Goal: Task Accomplishment & Management: Complete application form

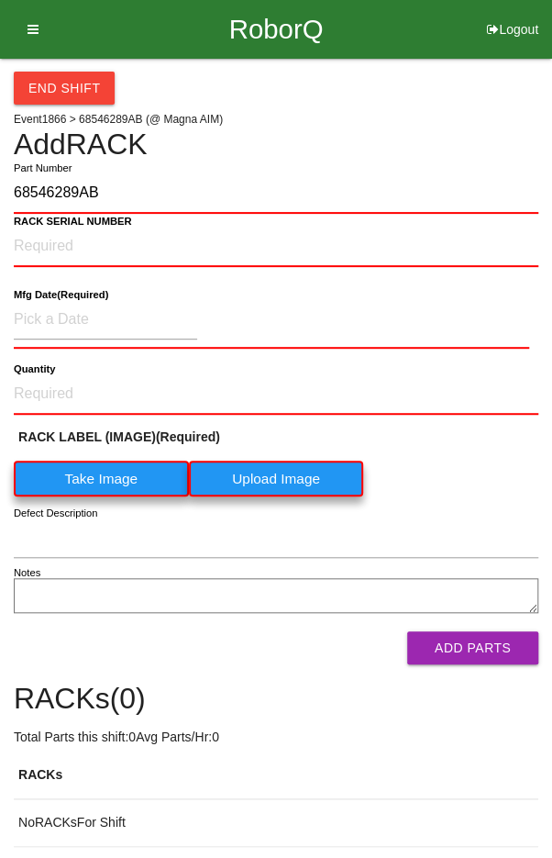
type input "68546289AB"
click at [91, 473] on label "Take Image" at bounding box center [101, 479] width 175 height 36
click at [0, 0] on \(IMAGE\) "Take Image" at bounding box center [0, 0] width 0 height 0
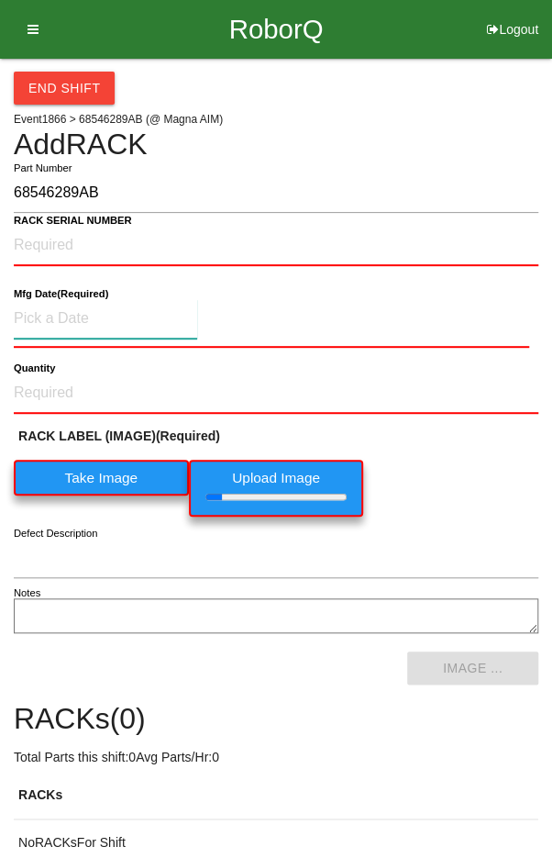
click at [53, 313] on input at bounding box center [106, 318] width 184 height 39
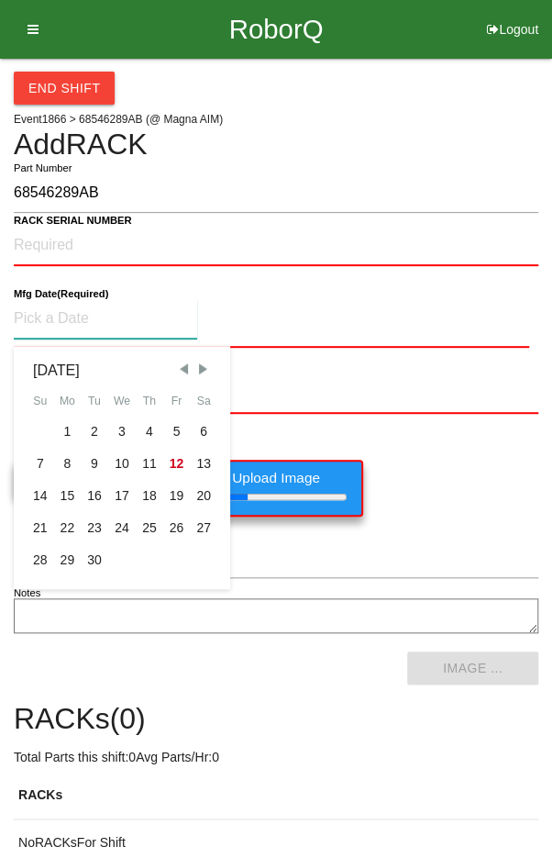
click at [88, 417] on div "2" at bounding box center [95, 432] width 28 height 32
type input "[DATE]"
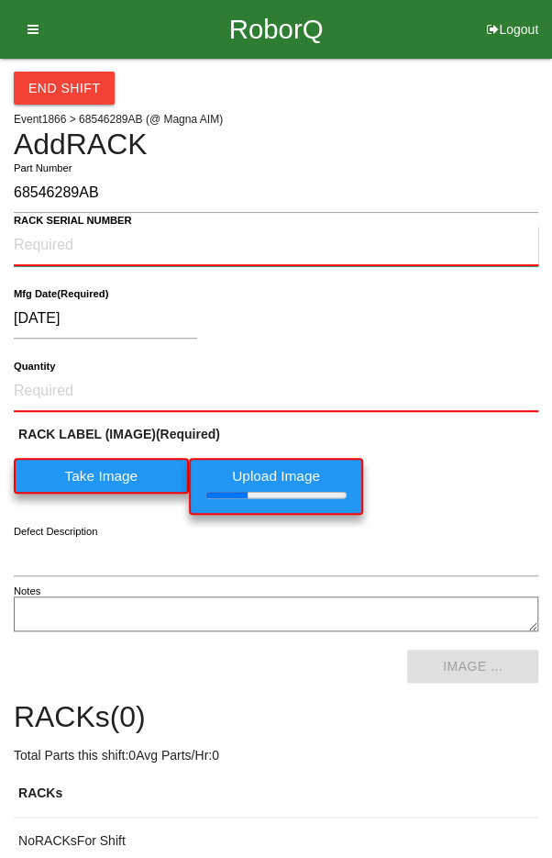
click at [42, 235] on NUMBER "RACK SERIAL NUMBER" at bounding box center [276, 246] width 525 height 40
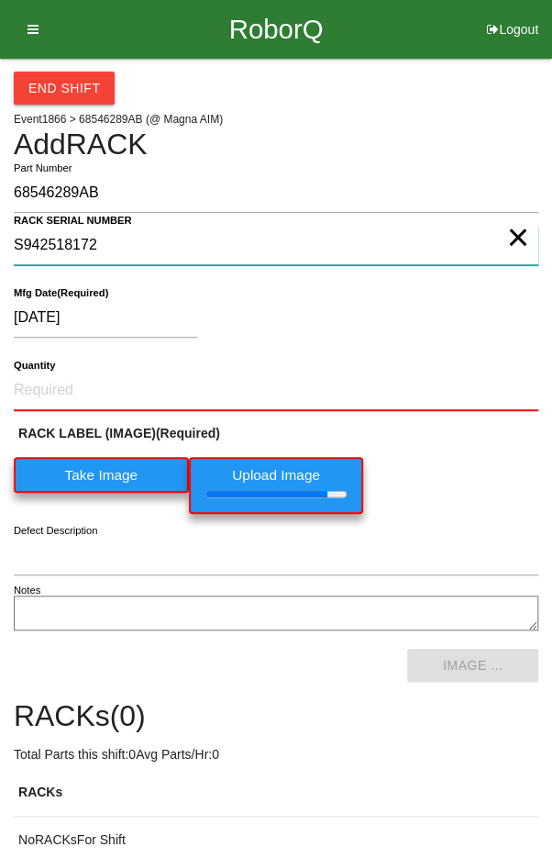
type NUMBER "S942518172"
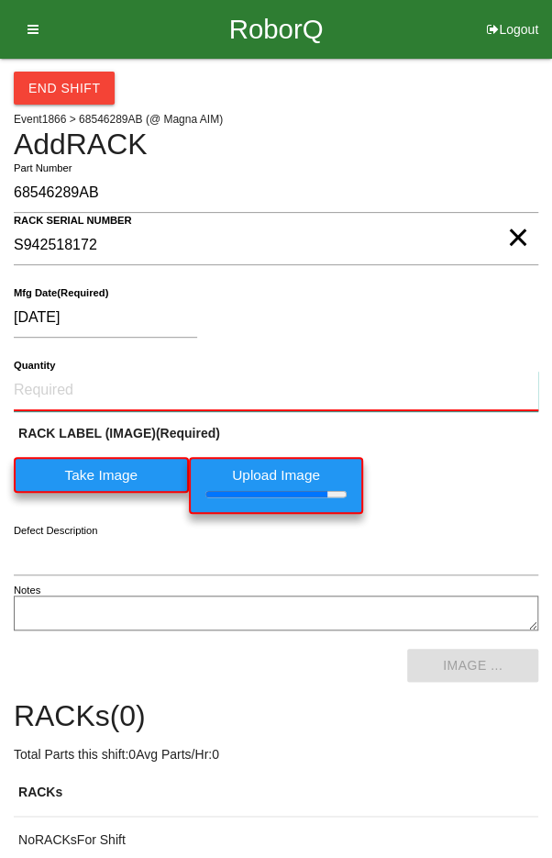
click at [70, 383] on input "Quantity" at bounding box center [276, 391] width 525 height 40
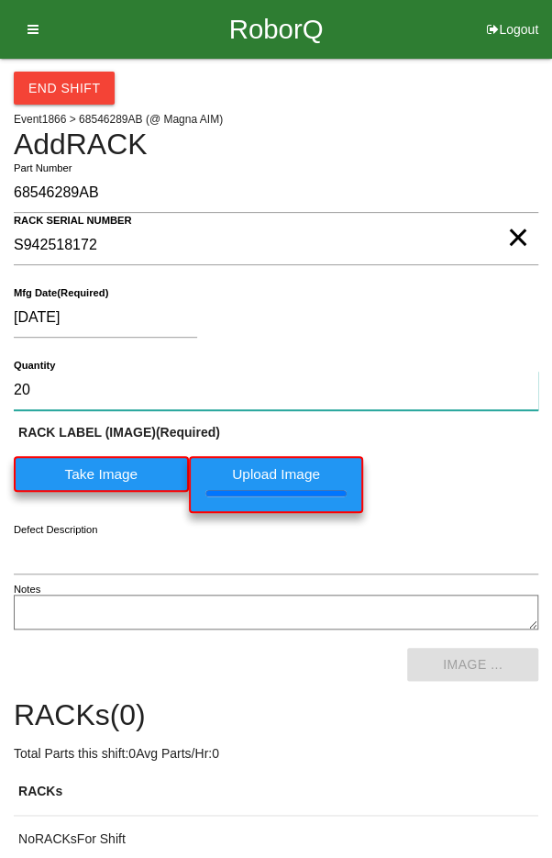
type input "20"
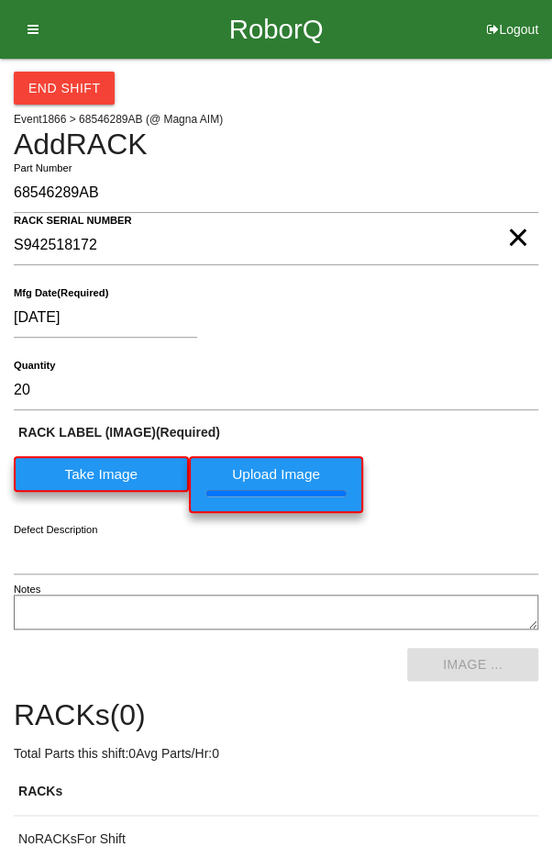
click at [489, 457] on div "RACK LABEL (IMAGE) (Required) Take Image Upload Image" at bounding box center [276, 472] width 525 height 99
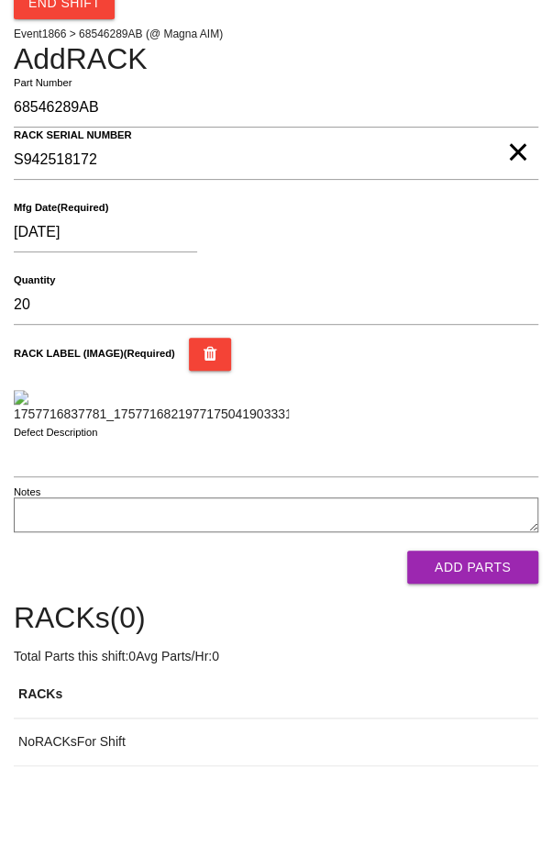
scroll to position [281, 0]
click at [473, 584] on button "Add Parts" at bounding box center [472, 567] width 131 height 33
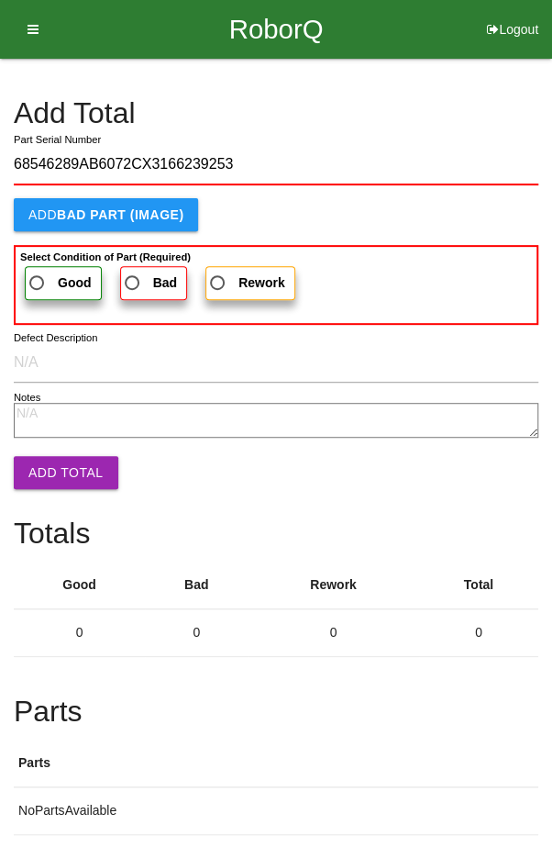
type input "68546289AB6072CX3166239253"
click at [55, 257] on b "Select Condition of Part (Required)" at bounding box center [105, 256] width 171 height 11
click at [38, 272] on input "Good" at bounding box center [32, 278] width 12 height 12
radio input "true"
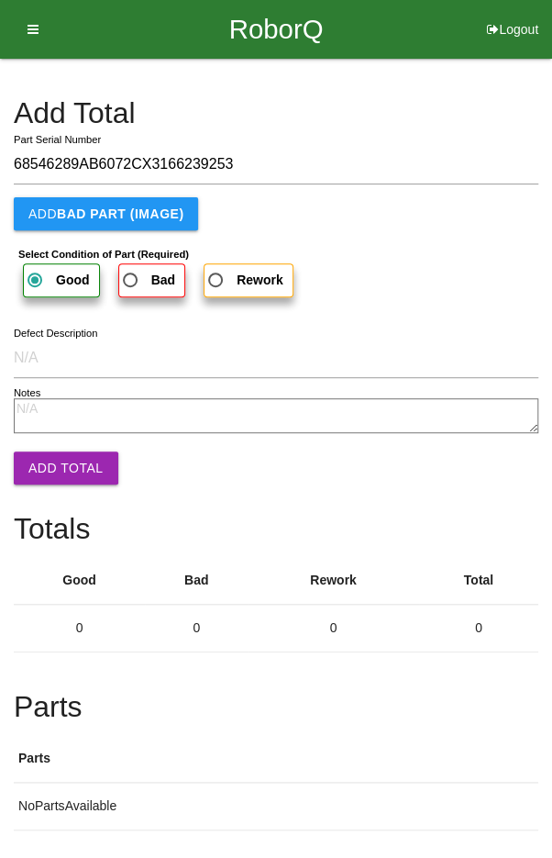
click at [48, 468] on button "Add Total" at bounding box center [66, 467] width 105 height 33
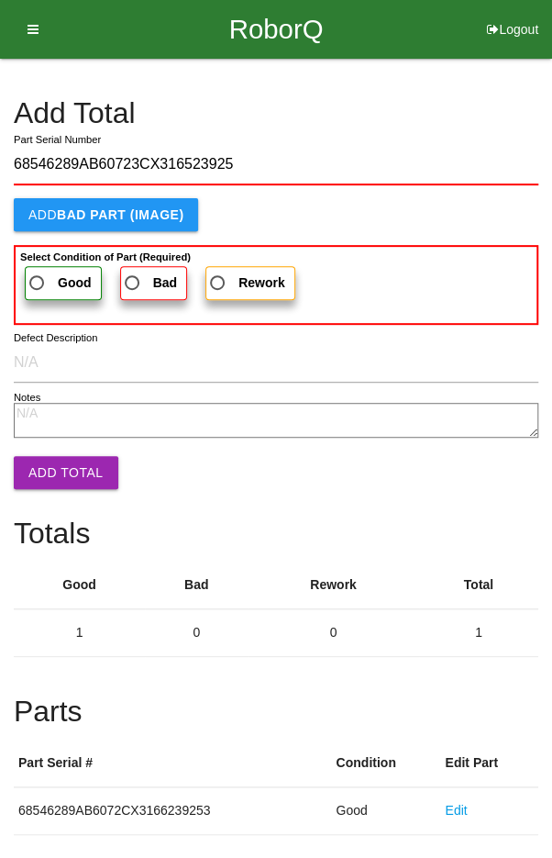
type input "68546289AB60723CX316523925"
click at [52, 273] on span "Good" at bounding box center [59, 283] width 66 height 23
click at [38, 273] on input "Good" at bounding box center [32, 278] width 12 height 12
radio input "true"
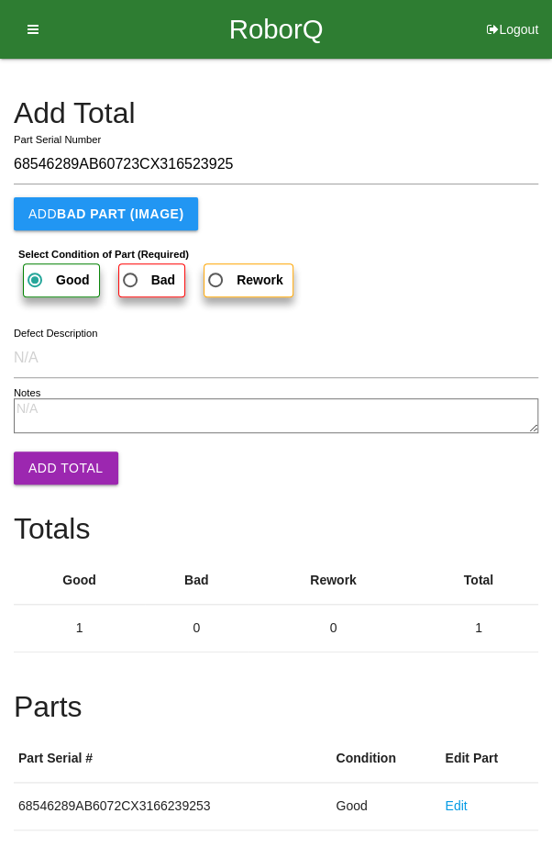
click at [56, 454] on button "Add Total" at bounding box center [66, 467] width 105 height 33
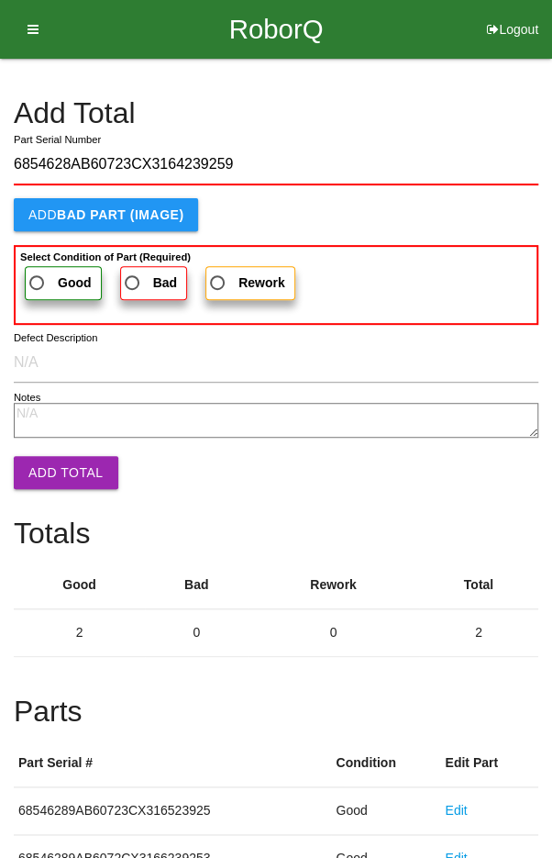
type input "6854628AB60723CX3164239259"
click at [43, 267] on label "Good" at bounding box center [63, 283] width 77 height 34
click at [38, 272] on input "Good" at bounding box center [32, 278] width 12 height 12
radio input "true"
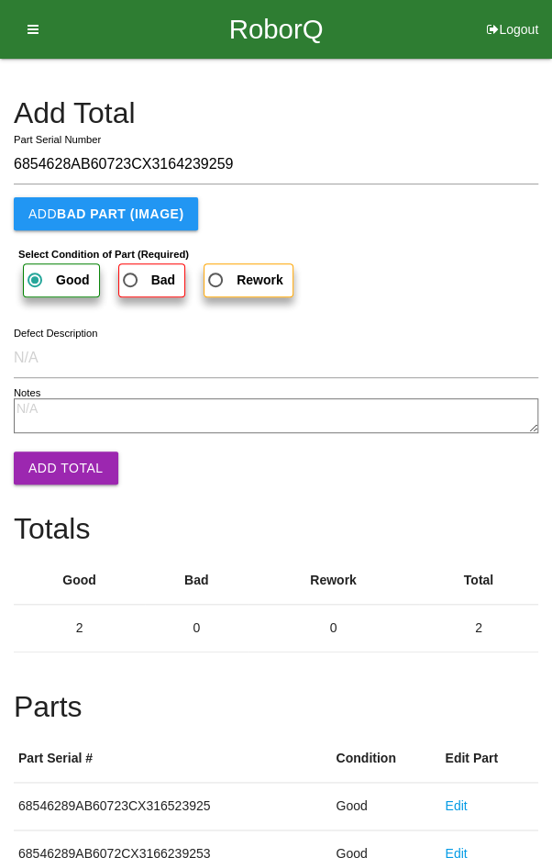
click at [52, 451] on button "Add Total" at bounding box center [66, 467] width 105 height 33
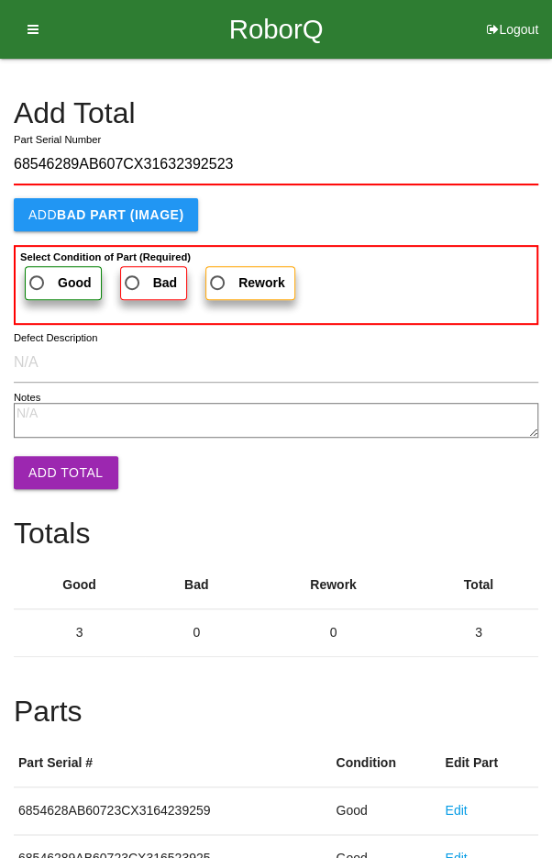
type input "68546289AB607CX31632392523"
click at [49, 273] on span "Good" at bounding box center [59, 283] width 66 height 23
click at [38, 273] on input "Good" at bounding box center [32, 278] width 12 height 12
radio input "true"
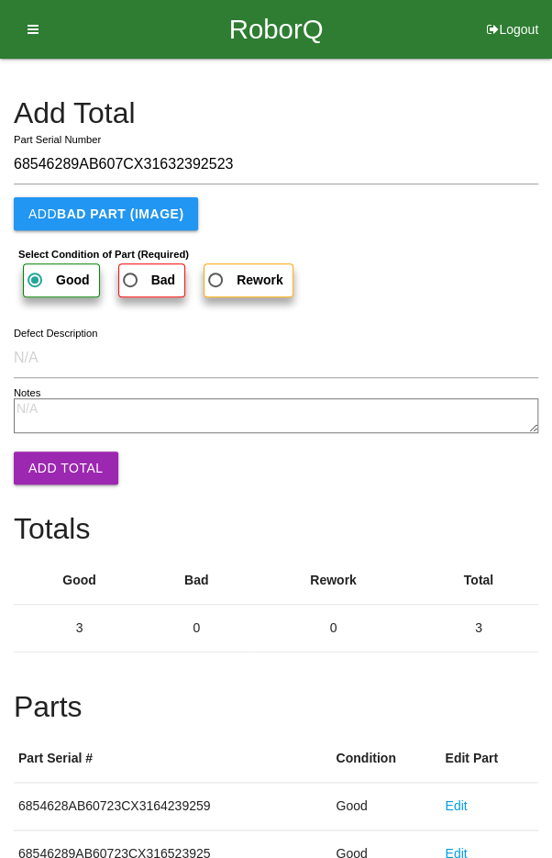
click at [54, 453] on button "Add Total" at bounding box center [66, 467] width 105 height 33
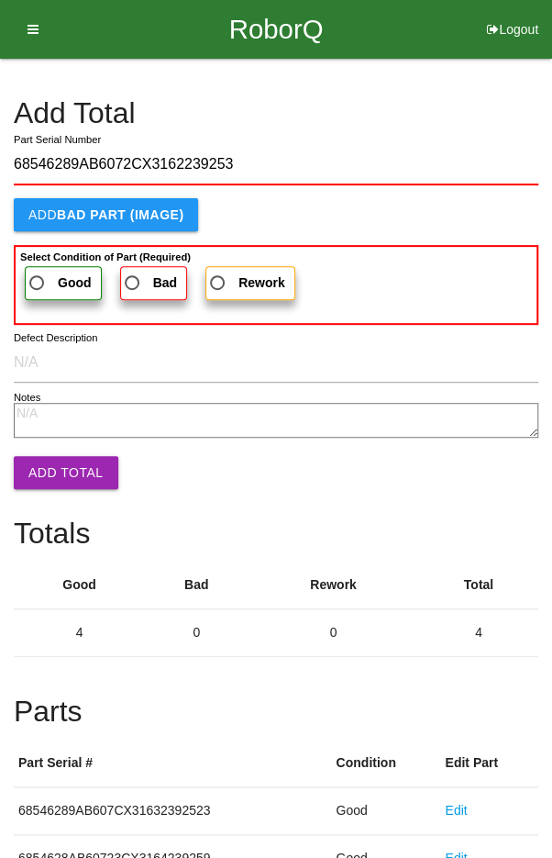
type input "68546289AB6072CX3162239253"
click at [38, 274] on span "Good" at bounding box center [59, 283] width 66 height 23
click at [38, 274] on input "Good" at bounding box center [32, 278] width 12 height 12
radio input "true"
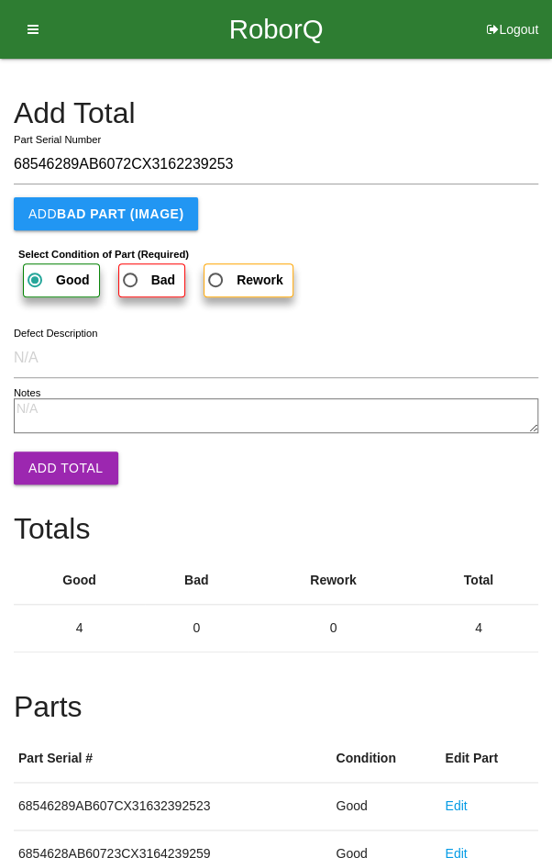
click at [54, 454] on button "Add Total" at bounding box center [66, 467] width 105 height 33
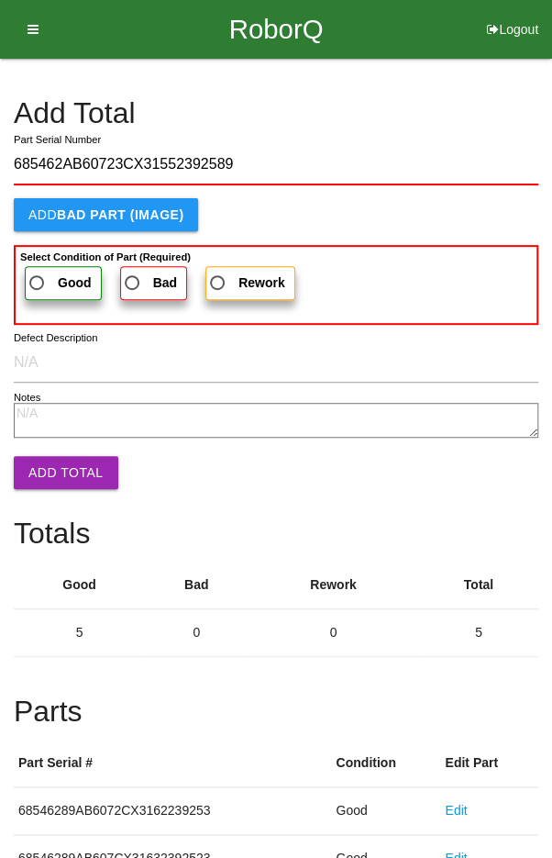
type input "685462AB60723CX31552392589"
click at [40, 267] on label "Good" at bounding box center [63, 283] width 77 height 34
click at [38, 272] on input "Good" at bounding box center [32, 278] width 12 height 12
radio input "true"
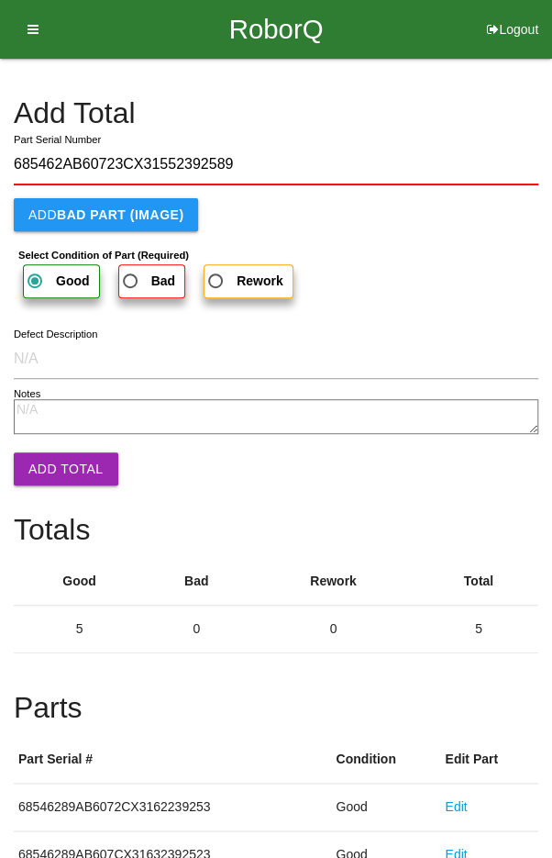
click at [56, 457] on button "Add Total" at bounding box center [66, 468] width 105 height 33
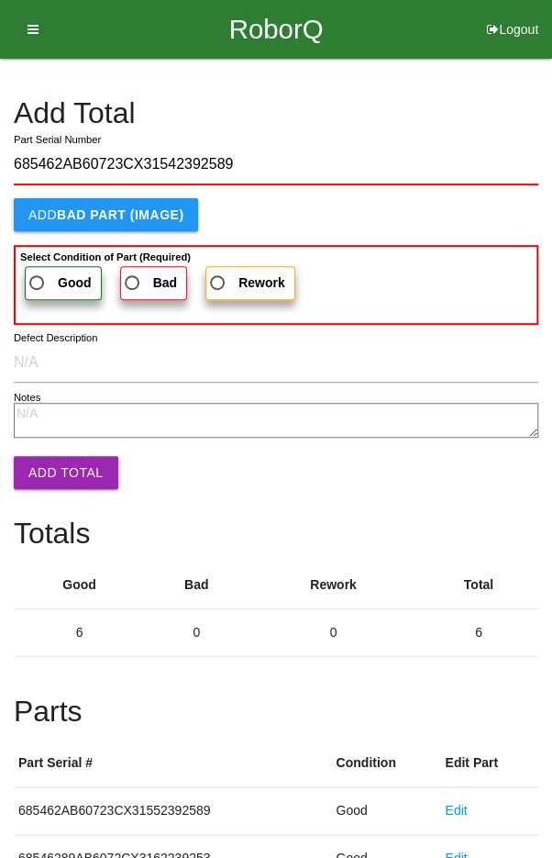
type input "685462AB60723CX31542392589"
click at [52, 278] on span "Good" at bounding box center [59, 283] width 66 height 23
click at [38, 278] on input "Good" at bounding box center [32, 278] width 12 height 12
radio input "true"
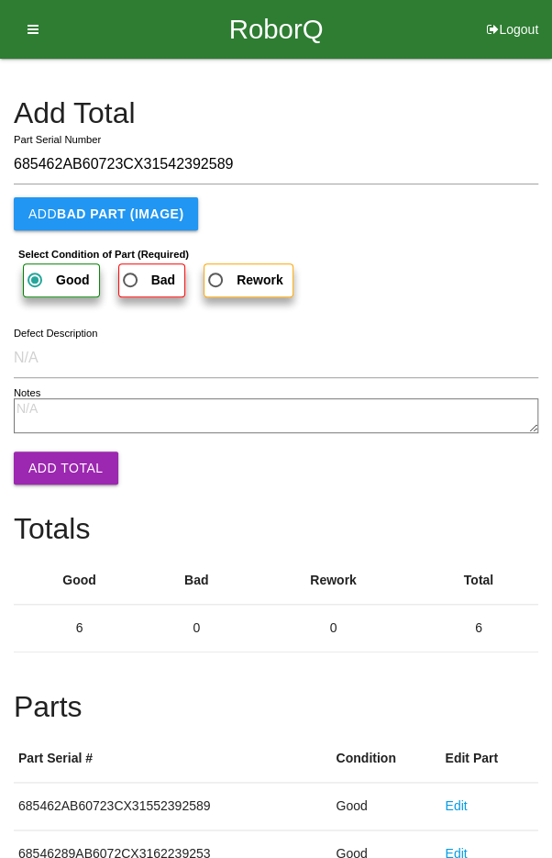
click at [58, 471] on button "Add Total" at bounding box center [66, 467] width 105 height 33
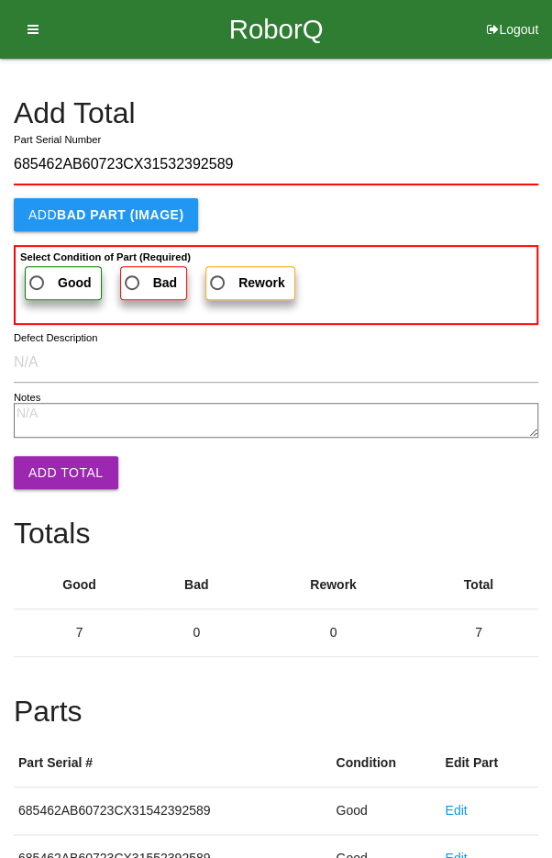
type input "685462AB60723CX31532392589"
click at [44, 274] on span "Good" at bounding box center [59, 283] width 66 height 23
click at [38, 274] on input "Good" at bounding box center [32, 278] width 12 height 12
radio input "true"
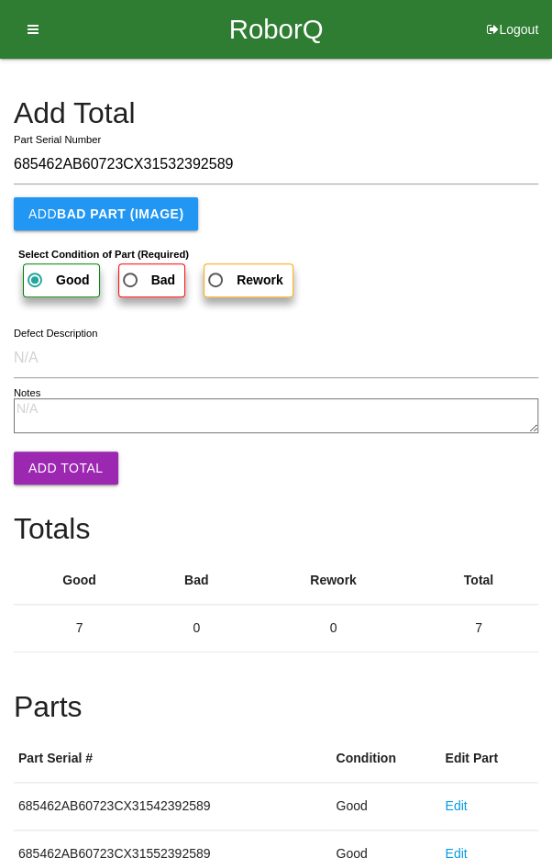
click at [58, 453] on button "Add Total" at bounding box center [66, 467] width 105 height 33
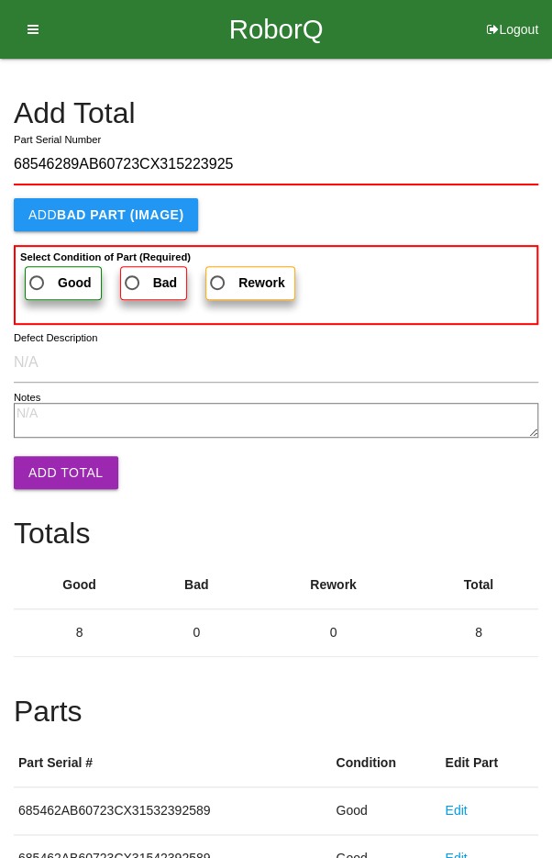
type input "68546289AB60723CX315223925"
click at [47, 273] on span "Good" at bounding box center [59, 283] width 66 height 23
click at [38, 273] on input "Good" at bounding box center [32, 278] width 12 height 12
radio input "true"
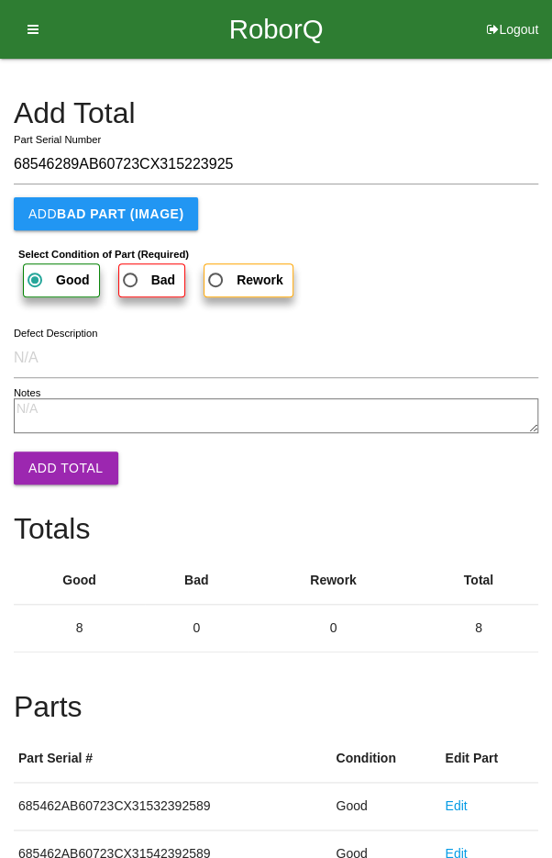
click at [57, 458] on button "Add Total" at bounding box center [66, 467] width 105 height 33
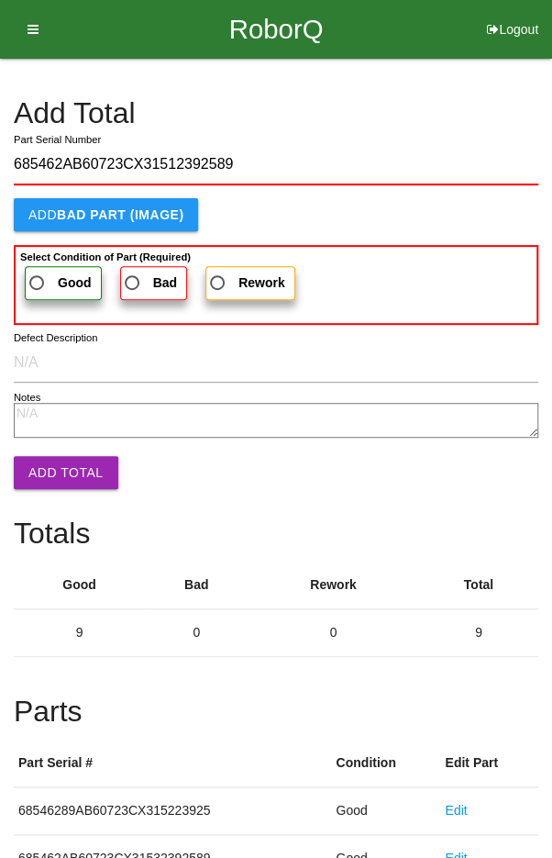
type input "685462AB60723CX31512392589"
click at [45, 269] on label "Good" at bounding box center [63, 283] width 77 height 34
click at [38, 272] on input "Good" at bounding box center [32, 278] width 12 height 12
radio input "true"
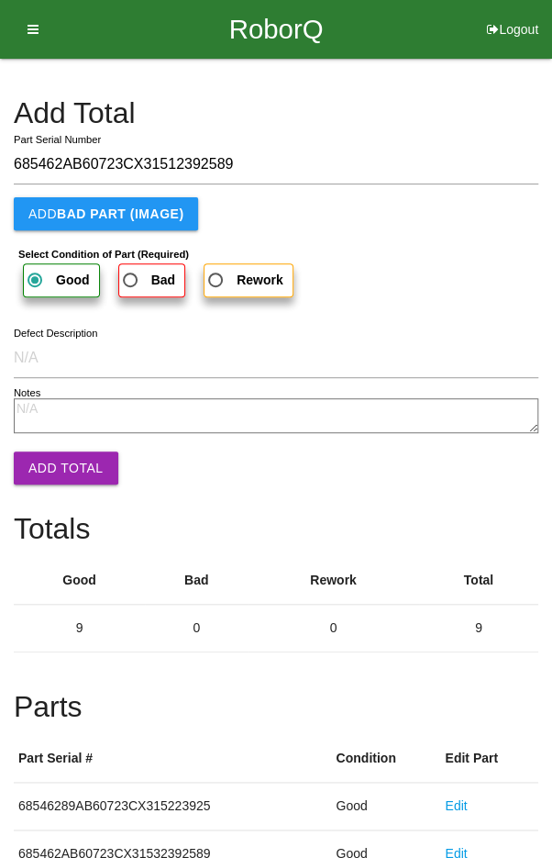
click at [57, 451] on button "Add Total" at bounding box center [66, 467] width 105 height 33
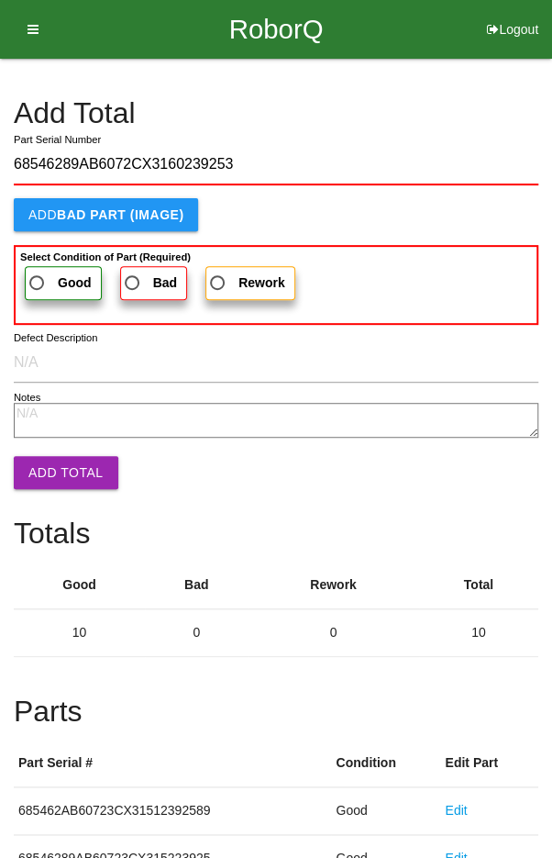
type input "68546289AB6072CX3160239253"
click at [45, 272] on span "Good" at bounding box center [59, 283] width 66 height 23
click at [38, 272] on input "Good" at bounding box center [32, 278] width 12 height 12
radio input "true"
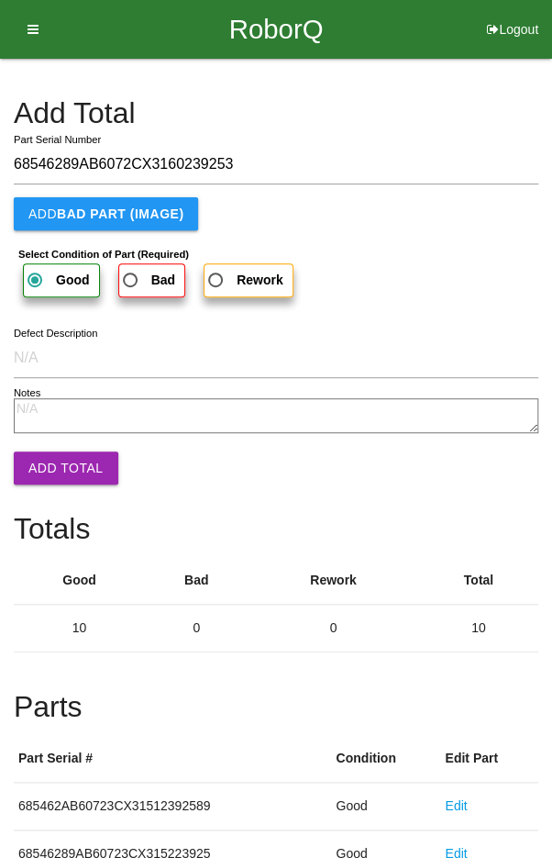
click at [66, 468] on button "Add Total" at bounding box center [66, 467] width 105 height 33
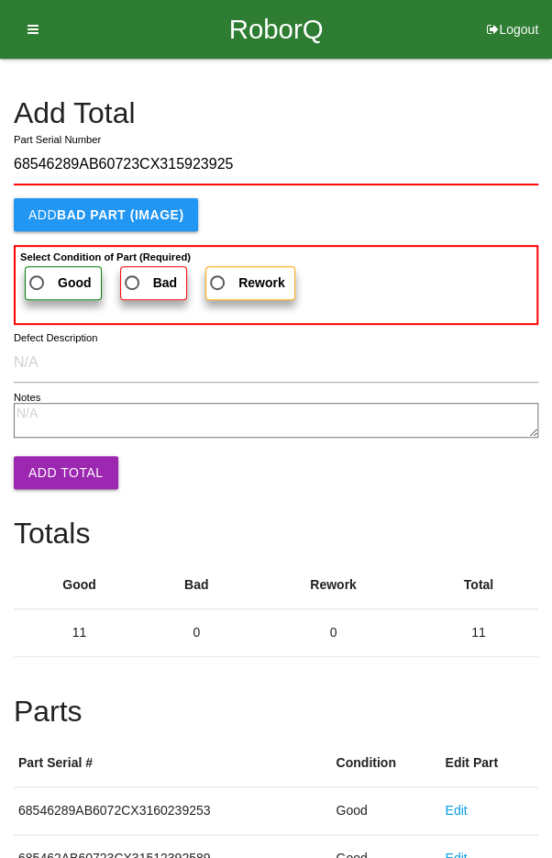
type input "68546289AB60723CX315923925"
click at [43, 273] on span "Good" at bounding box center [59, 283] width 66 height 23
click at [38, 273] on input "Good" at bounding box center [32, 278] width 12 height 12
radio input "true"
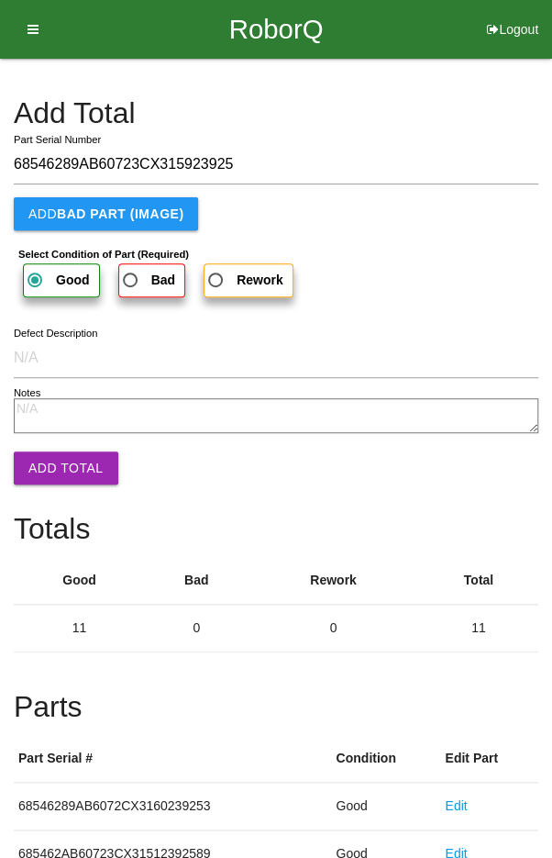
click at [63, 459] on button "Add Total" at bounding box center [66, 467] width 105 height 33
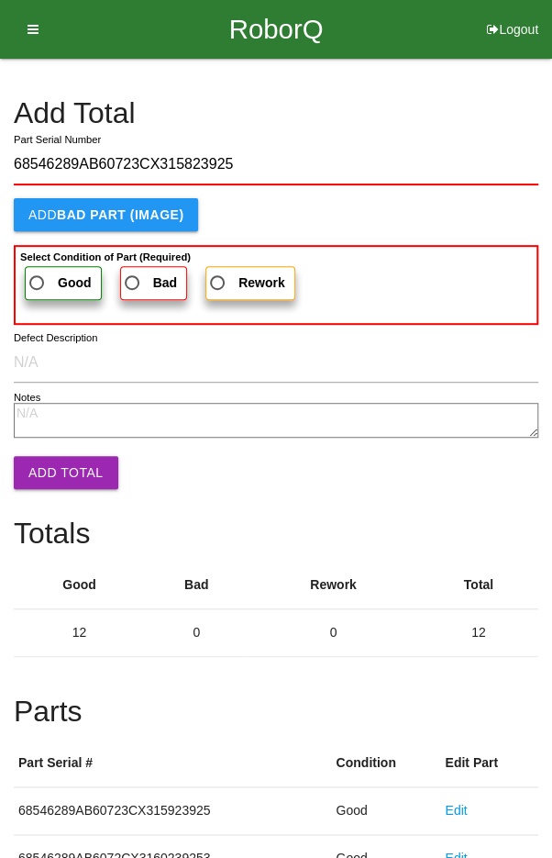
type input "68546289AB60723CX315823925"
click at [49, 272] on span "Good" at bounding box center [59, 283] width 66 height 23
click at [38, 272] on input "Good" at bounding box center [32, 278] width 12 height 12
radio input "true"
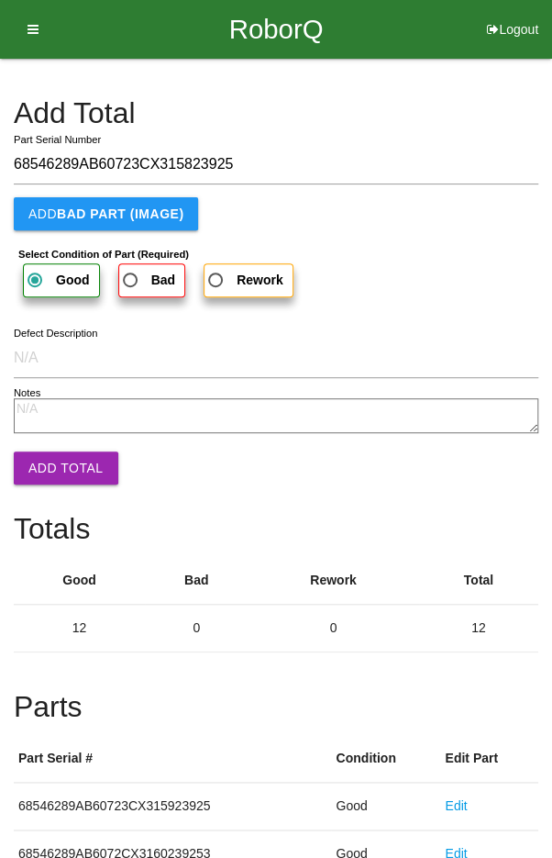
click at [62, 460] on button "Add Total" at bounding box center [66, 467] width 105 height 33
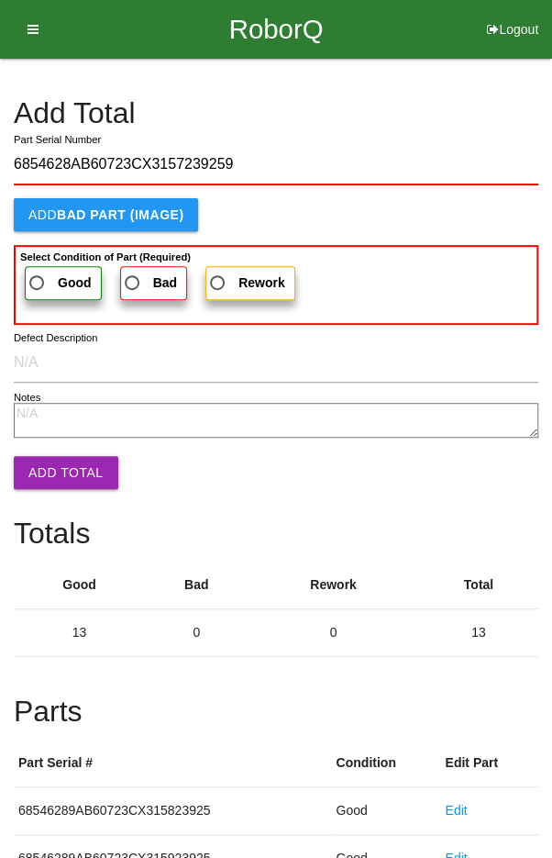
type input "6854628AB60723CX3157239259"
click at [49, 257] on b "Select Condition of Part (Required)" at bounding box center [105, 256] width 171 height 11
click at [38, 272] on input "Good" at bounding box center [32, 278] width 12 height 12
radio input "true"
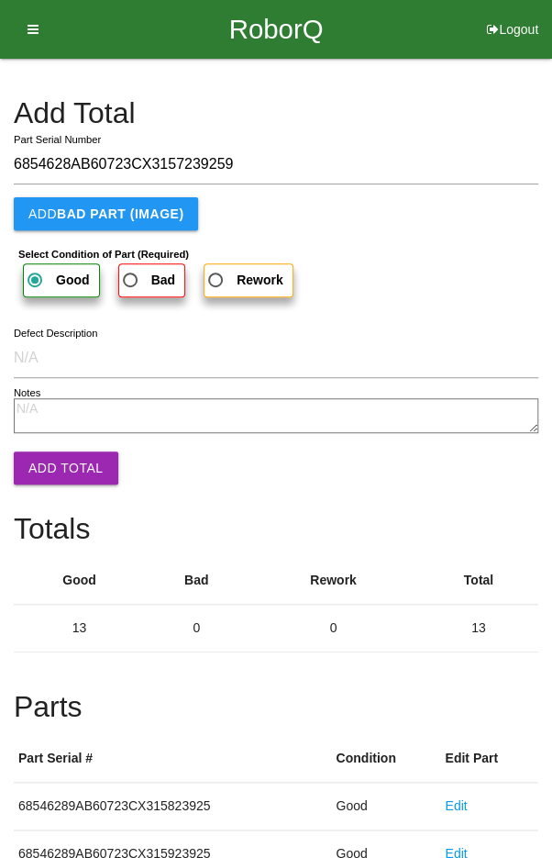
click at [62, 461] on button "Add Total" at bounding box center [66, 467] width 105 height 33
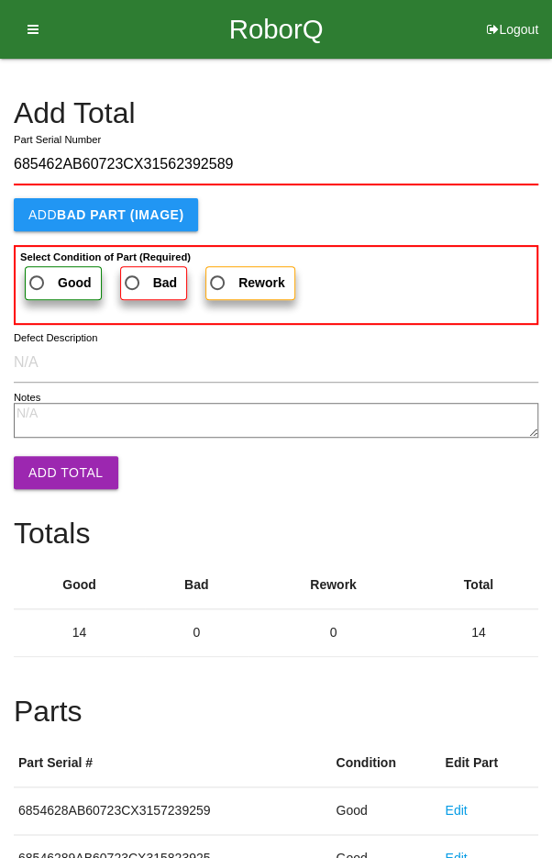
type input "685462AB60723CX31562392589"
click at [44, 276] on span "Good" at bounding box center [59, 283] width 66 height 23
click at [38, 276] on input "Good" at bounding box center [32, 278] width 12 height 12
radio input "true"
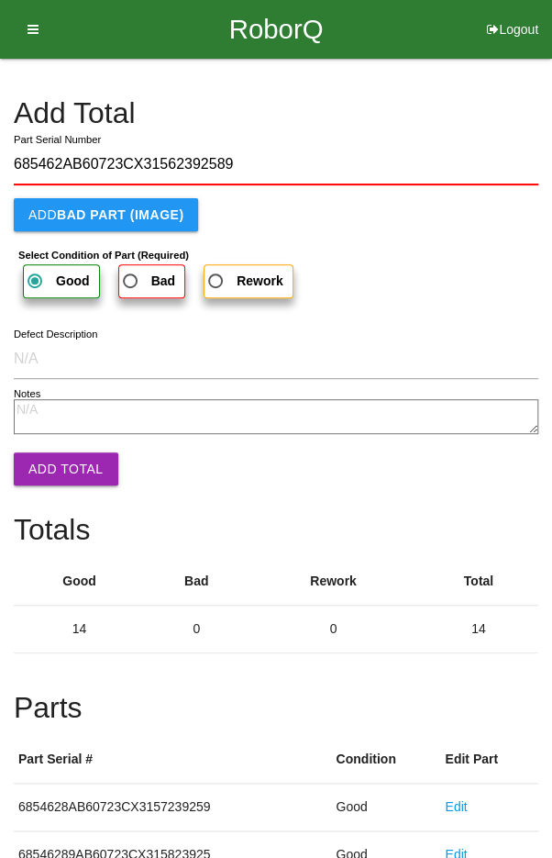
click at [65, 465] on button "Add Total" at bounding box center [66, 468] width 105 height 33
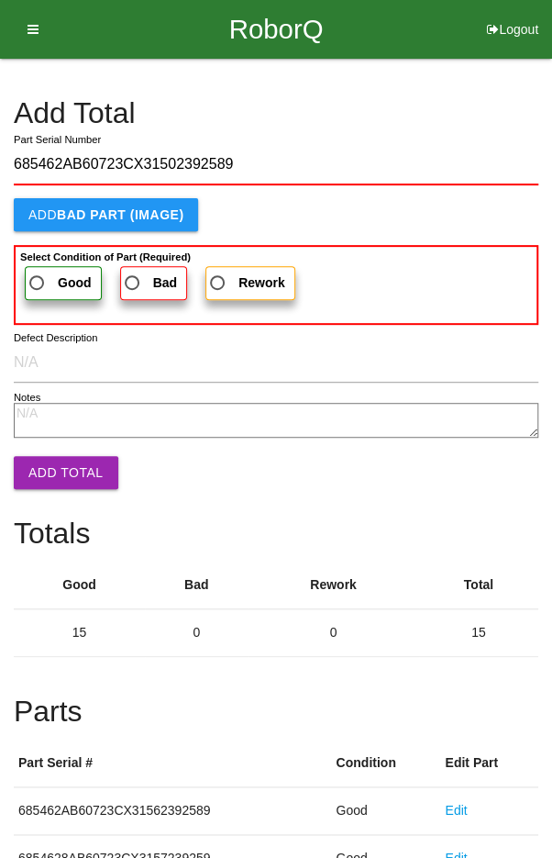
type input "685462AB60723CX31502392589"
click at [49, 272] on span "Good" at bounding box center [59, 283] width 66 height 23
click at [38, 272] on input "Good" at bounding box center [32, 278] width 12 height 12
radio input "true"
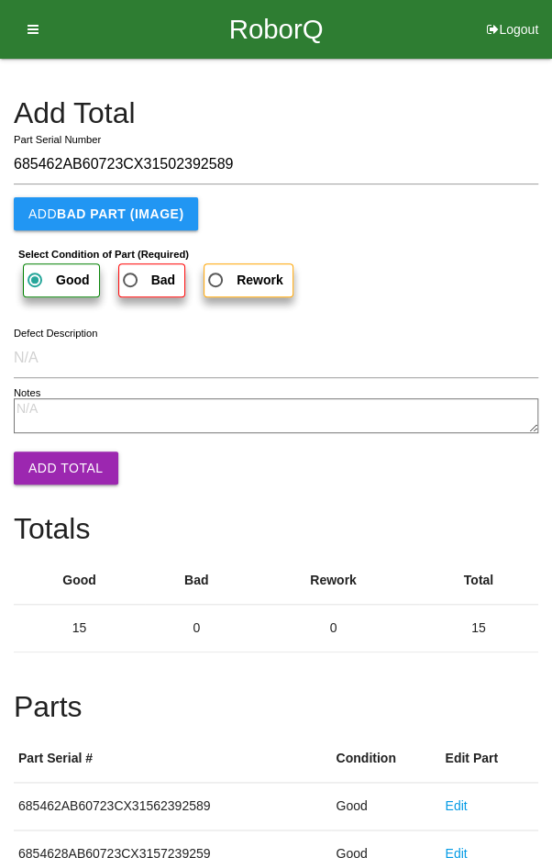
click at [58, 460] on button "Add Total" at bounding box center [66, 467] width 105 height 33
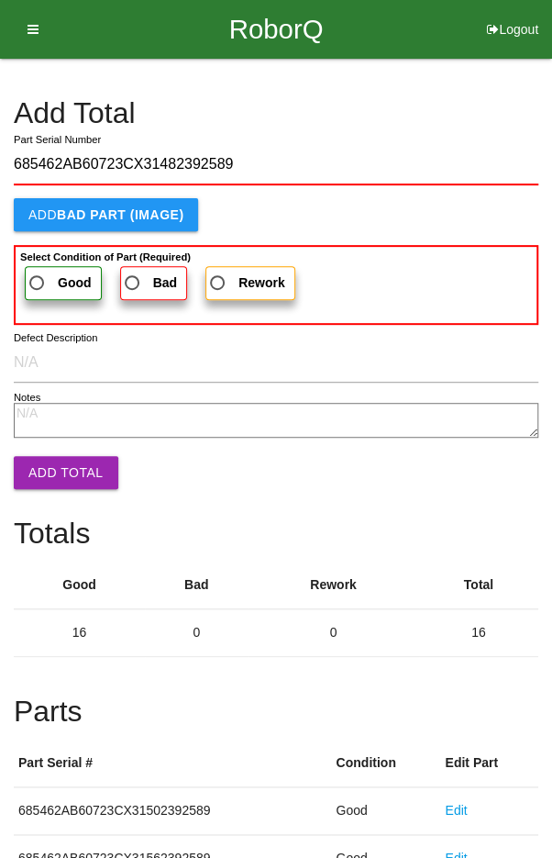
type input "685462AB60723CX31482392589"
click at [46, 274] on span "Good" at bounding box center [59, 283] width 66 height 23
click at [38, 274] on input "Good" at bounding box center [32, 278] width 12 height 12
radio input "true"
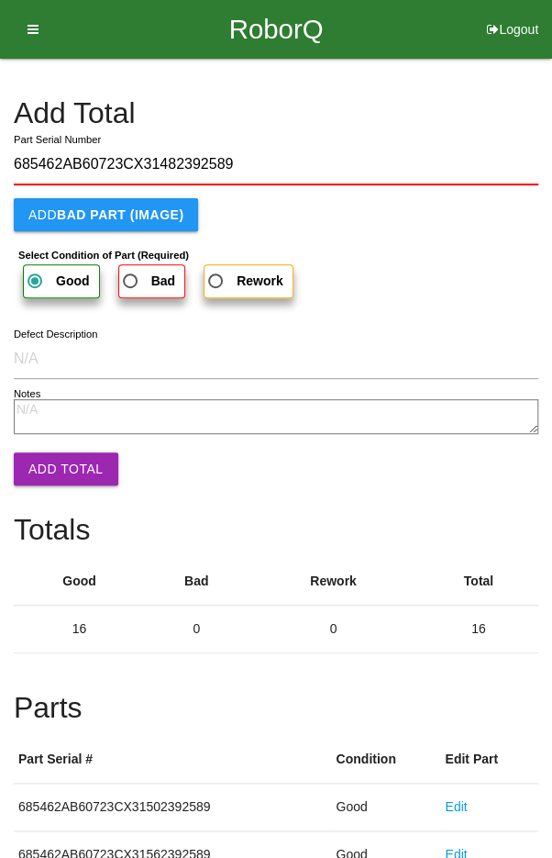
click at [57, 461] on button "Add Total" at bounding box center [66, 468] width 105 height 33
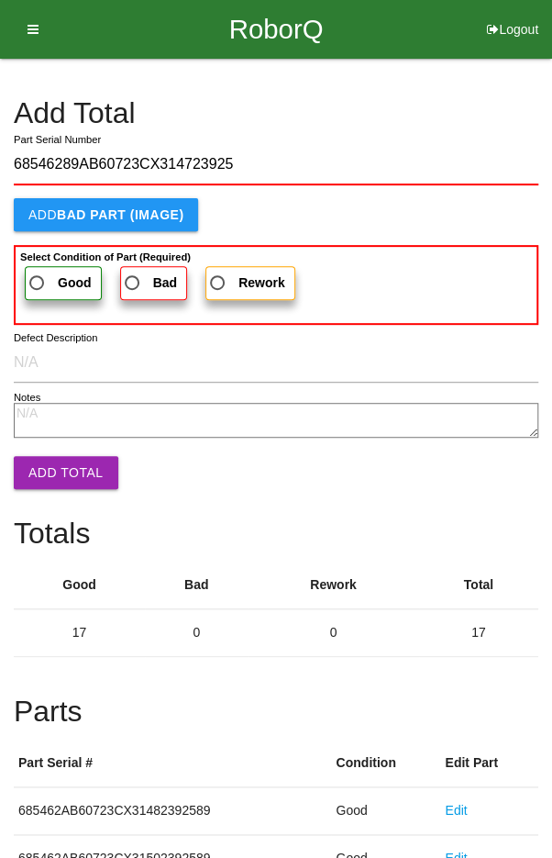
type input "68546289AB60723CX314723925"
click at [50, 278] on span "Good" at bounding box center [59, 283] width 66 height 23
click at [38, 278] on input "Good" at bounding box center [32, 278] width 12 height 12
radio input "true"
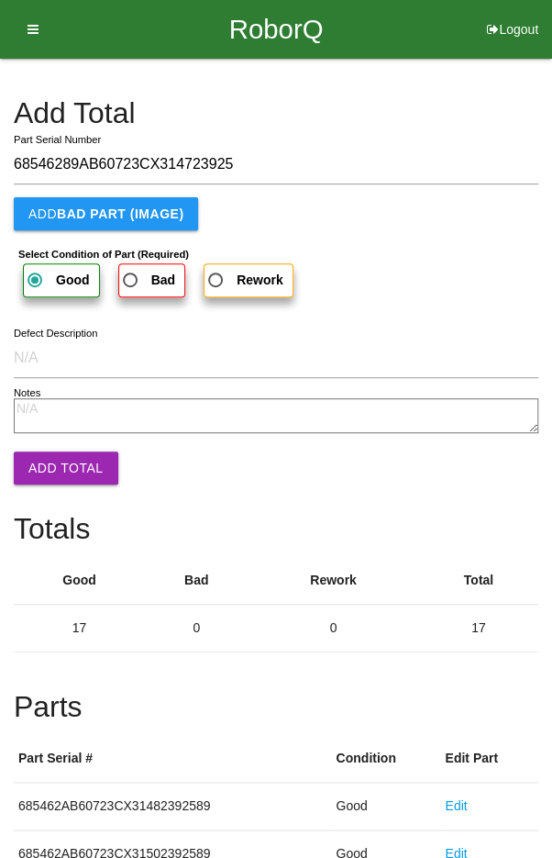
click at [60, 454] on button "Add Total" at bounding box center [66, 467] width 105 height 33
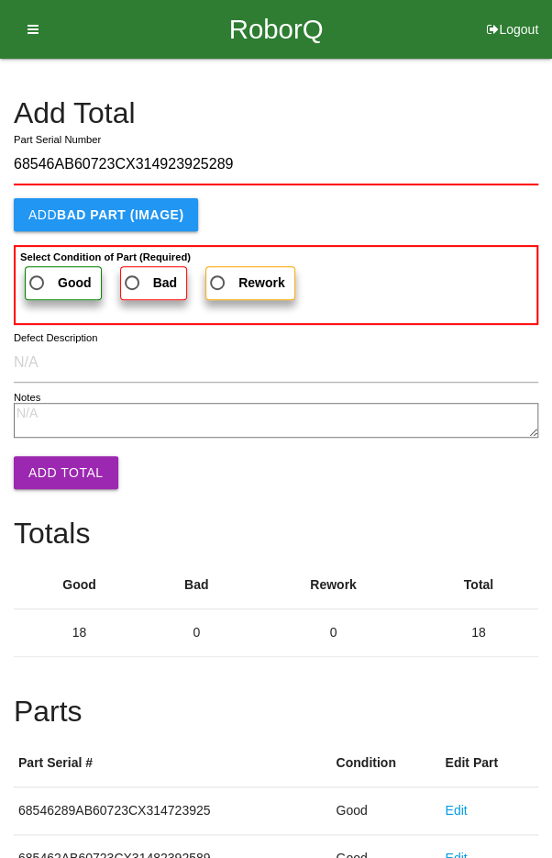
type input "68546AB60723CX314923925289"
click at [50, 276] on span "Good" at bounding box center [59, 283] width 66 height 23
click at [38, 276] on input "Good" at bounding box center [32, 278] width 12 height 12
radio input "true"
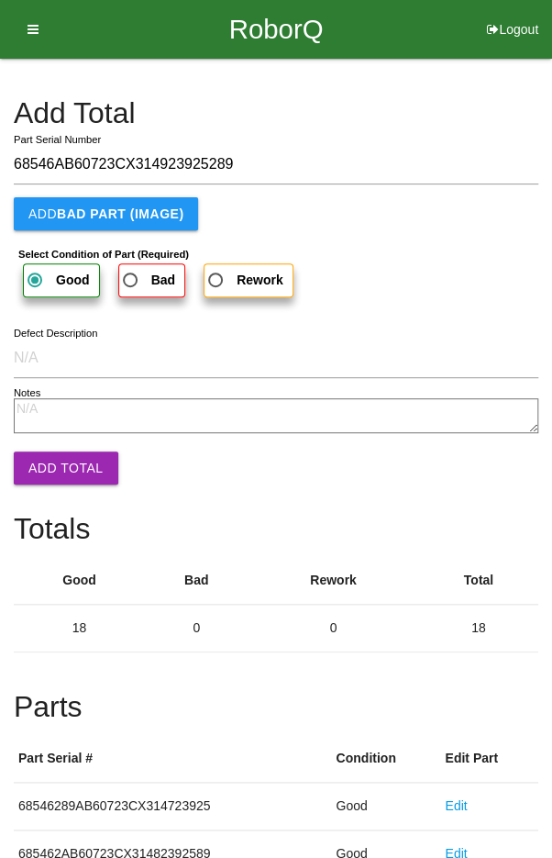
click at [58, 458] on button "Add Total" at bounding box center [66, 467] width 105 height 33
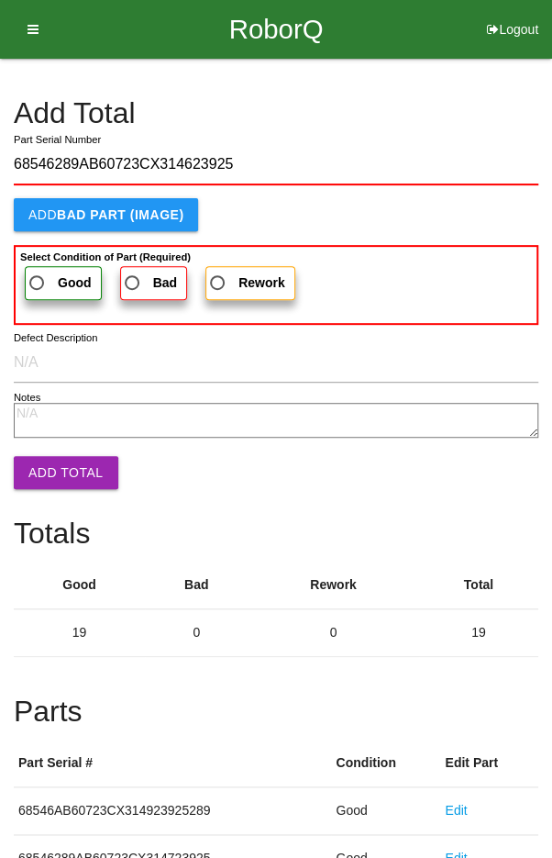
type input "68546289AB60723CX314623925"
click at [52, 266] on label "Good" at bounding box center [63, 283] width 77 height 34
click at [38, 272] on input "Good" at bounding box center [32, 278] width 12 height 12
radio input "true"
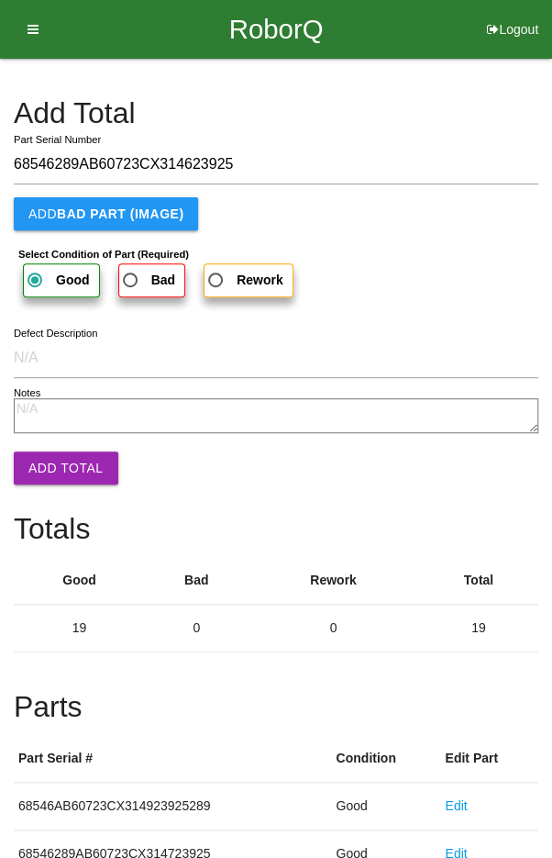
click at [61, 472] on button "Add Total" at bounding box center [66, 467] width 105 height 33
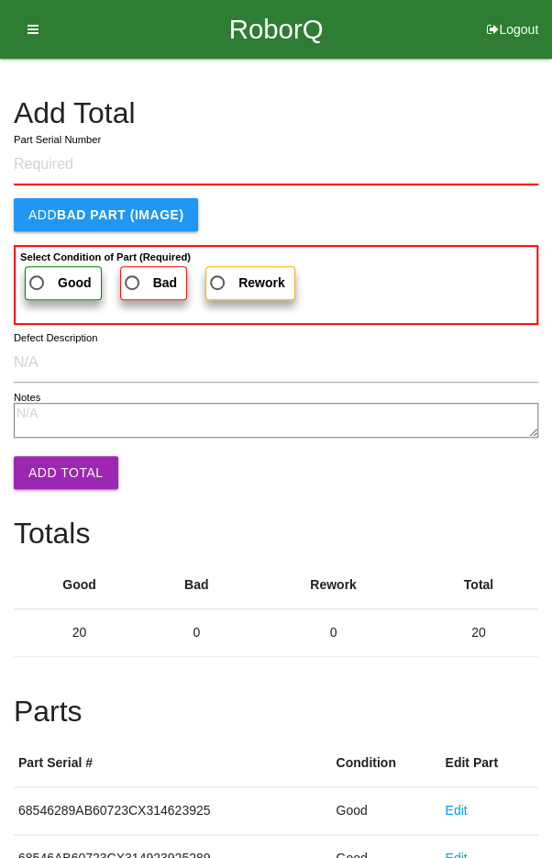
click at [455, 105] on h4 "Add Total" at bounding box center [276, 113] width 525 height 32
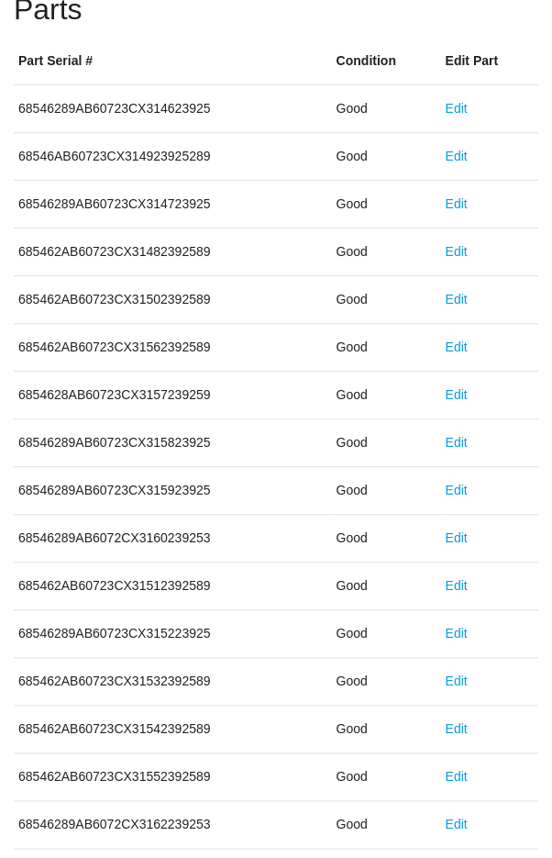
scroll to position [1019, 0]
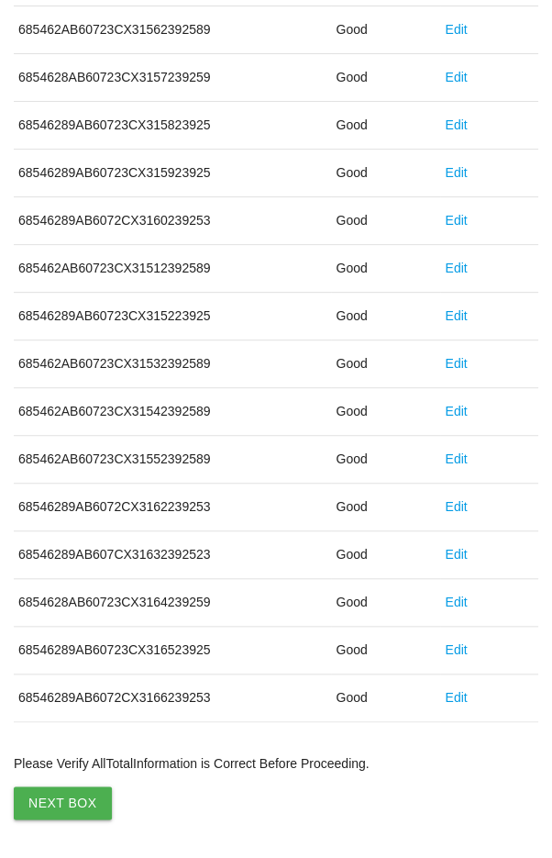
click at [56, 795] on button "Next Box" at bounding box center [63, 802] width 98 height 33
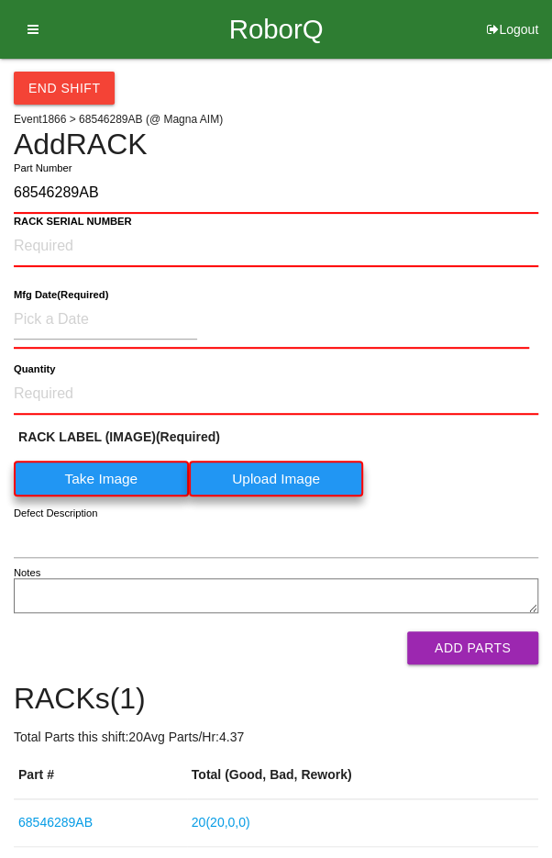
type input "68546289AB"
click at [88, 484] on label "Take Image" at bounding box center [101, 479] width 175 height 36
click at [0, 0] on \(IMAGE\) "Take Image" at bounding box center [0, 0] width 0 height 0
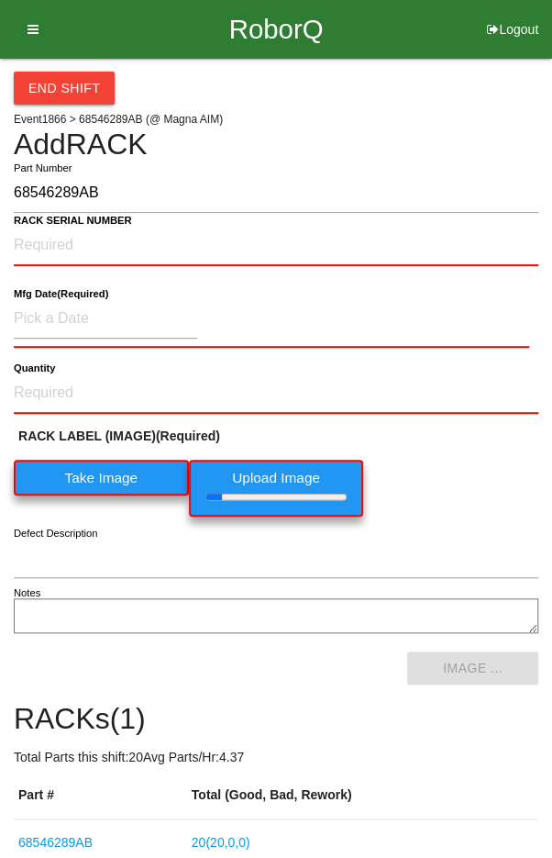
click at [54, 221] on b "RACK SERIAL NUMBER" at bounding box center [73, 221] width 118 height 12
click at [54, 226] on NUMBER "RACK SERIAL NUMBER" at bounding box center [276, 246] width 525 height 40
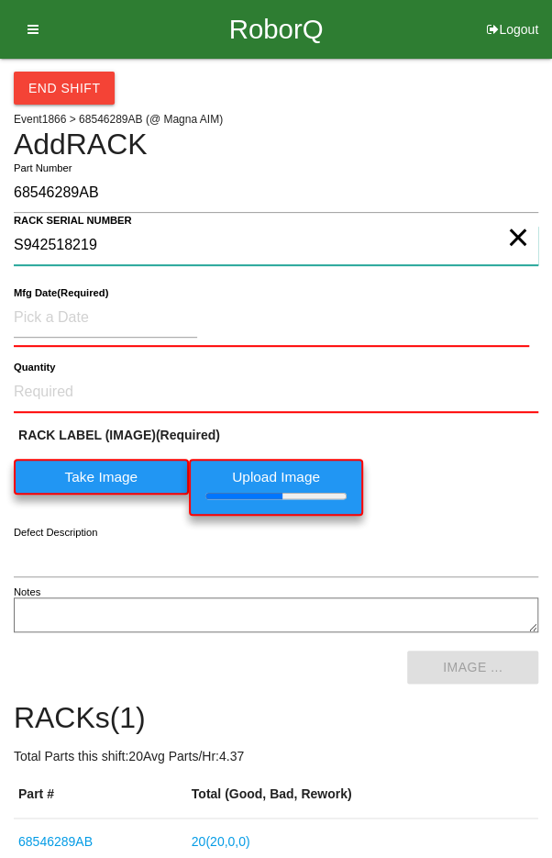
type NUMBER "S942518219"
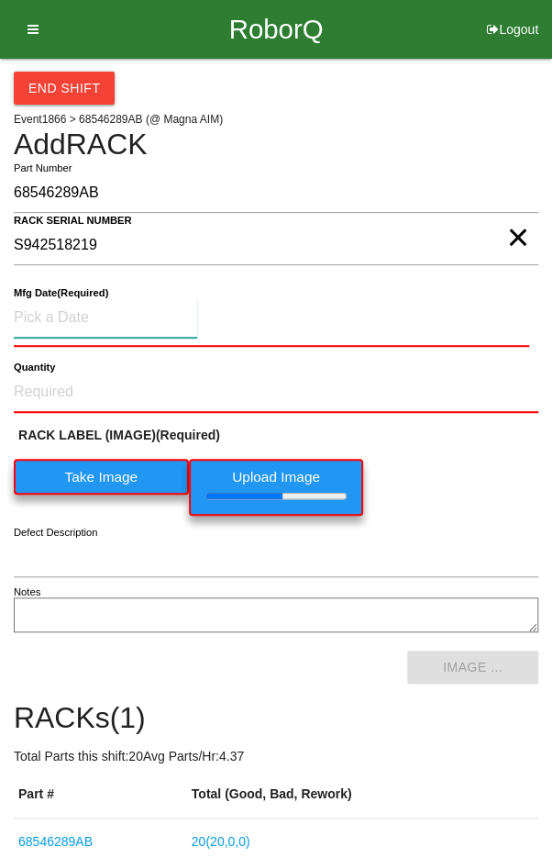
click at [67, 309] on input at bounding box center [106, 317] width 184 height 39
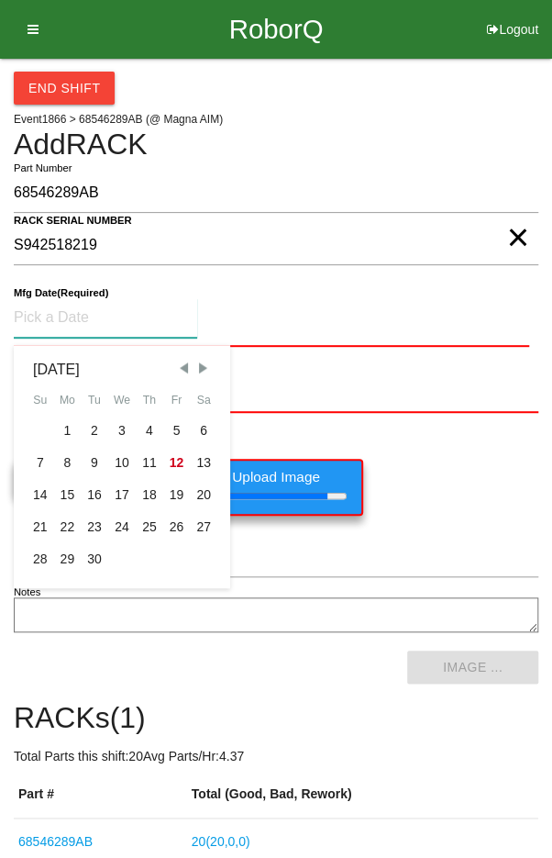
click at [91, 417] on div "2" at bounding box center [95, 431] width 28 height 32
type input "[DATE]"
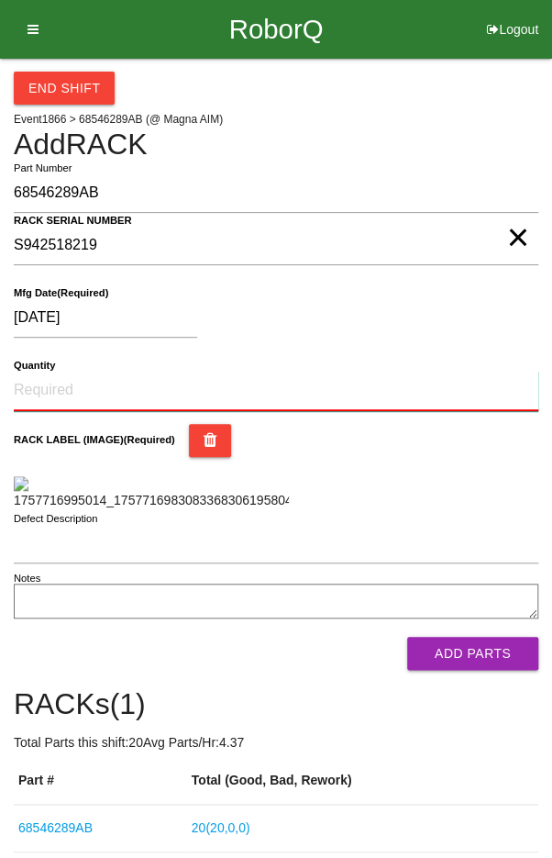
click at [59, 384] on input "Quantity" at bounding box center [276, 391] width 525 height 40
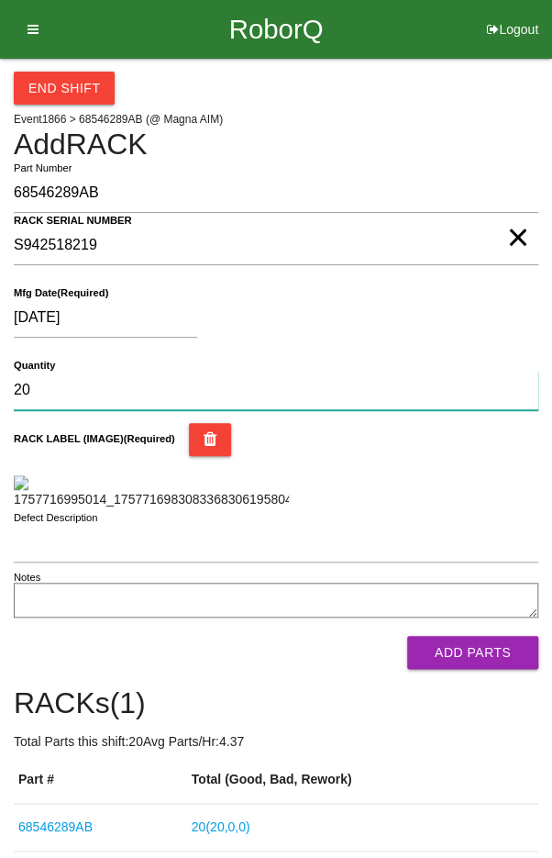
type input "20"
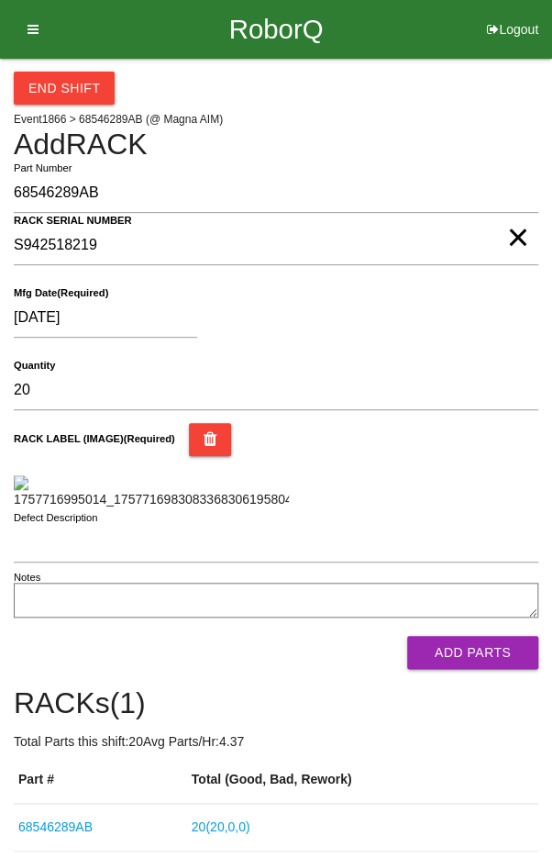
click at [495, 492] on div "RACK LABEL (IMAGE) (Required)" at bounding box center [276, 466] width 525 height 86
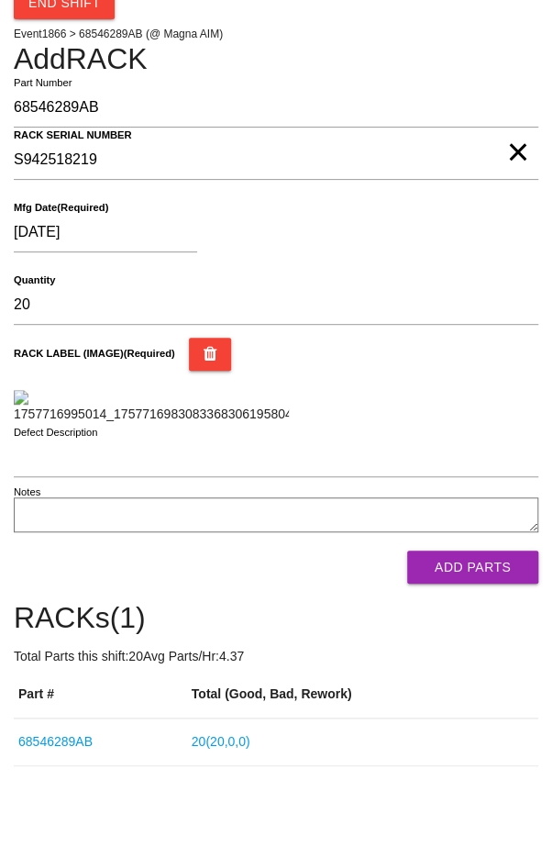
scroll to position [287, 0]
click at [491, 584] on button "Add Parts" at bounding box center [472, 567] width 131 height 33
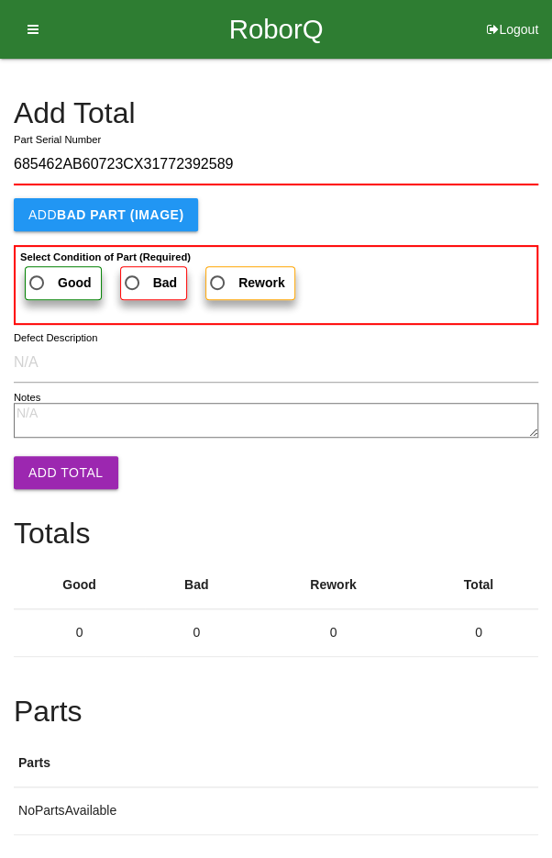
type input "685462AB60723CX31772392589"
click at [50, 272] on span "Good" at bounding box center [59, 283] width 66 height 23
click at [38, 272] on input "Good" at bounding box center [32, 278] width 12 height 12
radio input "true"
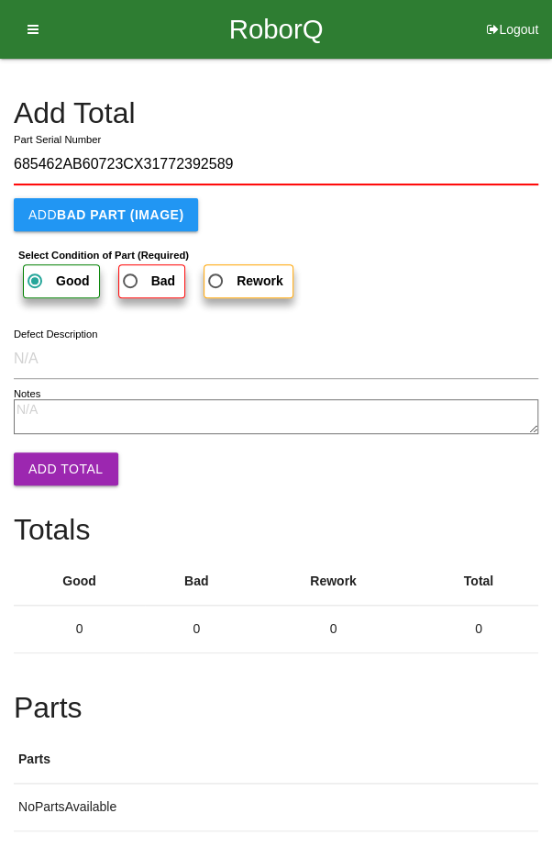
click at [52, 465] on button "Add Total" at bounding box center [66, 468] width 105 height 33
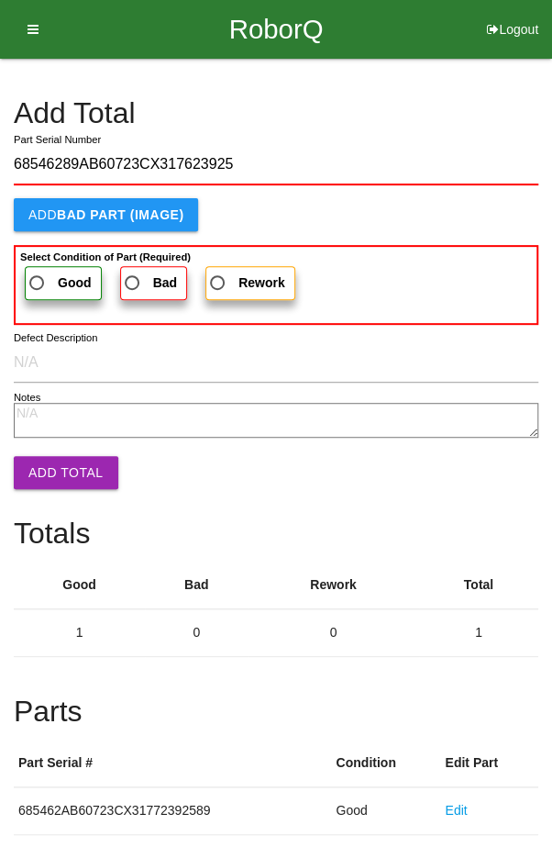
type input "68546289AB60723CX317623925"
click at [44, 273] on span "Good" at bounding box center [59, 283] width 66 height 23
click at [38, 273] on input "Good" at bounding box center [32, 278] width 12 height 12
radio input "true"
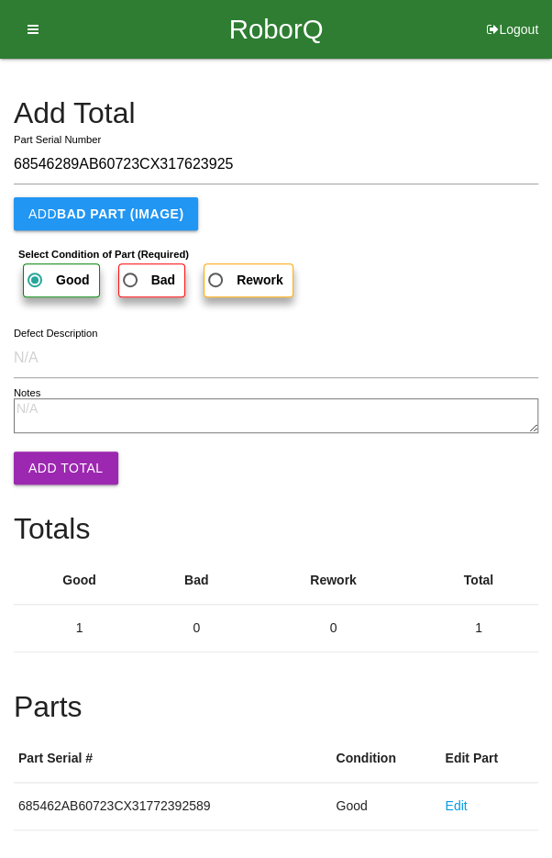
click at [45, 459] on button "Add Total" at bounding box center [66, 467] width 105 height 33
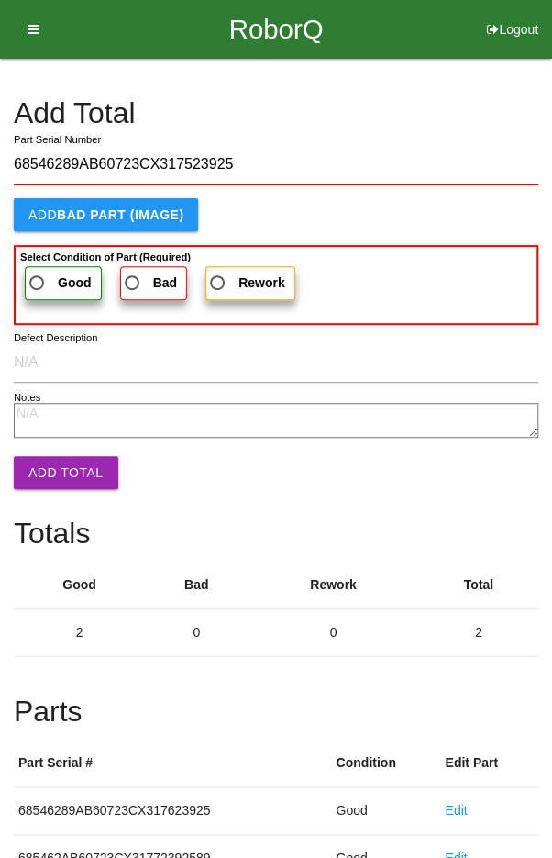
type input "68546289AB60723CX317523925"
click at [48, 282] on span "Good" at bounding box center [59, 283] width 66 height 23
click at [38, 282] on input "Good" at bounding box center [32, 278] width 12 height 12
radio input "true"
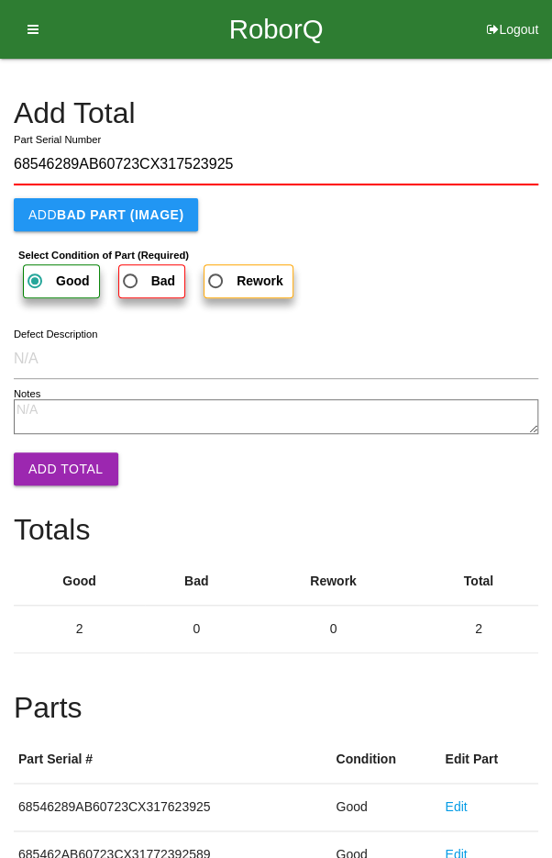
click at [47, 452] on button "Add Total" at bounding box center [66, 468] width 105 height 33
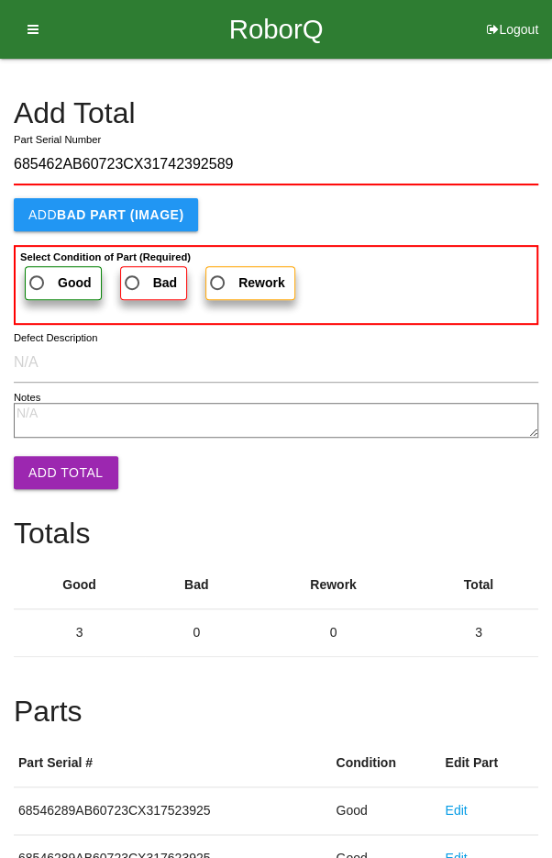
type input "685462AB60723CX31742392589"
click at [51, 266] on label "Good" at bounding box center [63, 283] width 77 height 34
click at [38, 272] on input "Good" at bounding box center [32, 278] width 12 height 12
radio input "true"
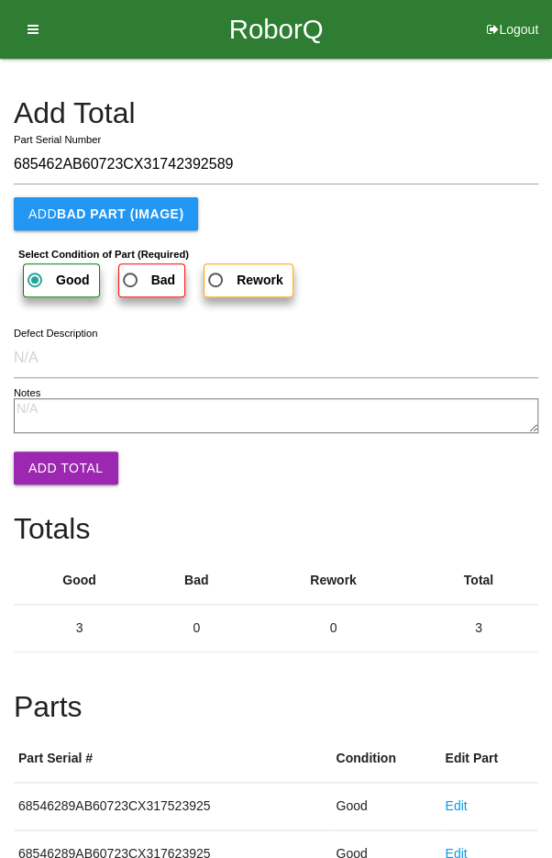
click at [52, 453] on button "Add Total" at bounding box center [66, 467] width 105 height 33
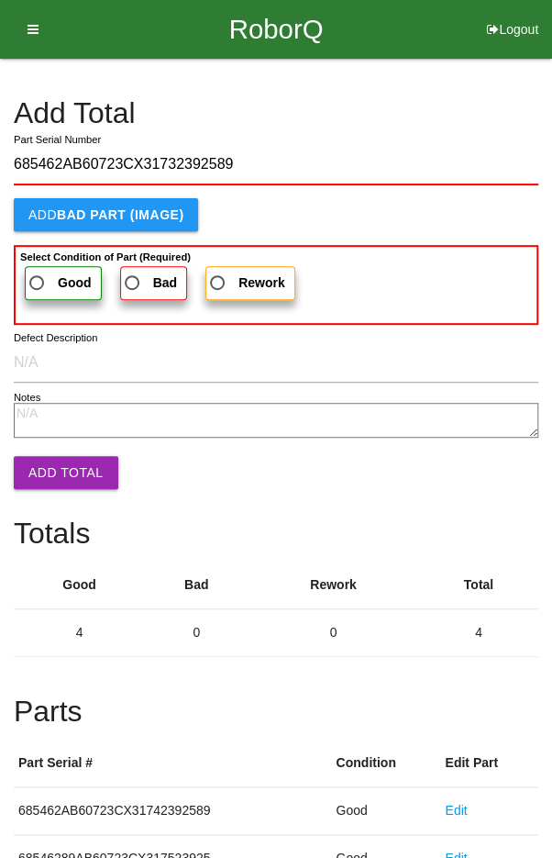
type input "685462AB60723CX31732392589"
click at [47, 272] on span "Good" at bounding box center [59, 283] width 66 height 23
click at [38, 272] on input "Good" at bounding box center [32, 278] width 12 height 12
radio input "true"
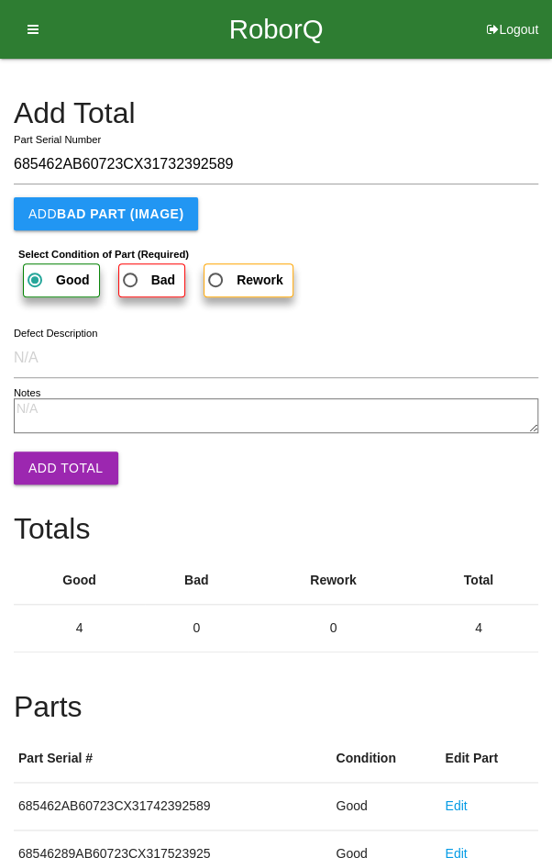
click at [55, 451] on button "Add Total" at bounding box center [66, 467] width 105 height 33
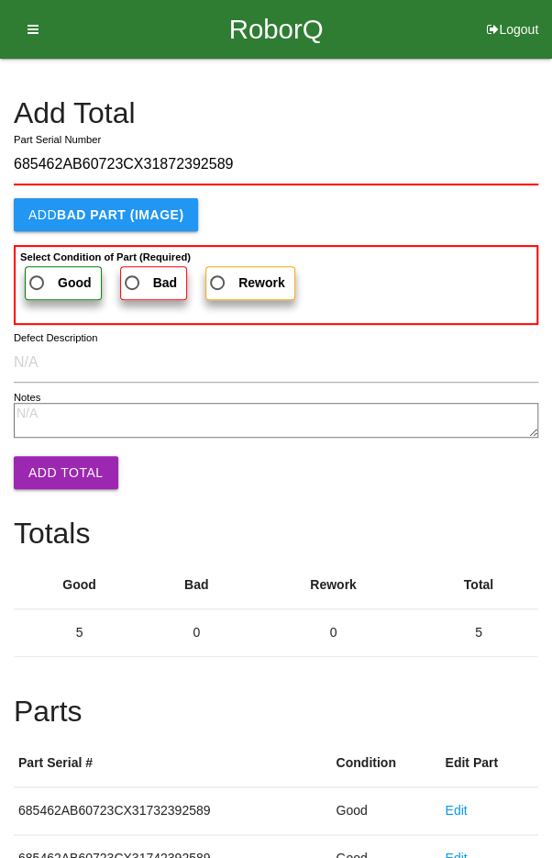
type input "685462AB60723CX31872392589"
click at [52, 275] on span "Good" at bounding box center [59, 283] width 66 height 23
click at [38, 275] on input "Good" at bounding box center [32, 278] width 12 height 12
radio input "true"
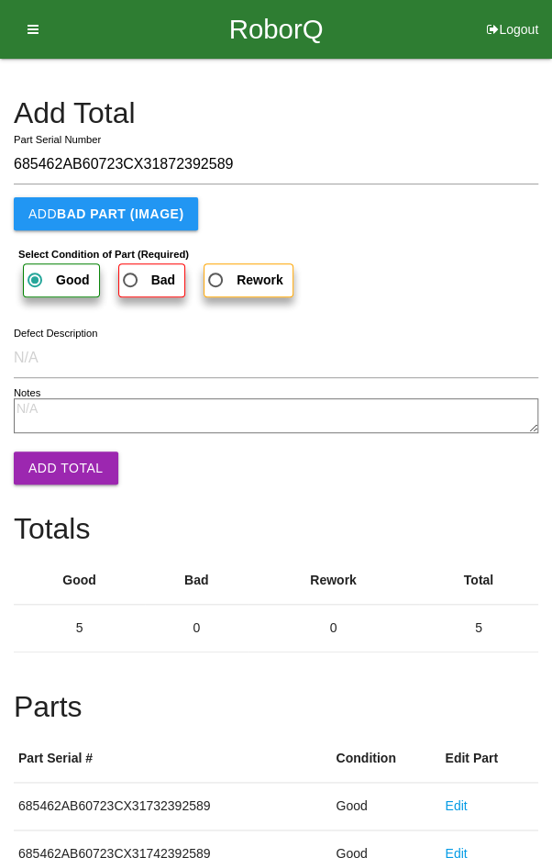
click at [54, 465] on button "Add Total" at bounding box center [66, 467] width 105 height 33
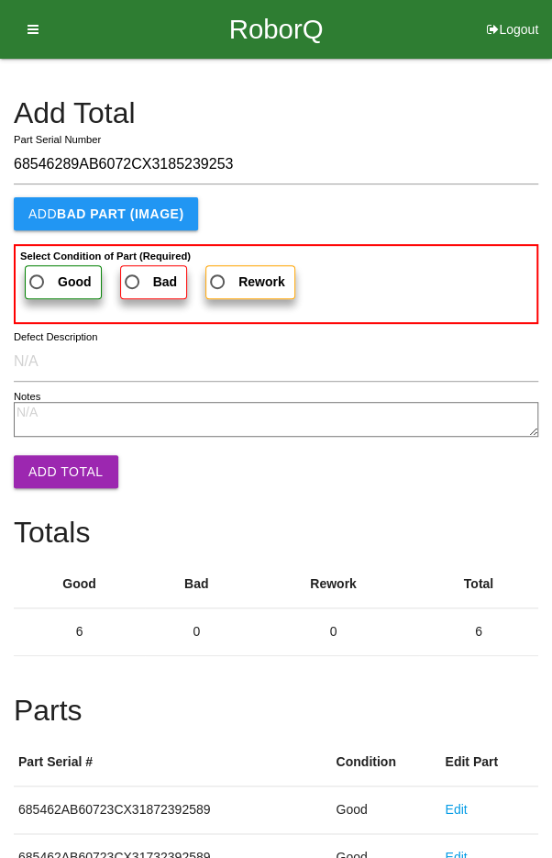
type input "68546289AB6072CX3185239253"
click at [45, 279] on span "Good" at bounding box center [59, 282] width 66 height 23
click at [38, 279] on input "Good" at bounding box center [32, 277] width 12 height 12
radio input "true"
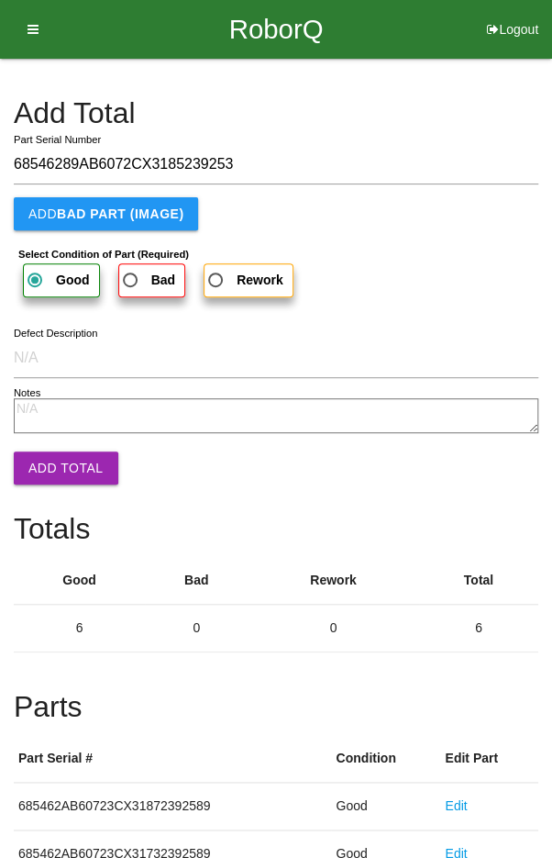
click at [48, 451] on button "Add Total" at bounding box center [66, 467] width 105 height 33
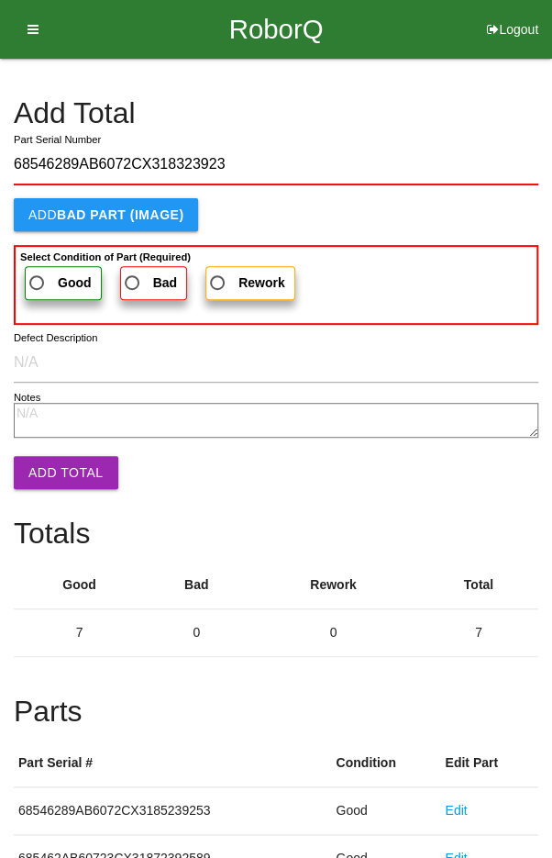
type input "68546289AB6072CX3183239253"
click at [49, 277] on span "Good" at bounding box center [59, 283] width 66 height 23
click at [38, 277] on input "Good" at bounding box center [32, 278] width 12 height 12
radio input "true"
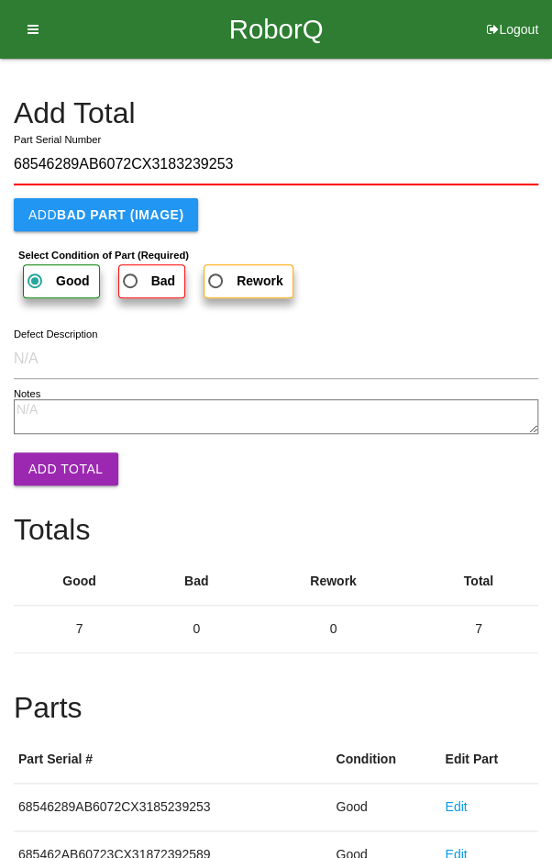
click at [55, 458] on button "Add Total" at bounding box center [66, 468] width 105 height 33
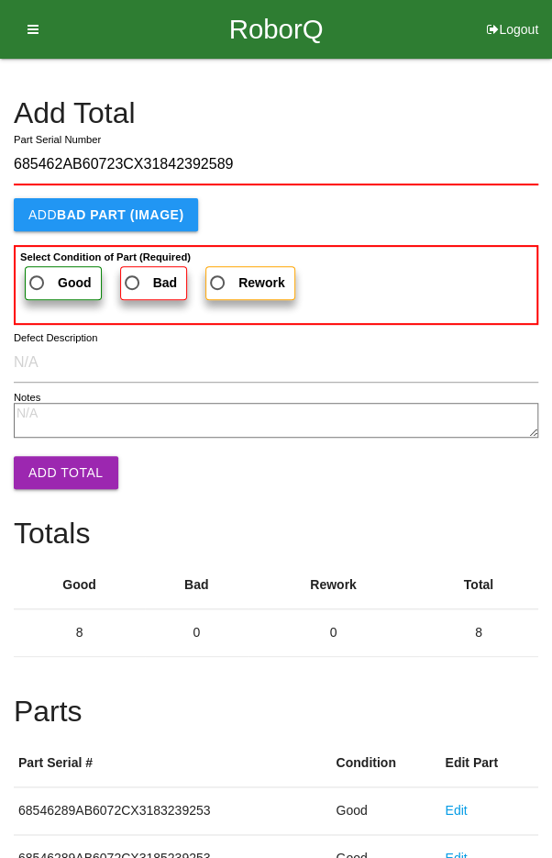
type input "685462AB60723CX31842392589"
click at [54, 288] on span "Good" at bounding box center [59, 283] width 66 height 23
click at [38, 284] on input "Good" at bounding box center [32, 278] width 12 height 12
radio input "true"
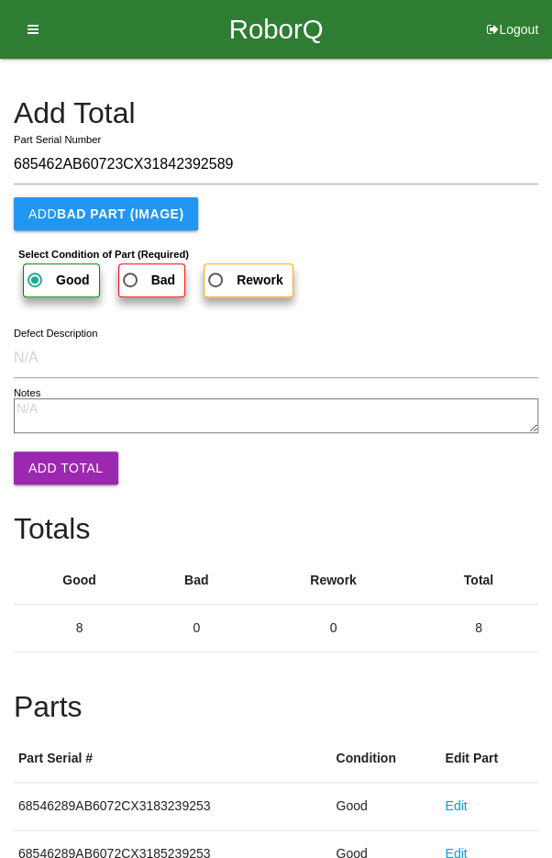
click at [56, 452] on button "Add Total" at bounding box center [66, 467] width 105 height 33
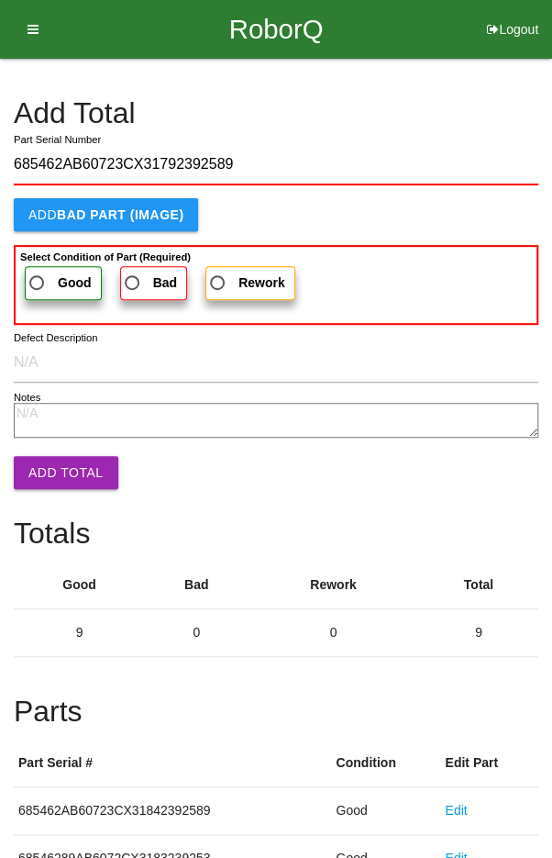
type input "685462AB60723CX31792392589"
click at [48, 272] on span "Good" at bounding box center [59, 283] width 66 height 23
click at [38, 272] on input "Good" at bounding box center [32, 278] width 12 height 12
radio input "true"
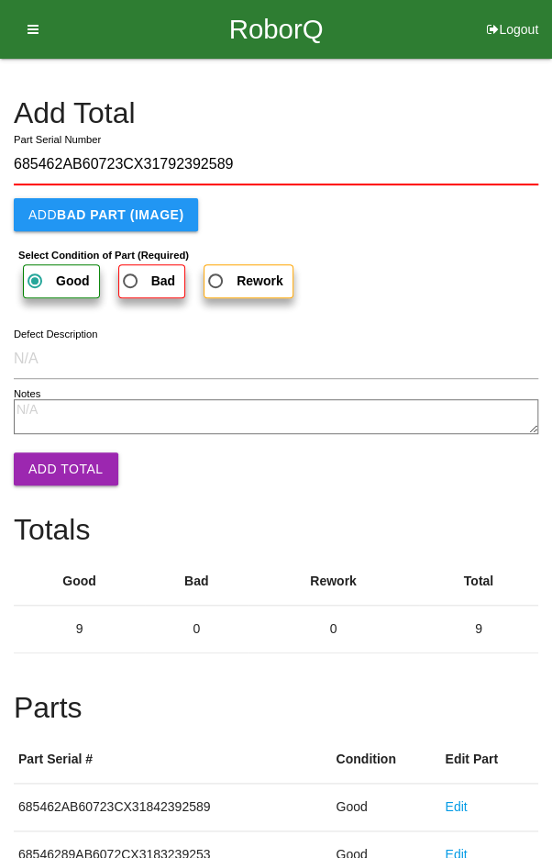
click at [58, 471] on button "Add Total" at bounding box center [66, 468] width 105 height 33
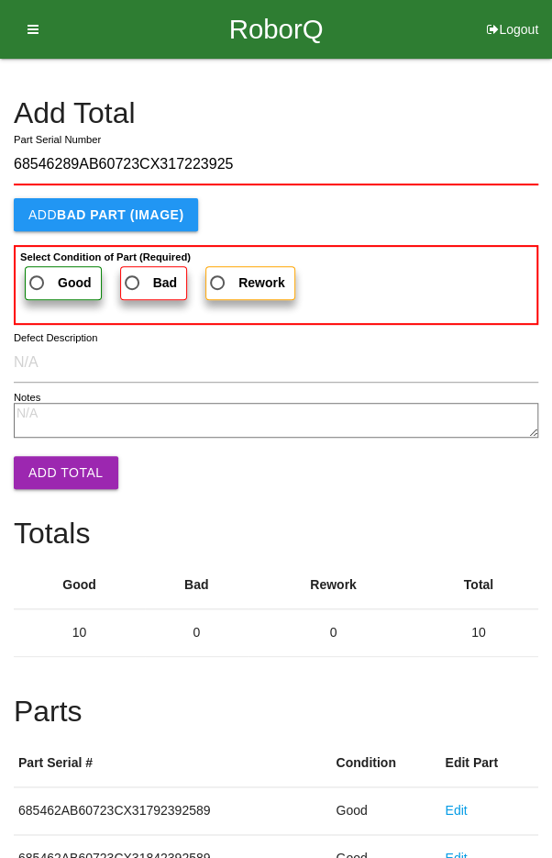
type input "68546289AB60723CX317223925"
click at [50, 276] on span "Good" at bounding box center [59, 283] width 66 height 23
click at [38, 276] on input "Good" at bounding box center [32, 278] width 12 height 12
radio input "true"
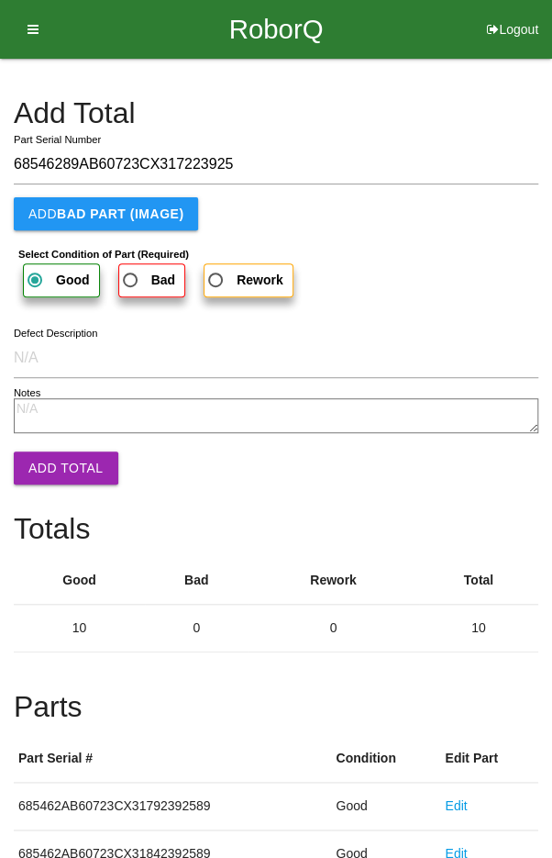
click at [56, 460] on button "Add Total" at bounding box center [66, 467] width 105 height 33
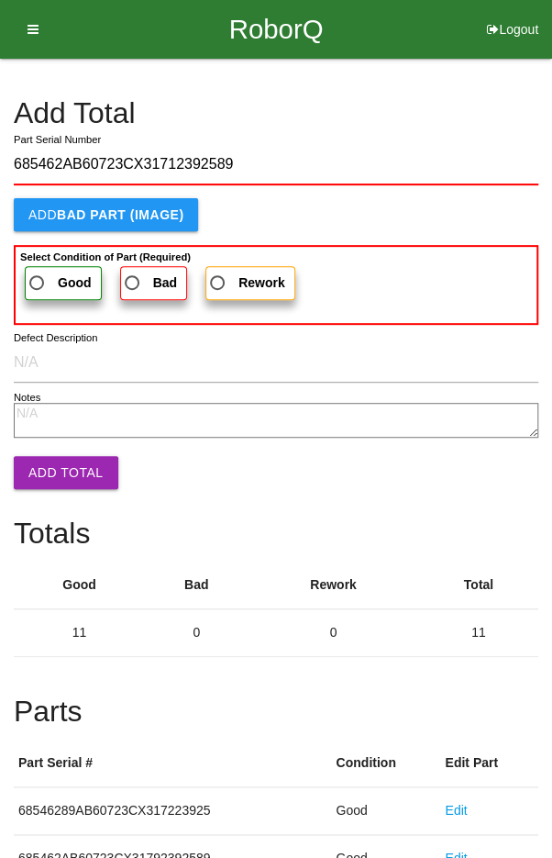
type input "685462AB60723CX31712392589"
click at [41, 279] on span "Good" at bounding box center [59, 283] width 66 height 23
click at [38, 279] on input "Good" at bounding box center [32, 278] width 12 height 12
radio input "true"
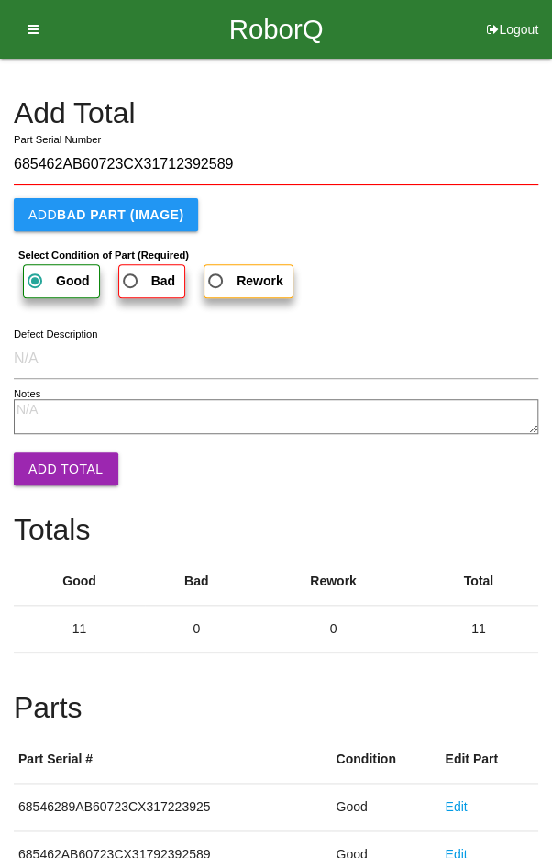
click at [51, 456] on button "Add Total" at bounding box center [66, 468] width 105 height 33
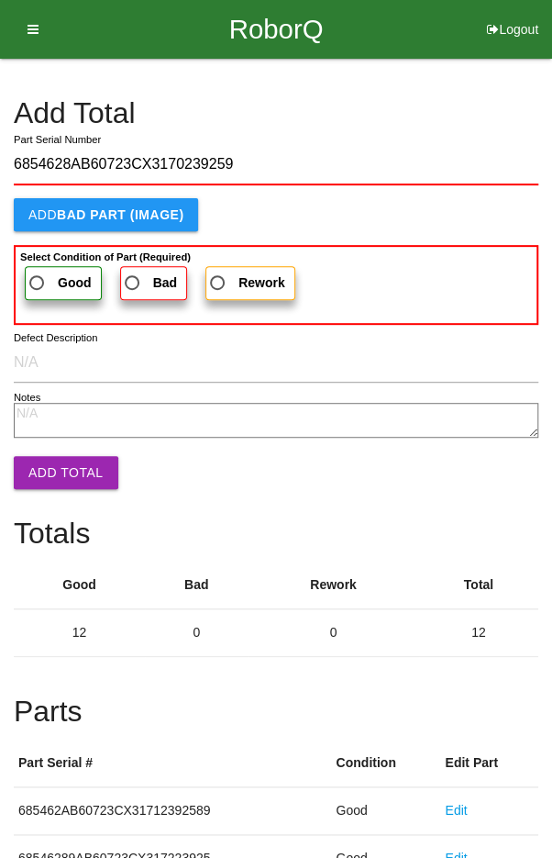
type input "6854628AB60723CX3170239259"
click at [36, 280] on span "Good" at bounding box center [59, 283] width 66 height 23
click at [36, 280] on input "Good" at bounding box center [32, 278] width 12 height 12
radio input "true"
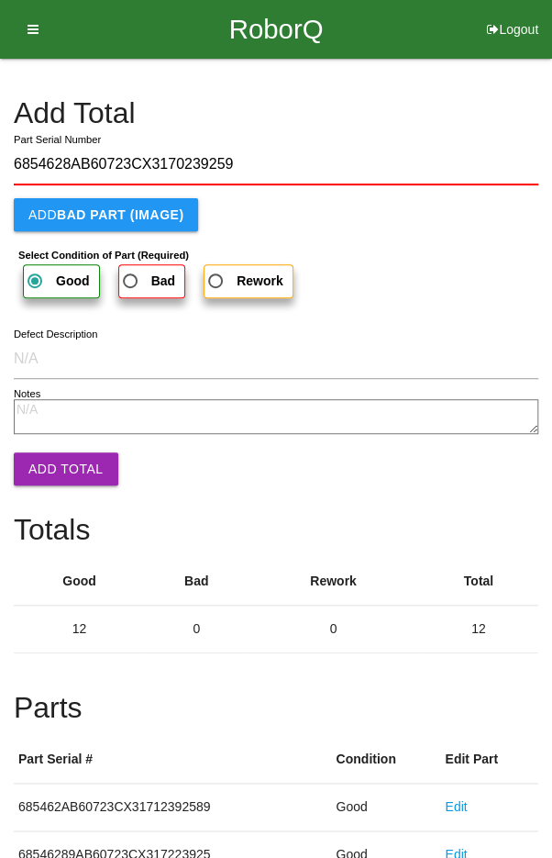
click at [49, 452] on button "Add Total" at bounding box center [66, 468] width 105 height 33
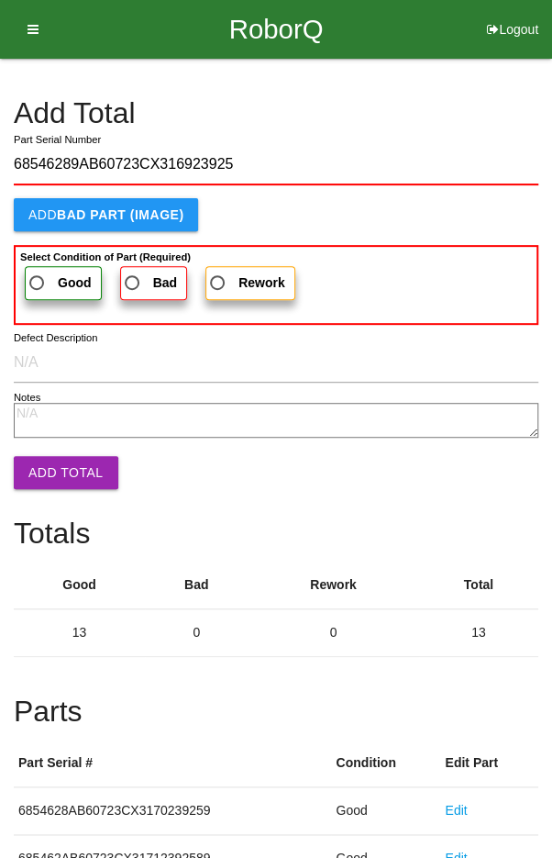
type input "68546289AB60723CX316923925"
click at [52, 273] on span "Good" at bounding box center [59, 283] width 66 height 23
click at [38, 273] on input "Good" at bounding box center [32, 278] width 12 height 12
radio input "true"
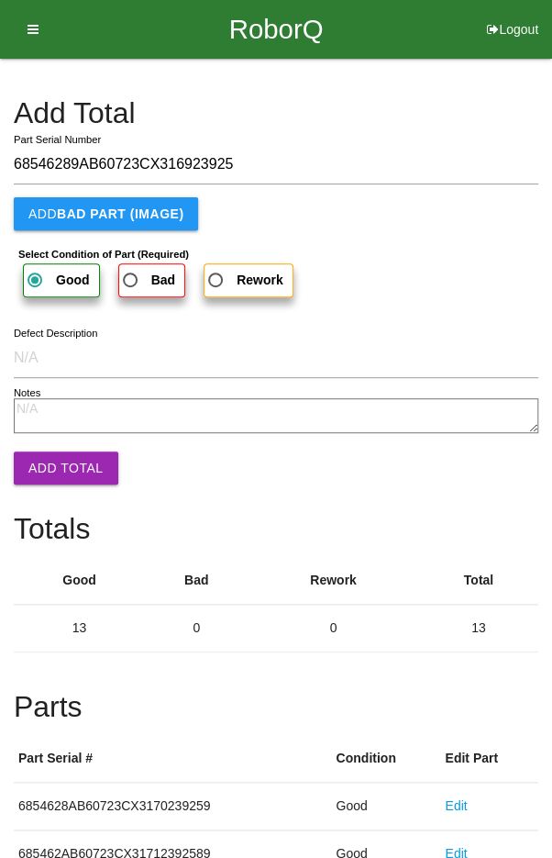
click at [60, 451] on button "Add Total" at bounding box center [66, 467] width 105 height 33
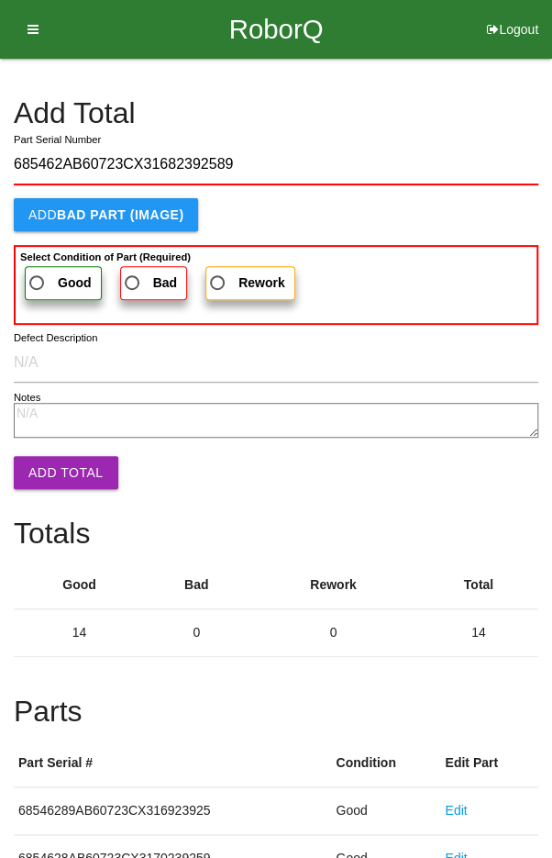
type input "685462AB60723CX31682392589"
click at [55, 273] on span "Good" at bounding box center [59, 283] width 66 height 23
click at [38, 273] on input "Good" at bounding box center [32, 278] width 12 height 12
radio input "true"
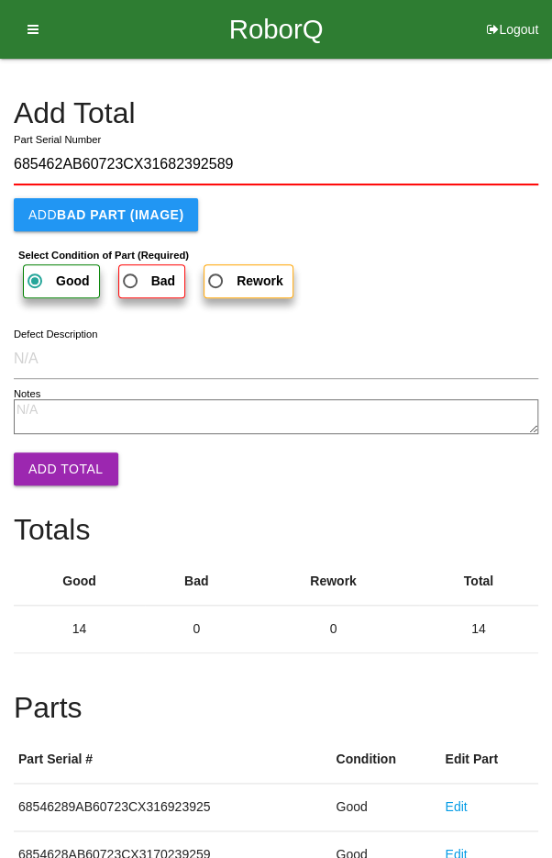
click at [60, 454] on button "Add Total" at bounding box center [66, 468] width 105 height 33
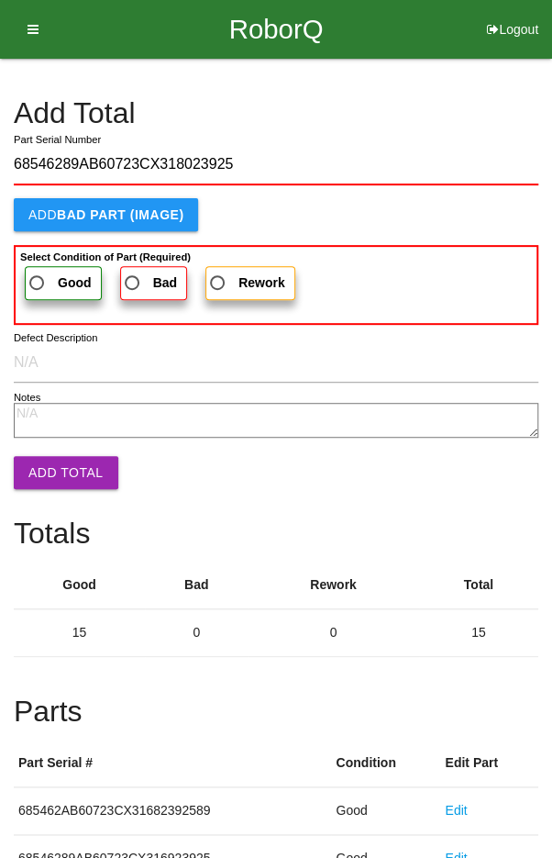
type input "68546289AB60723CX318023925"
click at [47, 269] on label "Good" at bounding box center [63, 283] width 77 height 34
click at [38, 272] on input "Good" at bounding box center [32, 278] width 12 height 12
radio input "true"
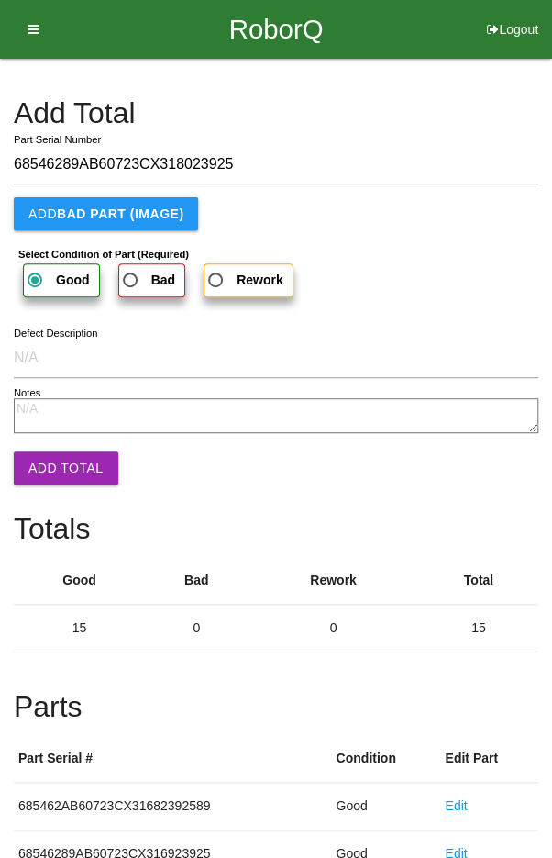
click at [48, 468] on button "Add Total" at bounding box center [66, 467] width 105 height 33
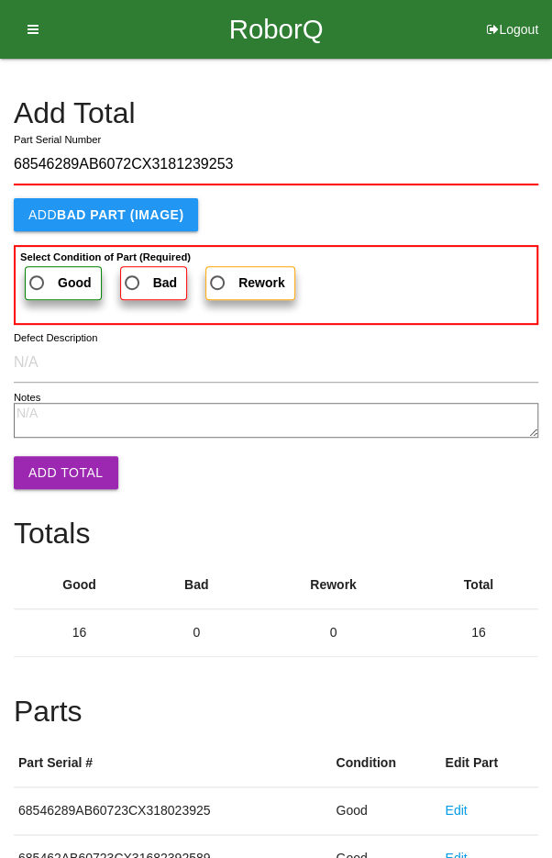
type input "68546289AB6072CX3181239253"
click at [43, 274] on span "Good" at bounding box center [59, 283] width 66 height 23
click at [38, 274] on input "Good" at bounding box center [32, 278] width 12 height 12
radio input "true"
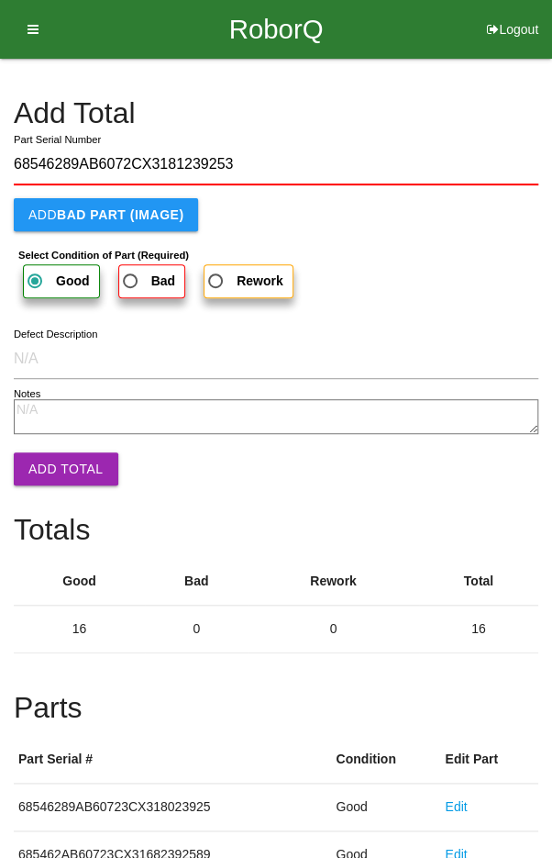
click at [55, 455] on button "Add Total" at bounding box center [66, 468] width 105 height 33
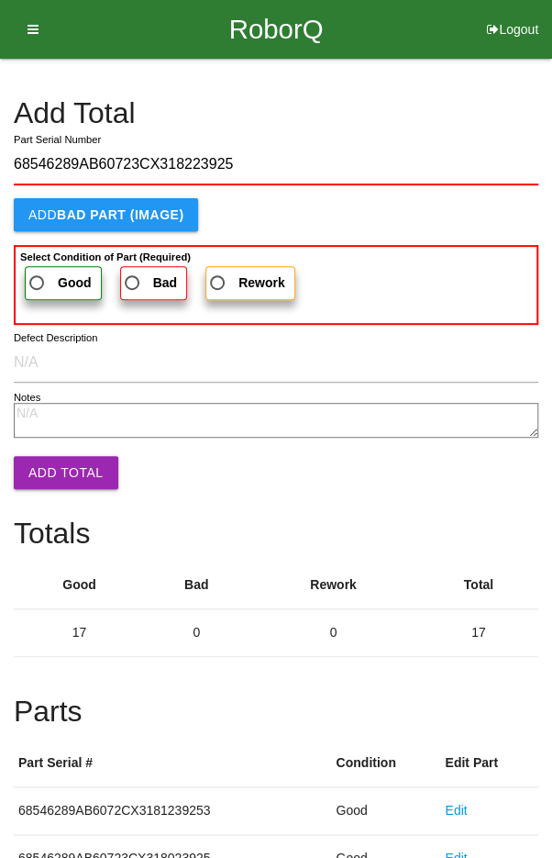
type input "68546289AB60723CX318223925"
click at [49, 278] on span "Good" at bounding box center [59, 283] width 66 height 23
click at [38, 278] on input "Good" at bounding box center [32, 278] width 12 height 12
radio input "true"
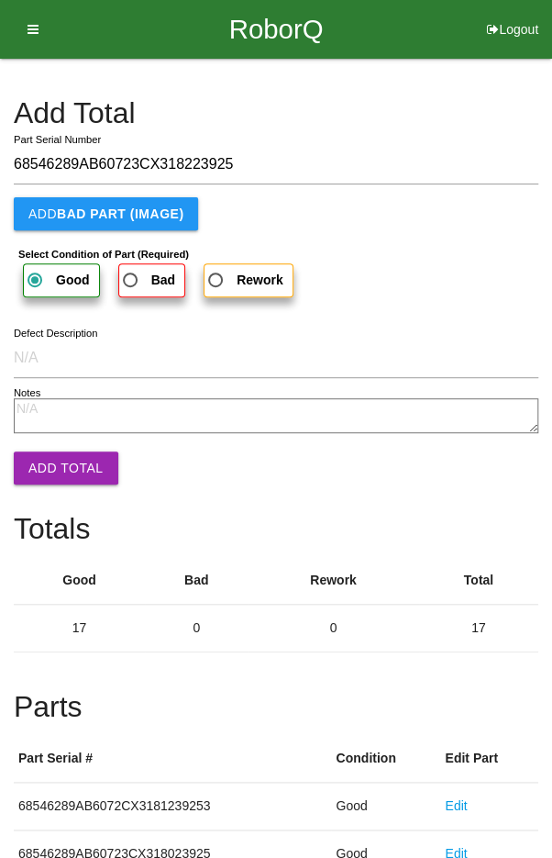
click at [57, 451] on button "Add Total" at bounding box center [66, 467] width 105 height 33
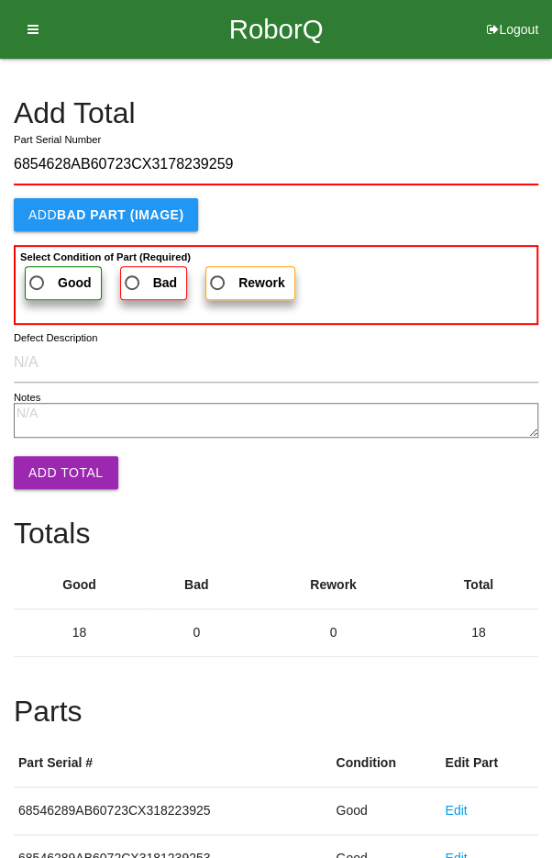
type input "6854628AB60723CX3178239259"
click at [51, 275] on span "Good" at bounding box center [59, 283] width 66 height 23
click at [38, 275] on input "Good" at bounding box center [32, 278] width 12 height 12
radio input "true"
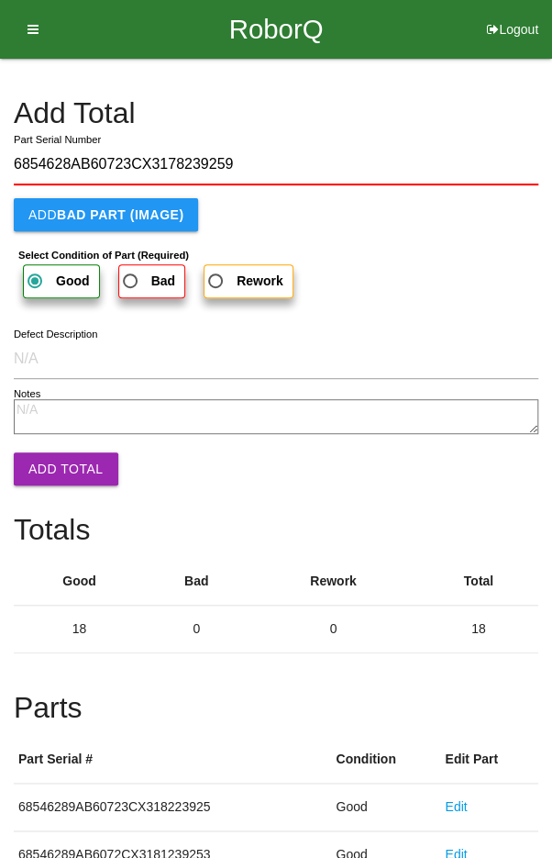
click at [62, 462] on button "Add Total" at bounding box center [66, 468] width 105 height 33
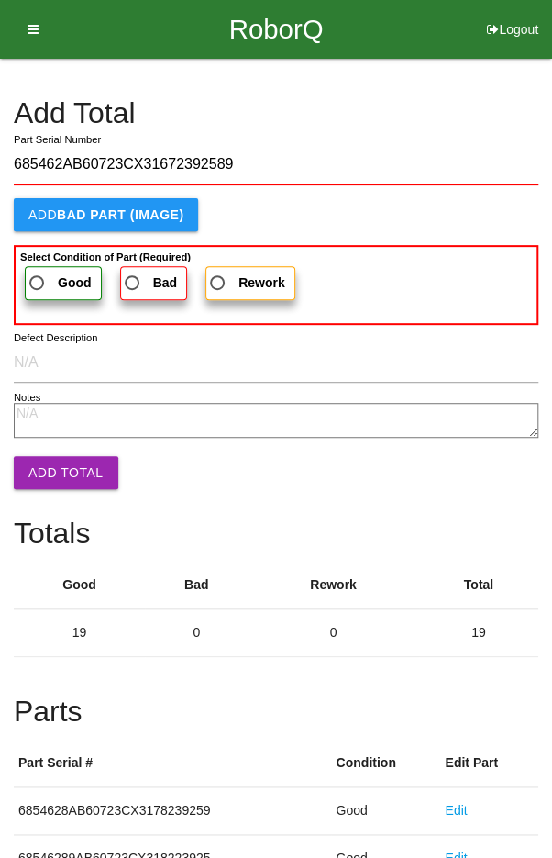
type input "685462AB60723CX31672392589"
click at [55, 282] on span "Good" at bounding box center [59, 283] width 66 height 23
click at [38, 282] on input "Good" at bounding box center [32, 278] width 12 height 12
radio input "true"
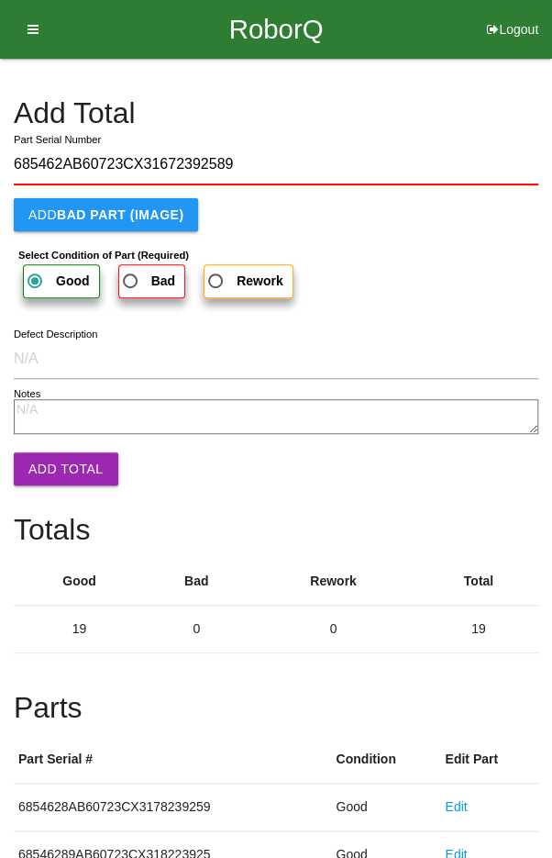
click at [58, 463] on button "Add Total" at bounding box center [66, 468] width 105 height 33
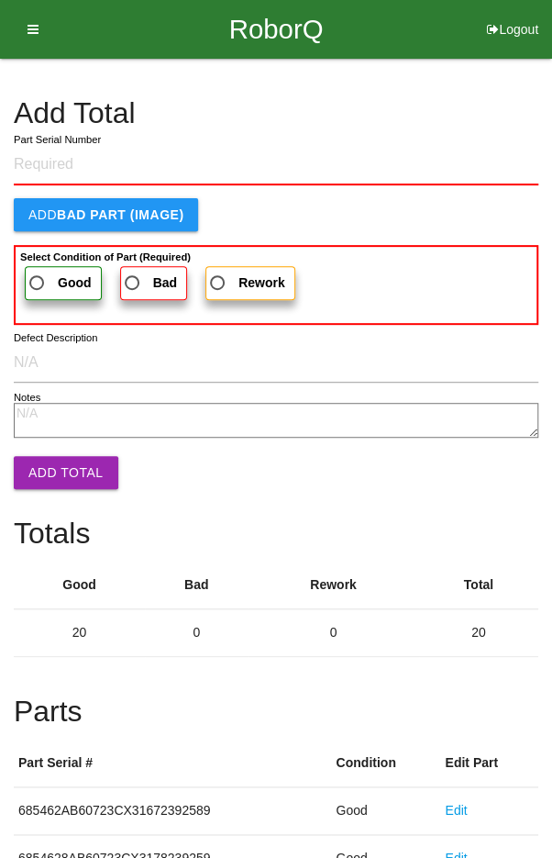
click at [459, 117] on h4 "Add Total" at bounding box center [276, 113] width 525 height 32
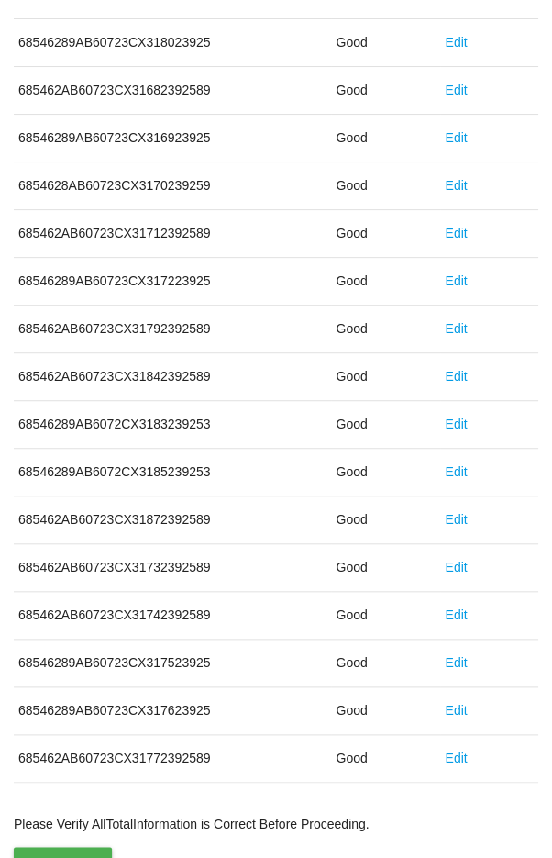
scroll to position [1019, 0]
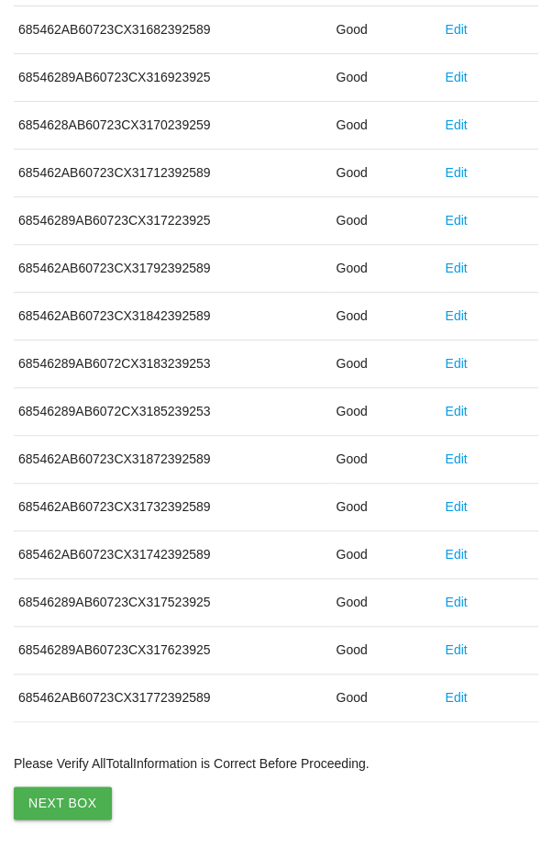
click at [51, 787] on button "Next Box" at bounding box center [63, 802] width 98 height 33
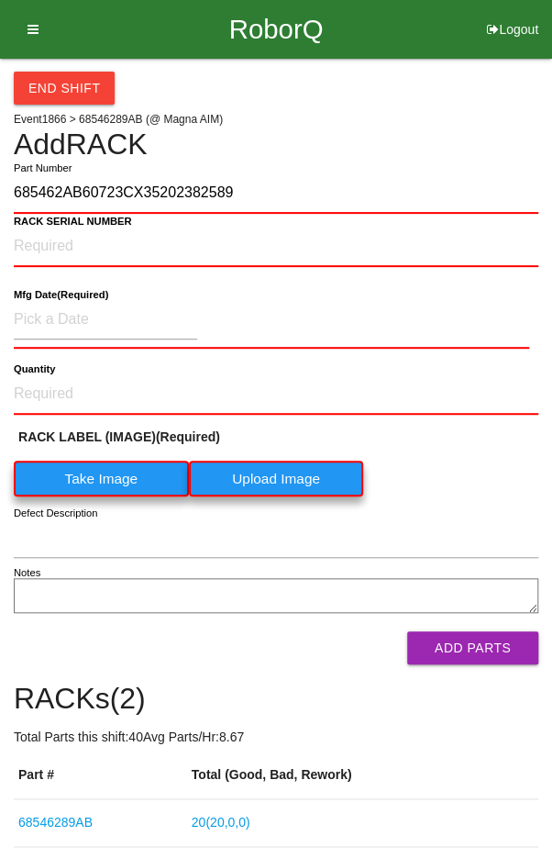
click at [418, 186] on input "685462AB60723CX35202382589" at bounding box center [276, 193] width 525 height 40
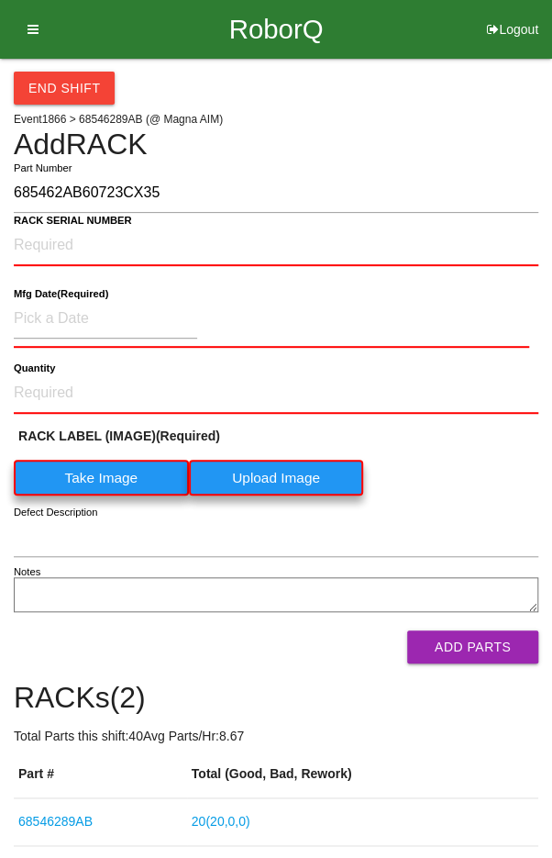
type input "685462AB60723CX3"
type input "68546289AB"
click at [101, 476] on label "Take Image" at bounding box center [101, 478] width 175 height 36
click at [0, 0] on \(IMAGE\) "Take Image" at bounding box center [0, 0] width 0 height 0
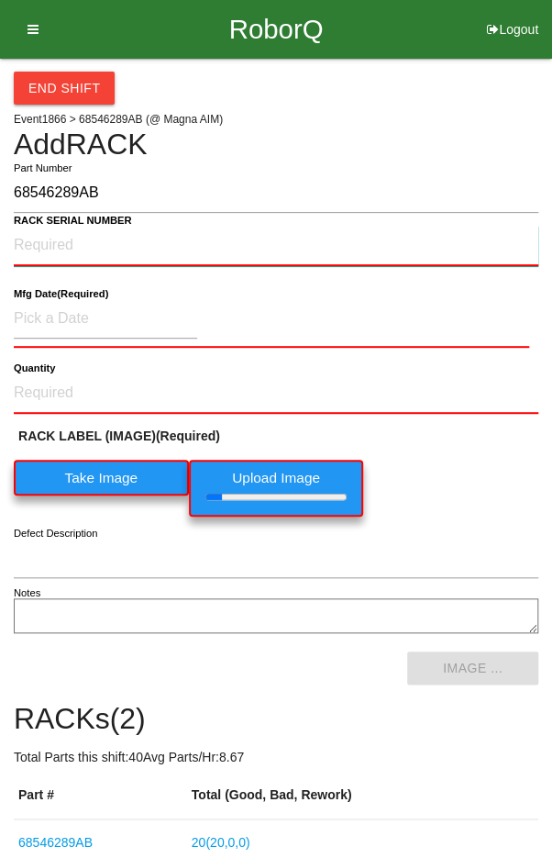
click at [57, 240] on NUMBER "RACK SERIAL NUMBER" at bounding box center [276, 246] width 525 height 40
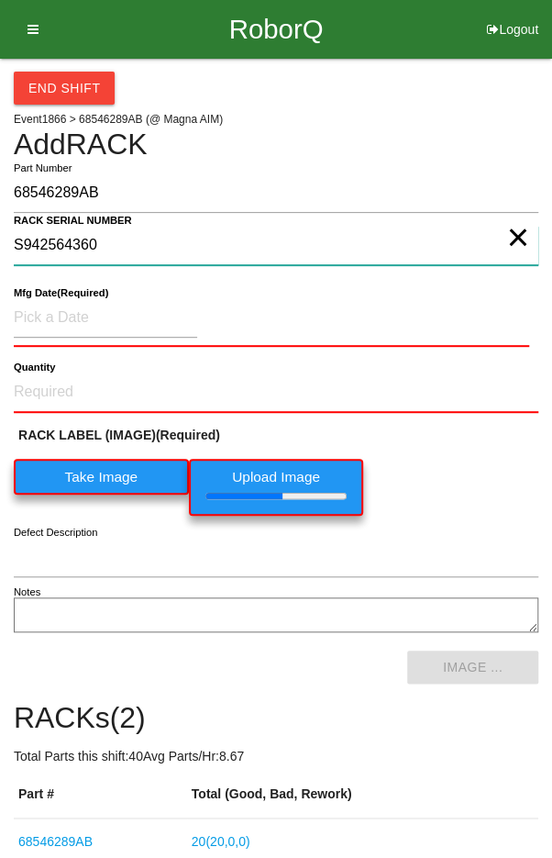
type NUMBER "S942564360"
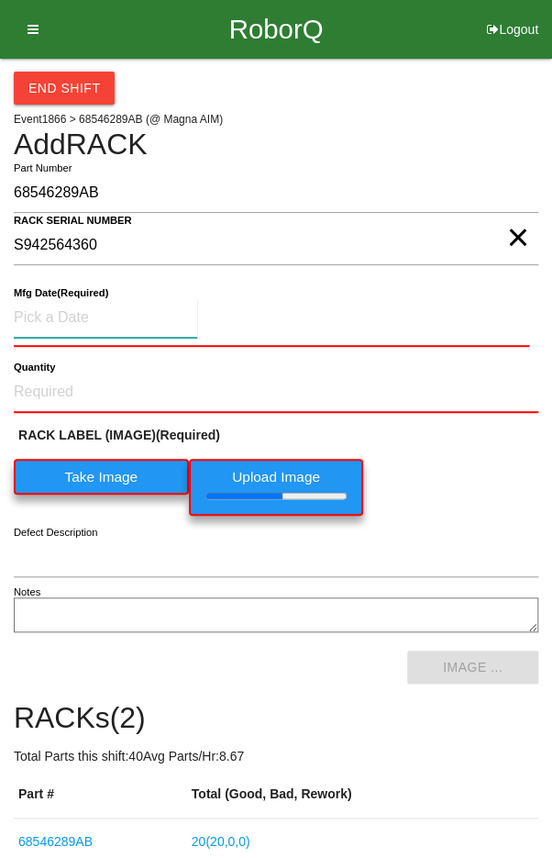
click at [74, 313] on input at bounding box center [106, 317] width 184 height 39
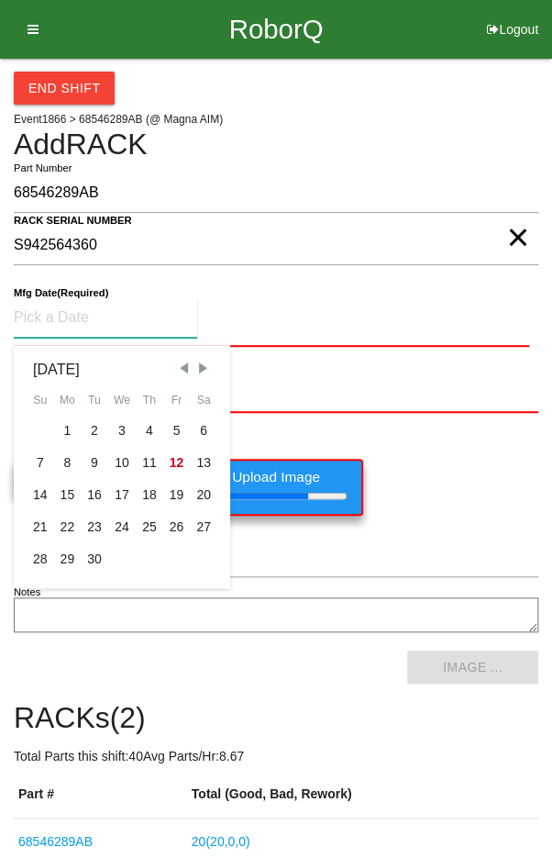
click at [86, 418] on div "2" at bounding box center [95, 431] width 28 height 32
type input "[DATE]"
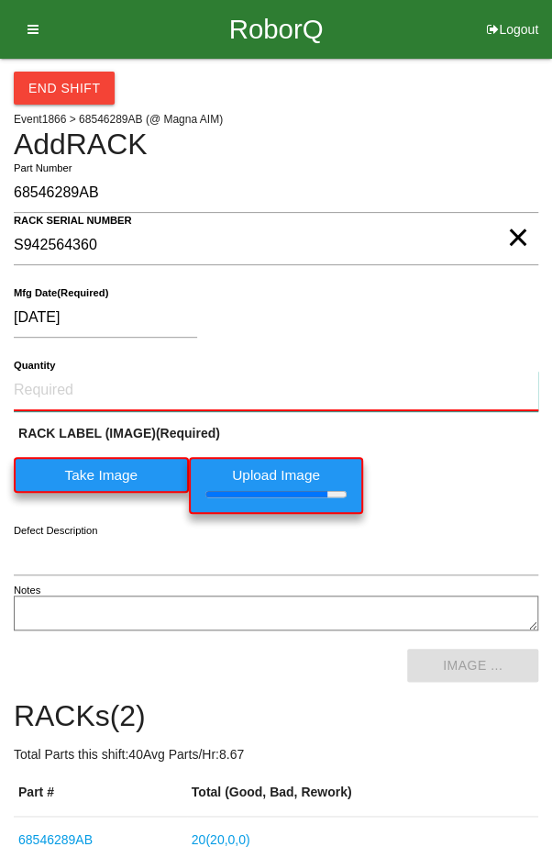
click at [75, 395] on input "Quantity" at bounding box center [276, 391] width 525 height 40
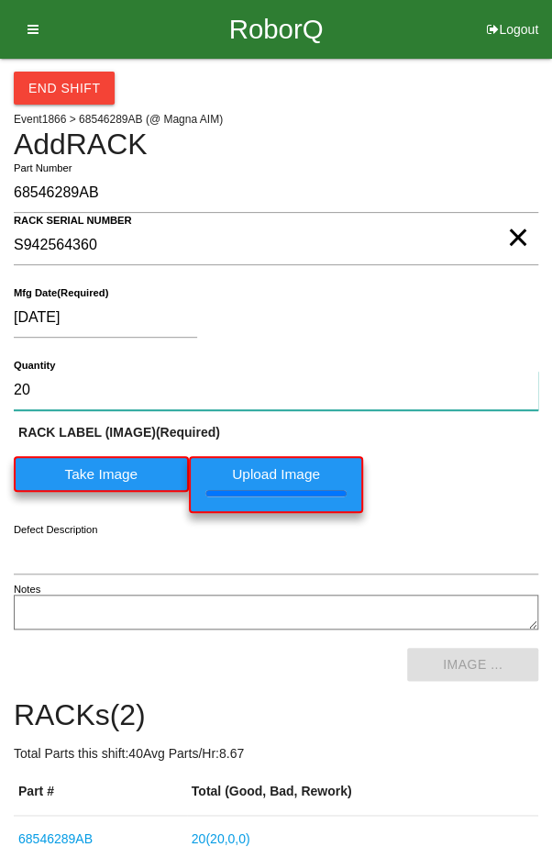
type input "20"
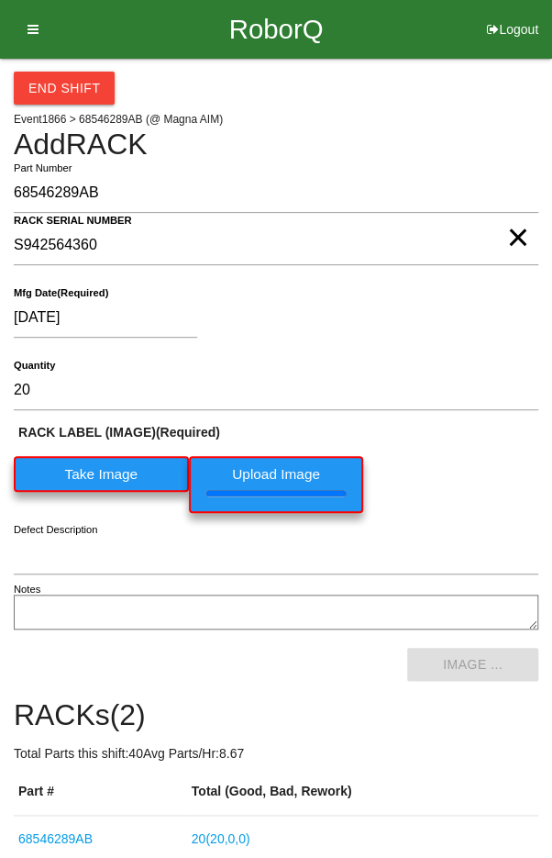
click at [488, 468] on div "RACK LABEL (IMAGE) (Required) Take Image Upload Image" at bounding box center [276, 472] width 525 height 99
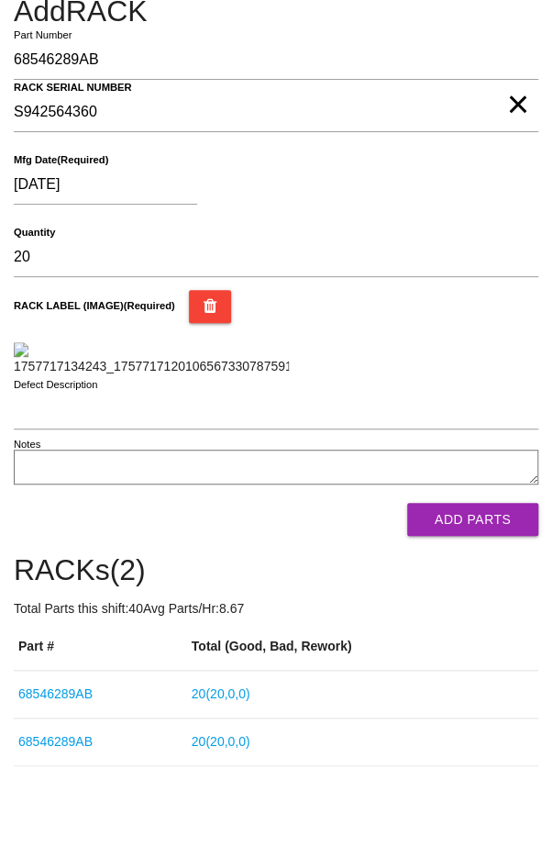
scroll to position [471, 0]
click at [488, 509] on button "Add Parts" at bounding box center [472, 519] width 131 height 33
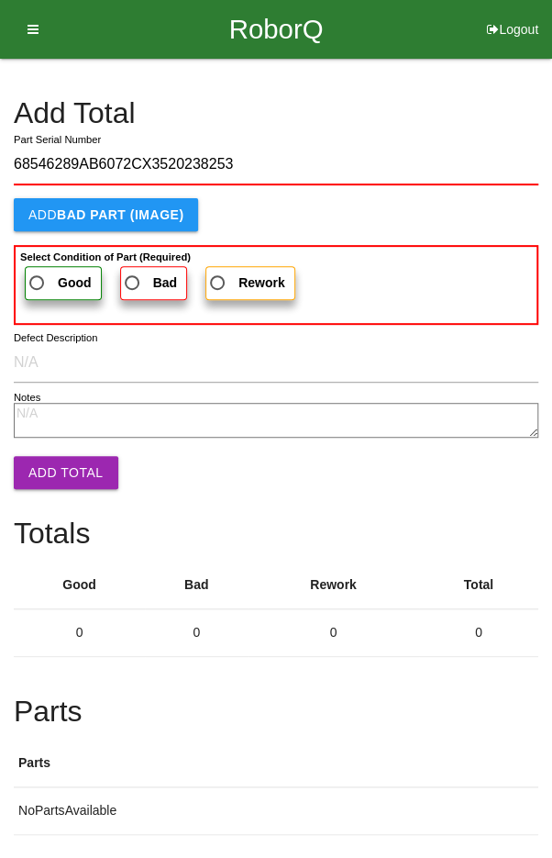
type input "68546289AB6072CX3520238253"
click at [40, 272] on span "Good" at bounding box center [59, 283] width 66 height 23
click at [38, 272] on input "Good" at bounding box center [32, 278] width 12 height 12
radio input "true"
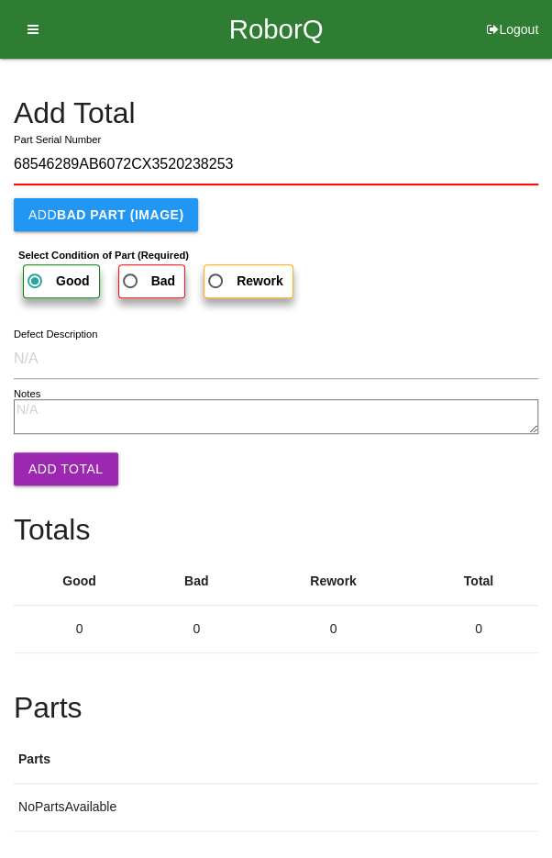
click at [52, 452] on button "Add Total" at bounding box center [66, 468] width 105 height 33
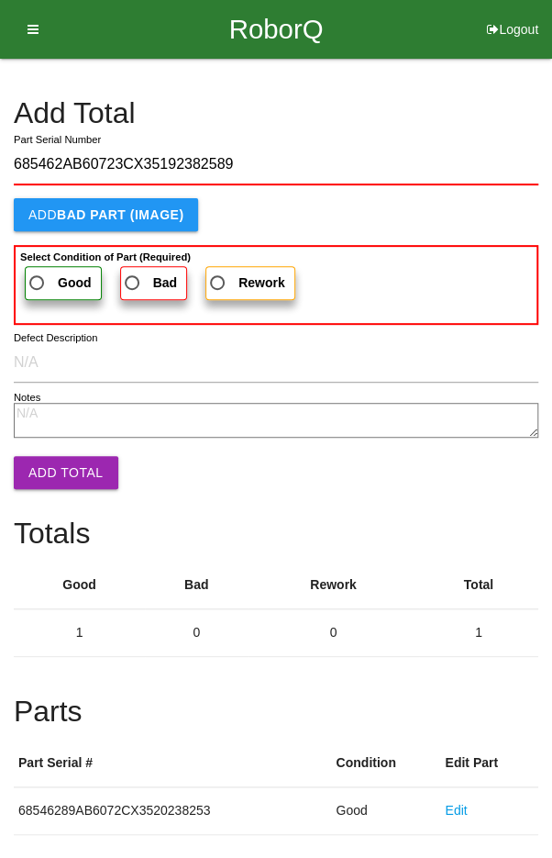
type input "685462AB60723CX35192382589"
click at [43, 275] on span "Good" at bounding box center [59, 283] width 66 height 23
click at [38, 275] on input "Good" at bounding box center [32, 278] width 12 height 12
radio input "true"
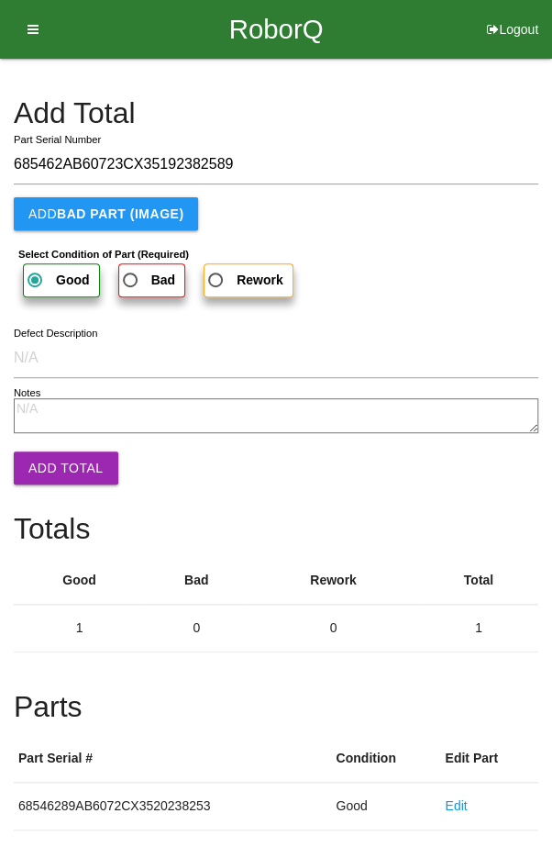
click at [51, 452] on button "Add Total" at bounding box center [66, 467] width 105 height 33
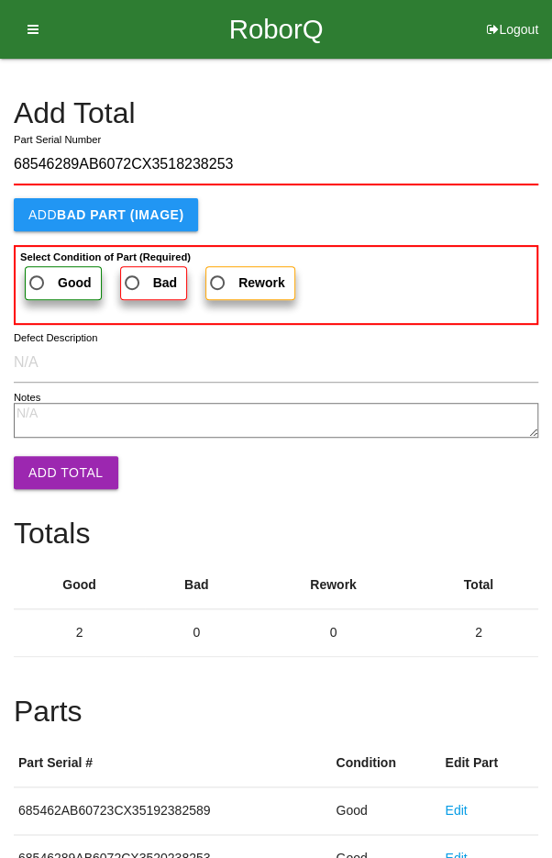
type input "68546289AB6072CX3518238253"
click at [52, 277] on span "Good" at bounding box center [59, 283] width 66 height 23
click at [38, 277] on input "Good" at bounding box center [32, 278] width 12 height 12
radio input "true"
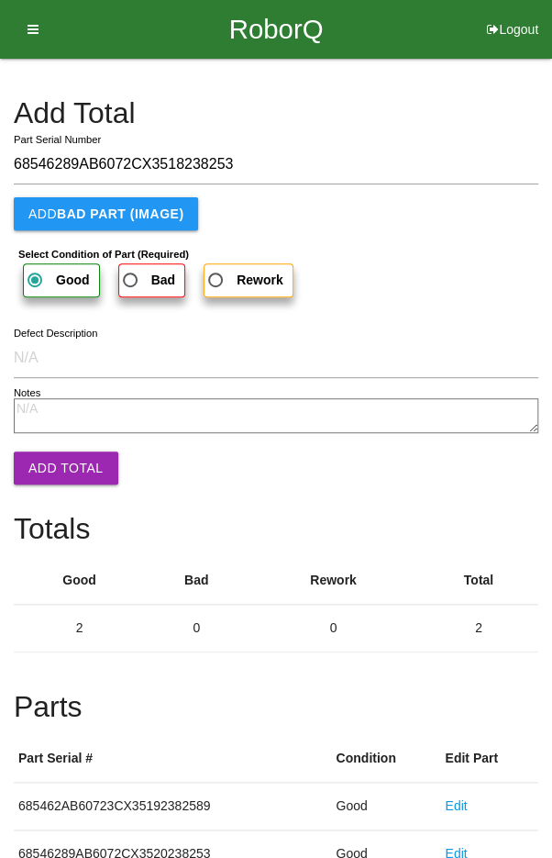
click at [55, 462] on button "Add Total" at bounding box center [66, 467] width 105 height 33
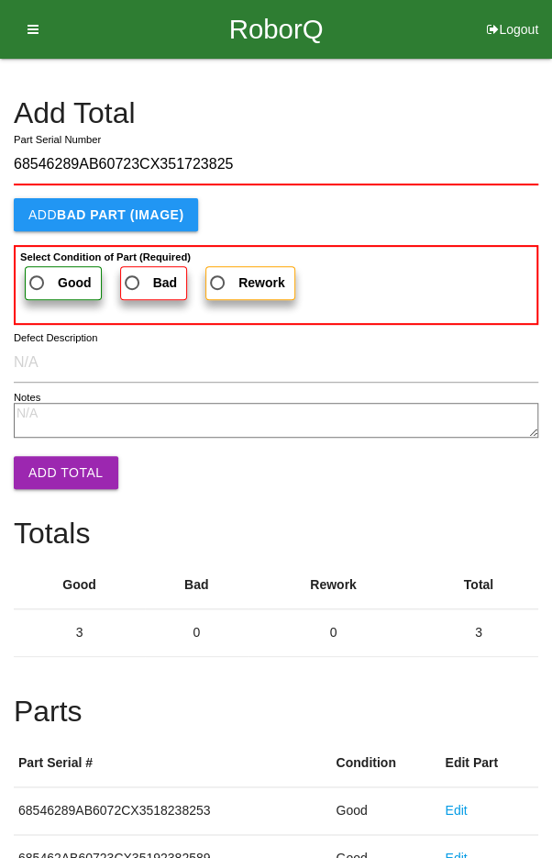
type input "68546289AB60723CX351723825"
click at [51, 268] on label "Good" at bounding box center [63, 283] width 77 height 34
click at [38, 272] on input "Good" at bounding box center [32, 278] width 12 height 12
radio input "true"
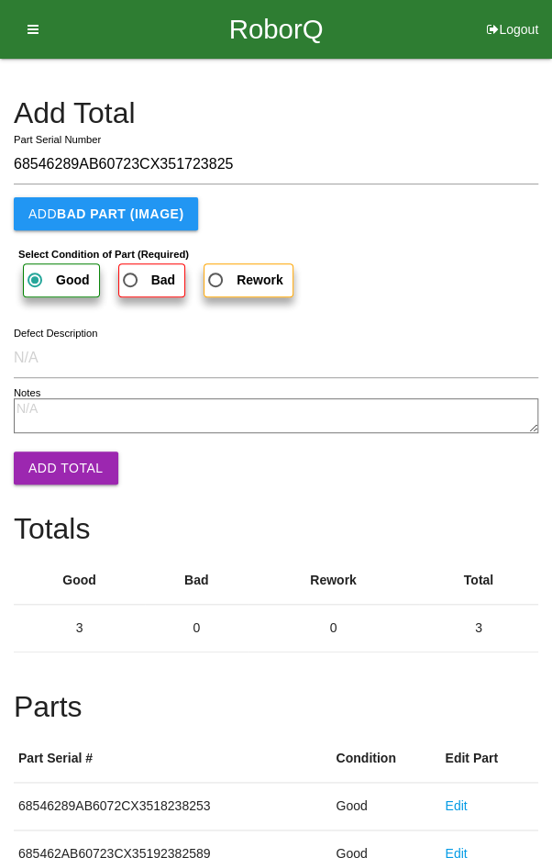
click at [57, 454] on button "Add Total" at bounding box center [66, 467] width 105 height 33
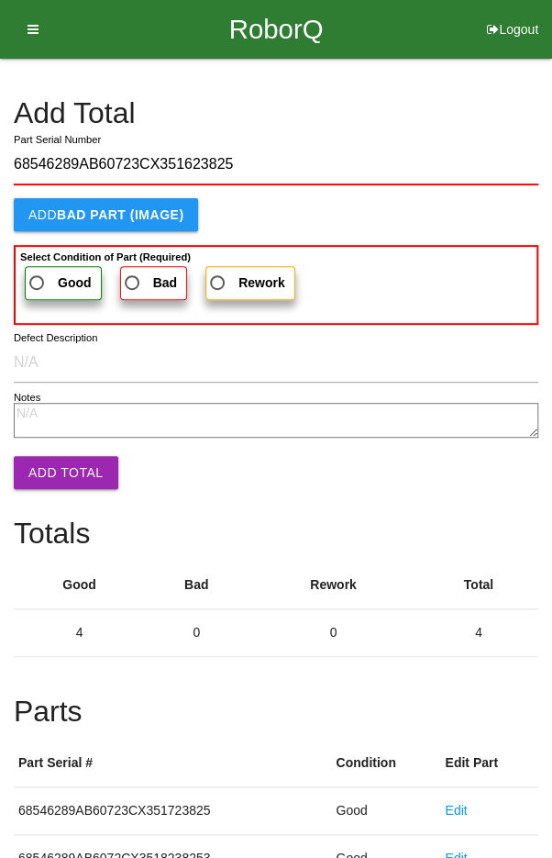
type input "68546289AB60723CX351623825"
click at [51, 269] on label "Good" at bounding box center [63, 283] width 77 height 34
click at [38, 272] on input "Good" at bounding box center [32, 278] width 12 height 12
radio input "true"
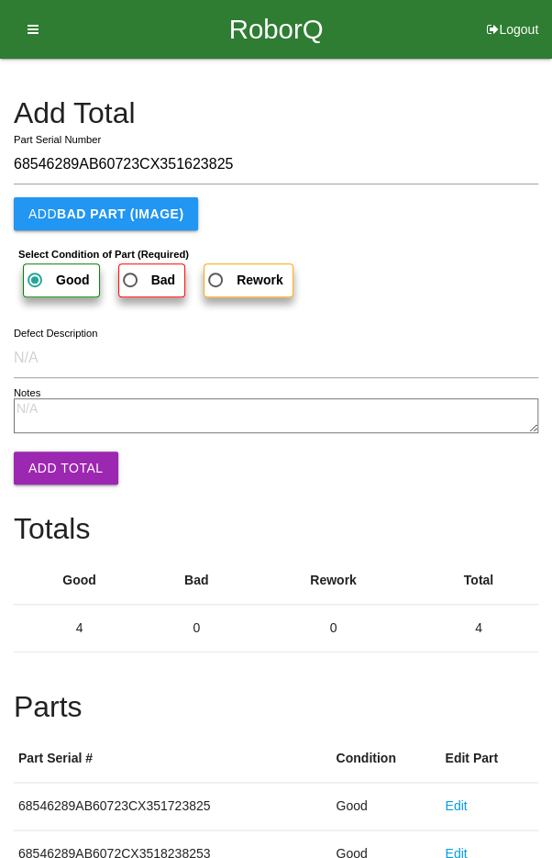
click at [56, 462] on button "Add Total" at bounding box center [66, 467] width 105 height 33
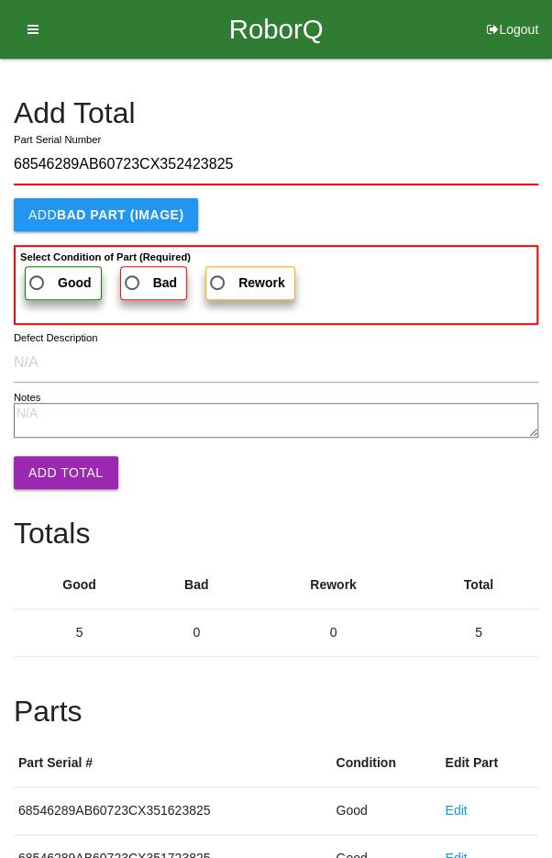
type input "68546289AB60723CX352423825"
click at [52, 272] on span "Good" at bounding box center [59, 283] width 66 height 23
click at [38, 272] on input "Good" at bounding box center [32, 278] width 12 height 12
radio input "true"
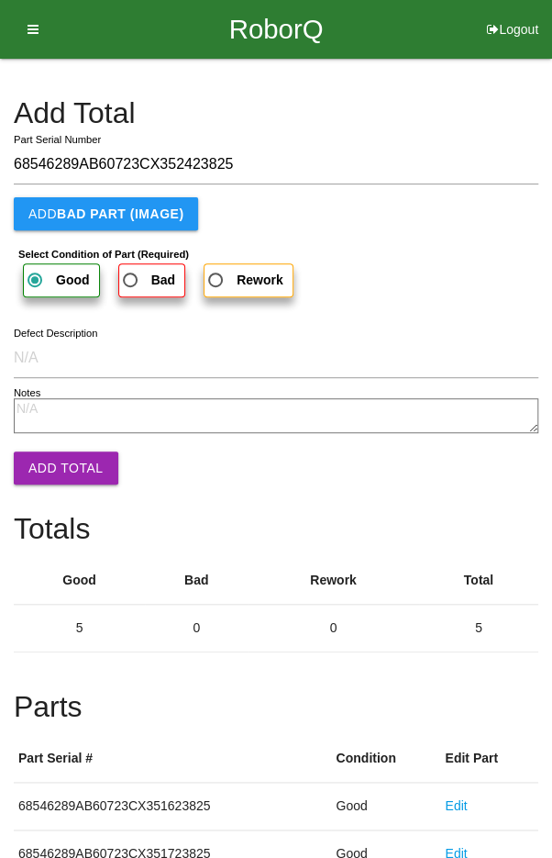
click at [51, 462] on button "Add Total" at bounding box center [66, 467] width 105 height 33
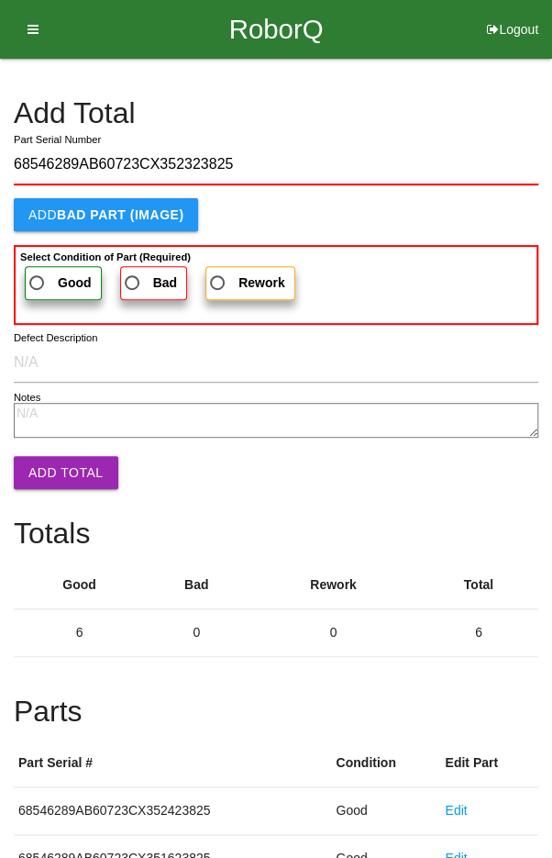
type input "68546289AB60723CX352323825"
click at [42, 274] on span "Good" at bounding box center [59, 283] width 66 height 23
click at [38, 274] on input "Good" at bounding box center [32, 278] width 12 height 12
radio input "true"
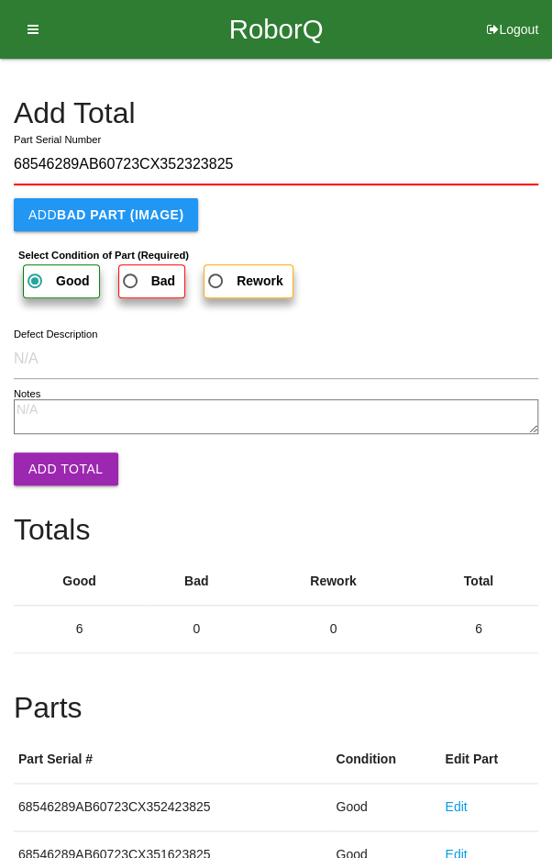
click at [49, 462] on button "Add Total" at bounding box center [66, 468] width 105 height 33
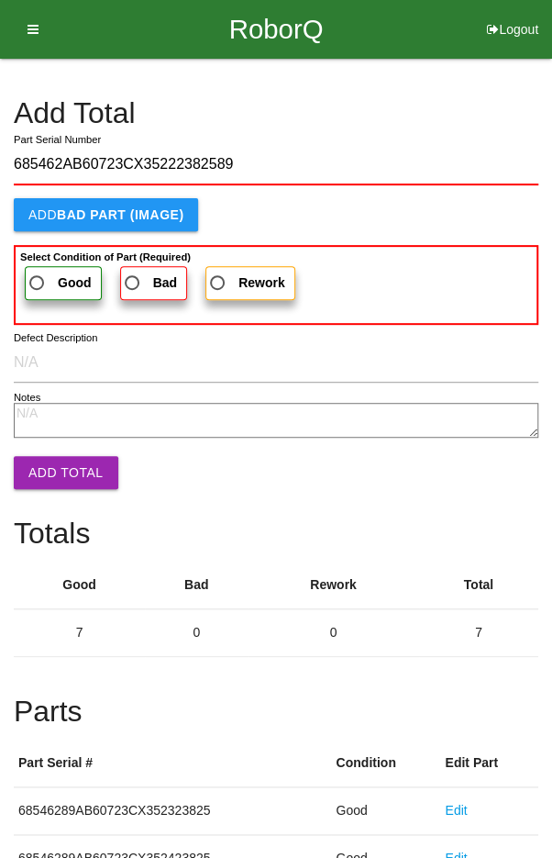
type input "685462AB60723CX35222382589"
click at [41, 268] on label "Good" at bounding box center [63, 283] width 77 height 34
click at [38, 272] on input "Good" at bounding box center [32, 278] width 12 height 12
radio input "true"
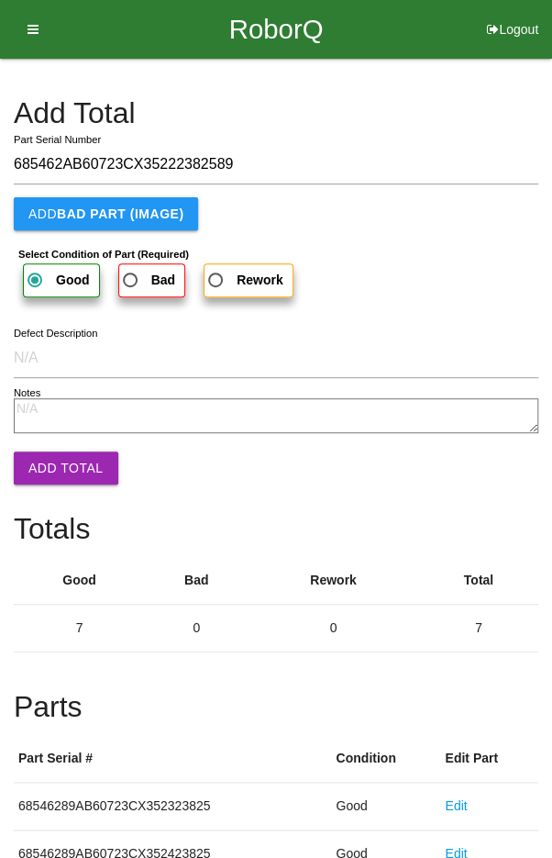
click at [51, 462] on button "Add Total" at bounding box center [66, 467] width 105 height 33
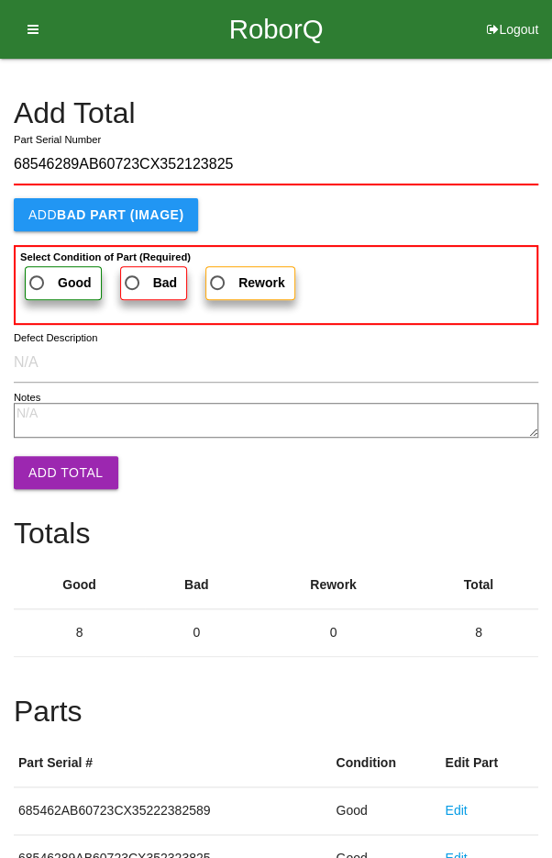
type input "68546289AB60723CX352123825"
click at [42, 275] on span "Good" at bounding box center [59, 283] width 66 height 23
click at [38, 275] on input "Good" at bounding box center [32, 278] width 12 height 12
radio input "true"
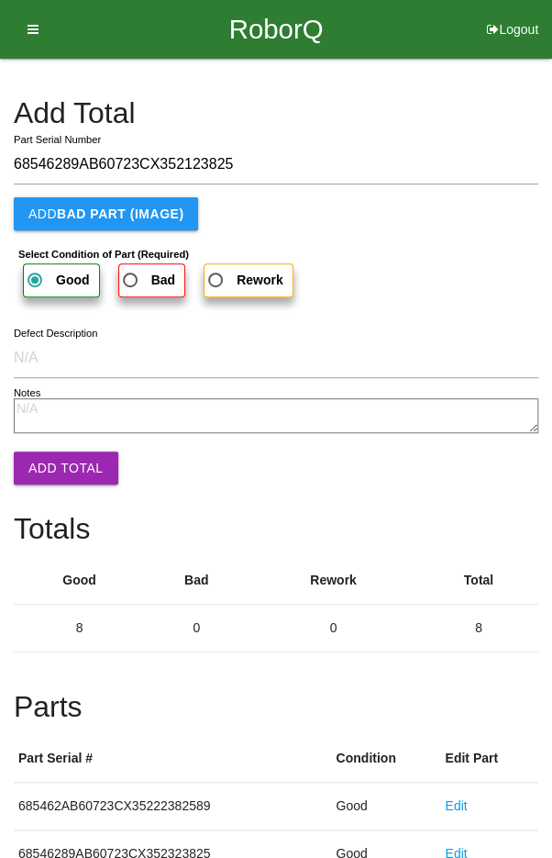
click at [50, 451] on button "Add Total" at bounding box center [66, 467] width 105 height 33
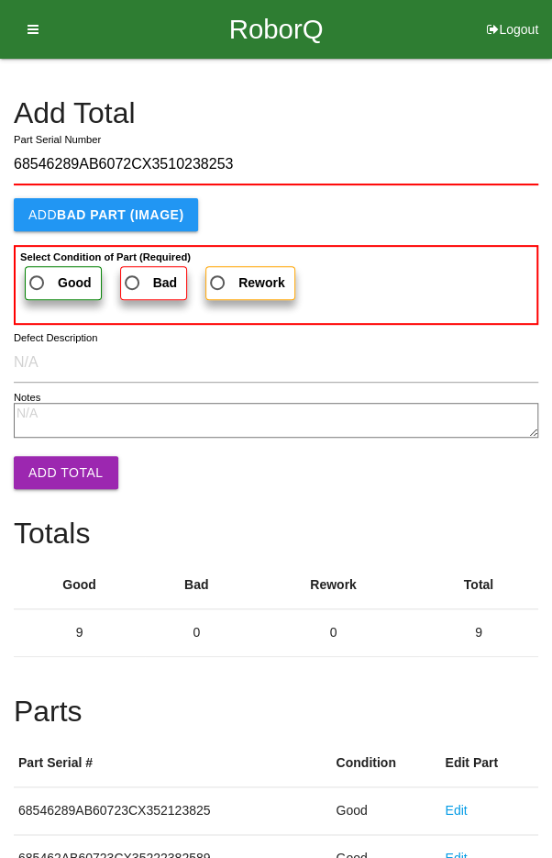
type input "68546289AB6072CX3510238253"
click at [46, 272] on span "Good" at bounding box center [59, 283] width 66 height 23
click at [38, 272] on input "Good" at bounding box center [32, 278] width 12 height 12
radio input "true"
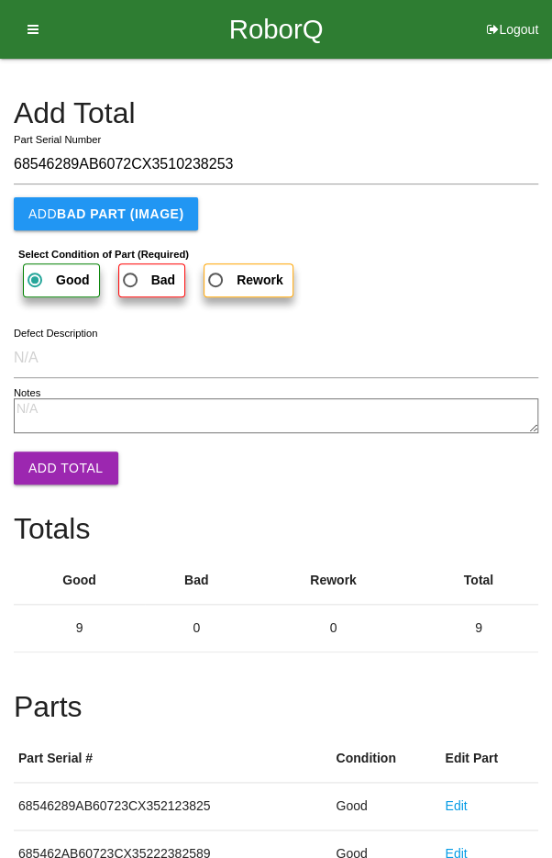
click at [44, 462] on button "Add Total" at bounding box center [66, 467] width 105 height 33
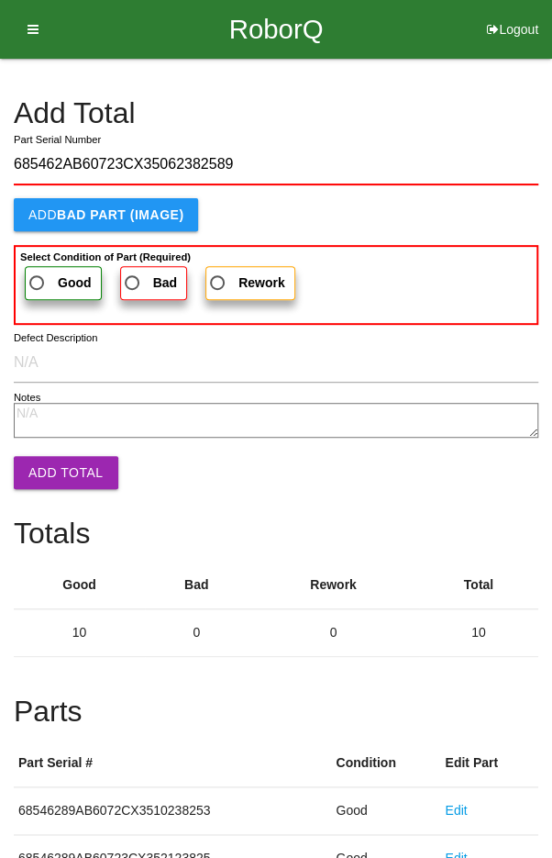
type input "685462AB60723CX35062382589"
click at [45, 273] on span "Good" at bounding box center [59, 283] width 66 height 23
click at [38, 273] on input "Good" at bounding box center [32, 278] width 12 height 12
radio input "true"
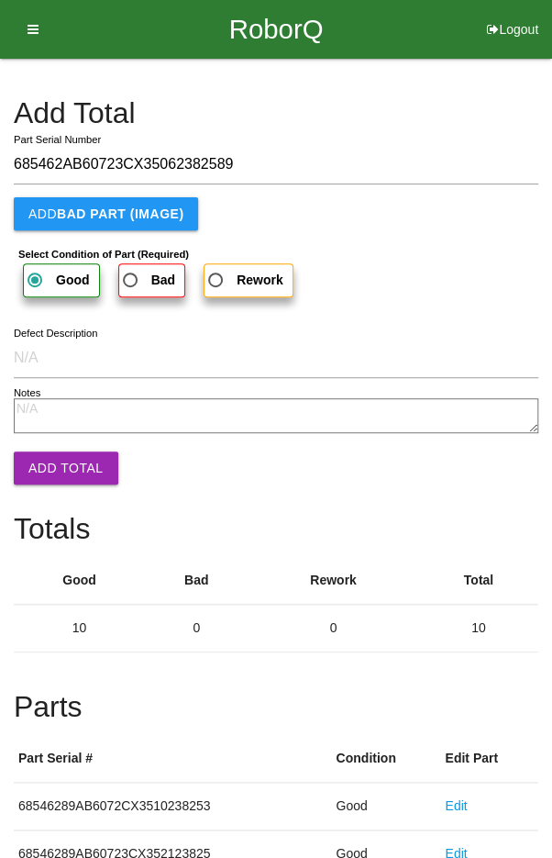
click at [48, 451] on button "Add Total" at bounding box center [66, 467] width 105 height 33
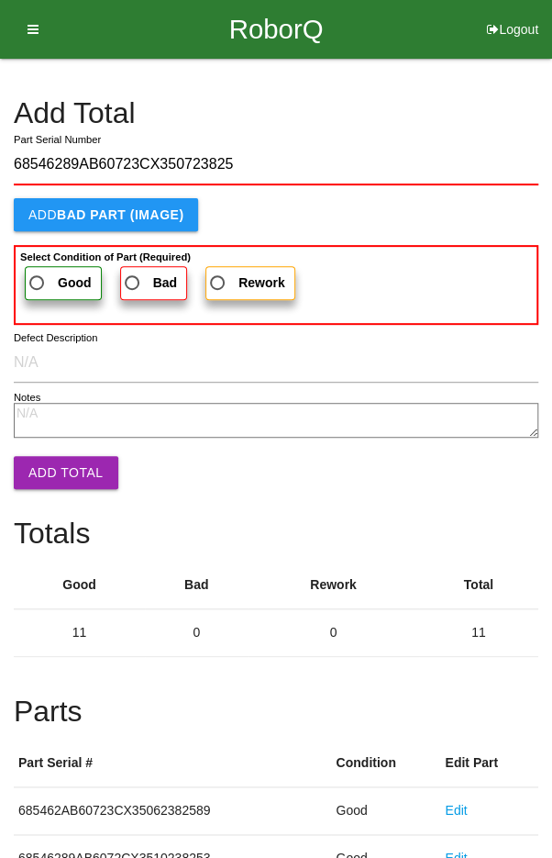
type input "68546289AB60723CX350723825"
click at [43, 268] on label "Good" at bounding box center [63, 283] width 77 height 34
click at [38, 272] on input "Good" at bounding box center [32, 278] width 12 height 12
radio input "true"
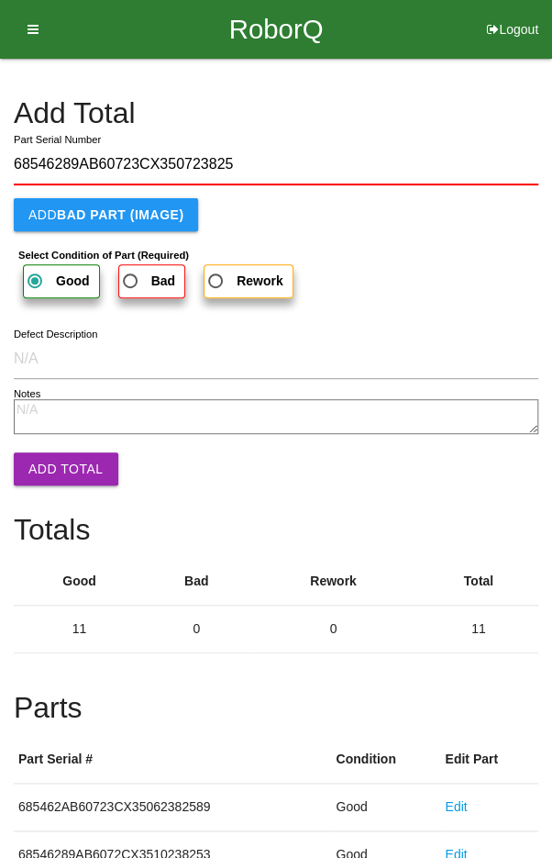
click at [41, 454] on button "Add Total" at bounding box center [66, 468] width 105 height 33
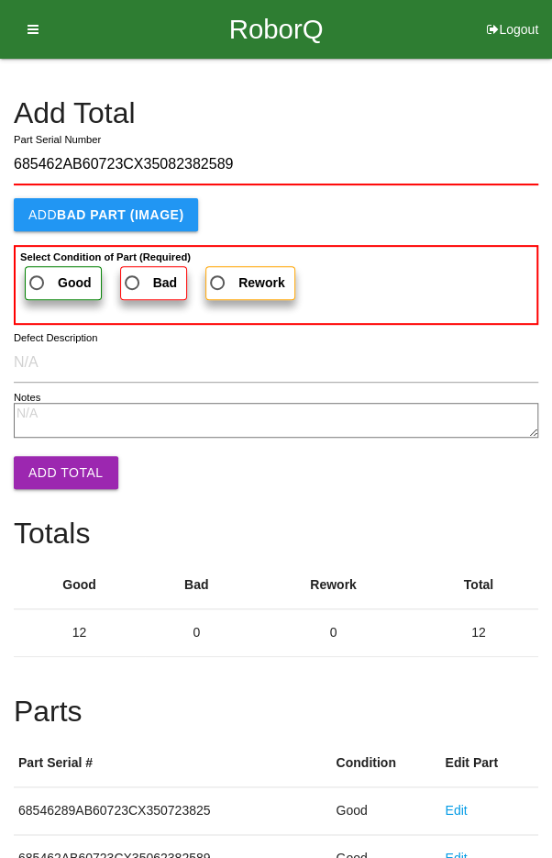
type input "685462AB60723CX35082382589"
click at [41, 273] on span "Good" at bounding box center [59, 283] width 66 height 23
click at [38, 273] on input "Good" at bounding box center [32, 278] width 12 height 12
radio input "true"
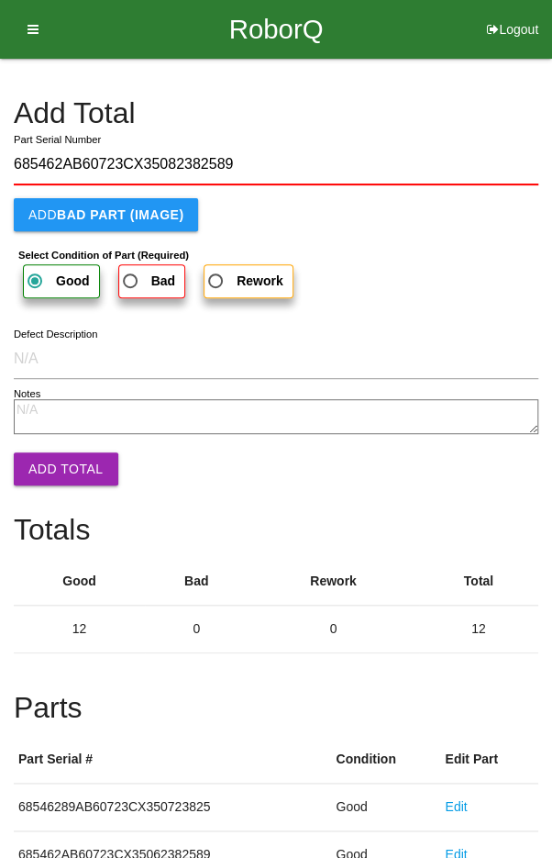
click at [44, 462] on button "Add Total" at bounding box center [66, 468] width 105 height 33
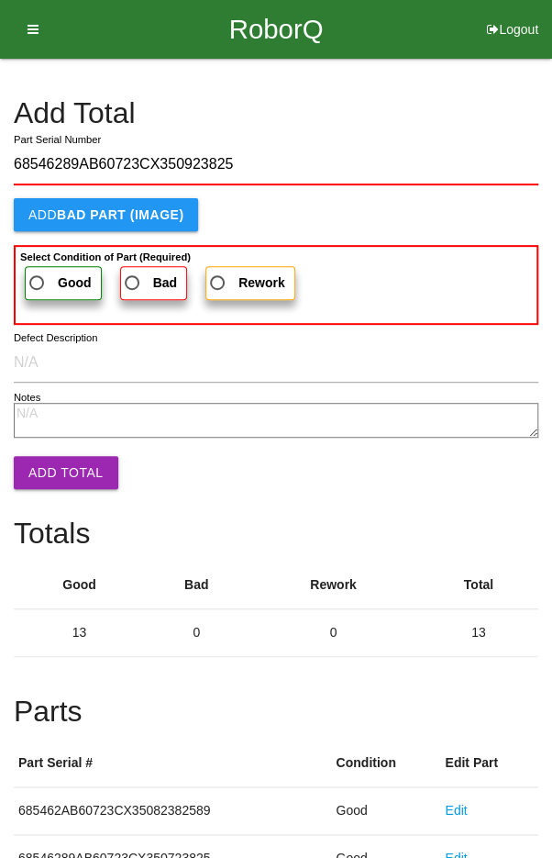
type input "68546289AB60723CX350923825"
click at [52, 276] on span "Good" at bounding box center [59, 283] width 66 height 23
click at [38, 276] on input "Good" at bounding box center [32, 278] width 12 height 12
radio input "true"
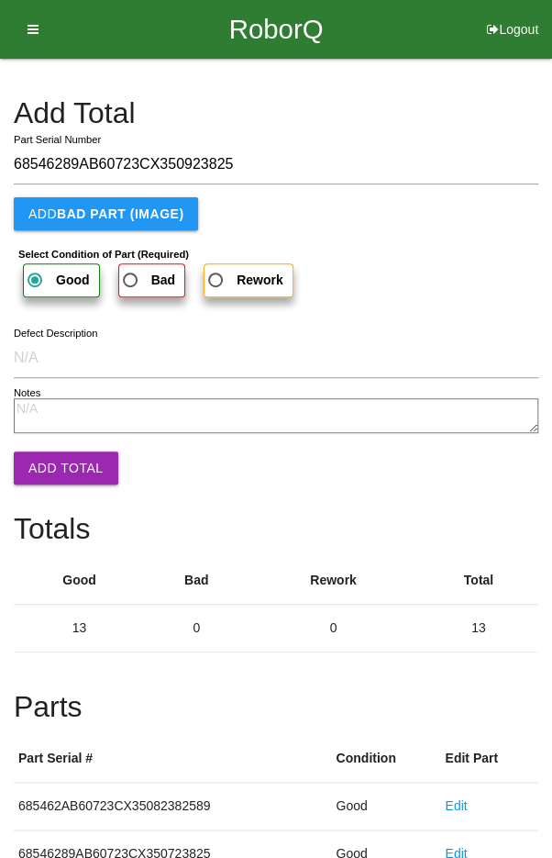
click at [51, 456] on button "Add Total" at bounding box center [66, 467] width 105 height 33
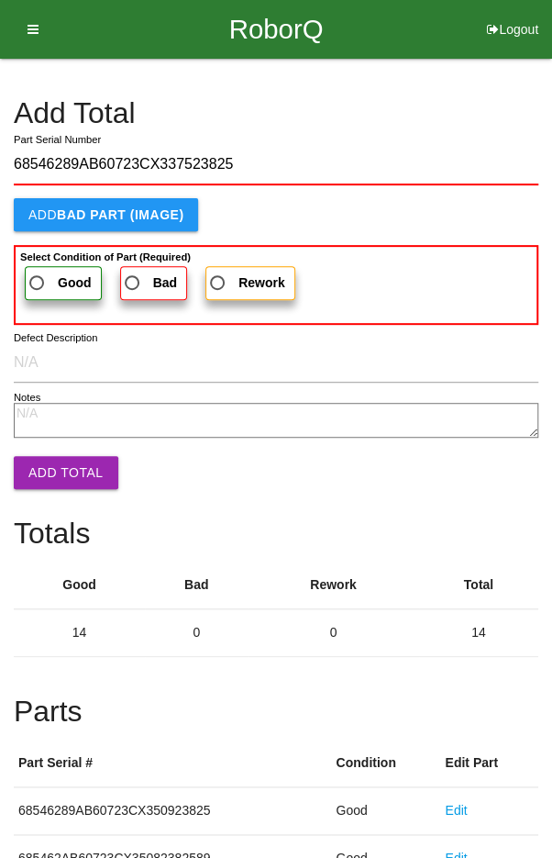
type input "68546289AB60723CX337523825"
click at [50, 272] on span "Good" at bounding box center [59, 283] width 66 height 23
click at [38, 272] on input "Good" at bounding box center [32, 278] width 12 height 12
radio input "true"
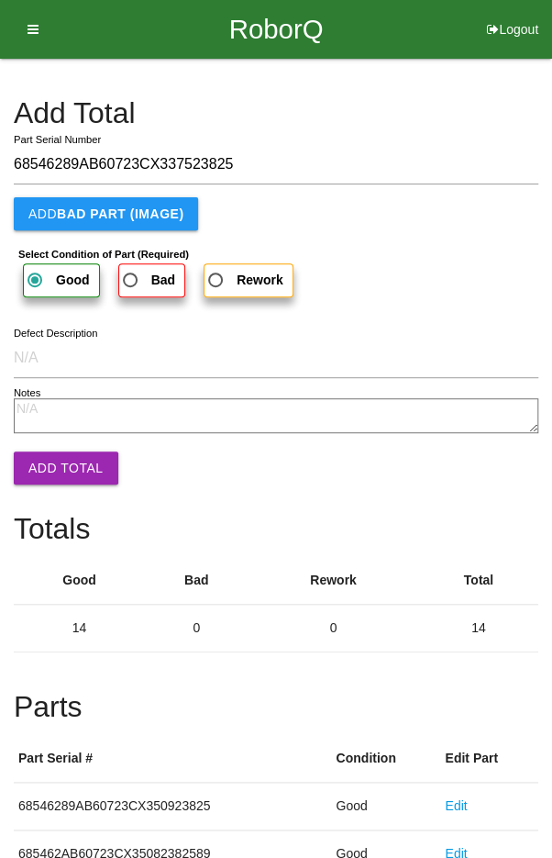
click at [49, 471] on button "Add Total" at bounding box center [66, 467] width 105 height 33
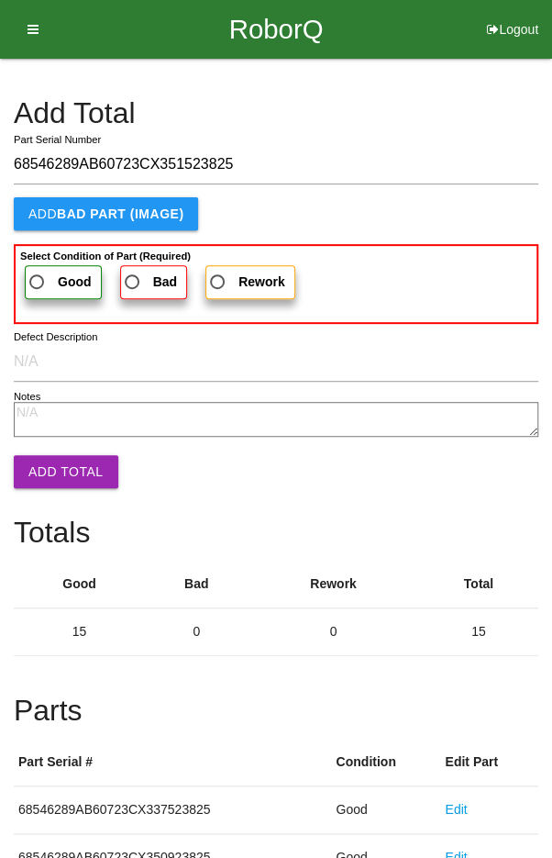
type input "68546289AB60723CX351523825"
click at [48, 273] on span "Good" at bounding box center [59, 282] width 66 height 23
click at [38, 273] on input "Good" at bounding box center [32, 277] width 12 height 12
radio input "true"
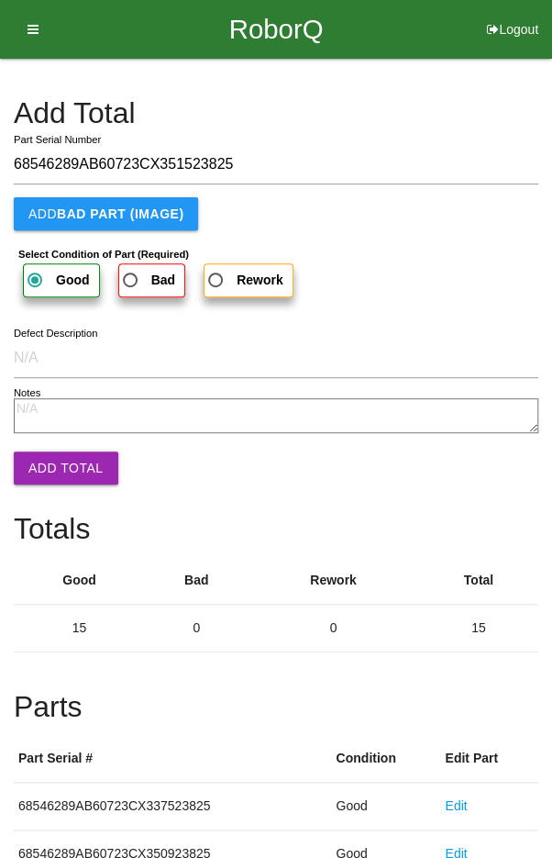
click at [45, 451] on button "Add Total" at bounding box center [66, 467] width 105 height 33
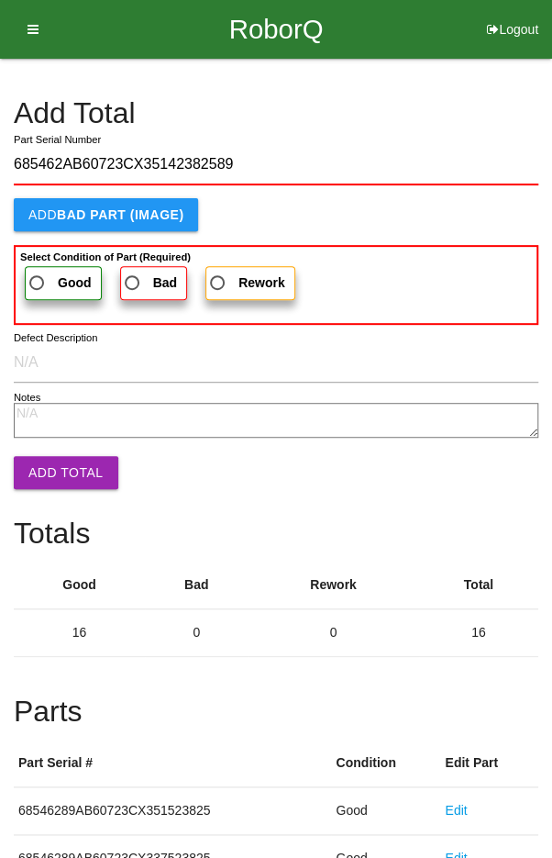
type input "685462AB60723CX35142382589"
click at [50, 272] on span "Good" at bounding box center [59, 283] width 66 height 23
click at [38, 272] on input "Good" at bounding box center [32, 278] width 12 height 12
radio input "true"
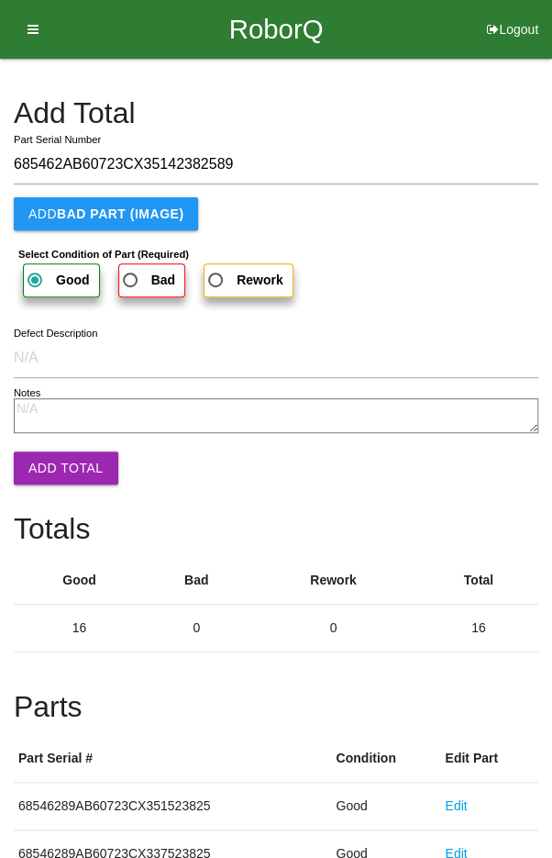
click at [42, 460] on button "Add Total" at bounding box center [66, 467] width 105 height 33
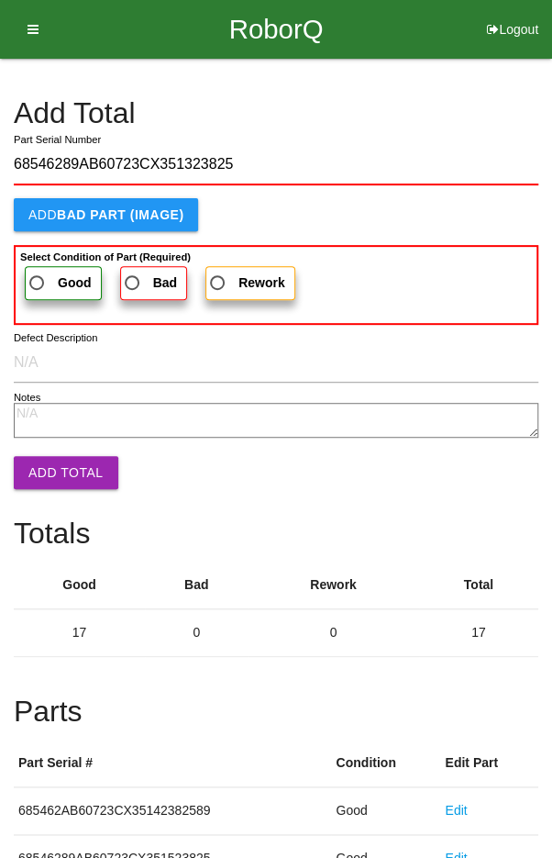
type input "68546289AB60723CX351323825"
click at [42, 273] on span "Good" at bounding box center [59, 283] width 66 height 23
click at [38, 273] on input "Good" at bounding box center [32, 278] width 12 height 12
radio input "true"
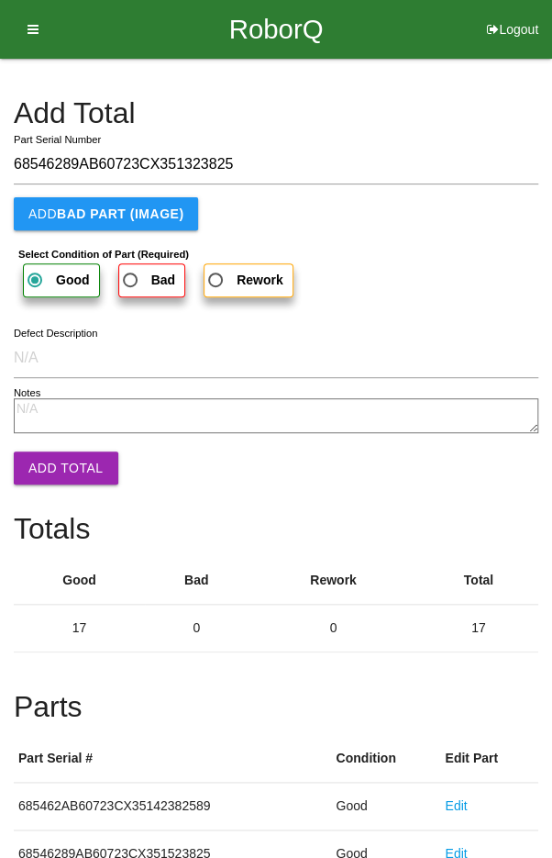
click at [45, 462] on button "Add Total" at bounding box center [66, 467] width 105 height 33
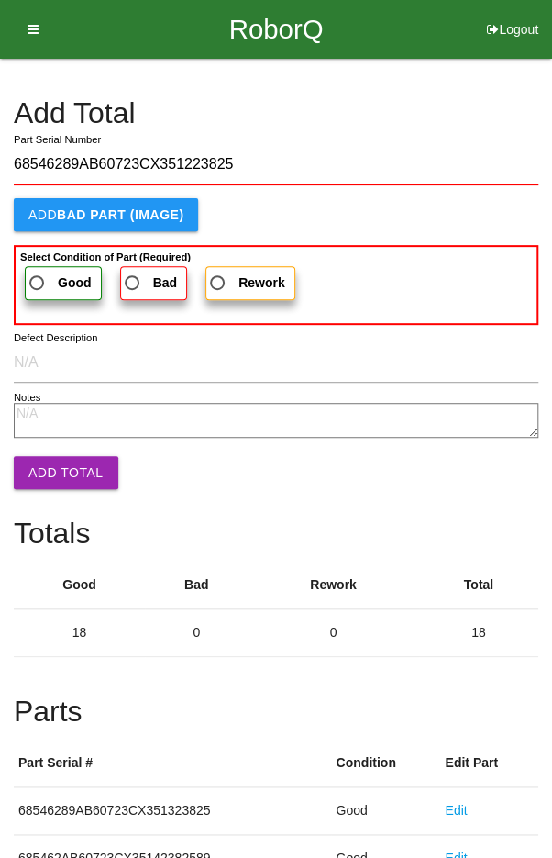
type input "68546289AB60723CX351223825"
click at [50, 272] on span "Good" at bounding box center [59, 283] width 66 height 23
click at [38, 272] on input "Good" at bounding box center [32, 278] width 12 height 12
radio input "true"
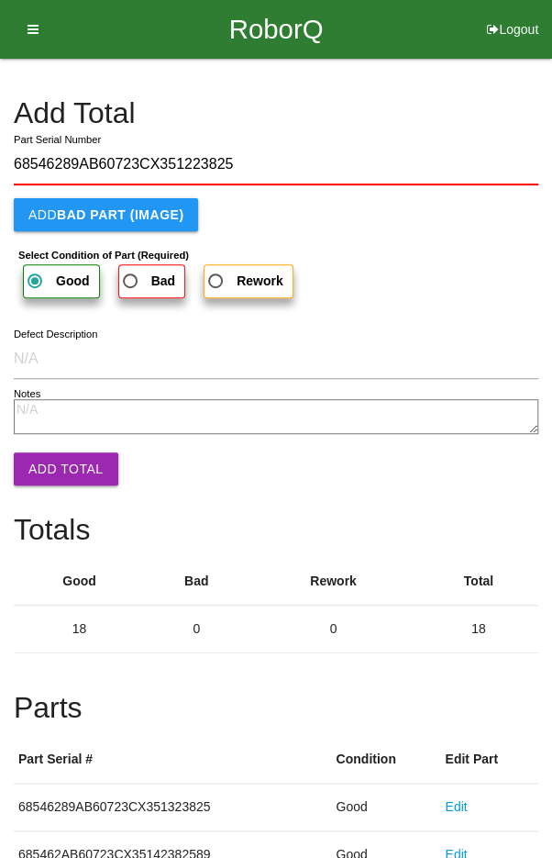
click at [48, 459] on button "Add Total" at bounding box center [66, 468] width 105 height 33
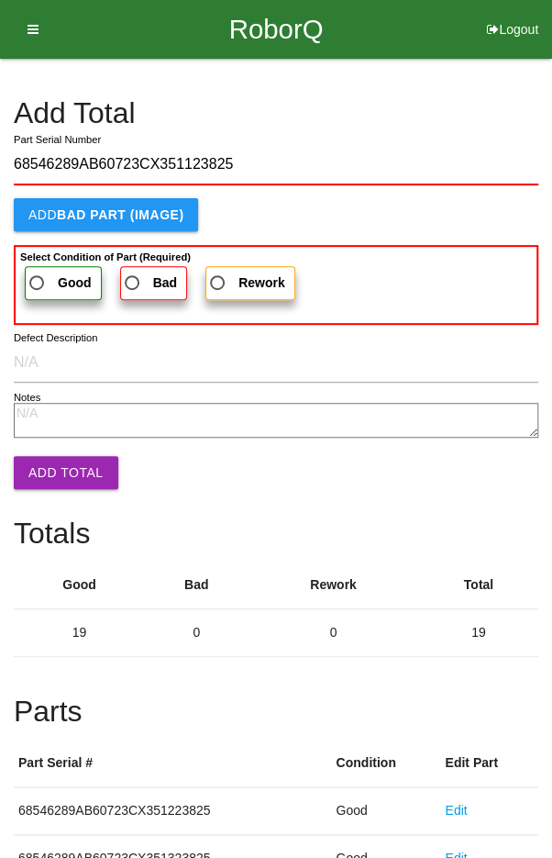
type input "68546289AB60723CX351123825"
click at [50, 274] on span "Good" at bounding box center [59, 283] width 66 height 23
click at [38, 274] on input "Good" at bounding box center [32, 278] width 12 height 12
radio input "true"
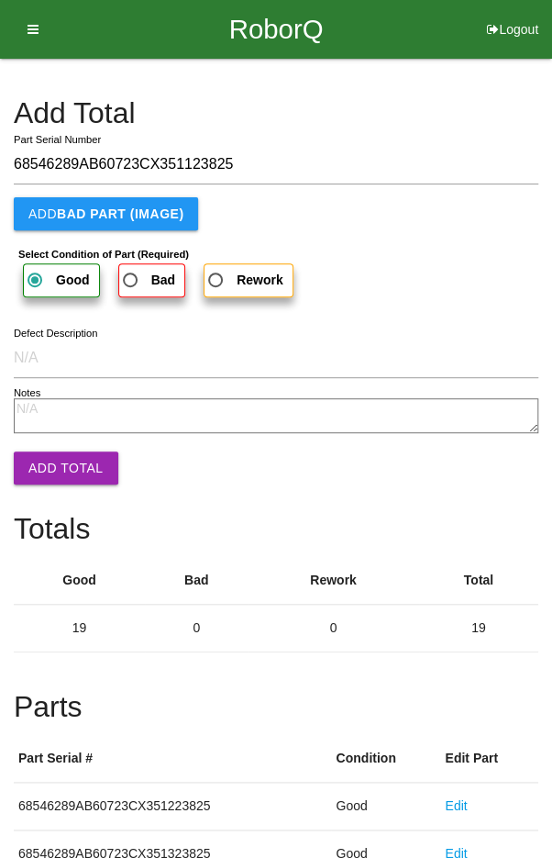
click at [52, 473] on button "Add Total" at bounding box center [66, 467] width 105 height 33
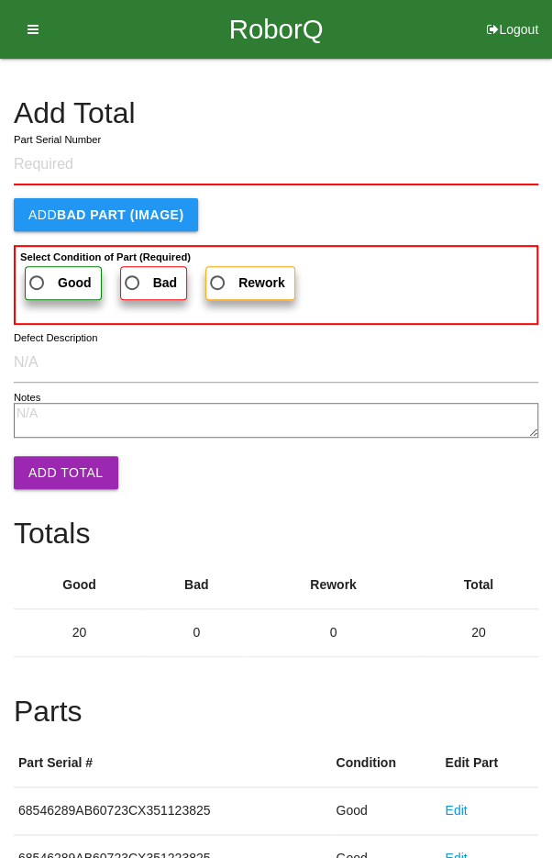
click at [473, 105] on h4 "Add Total" at bounding box center [276, 113] width 525 height 32
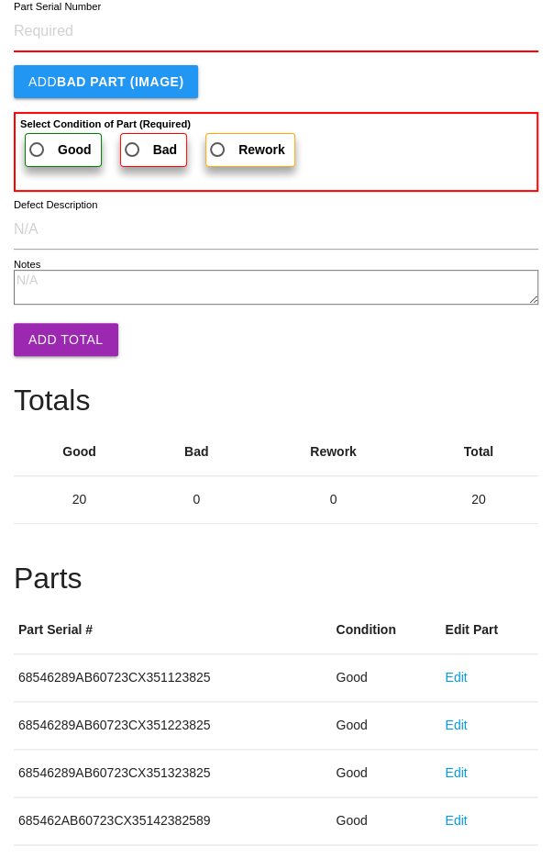
scroll to position [1019, 0]
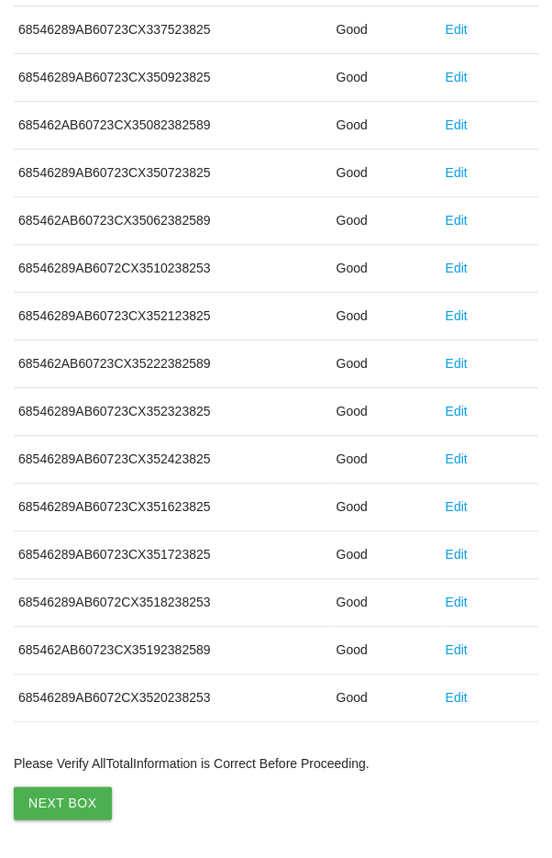
click at [59, 802] on button "Next Box" at bounding box center [63, 802] width 98 height 33
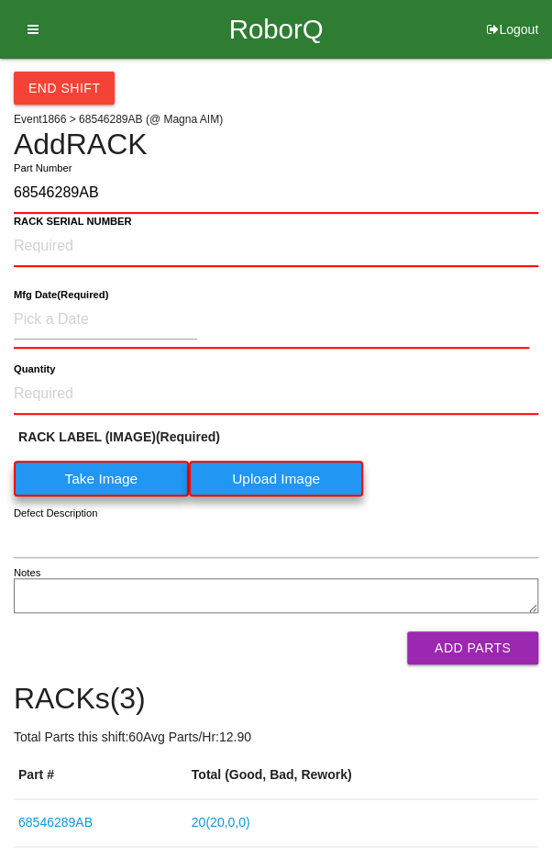
type input "68546289AB"
click at [98, 482] on label "Take Image" at bounding box center [101, 479] width 175 height 36
click at [0, 0] on \(IMAGE\) "Take Image" at bounding box center [0, 0] width 0 height 0
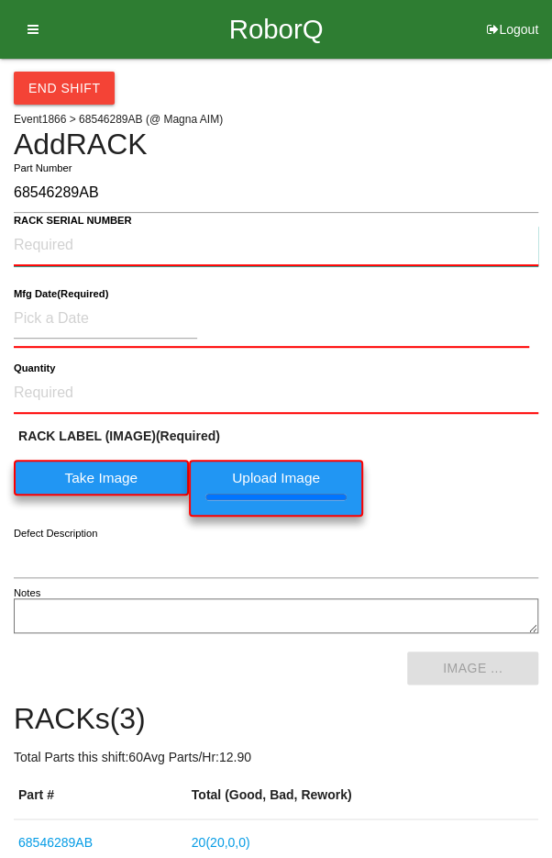
click at [39, 238] on NUMBER "RACK SERIAL NUMBER" at bounding box center [276, 246] width 525 height 40
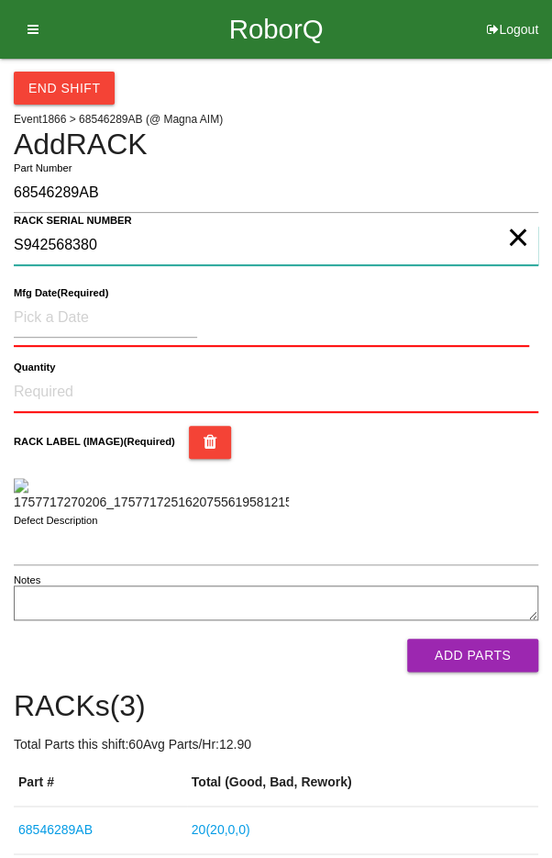
type NUMBER "S942568380"
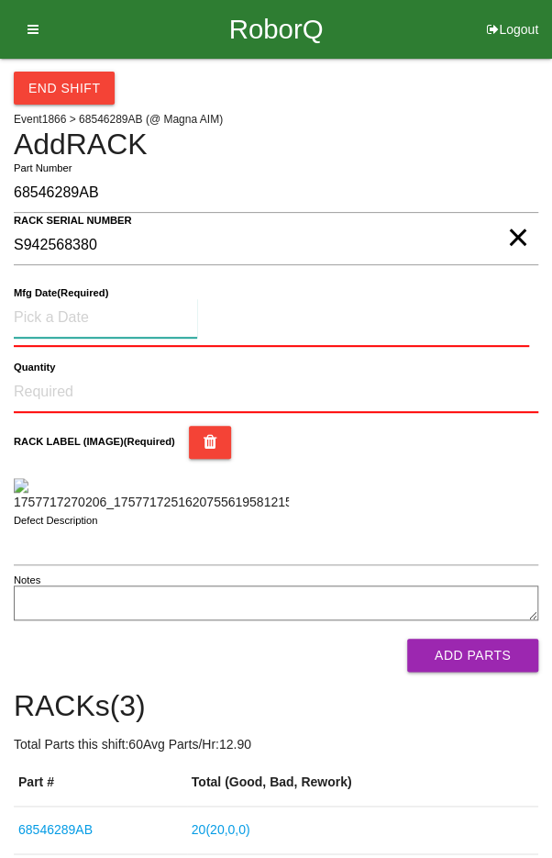
click at [57, 307] on input at bounding box center [106, 317] width 184 height 39
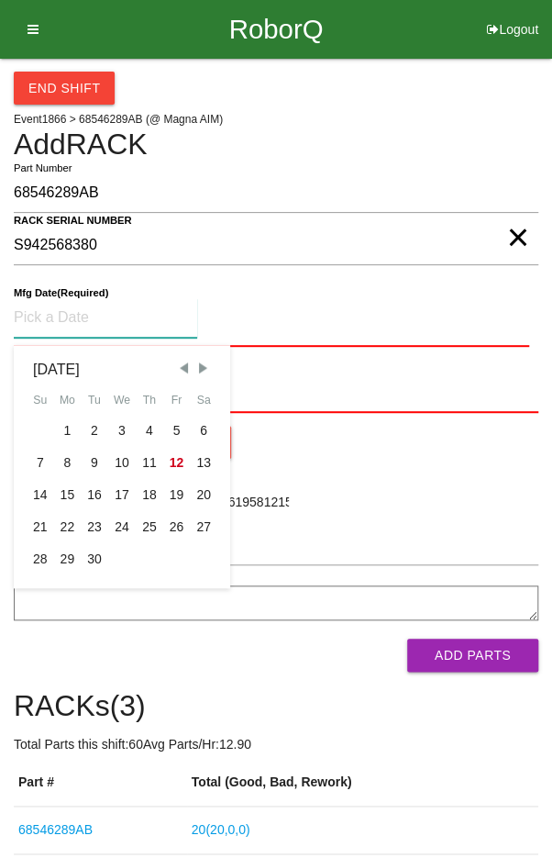
click at [86, 429] on div "2" at bounding box center [95, 431] width 28 height 32
type input "[DATE]"
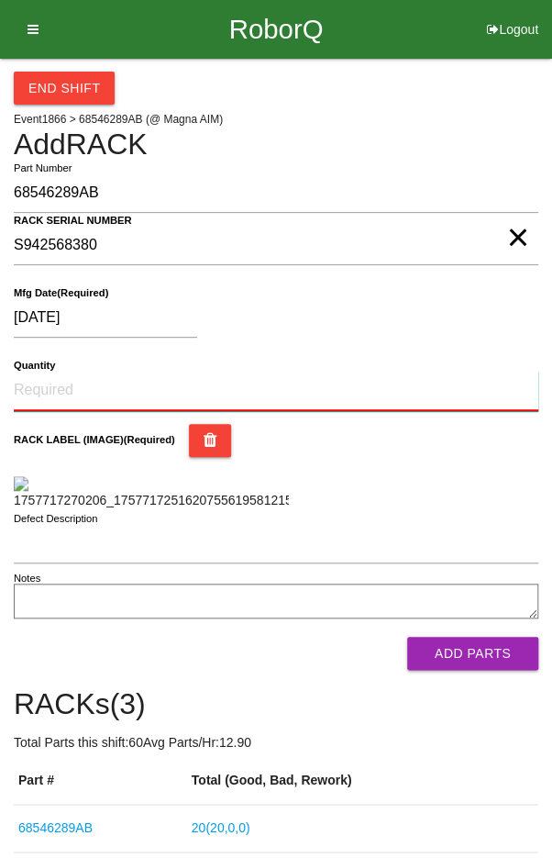
click at [64, 373] on input "Quantity" at bounding box center [276, 391] width 525 height 40
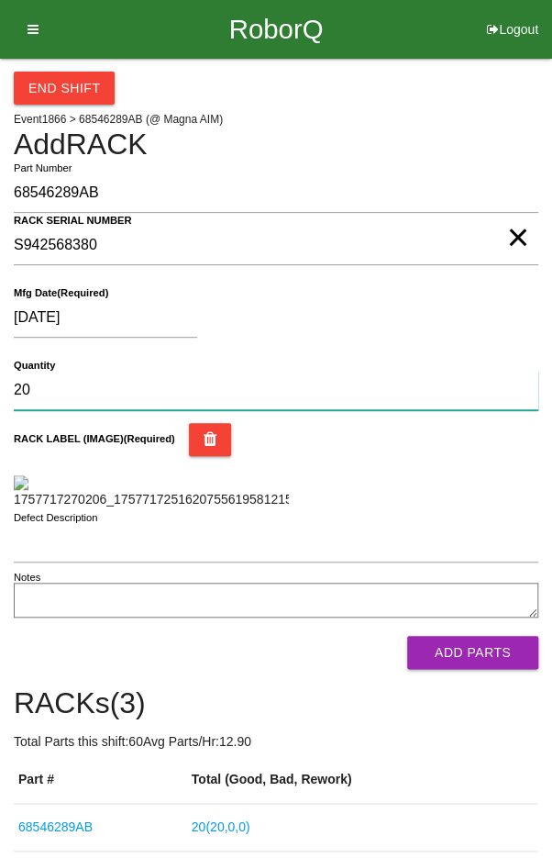
type input "20"
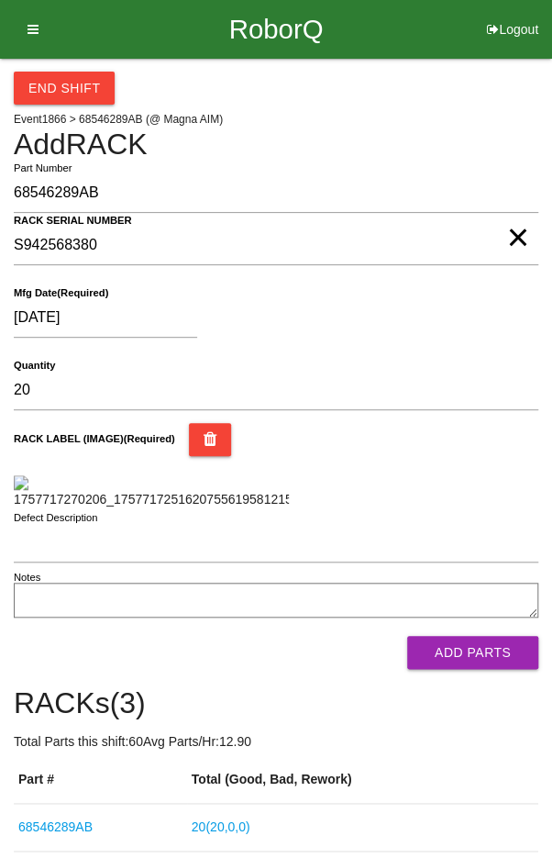
click at [468, 473] on div "RACK LABEL (IMAGE) (Required)" at bounding box center [276, 466] width 525 height 86
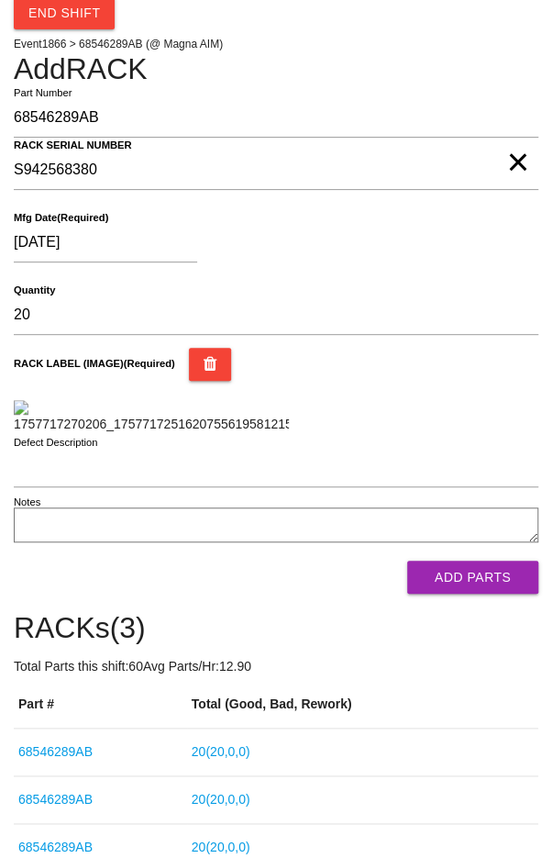
scroll to position [251, 0]
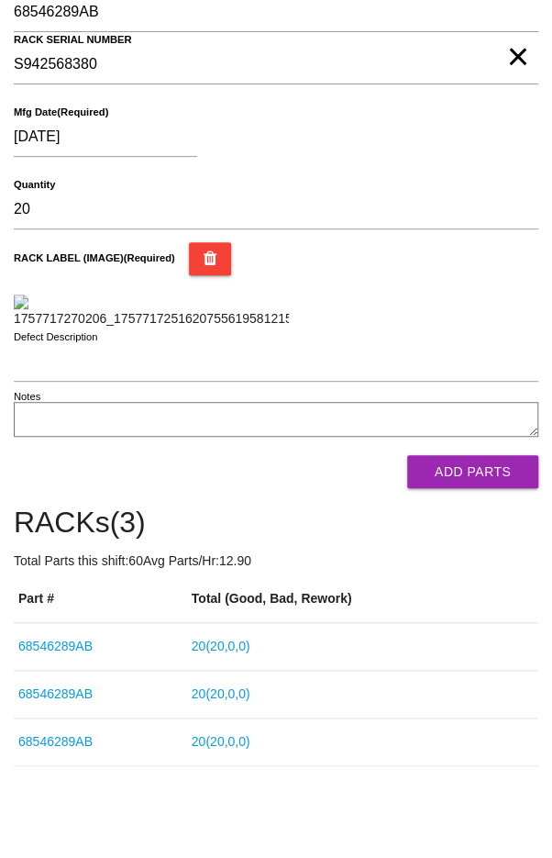
click at [495, 488] on button "Add Parts" at bounding box center [472, 471] width 131 height 33
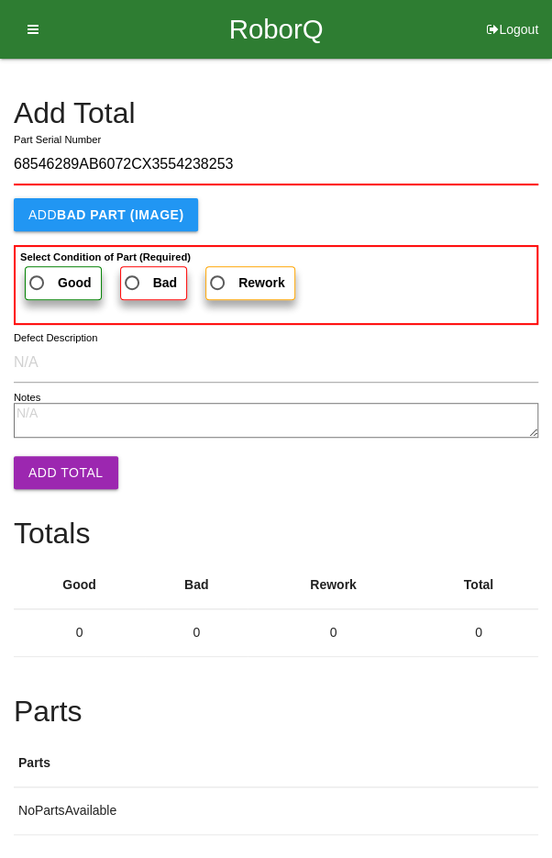
type input "68546289AB6072CX3554238253"
click at [39, 276] on span "Good" at bounding box center [59, 283] width 66 height 23
click at [38, 276] on input "Good" at bounding box center [32, 278] width 12 height 12
radio input "true"
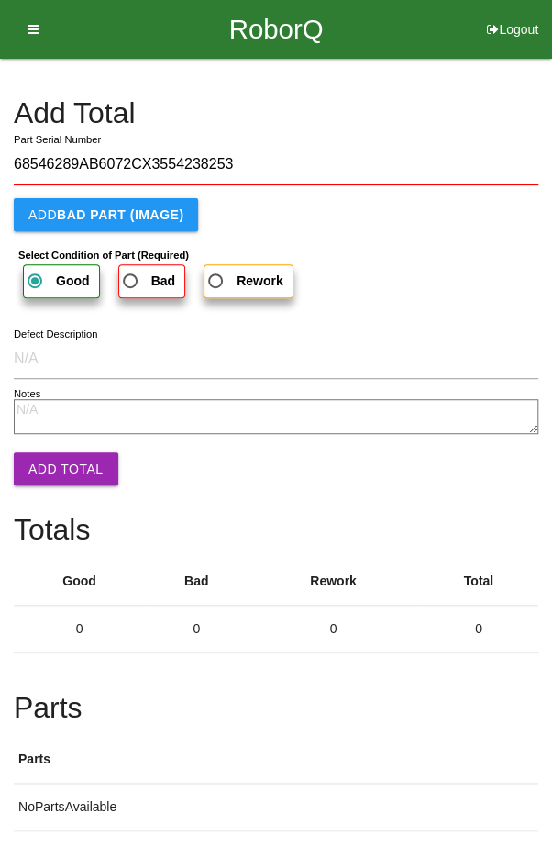
click at [52, 462] on button "Add Total" at bounding box center [66, 468] width 105 height 33
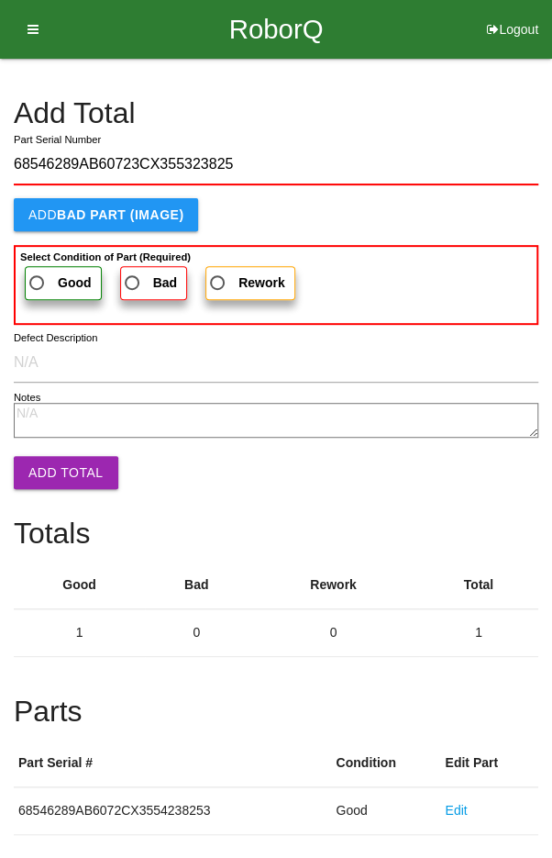
type input "68546289AB60723CX355323825"
click at [39, 283] on span "Good" at bounding box center [59, 283] width 66 height 23
click at [38, 283] on input "Good" at bounding box center [32, 278] width 12 height 12
radio input "true"
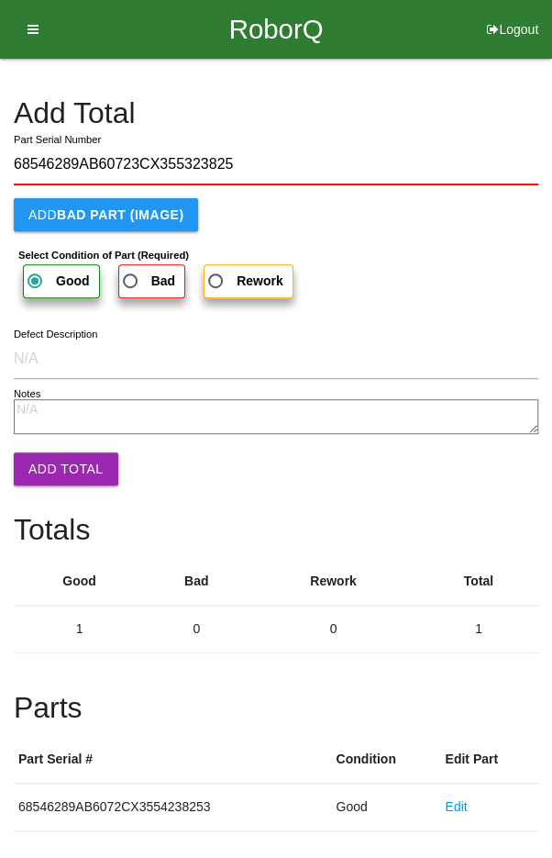
click at [50, 461] on button "Add Total" at bounding box center [66, 468] width 105 height 33
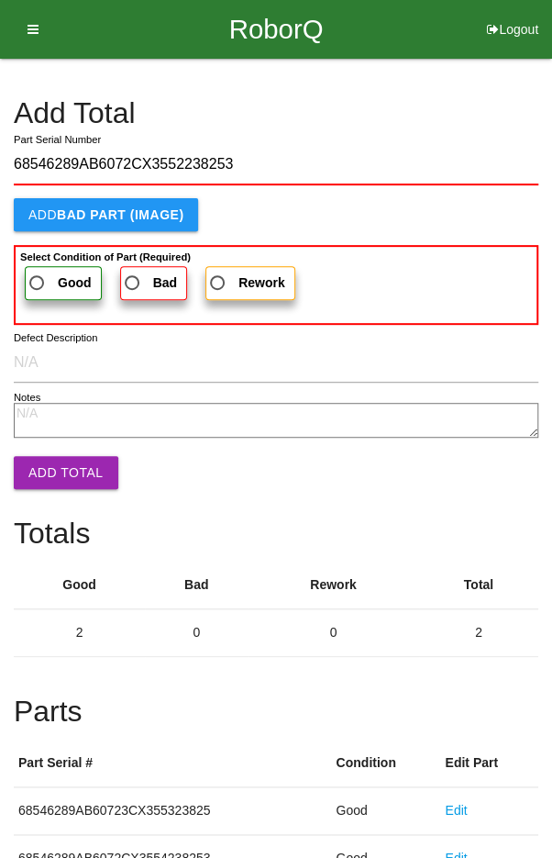
type input "68546289AB6072CX3552238253"
click at [41, 278] on span "Good" at bounding box center [59, 283] width 66 height 23
click at [38, 278] on input "Good" at bounding box center [32, 278] width 12 height 12
radio input "true"
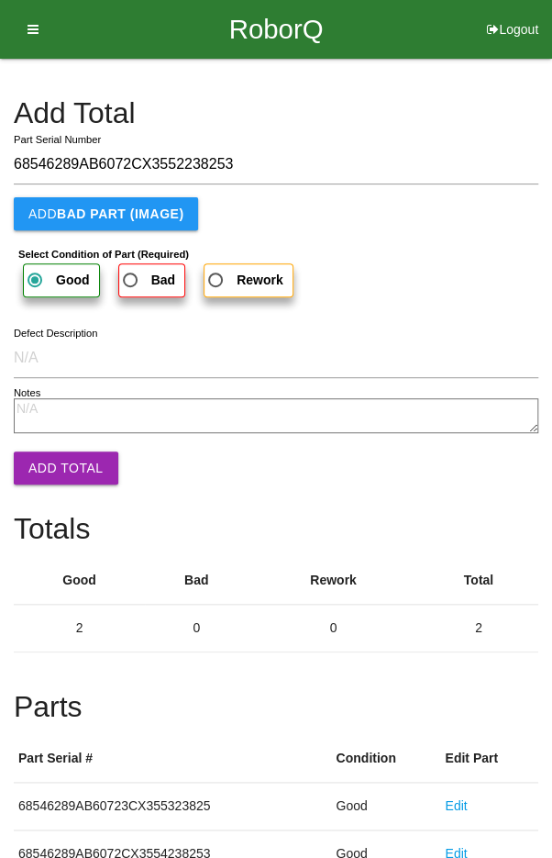
click at [52, 462] on button "Add Total" at bounding box center [66, 467] width 105 height 33
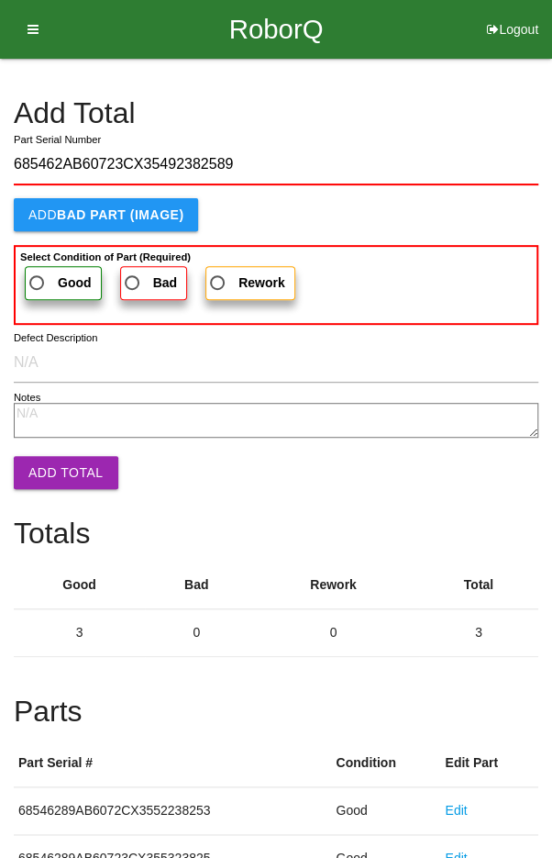
type input "685462AB60723CX35492382589"
click at [45, 278] on span "Good" at bounding box center [59, 283] width 66 height 23
click at [38, 278] on input "Good" at bounding box center [32, 278] width 12 height 12
radio input "true"
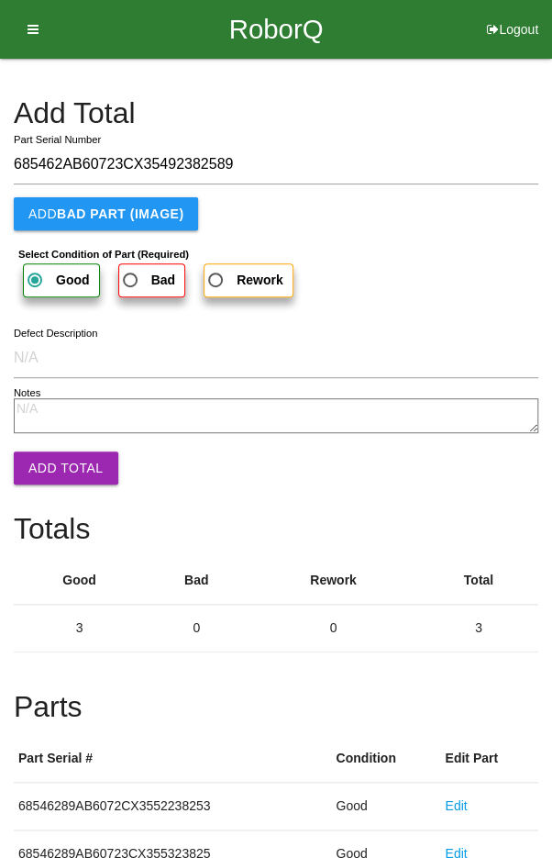
click at [47, 454] on button "Add Total" at bounding box center [66, 467] width 105 height 33
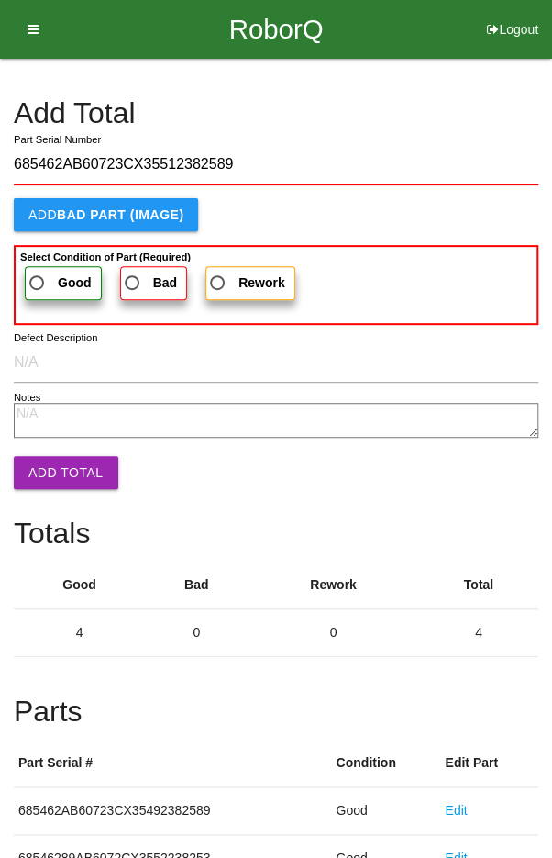
type input "685462AB60723CX35512382589"
click at [49, 267] on label "Good" at bounding box center [63, 283] width 77 height 34
click at [38, 272] on input "Good" at bounding box center [32, 278] width 12 height 12
radio input "true"
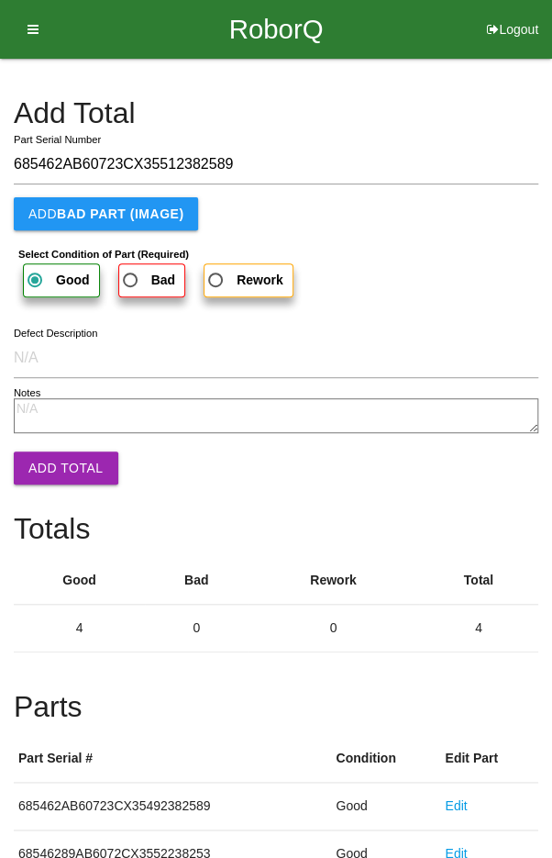
click at [47, 457] on button "Add Total" at bounding box center [66, 467] width 105 height 33
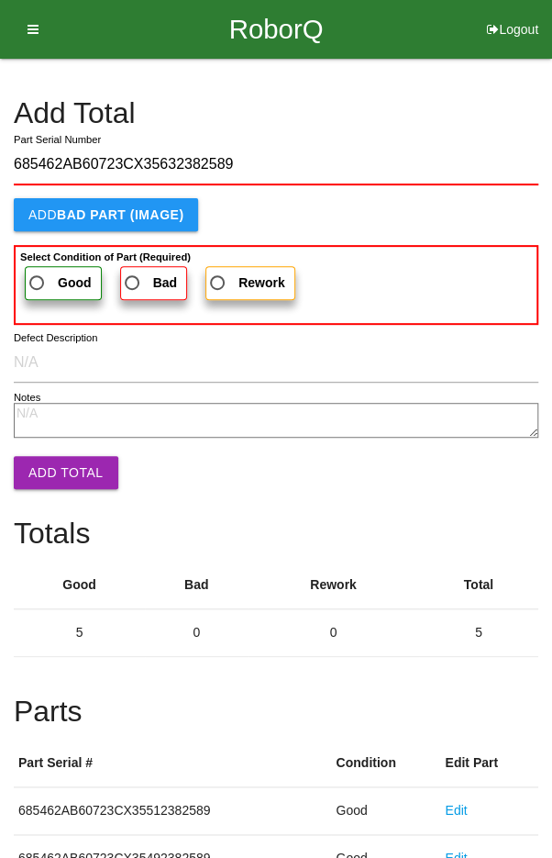
type input "685462AB60723CX35632382589"
click at [60, 279] on b "Good" at bounding box center [75, 282] width 34 height 15
click at [38, 279] on input "Good" at bounding box center [32, 278] width 12 height 12
radio input "true"
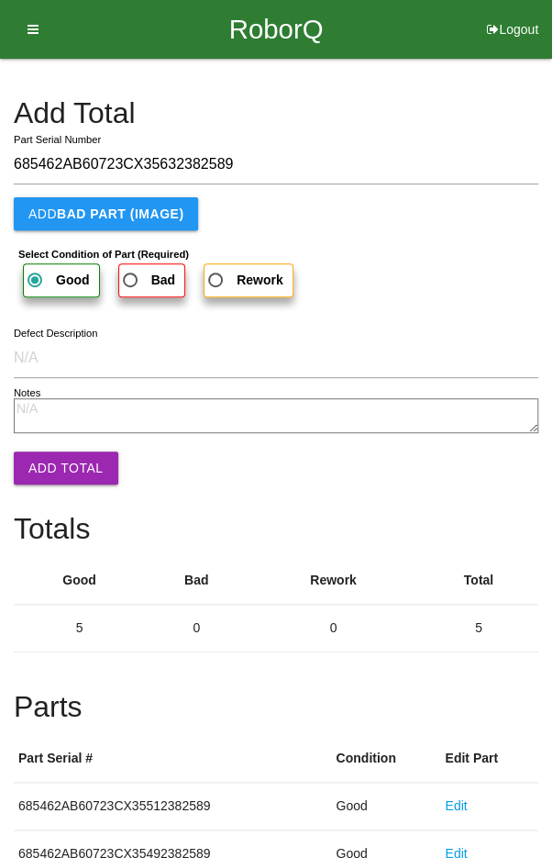
click at [47, 462] on button "Add Total" at bounding box center [66, 467] width 105 height 33
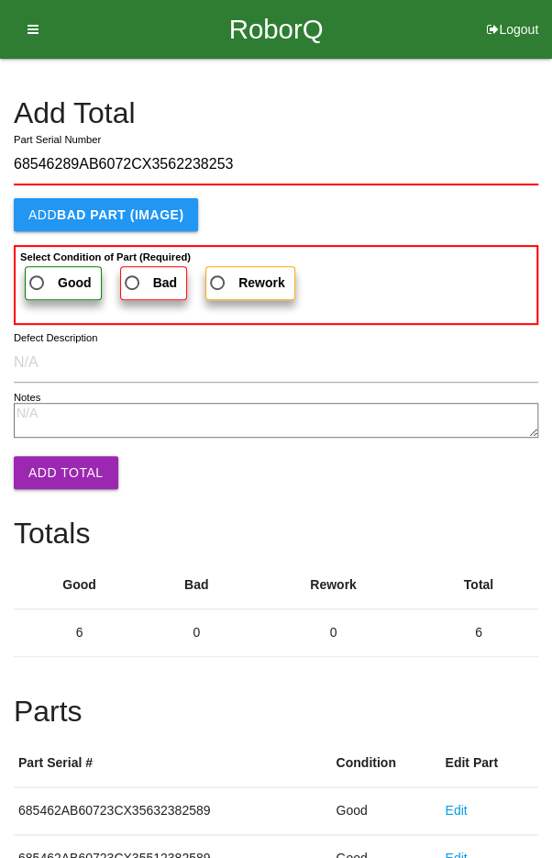
type input "68546289AB6072CX3562238253"
click at [43, 278] on span "Good" at bounding box center [59, 283] width 66 height 23
click at [38, 278] on input "Good" at bounding box center [32, 278] width 12 height 12
radio input "true"
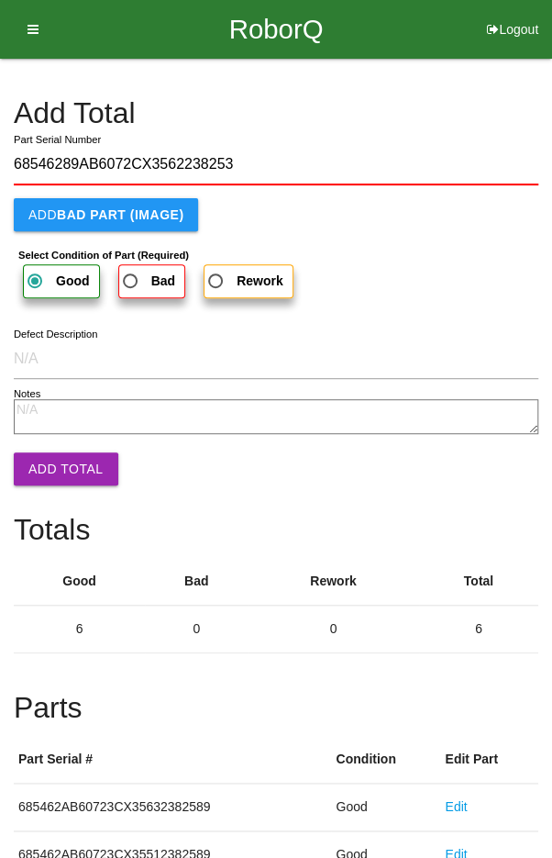
click at [44, 454] on button "Add Total" at bounding box center [66, 468] width 105 height 33
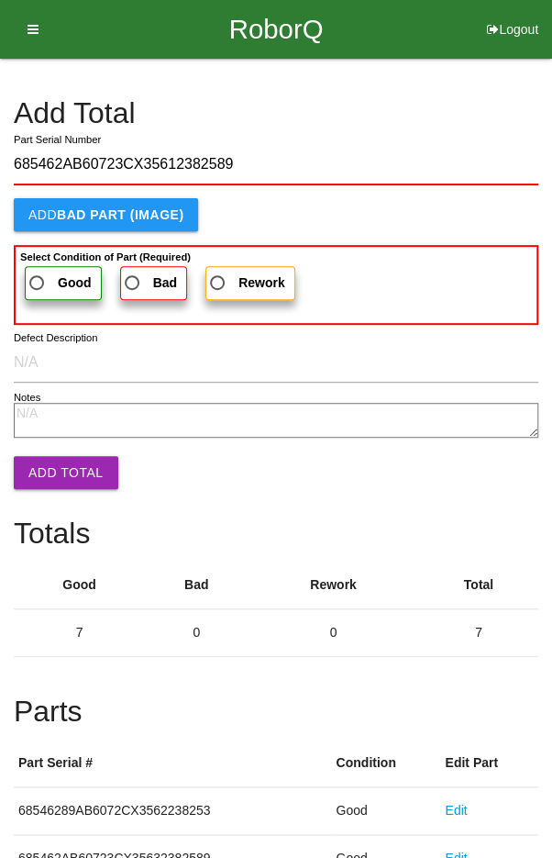
type input "685462AB60723CX35612382589"
click at [53, 276] on span "Good" at bounding box center [59, 283] width 66 height 23
click at [38, 276] on input "Good" at bounding box center [32, 278] width 12 height 12
radio input "true"
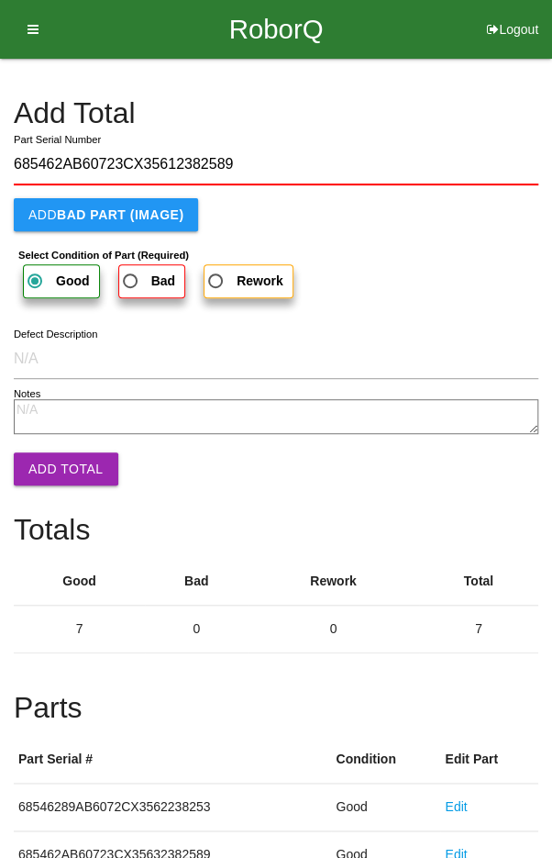
click at [53, 456] on button "Add Total" at bounding box center [66, 468] width 105 height 33
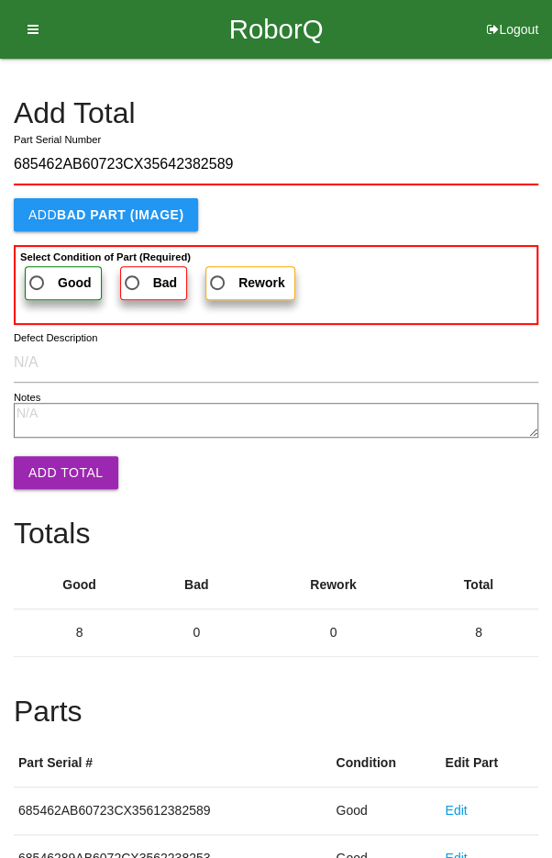
type input "685462AB60723CX35642382589"
click at [39, 273] on span "Good" at bounding box center [59, 283] width 66 height 23
click at [38, 273] on input "Good" at bounding box center [32, 278] width 12 height 12
radio input "true"
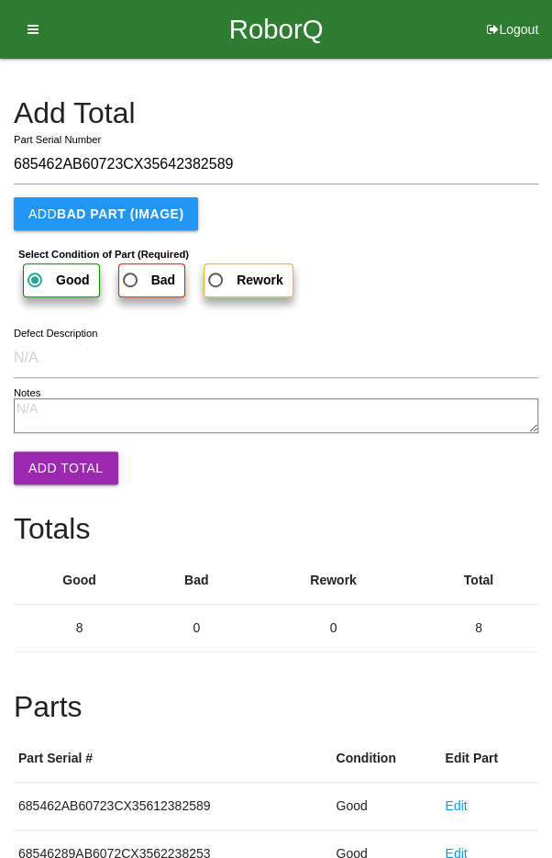
click at [37, 430] on textarea "Notes" at bounding box center [276, 415] width 525 height 35
click at [59, 458] on button "Add Total" at bounding box center [66, 467] width 105 height 33
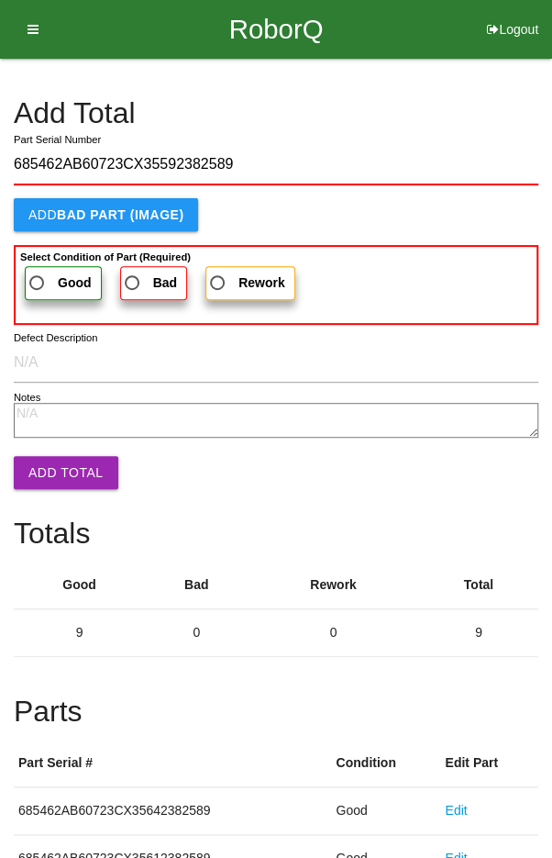
type input "685462AB60723CX35592382589"
click at [58, 275] on b "Good" at bounding box center [75, 282] width 34 height 15
click at [38, 273] on input "Good" at bounding box center [32, 278] width 12 height 12
radio input "true"
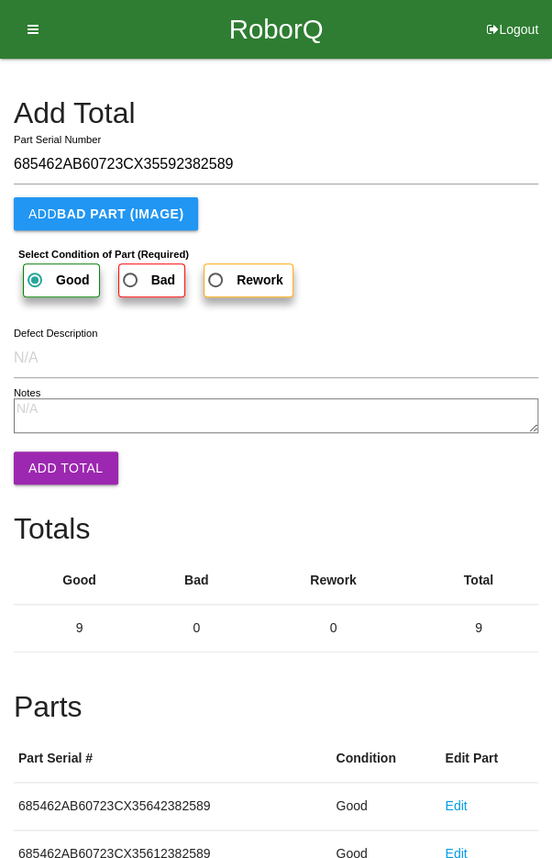
click at [61, 471] on button "Add Total" at bounding box center [66, 467] width 105 height 33
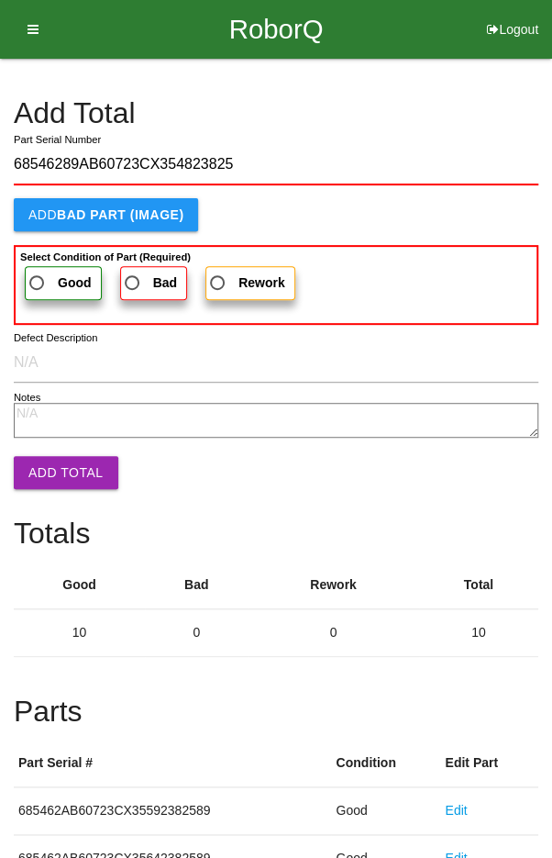
type input "68546289AB60723CX354823825"
click at [44, 273] on span "Good" at bounding box center [59, 283] width 66 height 23
click at [38, 273] on input "Good" at bounding box center [32, 278] width 12 height 12
radio input "true"
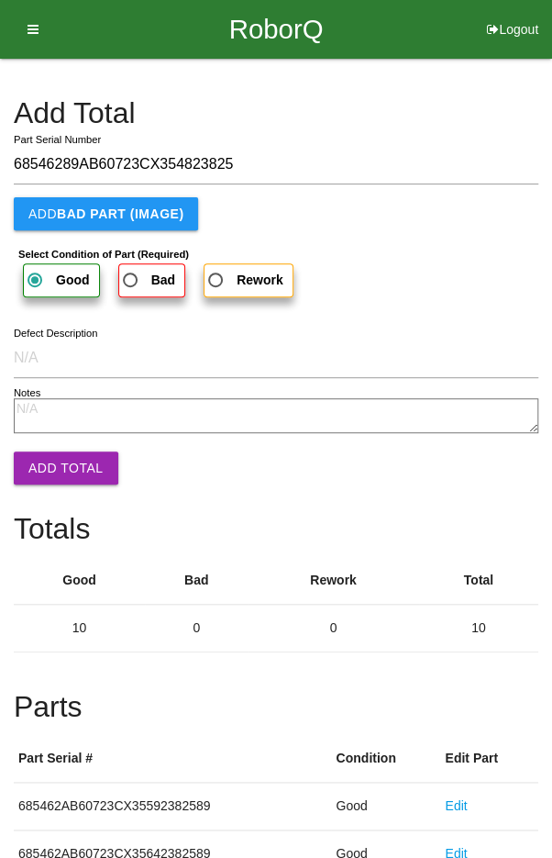
click at [55, 454] on button "Add Total" at bounding box center [66, 467] width 105 height 33
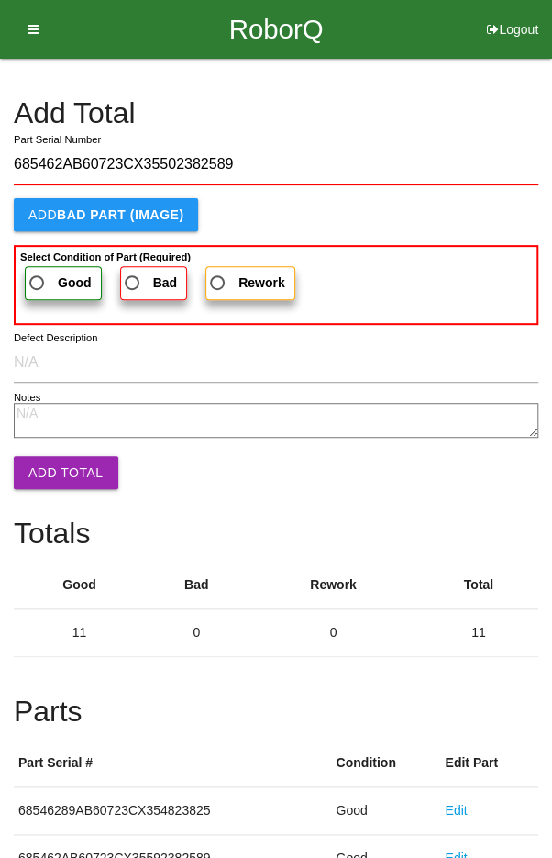
type input "685462AB60723CX35502382589"
click at [58, 280] on b "Good" at bounding box center [75, 282] width 34 height 15
click at [38, 280] on input "Good" at bounding box center [32, 278] width 12 height 12
radio input "true"
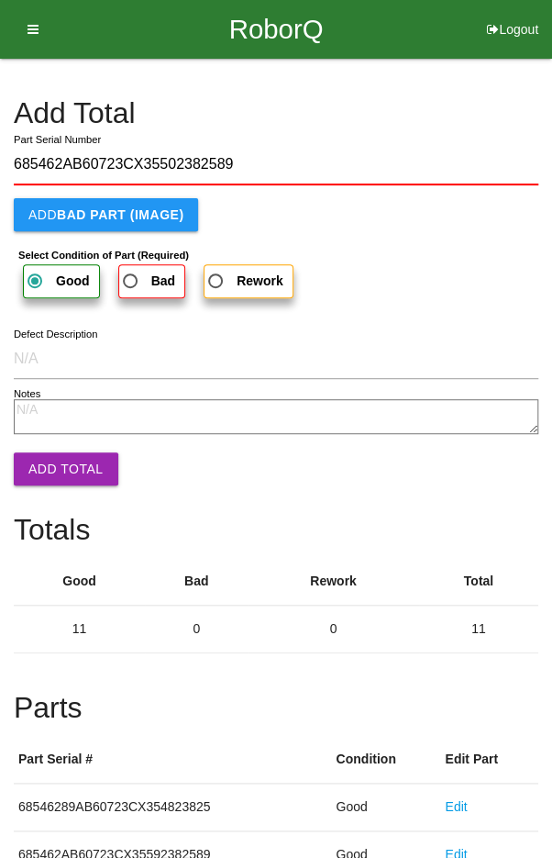
click at [61, 462] on button "Add Total" at bounding box center [66, 468] width 105 height 33
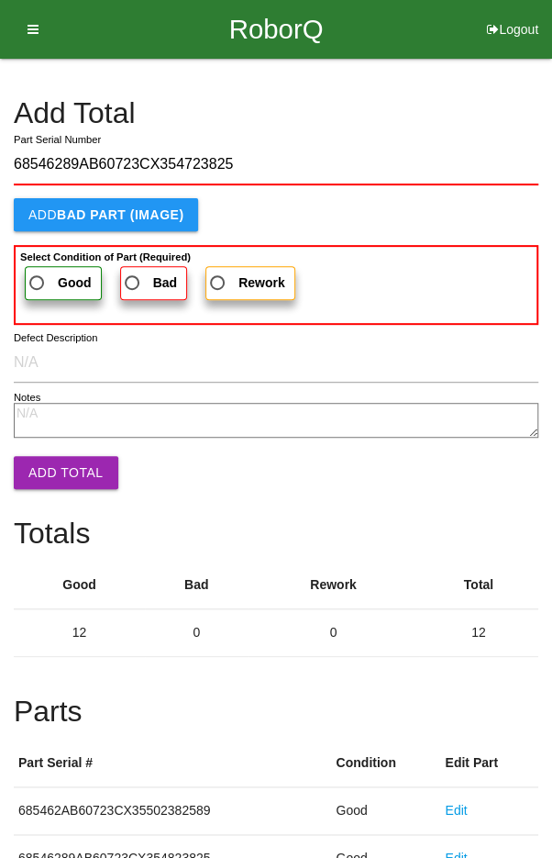
type input "68546289AB60723CX354723825"
click at [47, 273] on span "Good" at bounding box center [59, 283] width 66 height 23
click at [38, 273] on input "Good" at bounding box center [32, 278] width 12 height 12
radio input "true"
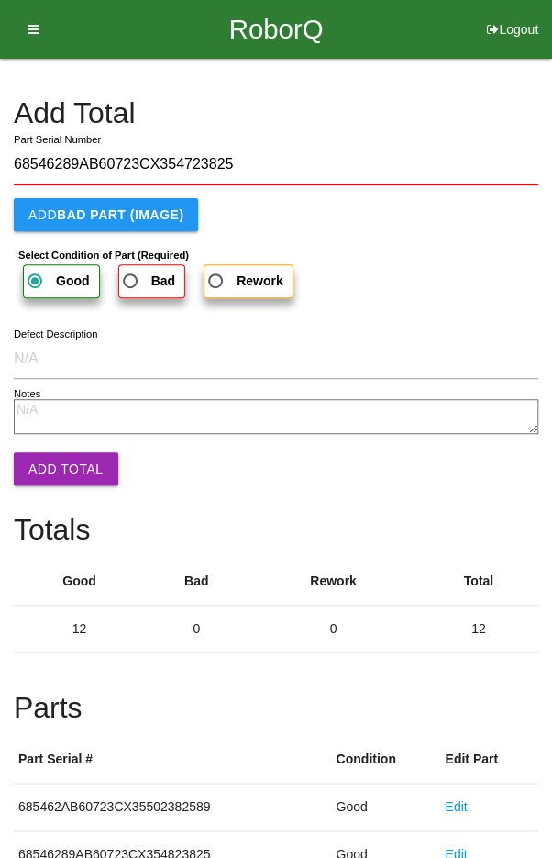
click at [56, 463] on button "Add Total" at bounding box center [66, 468] width 105 height 33
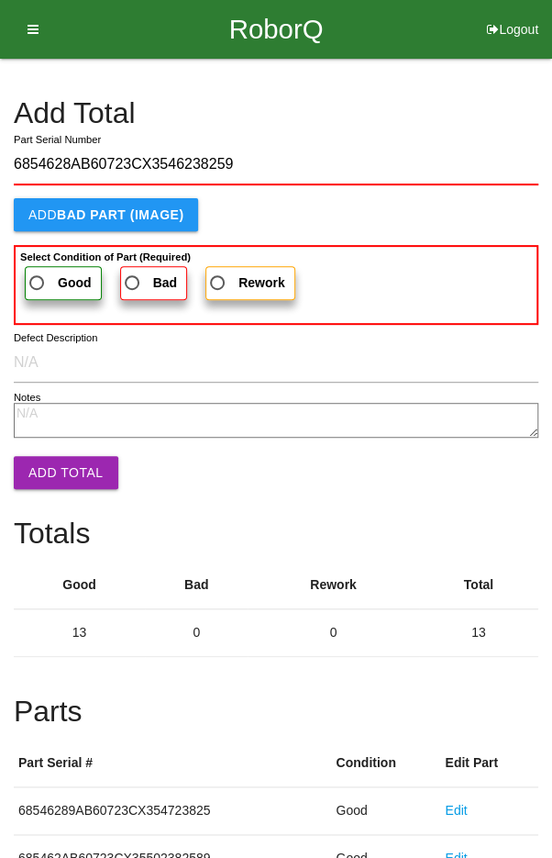
type input "6854628AB60723CX3546238259"
click at [50, 279] on span "Good" at bounding box center [59, 283] width 66 height 23
click at [38, 279] on input "Good" at bounding box center [32, 278] width 12 height 12
radio input "true"
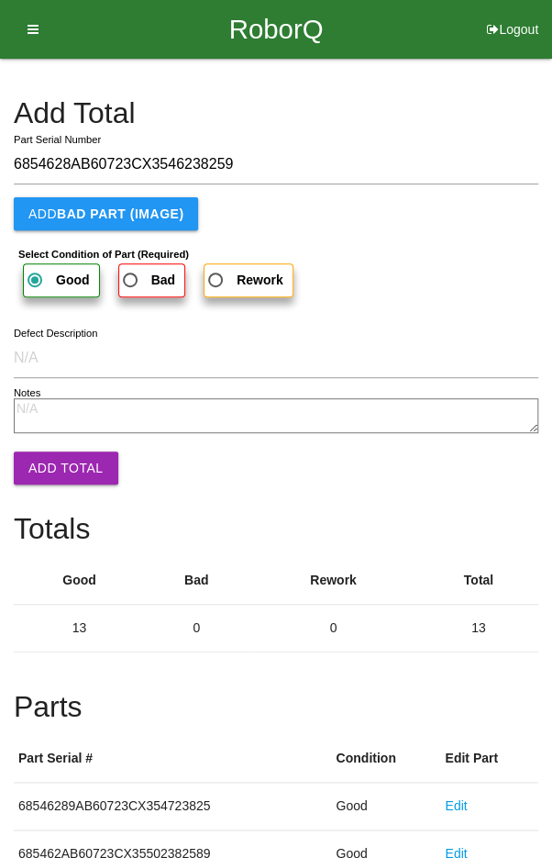
click at [49, 466] on button "Add Total" at bounding box center [66, 467] width 105 height 33
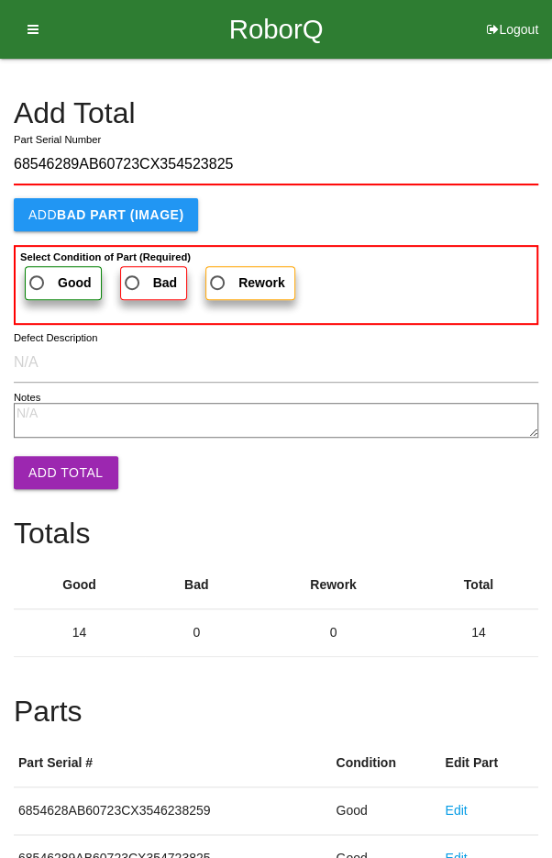
type input "68546289AB60723CX354523825"
click at [47, 269] on label "Good" at bounding box center [63, 283] width 77 height 34
click at [38, 272] on input "Good" at bounding box center [32, 278] width 12 height 12
radio input "true"
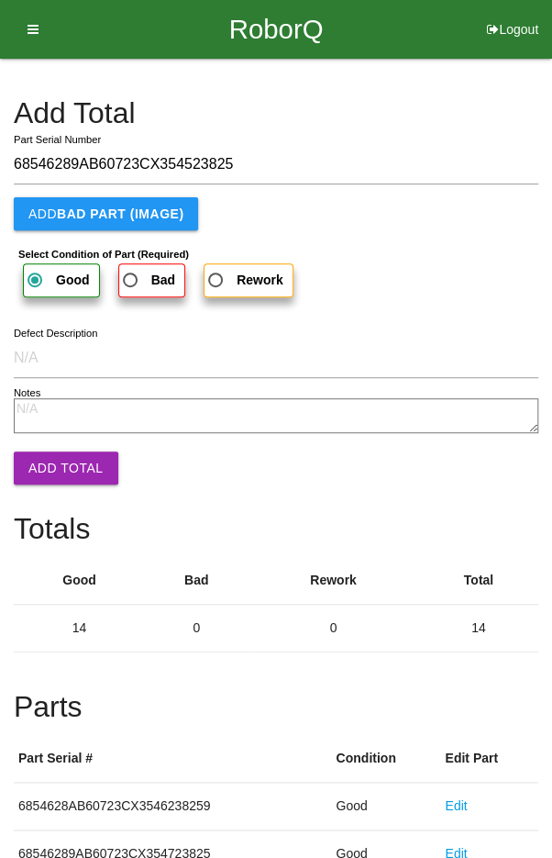
click at [53, 462] on button "Add Total" at bounding box center [66, 467] width 105 height 33
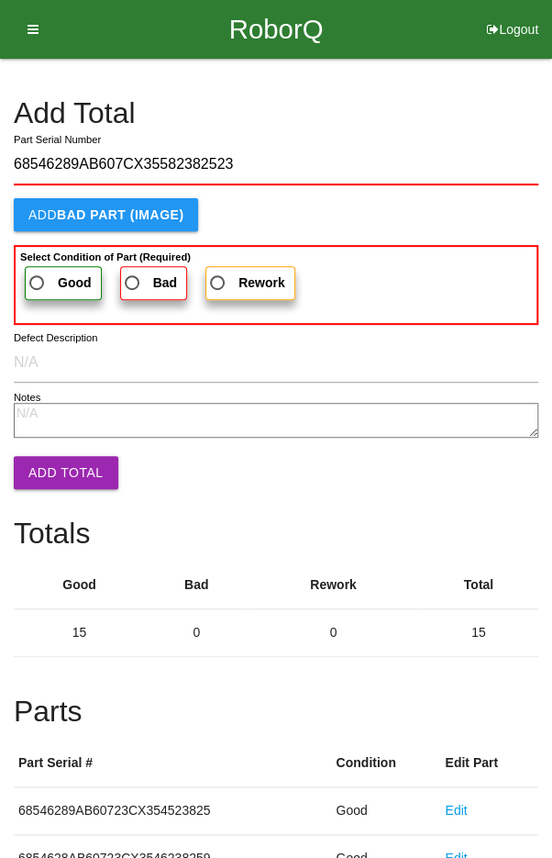
type input "68546289AB607CX35582382523"
click at [50, 272] on span "Good" at bounding box center [59, 283] width 66 height 23
click at [38, 272] on input "Good" at bounding box center [32, 278] width 12 height 12
radio input "true"
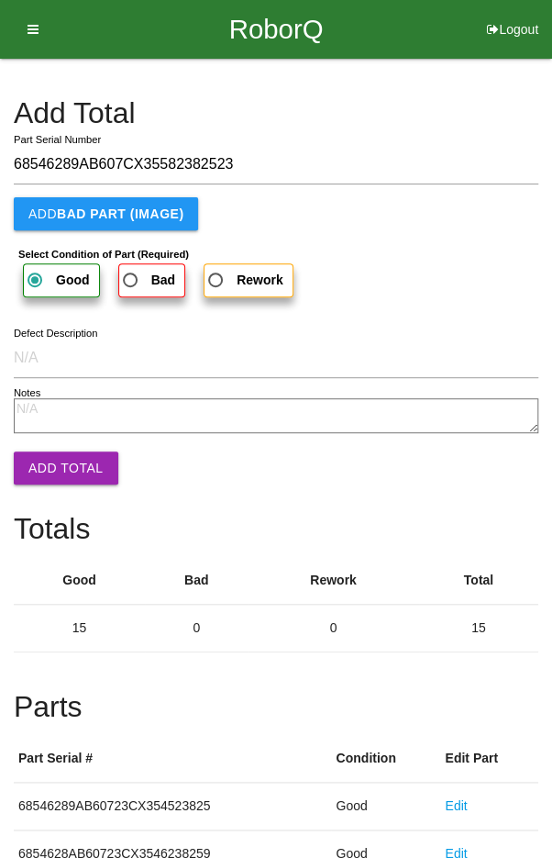
click at [56, 456] on button "Add Total" at bounding box center [66, 467] width 105 height 33
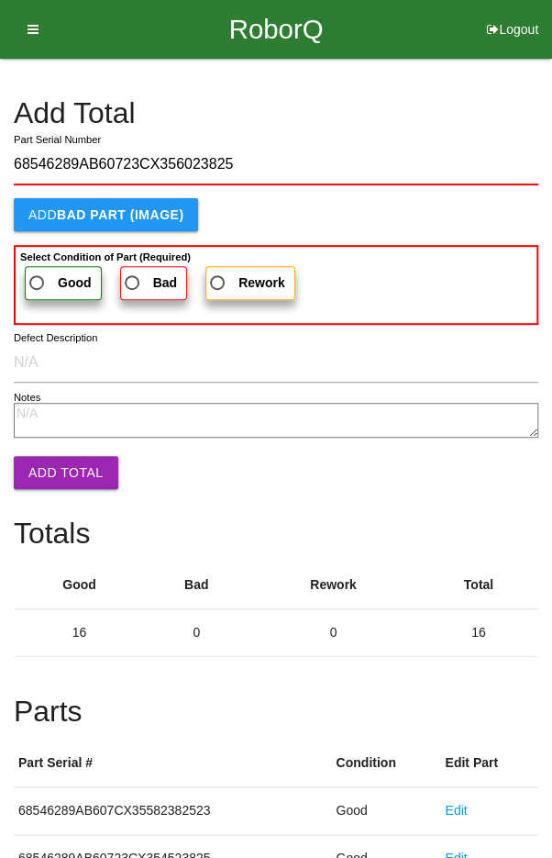
type input "68546289AB60723CX356023825"
click at [49, 281] on span "Good" at bounding box center [59, 283] width 66 height 23
click at [38, 281] on input "Good" at bounding box center [32, 278] width 12 height 12
radio input "true"
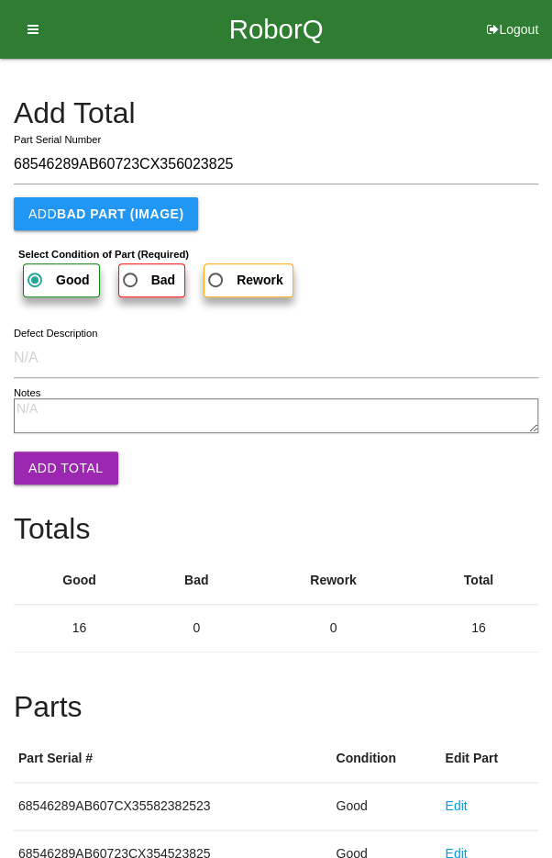
click at [52, 467] on button "Add Total" at bounding box center [66, 467] width 105 height 33
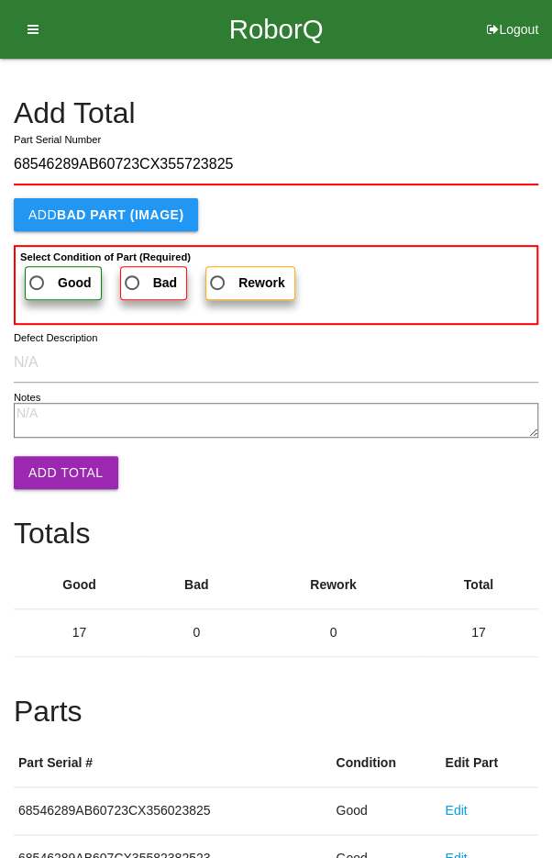
type input "68546289AB60723CX355723825"
click at [40, 274] on span "Good" at bounding box center [59, 283] width 66 height 23
click at [38, 274] on input "Good" at bounding box center [32, 278] width 12 height 12
radio input "true"
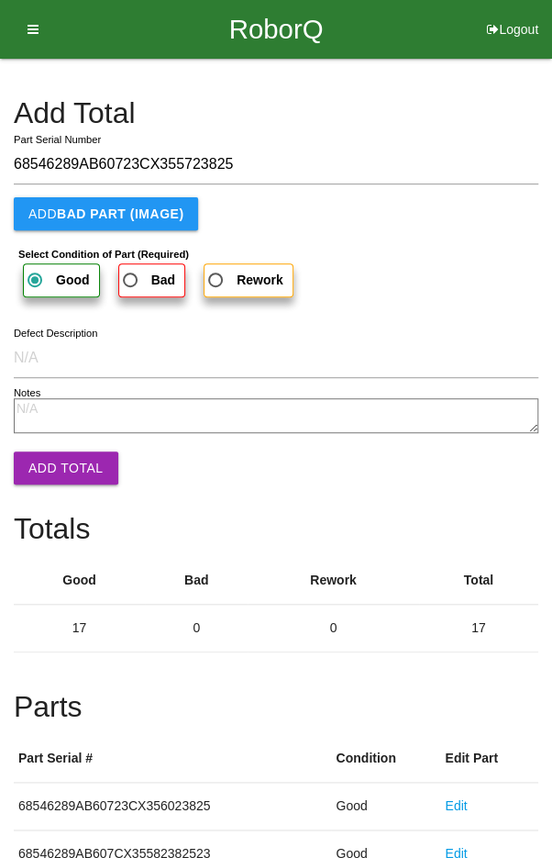
click at [50, 464] on button "Add Total" at bounding box center [66, 467] width 105 height 33
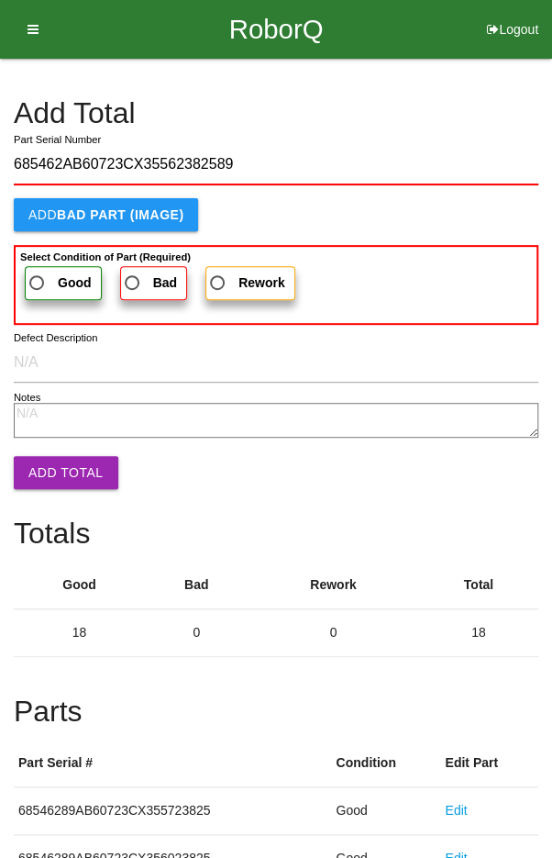
type input "685462AB60723CX35562382589"
click at [38, 274] on span "Good" at bounding box center [59, 283] width 66 height 23
click at [38, 274] on input "Good" at bounding box center [32, 278] width 12 height 12
radio input "true"
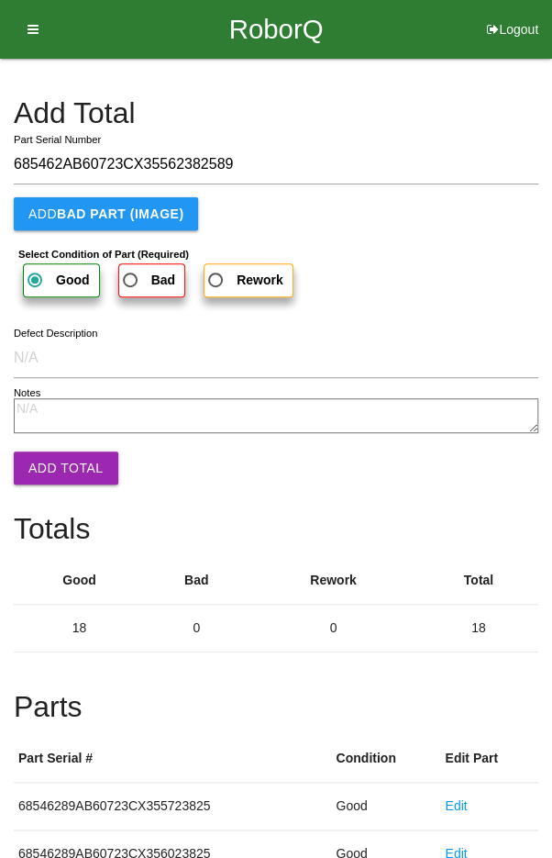
click at [50, 454] on button "Add Total" at bounding box center [66, 467] width 105 height 33
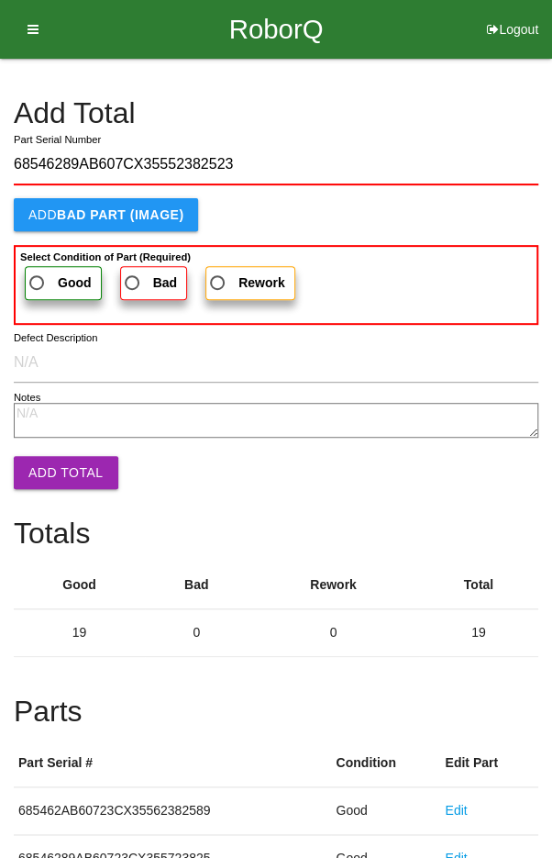
type input "68546289AB607CX35552382523"
click at [50, 267] on label "Good" at bounding box center [63, 283] width 77 height 34
click at [38, 272] on input "Good" at bounding box center [32, 278] width 12 height 12
radio input "true"
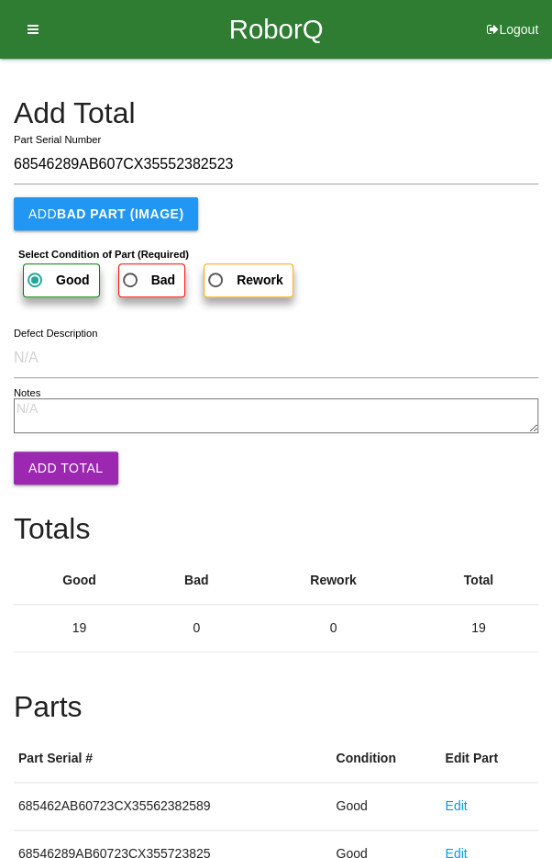
click at [58, 458] on button "Add Total" at bounding box center [66, 467] width 105 height 33
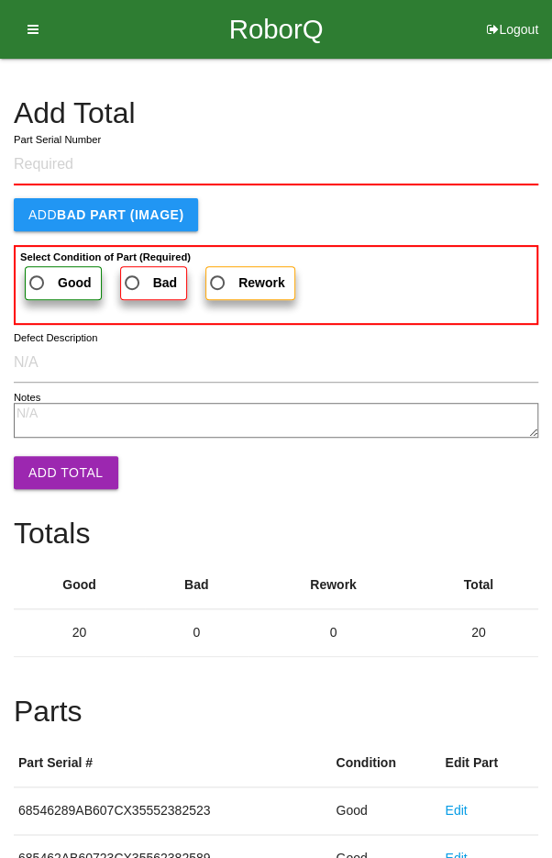
click at [451, 104] on h4 "Add Total" at bounding box center [276, 113] width 525 height 32
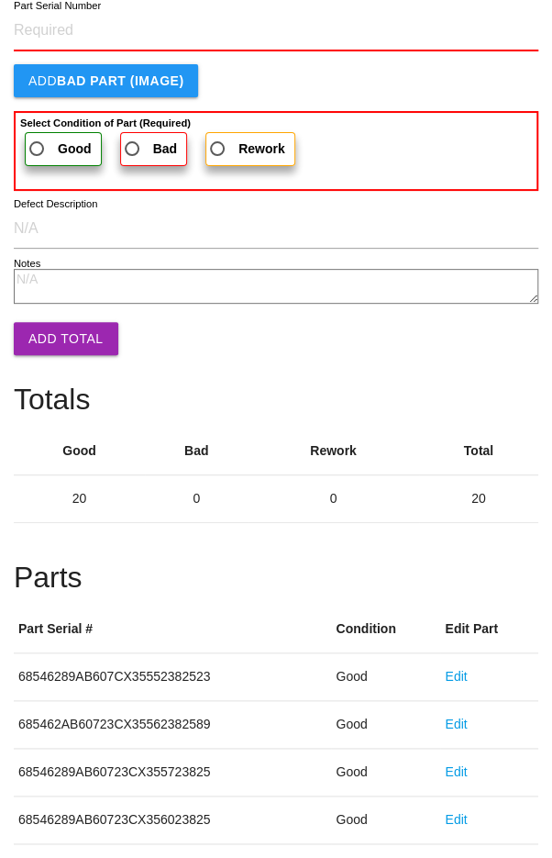
scroll to position [1019, 0]
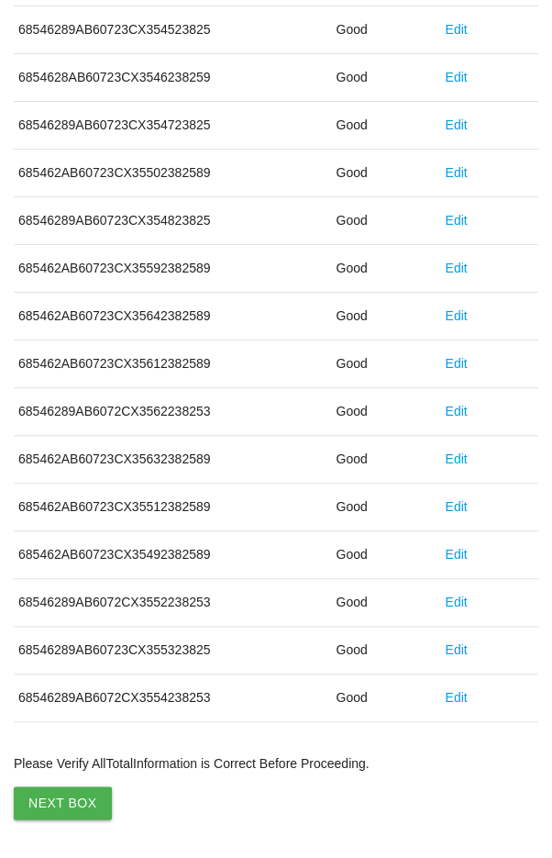
click at [50, 793] on button "Next Box" at bounding box center [63, 802] width 98 height 33
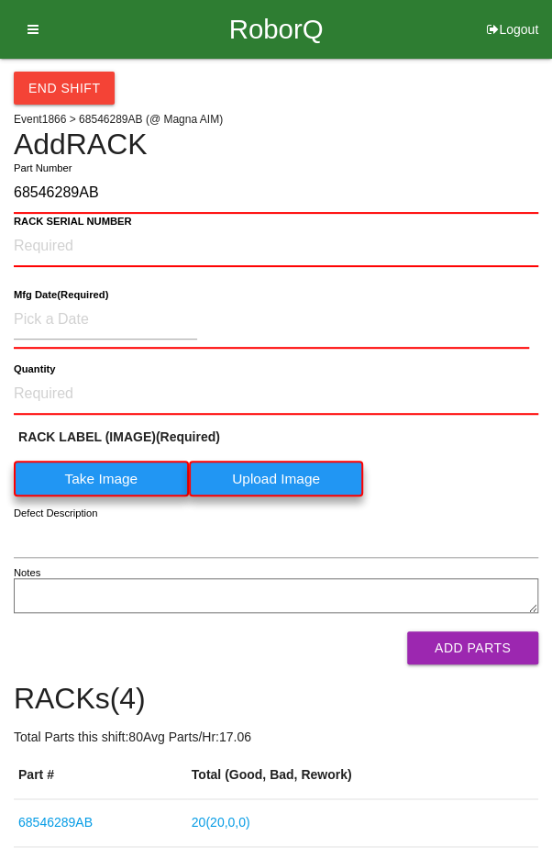
type input "68546289AB"
click at [80, 462] on label "Take Image" at bounding box center [101, 479] width 175 height 36
click at [0, 0] on \(IMAGE\) "Take Image" at bounding box center [0, 0] width 0 height 0
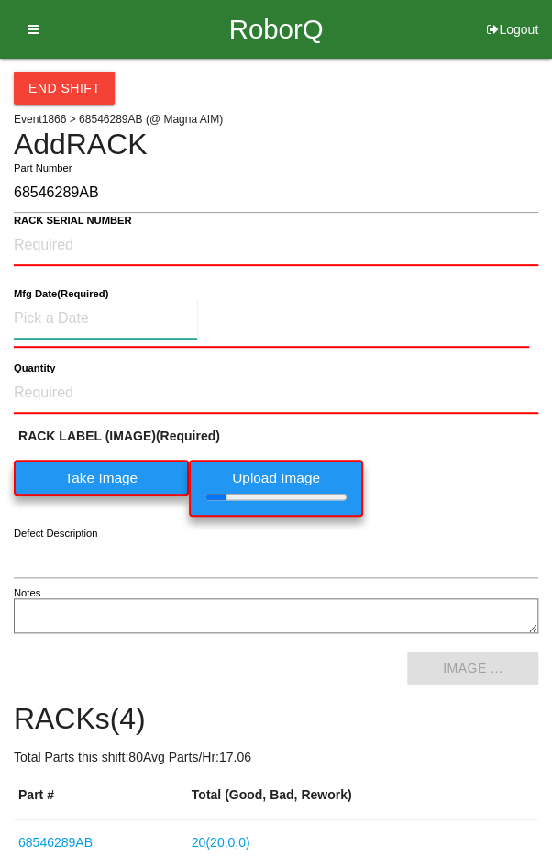
click at [62, 309] on input at bounding box center [106, 318] width 184 height 39
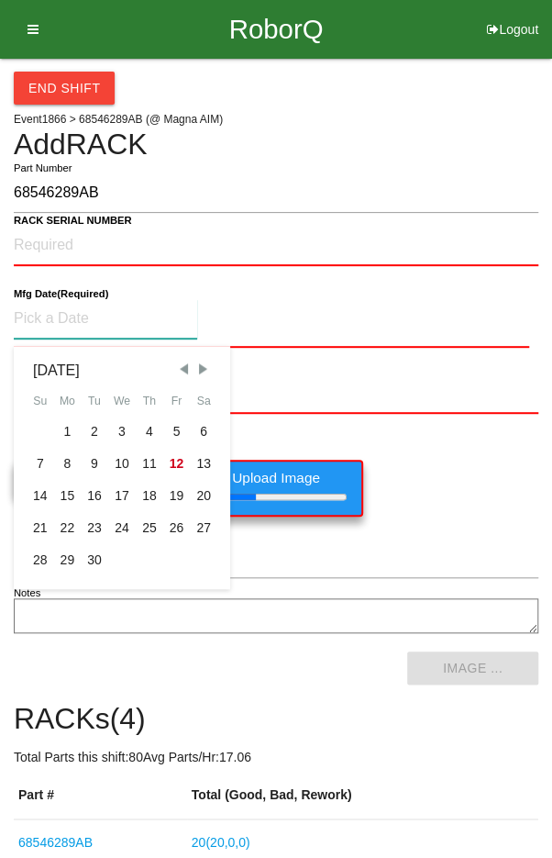
click at [90, 423] on div "2" at bounding box center [95, 432] width 28 height 32
type input "[DATE]"
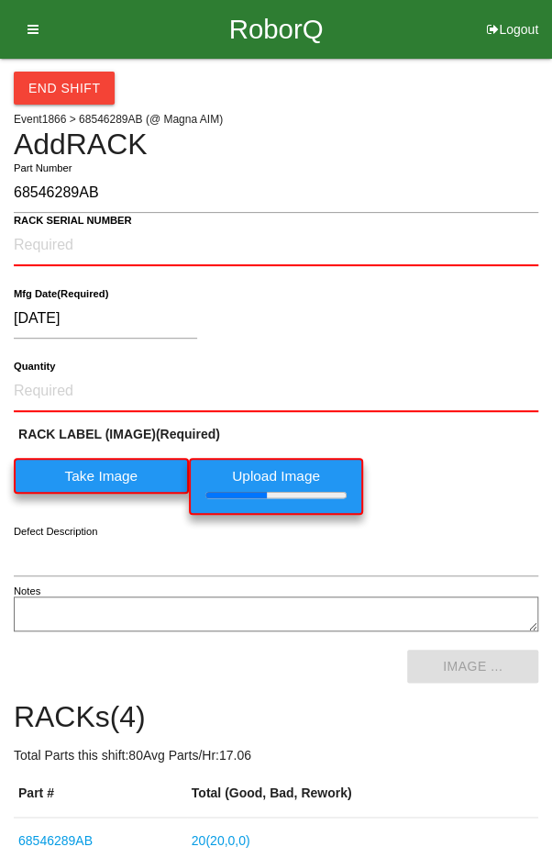
click at [54, 224] on b "RACK SERIAL NUMBER" at bounding box center [73, 221] width 118 height 12
click at [54, 226] on NUMBER "RACK SERIAL NUMBER" at bounding box center [276, 246] width 525 height 40
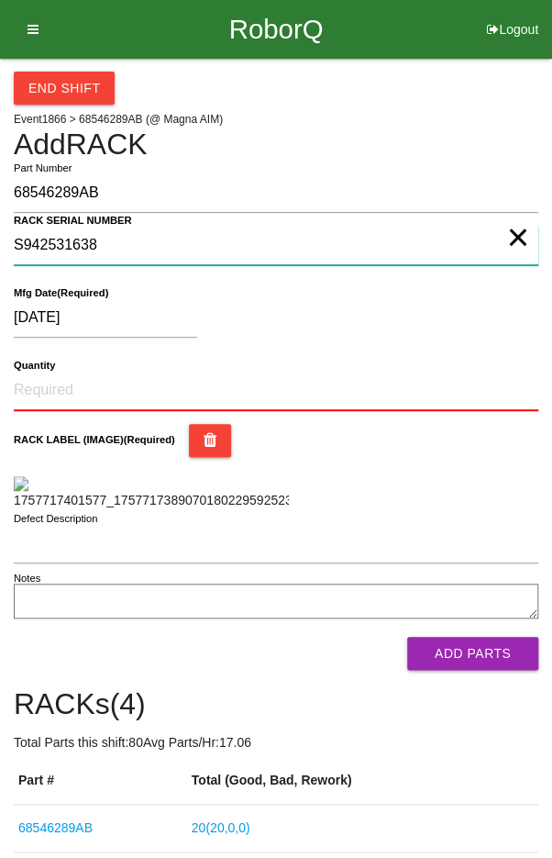
type NUMBER "S942531638"
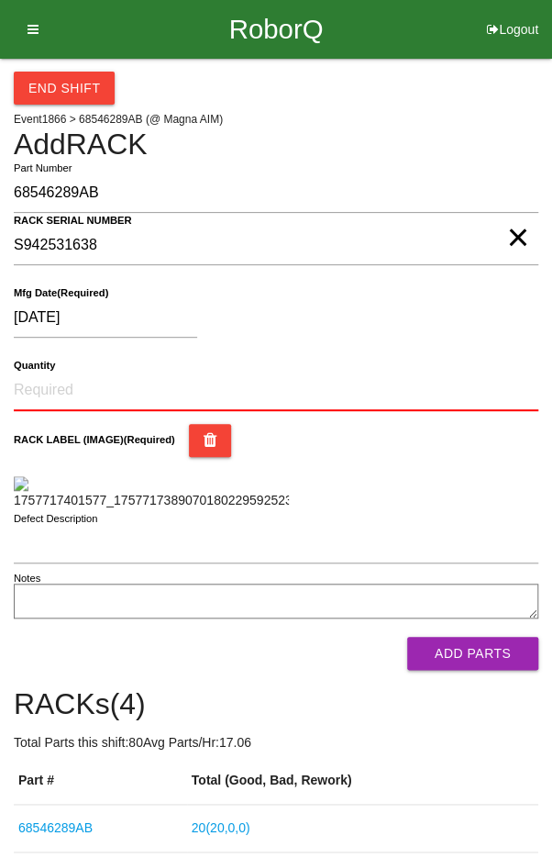
click at [49, 367] on b "Quantity" at bounding box center [34, 366] width 41 height 12
click at [49, 371] on input "Quantity" at bounding box center [276, 391] width 525 height 40
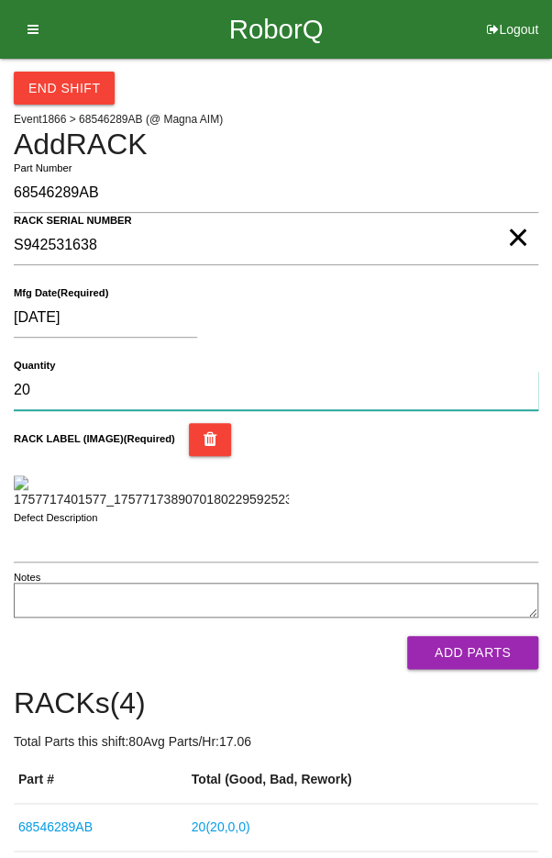
type input "20"
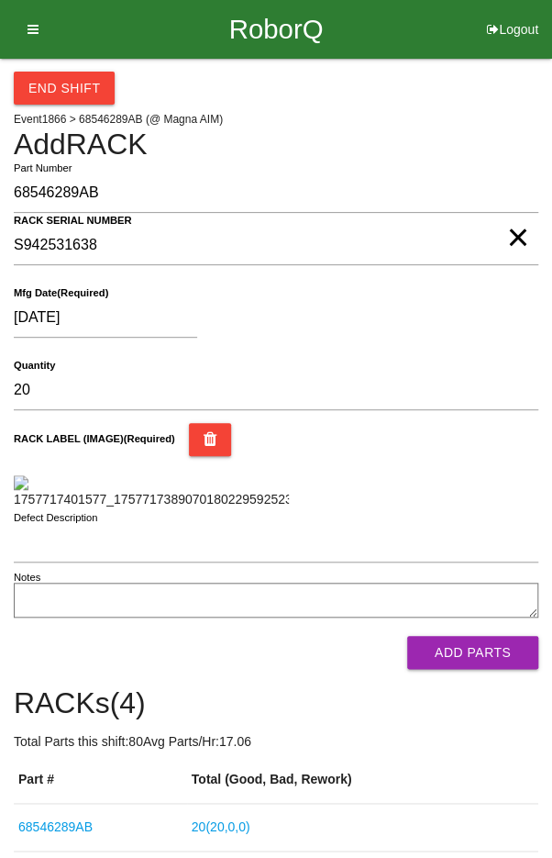
click at [477, 468] on div "RACK LABEL (IMAGE) (Required)" at bounding box center [276, 466] width 525 height 86
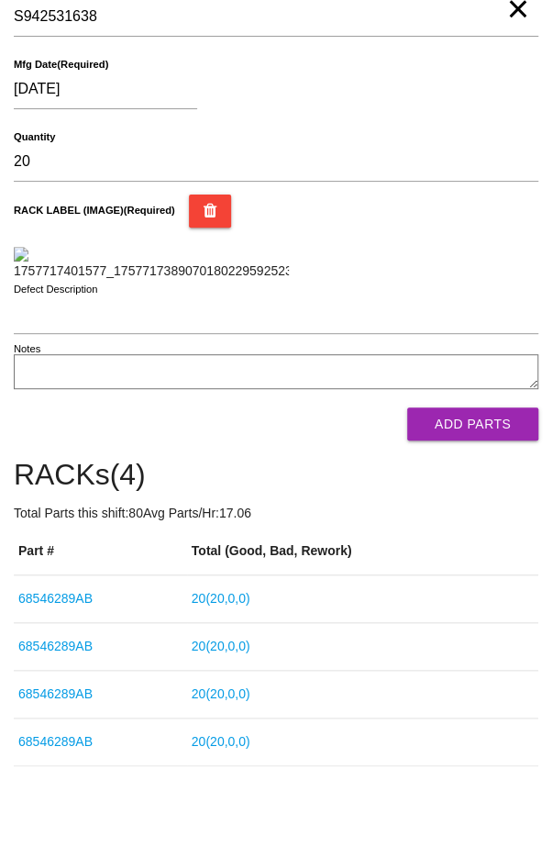
scroll to position [286, 0]
click at [498, 440] on button "Add Parts" at bounding box center [472, 423] width 131 height 33
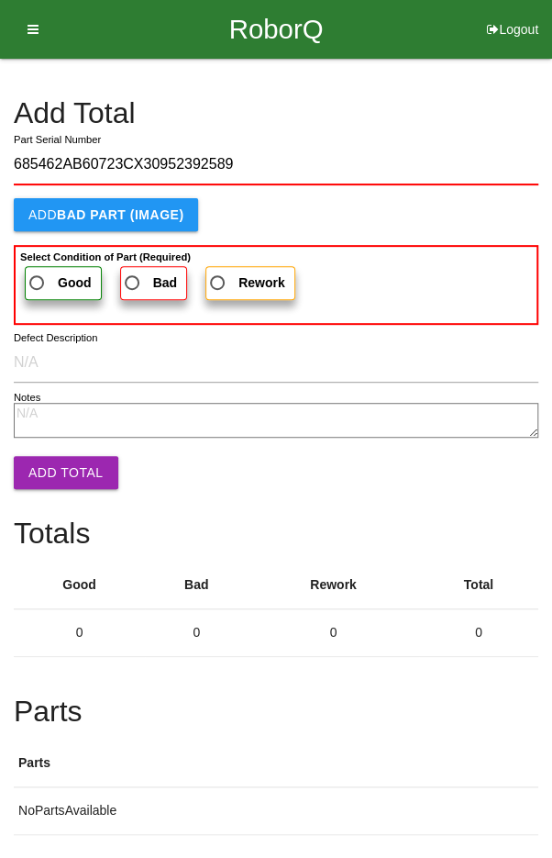
type input "685462AB60723CX30952392589"
click at [48, 272] on span "Good" at bounding box center [59, 283] width 66 height 23
click at [38, 272] on input "Good" at bounding box center [32, 278] width 12 height 12
radio input "true"
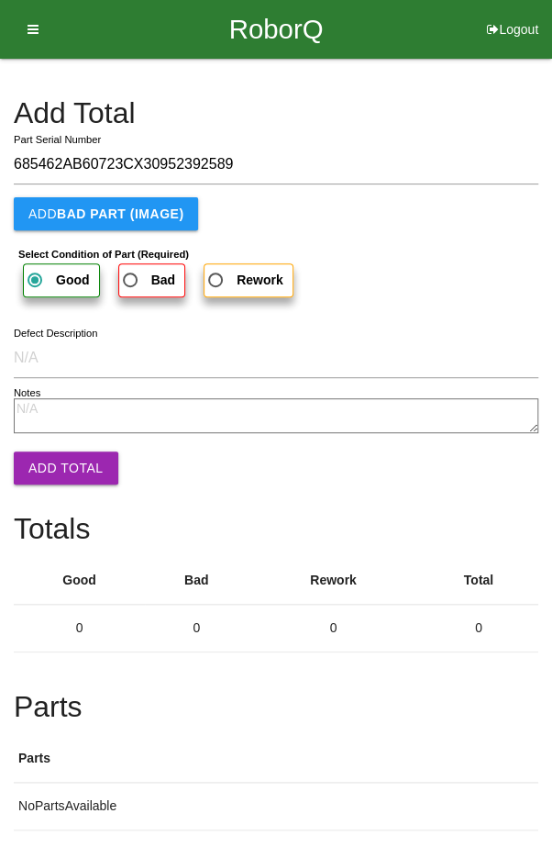
click at [50, 455] on button "Add Total" at bounding box center [66, 467] width 105 height 33
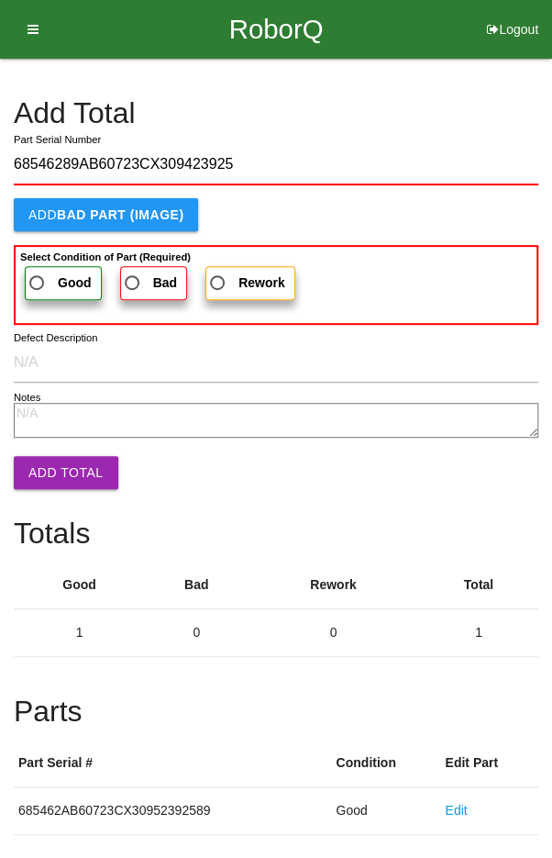
type input "68546289AB60723CX309423925"
click at [45, 272] on span "Good" at bounding box center [59, 283] width 66 height 23
click at [38, 272] on input "Good" at bounding box center [32, 278] width 12 height 12
radio input "true"
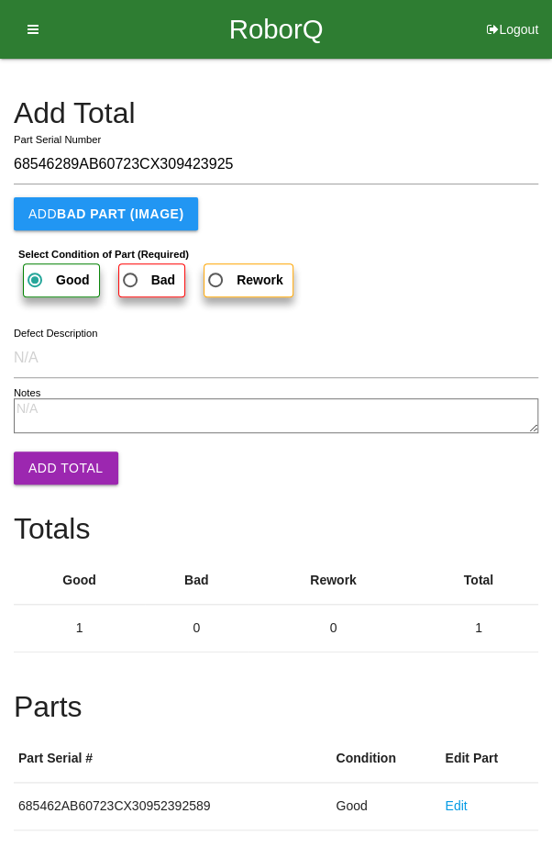
click at [45, 451] on button "Add Total" at bounding box center [66, 467] width 105 height 33
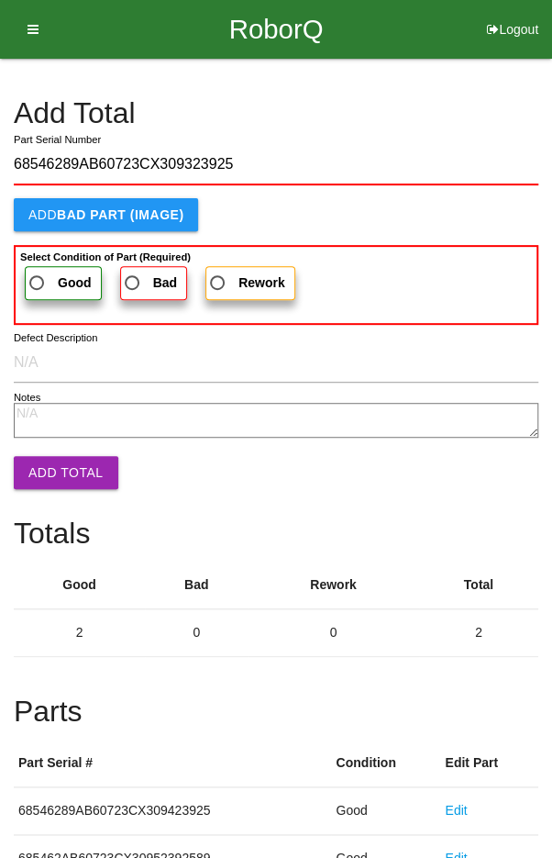
type input "68546289AB60723CX309323925"
click at [46, 284] on span "Good" at bounding box center [59, 283] width 66 height 23
click at [38, 284] on input "Good" at bounding box center [32, 278] width 12 height 12
radio input "true"
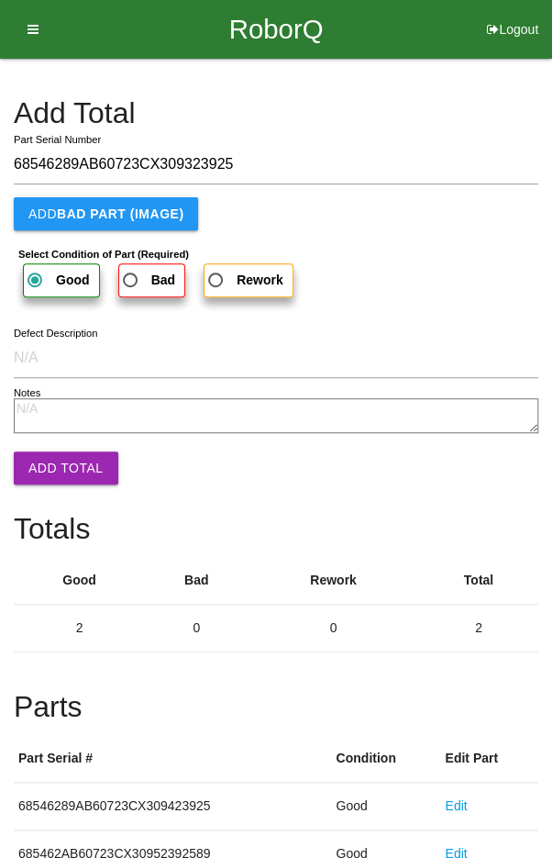
click at [50, 460] on button "Add Total" at bounding box center [66, 467] width 105 height 33
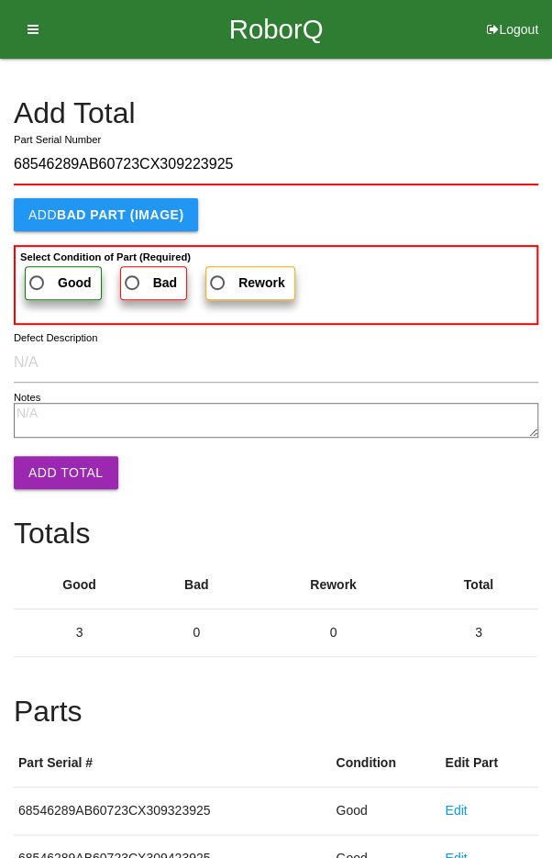
type input "68546289AB60723CX309223925"
click at [50, 269] on label "Good" at bounding box center [63, 283] width 77 height 34
click at [38, 272] on input "Good" at bounding box center [32, 278] width 12 height 12
radio input "true"
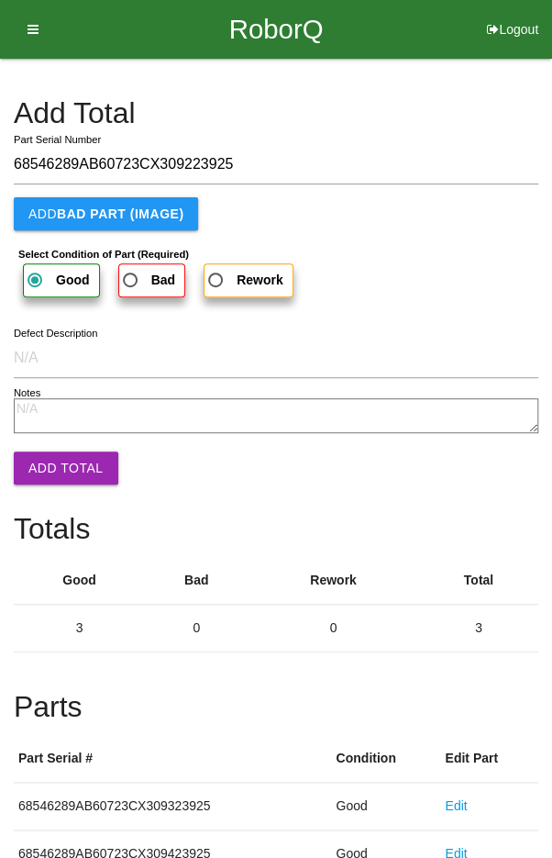
click at [52, 463] on button "Add Total" at bounding box center [66, 467] width 105 height 33
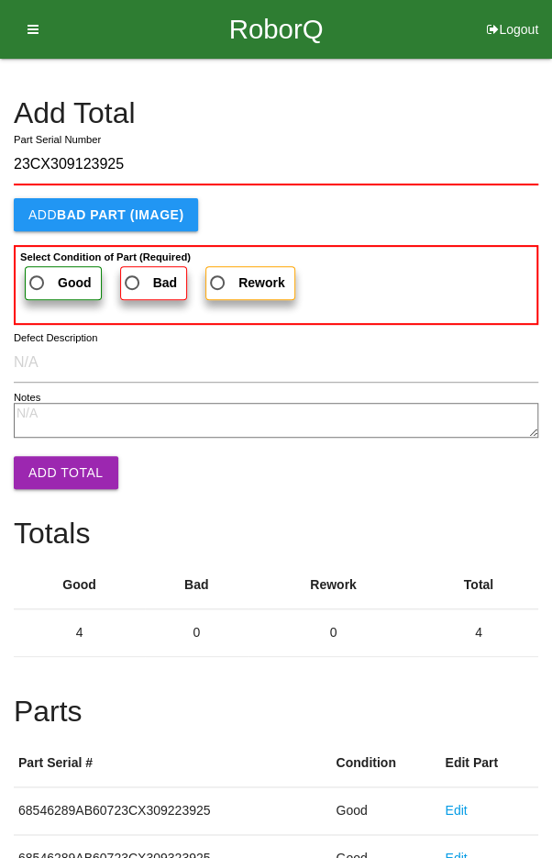
type input "23CX309123925"
click at [50, 266] on label "Good" at bounding box center [63, 283] width 77 height 34
click at [38, 272] on input "Good" at bounding box center [32, 278] width 12 height 12
radio input "true"
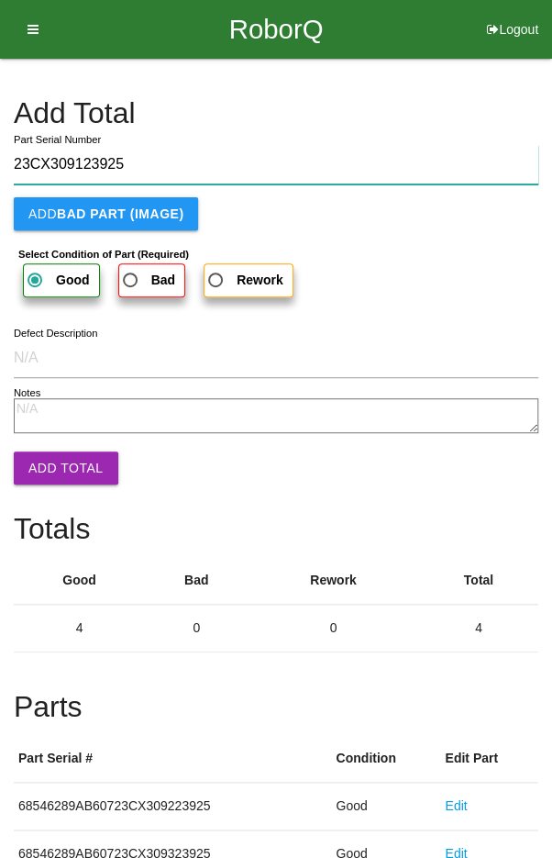
click at [152, 163] on input "23CX309123925" at bounding box center [276, 164] width 525 height 39
type input "23C"
type input "68546289AB60723CX309123925"
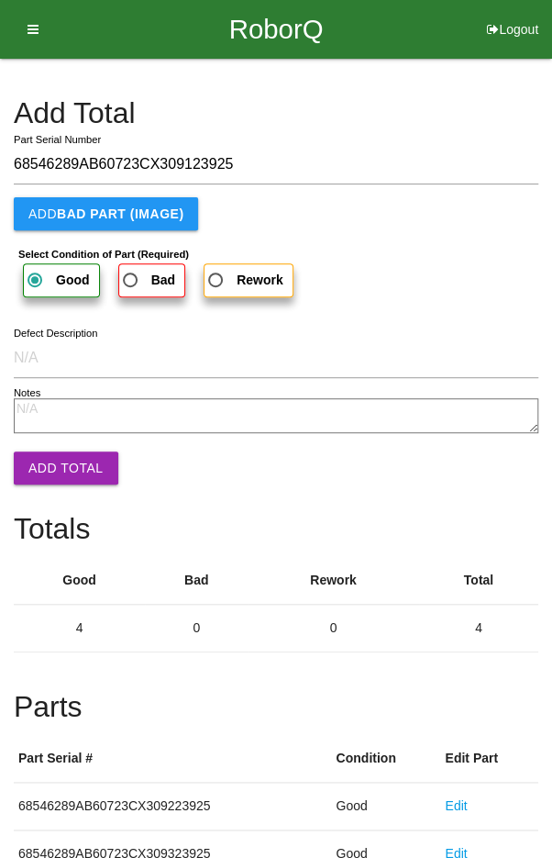
click at [54, 477] on button "Add Total" at bounding box center [66, 467] width 105 height 33
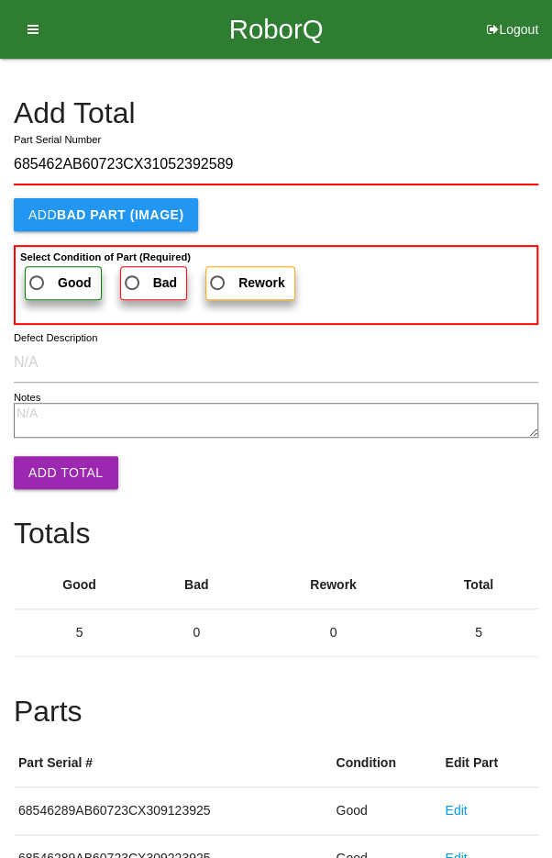
type input "685462AB60723CX31052392589"
click at [47, 272] on span "Good" at bounding box center [59, 283] width 66 height 23
click at [38, 272] on input "Good" at bounding box center [32, 278] width 12 height 12
radio input "true"
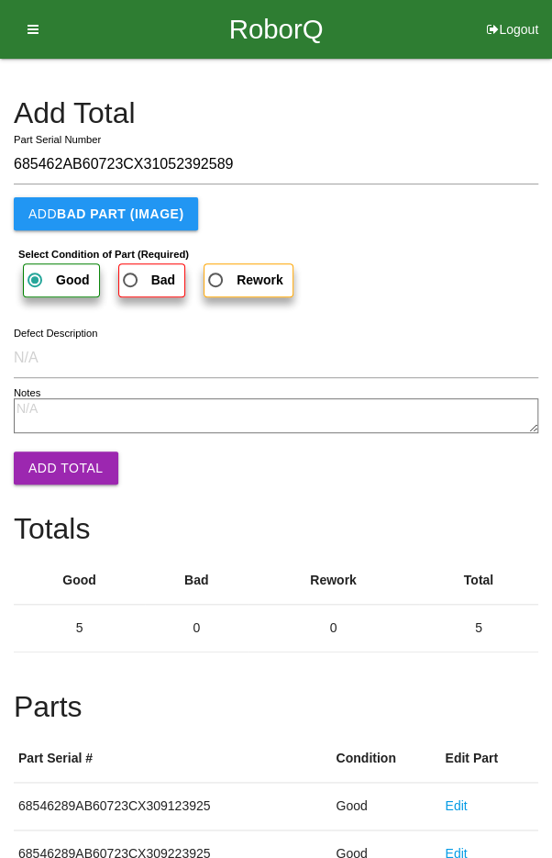
click at [48, 463] on button "Add Total" at bounding box center [66, 467] width 105 height 33
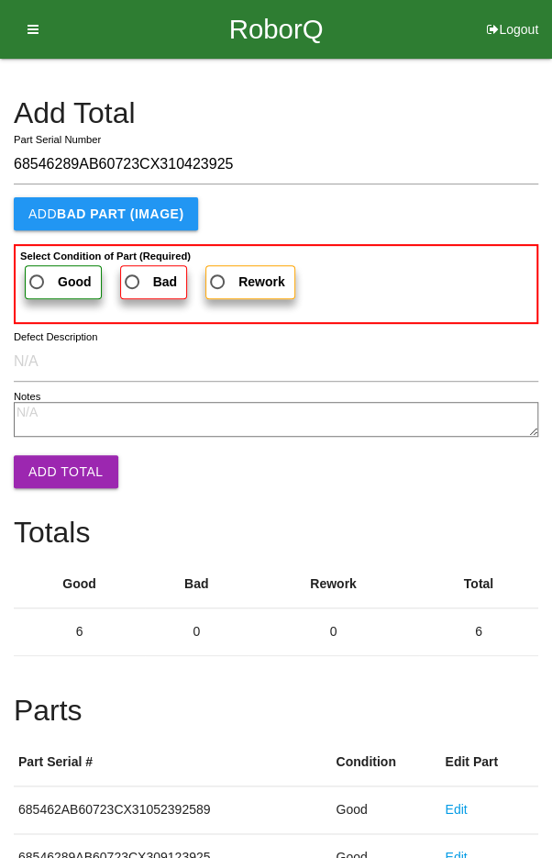
type input "68546289AB60723CX310423925"
click at [48, 281] on span "Good" at bounding box center [59, 282] width 66 height 23
click at [38, 281] on input "Good" at bounding box center [32, 277] width 12 height 12
radio input "true"
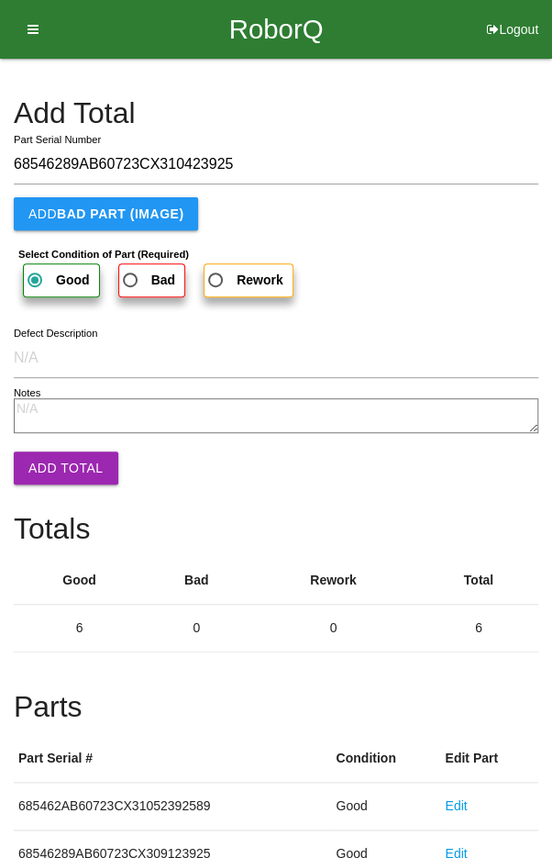
click at [52, 459] on button "Add Total" at bounding box center [66, 467] width 105 height 33
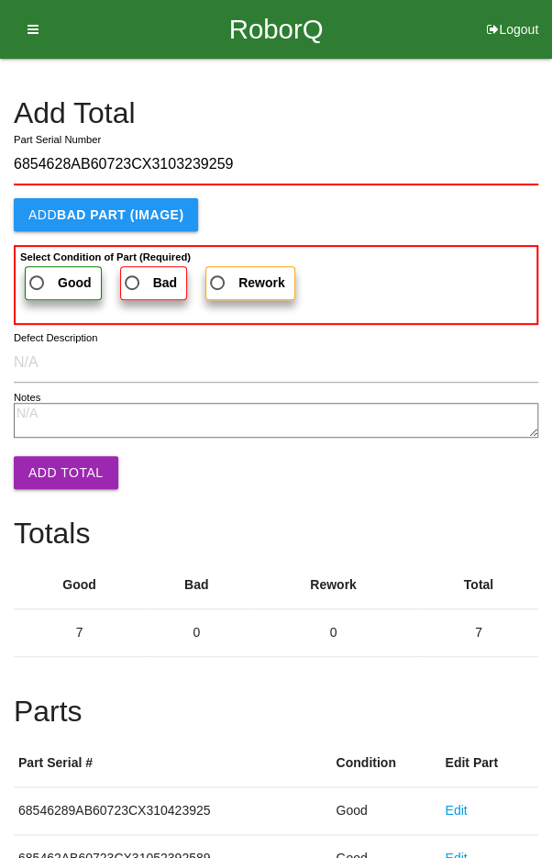
type input "6854628AB60723CX3103239259"
click at [44, 266] on label "Good" at bounding box center [63, 283] width 77 height 34
click at [38, 272] on input "Good" at bounding box center [32, 278] width 12 height 12
radio input "true"
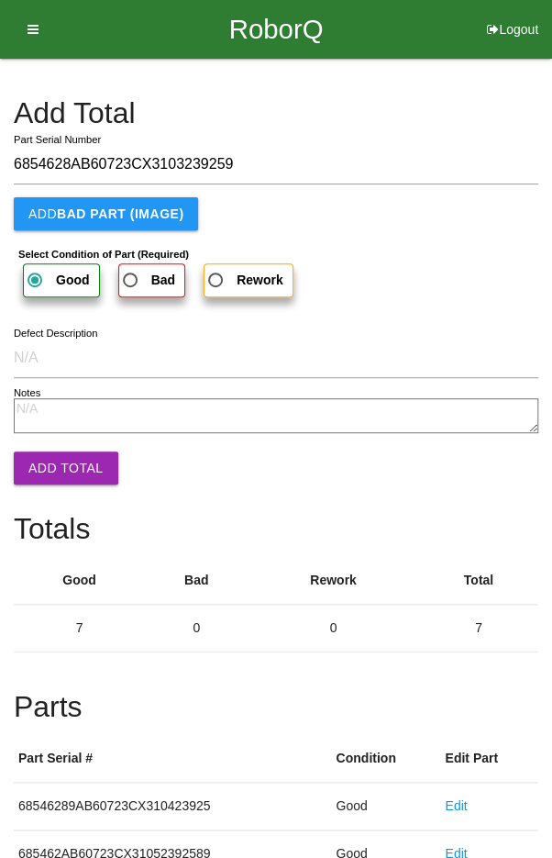
click at [52, 460] on button "Add Total" at bounding box center [66, 467] width 105 height 33
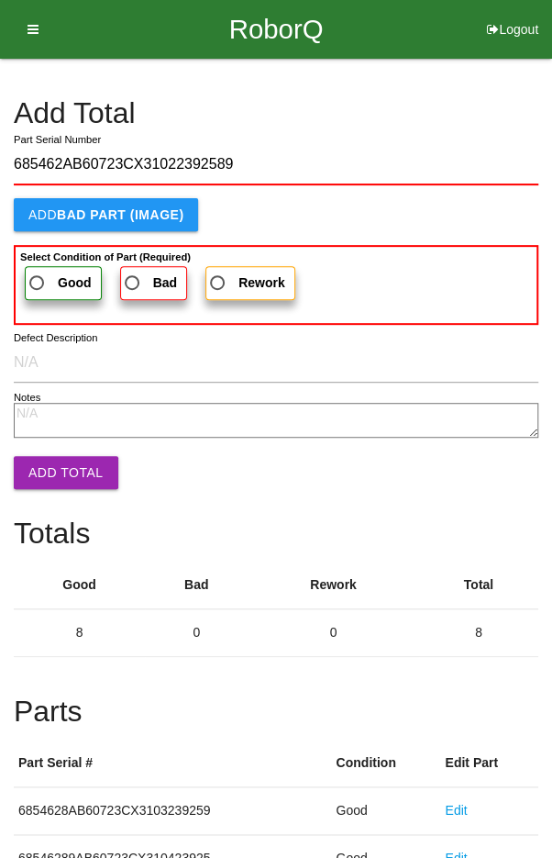
type input "685462AB60723CX31022392589"
click at [51, 279] on span "Good" at bounding box center [59, 283] width 66 height 23
click at [38, 279] on input "Good" at bounding box center [32, 278] width 12 height 12
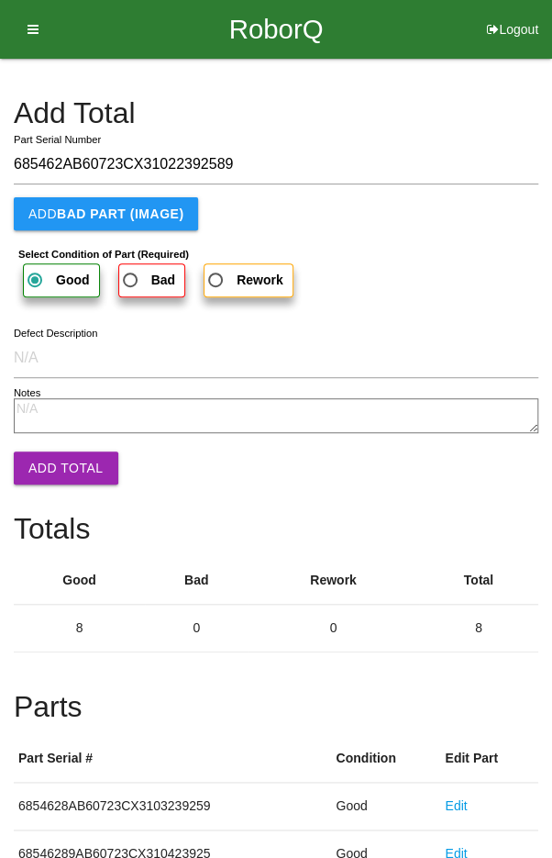
click at [51, 466] on button "Add Total" at bounding box center [66, 467] width 105 height 33
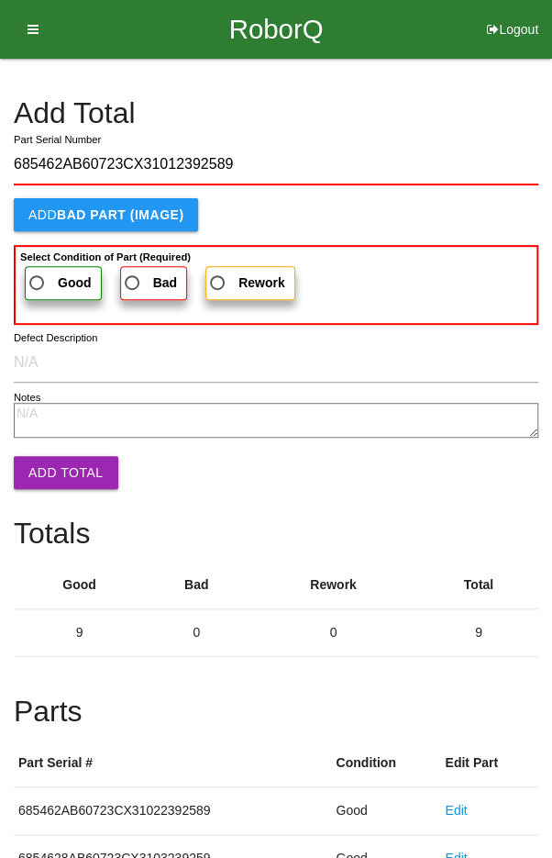
click at [50, 273] on span "Good" at bounding box center [59, 283] width 66 height 23
click at [38, 273] on input "Good" at bounding box center [32, 278] width 12 height 12
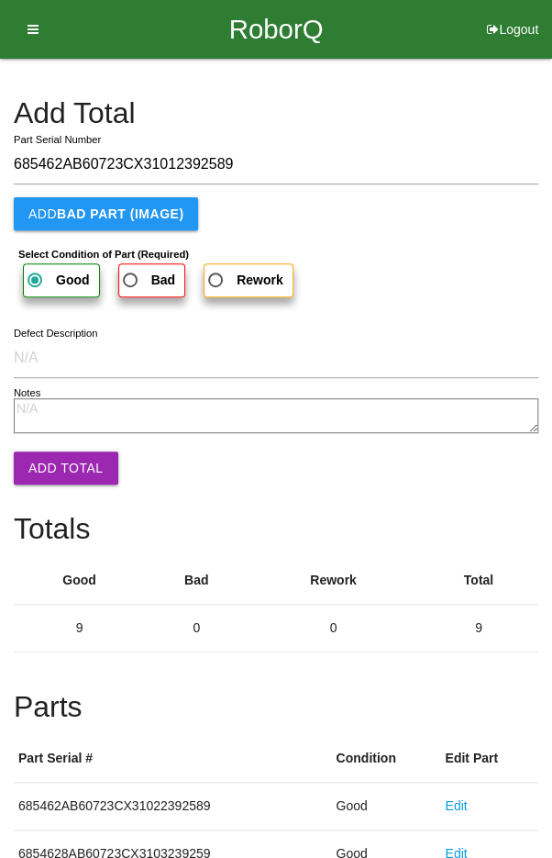
click at [55, 461] on button "Add Total" at bounding box center [66, 467] width 105 height 33
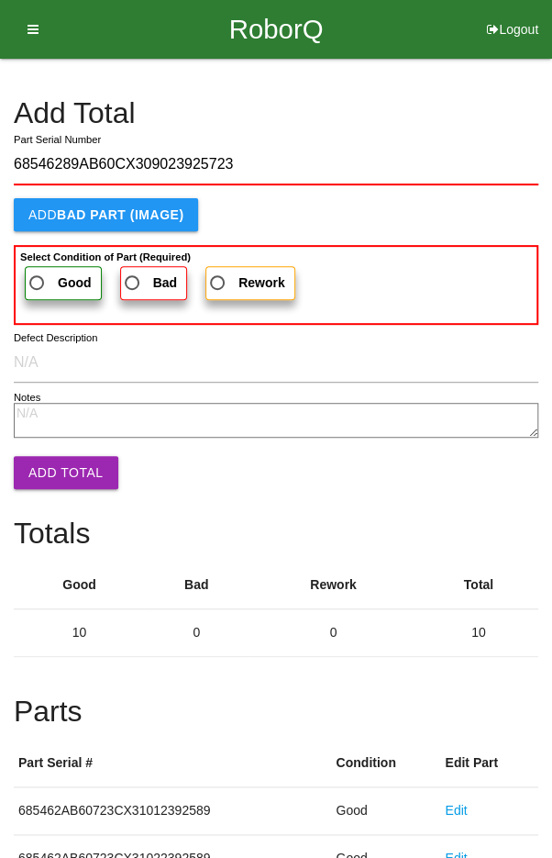
click at [44, 279] on span "Good" at bounding box center [59, 283] width 66 height 23
click at [38, 279] on input "Good" at bounding box center [32, 278] width 12 height 12
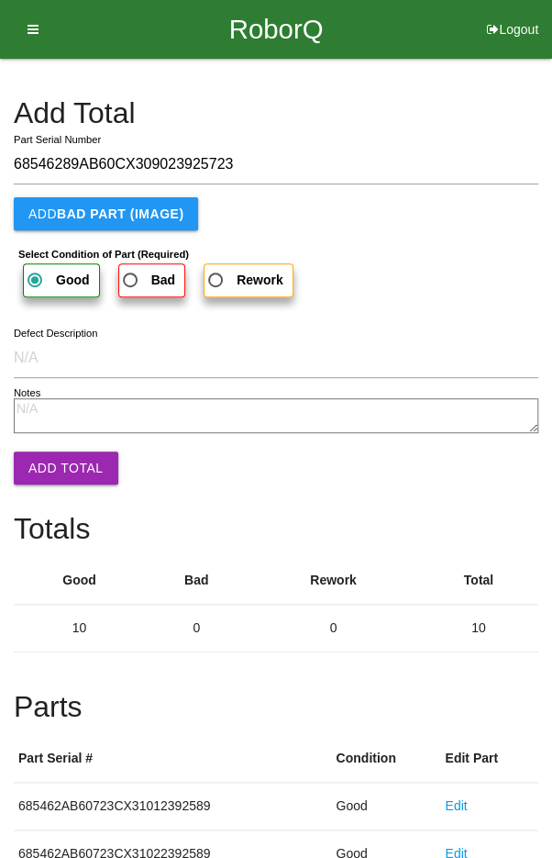
click at [52, 461] on button "Add Total" at bounding box center [66, 467] width 105 height 33
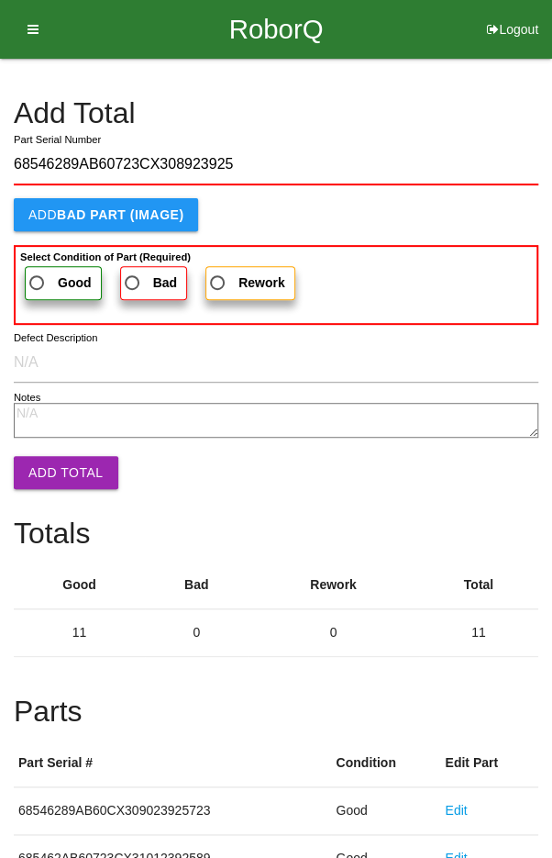
click at [45, 269] on label "Good" at bounding box center [63, 283] width 77 height 34
click at [38, 272] on input "Good" at bounding box center [32, 278] width 12 height 12
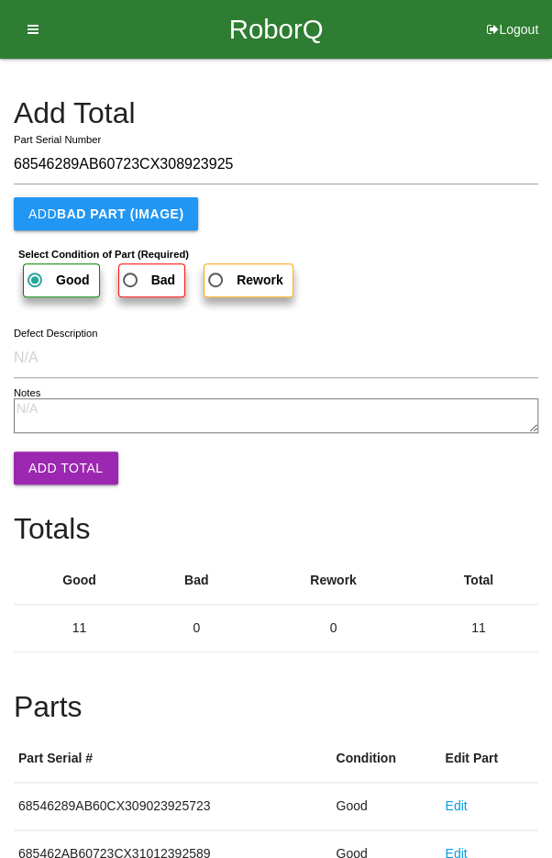
click at [55, 451] on button "Add Total" at bounding box center [66, 467] width 105 height 33
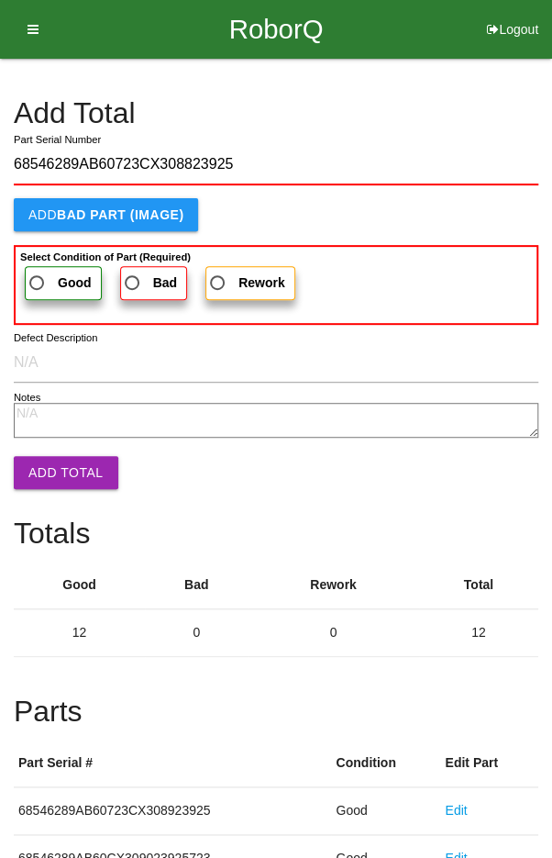
click at [52, 282] on span "Good" at bounding box center [59, 283] width 66 height 23
click at [38, 282] on input "Good" at bounding box center [32, 278] width 12 height 12
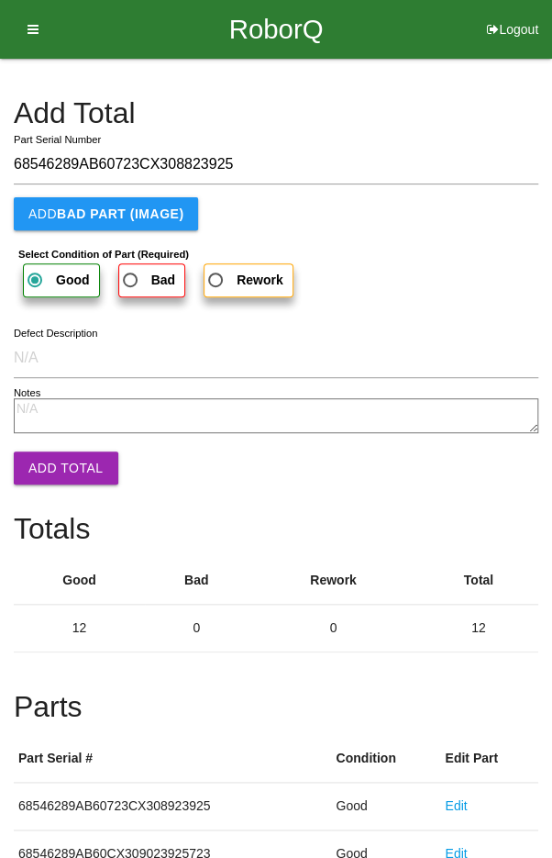
click at [51, 460] on button "Add Total" at bounding box center [66, 467] width 105 height 33
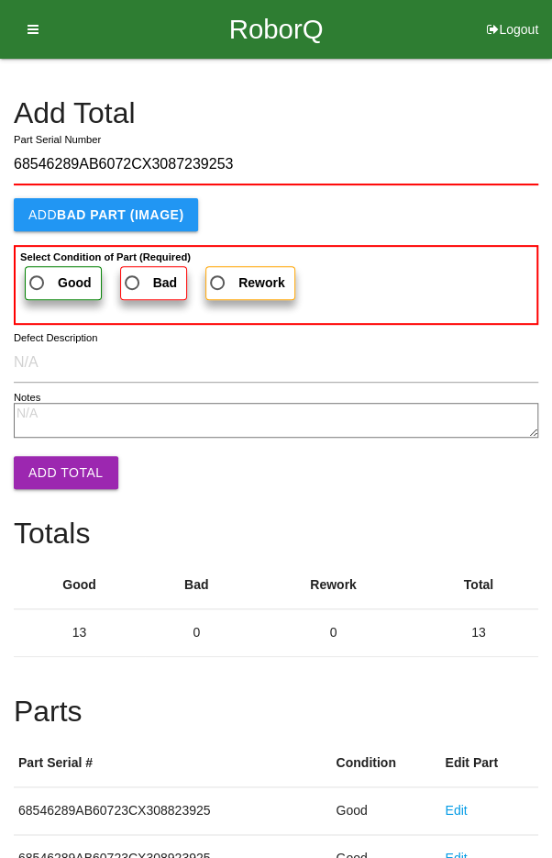
click at [58, 276] on b "Good" at bounding box center [75, 282] width 34 height 15
click at [38, 276] on input "Good" at bounding box center [32, 278] width 12 height 12
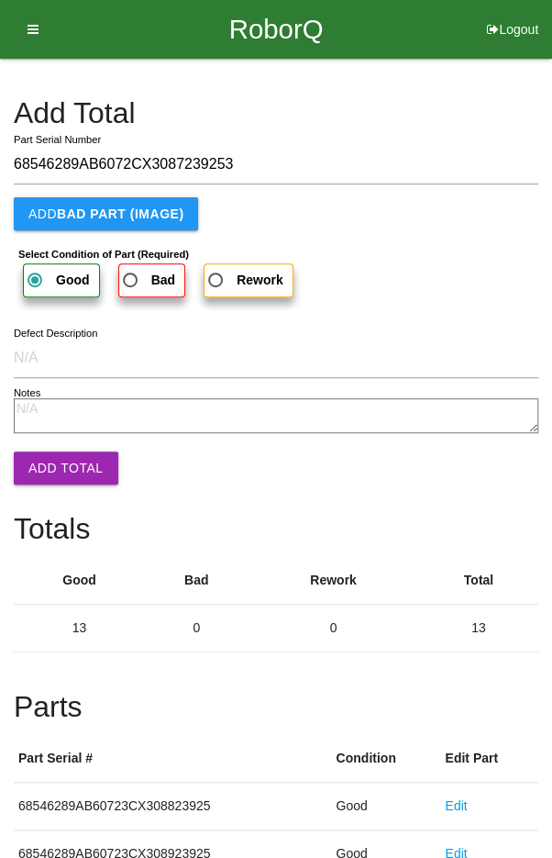
click at [54, 459] on button "Add Total" at bounding box center [66, 467] width 105 height 33
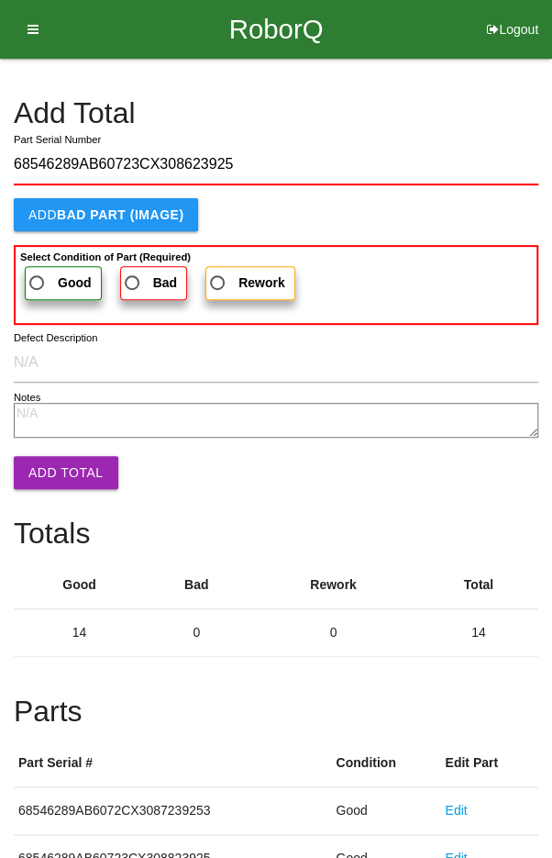
click at [44, 278] on span "Good" at bounding box center [59, 283] width 66 height 23
click at [38, 278] on input "Good" at bounding box center [32, 278] width 12 height 12
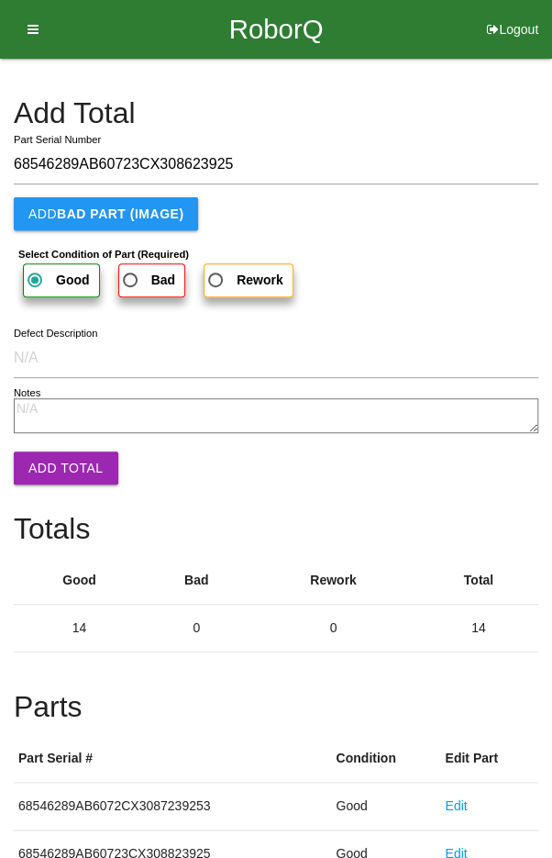
click at [55, 457] on button "Add Total" at bounding box center [66, 467] width 105 height 33
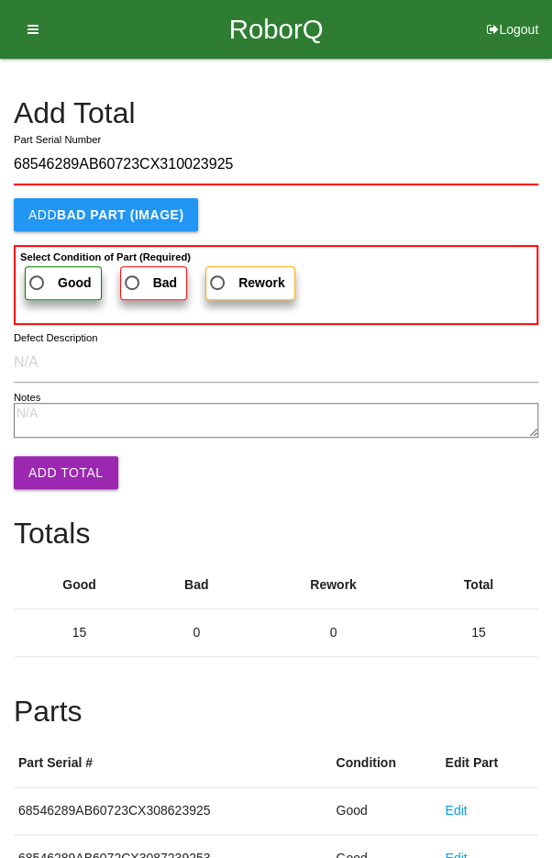
click at [54, 276] on span "Good" at bounding box center [59, 283] width 66 height 23
click at [38, 276] on input "Good" at bounding box center [32, 278] width 12 height 12
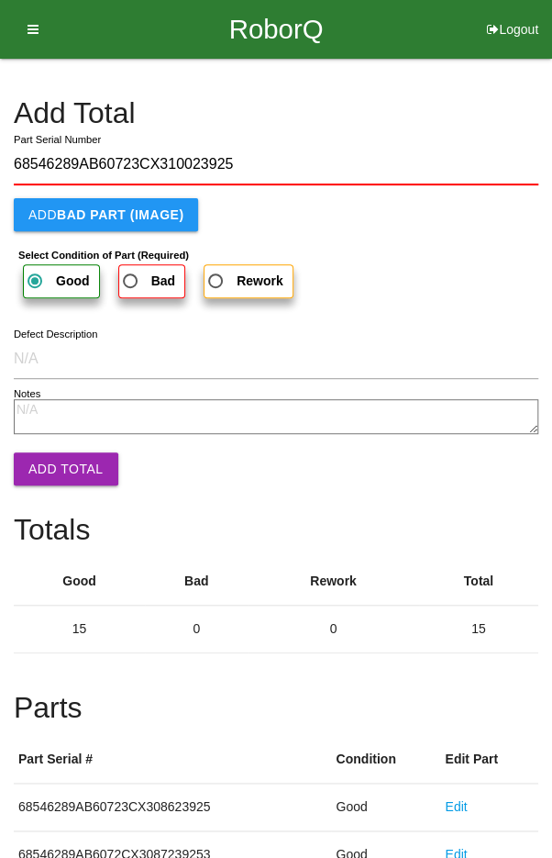
click at [56, 462] on button "Add Total" at bounding box center [66, 468] width 105 height 33
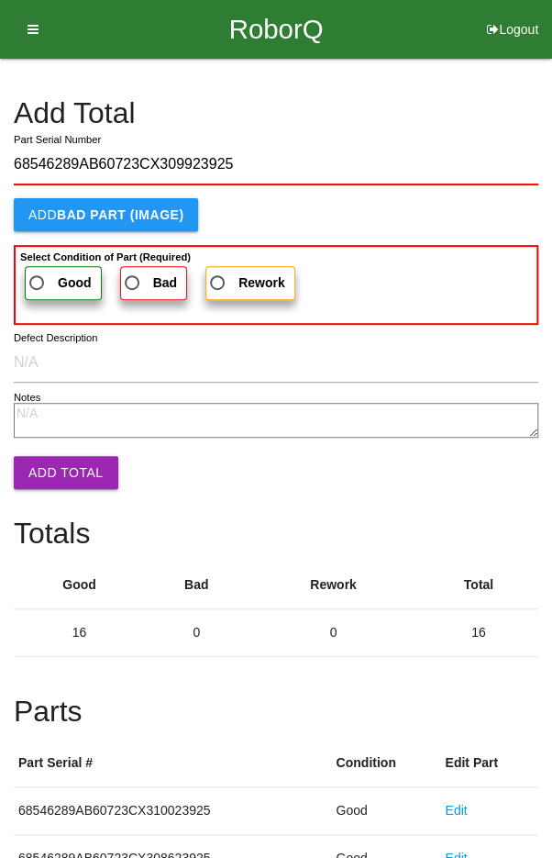
click at [45, 272] on span "Good" at bounding box center [59, 283] width 66 height 23
click at [38, 272] on input "Good" at bounding box center [32, 278] width 12 height 12
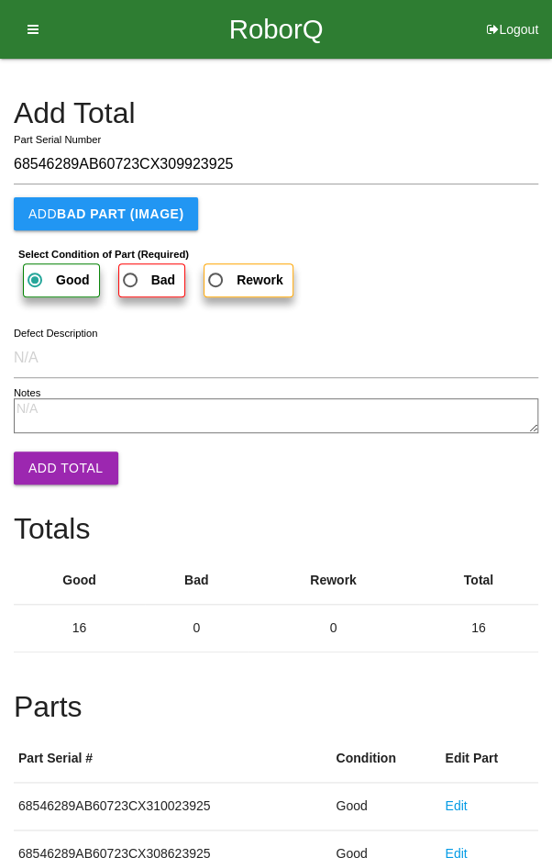
click at [48, 466] on button "Add Total" at bounding box center [66, 467] width 105 height 33
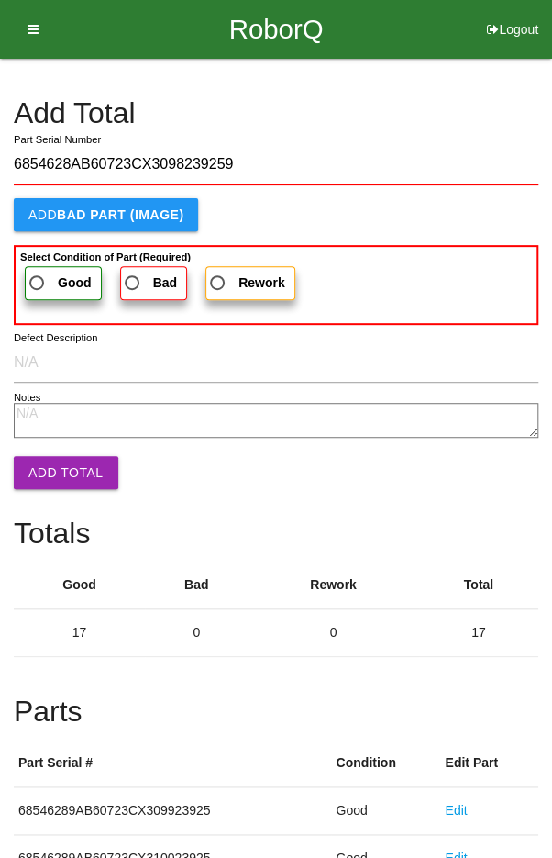
click at [39, 287] on span "Good" at bounding box center [59, 283] width 66 height 23
click at [38, 284] on input "Good" at bounding box center [32, 278] width 12 height 12
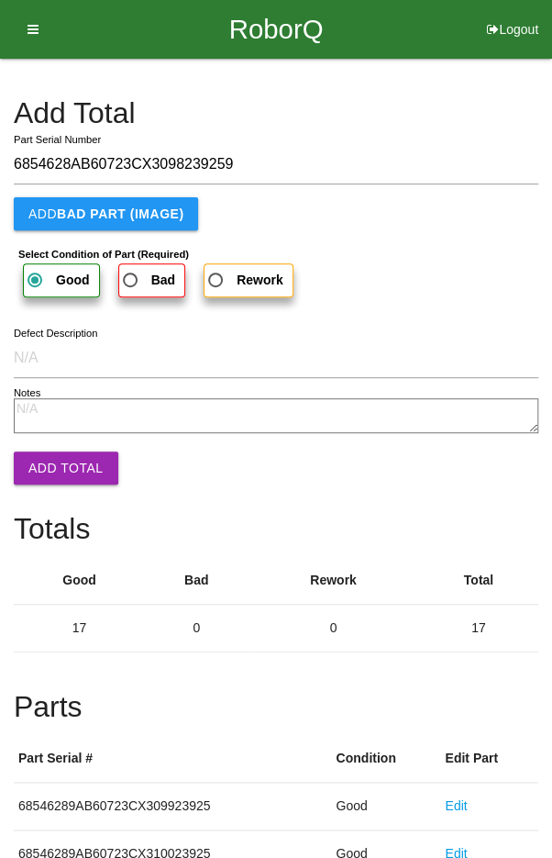
click at [63, 462] on button "Add Total" at bounding box center [66, 467] width 105 height 33
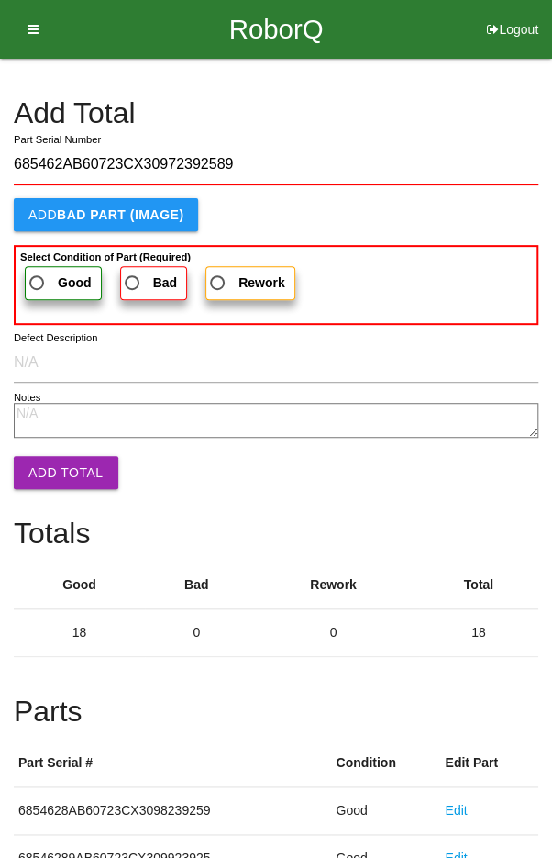
click at [44, 287] on span "Good" at bounding box center [59, 283] width 66 height 23
click at [38, 284] on input "Good" at bounding box center [32, 278] width 12 height 12
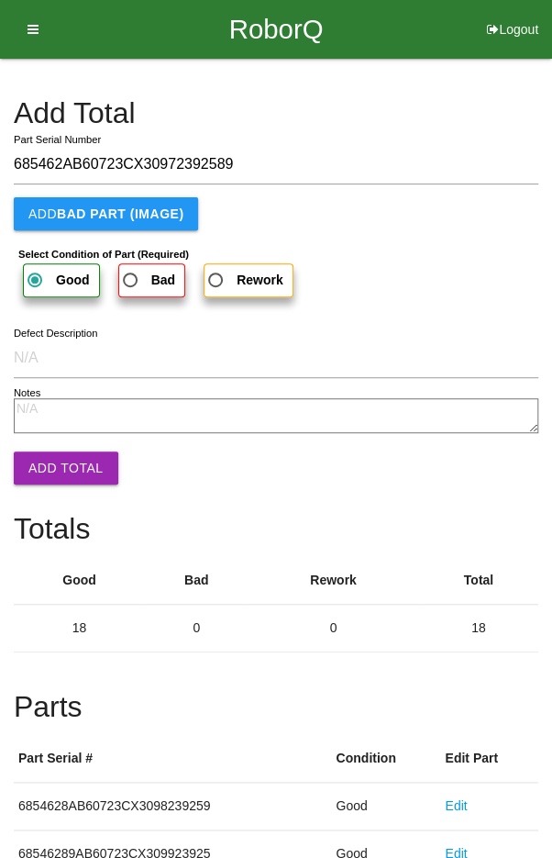
click at [51, 451] on button "Add Total" at bounding box center [66, 467] width 105 height 33
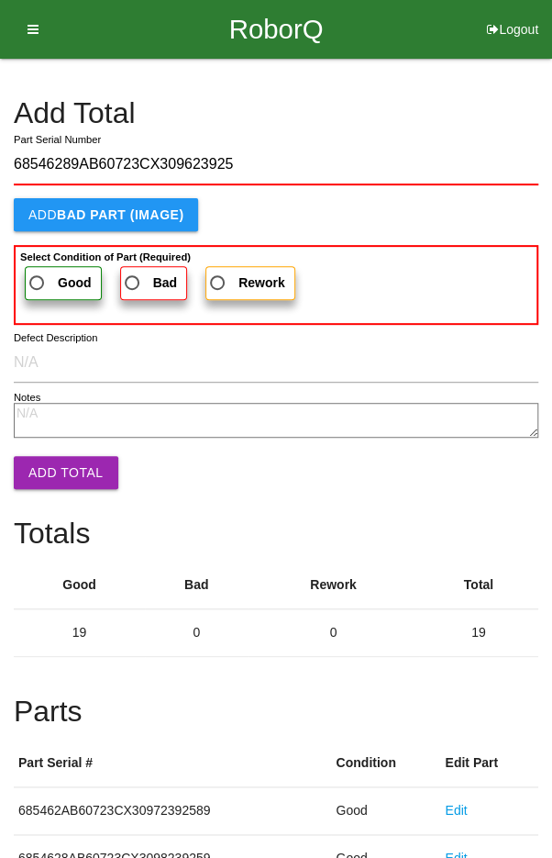
click at [50, 282] on span "Good" at bounding box center [59, 283] width 66 height 23
click at [38, 282] on input "Good" at bounding box center [32, 278] width 12 height 12
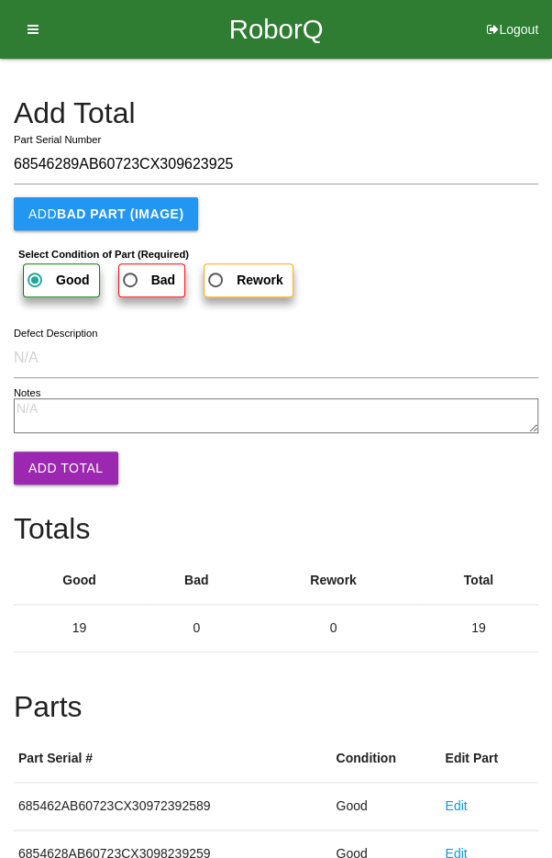
click at [57, 460] on button "Add Total" at bounding box center [66, 467] width 105 height 33
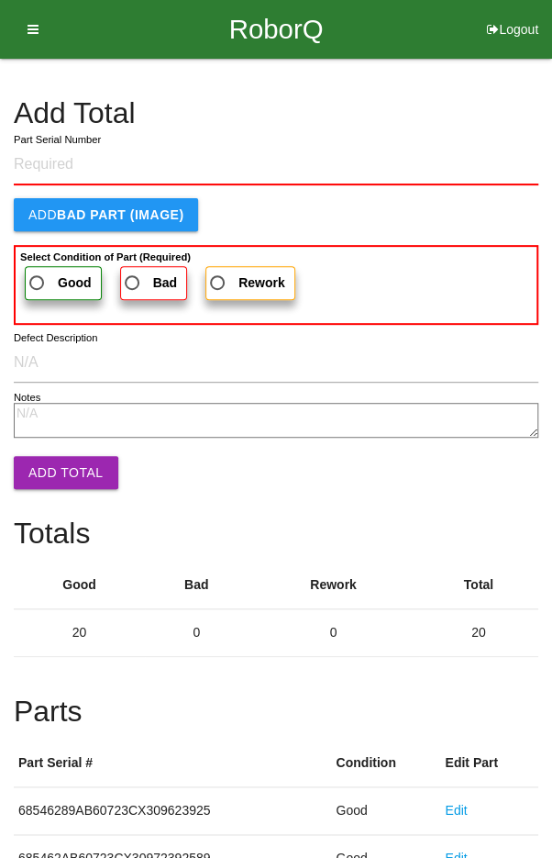
click at [471, 107] on h4 "Add Total" at bounding box center [276, 113] width 525 height 32
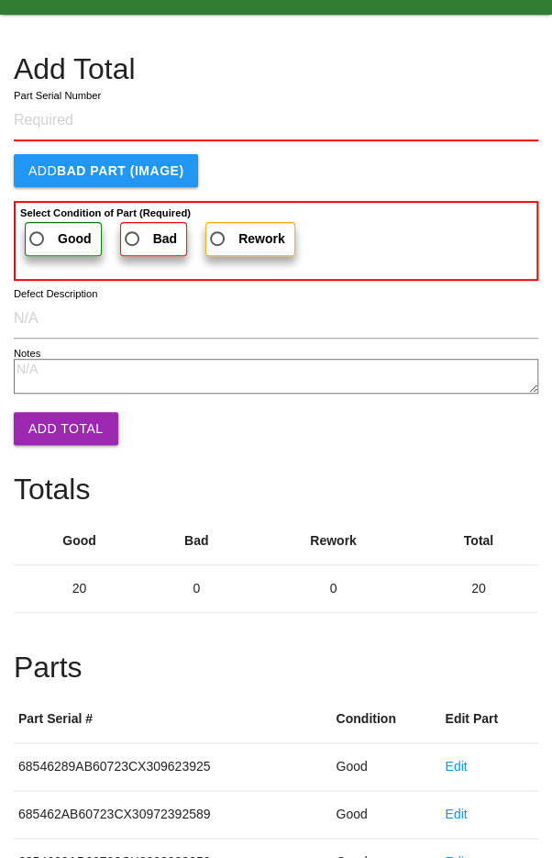
scroll to position [1019, 0]
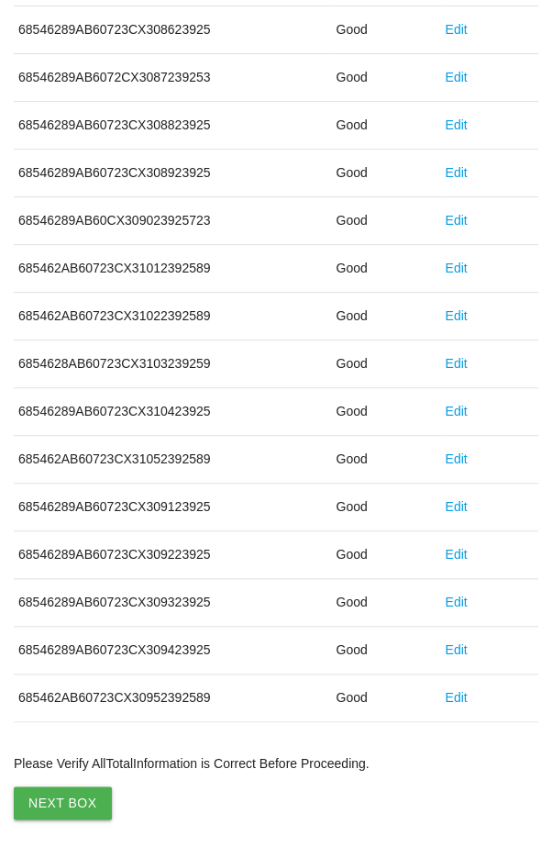
click at [52, 789] on button "Next Box" at bounding box center [63, 802] width 98 height 33
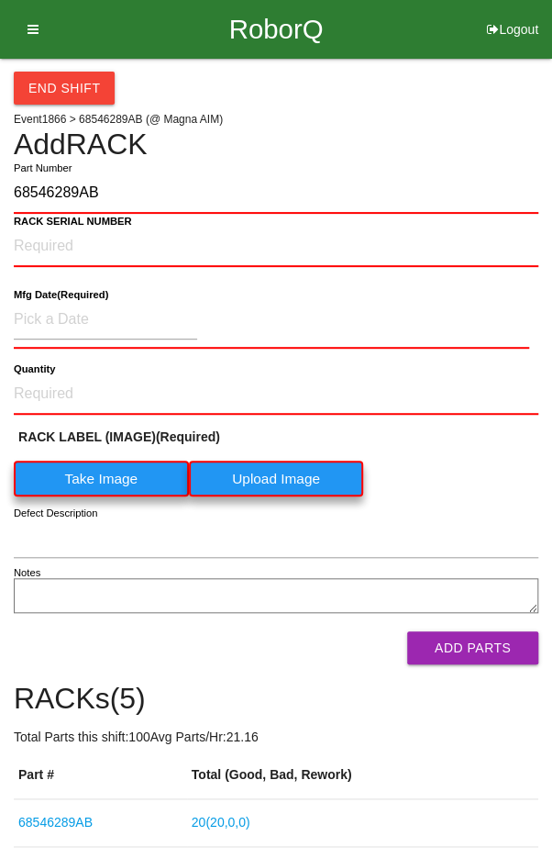
click at [93, 479] on label "Take Image" at bounding box center [101, 479] width 175 height 36
click at [0, 0] on \(IMAGE\) "Take Image" at bounding box center [0, 0] width 0 height 0
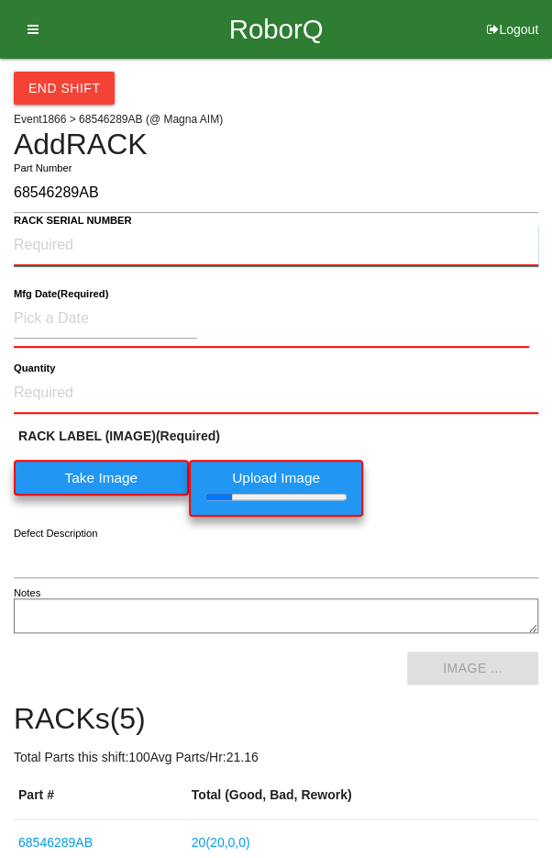
click at [60, 238] on NUMBER "RACK SERIAL NUMBER" at bounding box center [276, 246] width 525 height 40
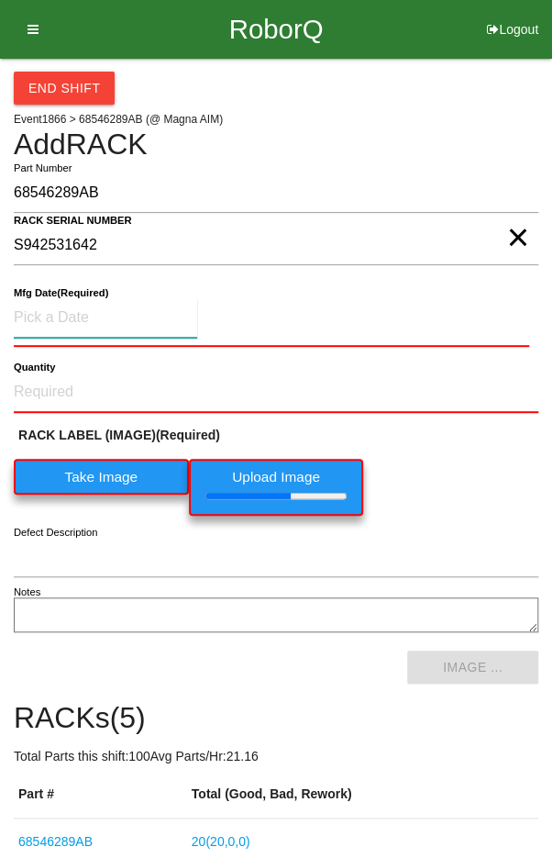
click at [67, 310] on input at bounding box center [106, 317] width 184 height 39
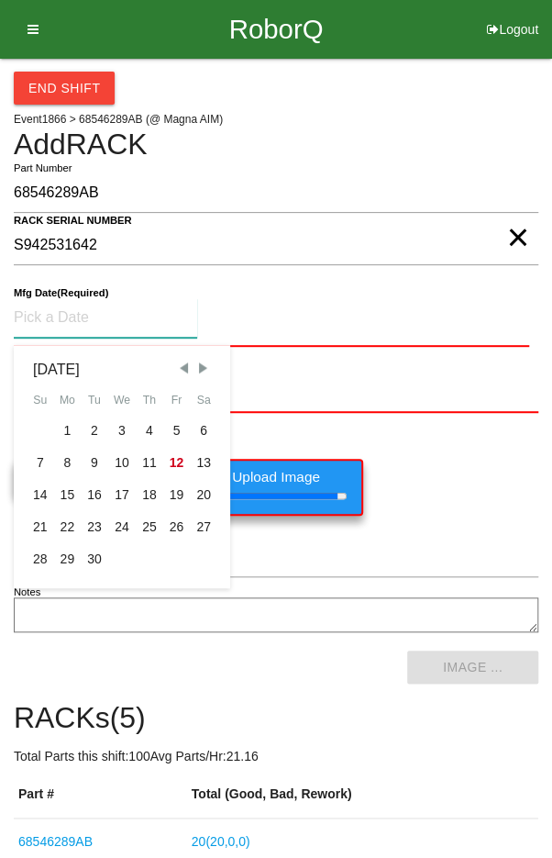
click at [88, 425] on div "2" at bounding box center [95, 431] width 28 height 32
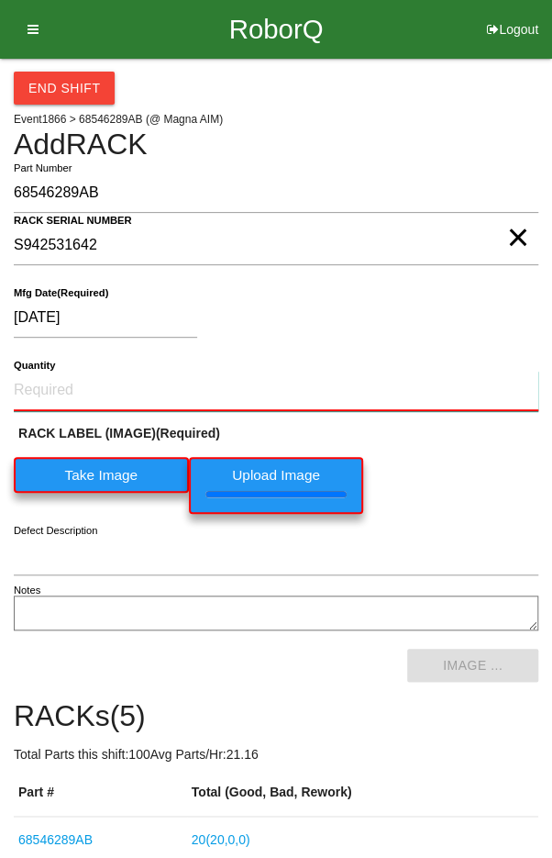
click at [63, 383] on input "Quantity" at bounding box center [276, 391] width 525 height 40
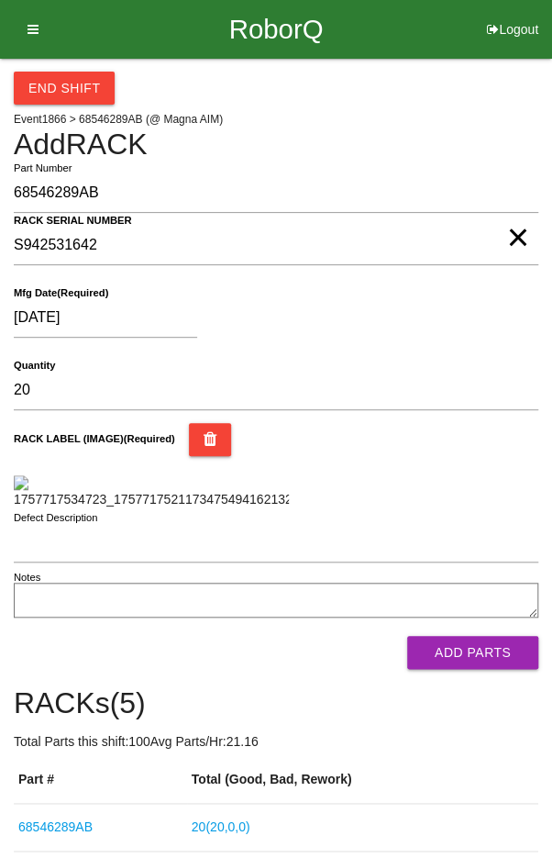
click at [479, 468] on div "RACK LABEL (IMAGE) (Required)" at bounding box center [276, 466] width 525 height 86
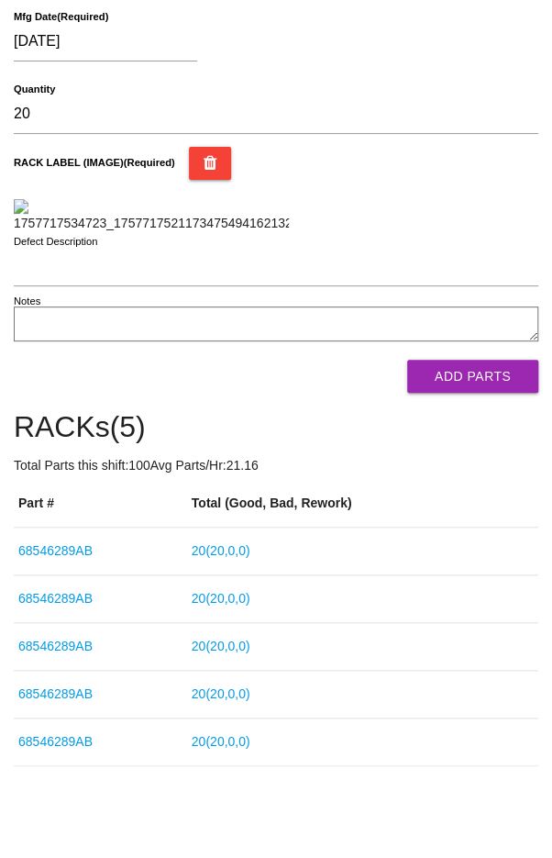
scroll to position [449, 0]
click at [492, 393] on button "Add Parts" at bounding box center [472, 376] width 131 height 33
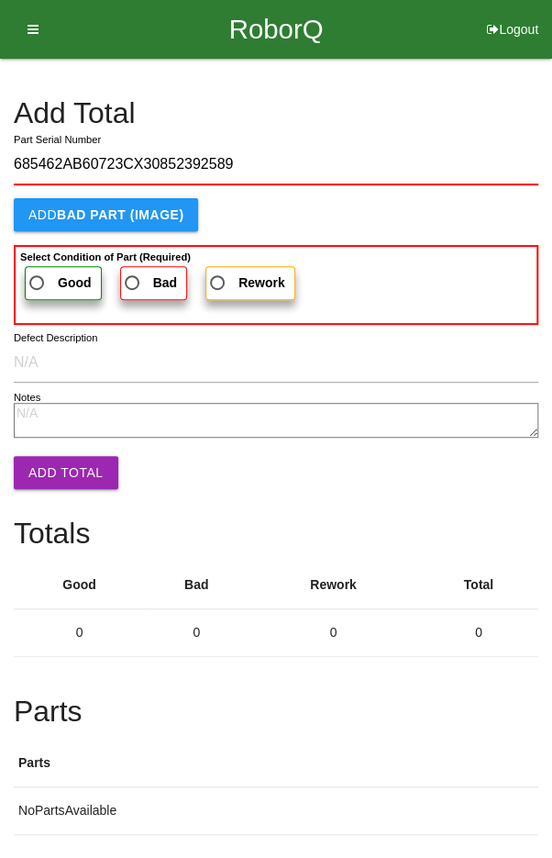
click at [50, 257] on b "Select Condition of Part (Required)" at bounding box center [105, 256] width 171 height 11
click at [38, 272] on input "Good" at bounding box center [32, 278] width 12 height 12
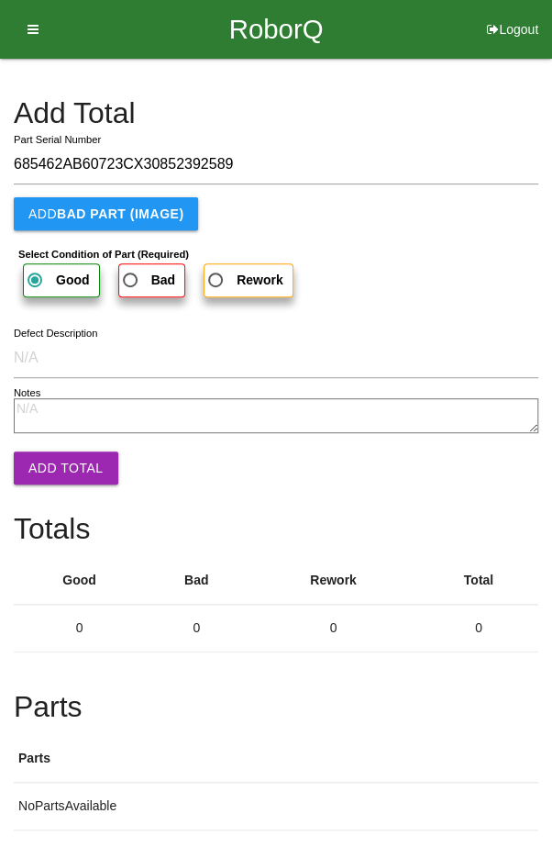
click at [47, 452] on button "Add Total" at bounding box center [66, 467] width 105 height 33
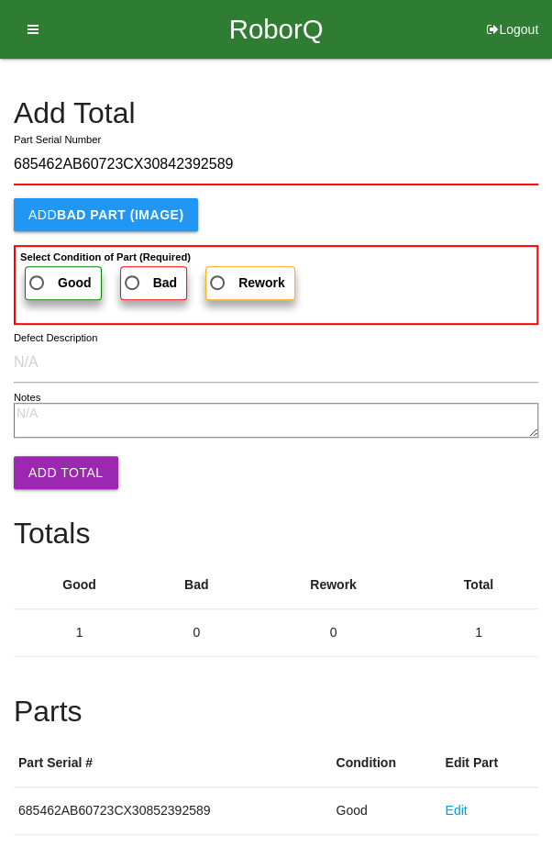
click at [51, 275] on span "Good" at bounding box center [59, 283] width 66 height 23
click at [38, 275] on input "Good" at bounding box center [32, 278] width 12 height 12
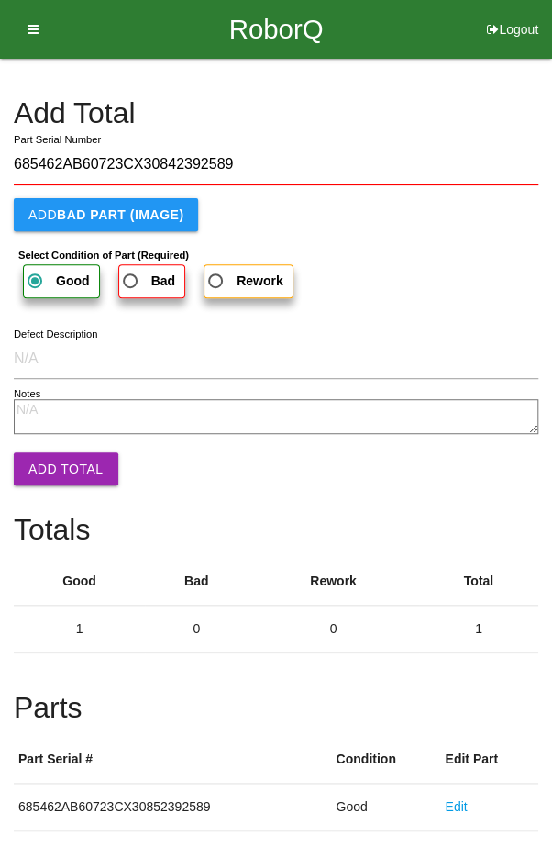
click at [52, 454] on button "Add Total" at bounding box center [66, 468] width 105 height 33
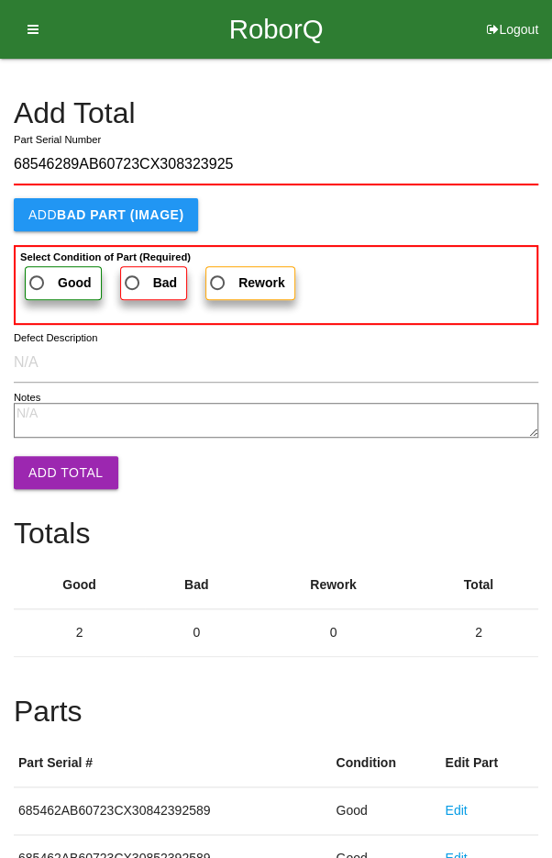
click at [52, 280] on span "Good" at bounding box center [59, 283] width 66 height 23
click at [38, 280] on input "Good" at bounding box center [32, 278] width 12 height 12
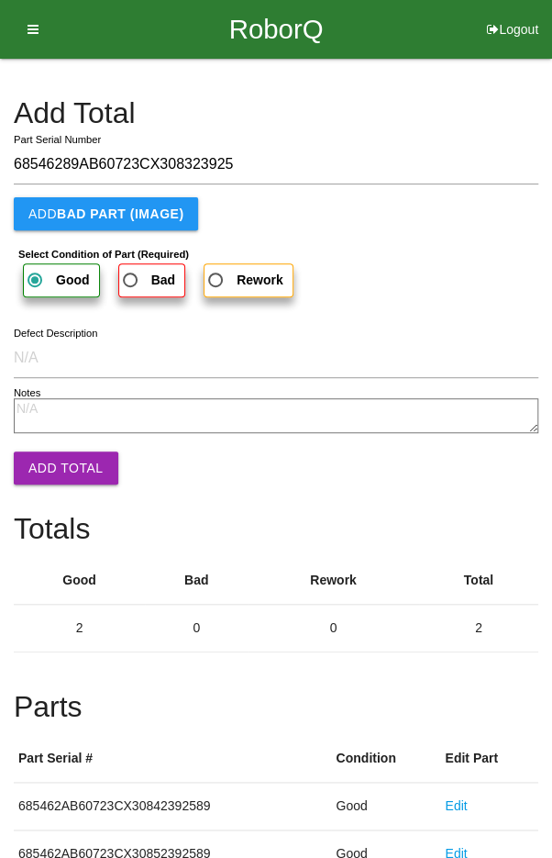
click at [54, 459] on button "Add Total" at bounding box center [66, 467] width 105 height 33
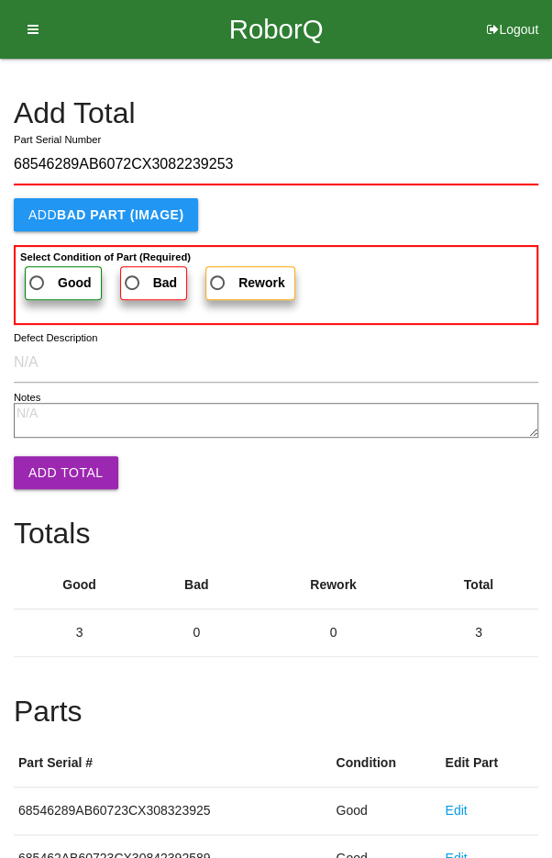
click at [50, 272] on span "Good" at bounding box center [59, 283] width 66 height 23
click at [38, 272] on input "Good" at bounding box center [32, 278] width 12 height 12
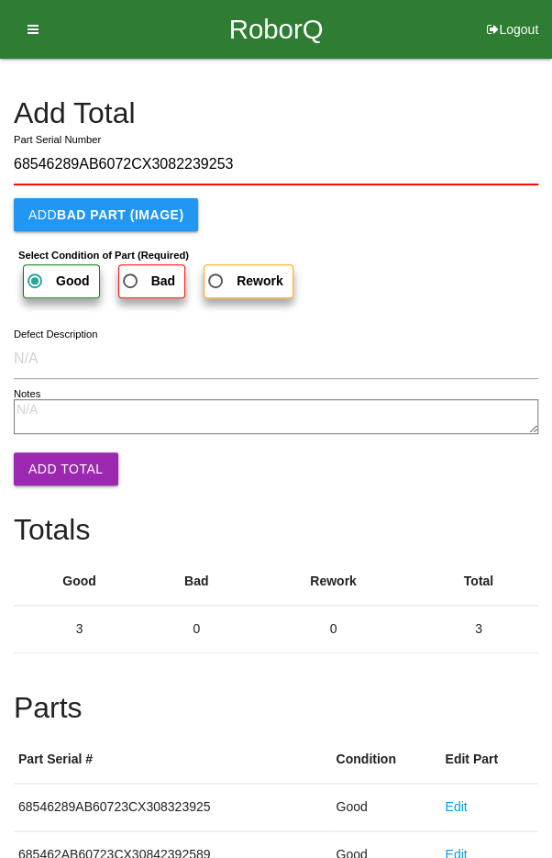
click at [55, 459] on button "Add Total" at bounding box center [66, 468] width 105 height 33
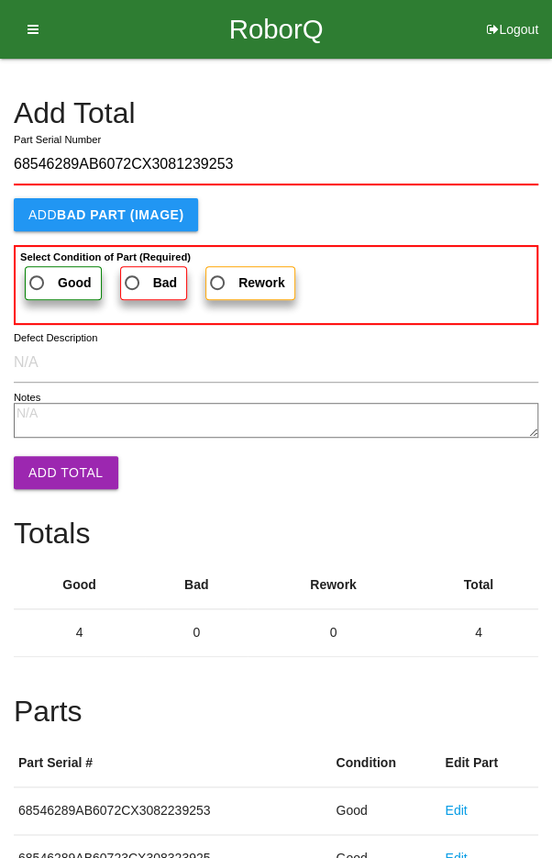
click at [45, 257] on b "Select Condition of Part (Required)" at bounding box center [105, 256] width 171 height 11
click at [38, 272] on input "Good" at bounding box center [32, 278] width 12 height 12
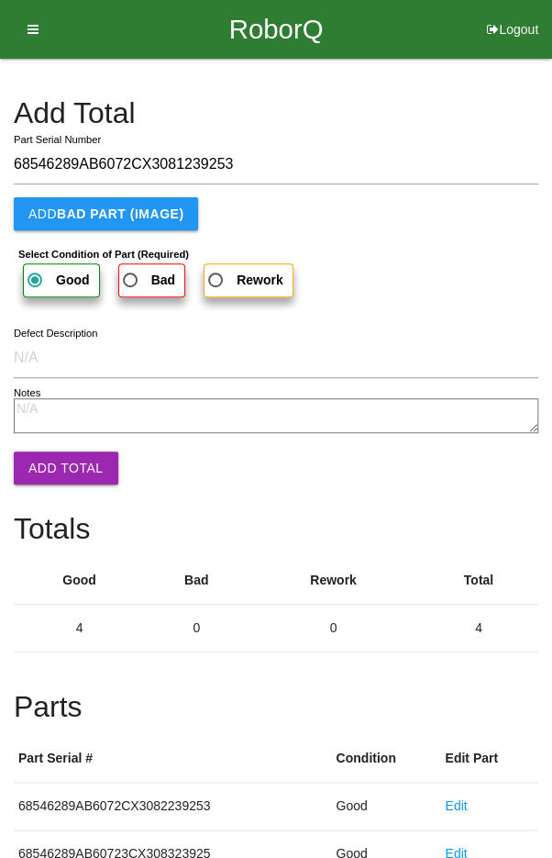
click at [54, 467] on button "Add Total" at bounding box center [66, 467] width 105 height 33
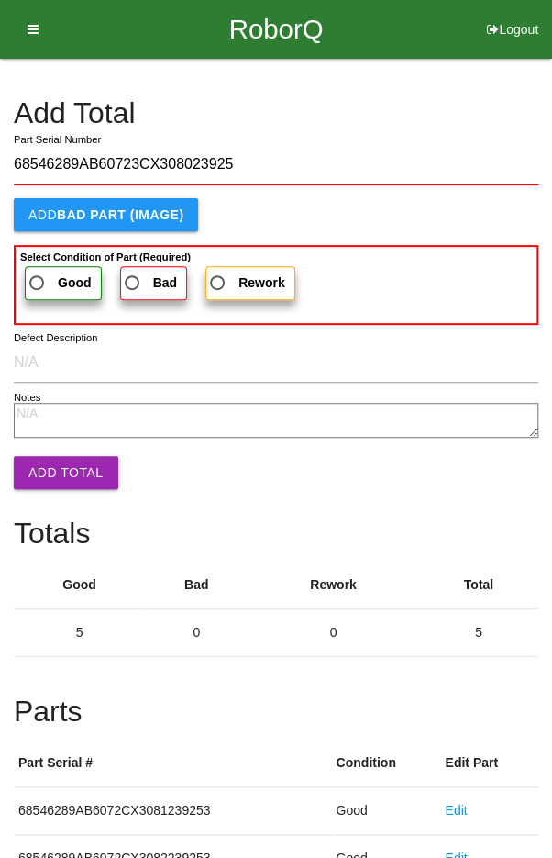
click at [58, 269] on label "Good" at bounding box center [63, 283] width 77 height 34
click at [38, 272] on input "Good" at bounding box center [32, 278] width 12 height 12
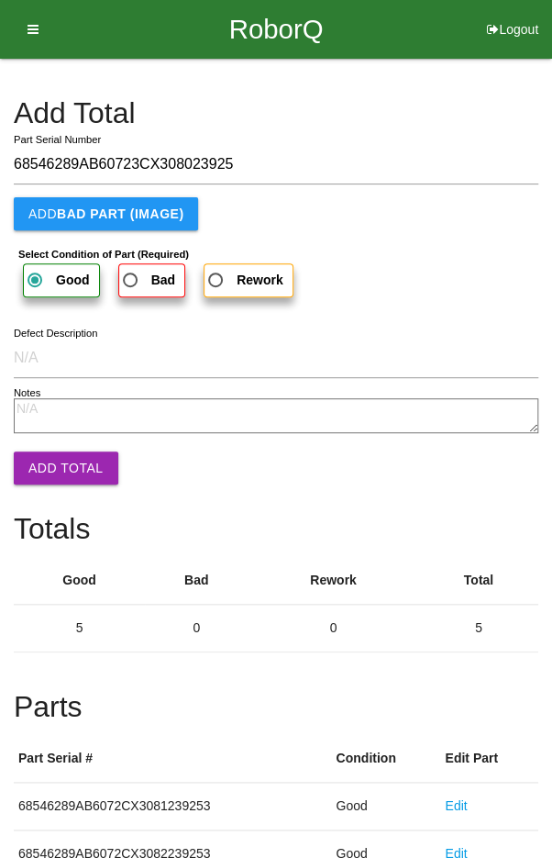
click at [50, 459] on button "Add Total" at bounding box center [66, 467] width 105 height 33
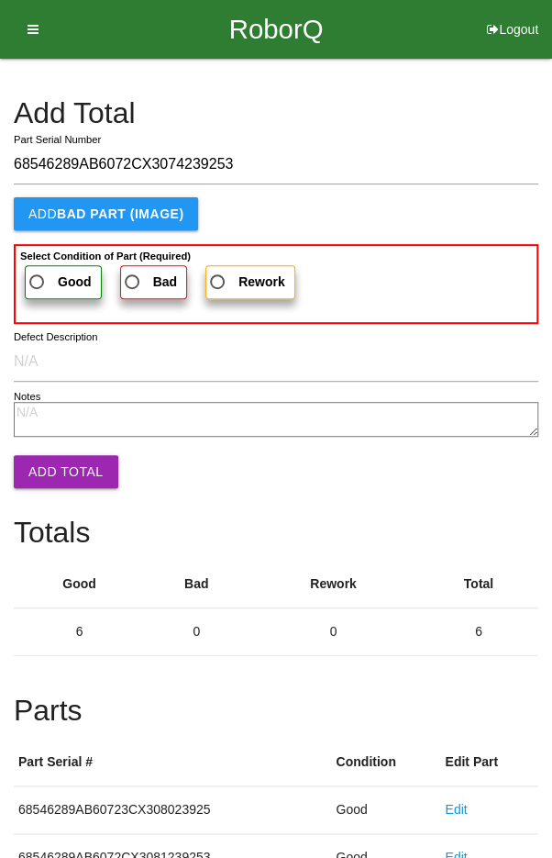
click at [42, 273] on span "Good" at bounding box center [59, 282] width 66 height 23
click at [38, 273] on input "Good" at bounding box center [32, 277] width 12 height 12
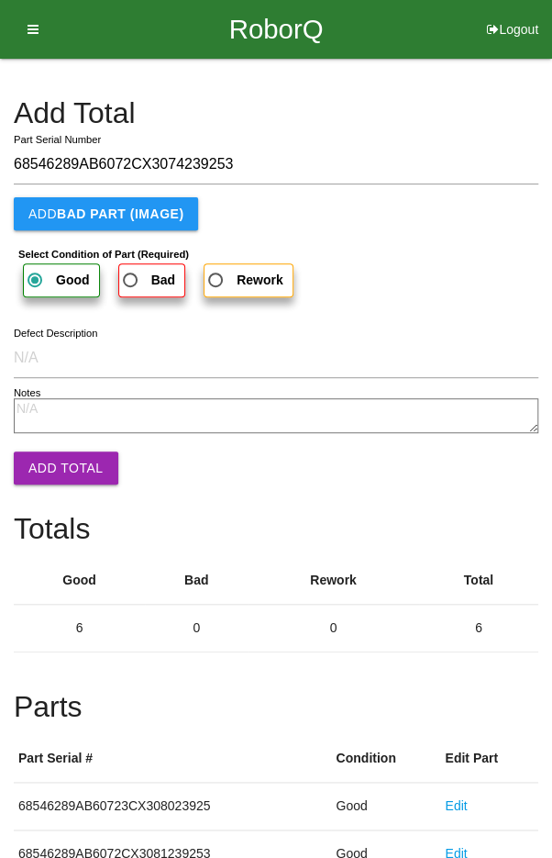
click at [52, 461] on button "Add Total" at bounding box center [66, 467] width 105 height 33
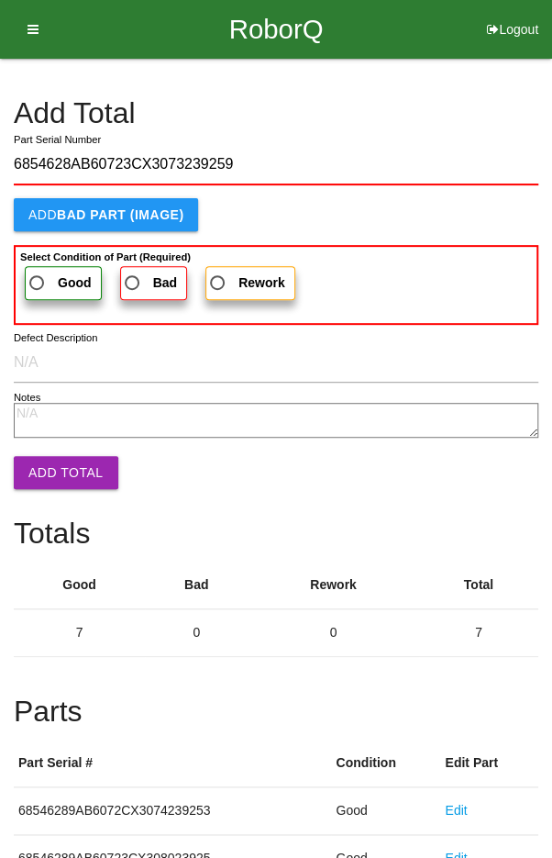
click at [56, 273] on span "Good" at bounding box center [59, 283] width 66 height 23
click at [38, 273] on input "Good" at bounding box center [32, 278] width 12 height 12
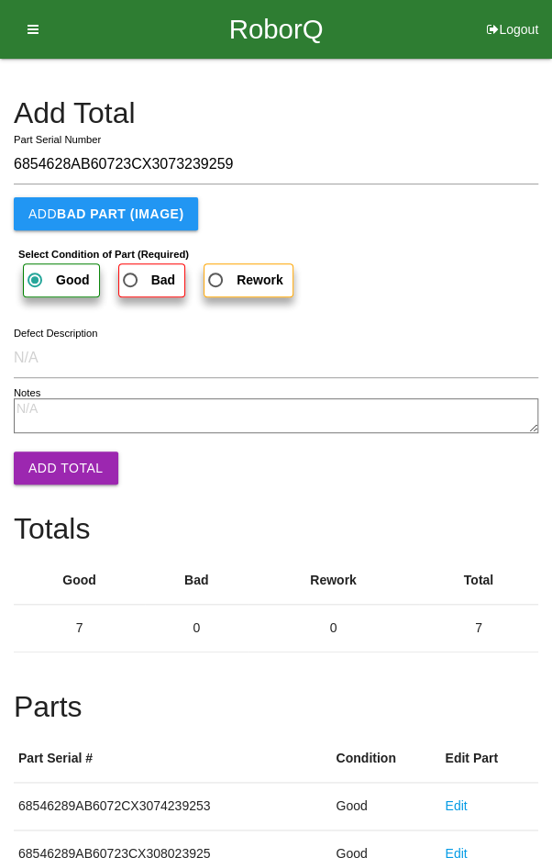
click at [58, 460] on button "Add Total" at bounding box center [66, 467] width 105 height 33
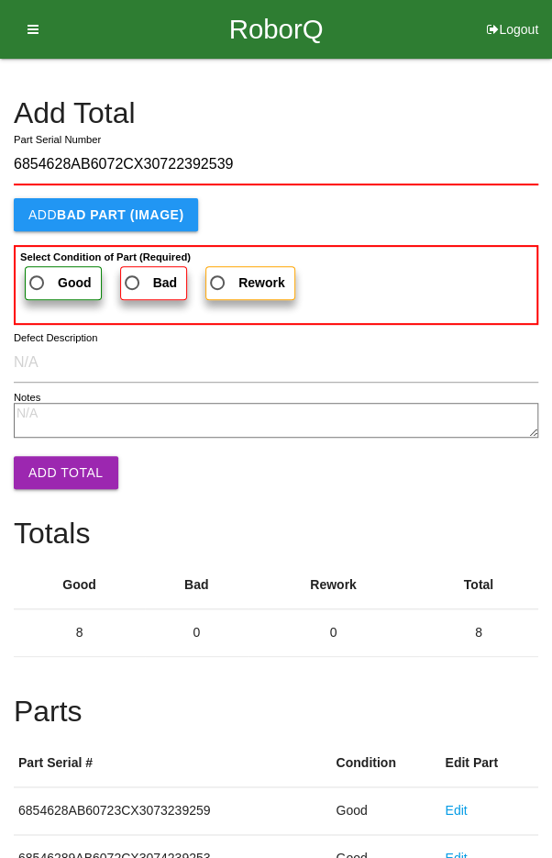
click at [55, 273] on span "Good" at bounding box center [59, 283] width 66 height 23
click at [38, 273] on input "Good" at bounding box center [32, 278] width 12 height 12
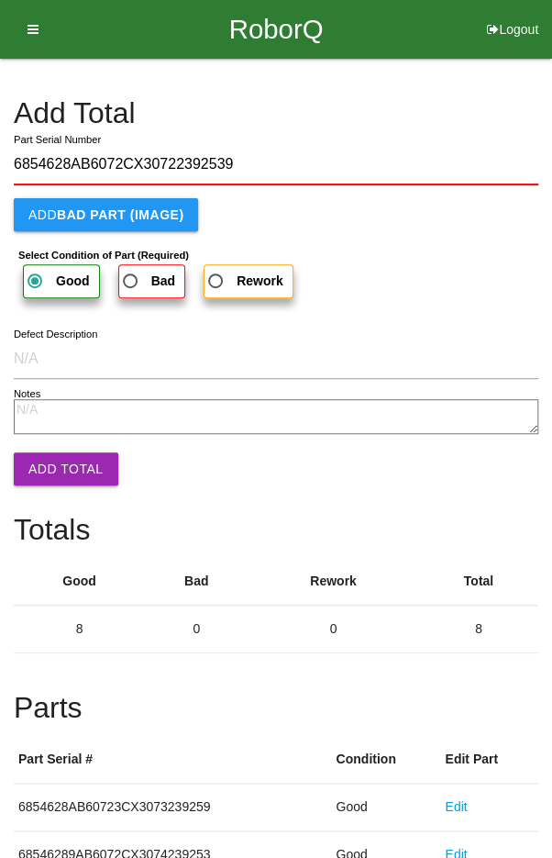
click at [50, 452] on button "Add Total" at bounding box center [66, 468] width 105 height 33
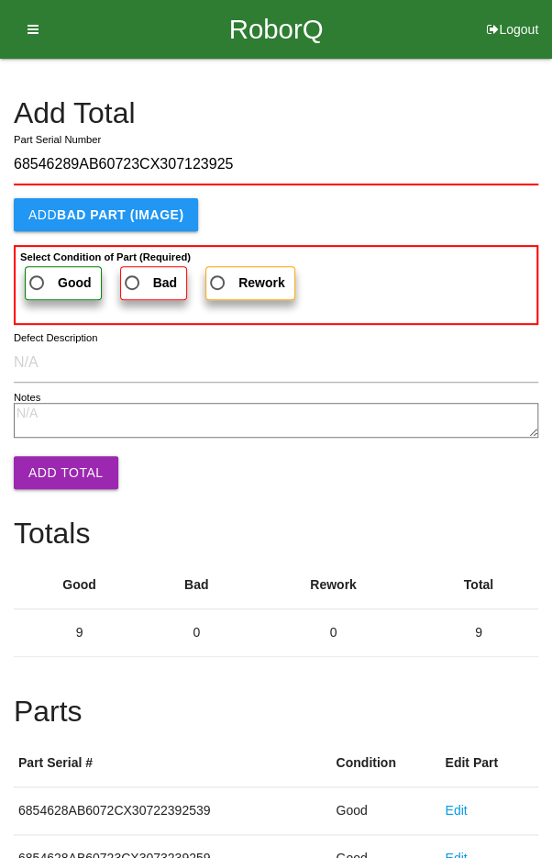
click at [46, 273] on span "Good" at bounding box center [59, 283] width 66 height 23
click at [38, 273] on input "Good" at bounding box center [32, 278] width 12 height 12
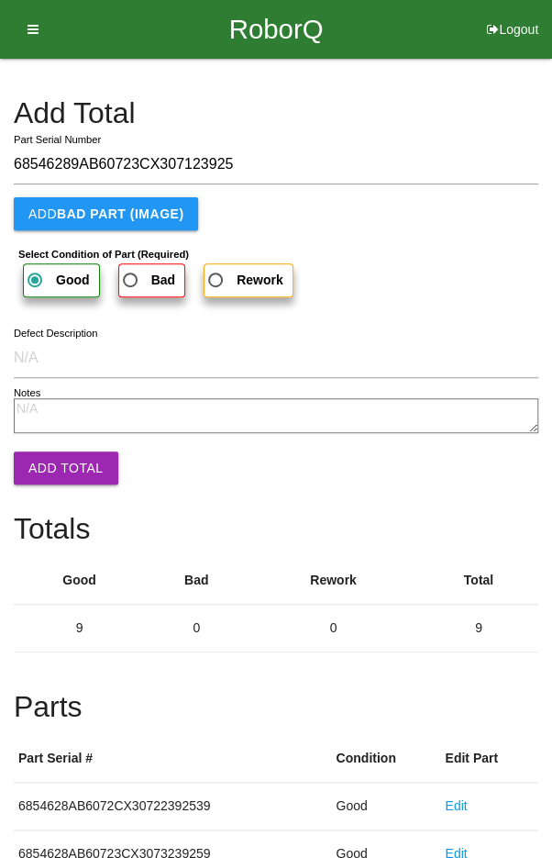
click at [57, 460] on button "Add Total" at bounding box center [66, 467] width 105 height 33
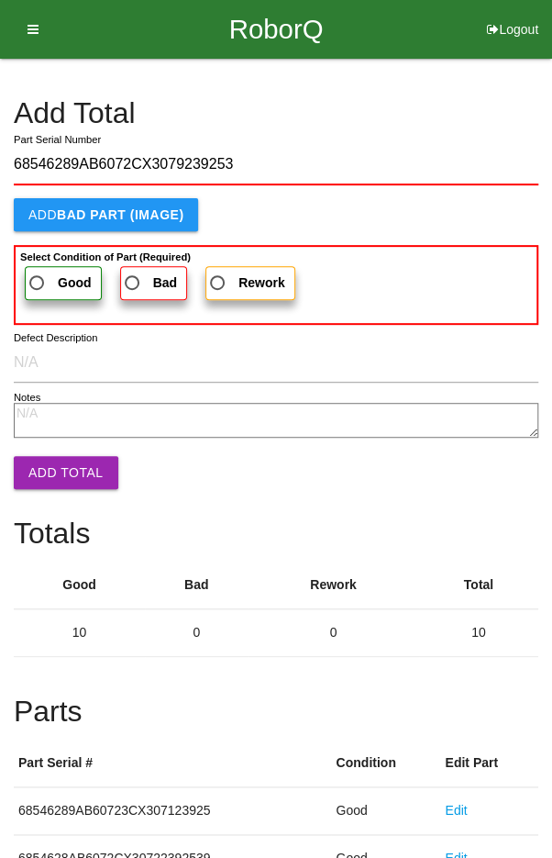
click at [46, 272] on span "Good" at bounding box center [59, 283] width 66 height 23
click at [38, 272] on input "Good" at bounding box center [32, 278] width 12 height 12
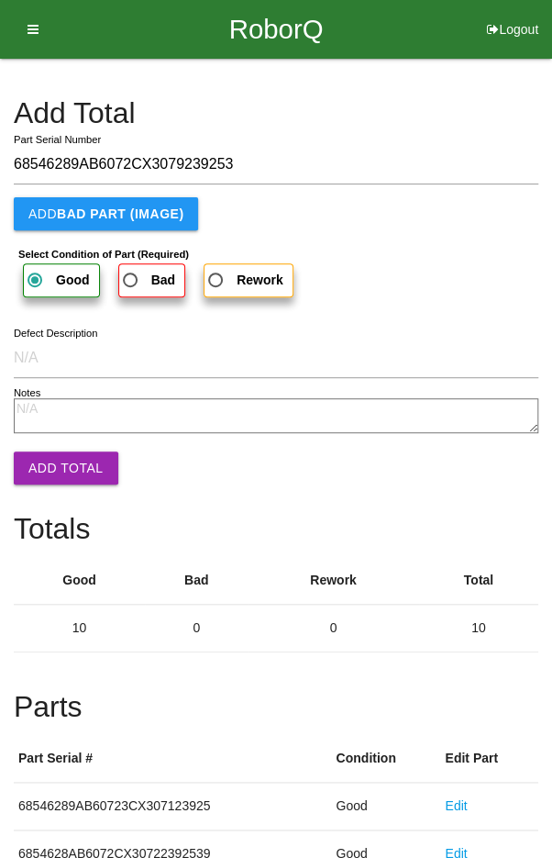
click at [50, 458] on button "Add Total" at bounding box center [66, 467] width 105 height 33
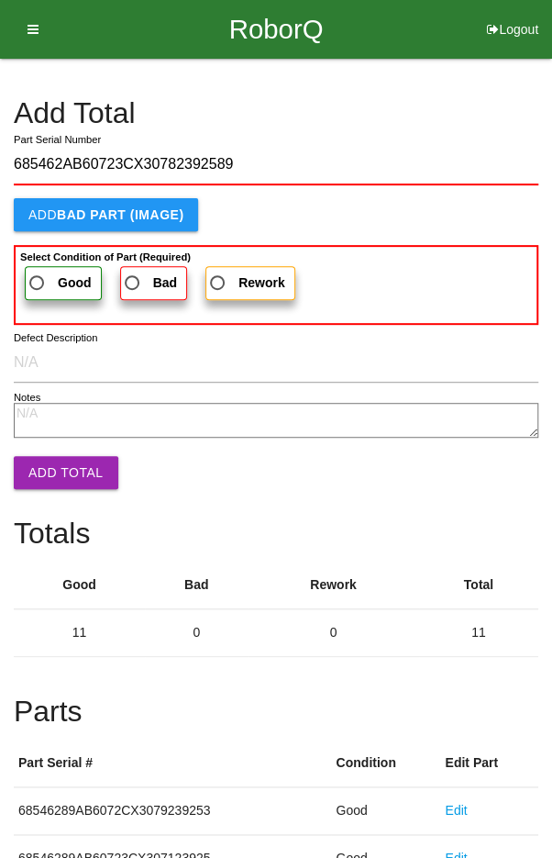
click at [50, 273] on span "Good" at bounding box center [59, 283] width 66 height 23
click at [38, 273] on input "Good" at bounding box center [32, 278] width 12 height 12
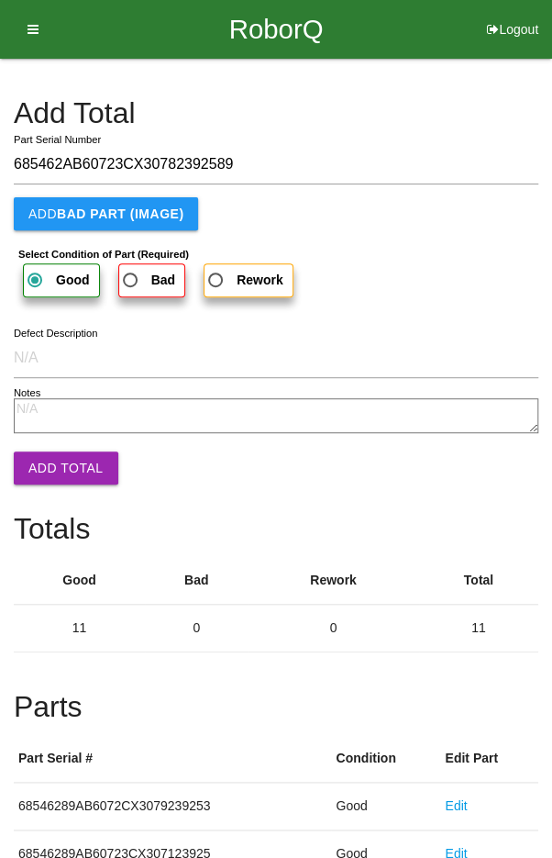
click at [55, 461] on button "Add Total" at bounding box center [66, 467] width 105 height 33
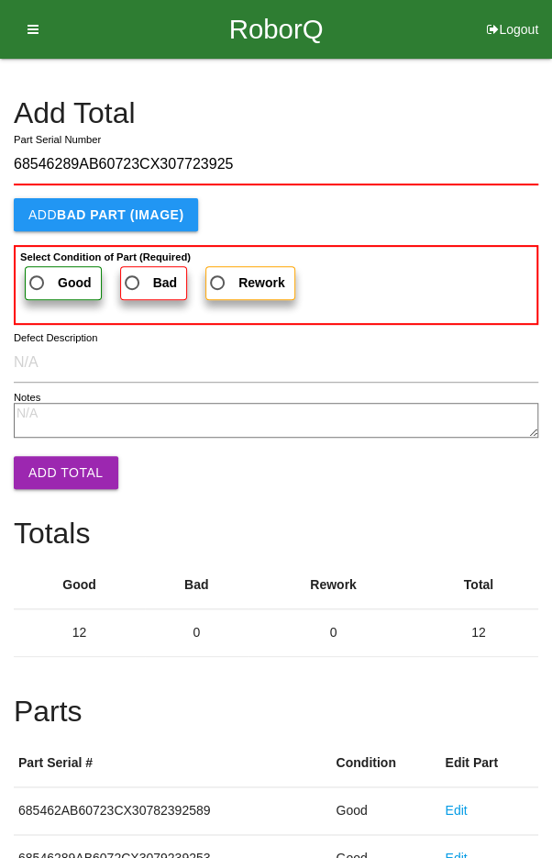
click at [43, 282] on span "Good" at bounding box center [59, 283] width 66 height 23
click at [38, 282] on input "Good" at bounding box center [32, 278] width 12 height 12
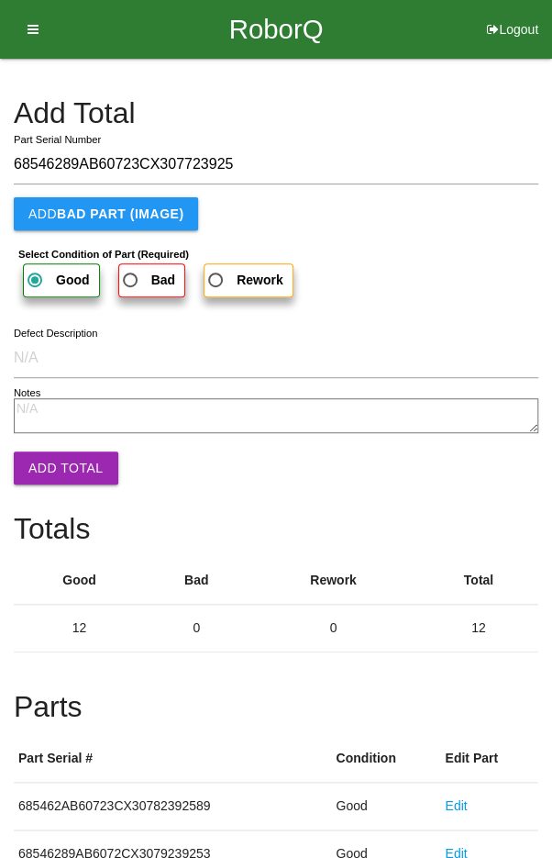
click at [61, 456] on button "Add Total" at bounding box center [66, 467] width 105 height 33
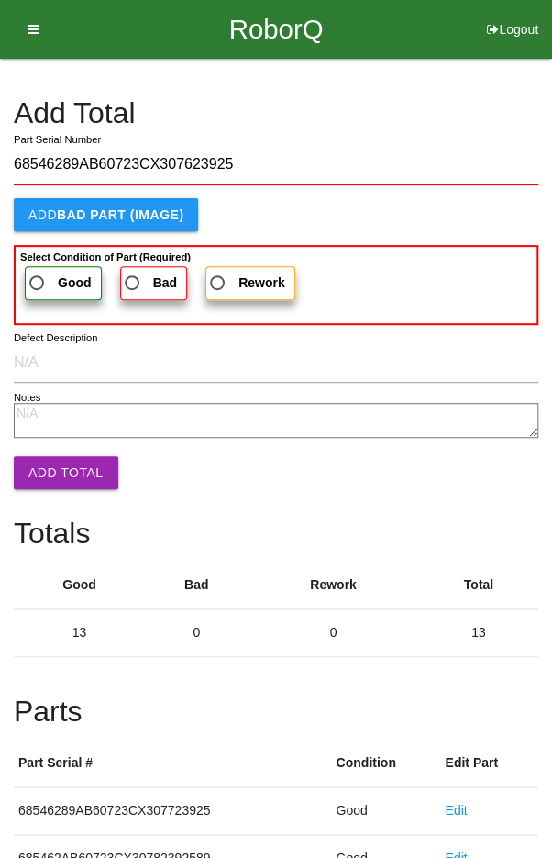
click at [47, 284] on span "Good" at bounding box center [59, 283] width 66 height 23
click at [38, 284] on input "Good" at bounding box center [32, 278] width 12 height 12
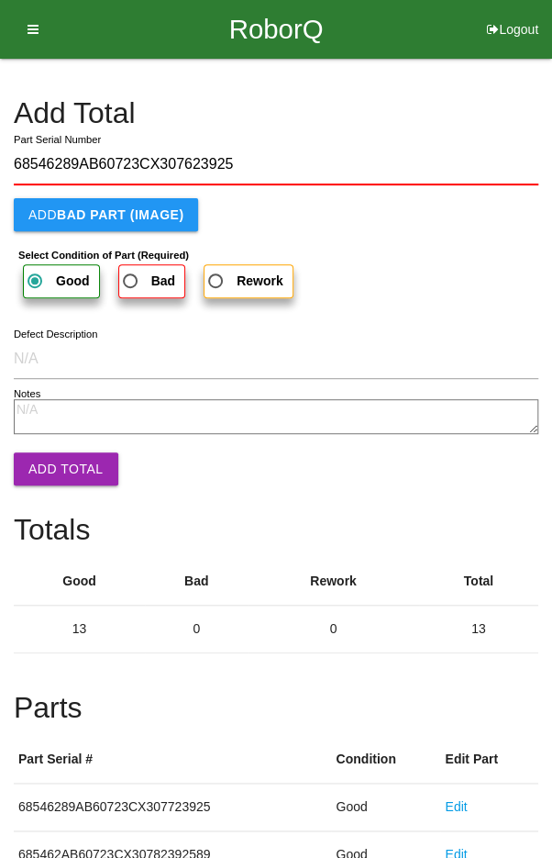
click at [54, 454] on button "Add Total" at bounding box center [66, 468] width 105 height 33
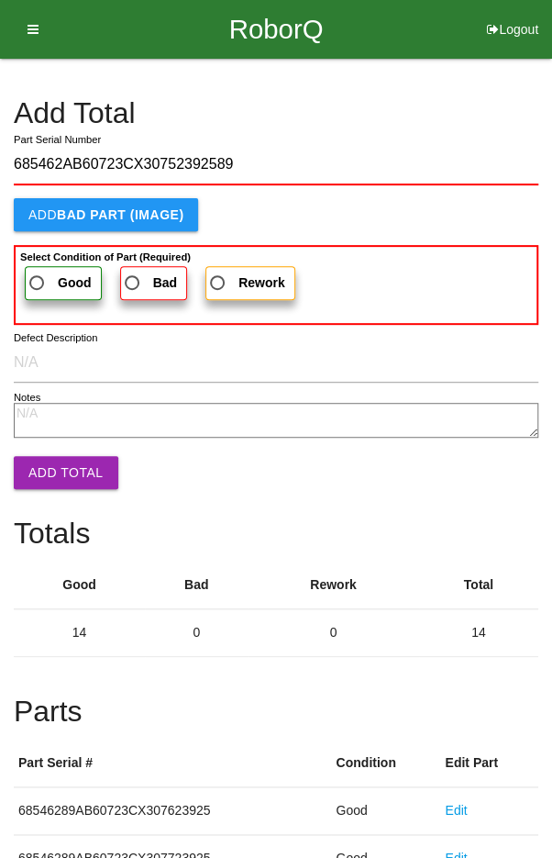
click at [44, 275] on span "Good" at bounding box center [59, 283] width 66 height 23
click at [38, 275] on input "Good" at bounding box center [32, 278] width 12 height 12
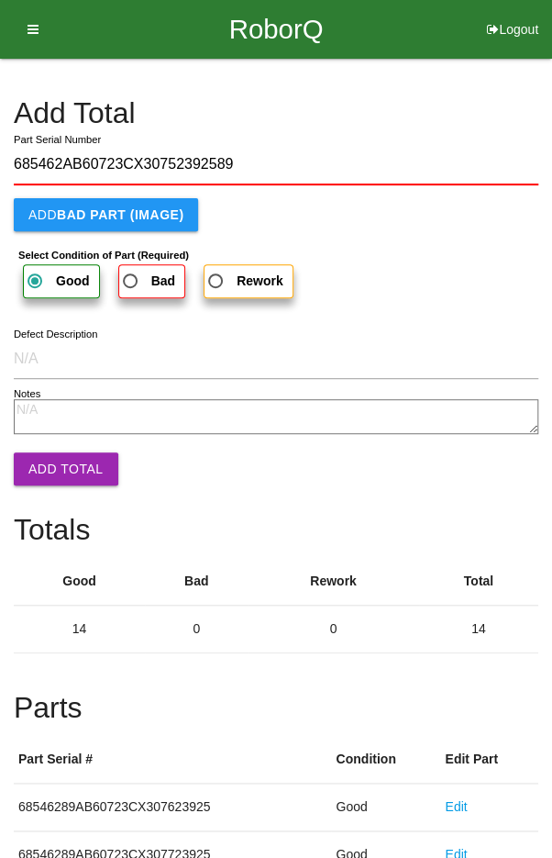
click at [52, 459] on button "Add Total" at bounding box center [66, 468] width 105 height 33
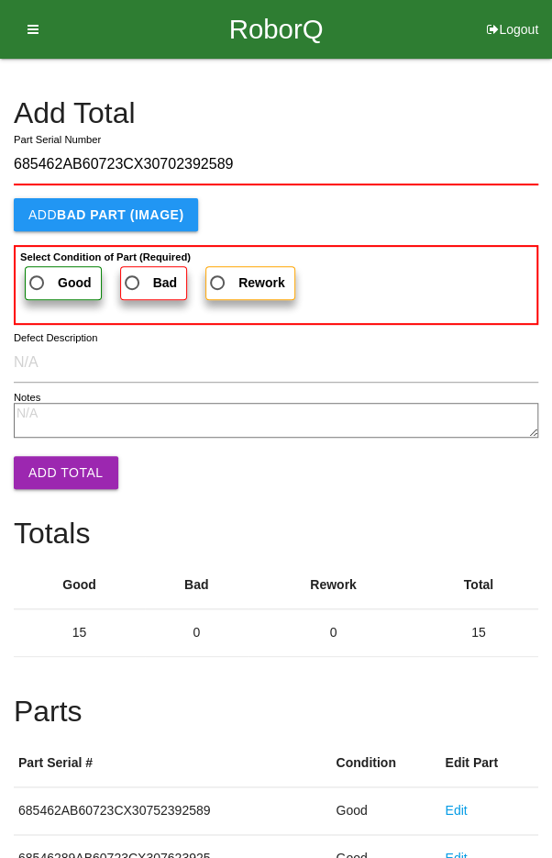
click at [45, 280] on span "Good" at bounding box center [59, 283] width 66 height 23
click at [38, 280] on input "Good" at bounding box center [32, 278] width 12 height 12
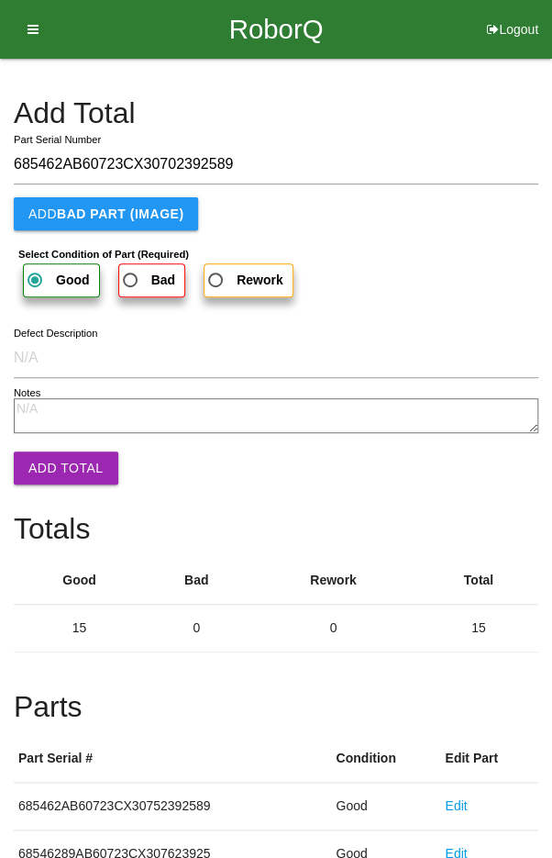
click at [53, 462] on button "Add Total" at bounding box center [66, 467] width 105 height 33
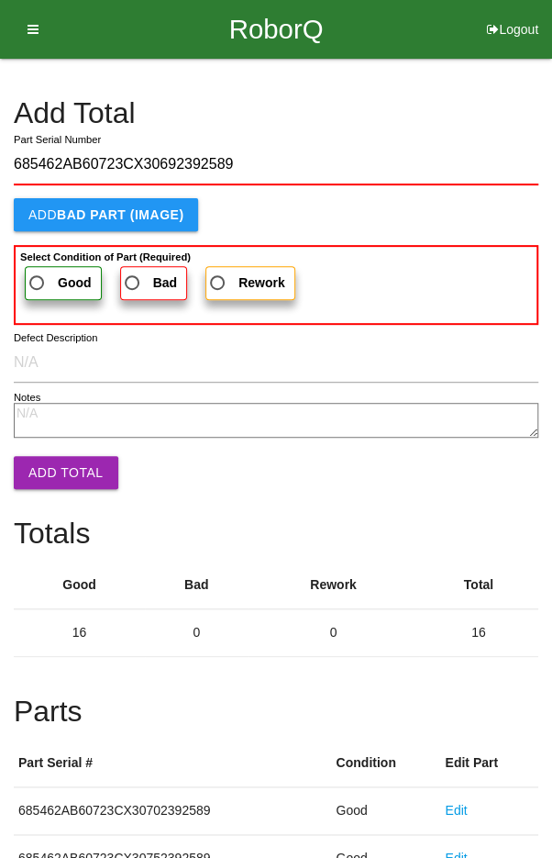
click at [47, 282] on span "Good" at bounding box center [59, 283] width 66 height 23
click at [38, 282] on input "Good" at bounding box center [32, 278] width 12 height 12
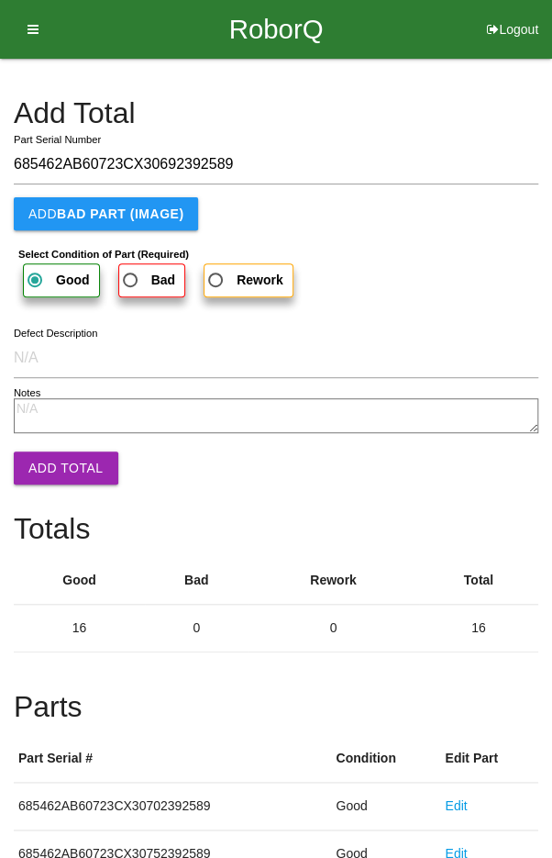
click at [57, 460] on button "Add Total" at bounding box center [66, 467] width 105 height 33
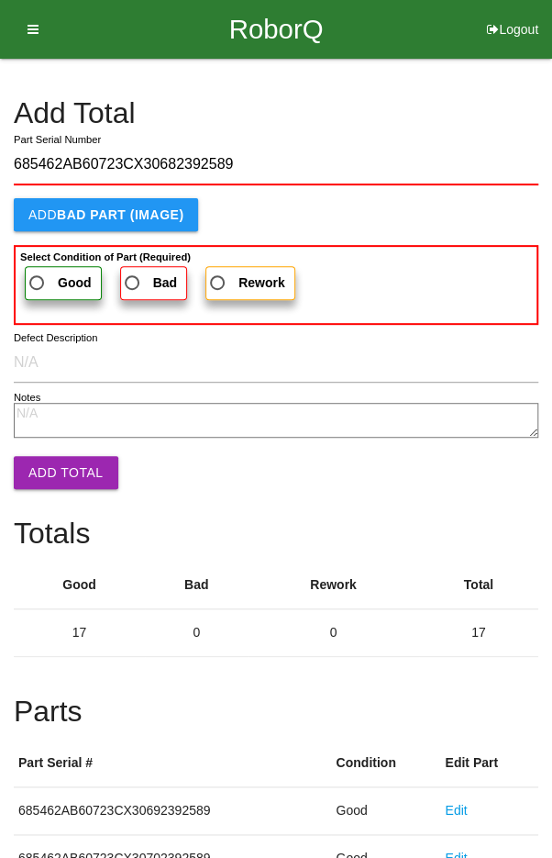
click at [45, 272] on span "Good" at bounding box center [59, 283] width 66 height 23
click at [38, 272] on input "Good" at bounding box center [32, 278] width 12 height 12
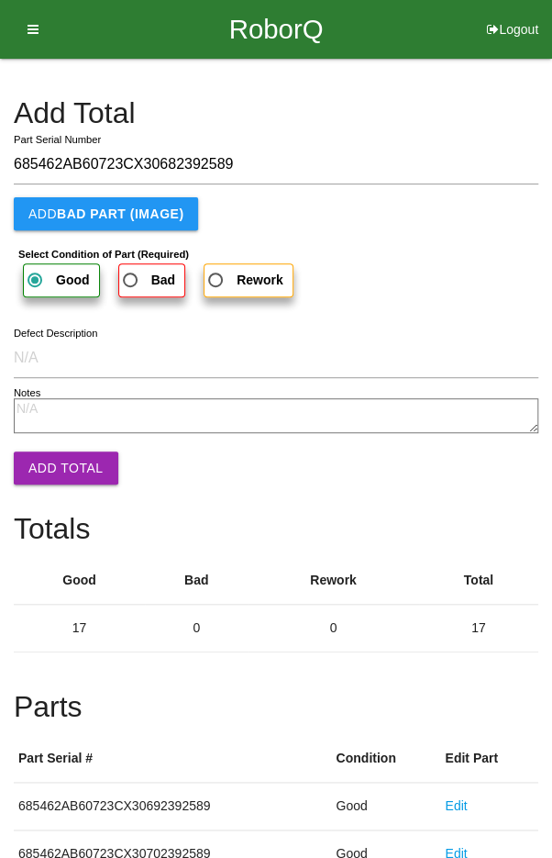
click at [56, 463] on button "Add Total" at bounding box center [66, 467] width 105 height 33
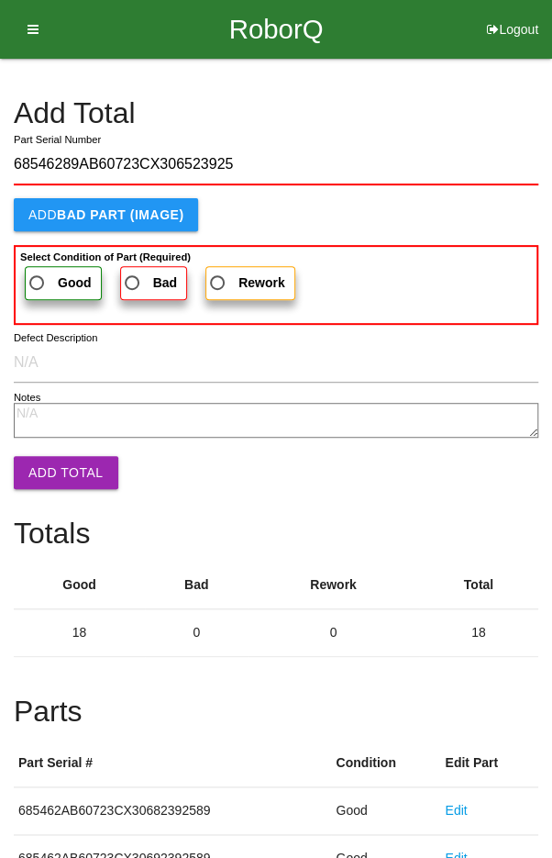
click at [41, 272] on span "Good" at bounding box center [59, 283] width 66 height 23
click at [38, 272] on input "Good" at bounding box center [32, 278] width 12 height 12
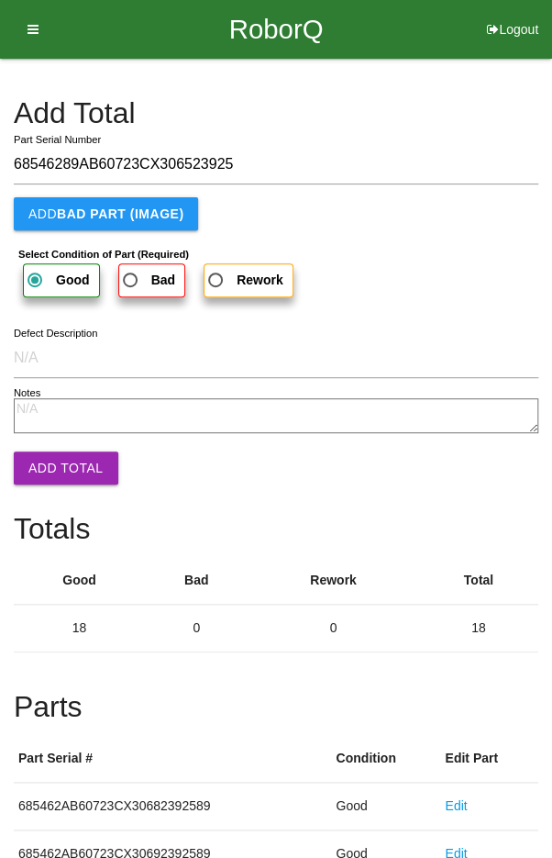
click at [53, 462] on button "Add Total" at bounding box center [66, 467] width 105 height 33
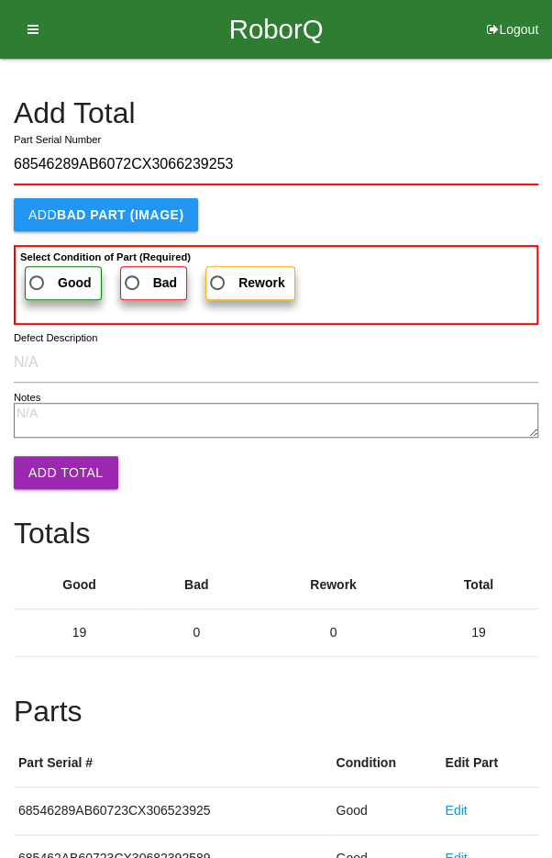
click at [56, 273] on span "Good" at bounding box center [59, 283] width 66 height 23
click at [38, 273] on input "Good" at bounding box center [32, 278] width 12 height 12
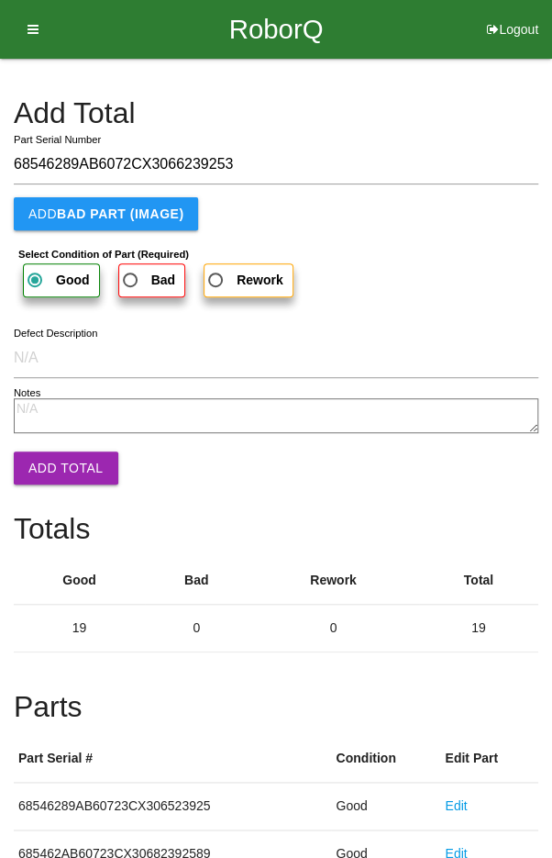
click at [58, 475] on button "Add Total" at bounding box center [66, 467] width 105 height 33
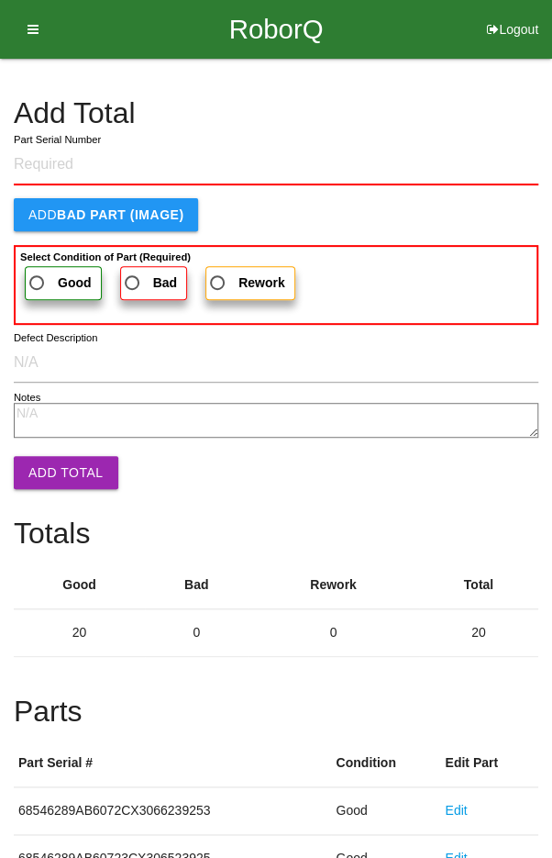
click at [455, 116] on h4 "Add Total" at bounding box center [276, 113] width 525 height 32
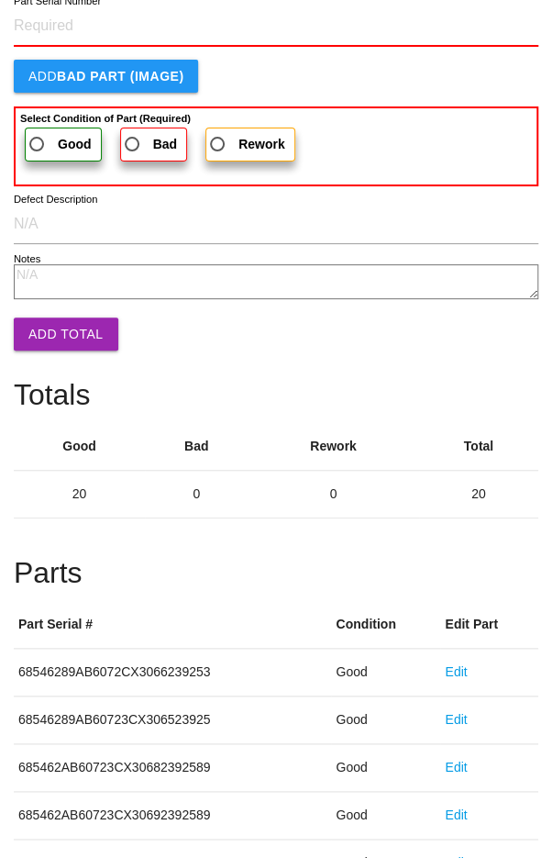
scroll to position [1019, 0]
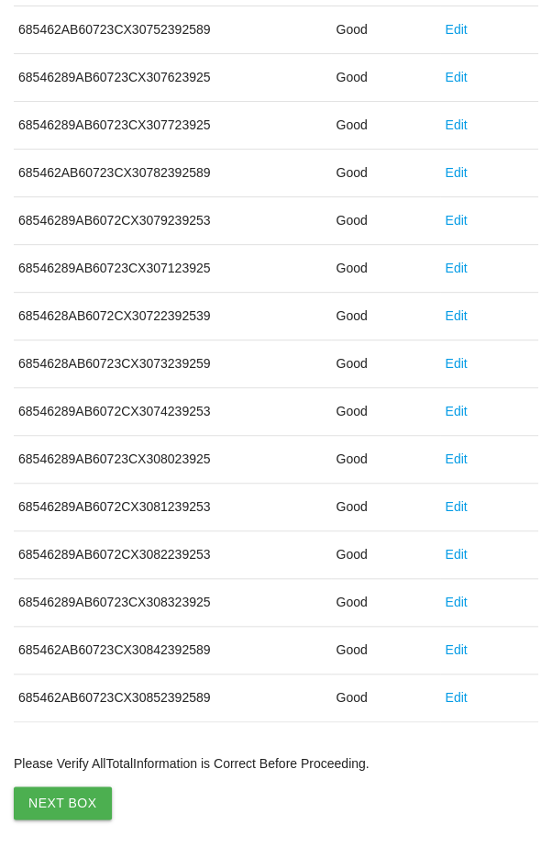
click at [61, 791] on button "Next Box" at bounding box center [63, 802] width 98 height 33
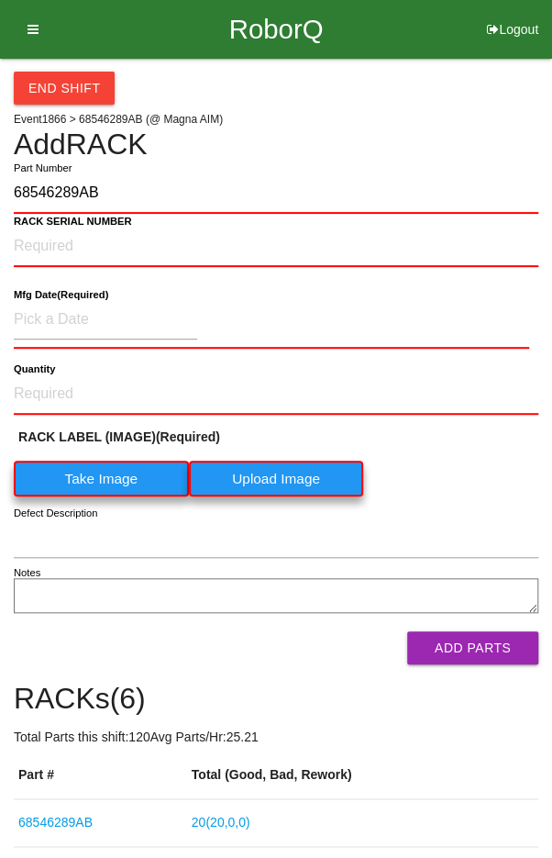
click at [91, 477] on label "Take Image" at bounding box center [101, 479] width 175 height 36
click at [0, 0] on \(IMAGE\) "Take Image" at bounding box center [0, 0] width 0 height 0
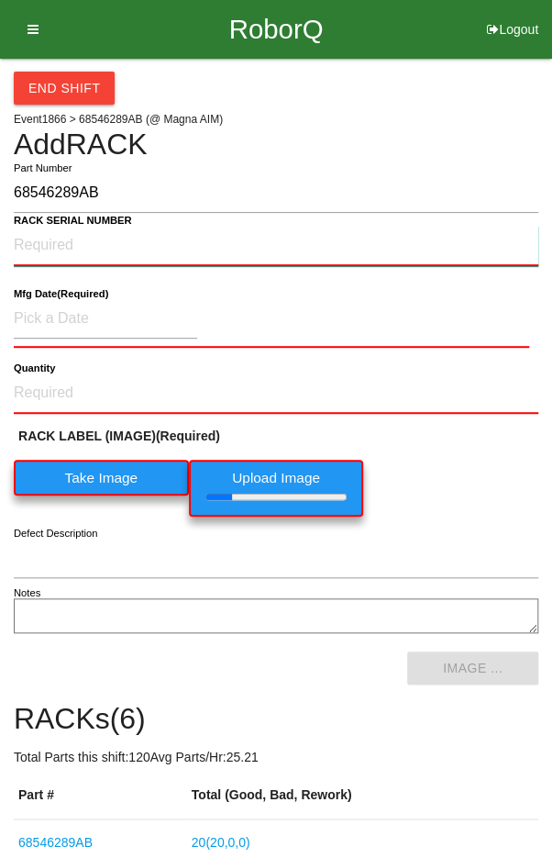
click at [49, 246] on NUMBER "RACK SERIAL NUMBER" at bounding box center [276, 246] width 525 height 40
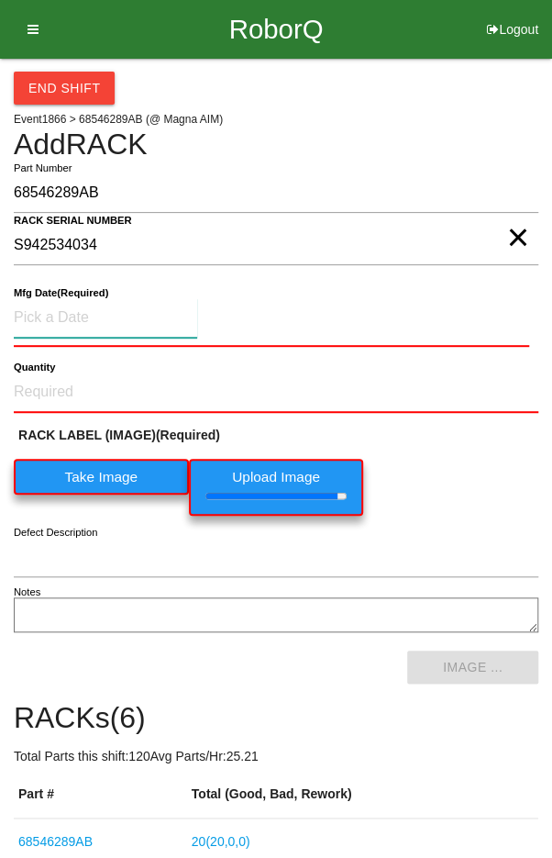
click at [58, 309] on input at bounding box center [106, 317] width 184 height 39
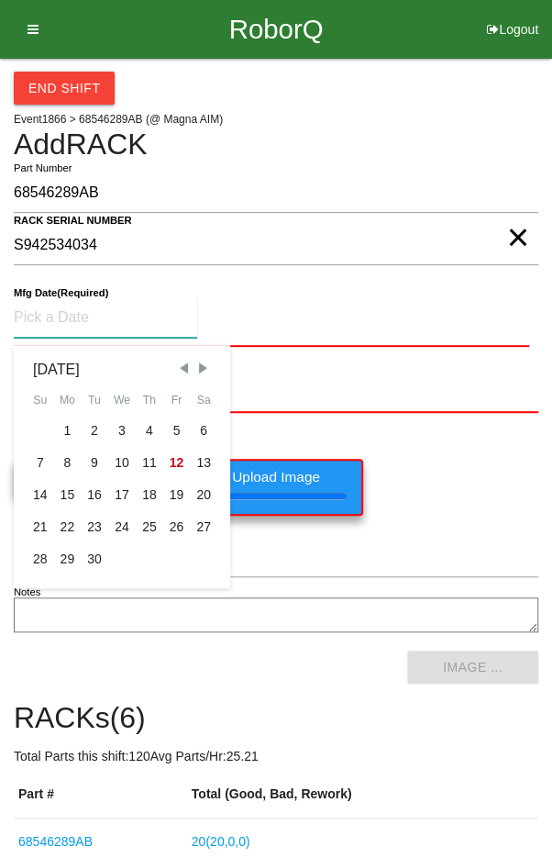
click at [89, 426] on div "2" at bounding box center [95, 431] width 28 height 32
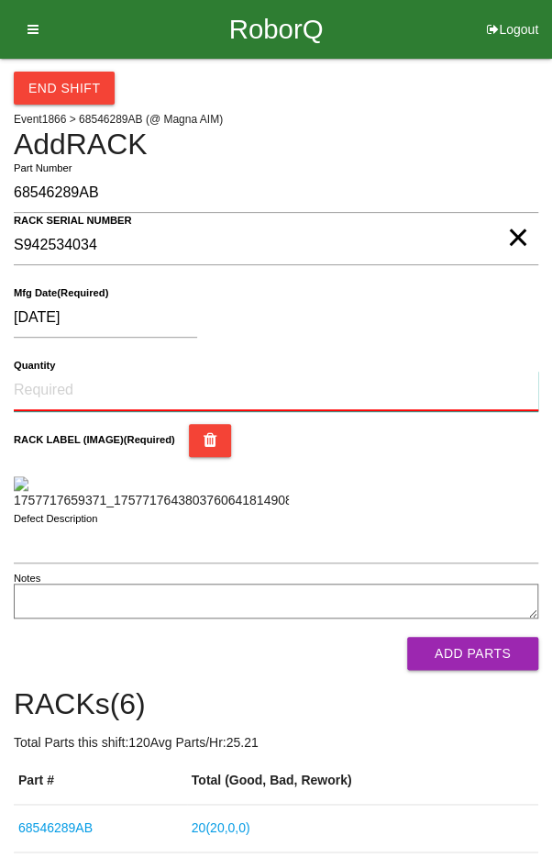
click at [68, 381] on input "Quantity" at bounding box center [276, 391] width 525 height 40
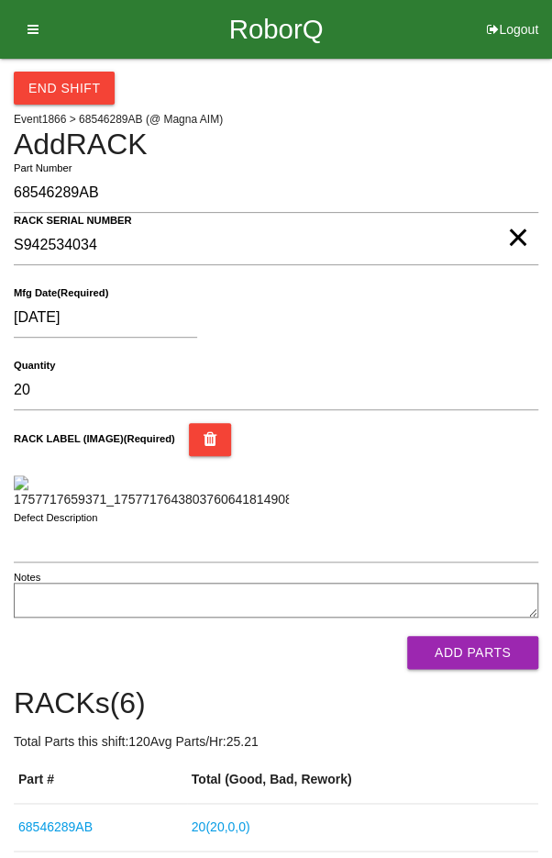
click at [476, 462] on div "RACK LABEL (IMAGE) (Required)" at bounding box center [276, 466] width 525 height 86
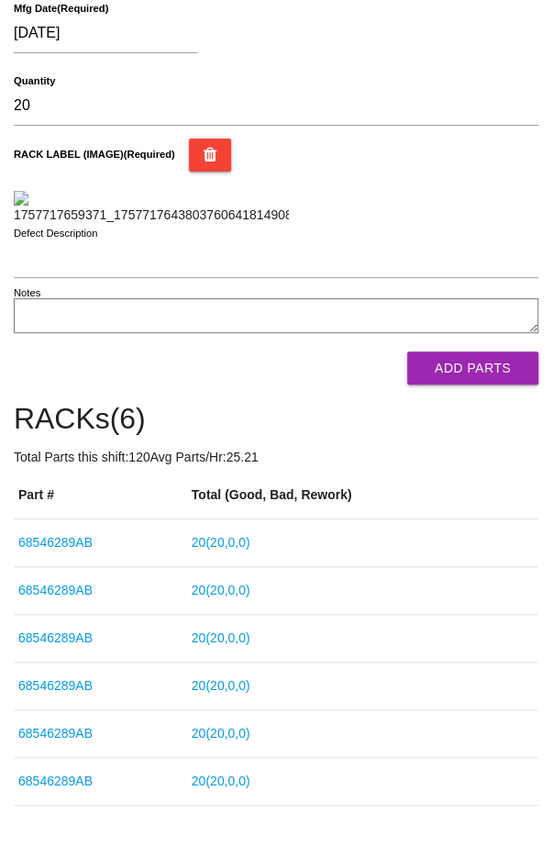
scroll to position [282, 0]
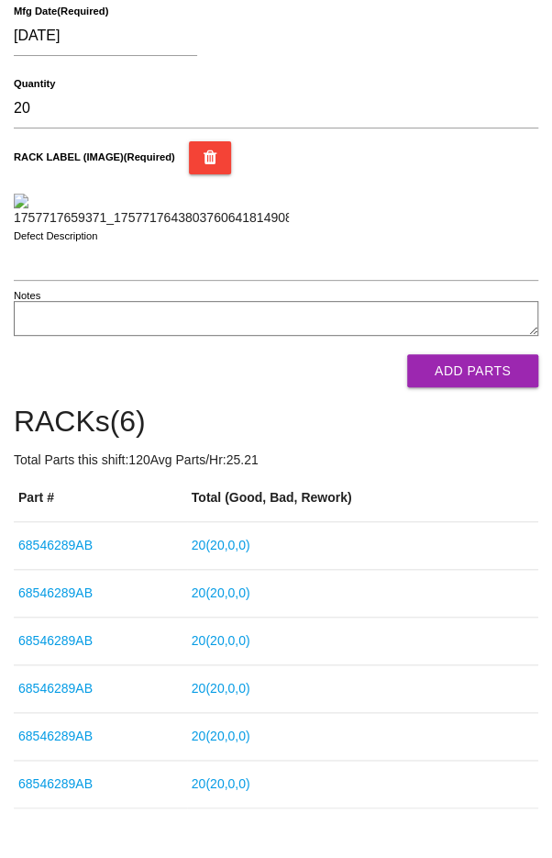
click at [498, 387] on button "Add Parts" at bounding box center [472, 370] width 131 height 33
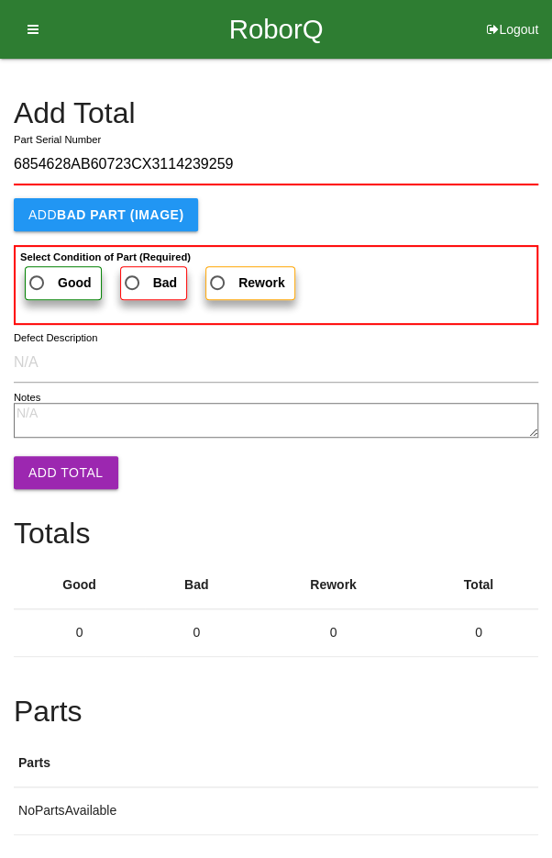
click at [46, 272] on span "Good" at bounding box center [59, 283] width 66 height 23
click at [38, 272] on input "Good" at bounding box center [32, 278] width 12 height 12
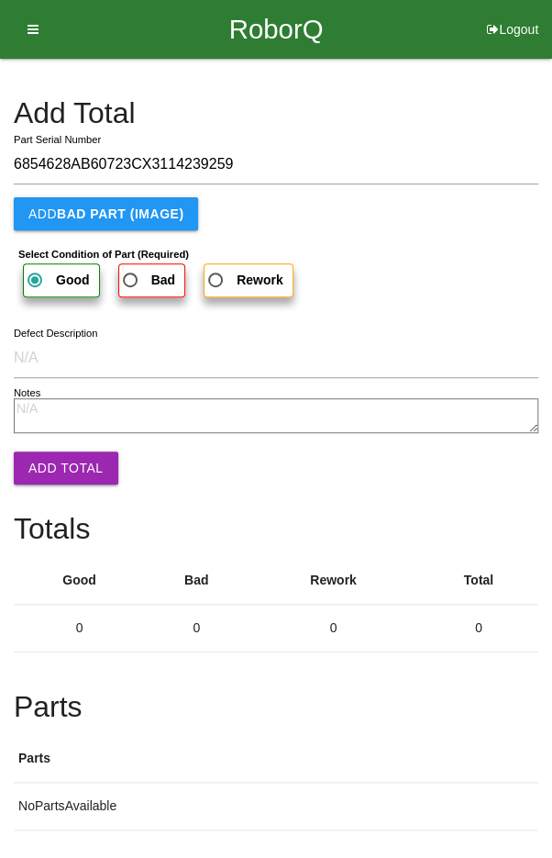
click at [44, 452] on button "Add Total" at bounding box center [66, 467] width 105 height 33
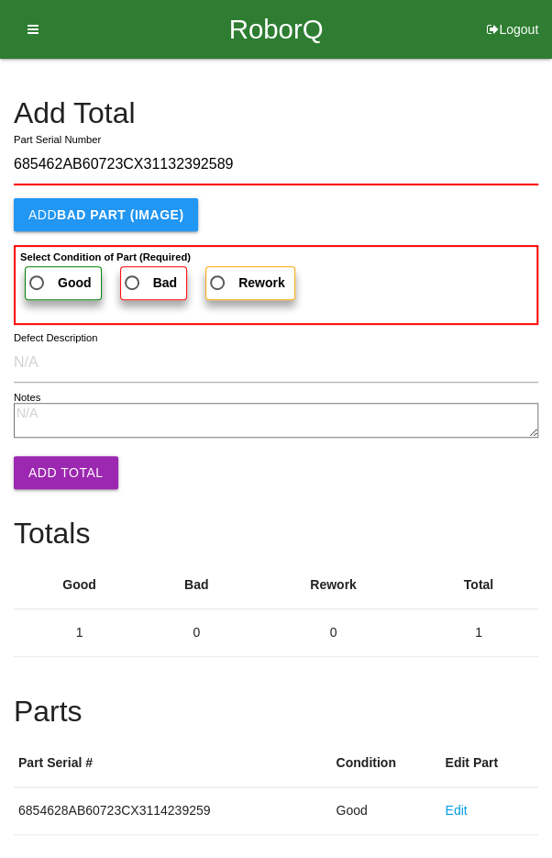
click at [35, 272] on span "Good" at bounding box center [59, 283] width 66 height 23
click at [35, 272] on input "Good" at bounding box center [32, 278] width 12 height 12
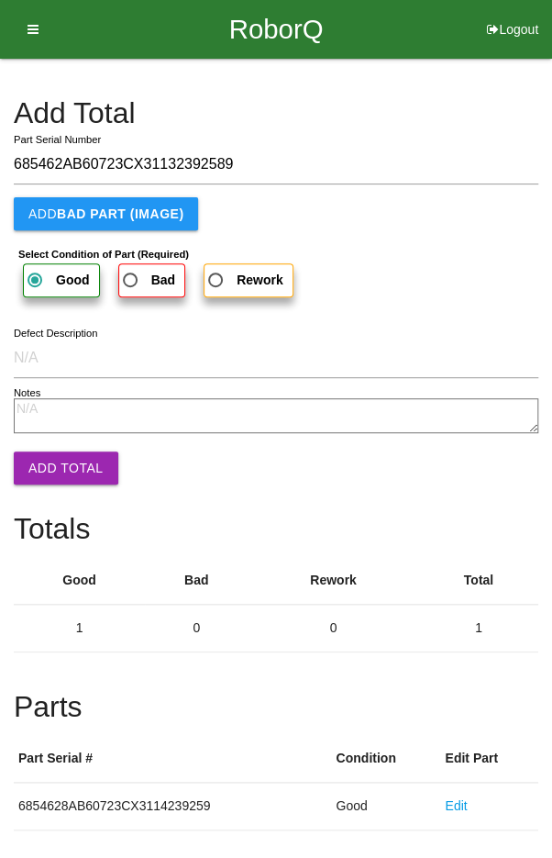
click at [47, 456] on button "Add Total" at bounding box center [66, 467] width 105 height 33
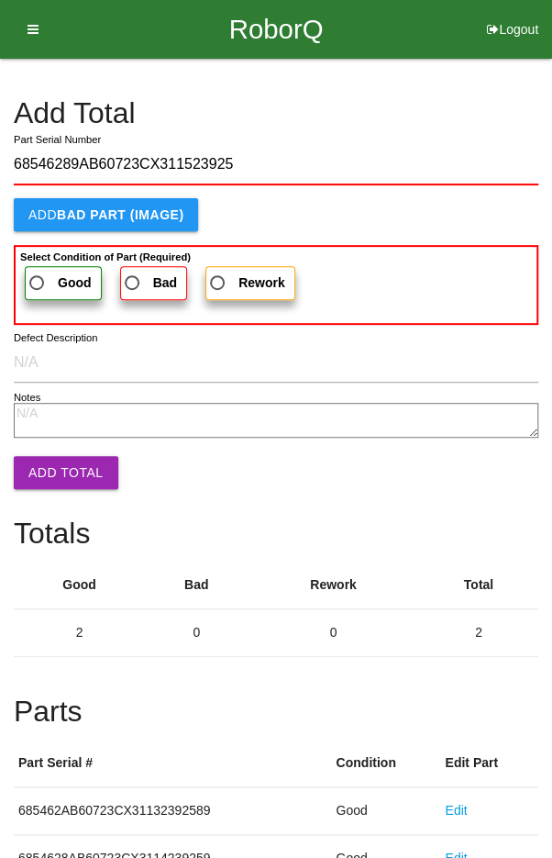
click at [43, 272] on span "Good" at bounding box center [59, 283] width 66 height 23
click at [38, 272] on input "Good" at bounding box center [32, 278] width 12 height 12
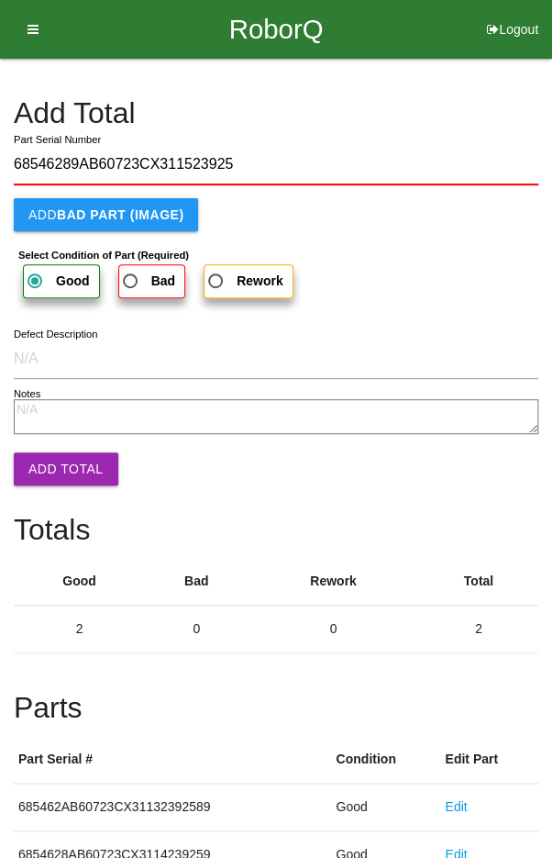
click at [46, 431] on textarea "Notes" at bounding box center [276, 416] width 525 height 35
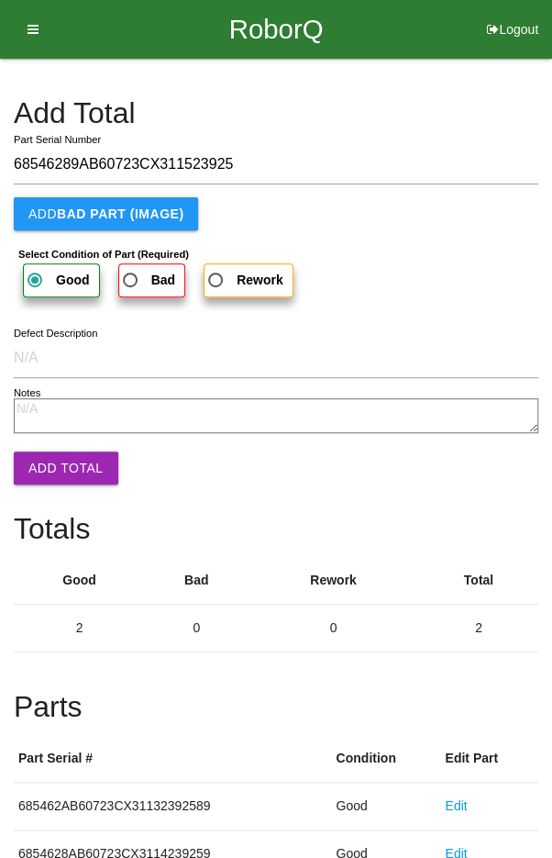
click at [69, 465] on button "Add Total" at bounding box center [66, 467] width 105 height 33
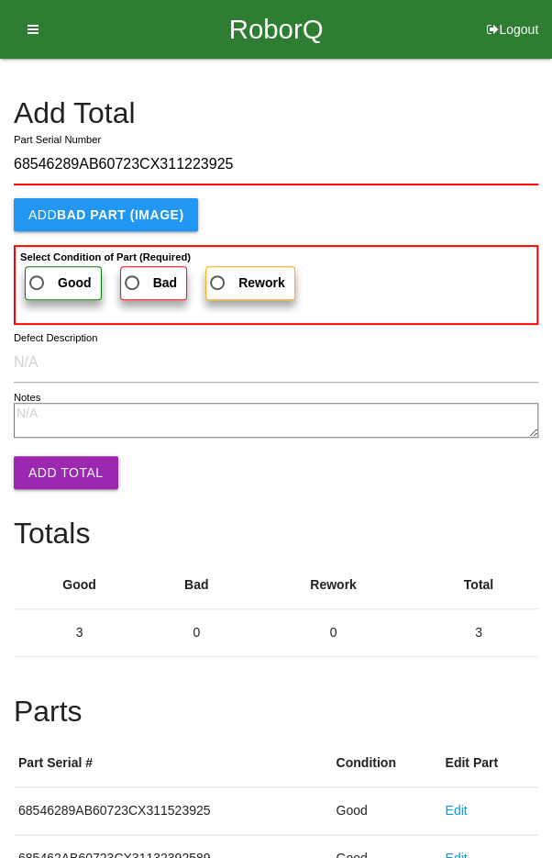
click at [50, 267] on label "Good" at bounding box center [63, 283] width 77 height 34
click at [38, 272] on input "Good" at bounding box center [32, 278] width 12 height 12
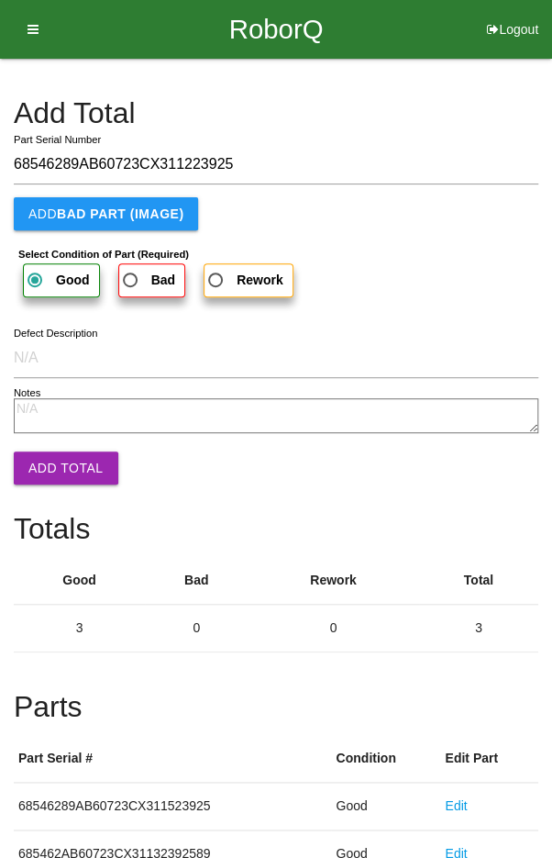
click at [52, 460] on button "Add Total" at bounding box center [66, 467] width 105 height 33
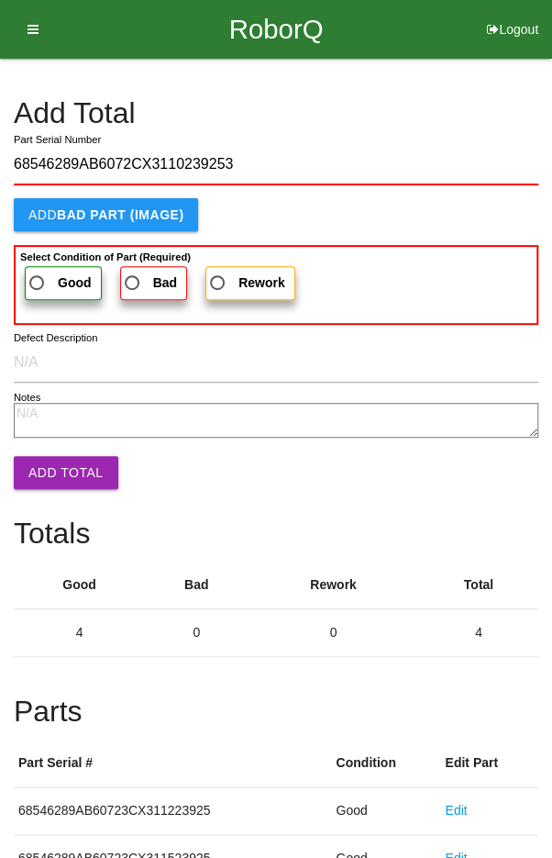
click at [53, 268] on label "Good" at bounding box center [63, 283] width 77 height 34
click at [38, 272] on input "Good" at bounding box center [32, 278] width 12 height 12
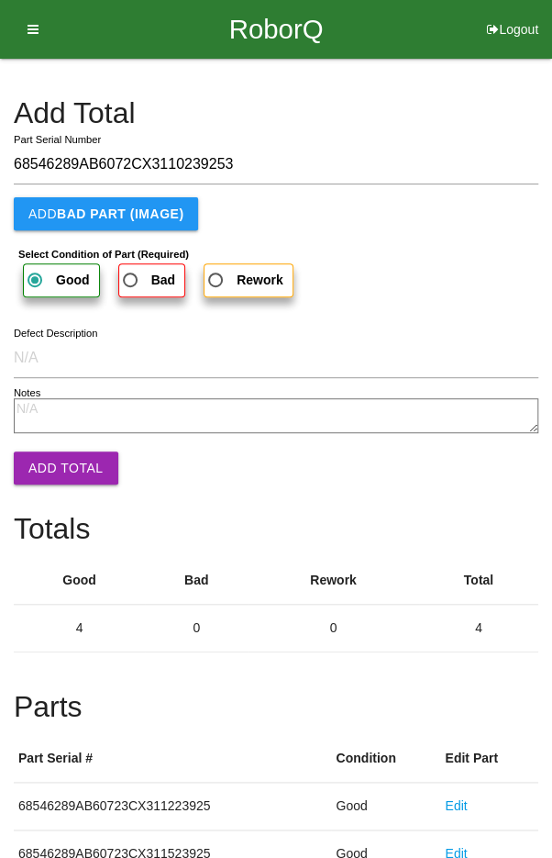
click at [52, 473] on button "Add Total" at bounding box center [66, 467] width 105 height 33
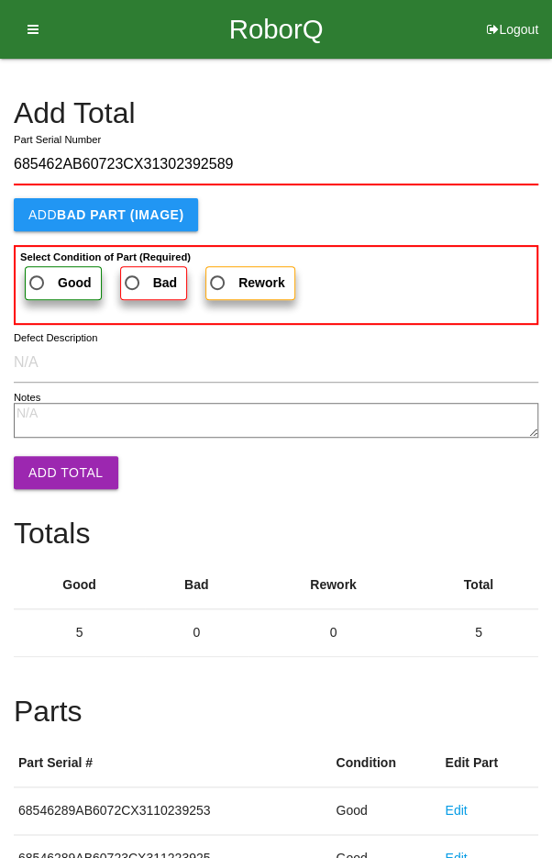
click at [53, 277] on span "Good" at bounding box center [59, 283] width 66 height 23
click at [38, 277] on input "Good" at bounding box center [32, 278] width 12 height 12
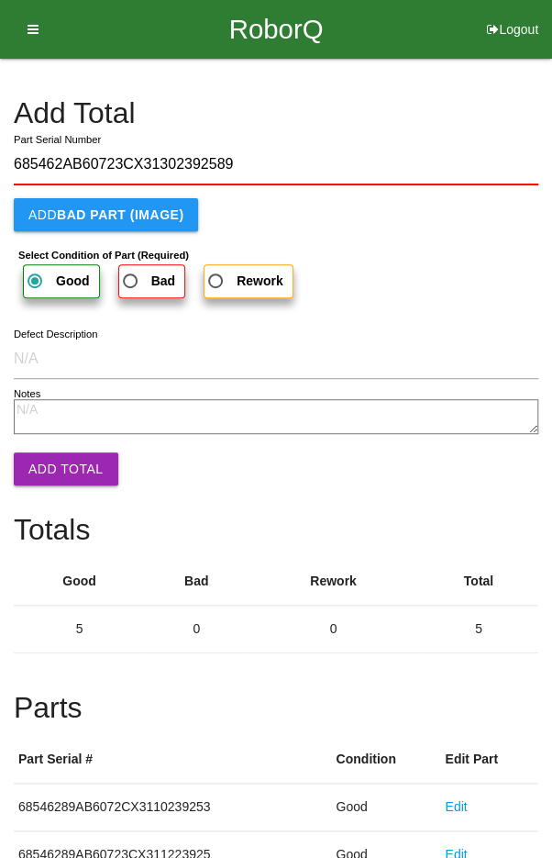
click at [51, 459] on button "Add Total" at bounding box center [66, 468] width 105 height 33
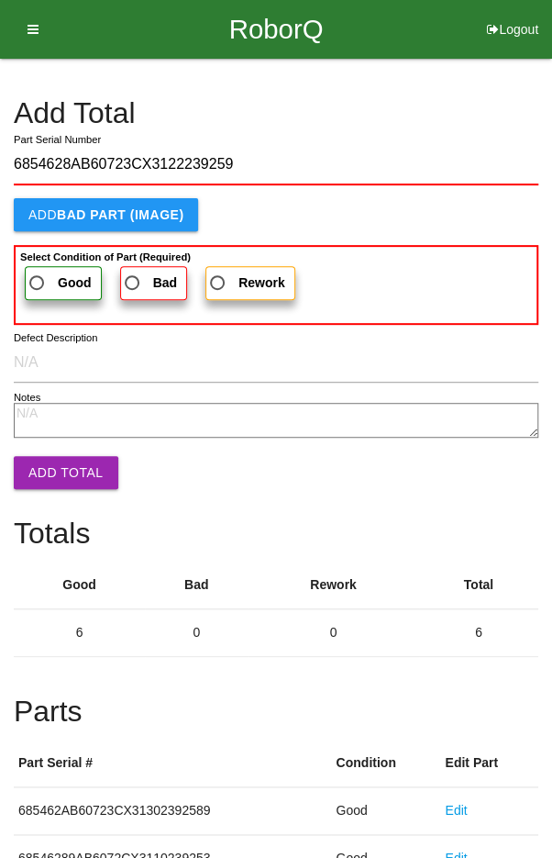
click at [47, 269] on label "Good" at bounding box center [63, 283] width 77 height 34
click at [38, 272] on input "Good" at bounding box center [32, 278] width 12 height 12
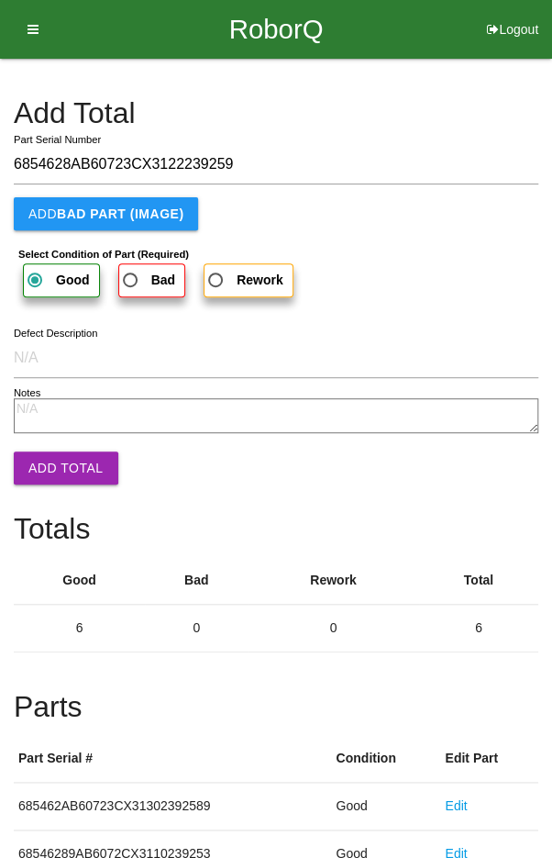
click at [54, 464] on button "Add Total" at bounding box center [66, 467] width 105 height 33
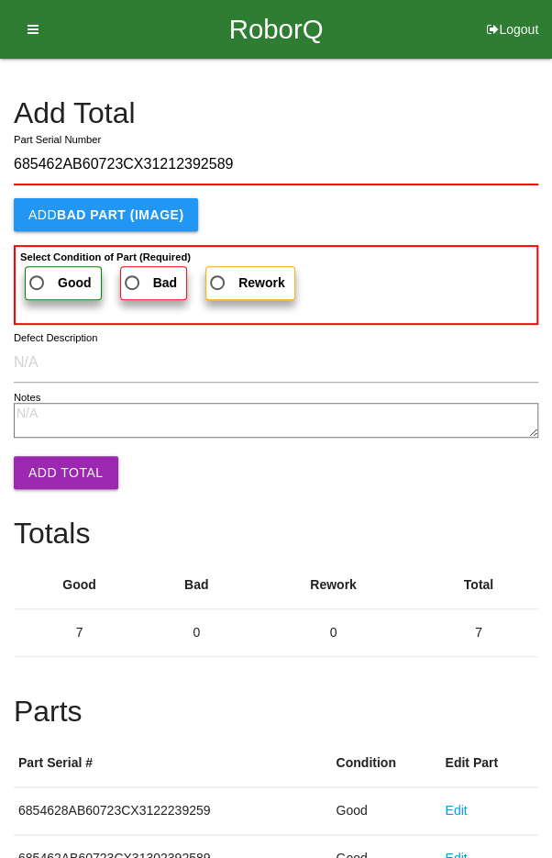
click at [50, 273] on span "Good" at bounding box center [59, 283] width 66 height 23
click at [38, 273] on input "Good" at bounding box center [32, 278] width 12 height 12
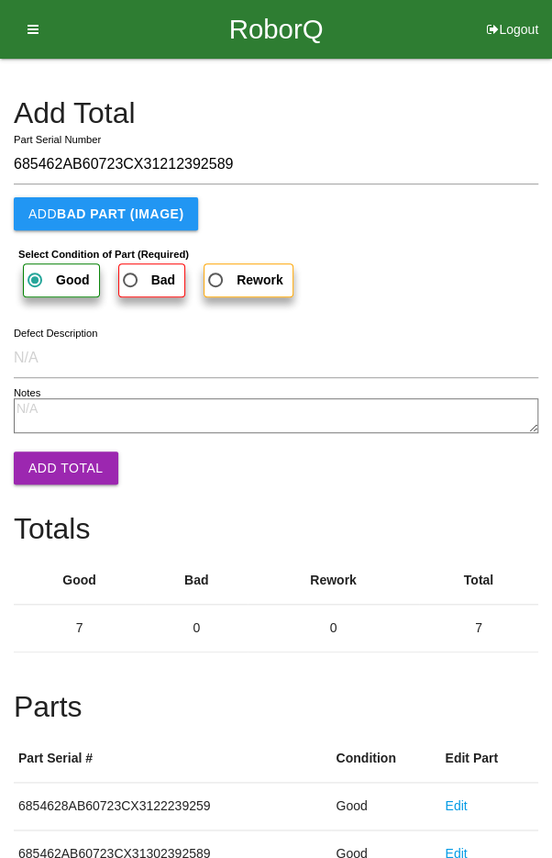
click at [60, 452] on button "Add Total" at bounding box center [66, 467] width 105 height 33
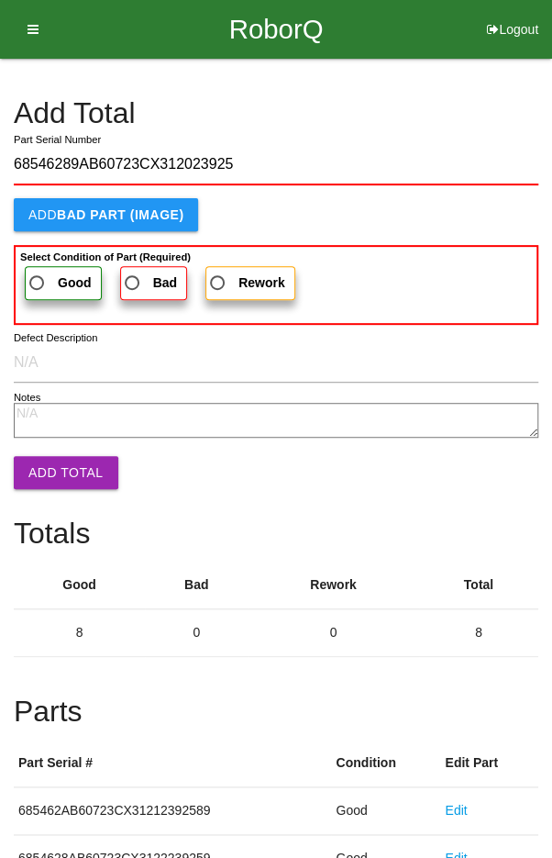
click at [49, 283] on span "Good" at bounding box center [59, 283] width 66 height 23
click at [38, 283] on input "Good" at bounding box center [32, 278] width 12 height 12
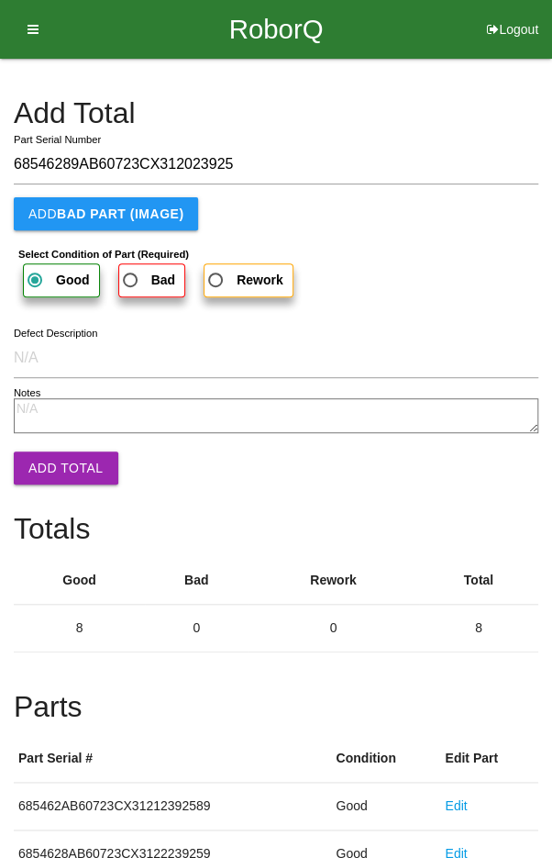
click at [60, 465] on button "Add Total" at bounding box center [66, 467] width 105 height 33
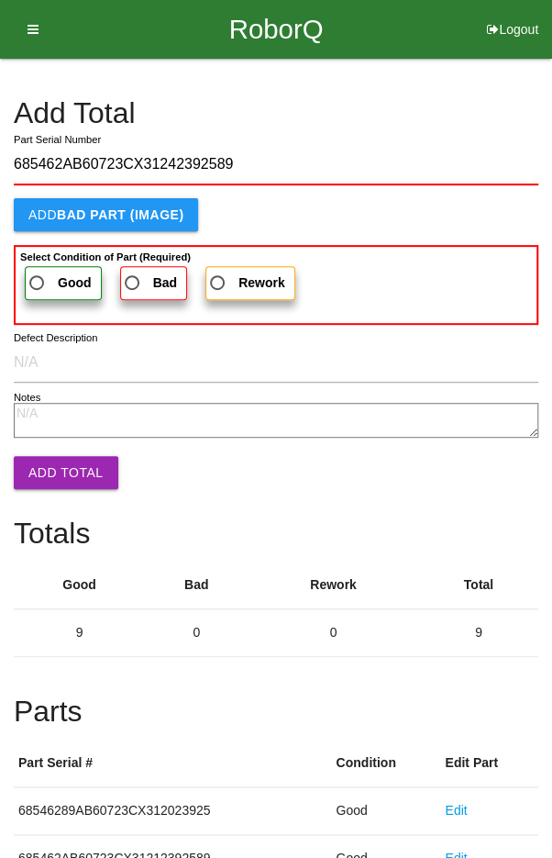
click at [49, 266] on label "Good" at bounding box center [63, 283] width 77 height 34
click at [38, 272] on input "Good" at bounding box center [32, 278] width 12 height 12
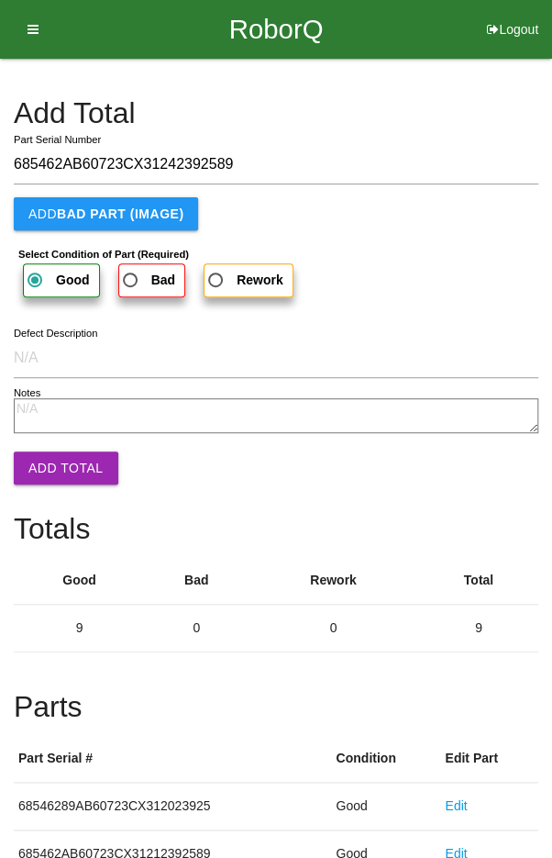
click at [65, 479] on button "Add Total" at bounding box center [66, 467] width 105 height 33
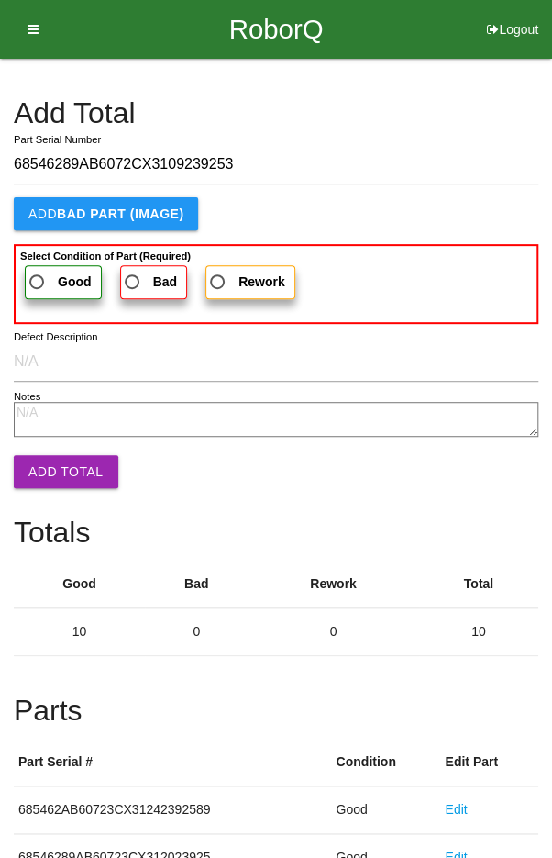
click at [47, 471] on button "Add Total" at bounding box center [66, 471] width 105 height 33
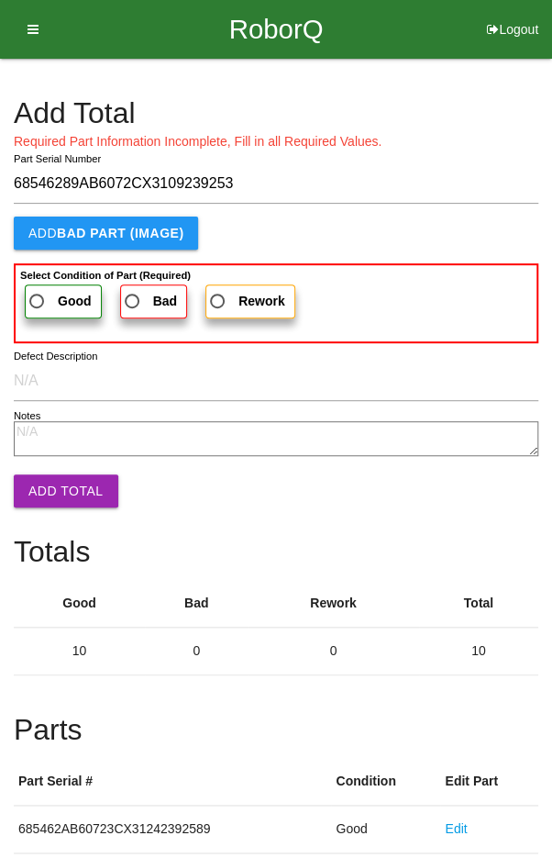
click at [50, 496] on button "Add Total" at bounding box center [66, 490] width 105 height 33
click at [39, 302] on span "Good" at bounding box center [59, 301] width 66 height 23
click at [38, 302] on input "Good" at bounding box center [32, 296] width 12 height 12
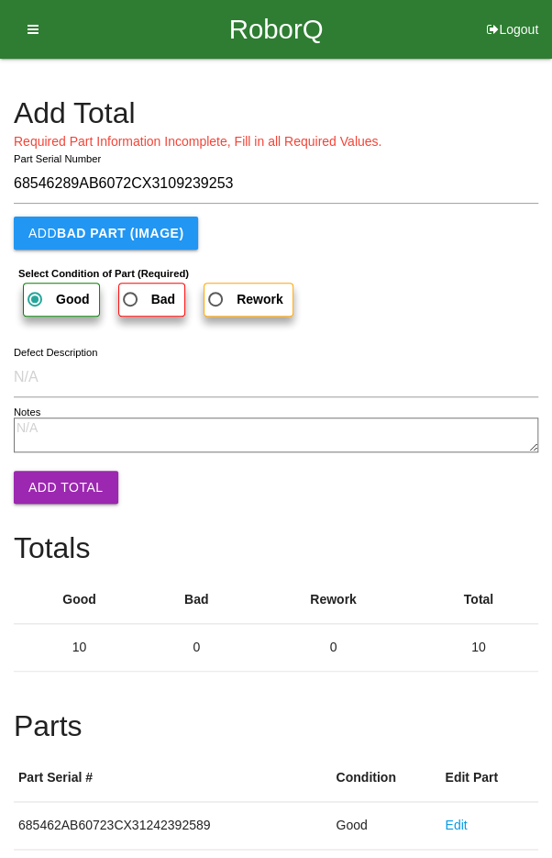
click at [50, 486] on button "Add Total" at bounding box center [66, 487] width 105 height 33
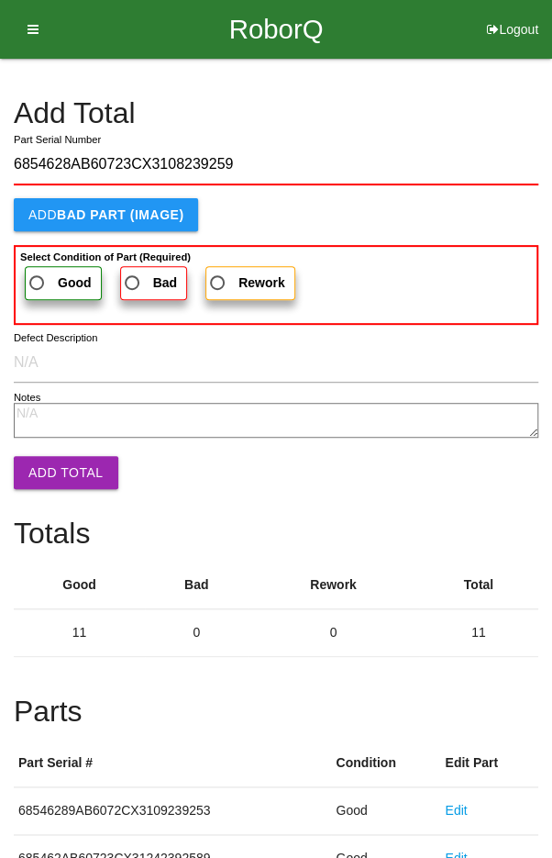
click at [41, 268] on label "Good" at bounding box center [63, 283] width 77 height 34
click at [38, 272] on input "Good" at bounding box center [32, 278] width 12 height 12
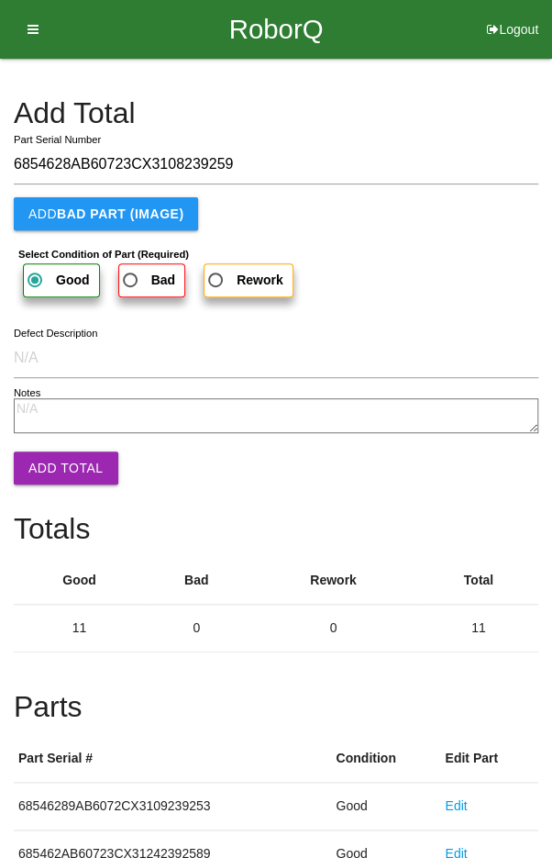
click at [51, 454] on button "Add Total" at bounding box center [66, 467] width 105 height 33
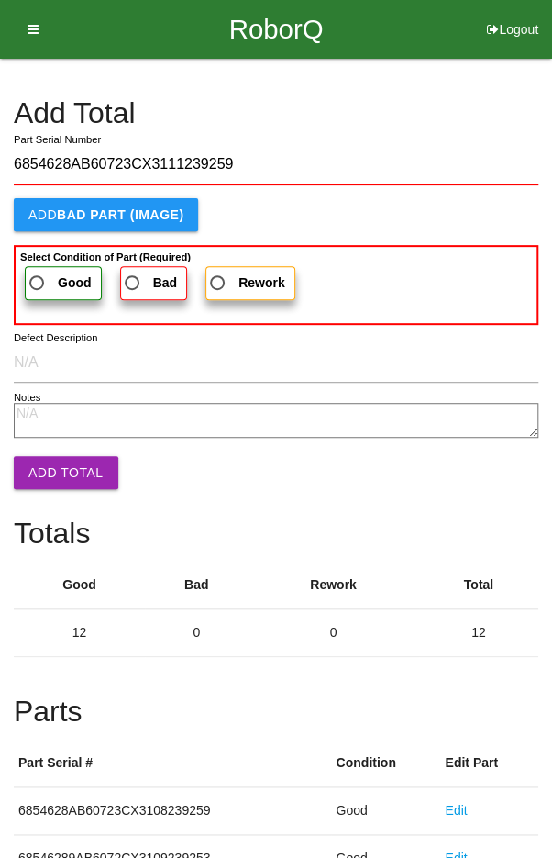
click at [55, 272] on span "Good" at bounding box center [59, 283] width 66 height 23
click at [38, 272] on input "Good" at bounding box center [32, 278] width 12 height 12
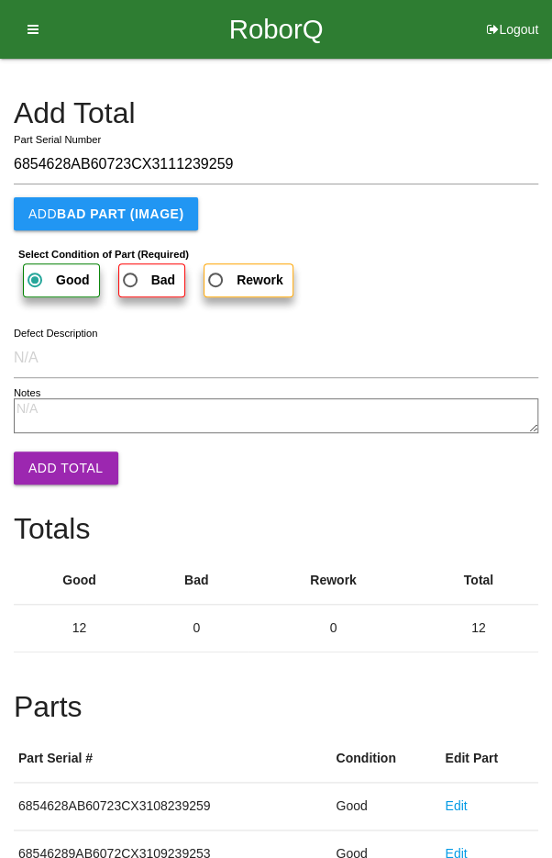
click at [63, 459] on button "Add Total" at bounding box center [66, 467] width 105 height 33
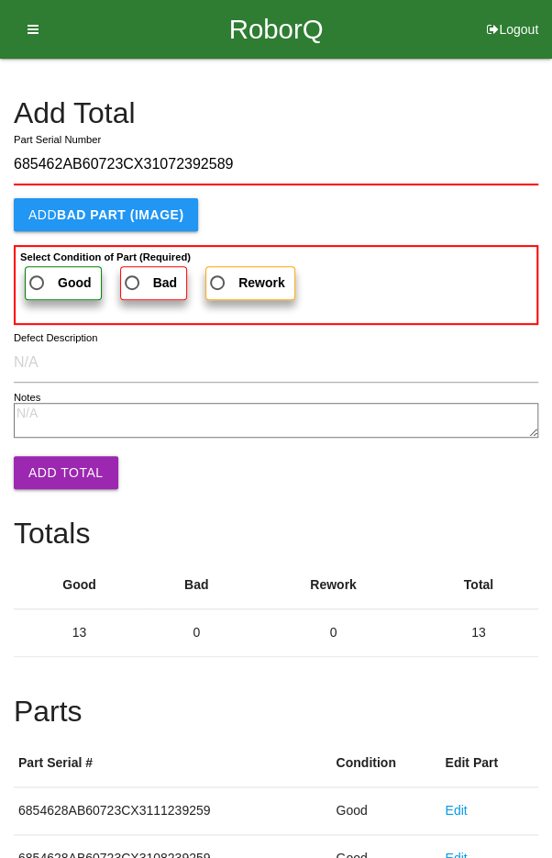
click at [55, 275] on span "Good" at bounding box center [59, 283] width 66 height 23
click at [38, 275] on input "Good" at bounding box center [32, 278] width 12 height 12
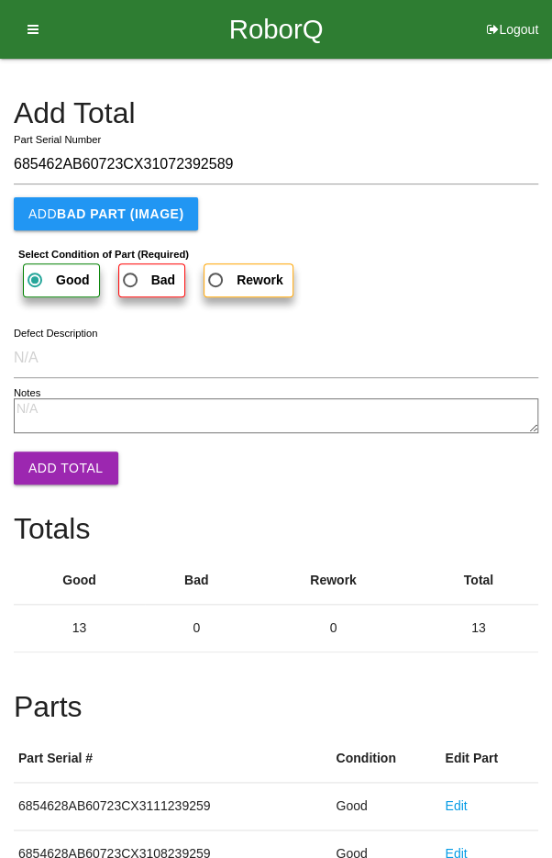
click at [52, 458] on button "Add Total" at bounding box center [66, 467] width 105 height 33
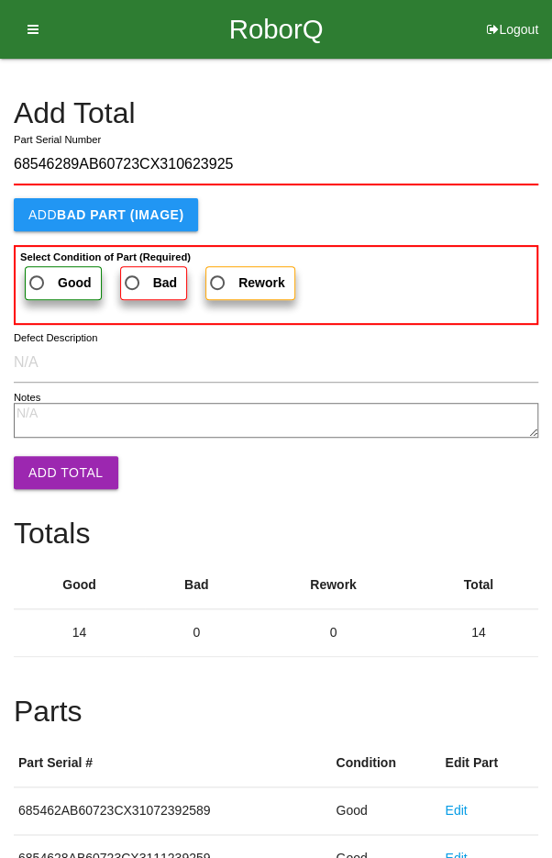
click at [50, 273] on span "Good" at bounding box center [59, 283] width 66 height 23
click at [38, 273] on input "Good" at bounding box center [32, 278] width 12 height 12
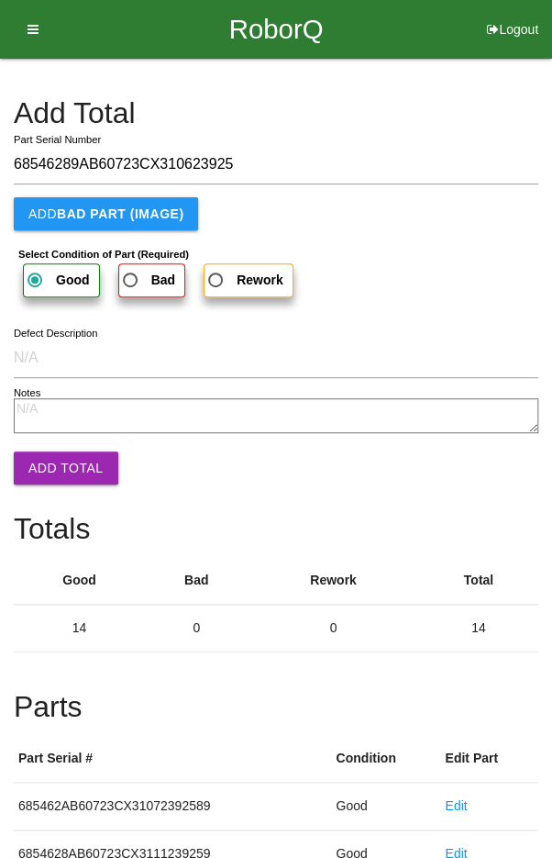
click at [53, 454] on button "Add Total" at bounding box center [66, 467] width 105 height 33
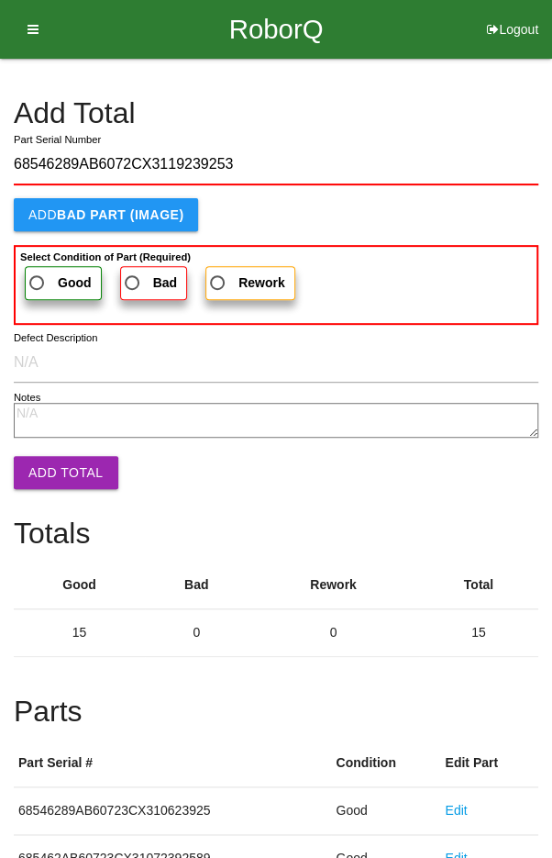
click at [41, 274] on span "Good" at bounding box center [59, 283] width 66 height 23
click at [38, 274] on input "Good" at bounding box center [32, 278] width 12 height 12
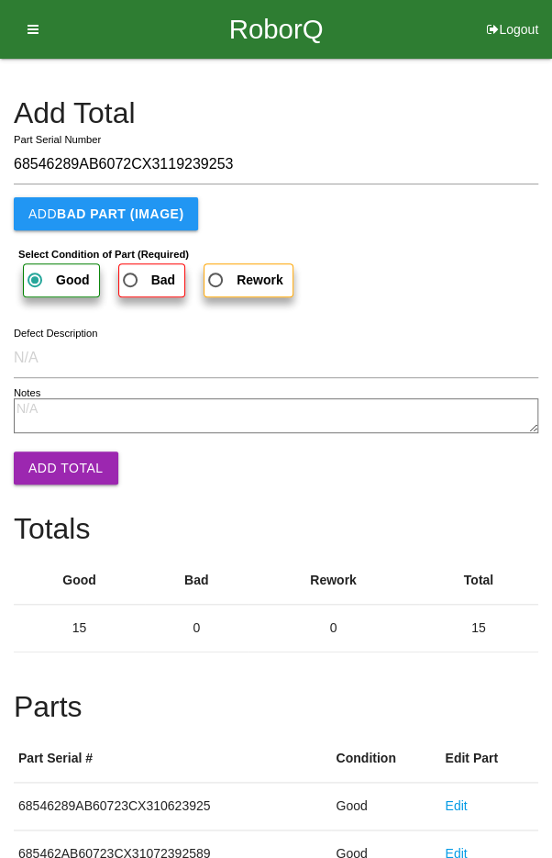
click at [52, 451] on button "Add Total" at bounding box center [66, 467] width 105 height 33
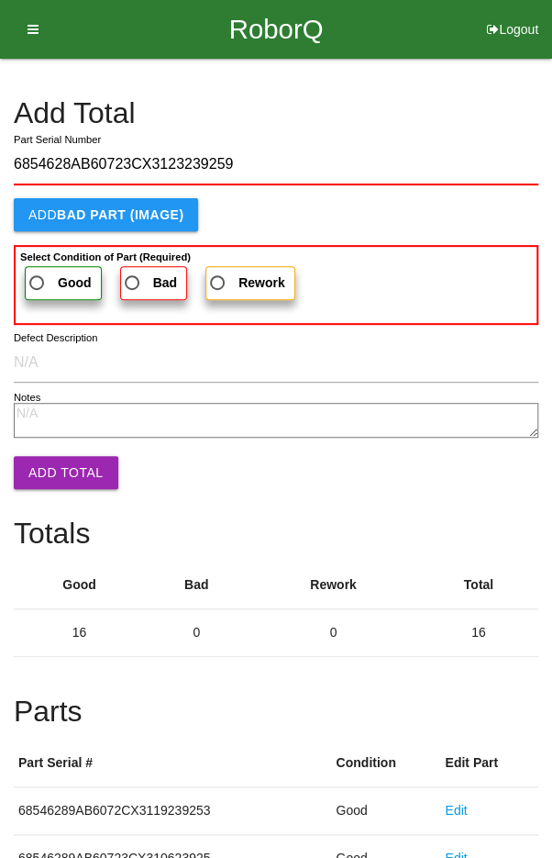
click at [49, 275] on span "Good" at bounding box center [59, 283] width 66 height 23
click at [38, 275] on input "Good" at bounding box center [32, 278] width 12 height 12
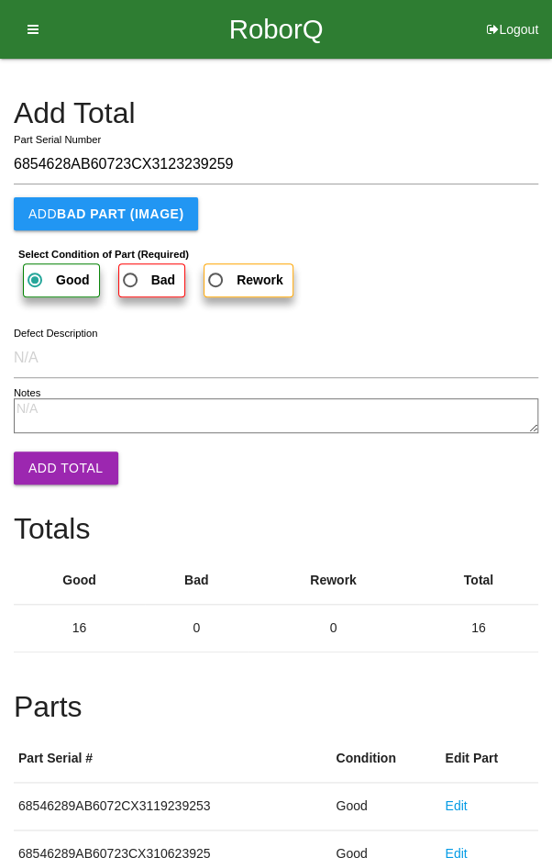
click at [57, 463] on button "Add Total" at bounding box center [66, 467] width 105 height 33
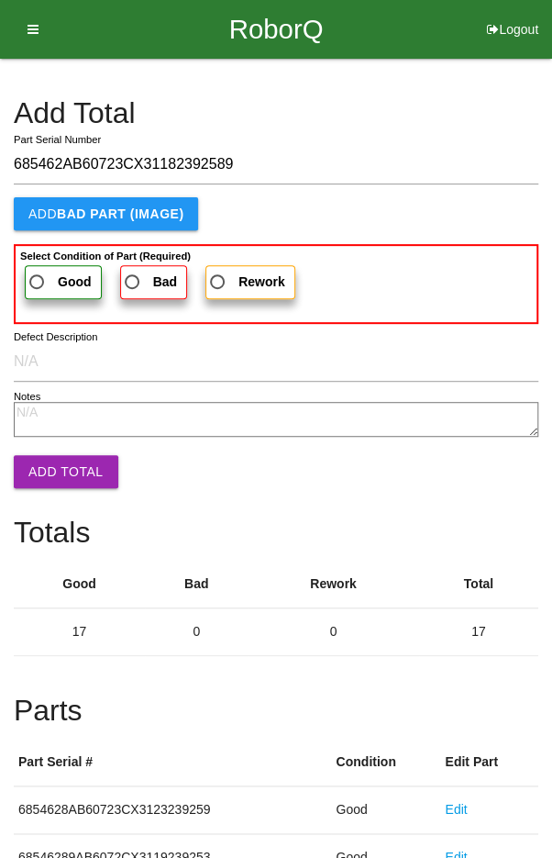
click at [39, 282] on span "Good" at bounding box center [59, 282] width 66 height 23
click at [38, 282] on input "Good" at bounding box center [32, 277] width 12 height 12
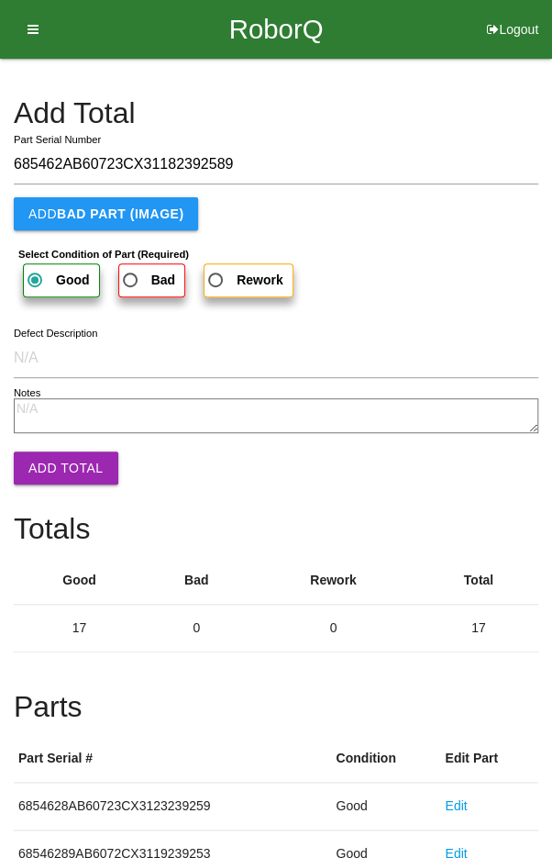
click at [53, 462] on button "Add Total" at bounding box center [66, 467] width 105 height 33
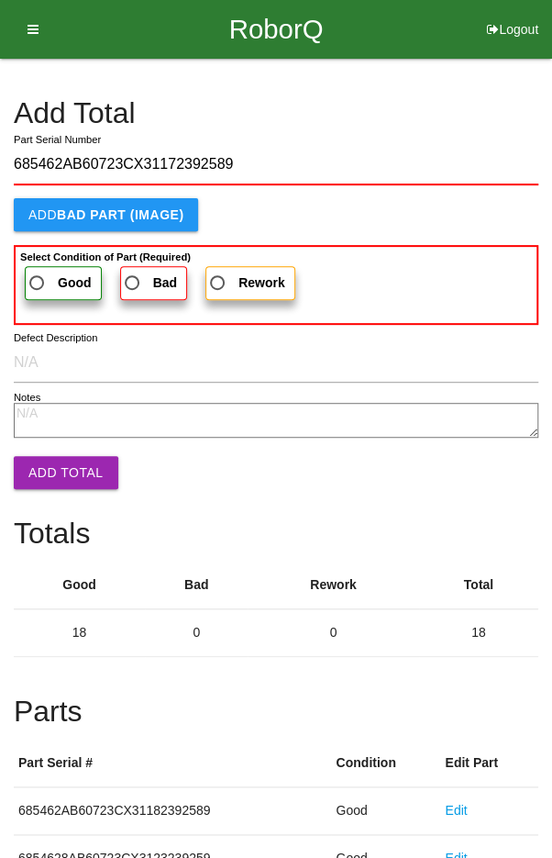
click at [51, 279] on span "Good" at bounding box center [59, 283] width 66 height 23
click at [38, 279] on input "Good" at bounding box center [32, 278] width 12 height 12
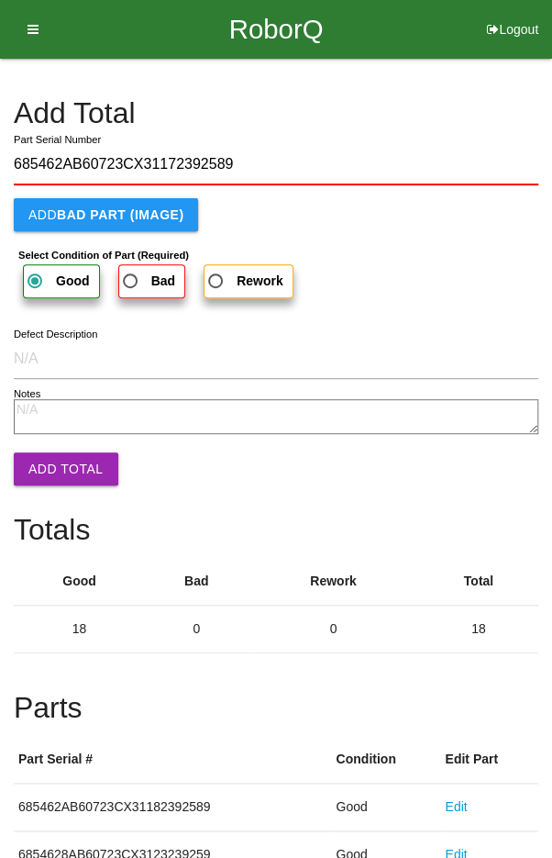
click at [57, 461] on button "Add Total" at bounding box center [66, 468] width 105 height 33
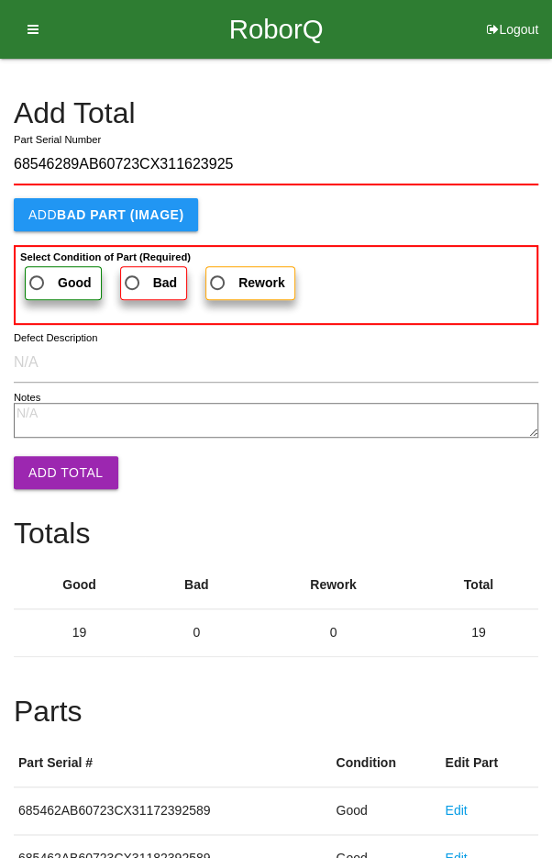
click at [41, 274] on span "Good" at bounding box center [59, 283] width 66 height 23
click at [38, 274] on input "Good" at bounding box center [32, 278] width 12 height 12
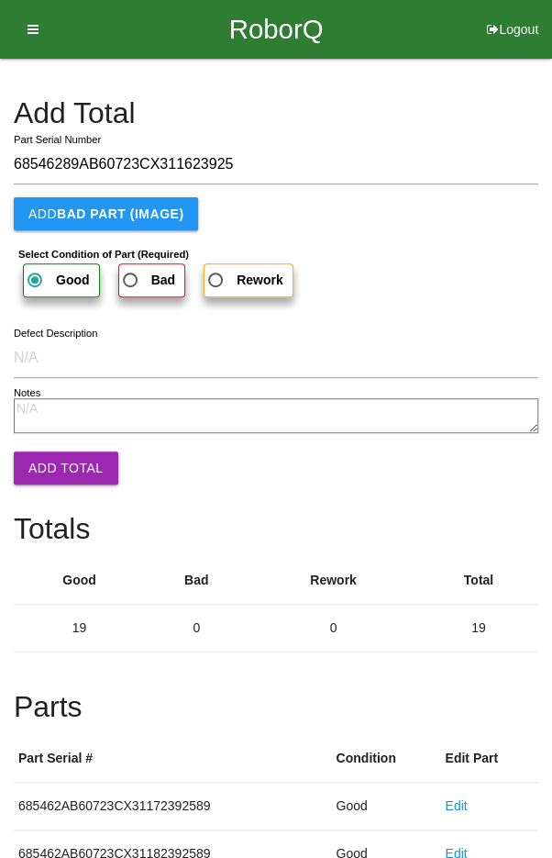
click at [55, 468] on button "Add Total" at bounding box center [66, 467] width 105 height 33
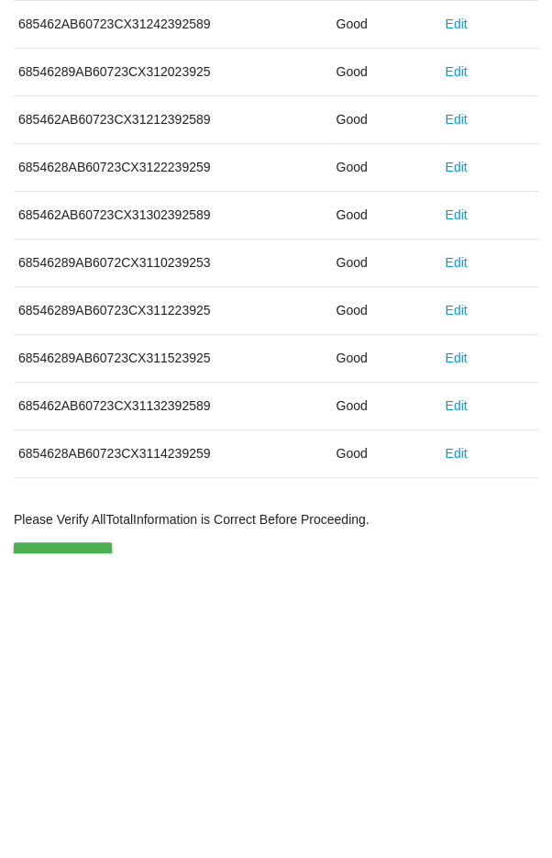
scroll to position [1019, 0]
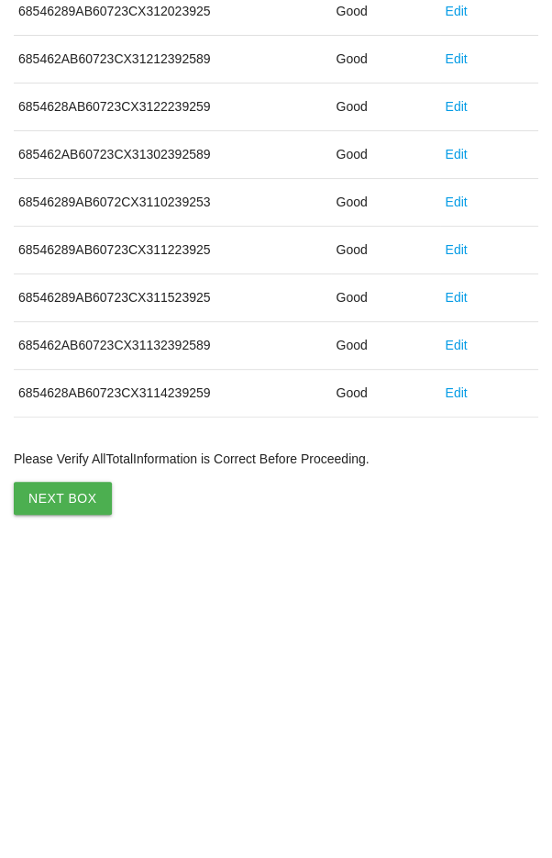
click at [61, 786] on button "Next Box" at bounding box center [63, 802] width 98 height 33
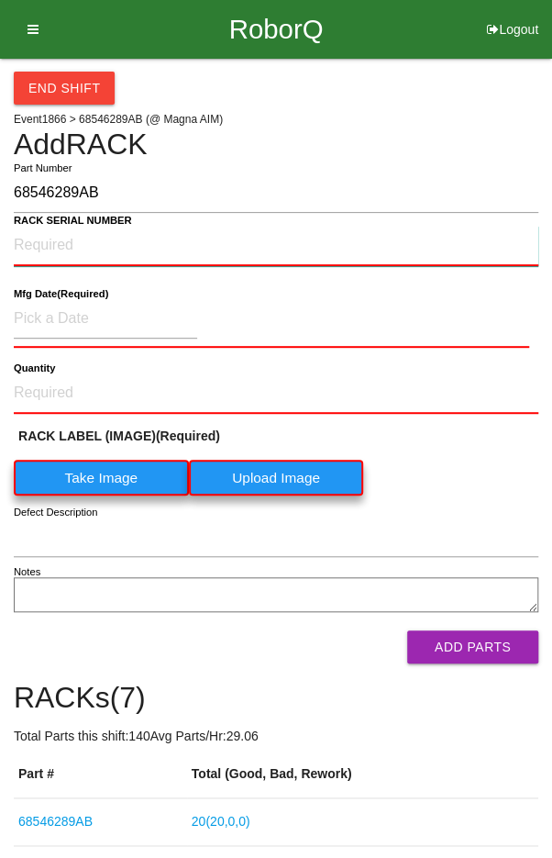
click at [155, 249] on NUMBER "RACK SERIAL NUMBER" at bounding box center [276, 246] width 525 height 40
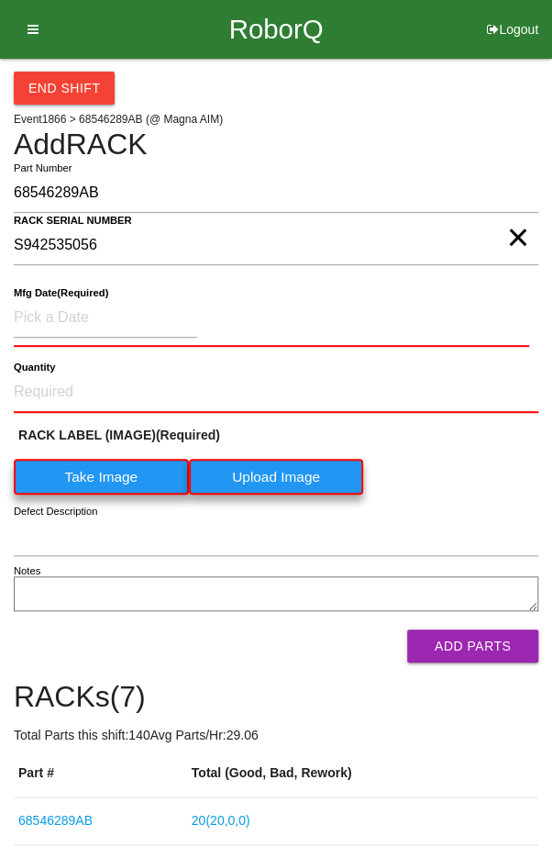
click at [72, 459] on label "Take Image" at bounding box center [101, 477] width 175 height 36
click at [0, 0] on \(IMAGE\) "Take Image" at bounding box center [0, 0] width 0 height 0
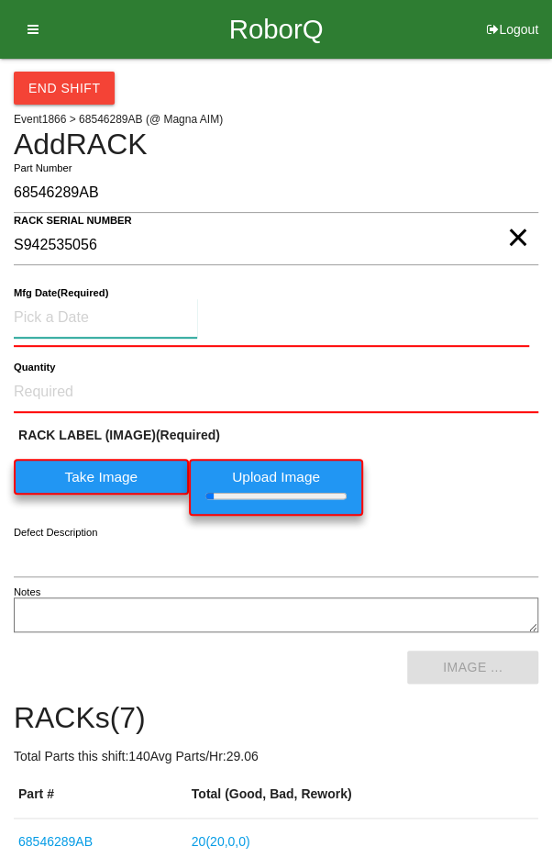
click at [52, 310] on input at bounding box center [106, 317] width 184 height 39
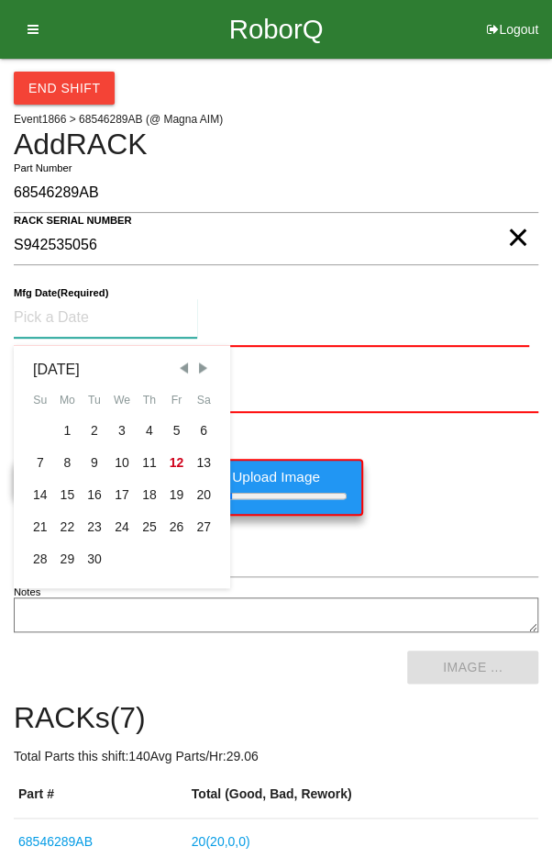
click at [87, 416] on div "2" at bounding box center [95, 431] width 28 height 32
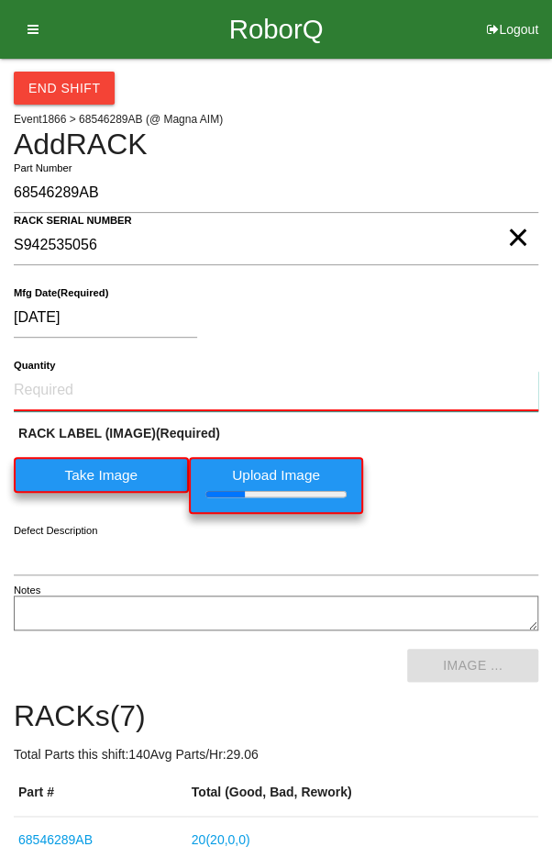
click at [52, 384] on input "Quantity" at bounding box center [276, 391] width 525 height 40
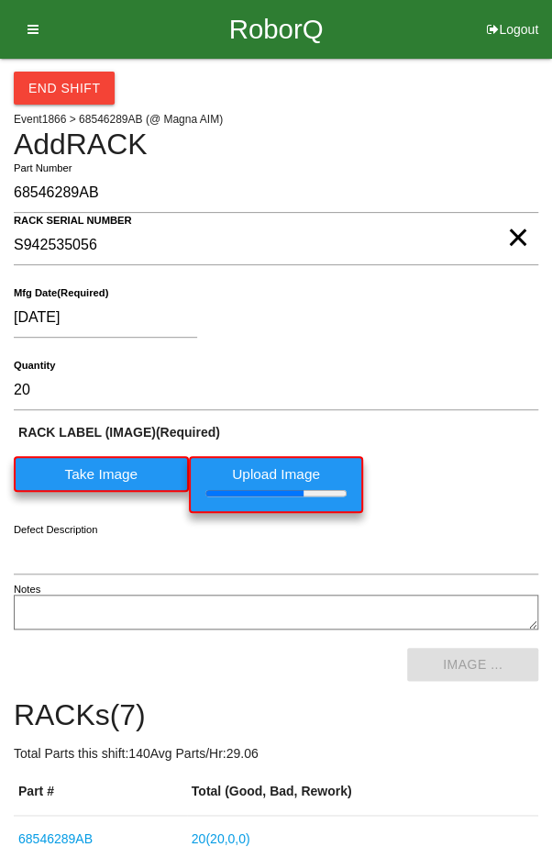
click at [473, 456] on div "RACK LABEL (IMAGE) (Required) Take Image Upload Image" at bounding box center [276, 472] width 525 height 99
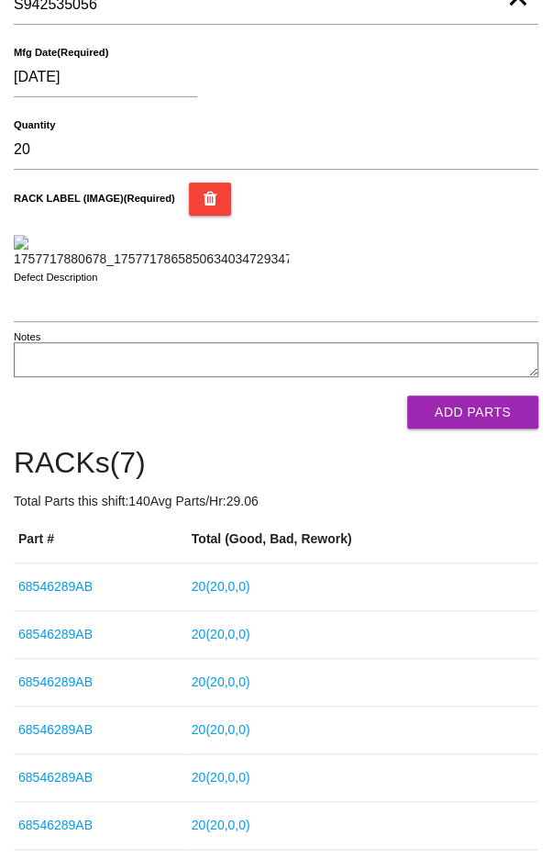
scroll to position [249, 0]
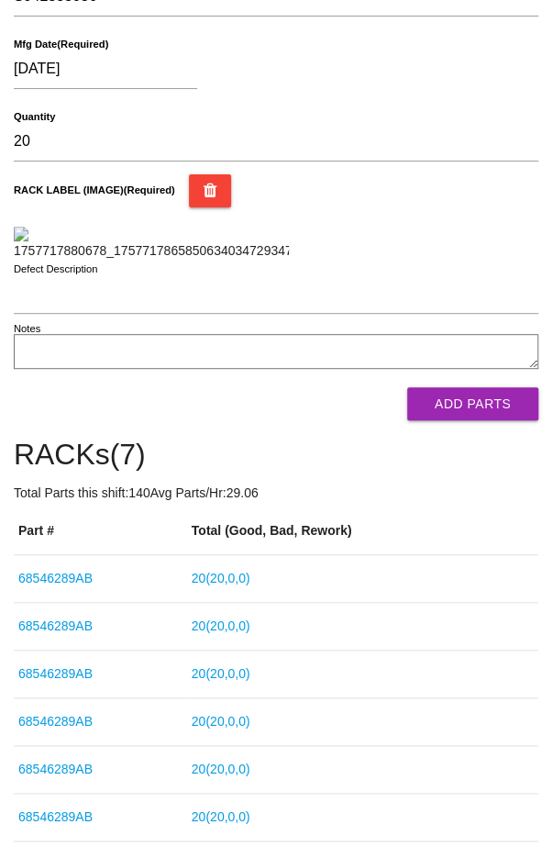
click at [501, 420] on button "Add Parts" at bounding box center [472, 403] width 131 height 33
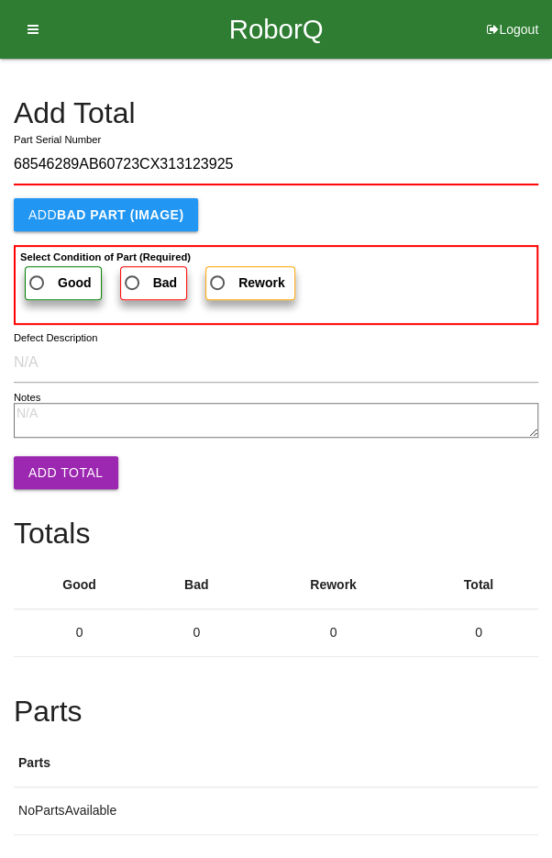
click at [50, 269] on label "Good" at bounding box center [63, 283] width 77 height 34
click at [38, 272] on input "Good" at bounding box center [32, 278] width 12 height 12
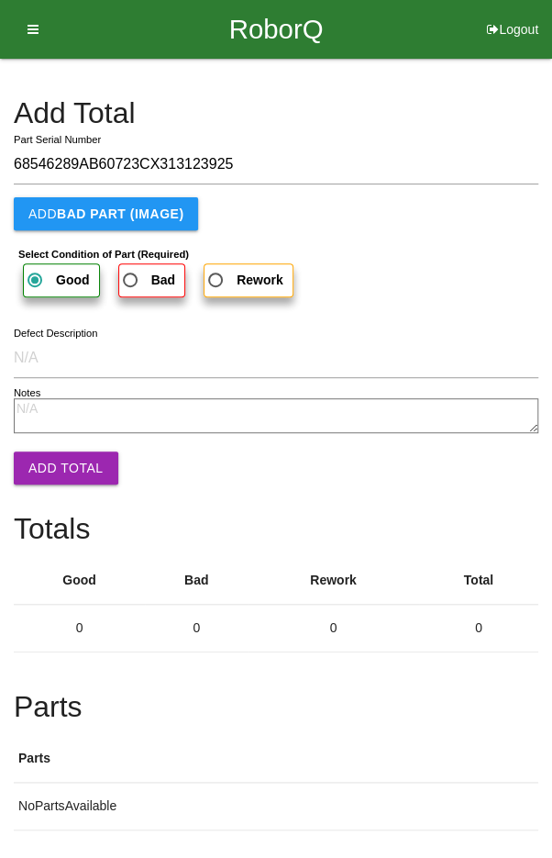
click at [44, 452] on button "Add Total" at bounding box center [66, 467] width 105 height 33
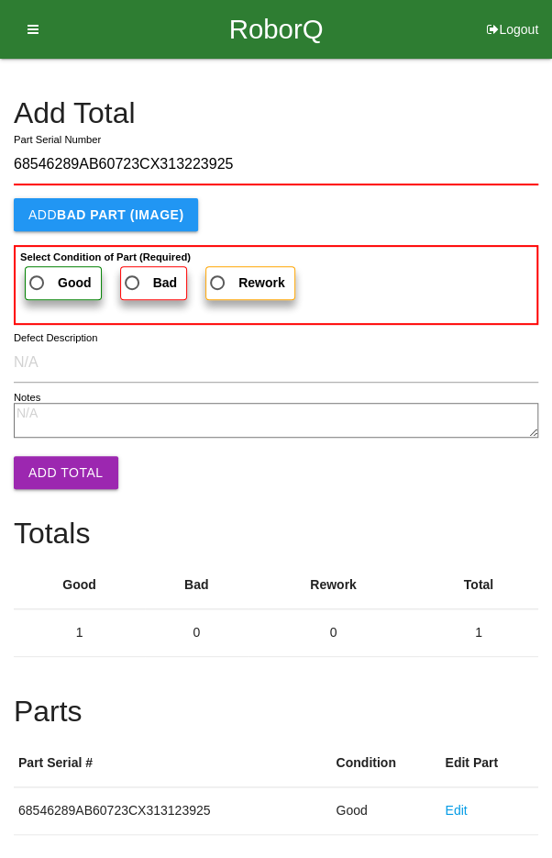
click at [42, 276] on span "Good" at bounding box center [59, 283] width 66 height 23
click at [38, 276] on input "Good" at bounding box center [32, 278] width 12 height 12
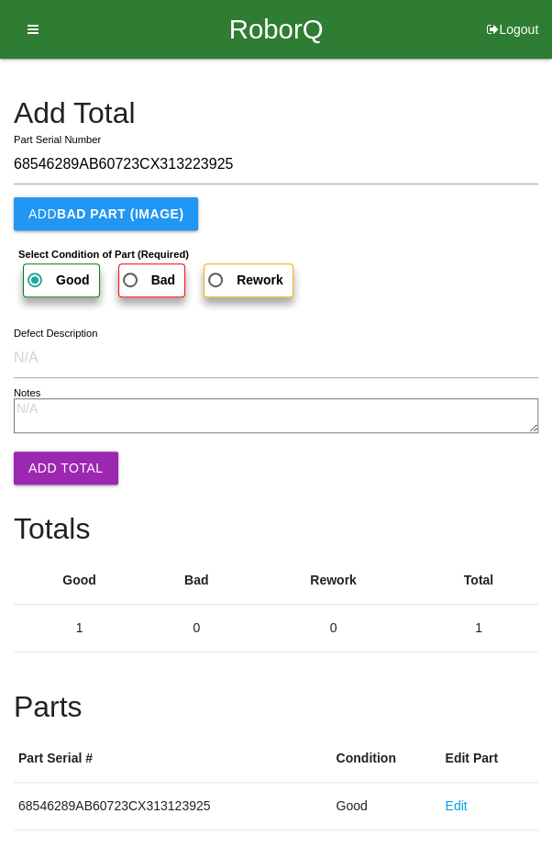
click at [47, 465] on button "Add Total" at bounding box center [66, 467] width 105 height 33
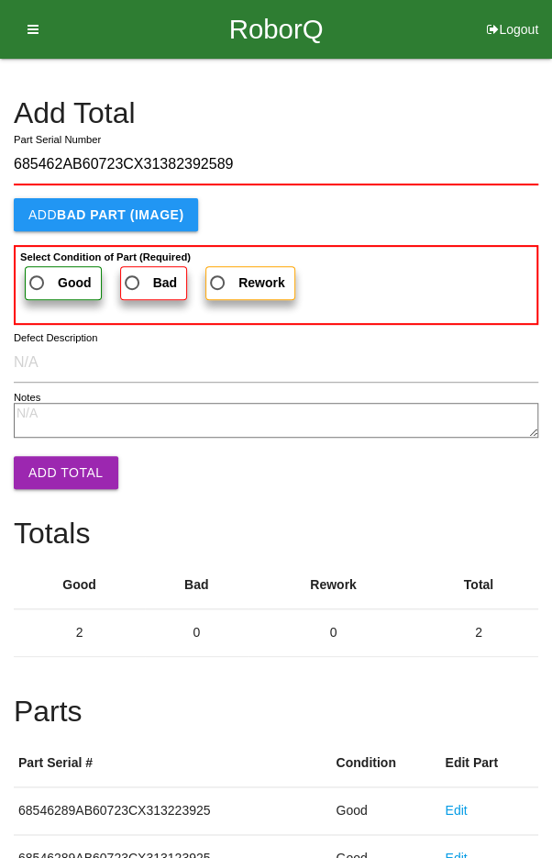
click at [48, 277] on span "Good" at bounding box center [59, 283] width 66 height 23
click at [38, 277] on input "Good" at bounding box center [32, 278] width 12 height 12
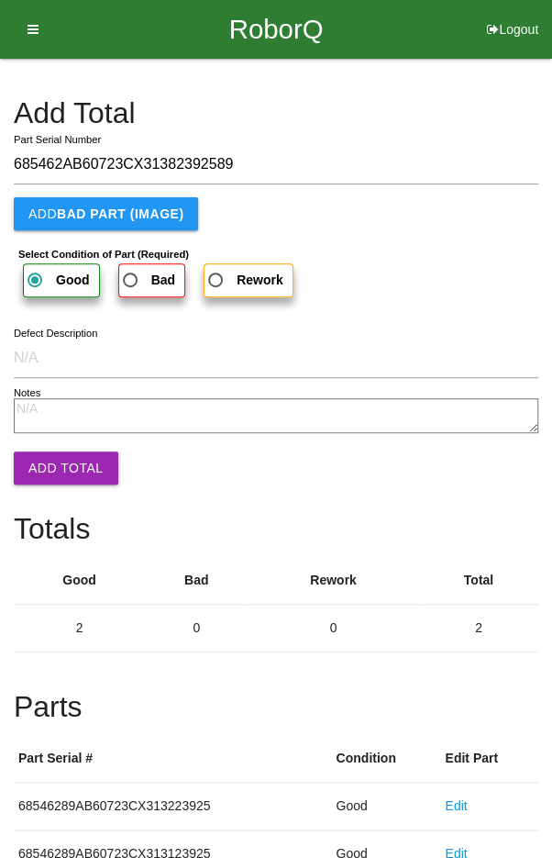
click at [50, 462] on button "Add Total" at bounding box center [66, 467] width 105 height 33
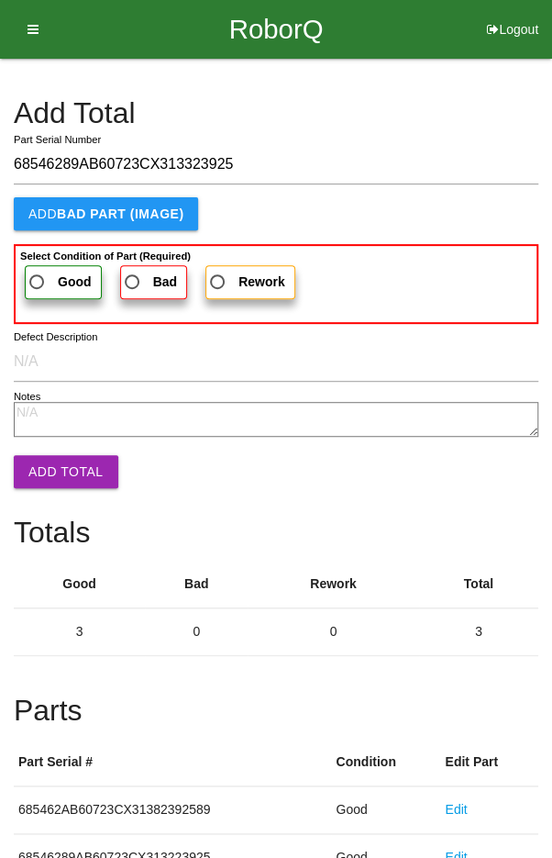
click at [51, 279] on span "Good" at bounding box center [59, 282] width 66 height 23
click at [38, 279] on input "Good" at bounding box center [32, 277] width 12 height 12
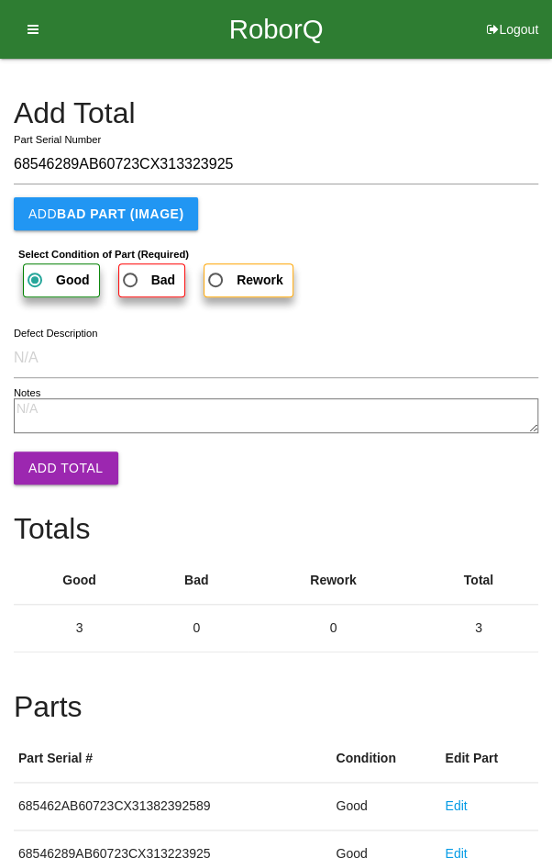
click at [56, 465] on button "Add Total" at bounding box center [66, 467] width 105 height 33
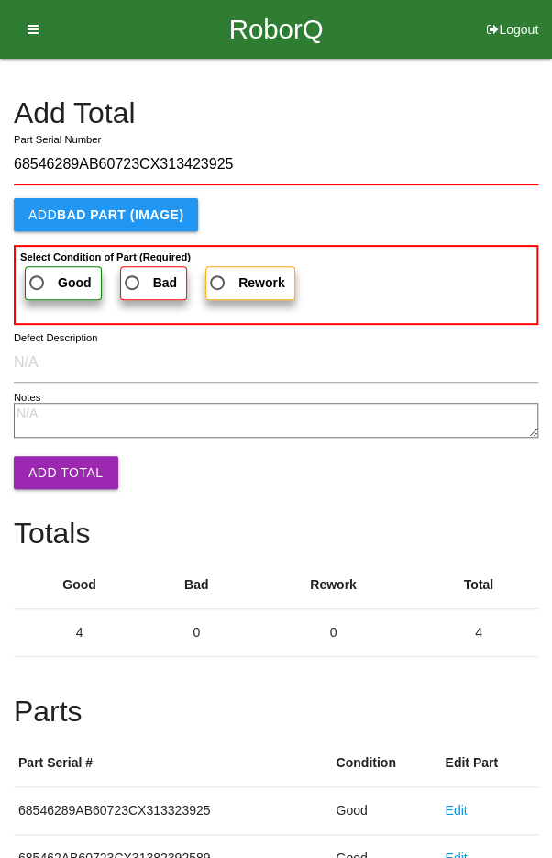
click at [45, 279] on span "Good" at bounding box center [59, 283] width 66 height 23
click at [38, 279] on input "Good" at bounding box center [32, 278] width 12 height 12
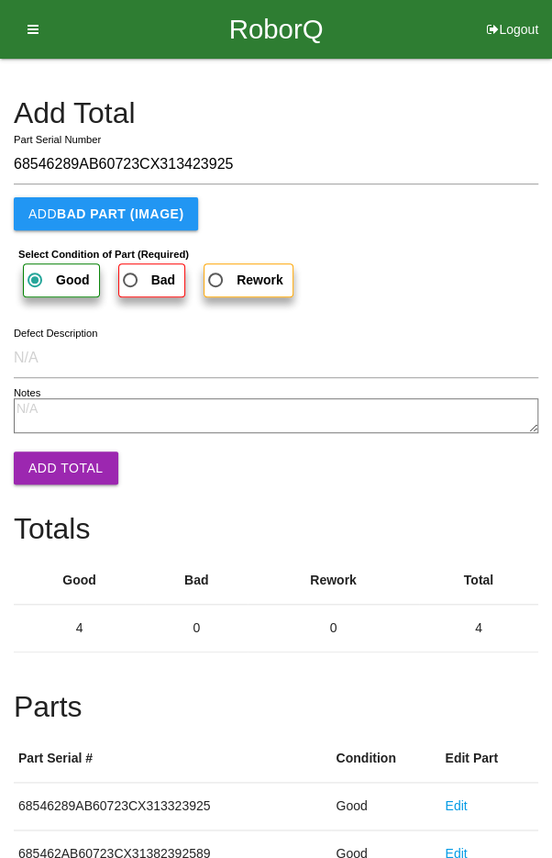
click at [45, 471] on button "Add Total" at bounding box center [66, 467] width 105 height 33
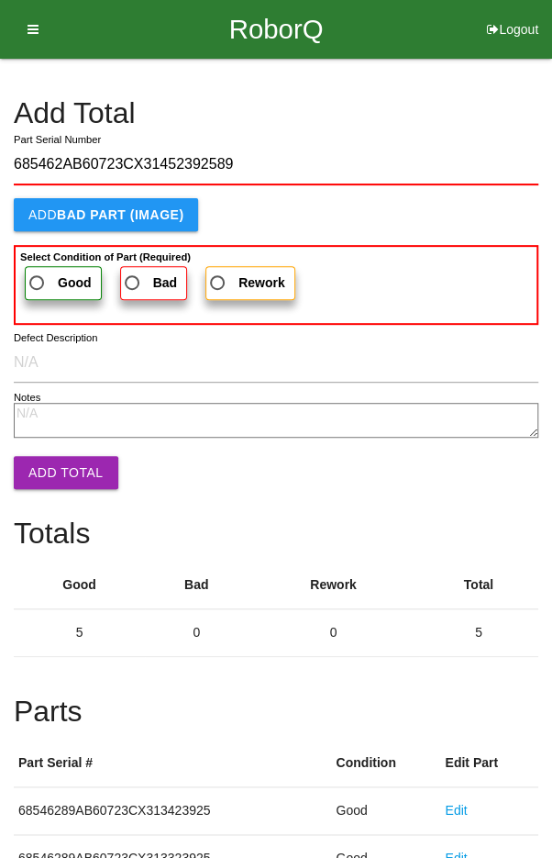
click at [42, 272] on span "Good" at bounding box center [59, 283] width 66 height 23
click at [38, 272] on input "Good" at bounding box center [32, 278] width 12 height 12
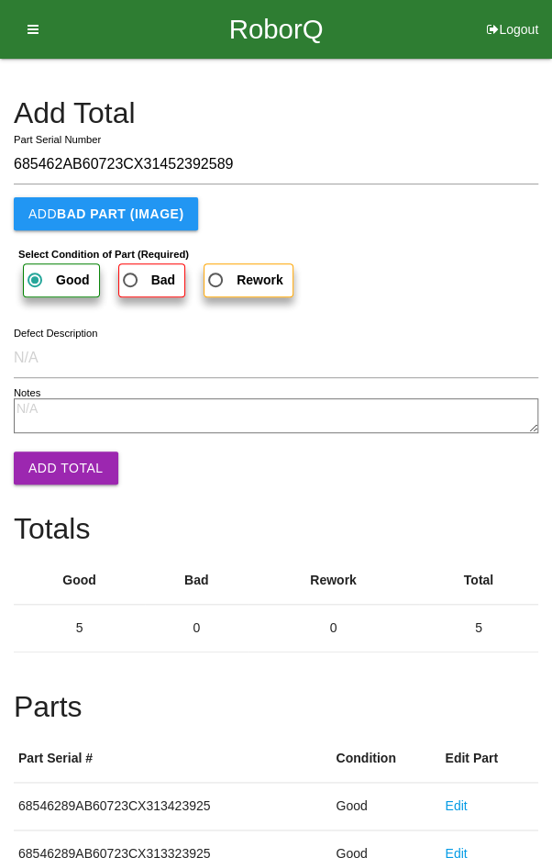
click at [56, 469] on button "Add Total" at bounding box center [66, 467] width 105 height 33
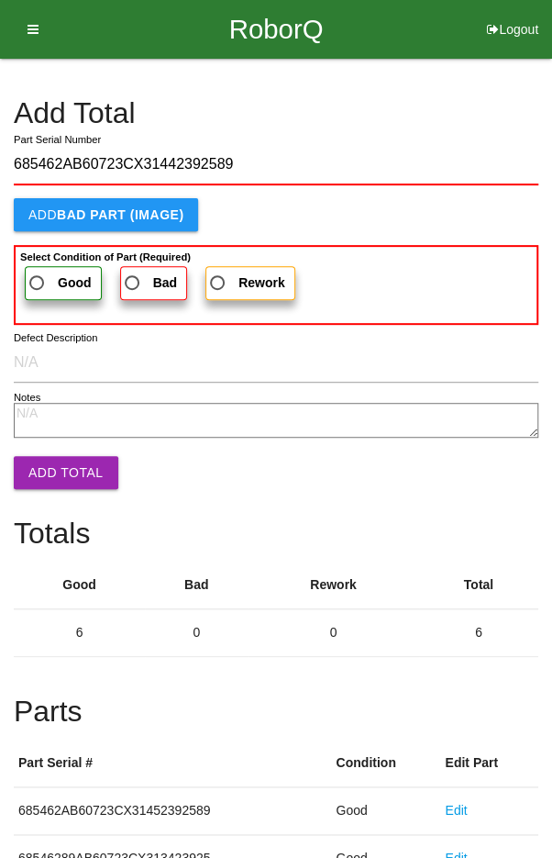
click at [47, 275] on span "Good" at bounding box center [59, 283] width 66 height 23
click at [38, 275] on input "Good" at bounding box center [32, 278] width 12 height 12
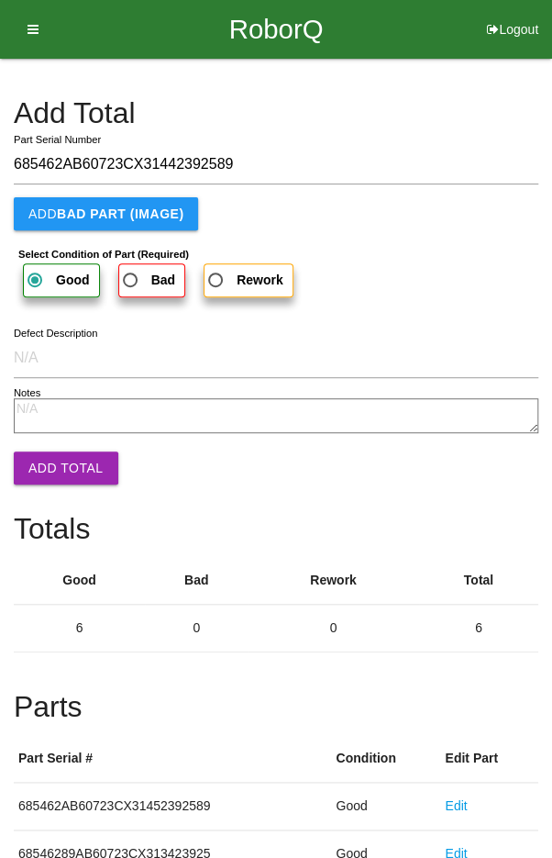
click at [50, 457] on button "Add Total" at bounding box center [66, 467] width 105 height 33
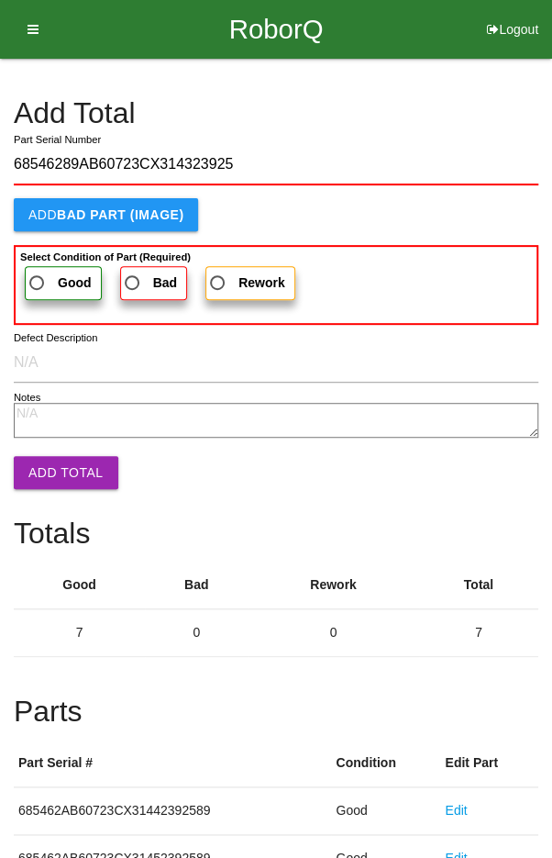
click at [50, 266] on label "Good" at bounding box center [63, 283] width 77 height 34
click at [38, 272] on input "Good" at bounding box center [32, 278] width 12 height 12
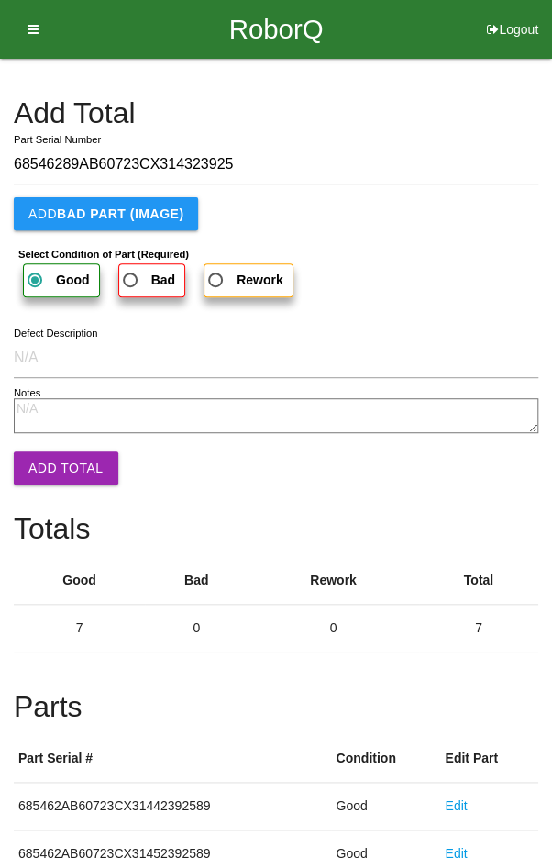
click at [50, 453] on button "Add Total" at bounding box center [66, 467] width 105 height 33
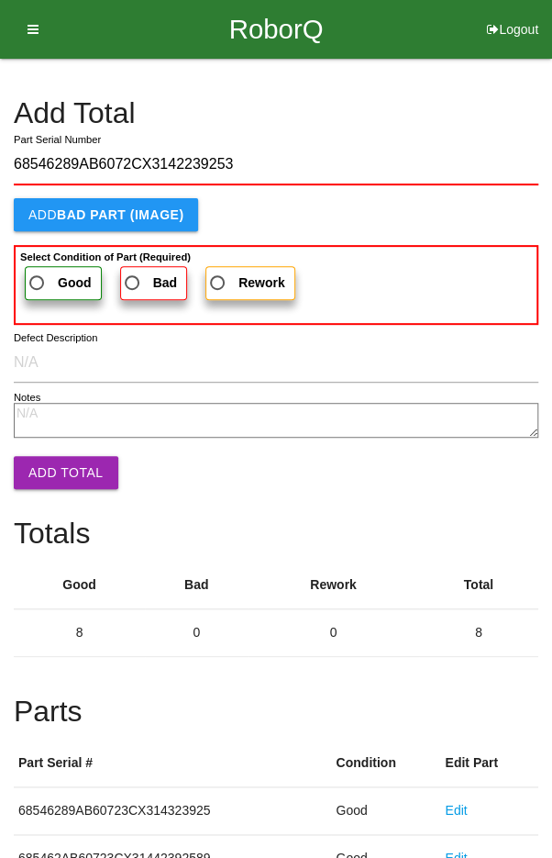
click at [45, 276] on span "Good" at bounding box center [59, 283] width 66 height 23
click at [38, 276] on input "Good" at bounding box center [32, 278] width 12 height 12
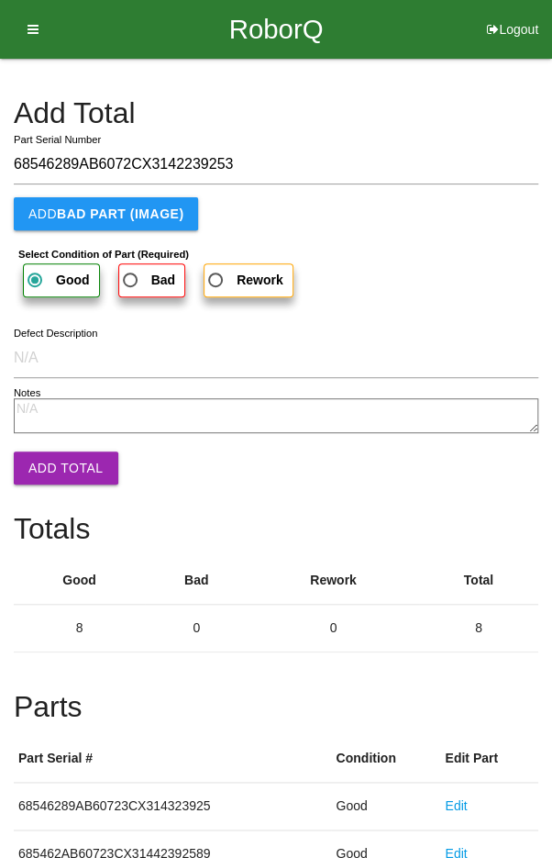
click at [57, 462] on button "Add Total" at bounding box center [66, 467] width 105 height 33
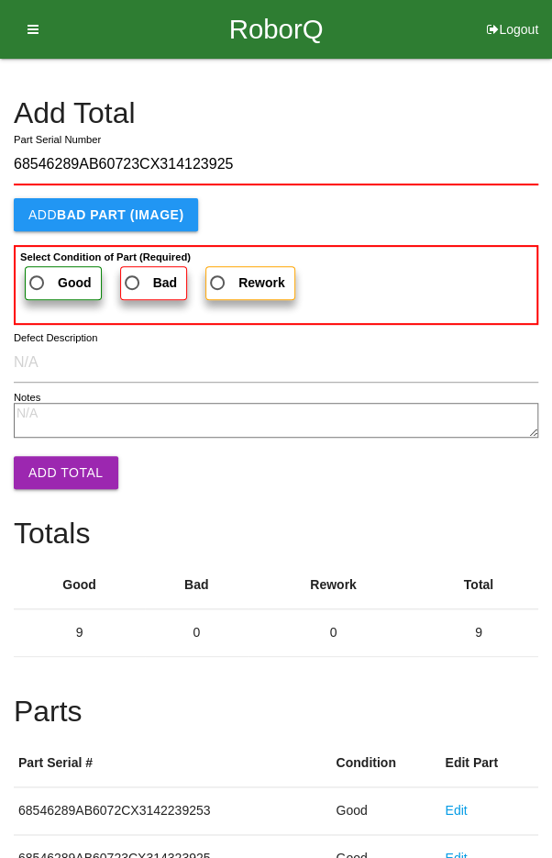
click at [46, 280] on span "Good" at bounding box center [59, 283] width 66 height 23
click at [38, 280] on input "Good" at bounding box center [32, 278] width 12 height 12
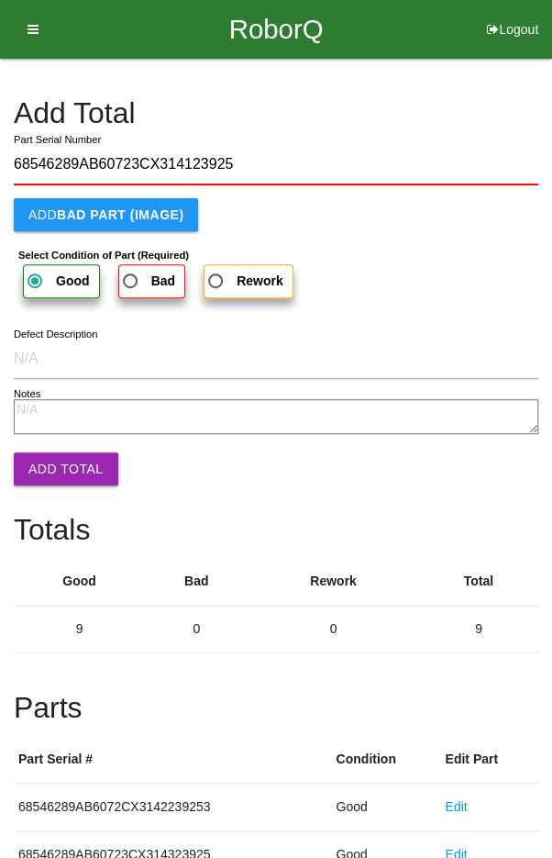
click at [60, 460] on button "Add Total" at bounding box center [66, 468] width 105 height 33
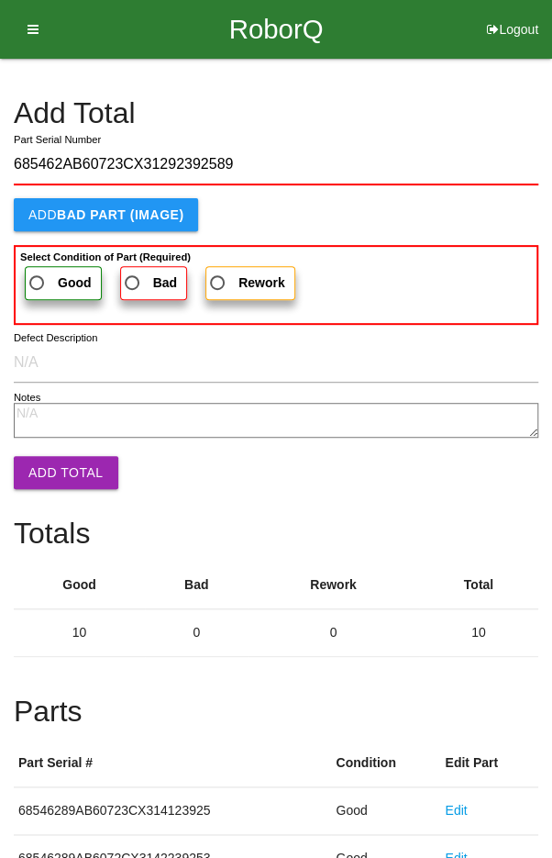
click at [50, 266] on label "Good" at bounding box center [63, 283] width 77 height 34
click at [38, 272] on input "Good" at bounding box center [32, 278] width 12 height 12
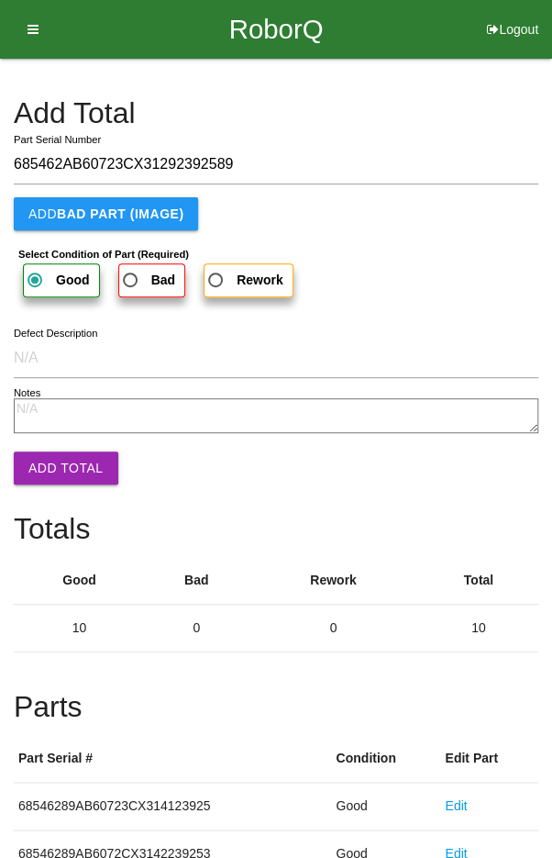
click at [60, 465] on button "Add Total" at bounding box center [66, 467] width 105 height 33
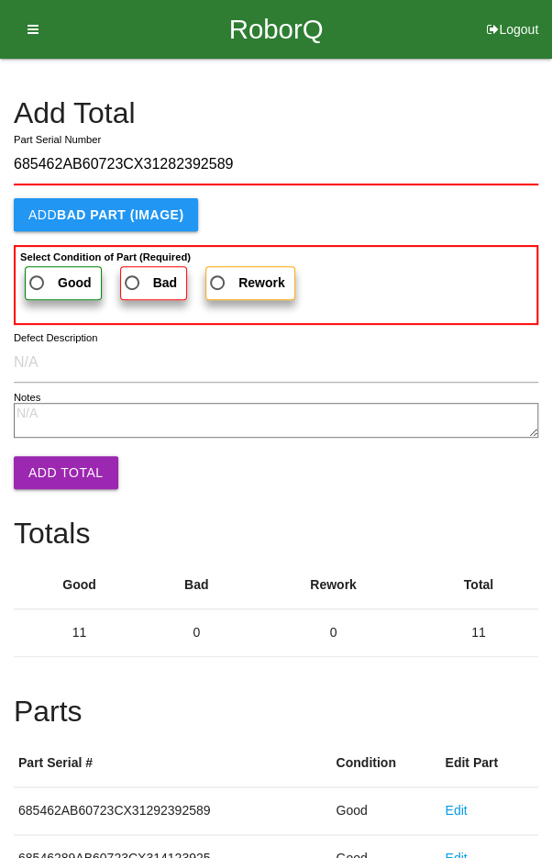
click at [43, 279] on span "Good" at bounding box center [59, 283] width 66 height 23
click at [38, 279] on input "Good" at bounding box center [32, 278] width 12 height 12
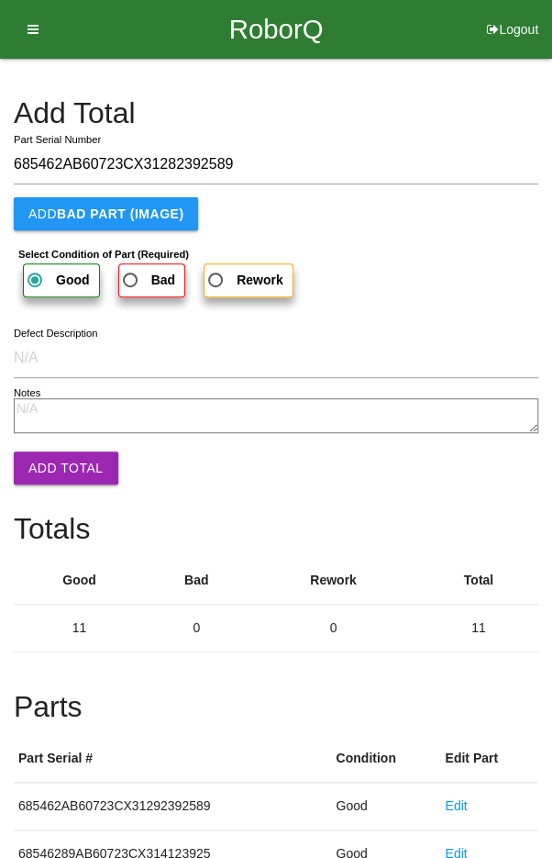
click at [61, 458] on button "Add Total" at bounding box center [66, 467] width 105 height 33
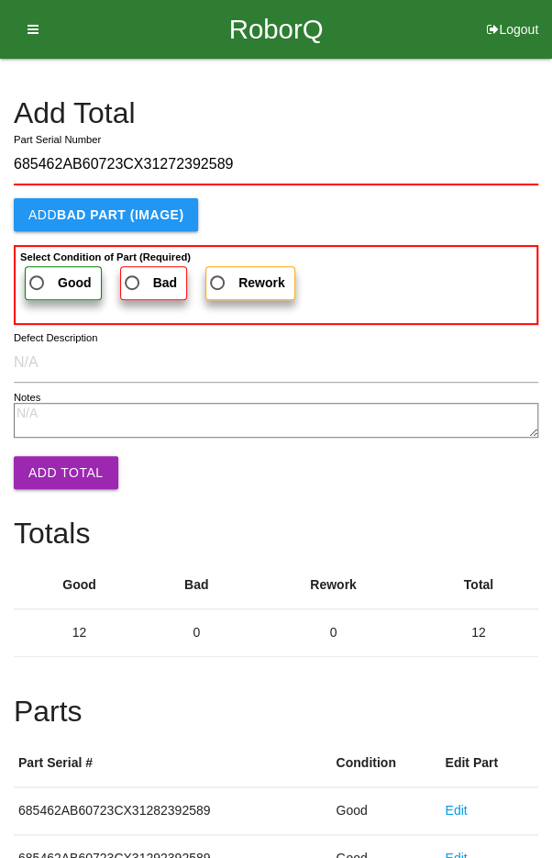
click at [52, 273] on span "Good" at bounding box center [59, 283] width 66 height 23
click at [38, 273] on input "Good" at bounding box center [32, 278] width 12 height 12
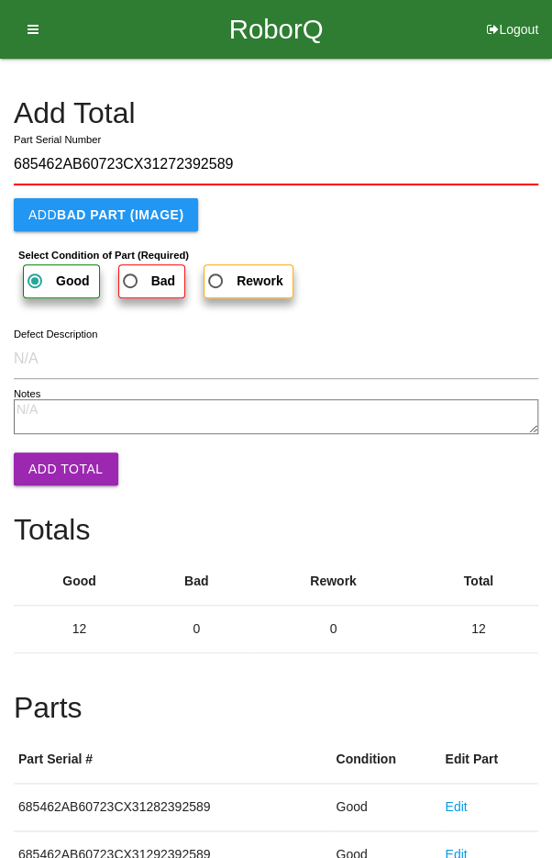
click at [61, 456] on button "Add Total" at bounding box center [66, 468] width 105 height 33
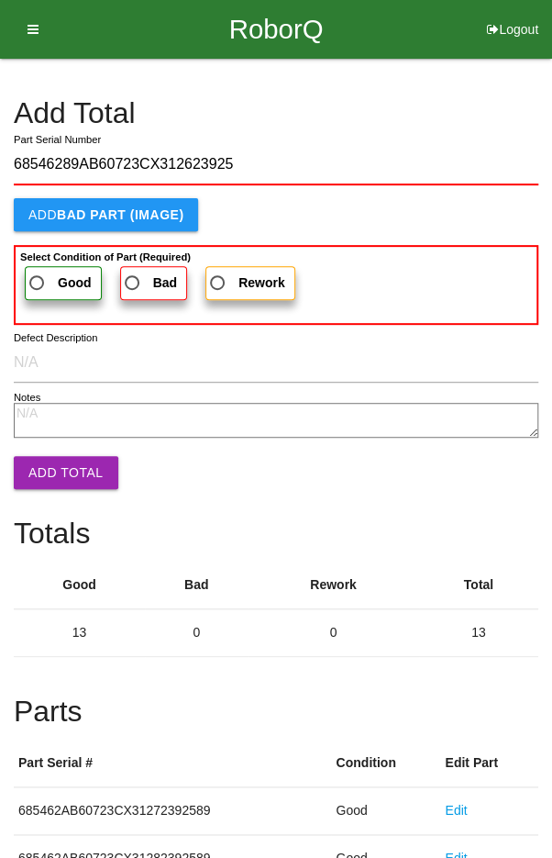
click at [49, 273] on span "Good" at bounding box center [59, 283] width 66 height 23
click at [38, 273] on input "Good" at bounding box center [32, 278] width 12 height 12
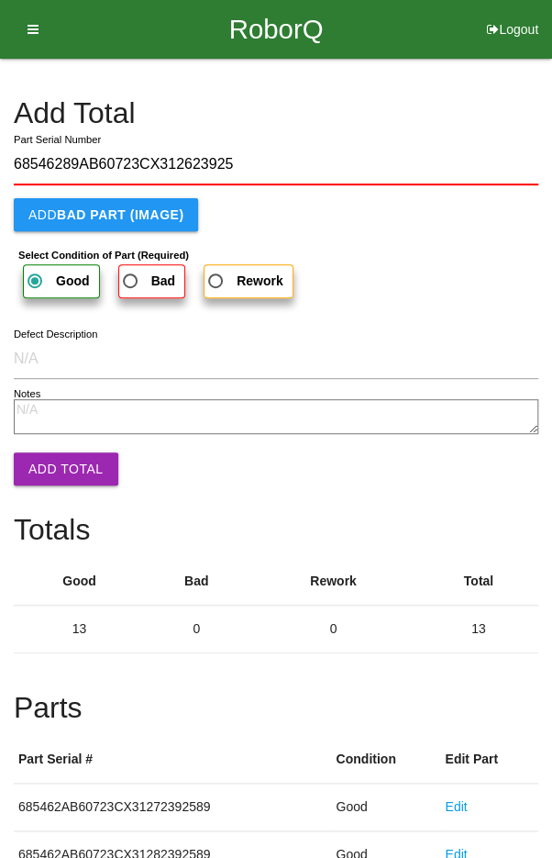
click at [50, 460] on button "Add Total" at bounding box center [66, 468] width 105 height 33
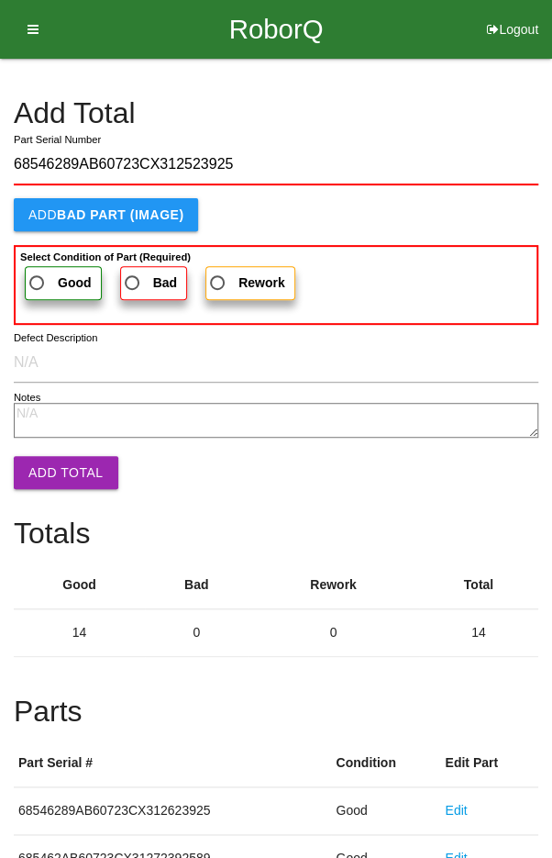
click at [53, 281] on span "Good" at bounding box center [59, 283] width 66 height 23
click at [38, 281] on input "Good" at bounding box center [32, 278] width 12 height 12
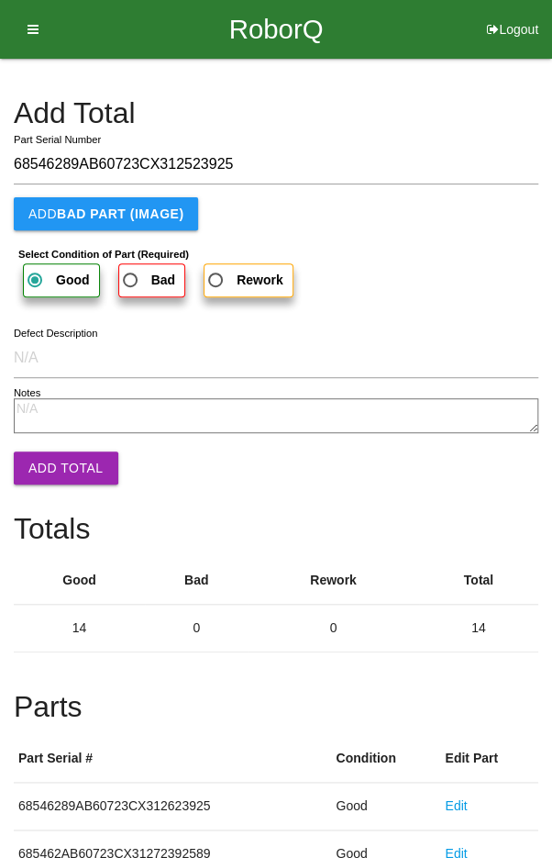
click at [58, 465] on button "Add Total" at bounding box center [66, 467] width 105 height 33
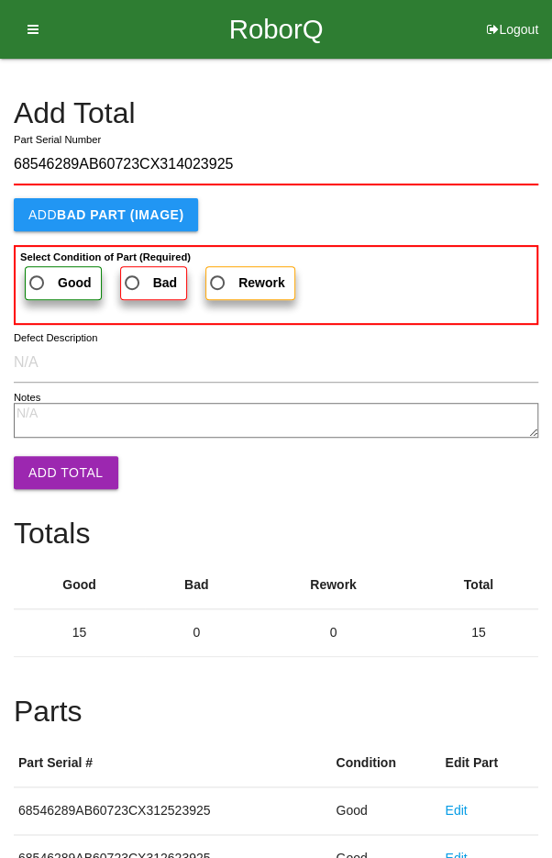
click at [42, 267] on label "Good" at bounding box center [63, 283] width 77 height 34
click at [38, 272] on input "Good" at bounding box center [32, 278] width 12 height 12
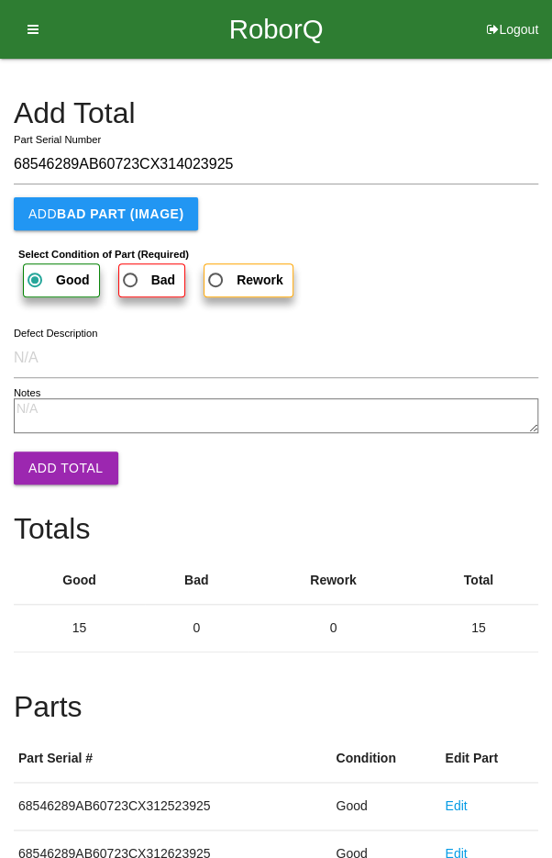
click at [52, 465] on button "Add Total" at bounding box center [66, 467] width 105 height 33
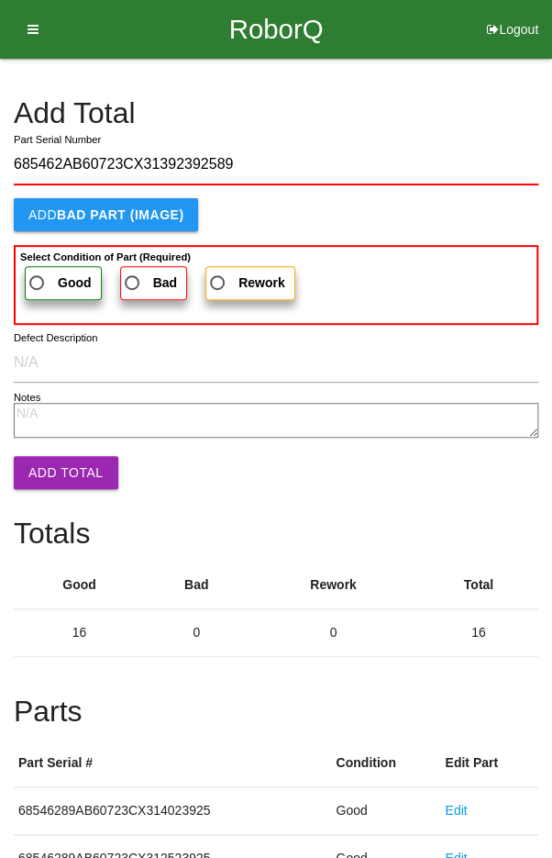
click at [45, 279] on span "Good" at bounding box center [59, 283] width 66 height 23
click at [38, 279] on input "Good" at bounding box center [32, 278] width 12 height 12
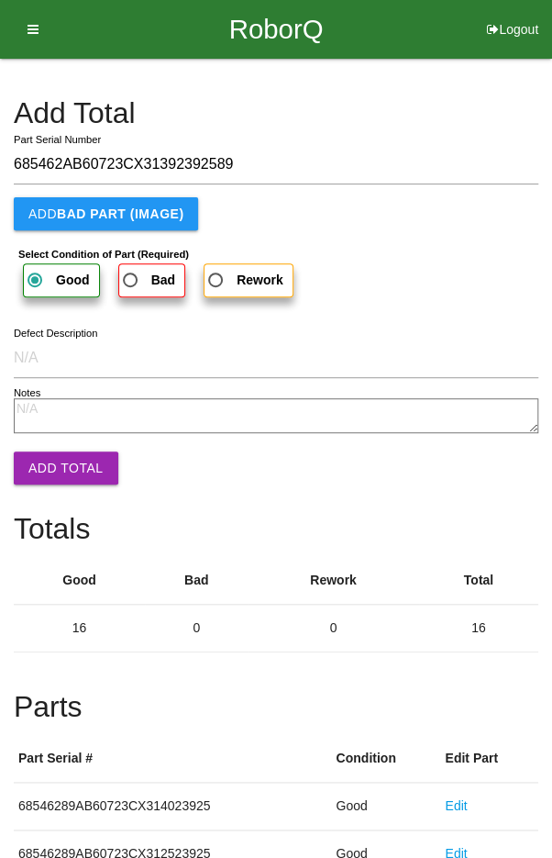
click at [55, 464] on button "Add Total" at bounding box center [66, 467] width 105 height 33
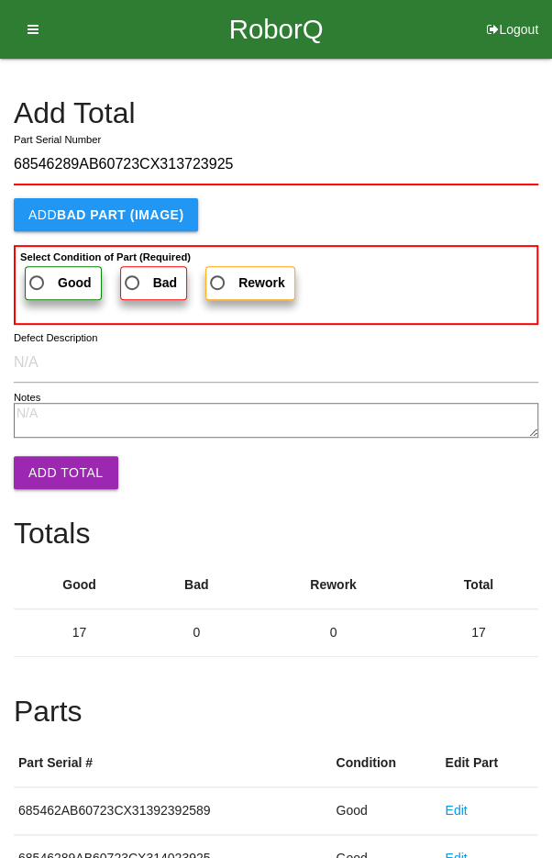
click at [46, 273] on span "Good" at bounding box center [59, 283] width 66 height 23
click at [38, 273] on input "Good" at bounding box center [32, 278] width 12 height 12
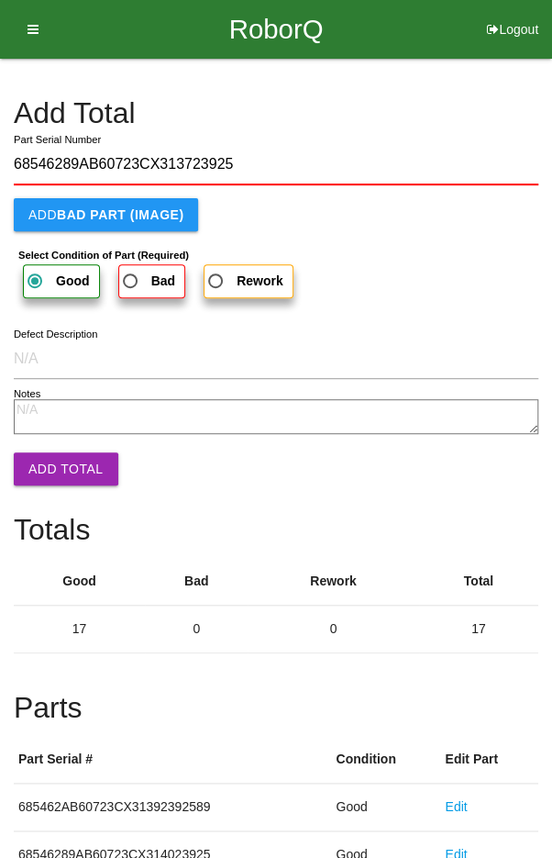
click at [58, 457] on button "Add Total" at bounding box center [66, 468] width 105 height 33
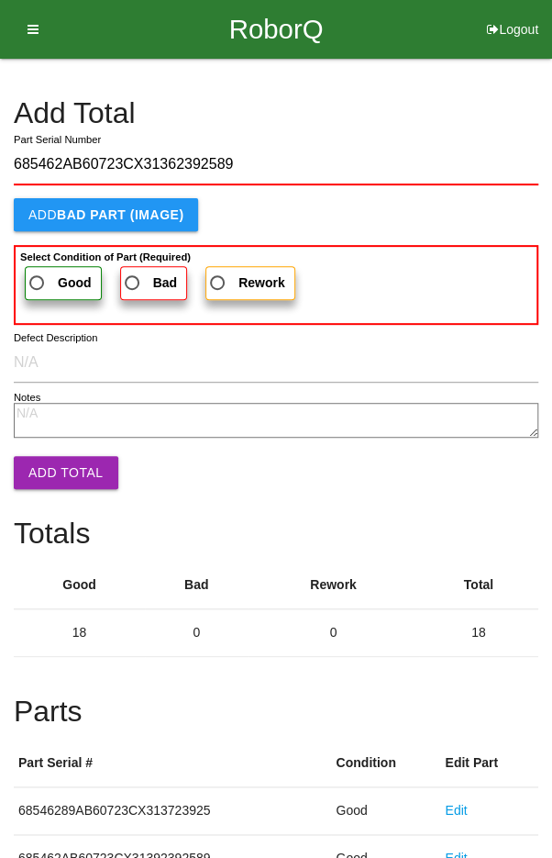
click at [50, 269] on label "Good" at bounding box center [63, 283] width 77 height 34
click at [38, 272] on input "Good" at bounding box center [32, 278] width 12 height 12
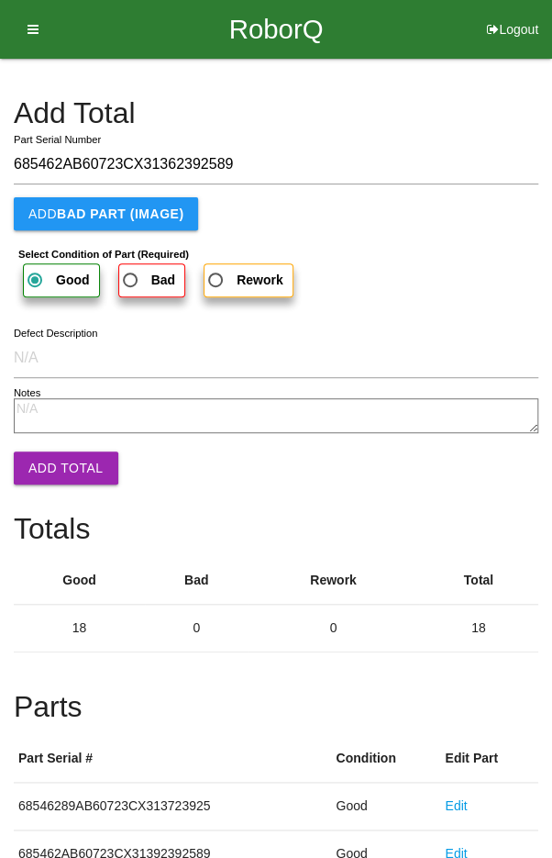
click at [57, 462] on button "Add Total" at bounding box center [66, 467] width 105 height 33
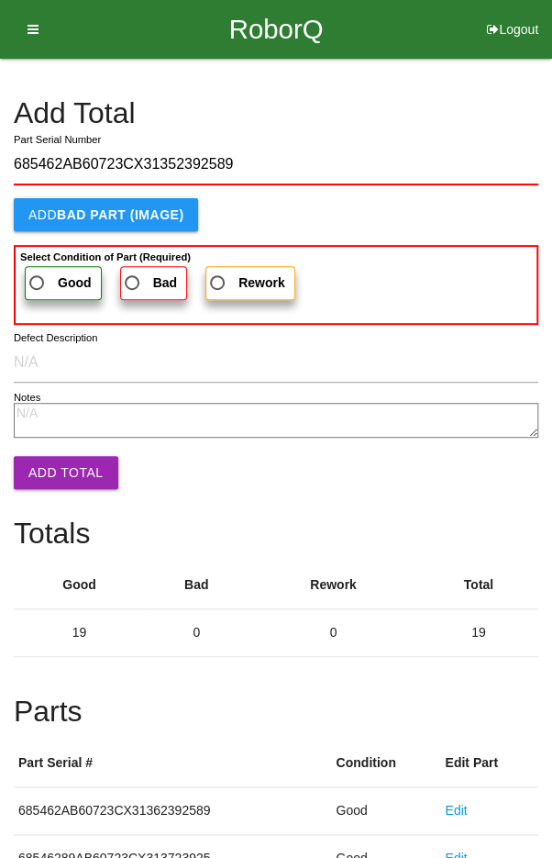
click at [50, 268] on label "Good" at bounding box center [63, 283] width 77 height 34
click at [38, 272] on input "Good" at bounding box center [32, 278] width 12 height 12
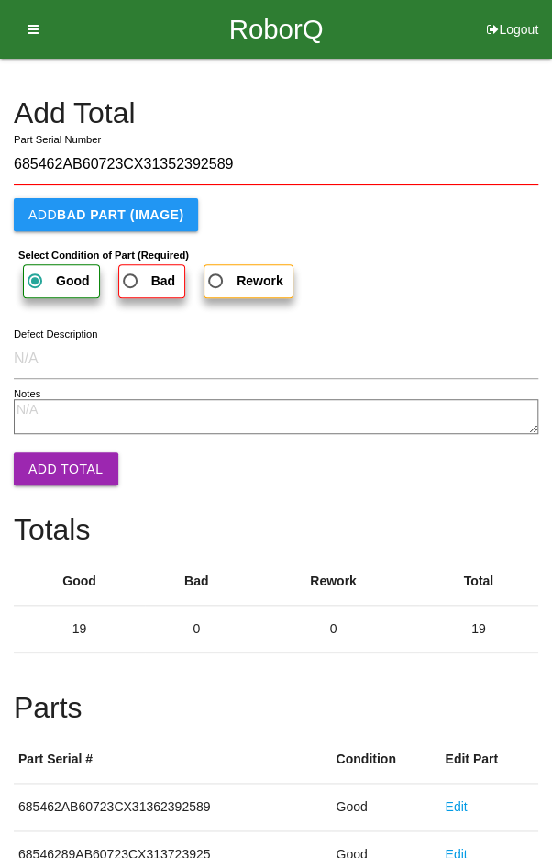
click at [61, 462] on button "Add Total" at bounding box center [66, 468] width 105 height 33
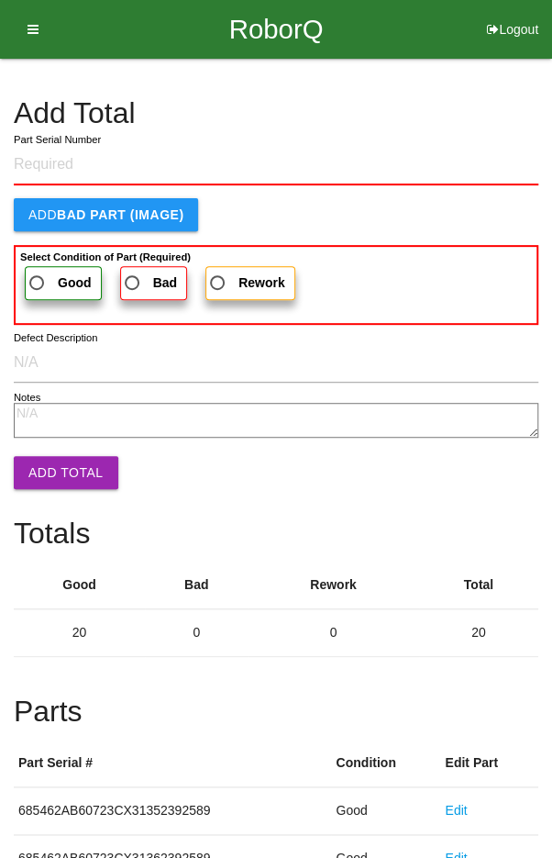
click at [458, 135] on div "Add Total" at bounding box center [276, 119] width 525 height 44
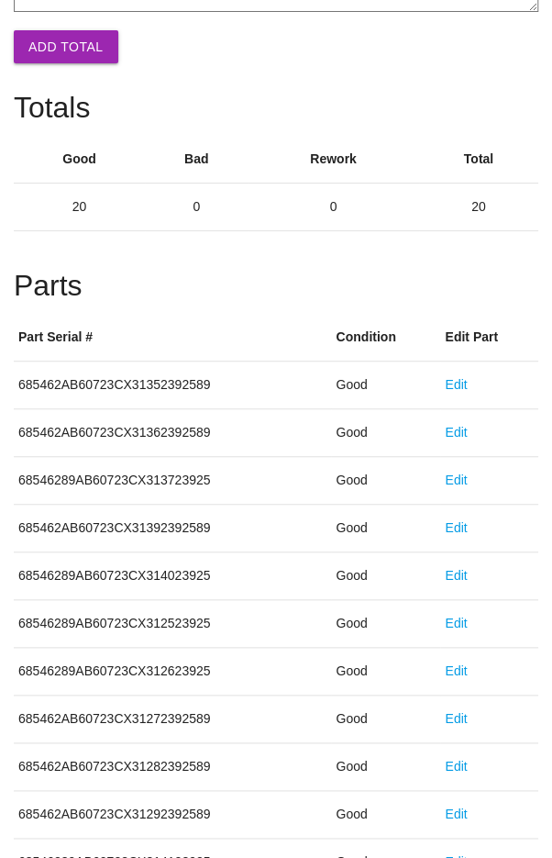
scroll to position [1019, 0]
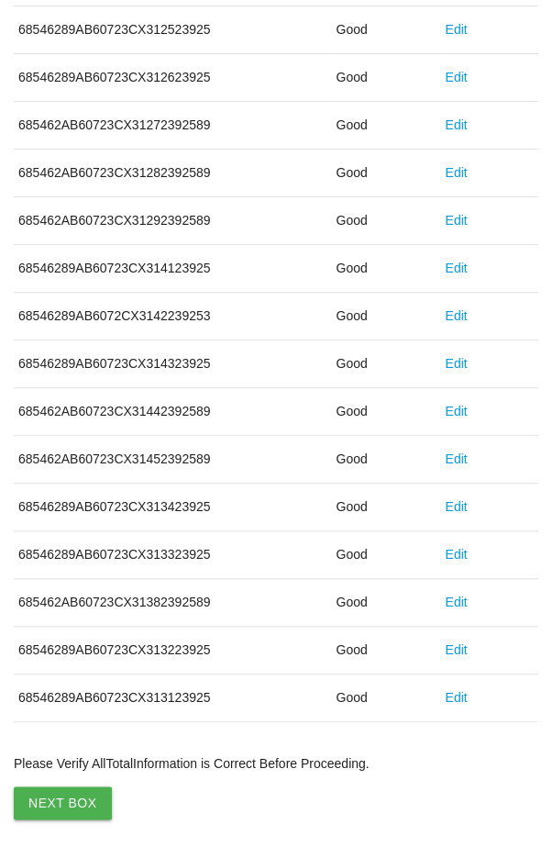
click at [58, 795] on button "Next Box" at bounding box center [63, 802] width 98 height 33
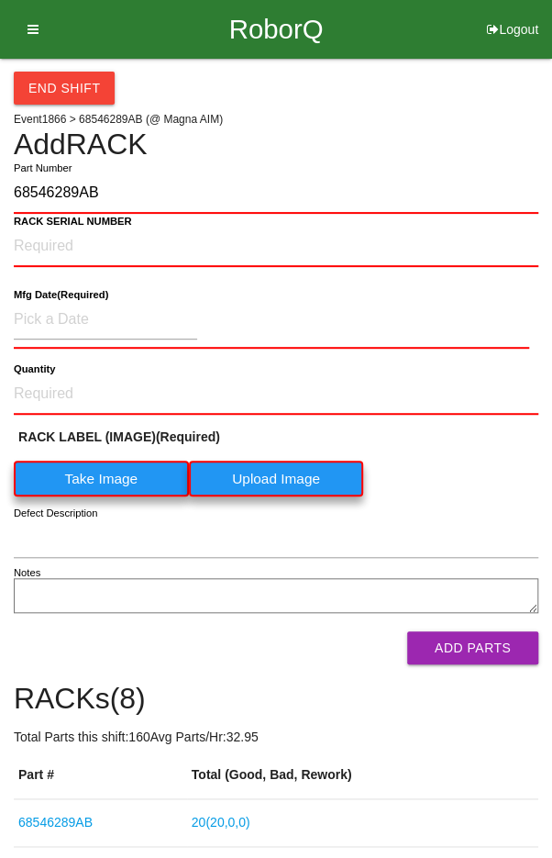
click at [90, 477] on label "Take Image" at bounding box center [101, 479] width 175 height 36
click at [0, 0] on \(IMAGE\) "Take Image" at bounding box center [0, 0] width 0 height 0
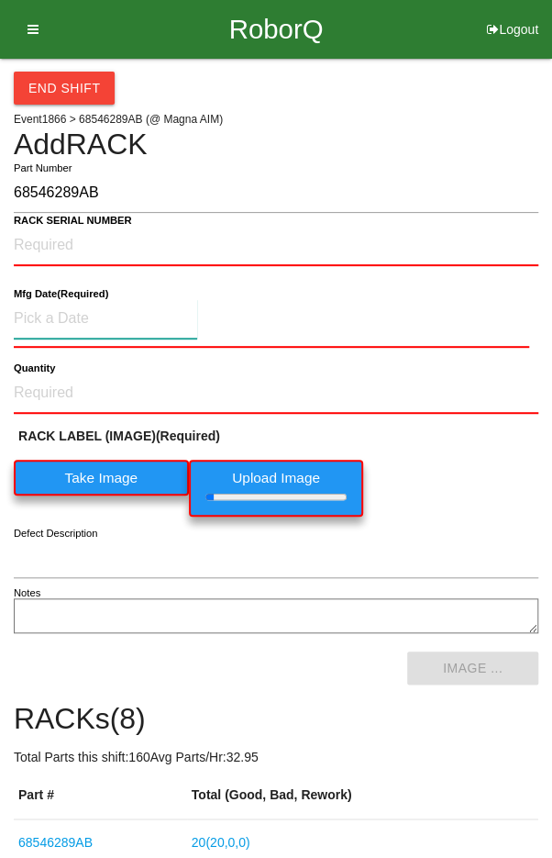
click at [65, 315] on input at bounding box center [106, 318] width 184 height 39
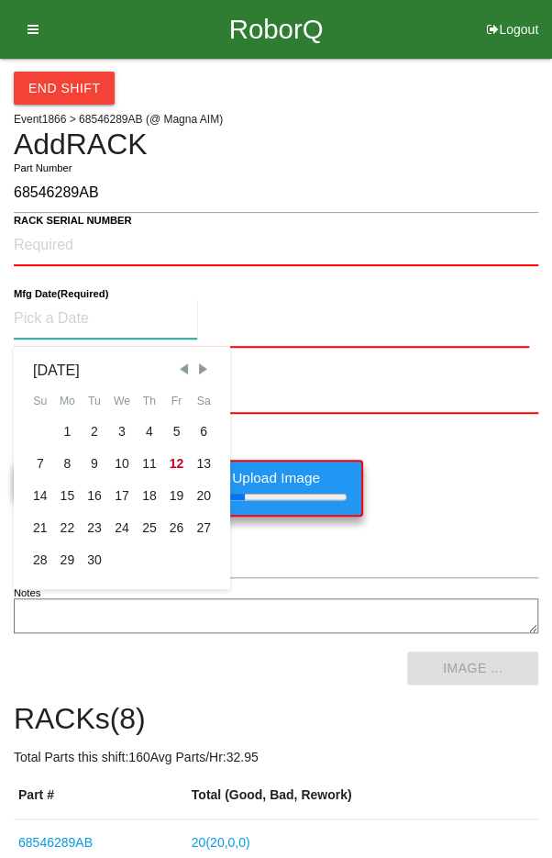
click at [87, 429] on div "2" at bounding box center [95, 432] width 28 height 32
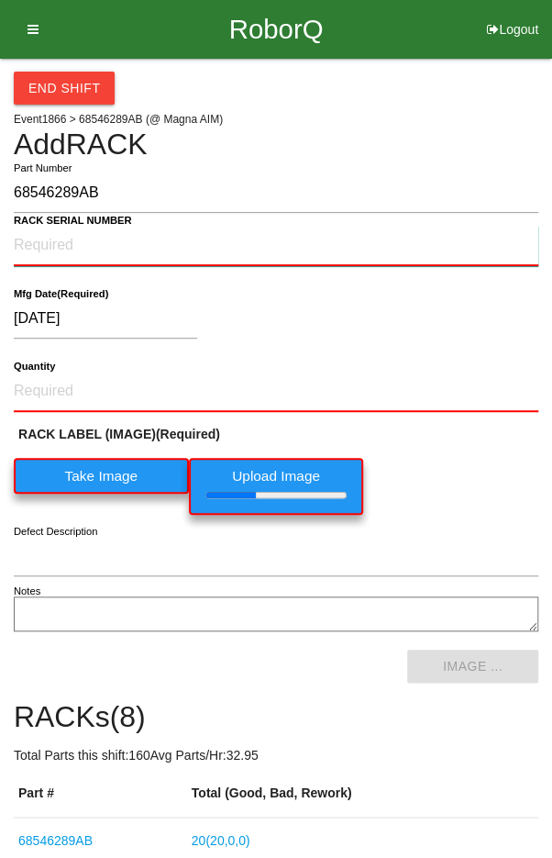
click at [47, 239] on NUMBER "RACK SERIAL NUMBER" at bounding box center [276, 246] width 525 height 40
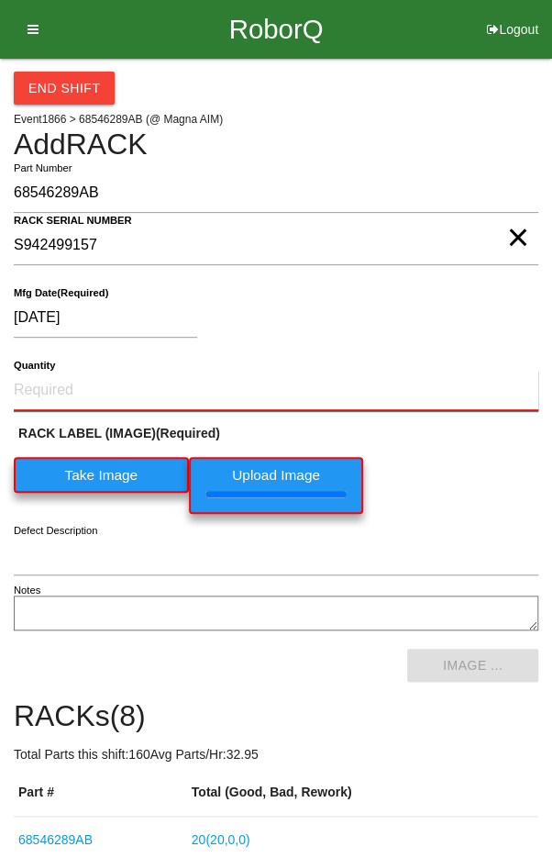
click at [60, 371] on input "Quantity" at bounding box center [276, 391] width 525 height 40
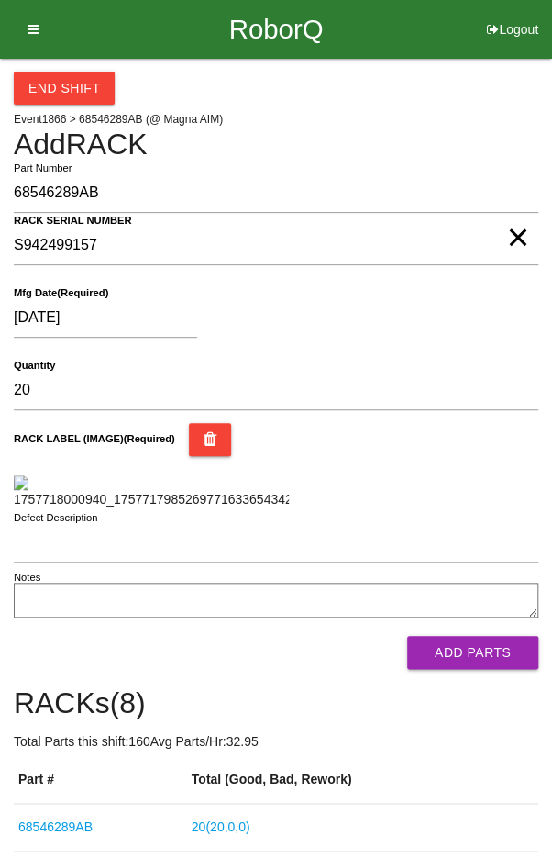
click at [481, 462] on div "RACK LABEL (IMAGE) (Required)" at bounding box center [276, 466] width 525 height 86
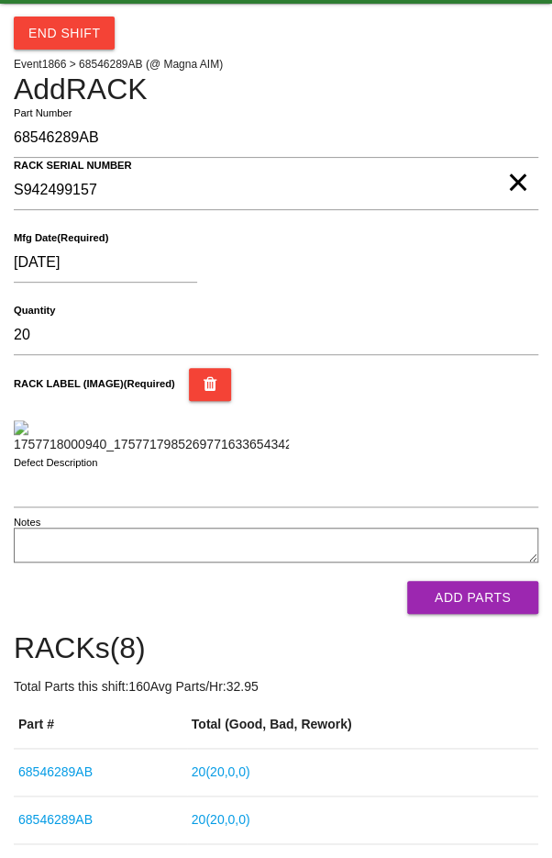
scroll to position [305, 0]
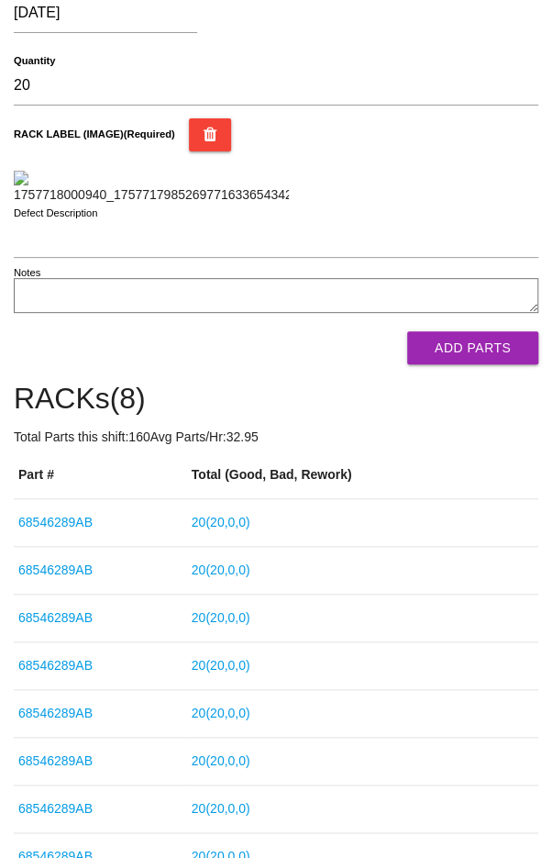
click at [496, 364] on button "Add Parts" at bounding box center [472, 347] width 131 height 33
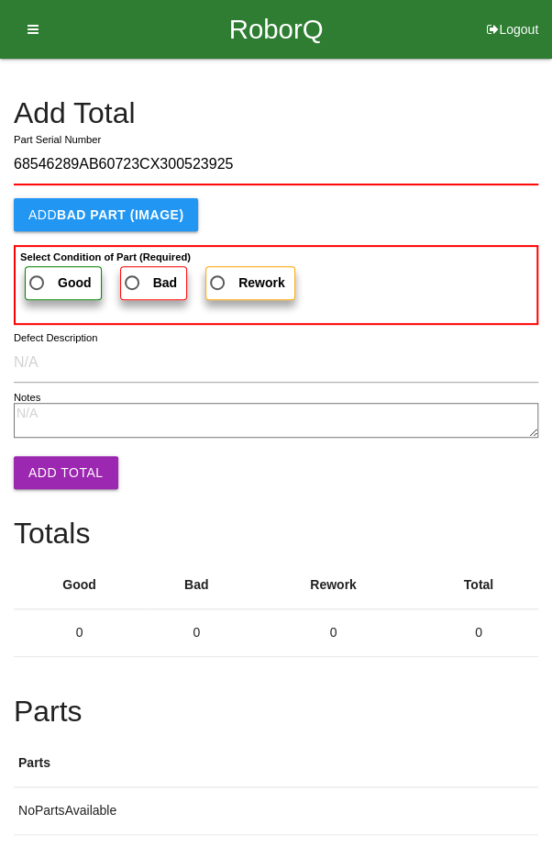
click at [50, 282] on span "Good" at bounding box center [59, 283] width 66 height 23
click at [38, 282] on input "Good" at bounding box center [32, 278] width 12 height 12
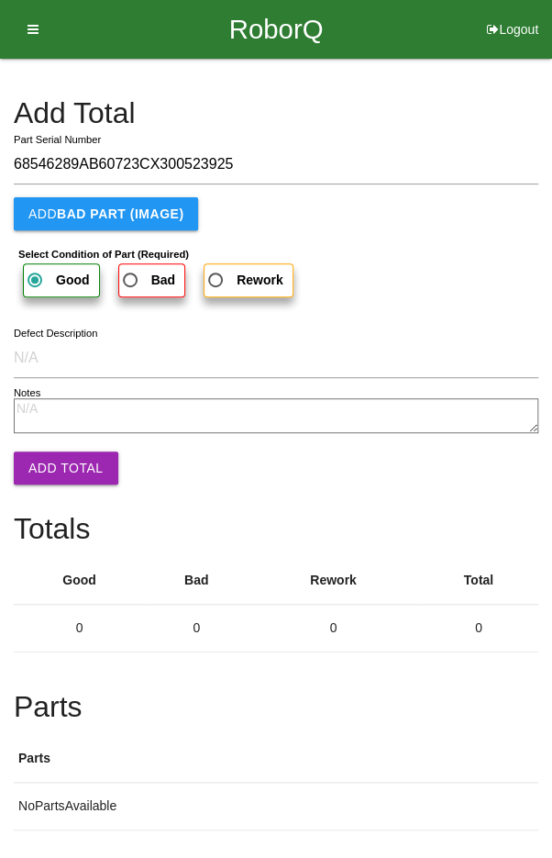
click at [47, 461] on button "Add Total" at bounding box center [66, 467] width 105 height 33
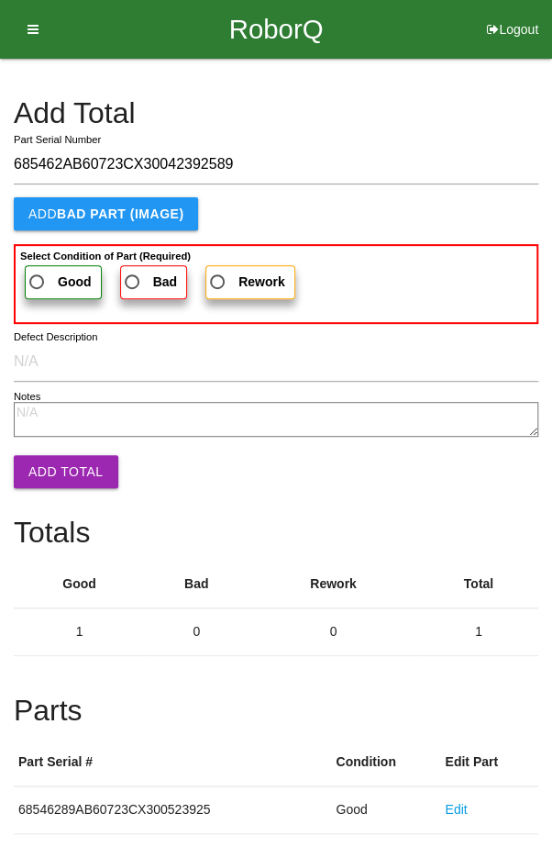
click at [41, 276] on span "Good" at bounding box center [59, 282] width 66 height 23
click at [38, 276] on input "Good" at bounding box center [32, 277] width 12 height 12
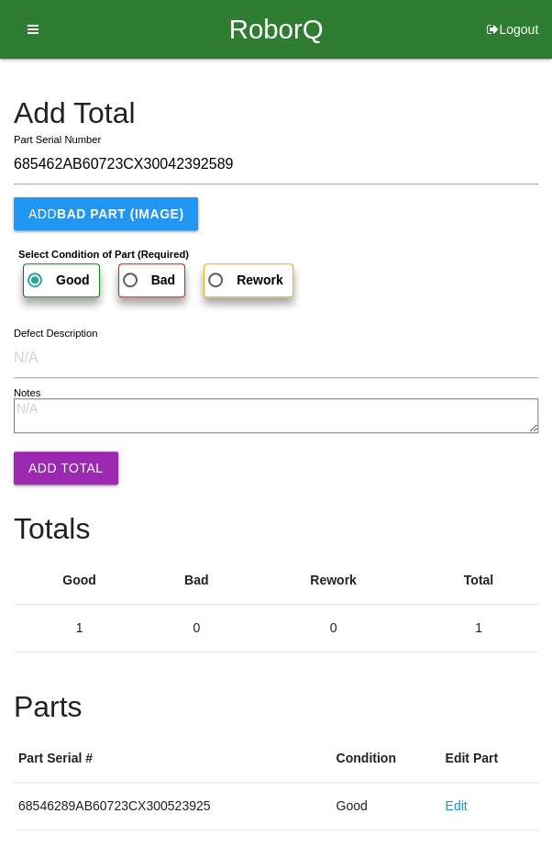
click at [53, 451] on button "Add Total" at bounding box center [66, 467] width 105 height 33
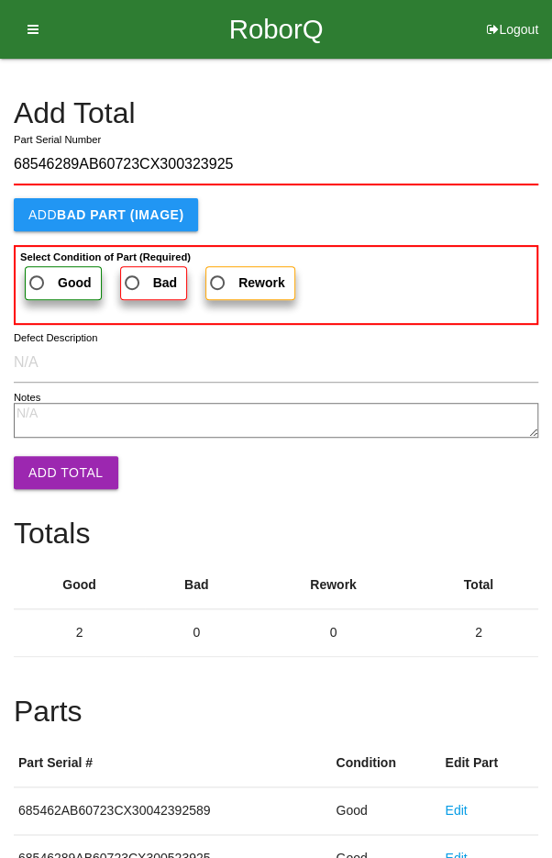
click at [41, 274] on span "Good" at bounding box center [59, 283] width 66 height 23
click at [38, 274] on input "Good" at bounding box center [32, 278] width 12 height 12
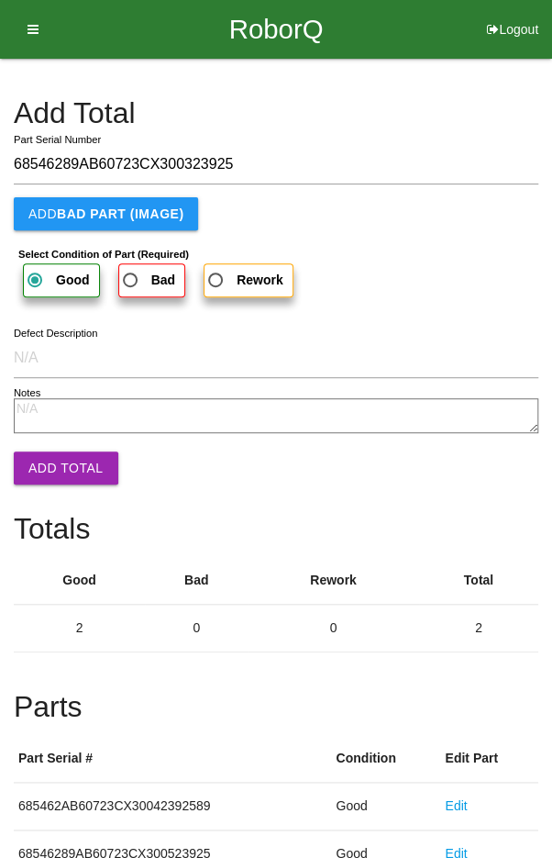
click at [50, 462] on button "Add Total" at bounding box center [66, 467] width 105 height 33
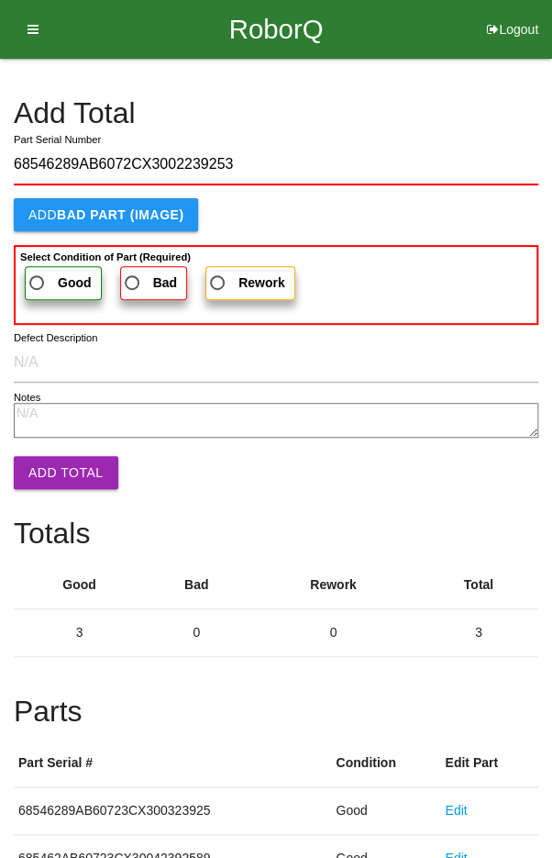
click at [54, 279] on span "Good" at bounding box center [59, 283] width 66 height 23
click at [38, 279] on input "Good" at bounding box center [32, 278] width 12 height 12
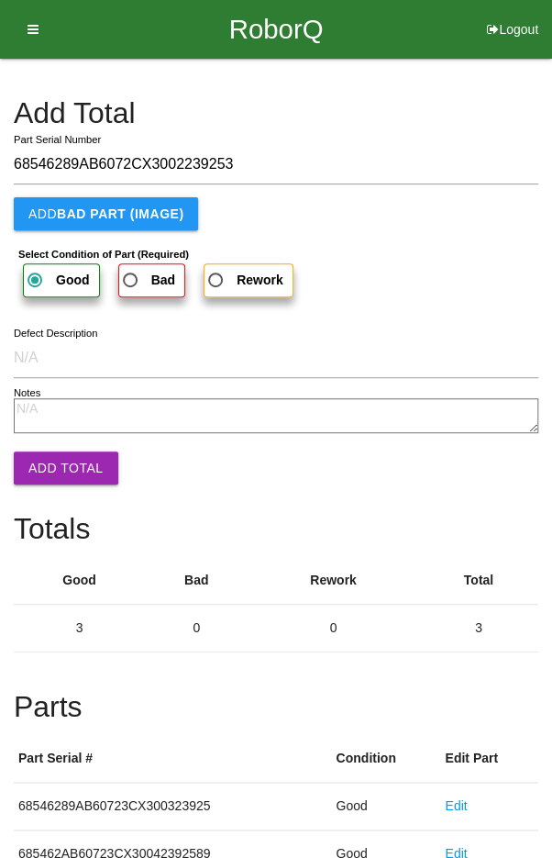
click at [52, 473] on button "Add Total" at bounding box center [66, 467] width 105 height 33
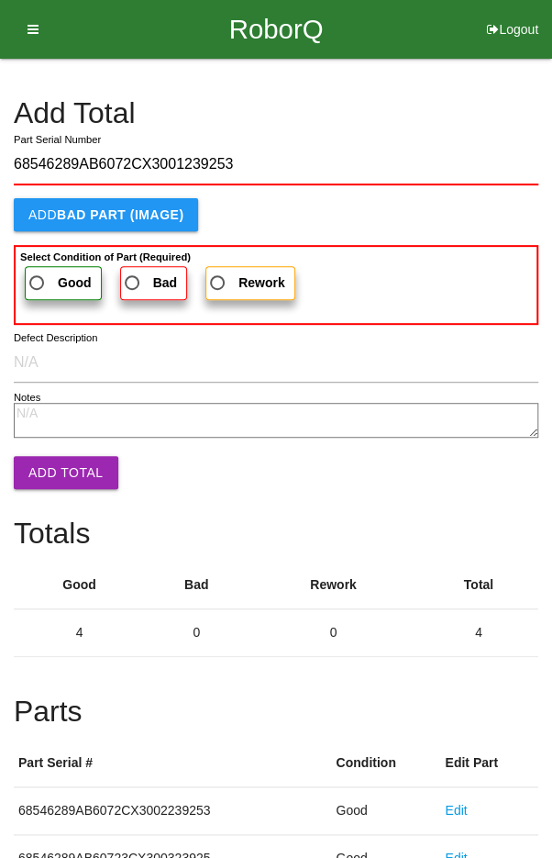
click at [52, 278] on span "Good" at bounding box center [59, 283] width 66 height 23
click at [38, 278] on input "Good" at bounding box center [32, 278] width 12 height 12
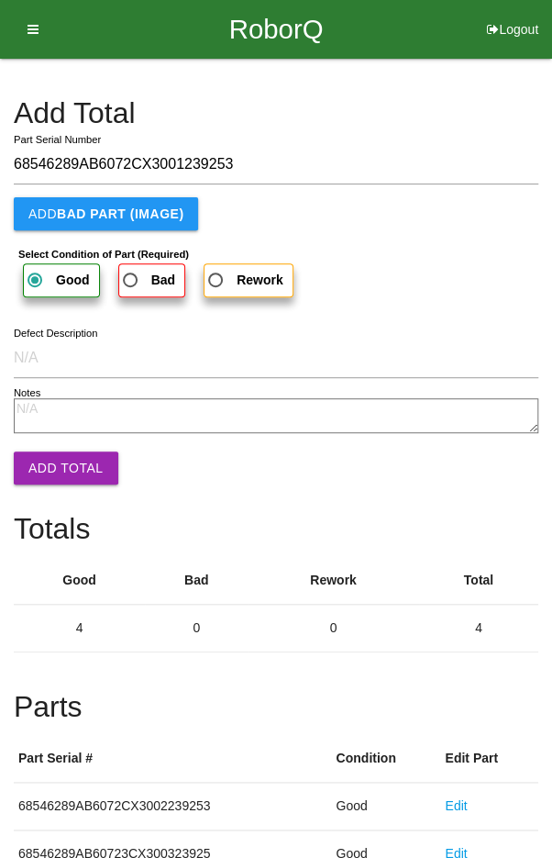
click at [56, 465] on button "Add Total" at bounding box center [66, 467] width 105 height 33
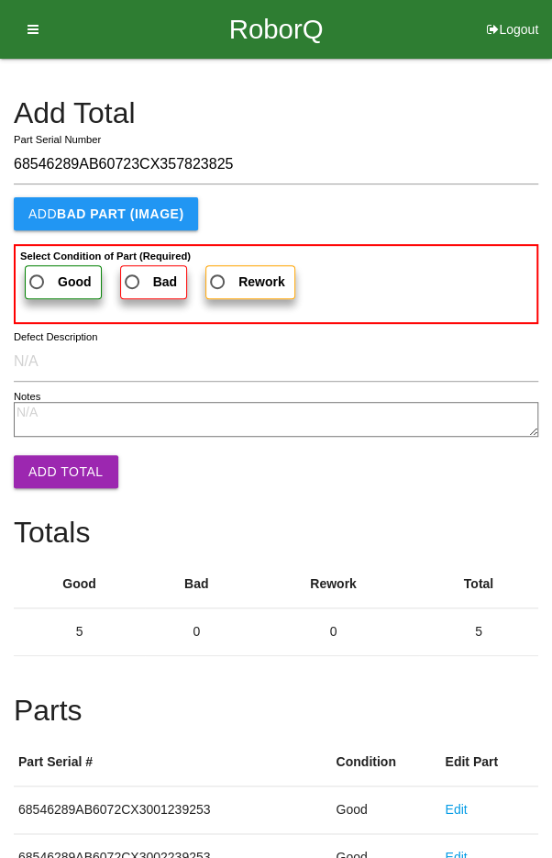
click at [47, 276] on span "Good" at bounding box center [59, 282] width 66 height 23
click at [38, 276] on input "Good" at bounding box center [32, 277] width 12 height 12
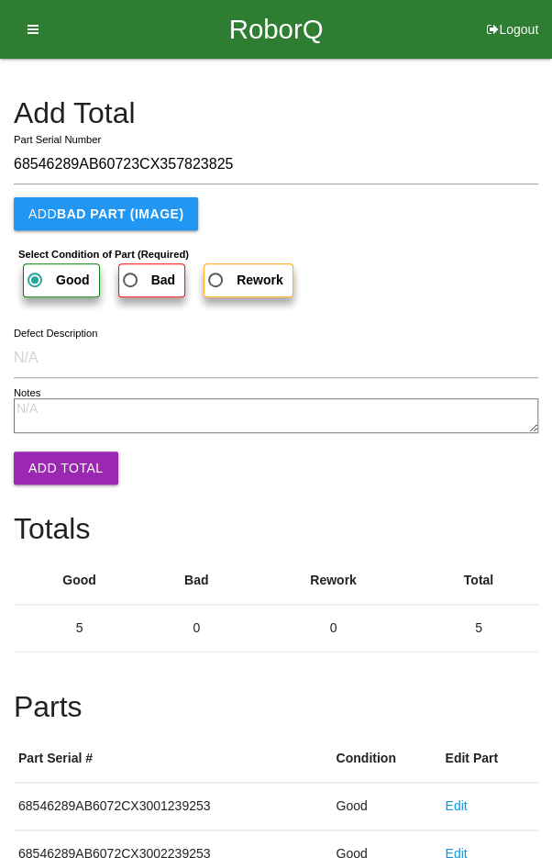
click at [66, 464] on button "Add Total" at bounding box center [66, 467] width 105 height 33
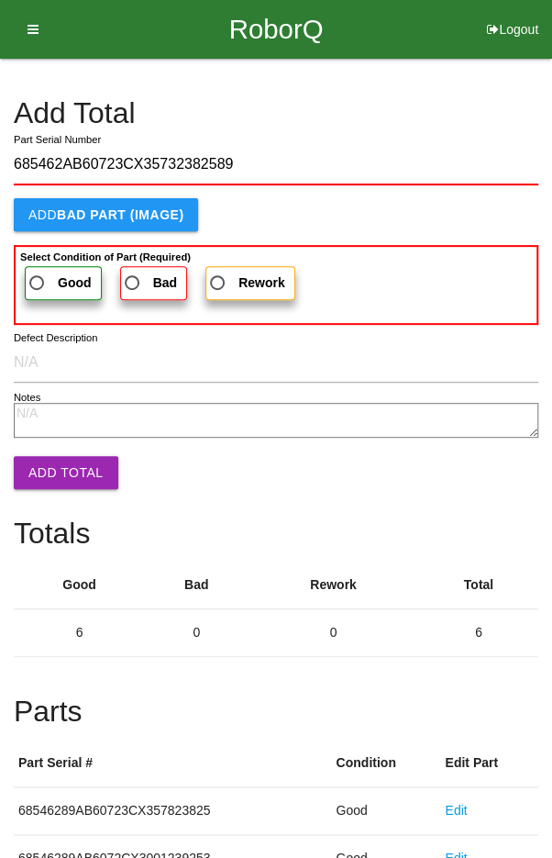
click at [47, 274] on span "Good" at bounding box center [59, 283] width 66 height 23
click at [38, 274] on input "Good" at bounding box center [32, 278] width 12 height 12
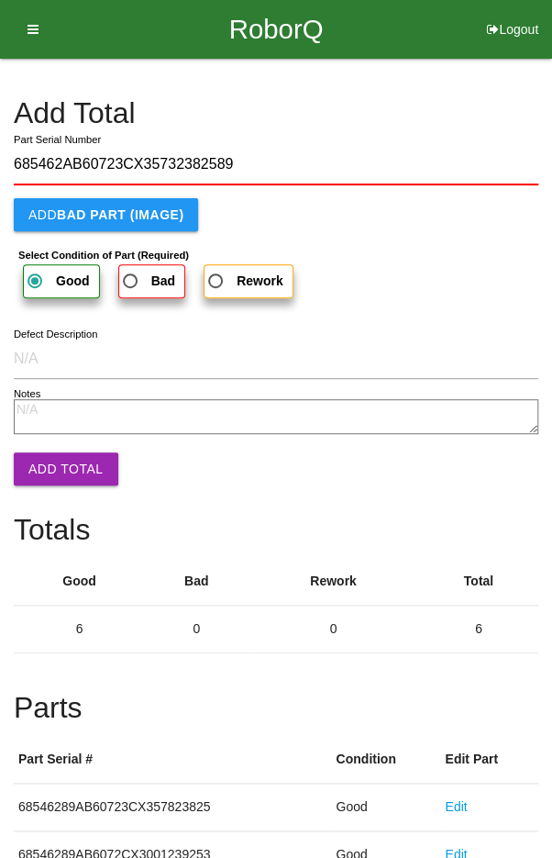
click at [52, 468] on button "Add Total" at bounding box center [66, 468] width 105 height 33
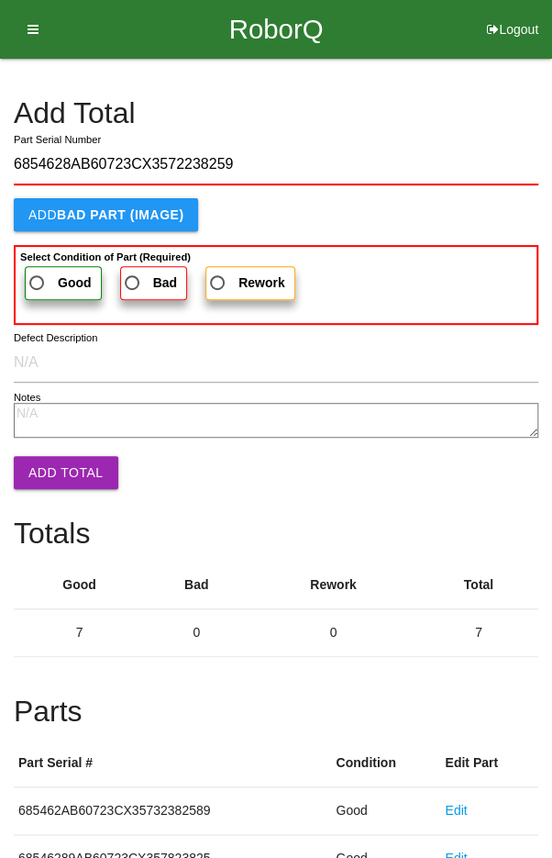
click at [45, 278] on span "Good" at bounding box center [59, 283] width 66 height 23
click at [38, 278] on input "Good" at bounding box center [32, 278] width 12 height 12
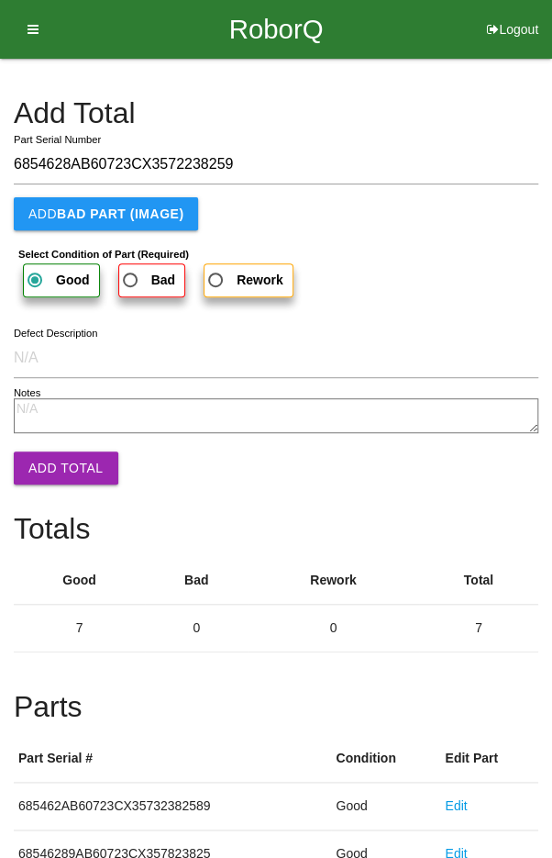
click at [55, 457] on button "Add Total" at bounding box center [66, 467] width 105 height 33
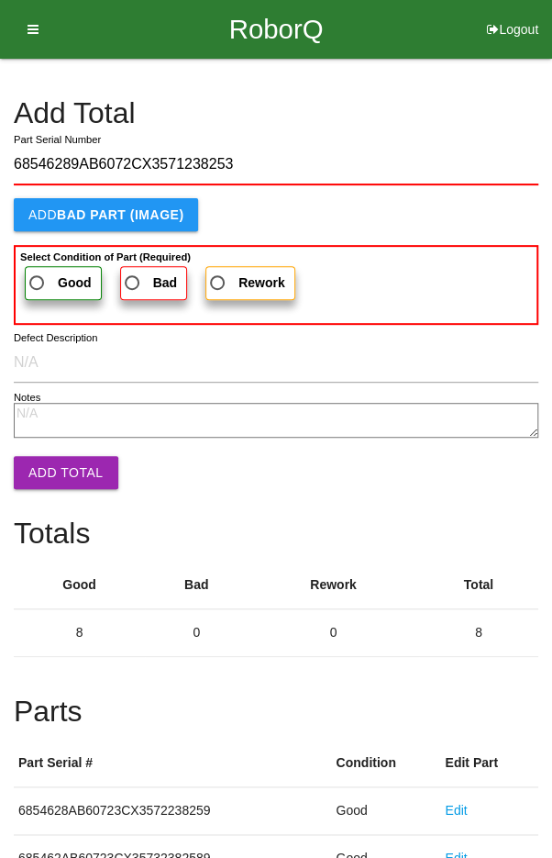
click at [41, 273] on span "Good" at bounding box center [59, 283] width 66 height 23
click at [38, 273] on input "Good" at bounding box center [32, 278] width 12 height 12
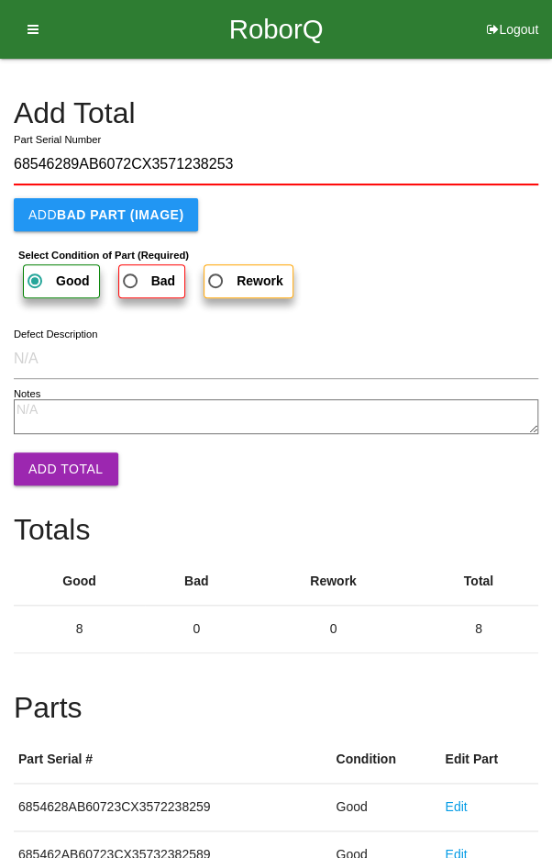
click at [52, 480] on button "Add Total" at bounding box center [66, 468] width 105 height 33
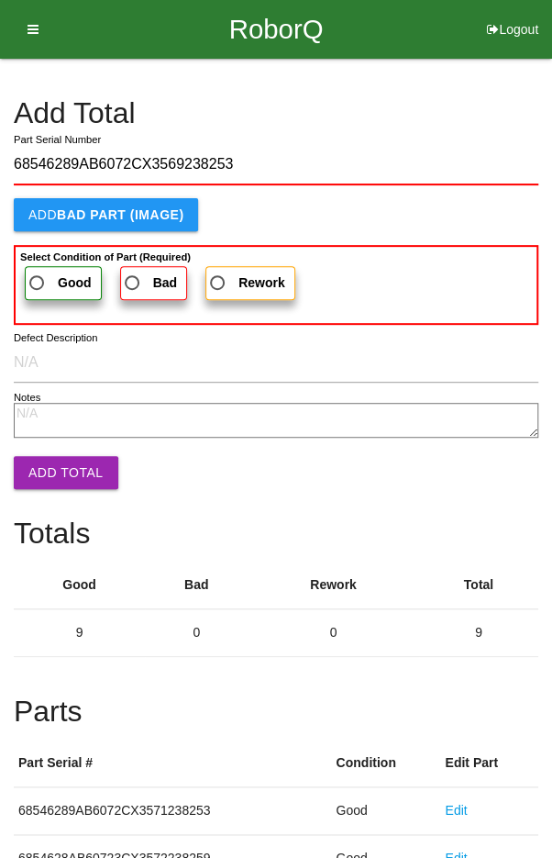
click at [39, 272] on span "Good" at bounding box center [59, 283] width 66 height 23
click at [38, 272] on input "Good" at bounding box center [32, 278] width 12 height 12
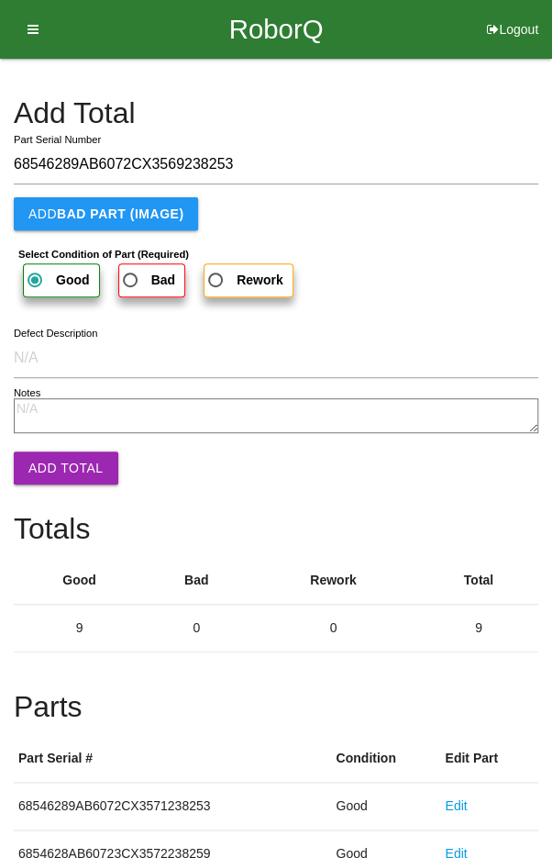
click at [54, 468] on button "Add Total" at bounding box center [66, 467] width 105 height 33
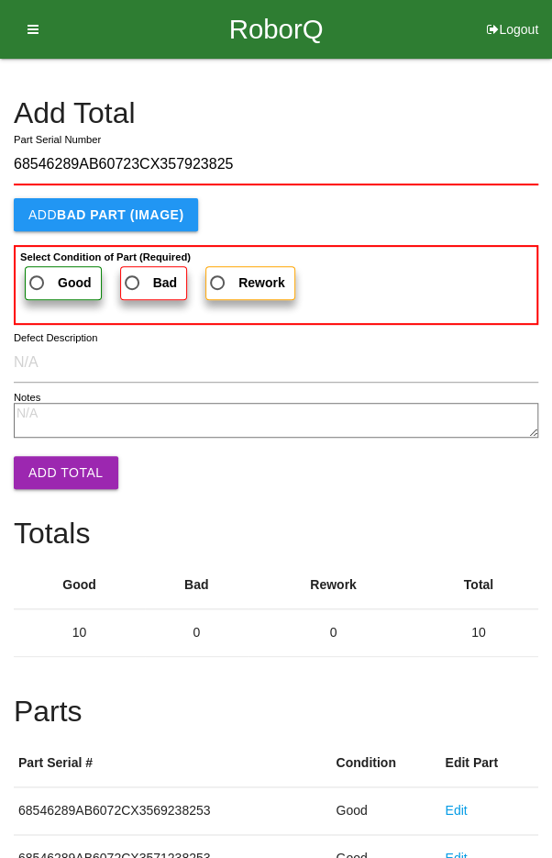
click at [49, 272] on span "Good" at bounding box center [59, 283] width 66 height 23
click at [38, 272] on input "Good" at bounding box center [32, 278] width 12 height 12
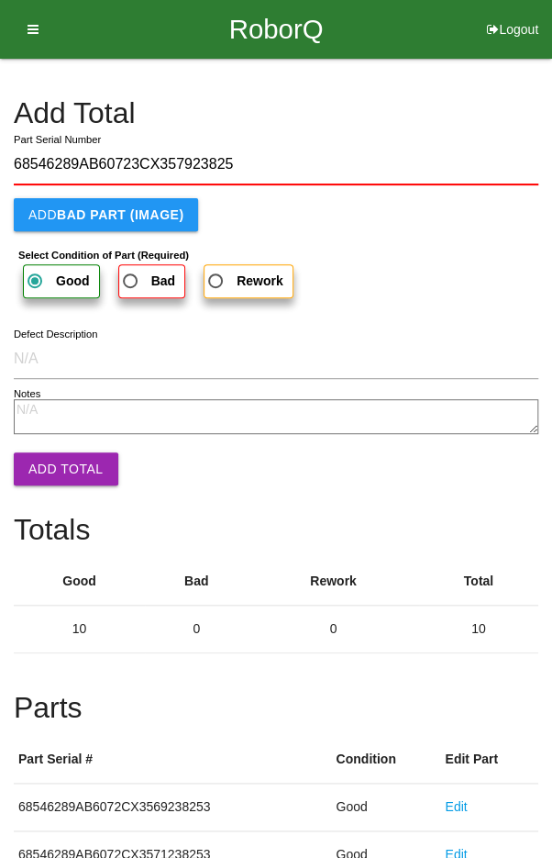
click at [60, 461] on button "Add Total" at bounding box center [66, 468] width 105 height 33
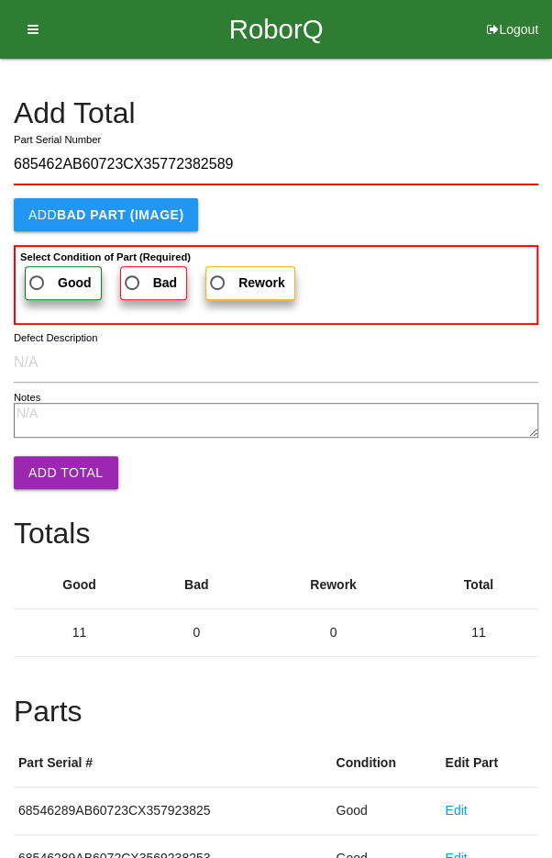
click at [55, 275] on span "Good" at bounding box center [59, 283] width 66 height 23
click at [38, 275] on input "Good" at bounding box center [32, 278] width 12 height 12
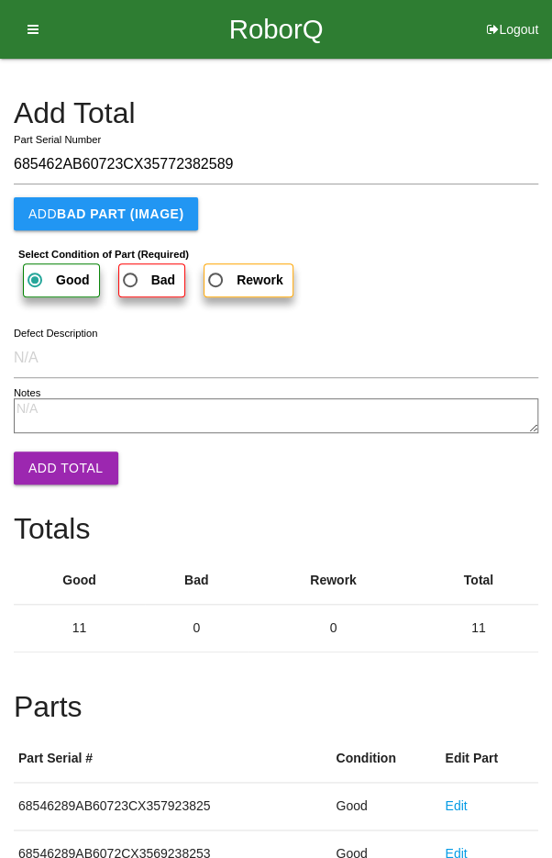
click at [50, 460] on button "Add Total" at bounding box center [66, 467] width 105 height 33
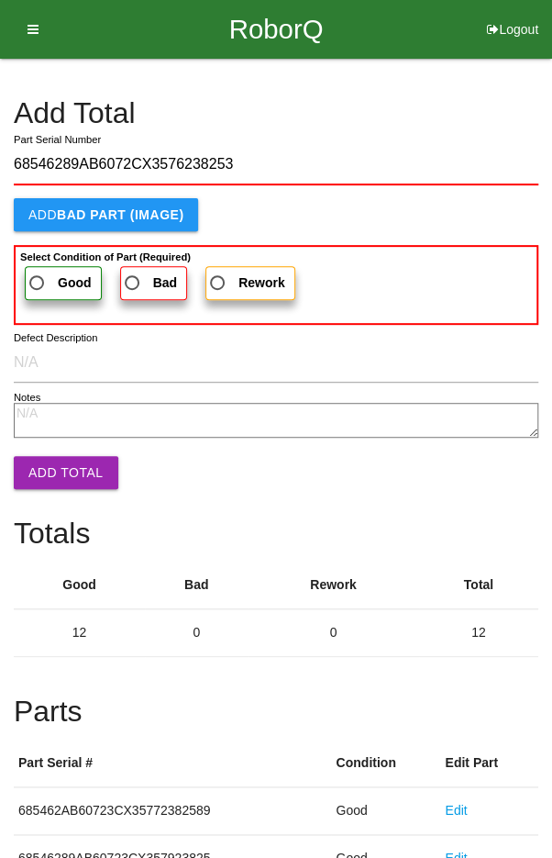
click at [48, 275] on span "Good" at bounding box center [59, 283] width 66 height 23
click at [38, 275] on input "Good" at bounding box center [32, 278] width 12 height 12
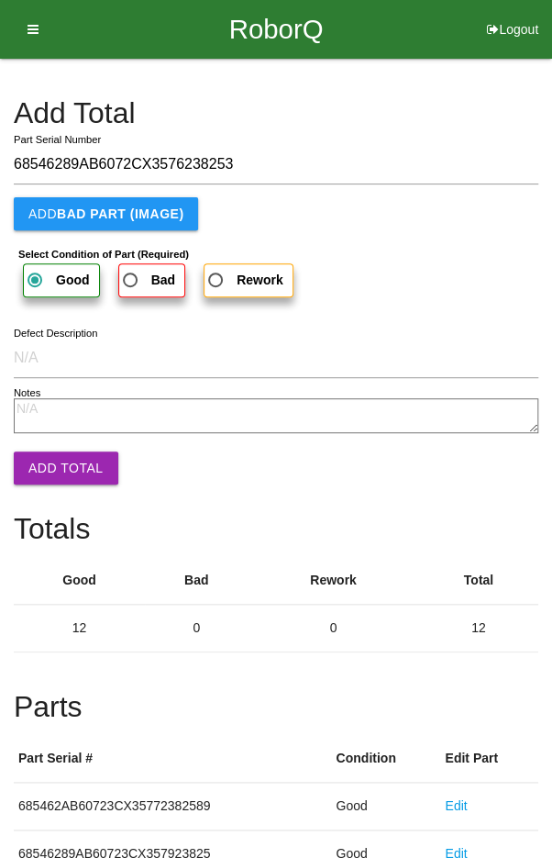
click at [60, 462] on button "Add Total" at bounding box center [66, 467] width 105 height 33
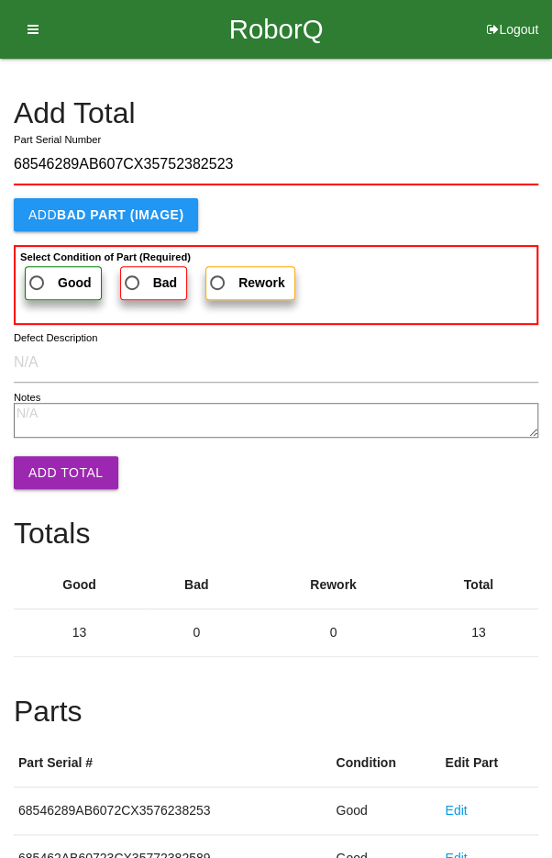
click at [47, 273] on span "Good" at bounding box center [59, 283] width 66 height 23
click at [38, 273] on input "Good" at bounding box center [32, 278] width 12 height 12
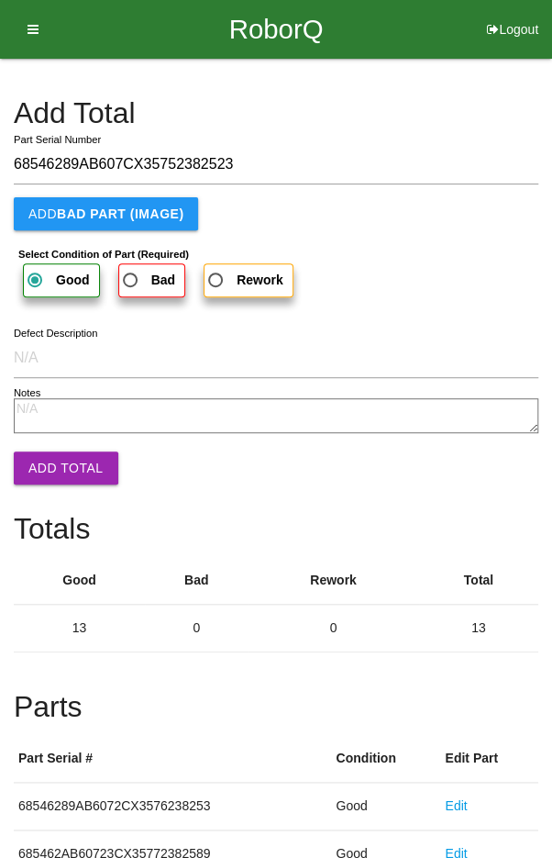
click at [55, 452] on button "Add Total" at bounding box center [66, 467] width 105 height 33
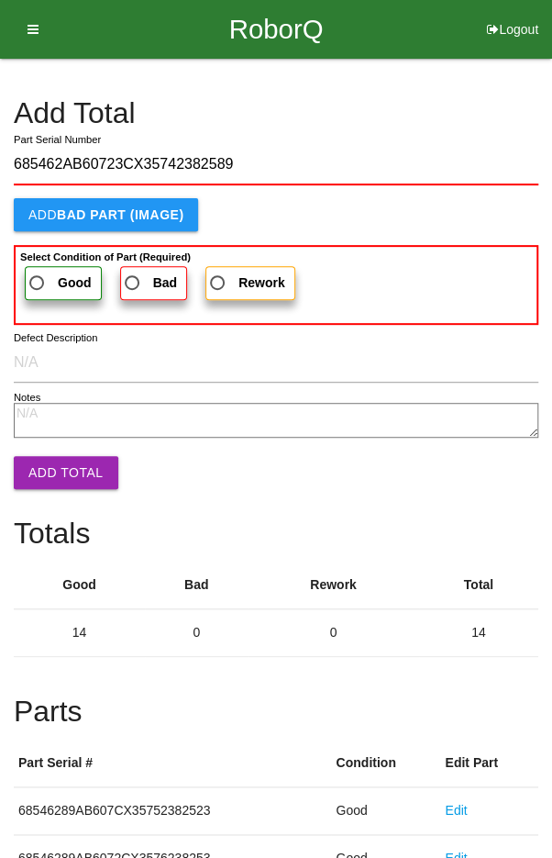
click at [61, 282] on b "Good" at bounding box center [75, 282] width 34 height 15
click at [38, 282] on input "Good" at bounding box center [32, 278] width 12 height 12
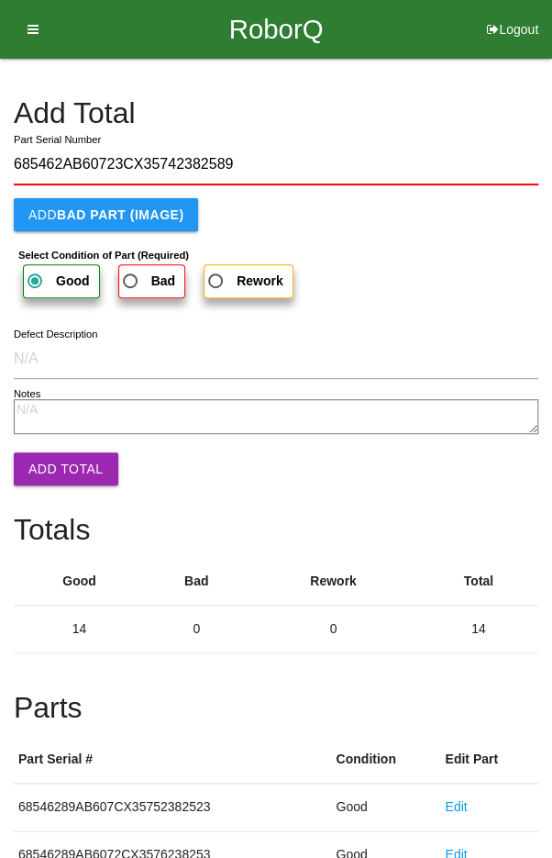
click at [61, 463] on button "Add Total" at bounding box center [66, 468] width 105 height 33
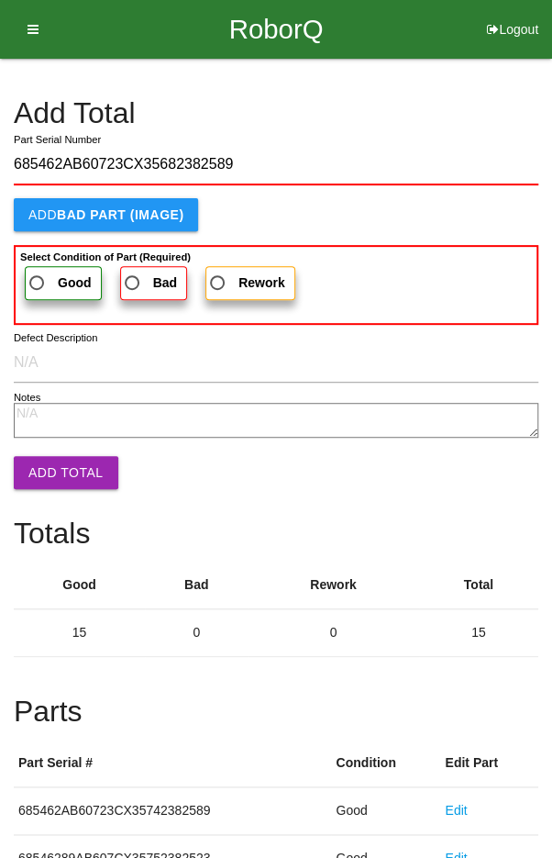
click at [55, 276] on span "Good" at bounding box center [59, 283] width 66 height 23
click at [38, 276] on input "Good" at bounding box center [32, 278] width 12 height 12
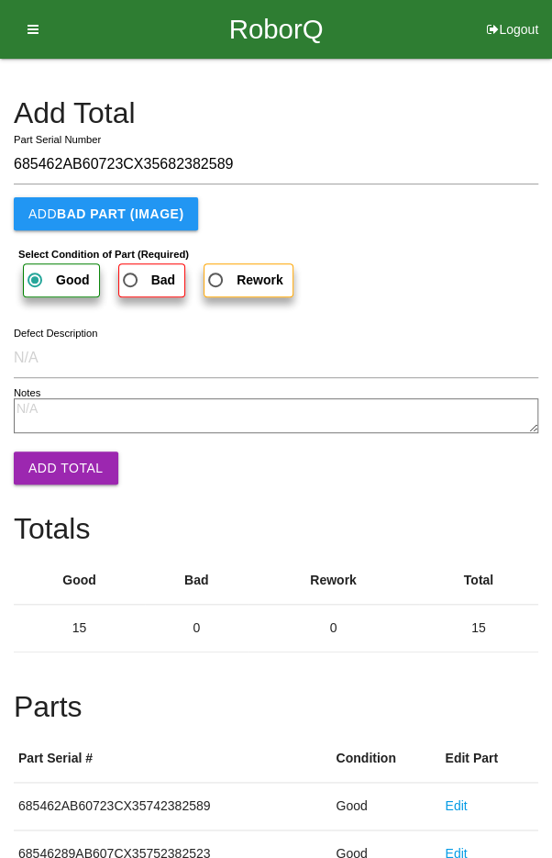
click at [52, 457] on button "Add Total" at bounding box center [66, 467] width 105 height 33
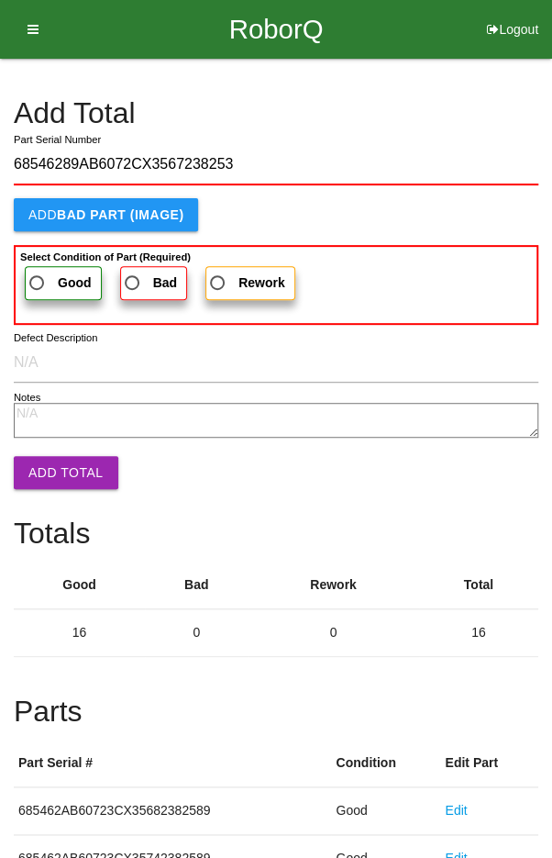
click at [57, 267] on label "Good" at bounding box center [63, 283] width 77 height 34
click at [38, 272] on input "Good" at bounding box center [32, 278] width 12 height 12
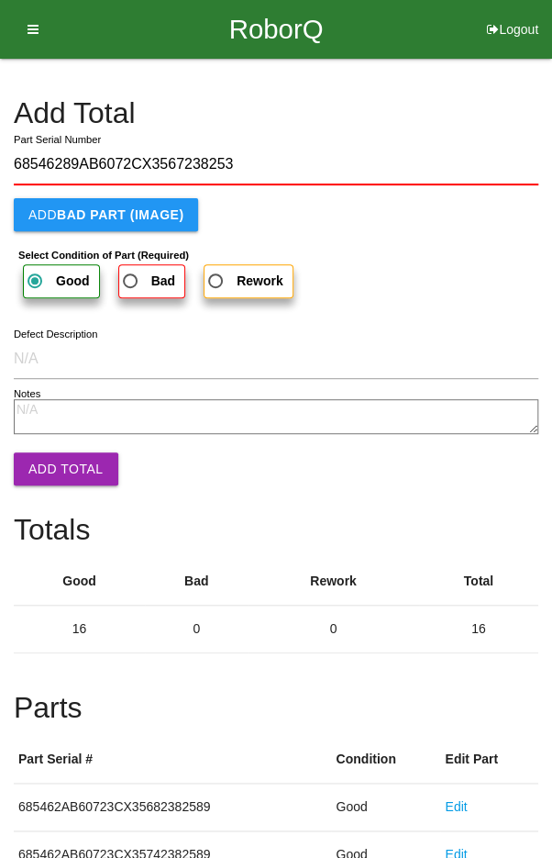
click at [61, 462] on button "Add Total" at bounding box center [66, 468] width 105 height 33
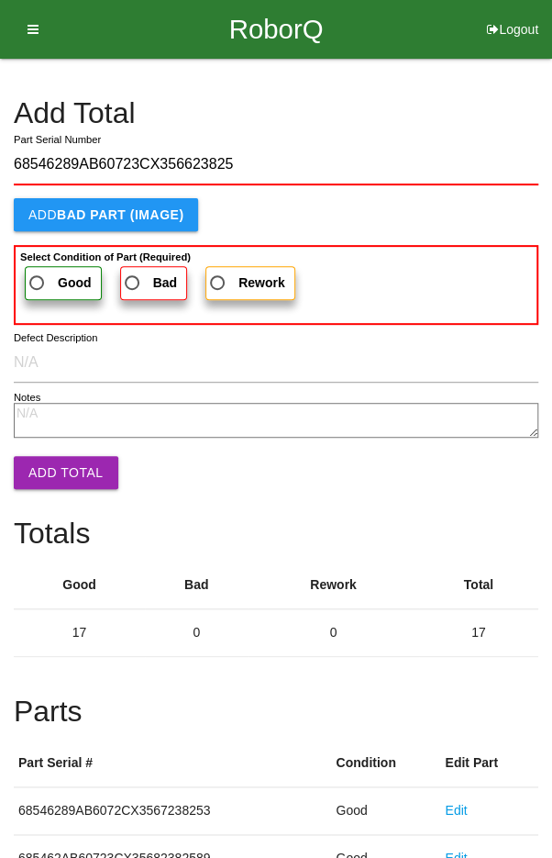
click at [58, 272] on span "Good" at bounding box center [59, 283] width 66 height 23
click at [38, 272] on input "Good" at bounding box center [32, 278] width 12 height 12
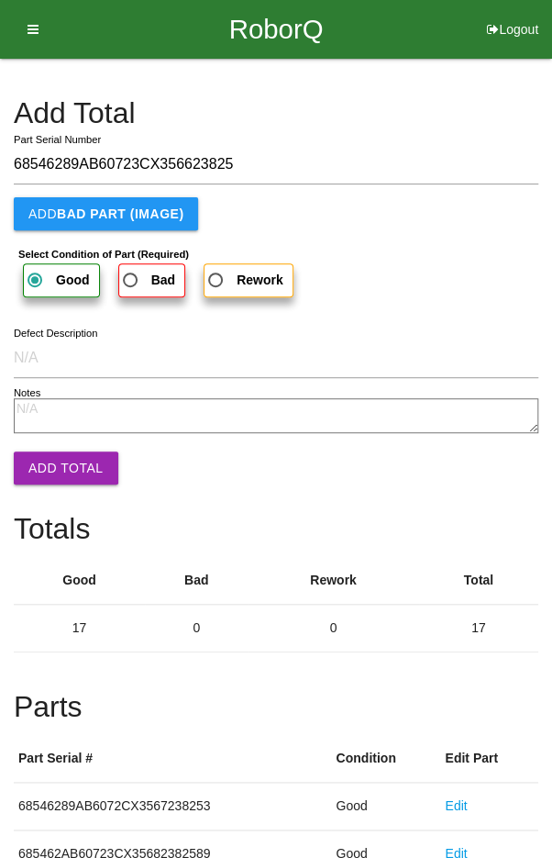
click at [61, 456] on button "Add Total" at bounding box center [66, 467] width 105 height 33
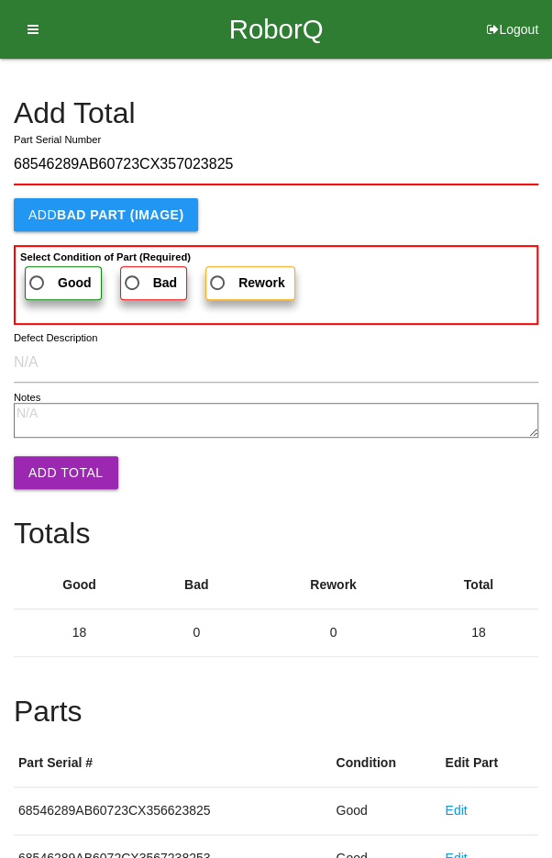
click at [41, 272] on span "Good" at bounding box center [59, 283] width 66 height 23
click at [38, 272] on input "Good" at bounding box center [32, 278] width 12 height 12
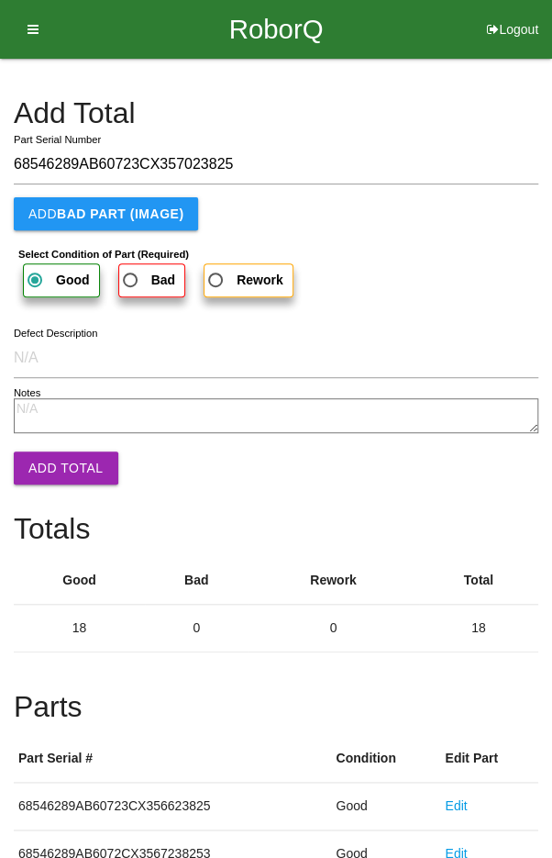
click at [61, 460] on button "Add Total" at bounding box center [66, 467] width 105 height 33
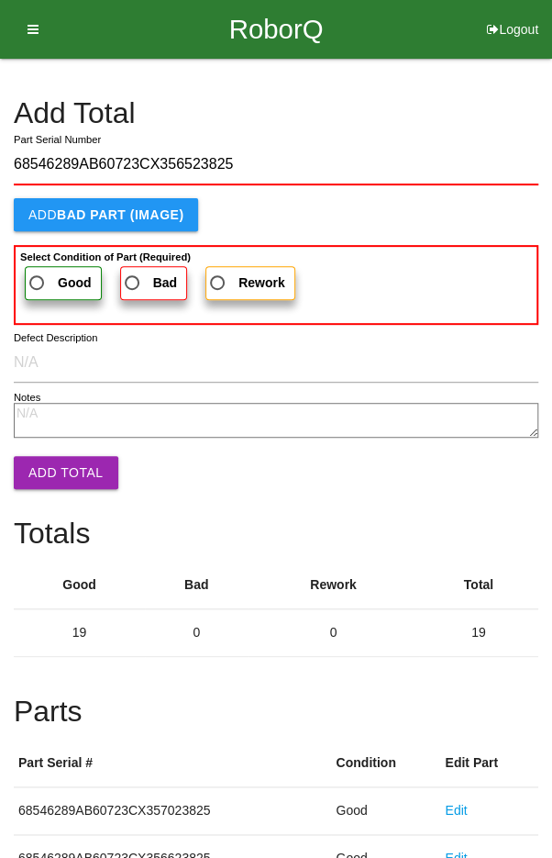
click at [55, 276] on span "Good" at bounding box center [59, 283] width 66 height 23
click at [38, 276] on input "Good" at bounding box center [32, 278] width 12 height 12
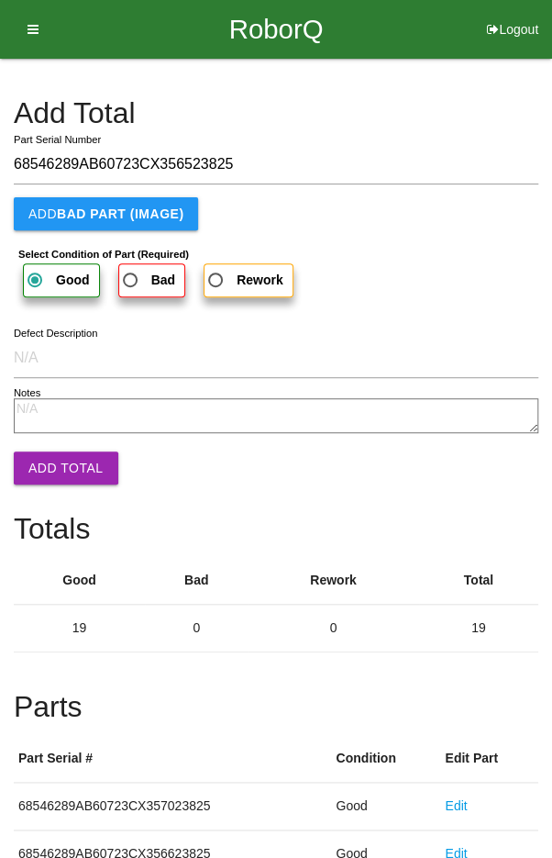
click at [59, 459] on button "Add Total" at bounding box center [66, 467] width 105 height 33
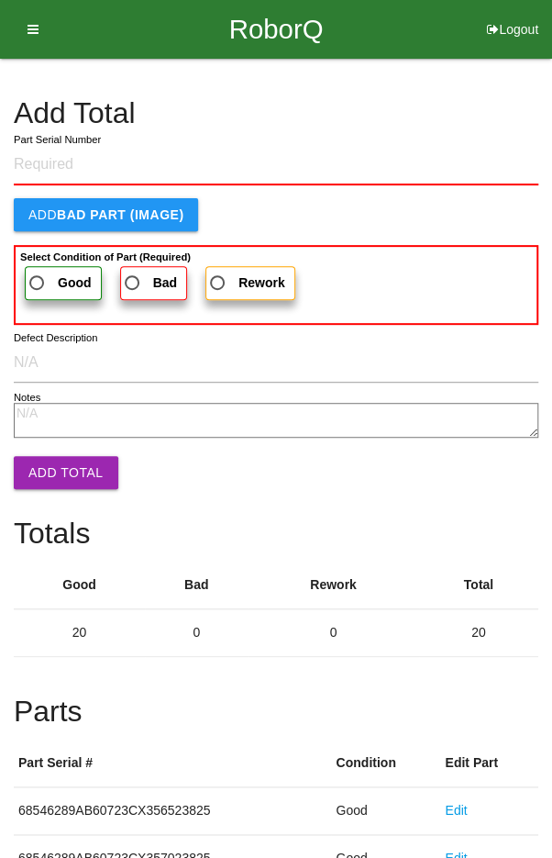
click at [432, 123] on h4 "Add Total" at bounding box center [276, 113] width 525 height 32
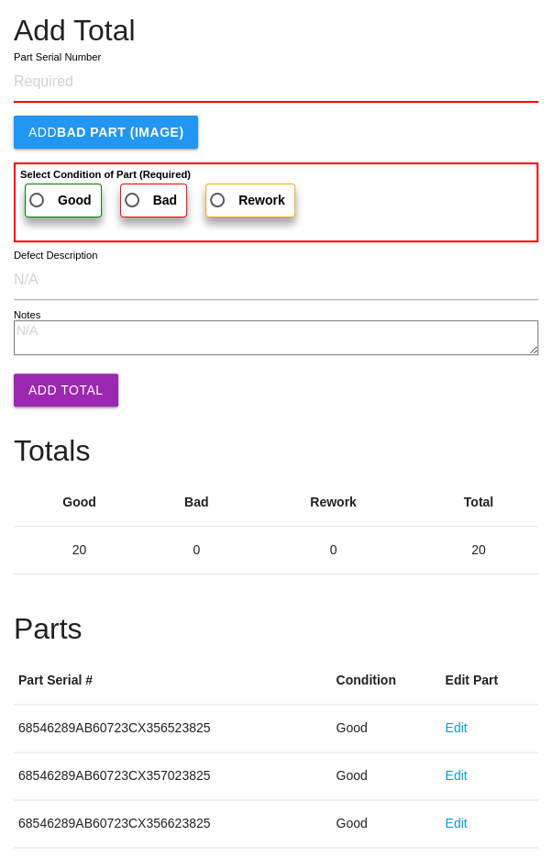
scroll to position [1019, 0]
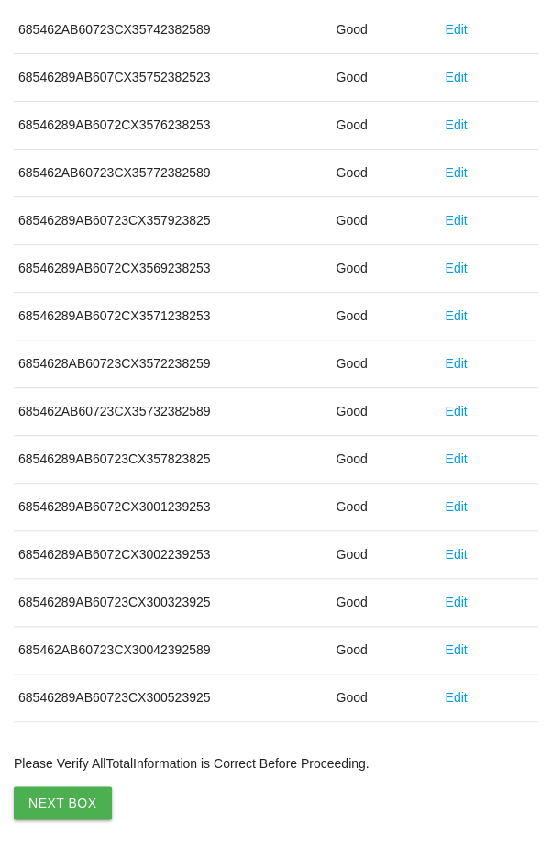
click at [46, 792] on button "Next Box" at bounding box center [63, 802] width 98 height 33
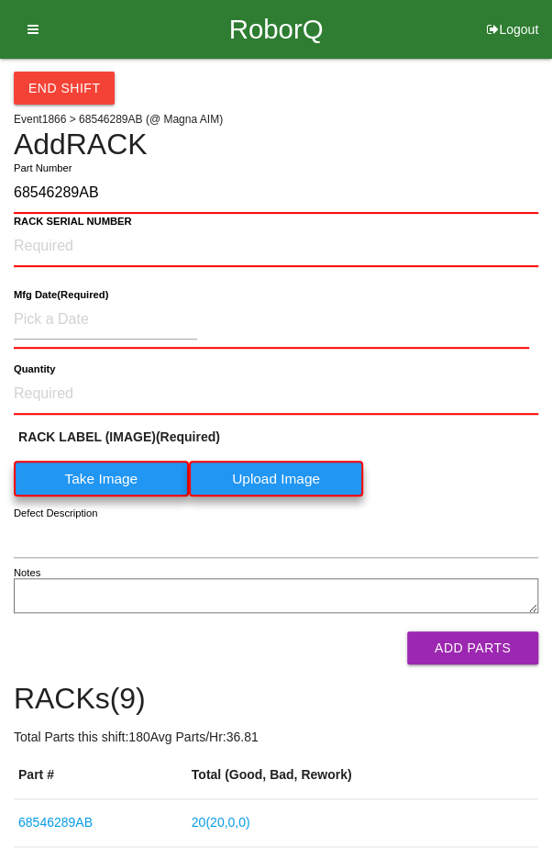
click at [95, 478] on label "Take Image" at bounding box center [101, 479] width 175 height 36
click at [0, 0] on \(IMAGE\) "Take Image" at bounding box center [0, 0] width 0 height 0
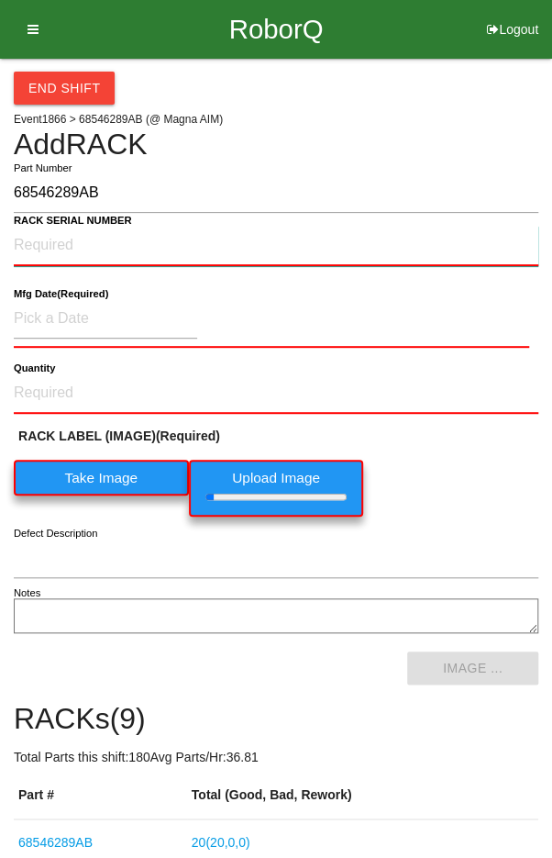
click at [61, 239] on NUMBER "RACK SERIAL NUMBER" at bounding box center [276, 246] width 525 height 40
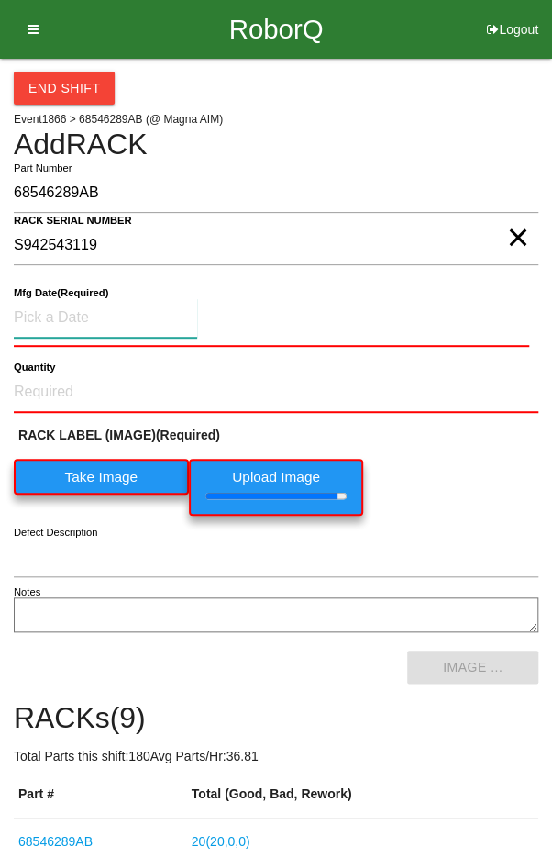
click at [72, 308] on input at bounding box center [106, 317] width 184 height 39
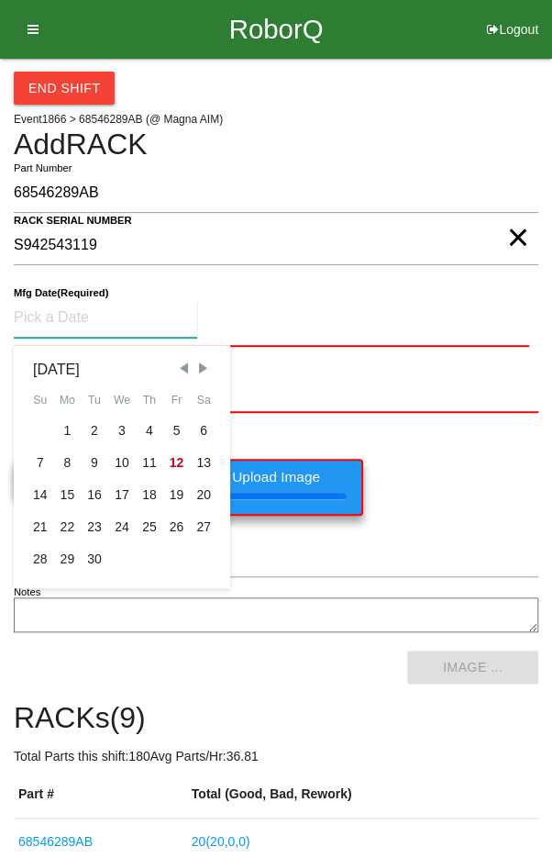
click at [86, 431] on div "2" at bounding box center [95, 431] width 28 height 32
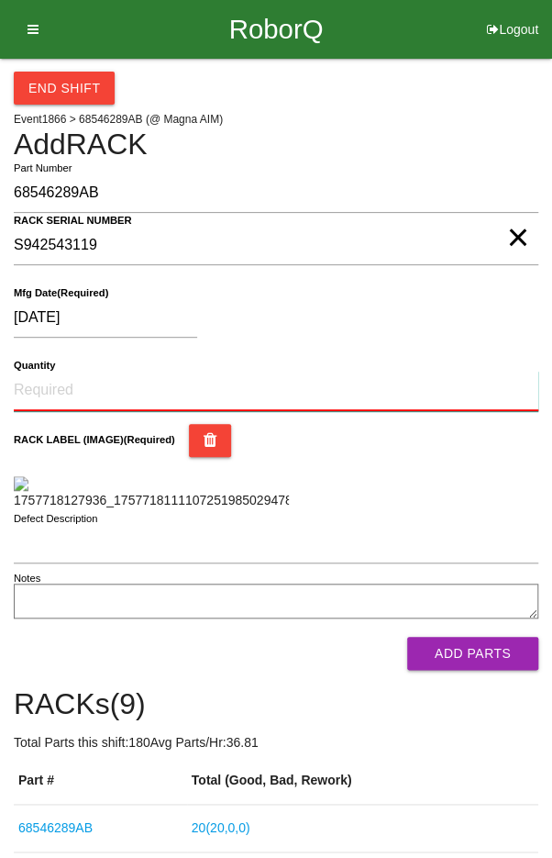
click at [77, 393] on input "Quantity" at bounding box center [276, 391] width 525 height 40
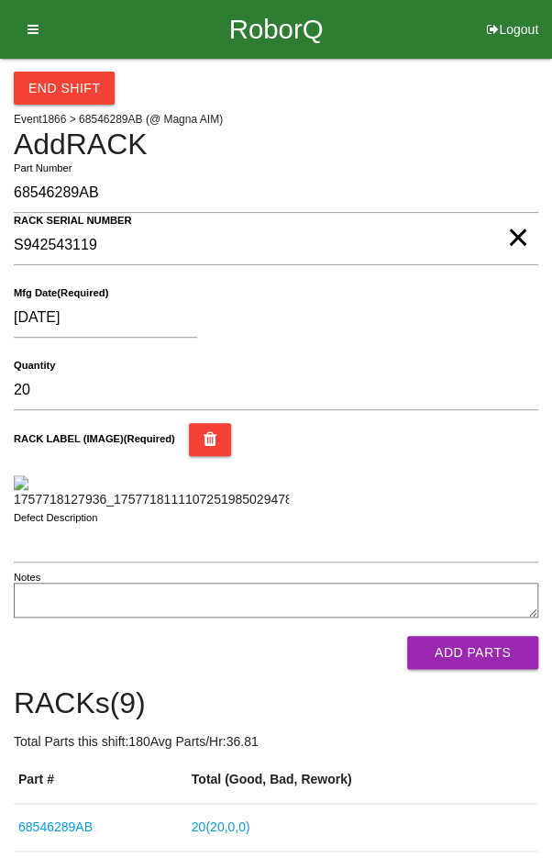
click at [484, 474] on div "RACK LABEL (IMAGE) (Required)" at bounding box center [276, 466] width 525 height 86
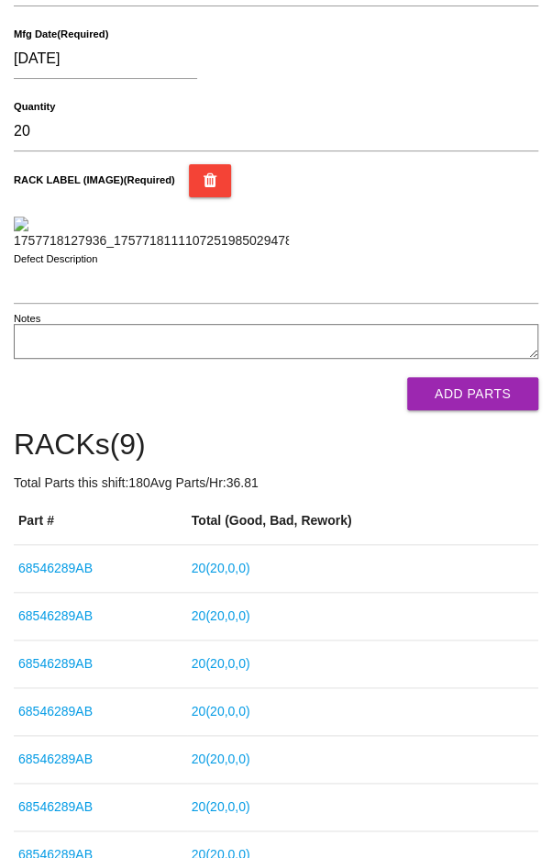
click at [495, 410] on button "Add Parts" at bounding box center [472, 393] width 131 height 33
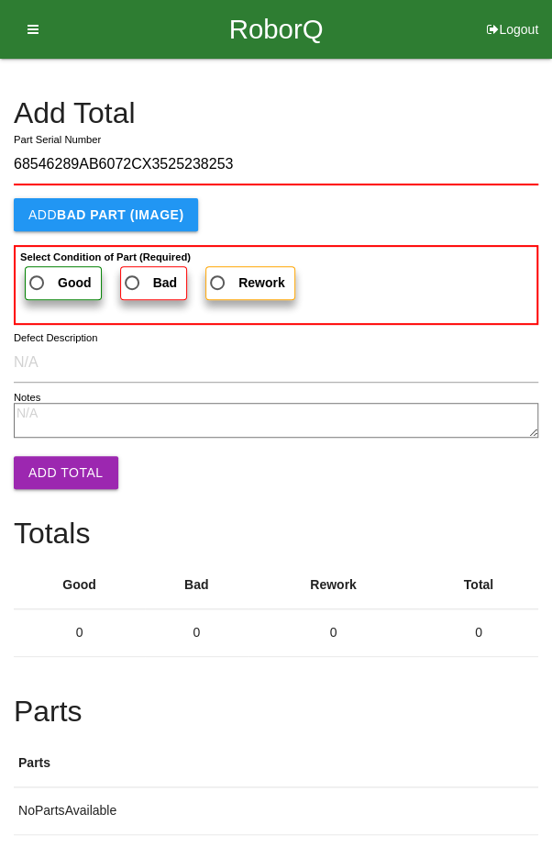
click at [36, 286] on span "Good" at bounding box center [59, 283] width 66 height 23
click at [36, 284] on input "Good" at bounding box center [32, 278] width 12 height 12
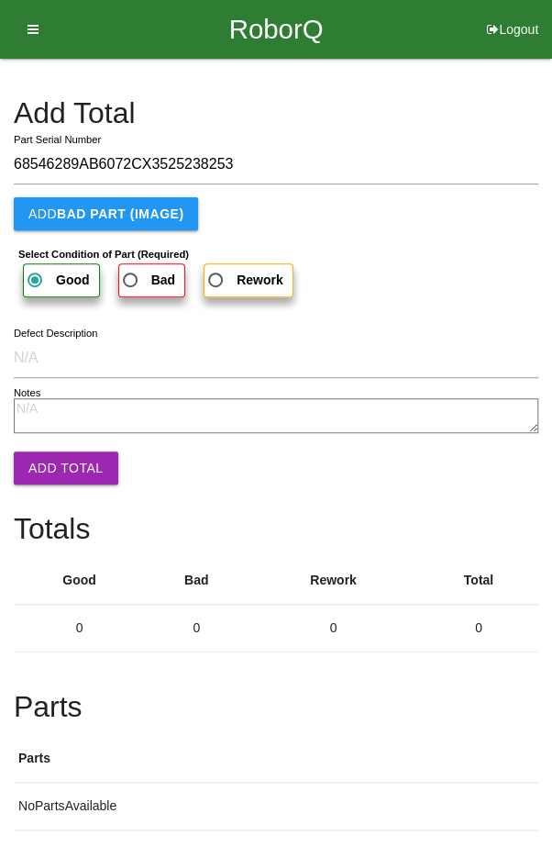
click at [52, 471] on button "Add Total" at bounding box center [66, 467] width 105 height 33
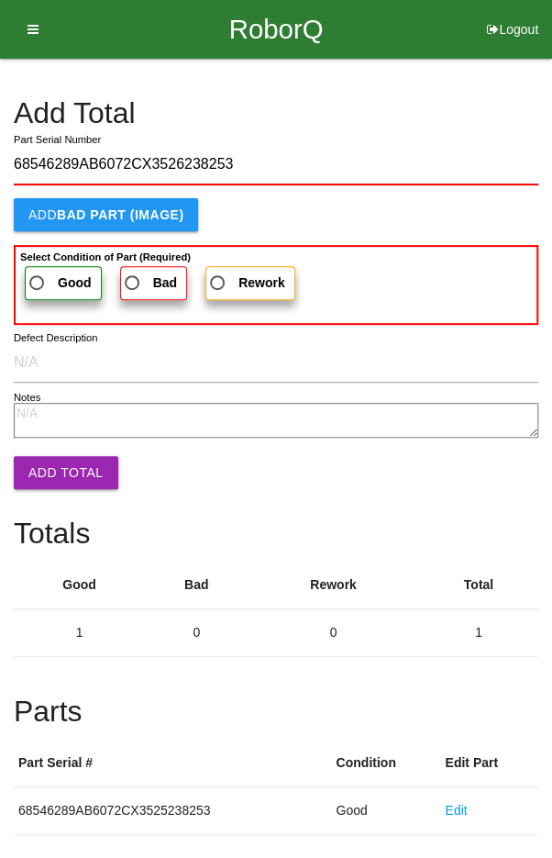
click at [47, 288] on span "Good" at bounding box center [59, 283] width 66 height 23
click at [38, 284] on input "Good" at bounding box center [32, 278] width 12 height 12
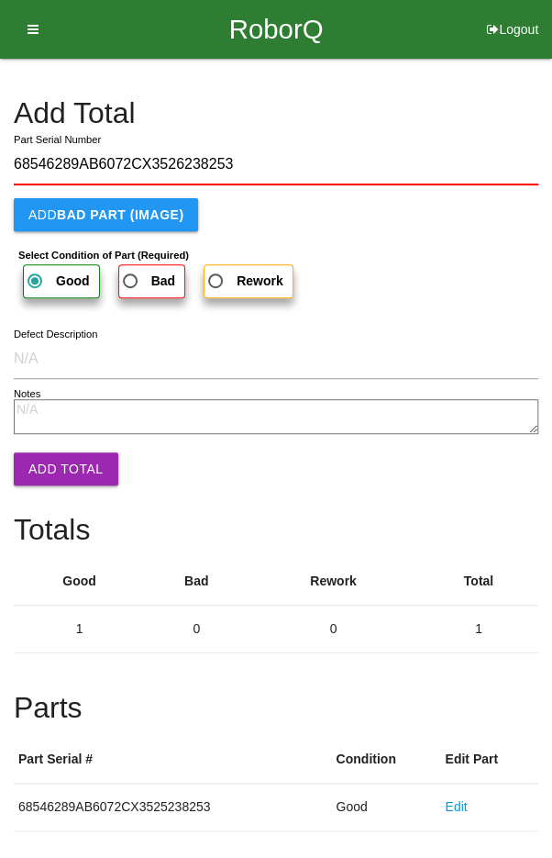
click at [43, 460] on button "Add Total" at bounding box center [66, 468] width 105 height 33
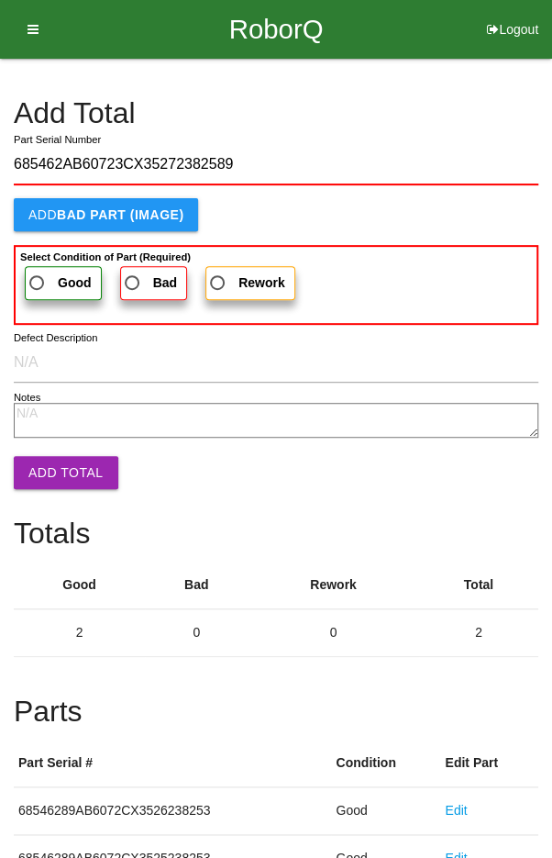
click at [41, 280] on span "Good" at bounding box center [59, 283] width 66 height 23
click at [38, 280] on input "Good" at bounding box center [32, 278] width 12 height 12
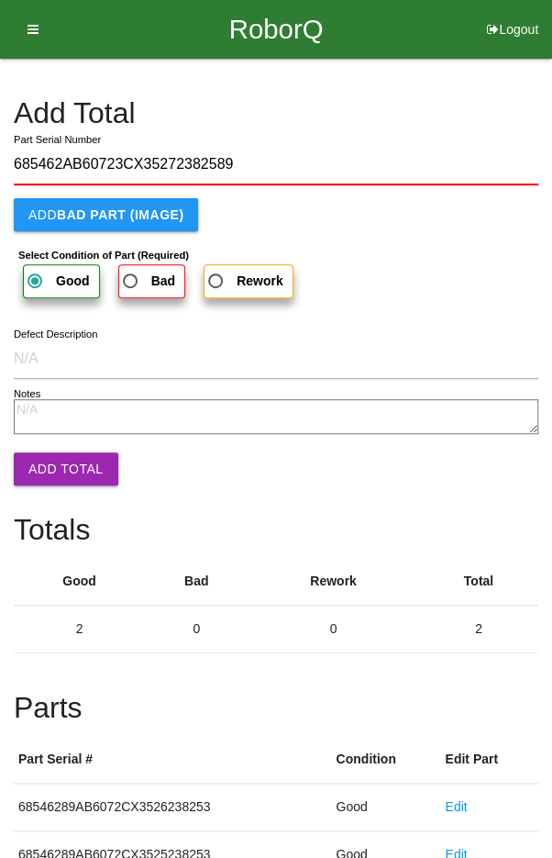
click at [43, 454] on button "Add Total" at bounding box center [66, 468] width 105 height 33
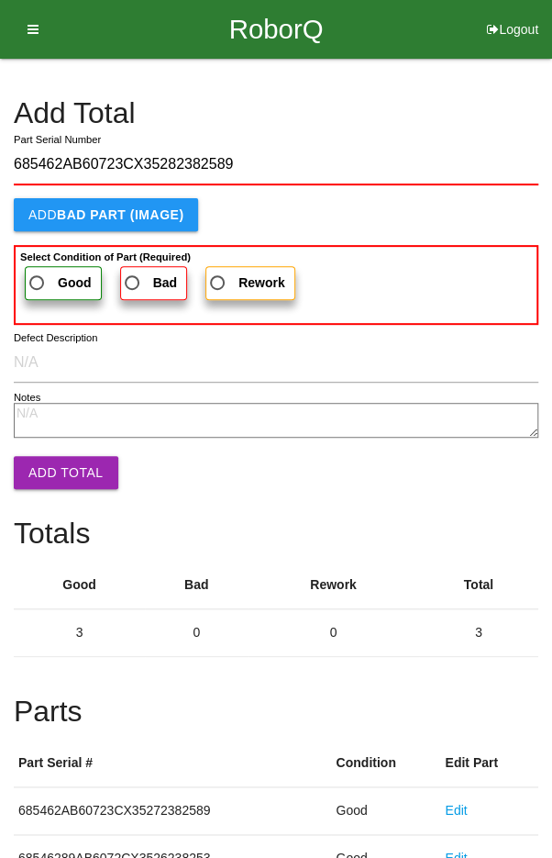
click at [43, 279] on span "Good" at bounding box center [59, 283] width 66 height 23
click at [38, 279] on input "Good" at bounding box center [32, 278] width 12 height 12
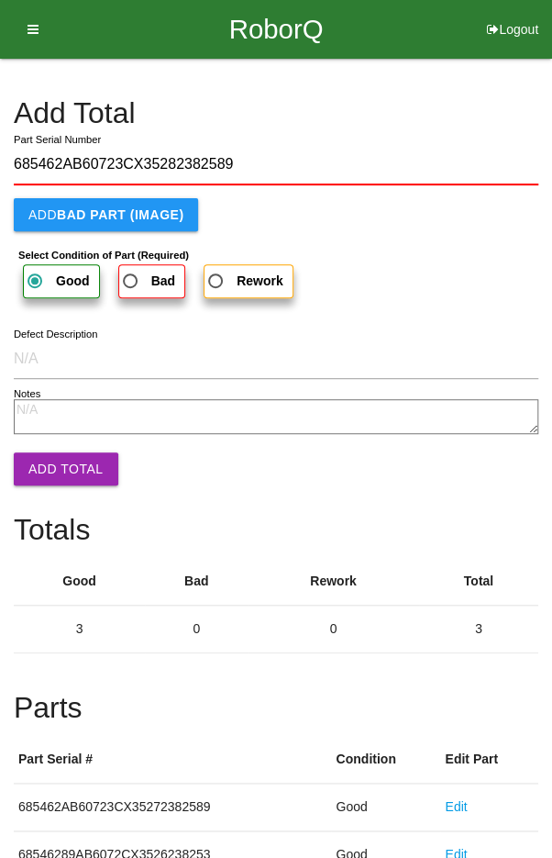
click at [51, 465] on button "Add Total" at bounding box center [66, 468] width 105 height 33
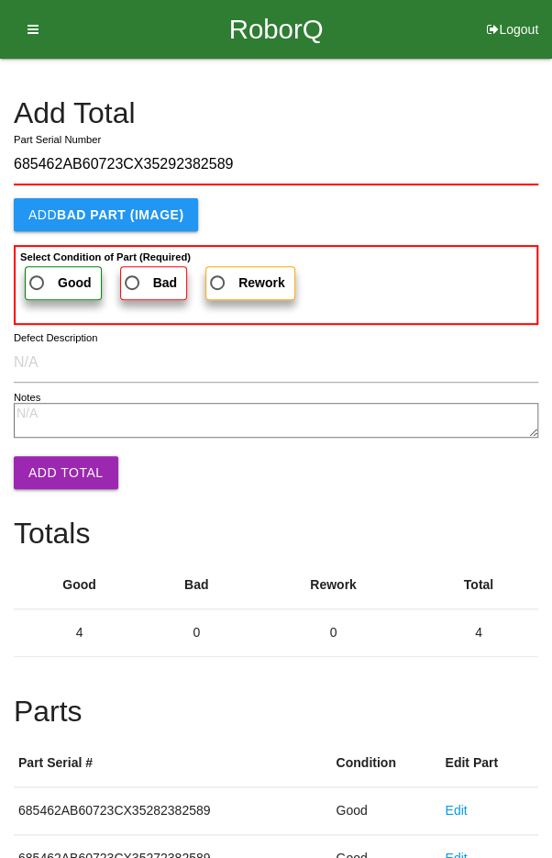
click at [53, 273] on span "Good" at bounding box center [59, 283] width 66 height 23
click at [38, 273] on input "Good" at bounding box center [32, 278] width 12 height 12
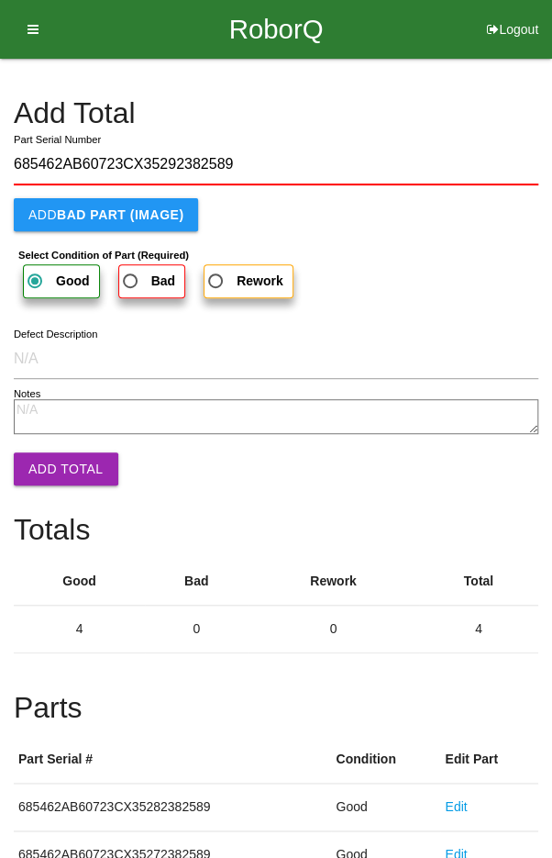
click at [54, 465] on button "Add Total" at bounding box center [66, 468] width 105 height 33
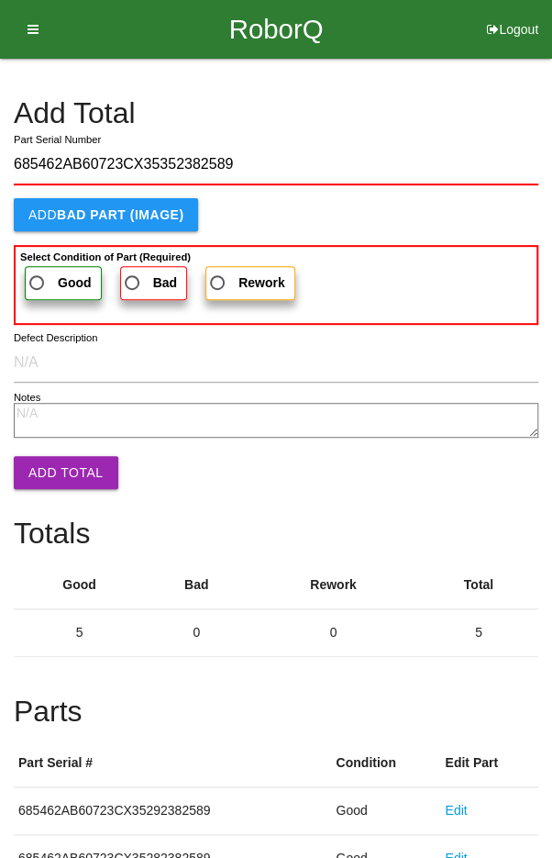
click at [38, 280] on span "Good" at bounding box center [59, 283] width 66 height 23
click at [38, 280] on input "Good" at bounding box center [32, 278] width 12 height 12
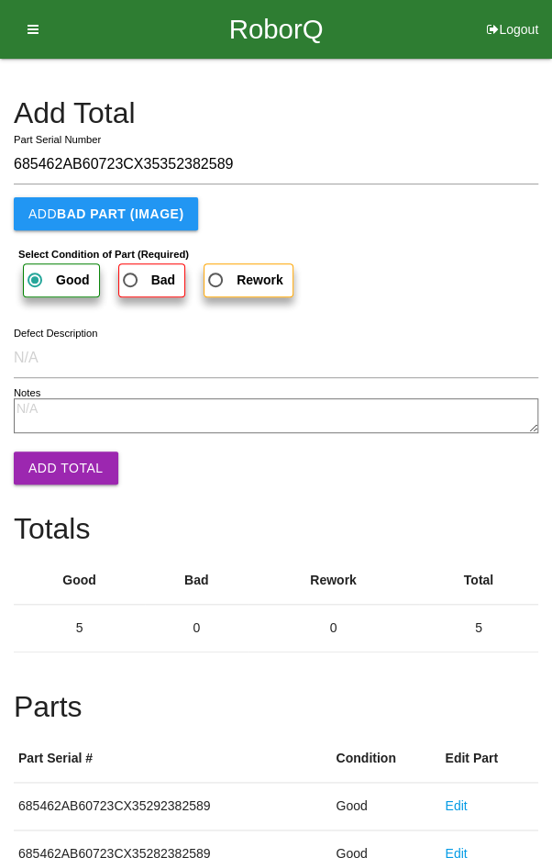
click at [48, 471] on button "Add Total" at bounding box center [66, 467] width 105 height 33
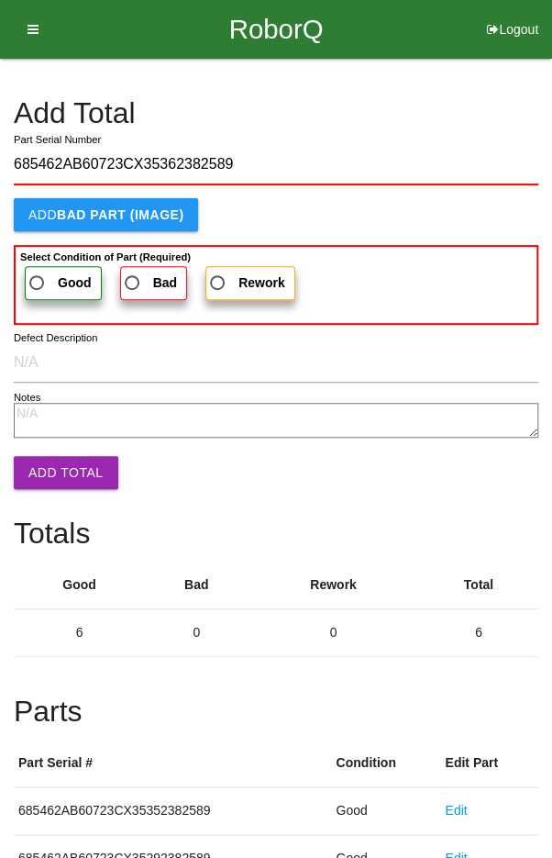
click at [42, 272] on span "Good" at bounding box center [59, 283] width 66 height 23
click at [38, 272] on input "Good" at bounding box center [32, 278] width 12 height 12
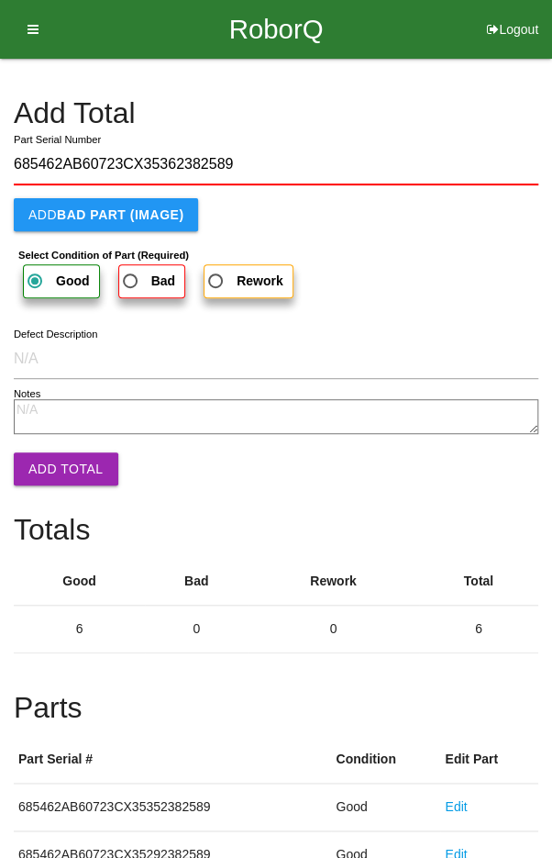
click at [45, 460] on button "Add Total" at bounding box center [66, 468] width 105 height 33
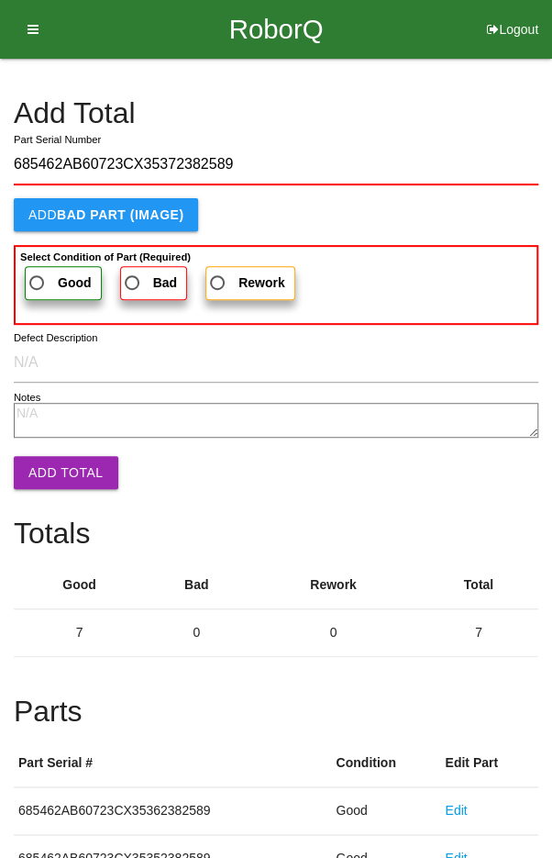
click at [43, 268] on label "Good" at bounding box center [63, 283] width 77 height 34
click at [38, 272] on input "Good" at bounding box center [32, 278] width 12 height 12
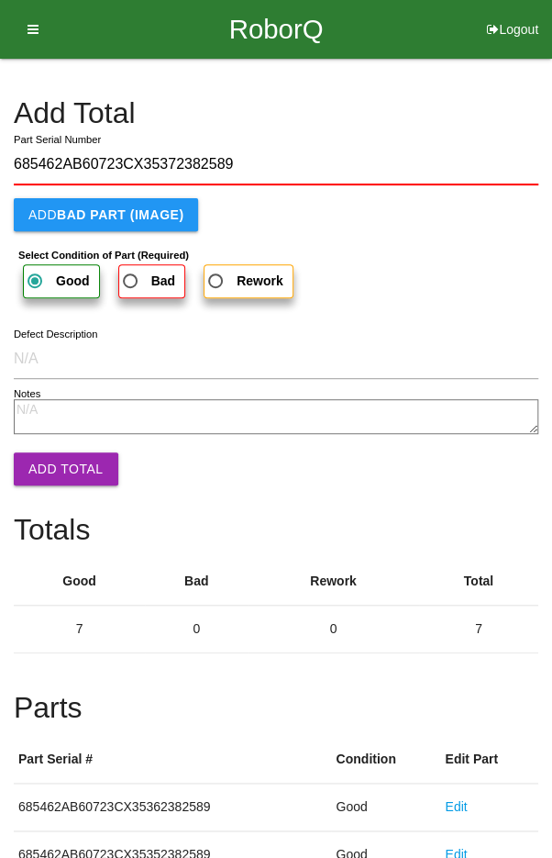
click at [43, 452] on button "Add Total" at bounding box center [66, 468] width 105 height 33
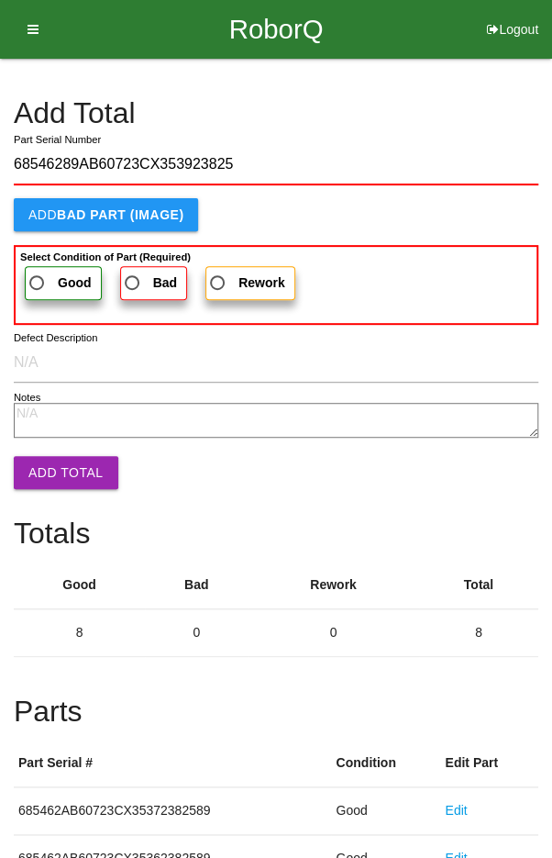
click at [58, 285] on b "Good" at bounding box center [75, 282] width 34 height 15
click at [38, 284] on input "Good" at bounding box center [32, 278] width 12 height 12
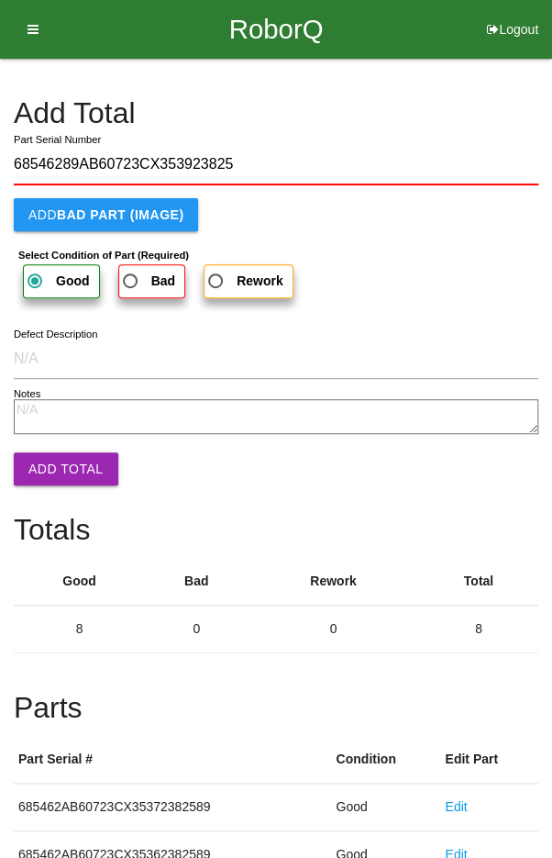
click at [51, 464] on button "Add Total" at bounding box center [66, 468] width 105 height 33
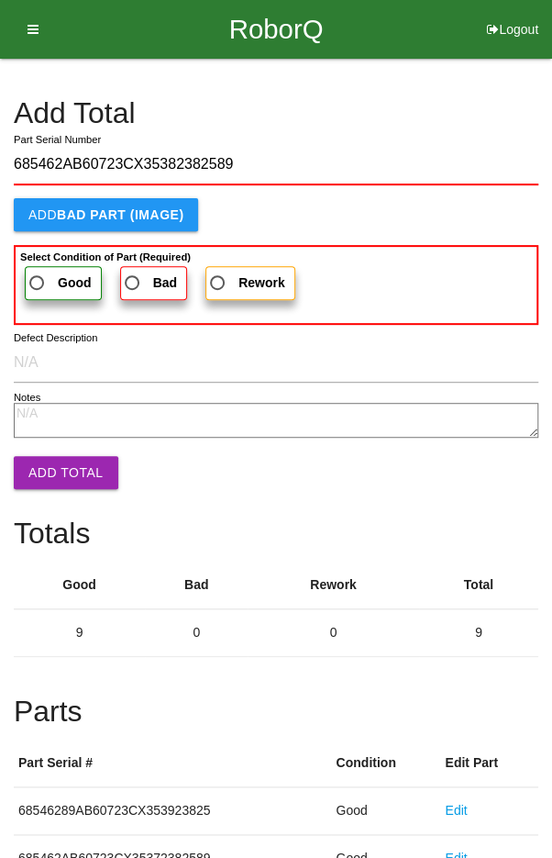
click at [54, 284] on span "Good" at bounding box center [59, 283] width 66 height 23
click at [38, 284] on input "Good" at bounding box center [32, 278] width 12 height 12
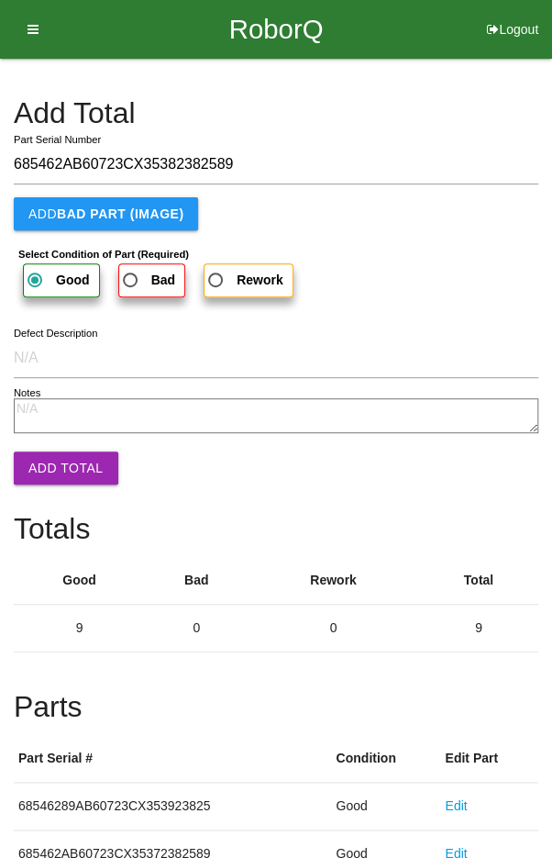
click at [52, 466] on button "Add Total" at bounding box center [66, 467] width 105 height 33
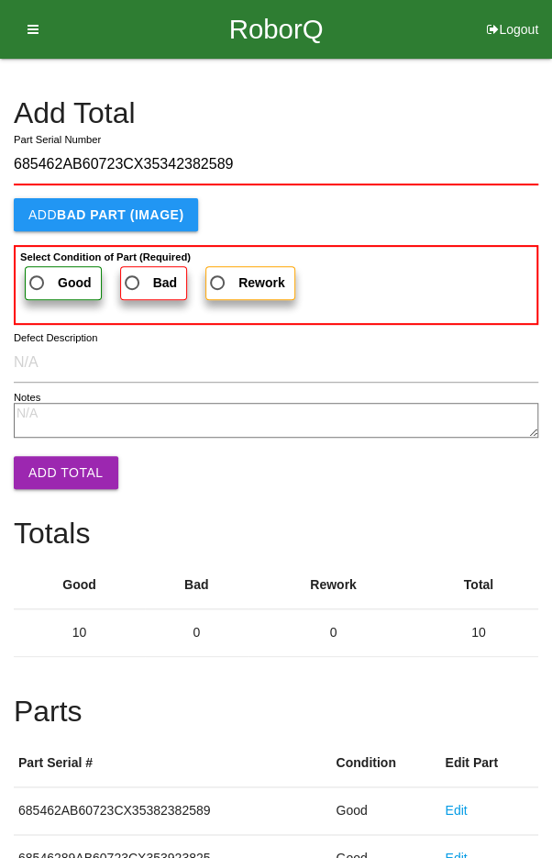
click at [43, 257] on b "Select Condition of Part (Required)" at bounding box center [105, 256] width 171 height 11
click at [38, 272] on input "Good" at bounding box center [32, 278] width 12 height 12
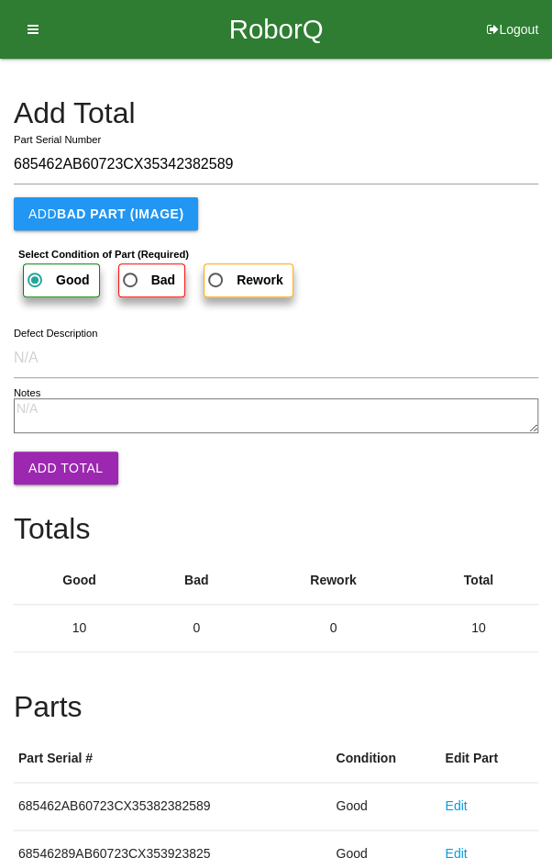
click at [53, 460] on button "Add Total" at bounding box center [66, 467] width 105 height 33
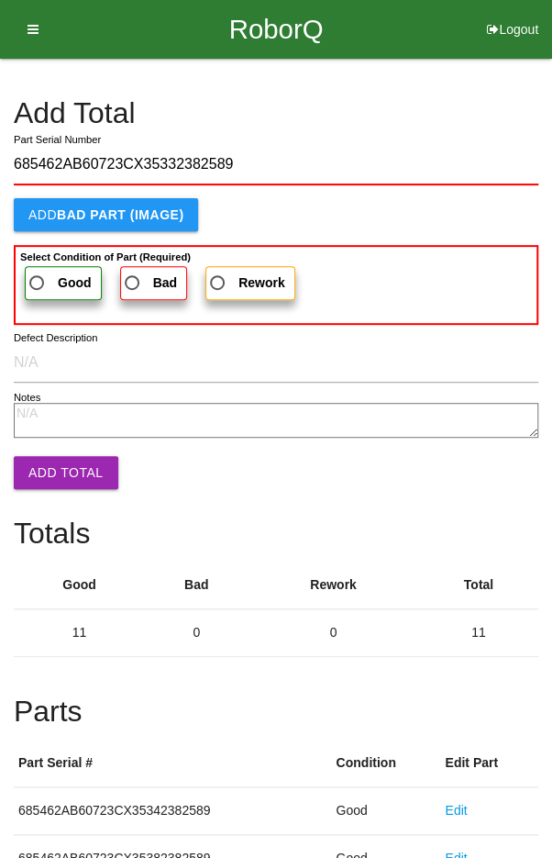
click at [45, 268] on label "Good" at bounding box center [63, 283] width 77 height 34
click at [38, 272] on input "Good" at bounding box center [32, 278] width 12 height 12
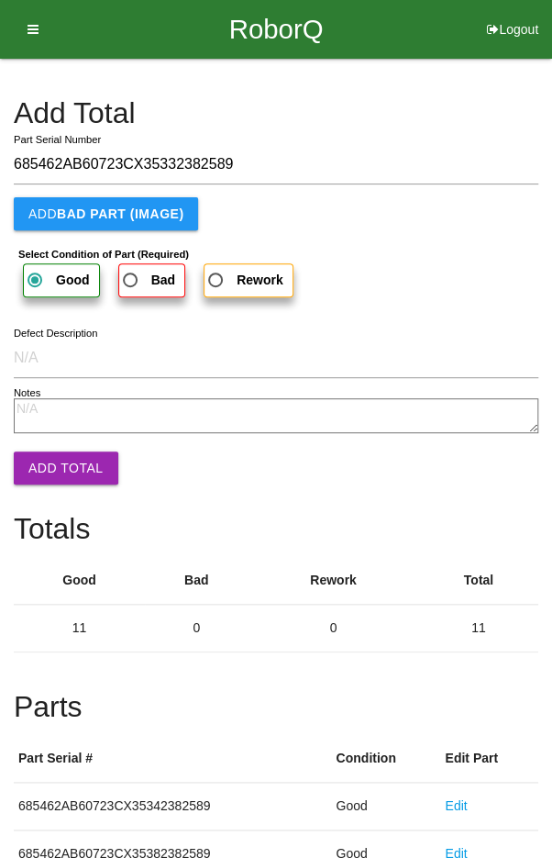
click at [50, 454] on button "Add Total" at bounding box center [66, 467] width 105 height 33
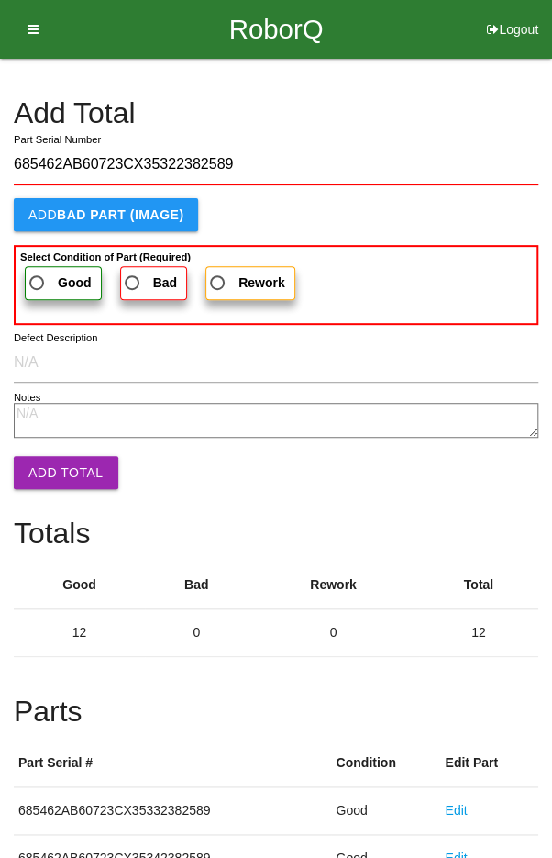
click at [48, 275] on span "Good" at bounding box center [59, 283] width 66 height 23
click at [38, 275] on input "Good" at bounding box center [32, 278] width 12 height 12
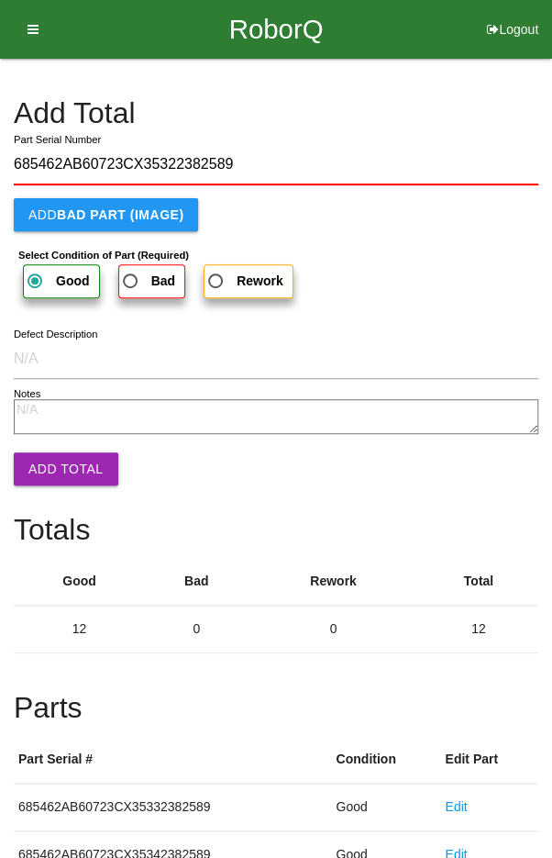
click at [52, 452] on button "Add Total" at bounding box center [66, 468] width 105 height 33
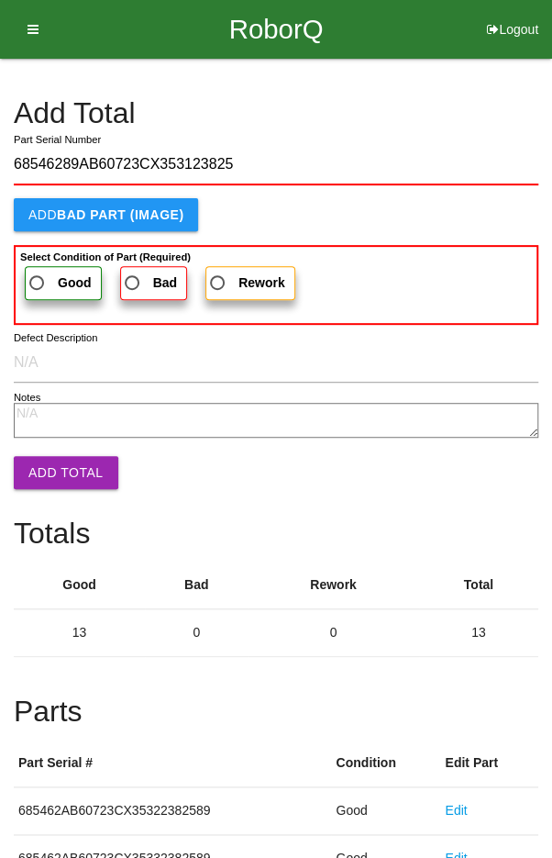
click at [41, 268] on label "Good" at bounding box center [63, 283] width 77 height 34
click at [38, 272] on input "Good" at bounding box center [32, 278] width 12 height 12
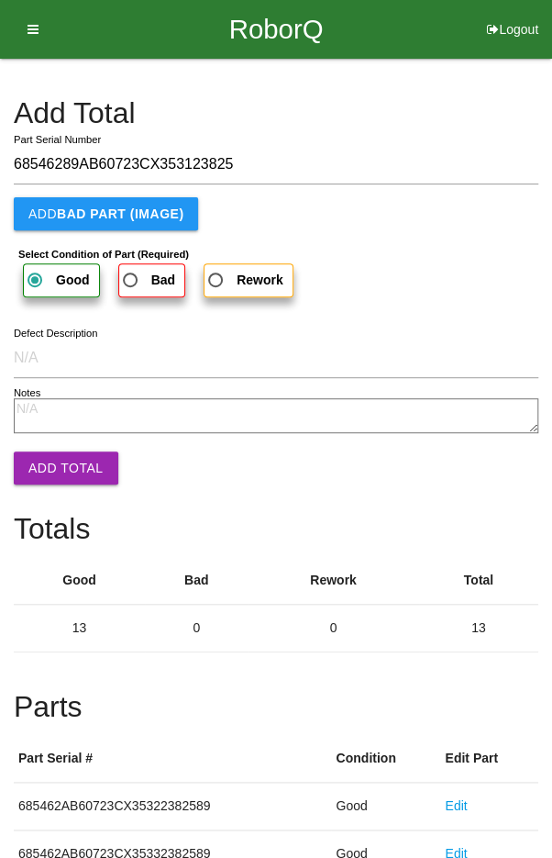
click at [55, 458] on button "Add Total" at bounding box center [66, 467] width 105 height 33
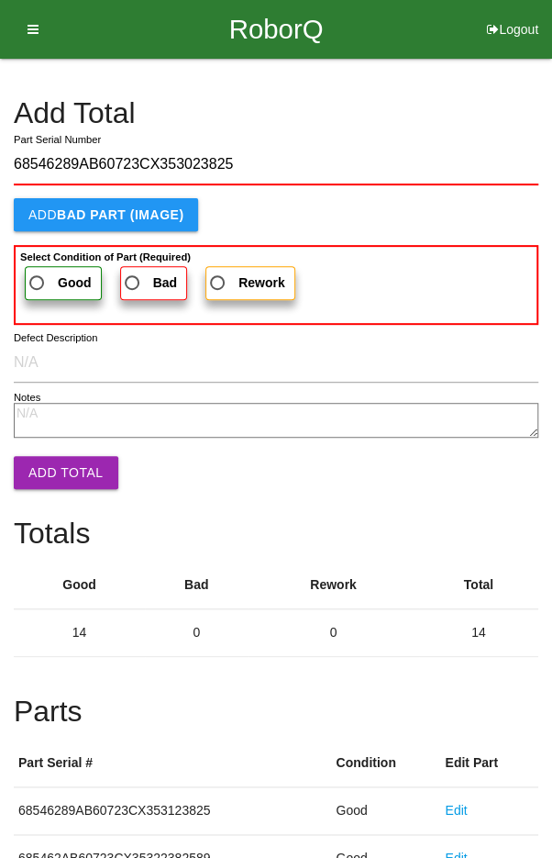
click at [52, 272] on span "Good" at bounding box center [59, 283] width 66 height 23
click at [38, 272] on input "Good" at bounding box center [32, 278] width 12 height 12
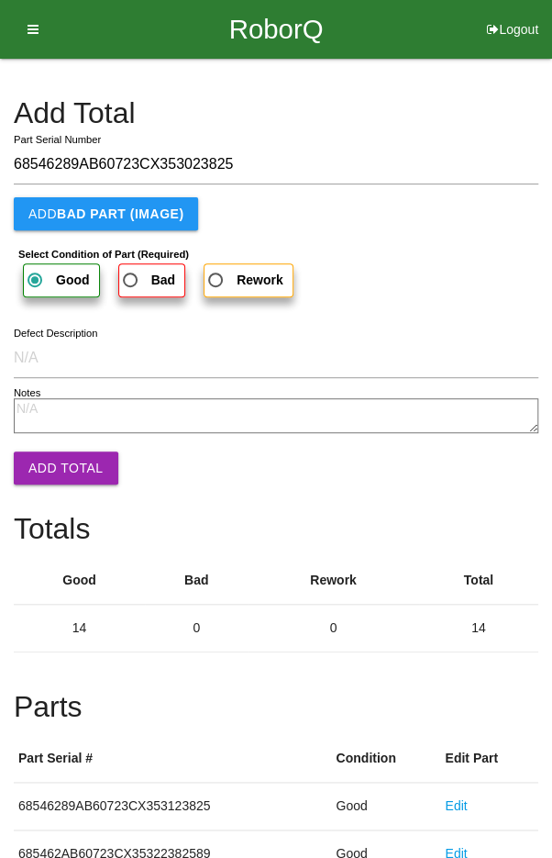
click at [53, 460] on button "Add Total" at bounding box center [66, 467] width 105 height 33
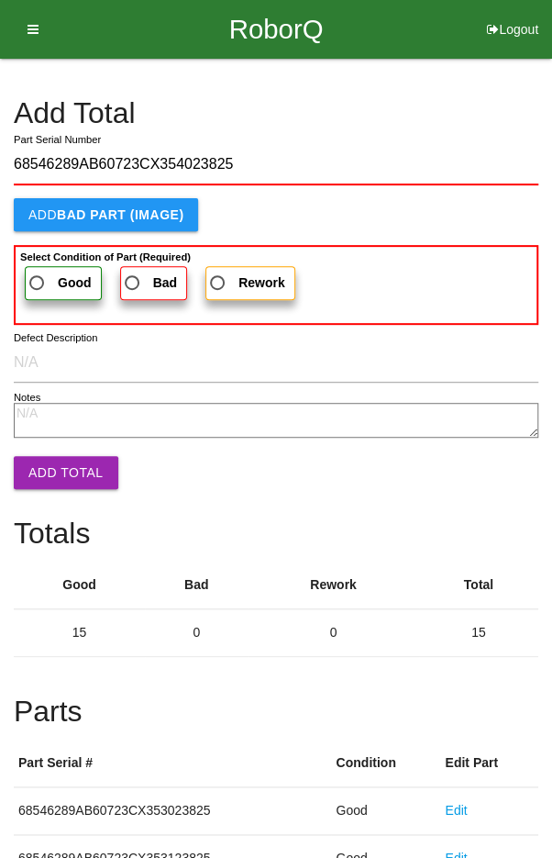
click at [42, 269] on label "Good" at bounding box center [63, 283] width 77 height 34
click at [38, 272] on input "Good" at bounding box center [32, 278] width 12 height 12
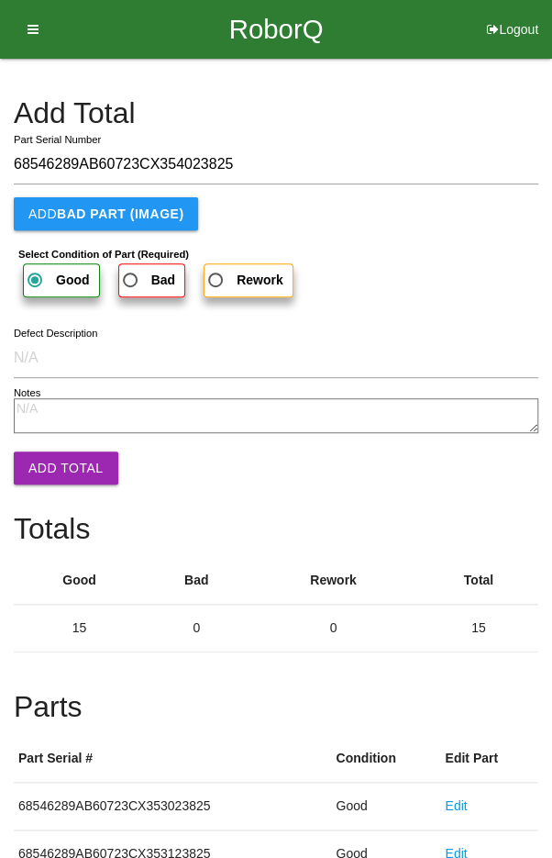
click at [50, 460] on button "Add Total" at bounding box center [66, 467] width 105 height 33
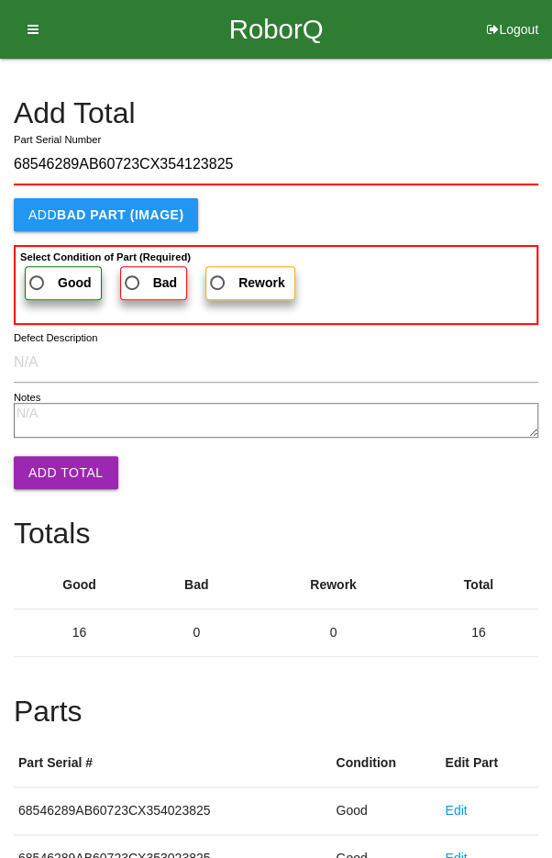
click at [58, 276] on b "Good" at bounding box center [75, 282] width 34 height 15
click at [38, 276] on input "Good" at bounding box center [32, 278] width 12 height 12
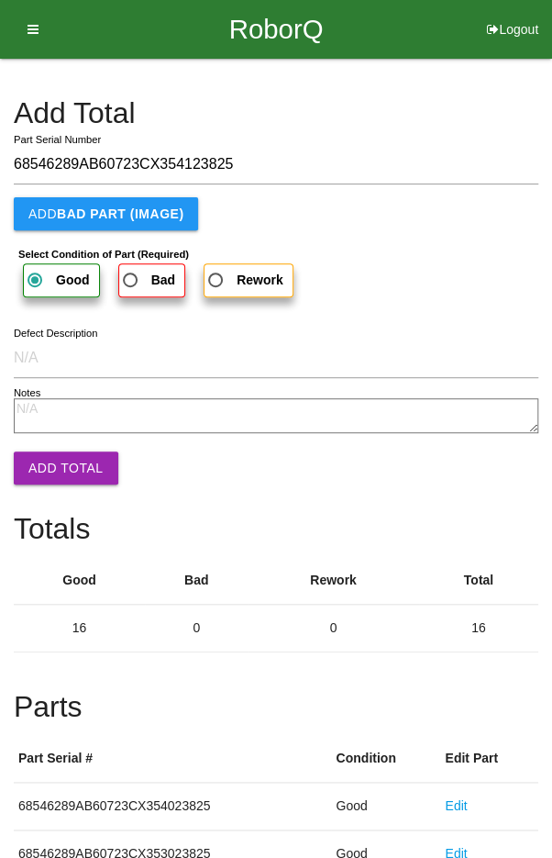
click at [50, 456] on button "Add Total" at bounding box center [66, 467] width 105 height 33
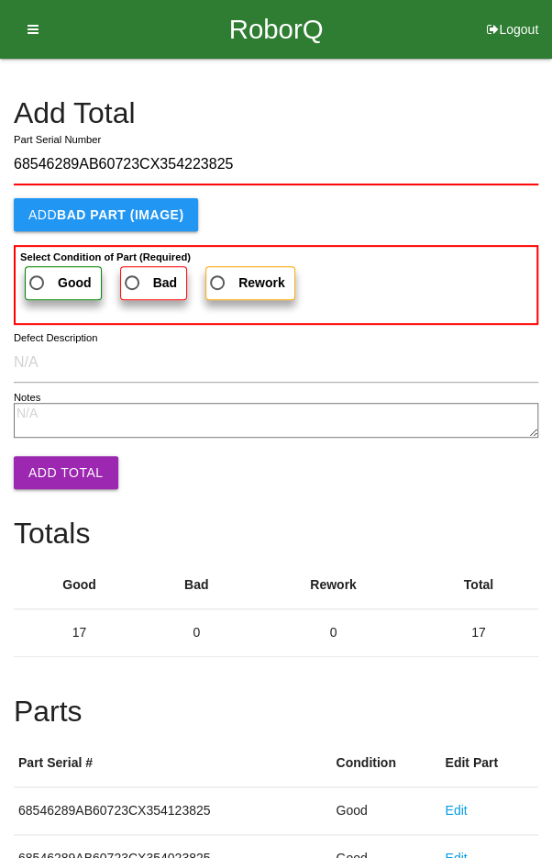
click at [54, 272] on span "Good" at bounding box center [59, 283] width 66 height 23
click at [38, 272] on input "Good" at bounding box center [32, 278] width 12 height 12
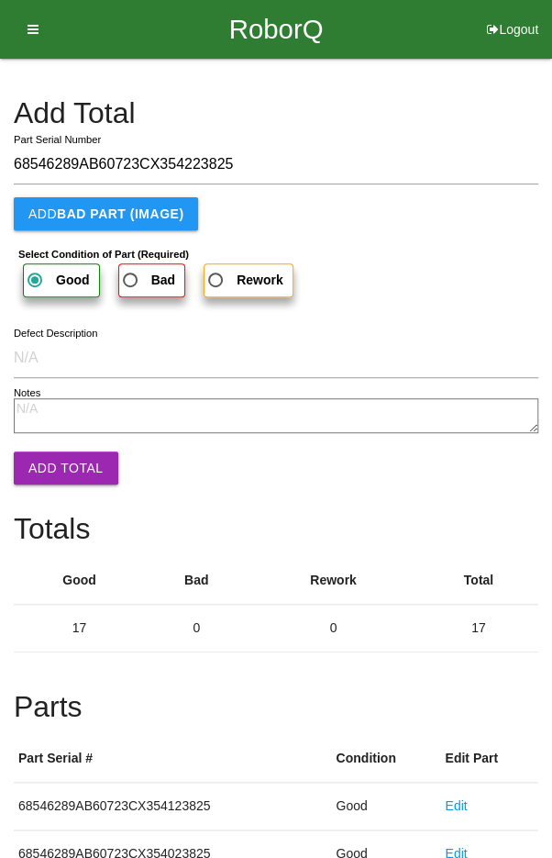
click at [55, 465] on button "Add Total" at bounding box center [66, 467] width 105 height 33
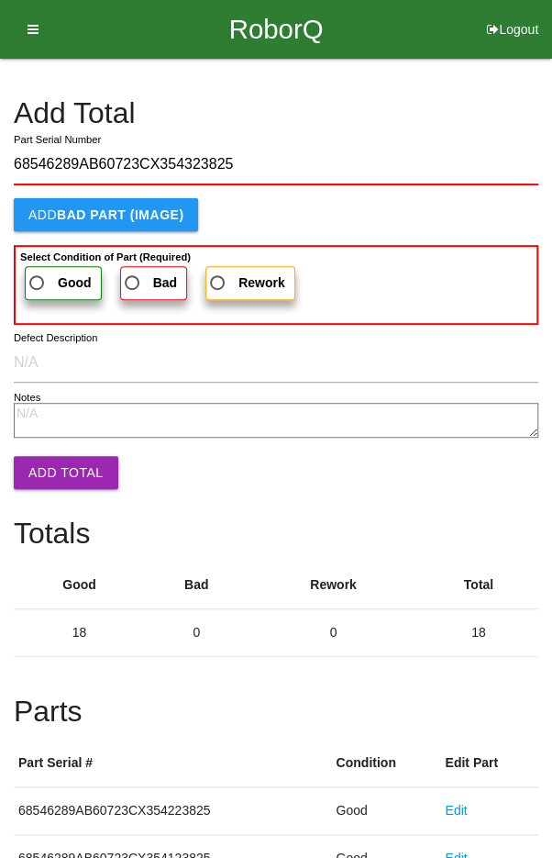
click at [54, 276] on span "Good" at bounding box center [59, 283] width 66 height 23
click at [38, 276] on input "Good" at bounding box center [32, 278] width 12 height 12
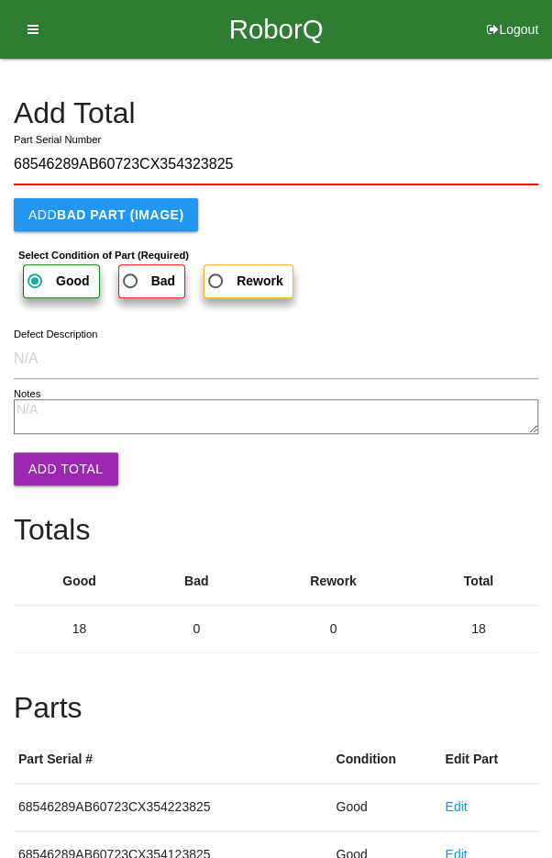
click at [50, 462] on button "Add Total" at bounding box center [66, 468] width 105 height 33
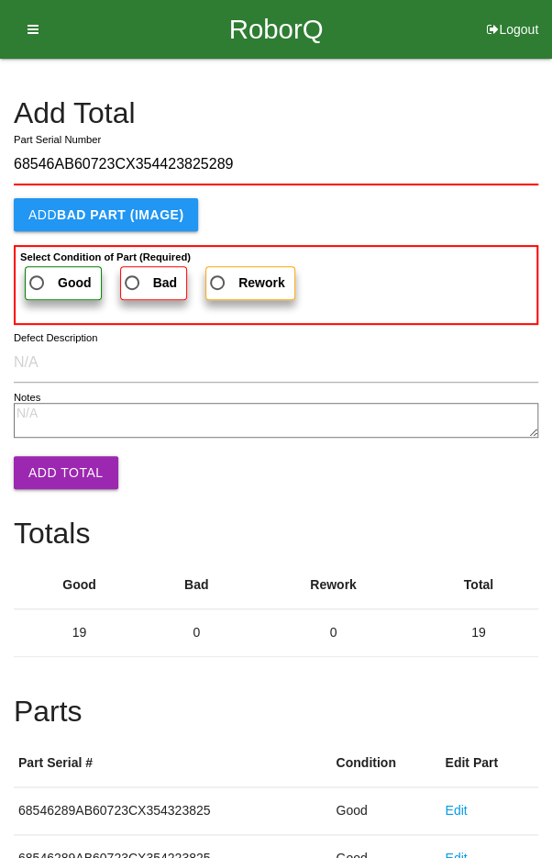
click at [50, 268] on label "Good" at bounding box center [63, 283] width 77 height 34
click at [38, 272] on input "Good" at bounding box center [32, 278] width 12 height 12
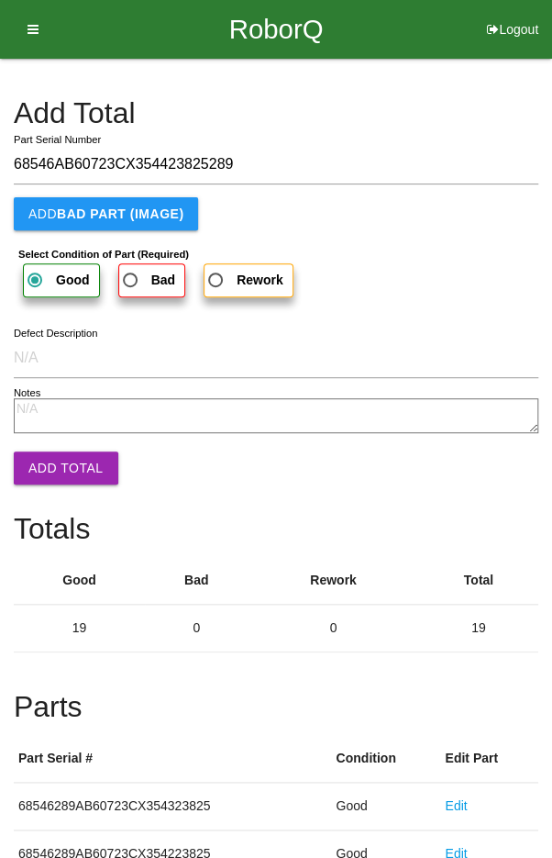
click at [50, 469] on button "Add Total" at bounding box center [66, 467] width 105 height 33
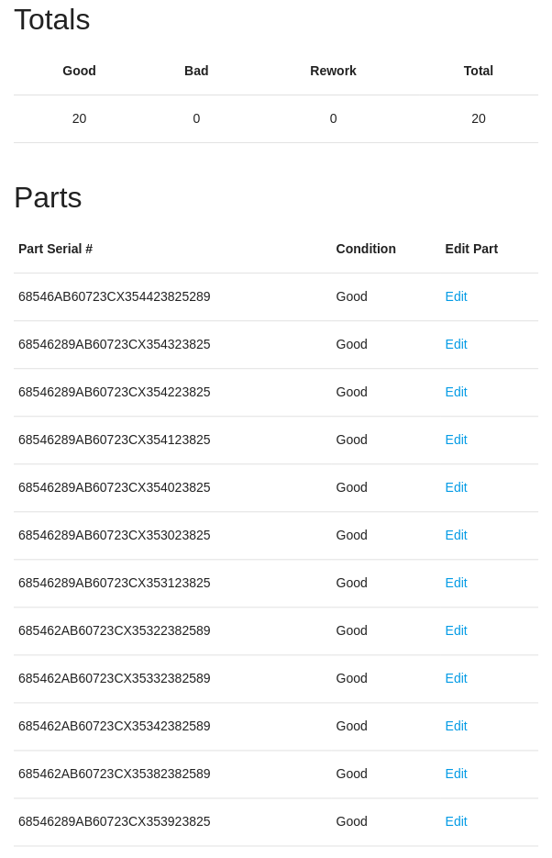
scroll to position [1019, 0]
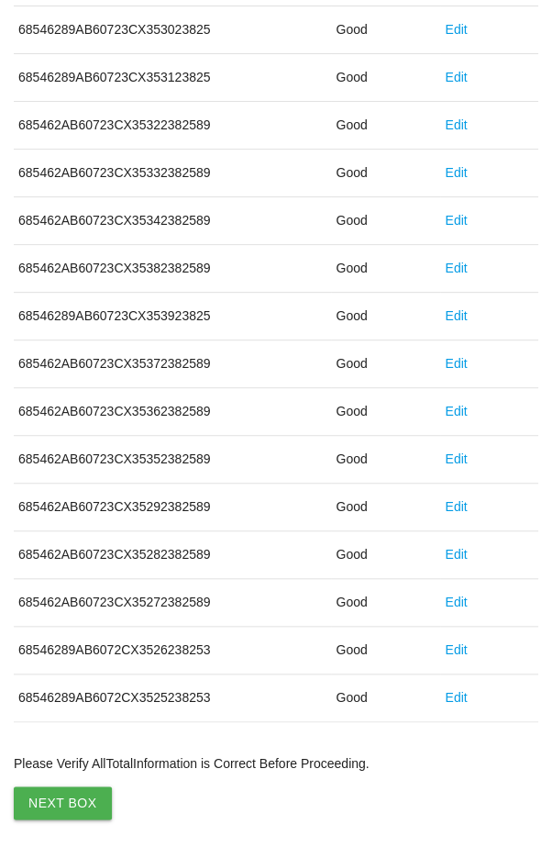
click at [47, 792] on button "Next Box" at bounding box center [63, 802] width 98 height 33
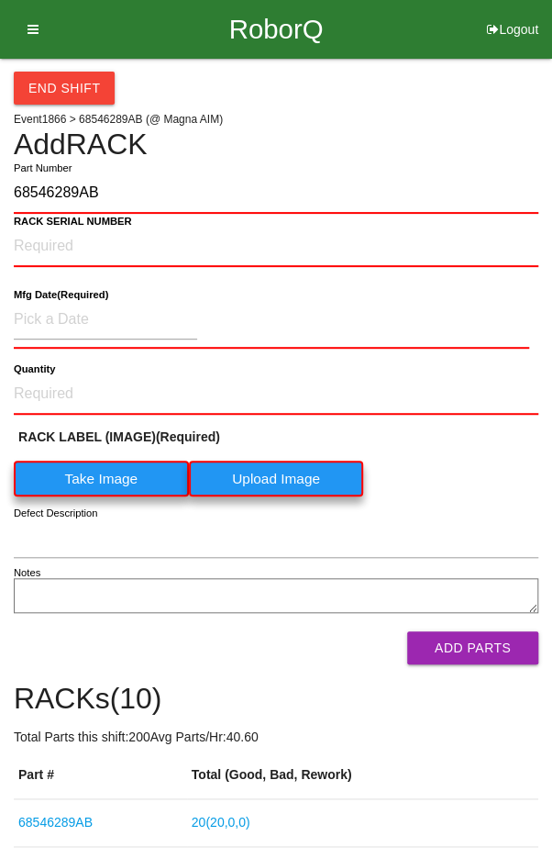
click at [83, 482] on label "Take Image" at bounding box center [101, 479] width 175 height 36
click at [0, 0] on \(IMAGE\) "Take Image" at bounding box center [0, 0] width 0 height 0
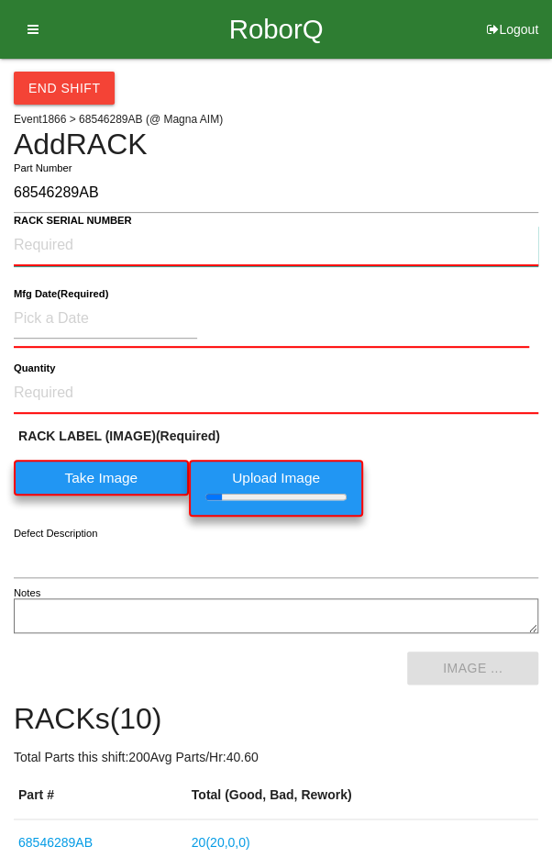
click at [49, 237] on NUMBER "RACK SERIAL NUMBER" at bounding box center [276, 246] width 525 height 40
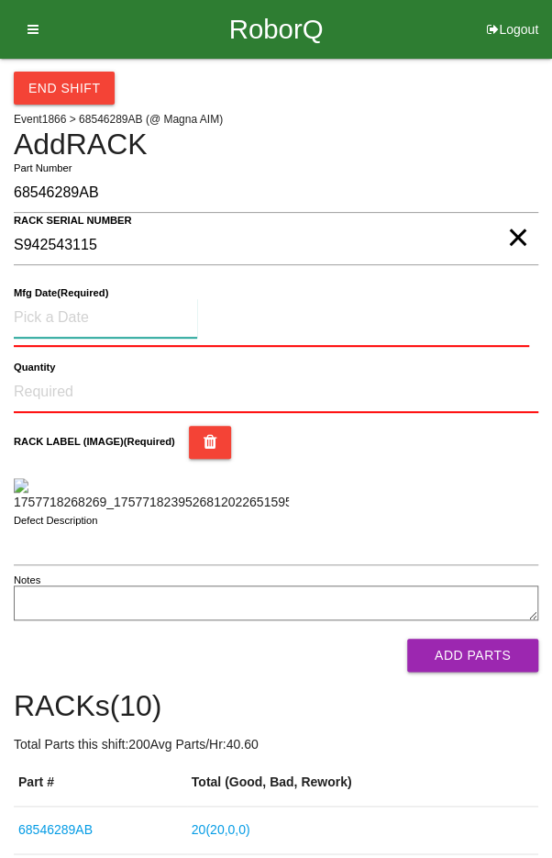
click at [69, 312] on input at bounding box center [106, 317] width 184 height 39
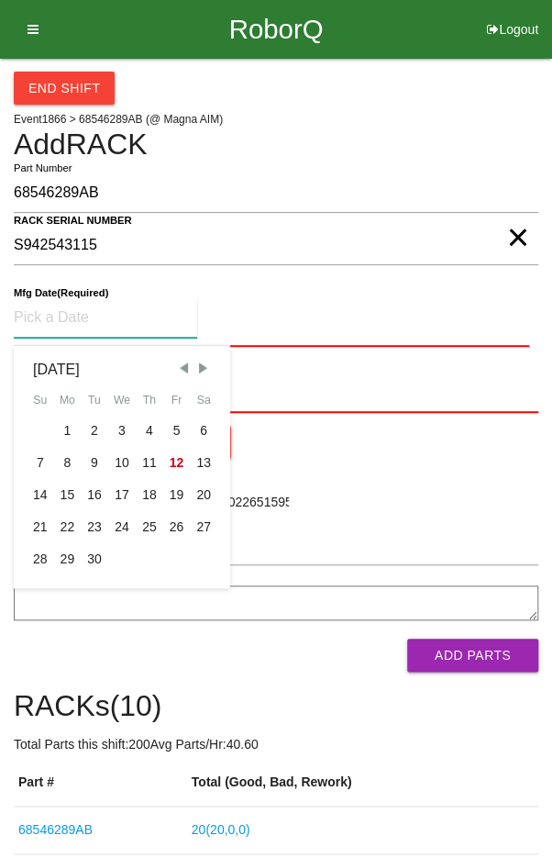
click at [87, 430] on div "2" at bounding box center [95, 431] width 28 height 32
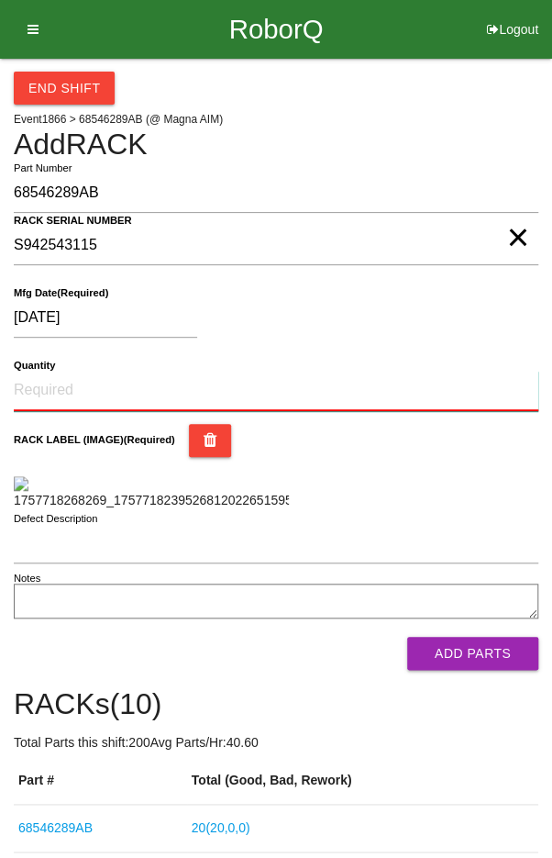
click at [83, 372] on input "Quantity" at bounding box center [276, 391] width 525 height 40
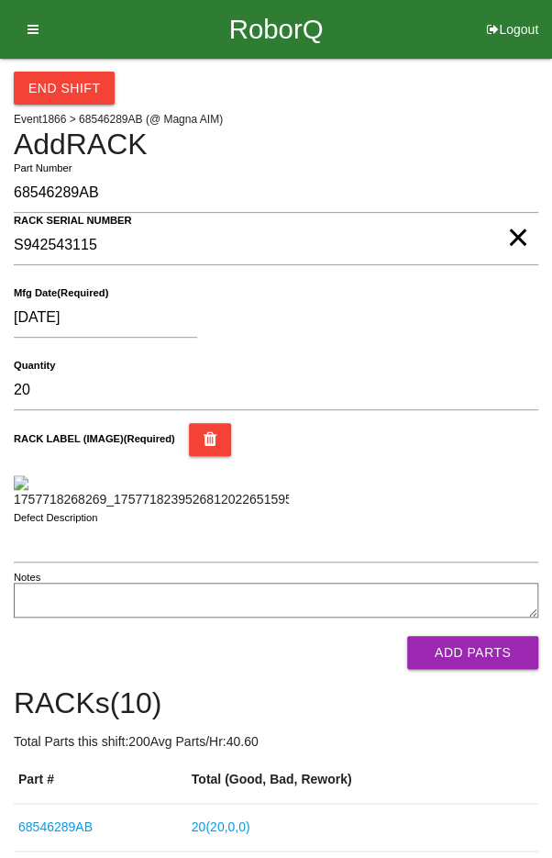
click at [485, 475] on div "RACK LABEL (IMAGE) (Required)" at bounding box center [276, 466] width 525 height 86
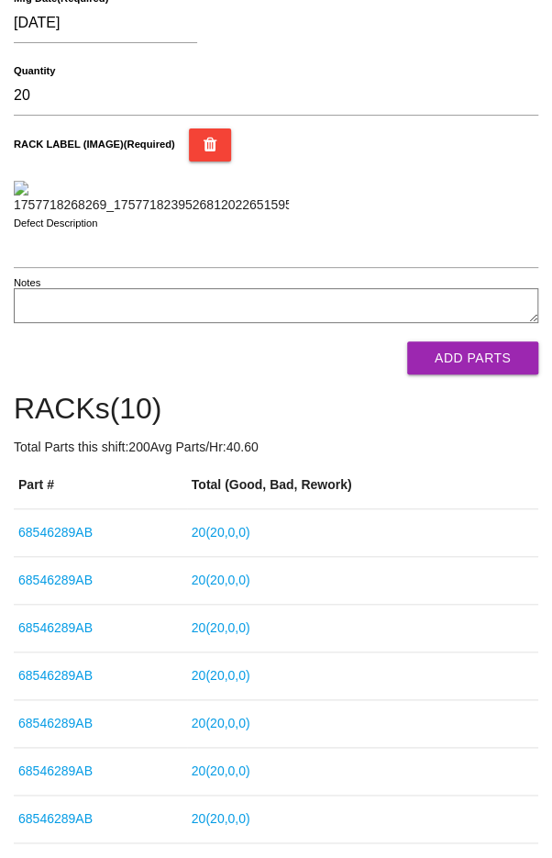
scroll to position [295, 0]
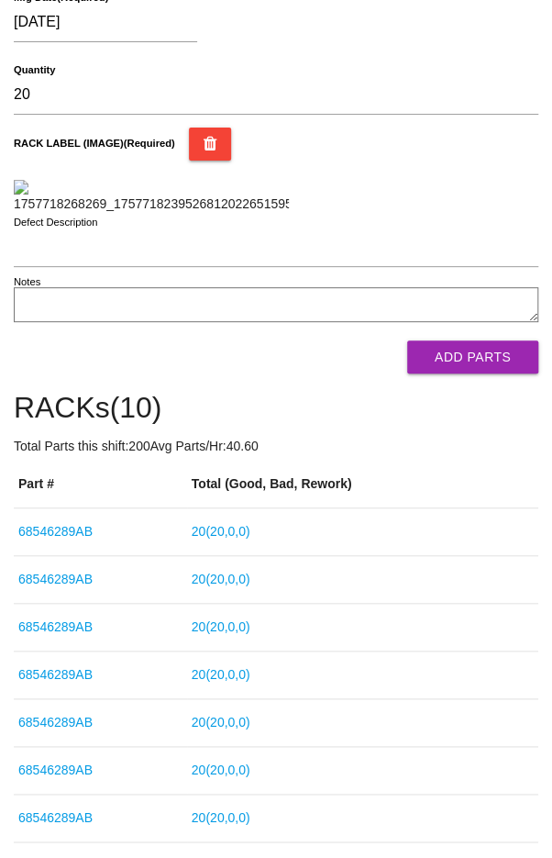
click at [481, 373] on button "Add Parts" at bounding box center [472, 356] width 131 height 33
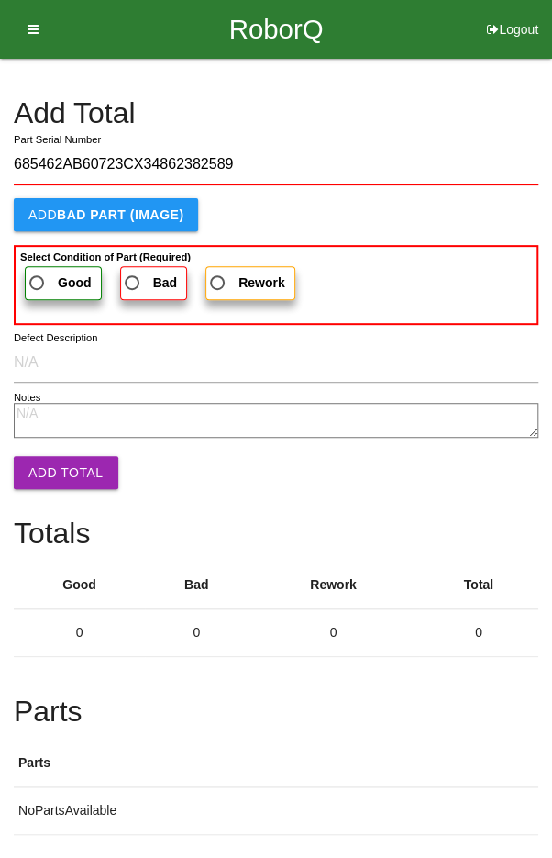
click at [43, 273] on span "Good" at bounding box center [59, 283] width 66 height 23
click at [38, 273] on input "Good" at bounding box center [32, 278] width 12 height 12
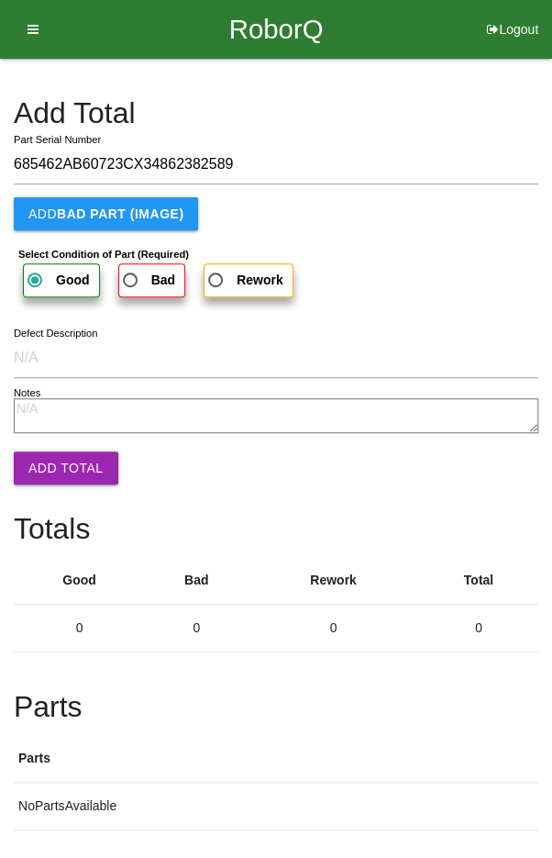
click at [52, 461] on button "Add Total" at bounding box center [66, 467] width 105 height 33
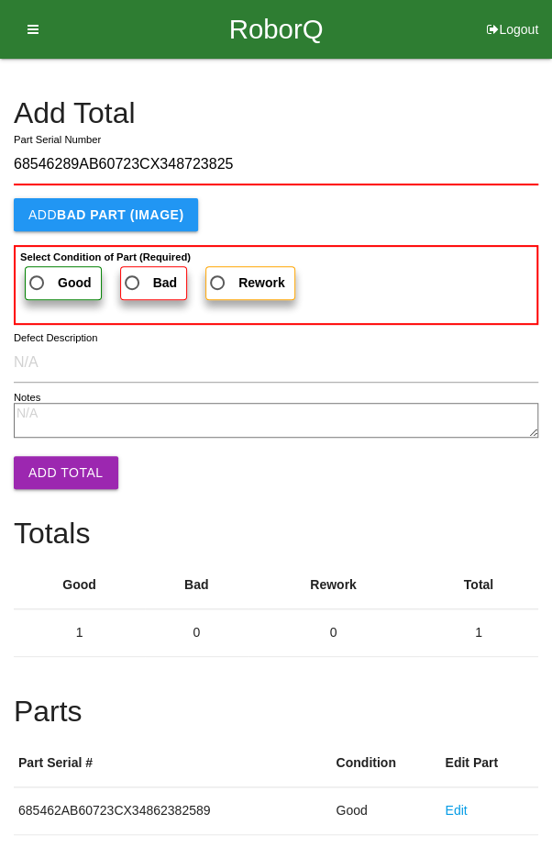
click at [51, 276] on span "Good" at bounding box center [59, 283] width 66 height 23
click at [38, 276] on input "Good" at bounding box center [32, 278] width 12 height 12
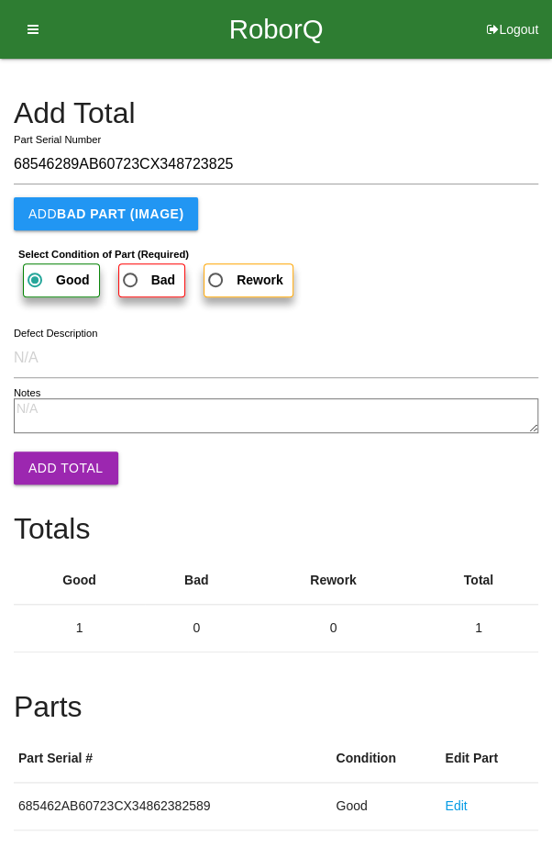
click at [55, 468] on button "Add Total" at bounding box center [66, 467] width 105 height 33
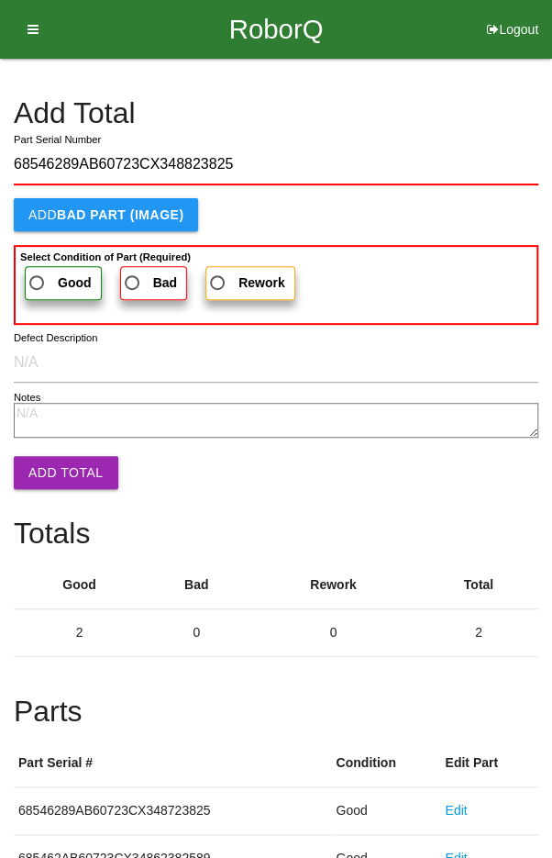
click at [54, 282] on span "Good" at bounding box center [59, 283] width 66 height 23
click at [38, 282] on input "Good" at bounding box center [32, 278] width 12 height 12
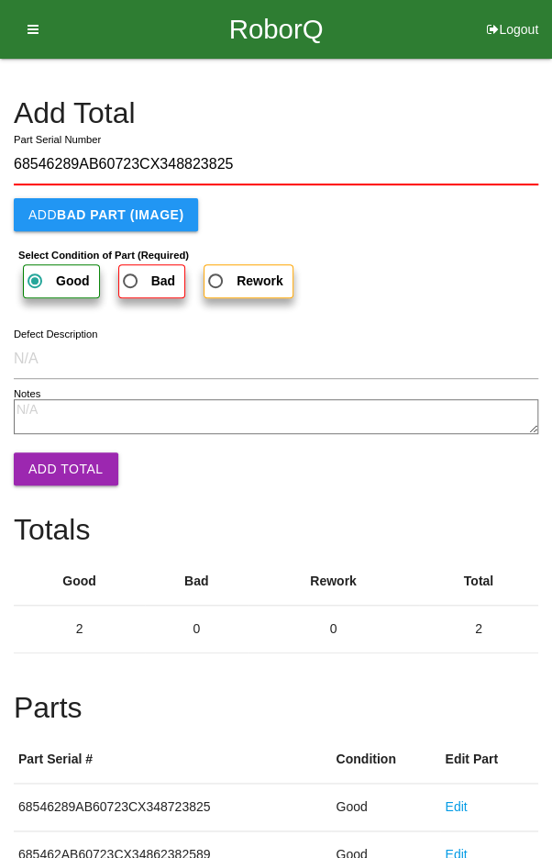
click at [52, 462] on button "Add Total" at bounding box center [66, 468] width 105 height 33
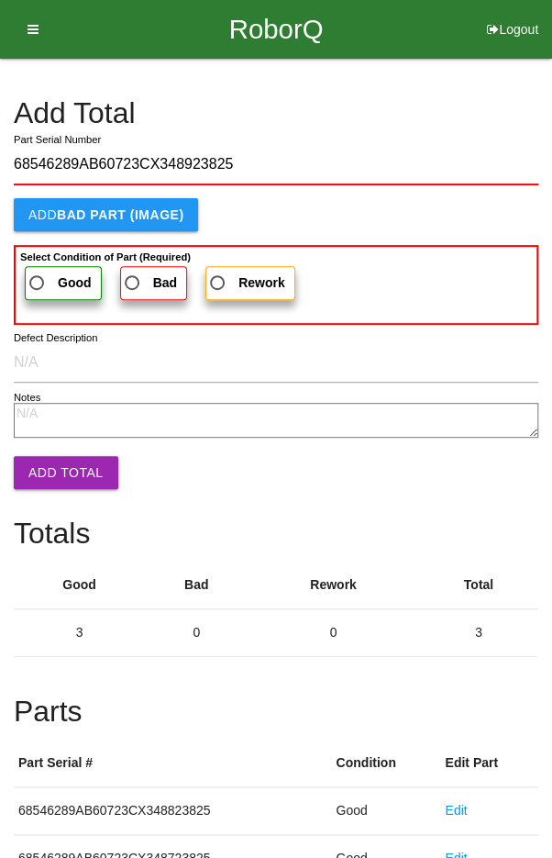
click at [45, 266] on label "Good" at bounding box center [63, 283] width 77 height 34
click at [38, 272] on input "Good" at bounding box center [32, 278] width 12 height 12
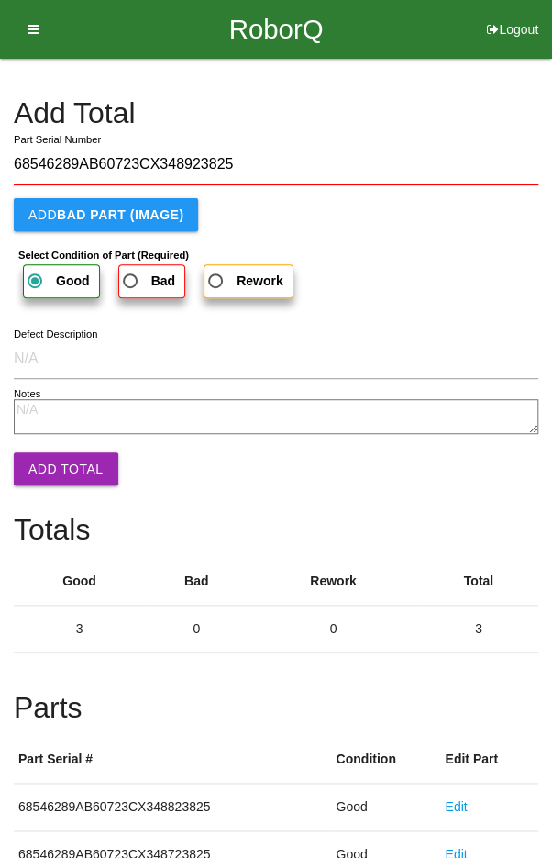
click at [57, 456] on button "Add Total" at bounding box center [66, 468] width 105 height 33
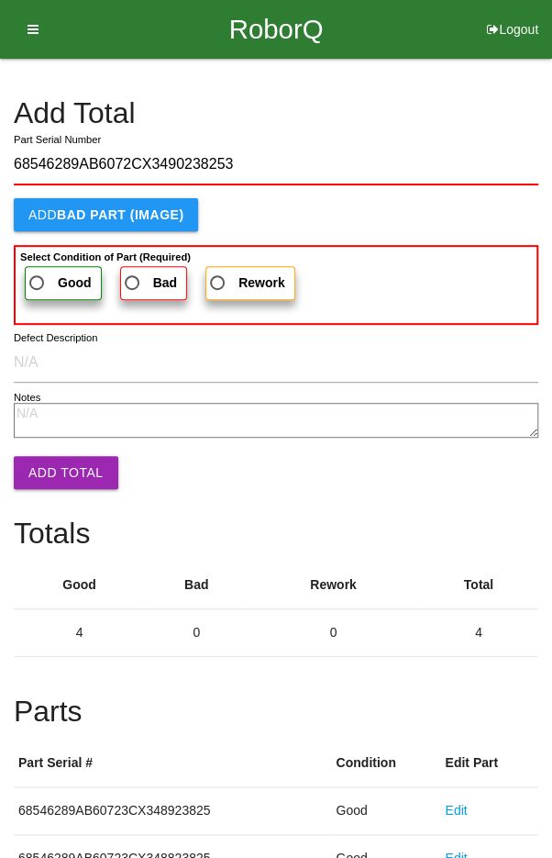
click at [43, 283] on span "Good" at bounding box center [59, 283] width 66 height 23
click at [38, 283] on input "Good" at bounding box center [32, 278] width 12 height 12
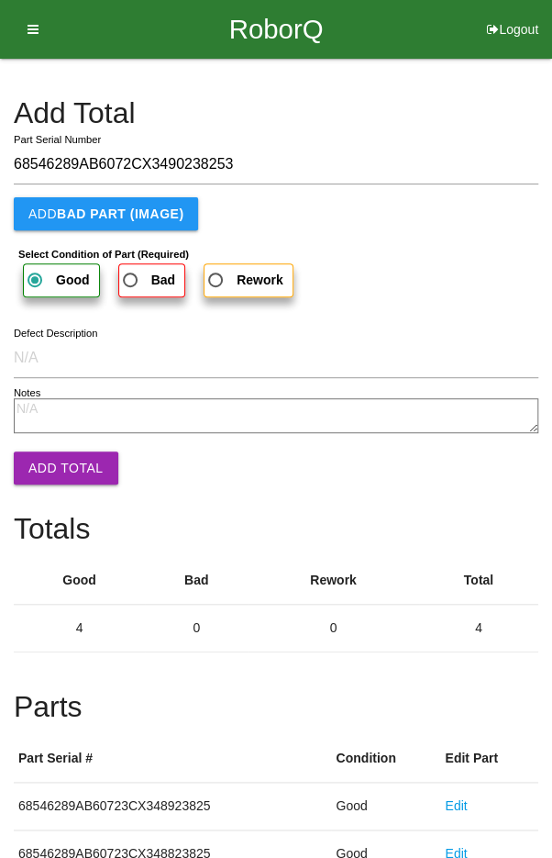
click at [52, 462] on button "Add Total" at bounding box center [66, 467] width 105 height 33
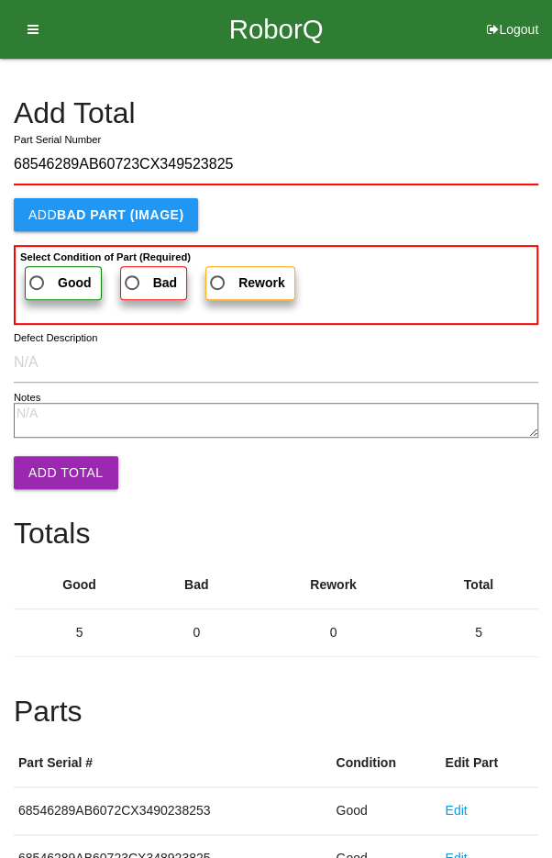
click at [56, 267] on label "Good" at bounding box center [63, 283] width 77 height 34
click at [38, 272] on input "Good" at bounding box center [32, 278] width 12 height 12
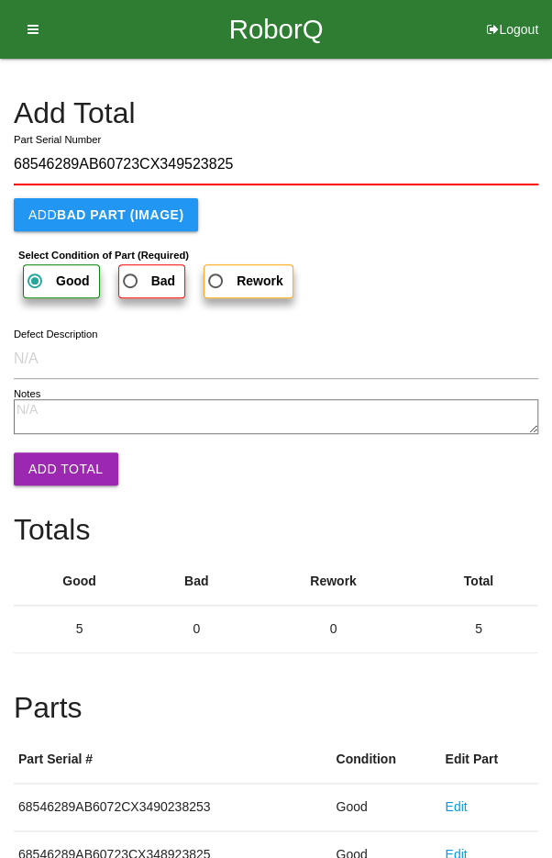
click at [52, 456] on button "Add Total" at bounding box center [66, 468] width 105 height 33
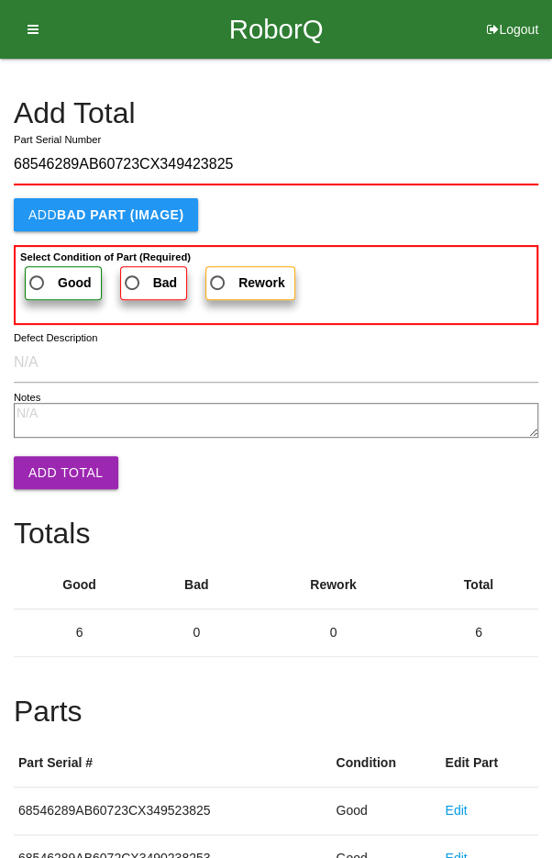
click at [50, 272] on span "Good" at bounding box center [59, 283] width 66 height 23
click at [38, 272] on input "Good" at bounding box center [32, 278] width 12 height 12
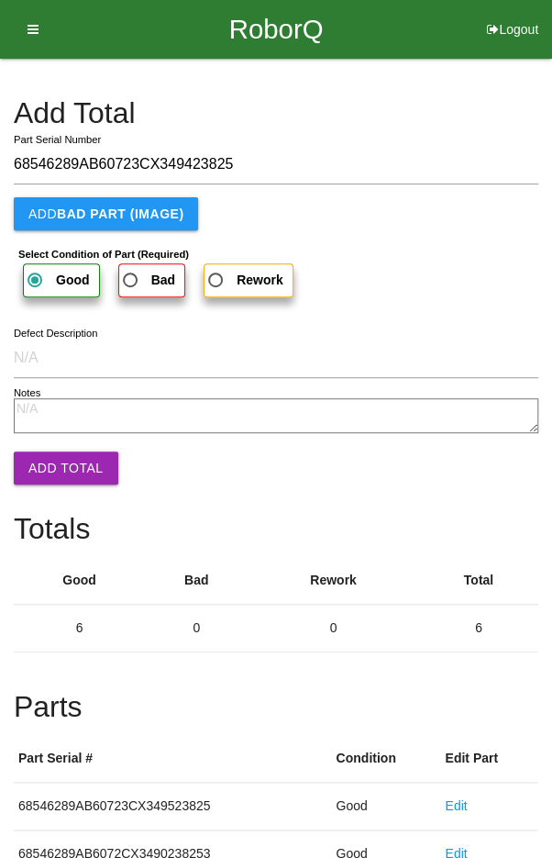
click at [55, 460] on button "Add Total" at bounding box center [66, 467] width 105 height 33
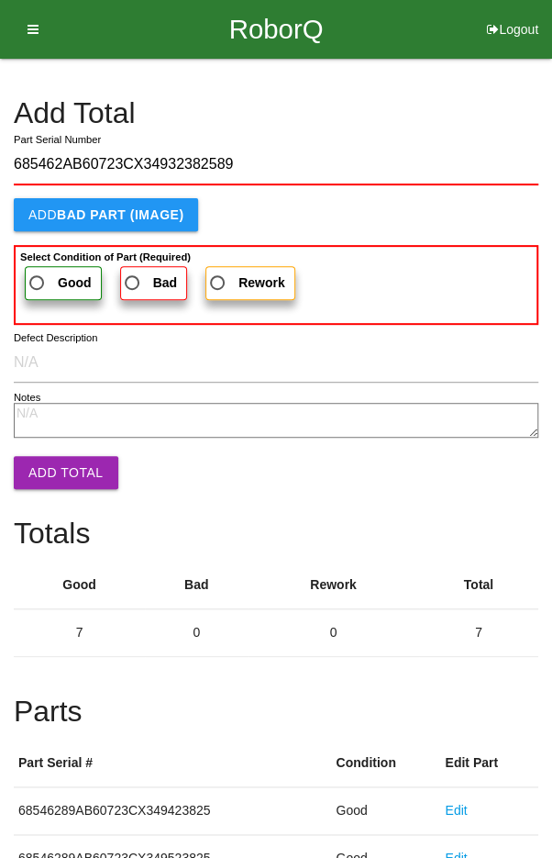
click at [53, 278] on span "Good" at bounding box center [59, 283] width 66 height 23
click at [38, 278] on input "Good" at bounding box center [32, 278] width 12 height 12
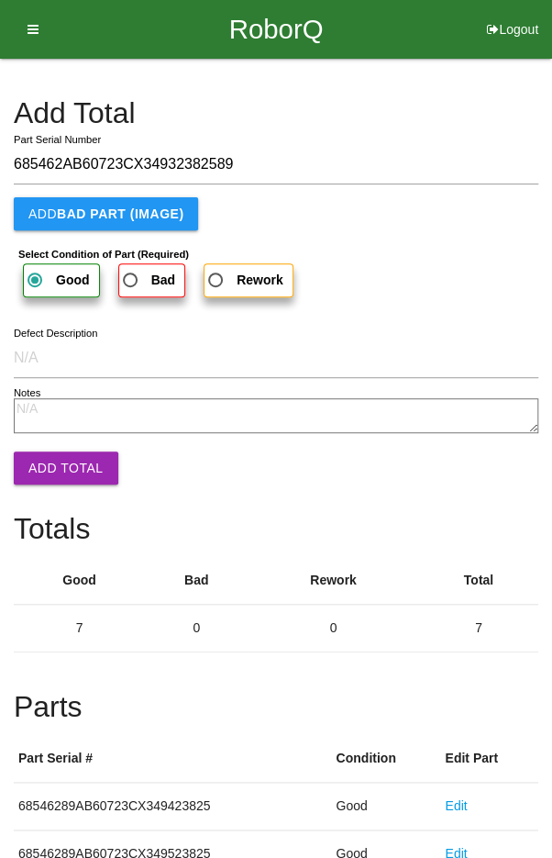
click at [53, 465] on button "Add Total" at bounding box center [66, 467] width 105 height 33
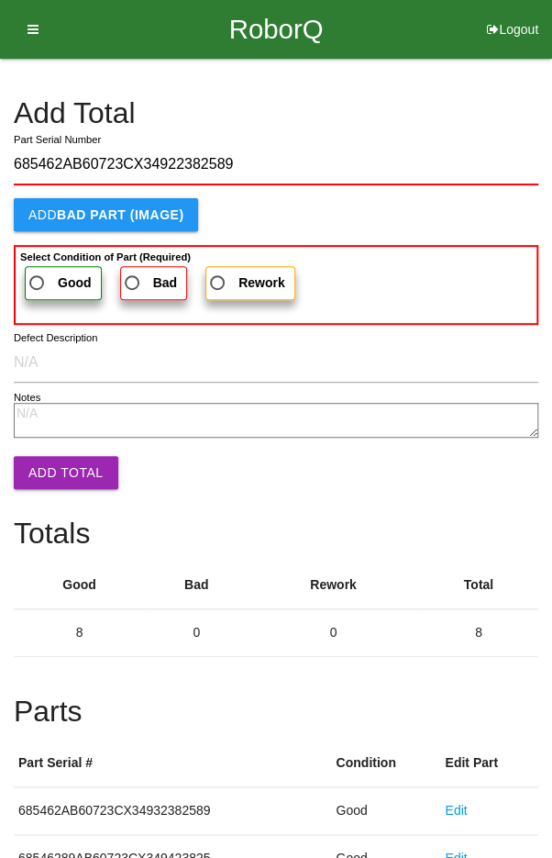
click at [55, 272] on span "Good" at bounding box center [59, 283] width 66 height 23
click at [38, 272] on input "Good" at bounding box center [32, 278] width 12 height 12
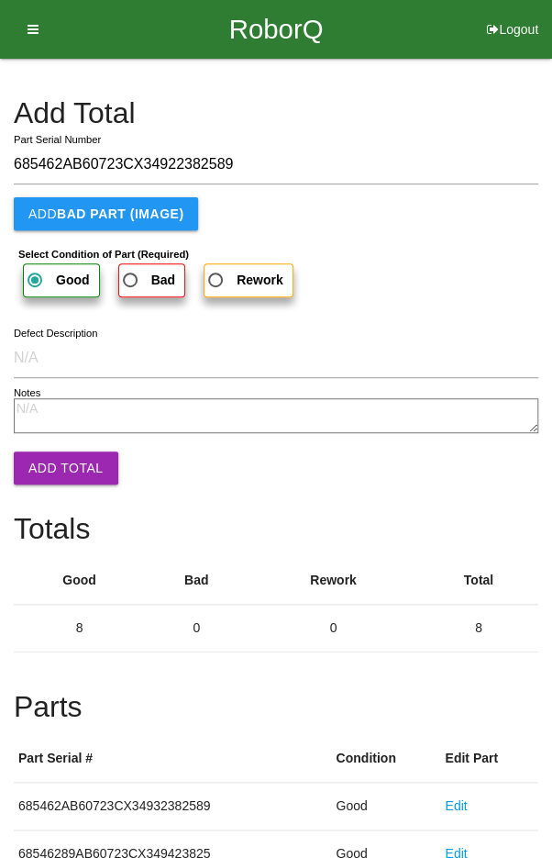
click at [55, 453] on button "Add Total" at bounding box center [66, 467] width 105 height 33
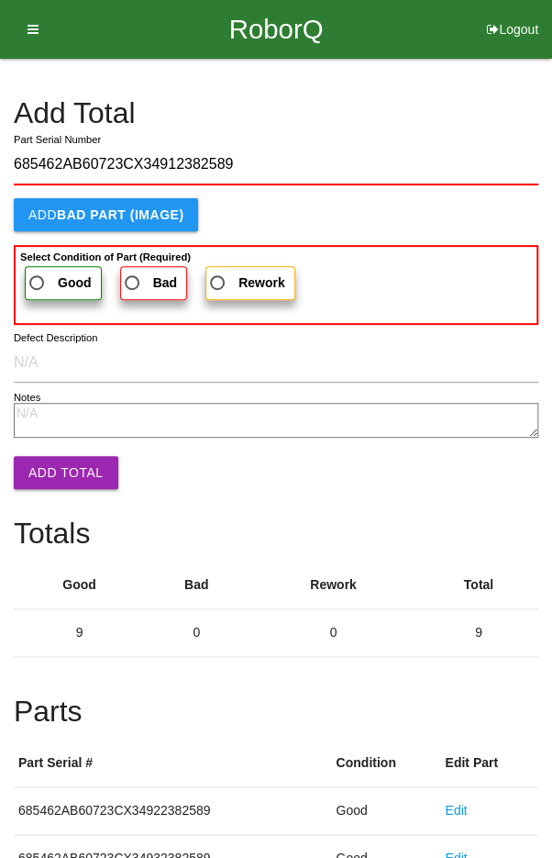
click at [52, 274] on span "Good" at bounding box center [59, 283] width 66 height 23
click at [38, 274] on input "Good" at bounding box center [32, 278] width 12 height 12
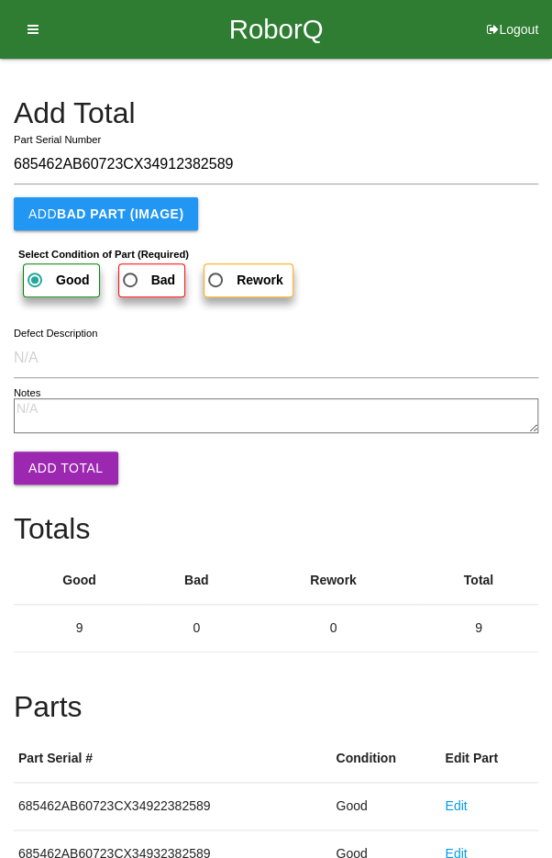
click at [56, 452] on button "Add Total" at bounding box center [66, 467] width 105 height 33
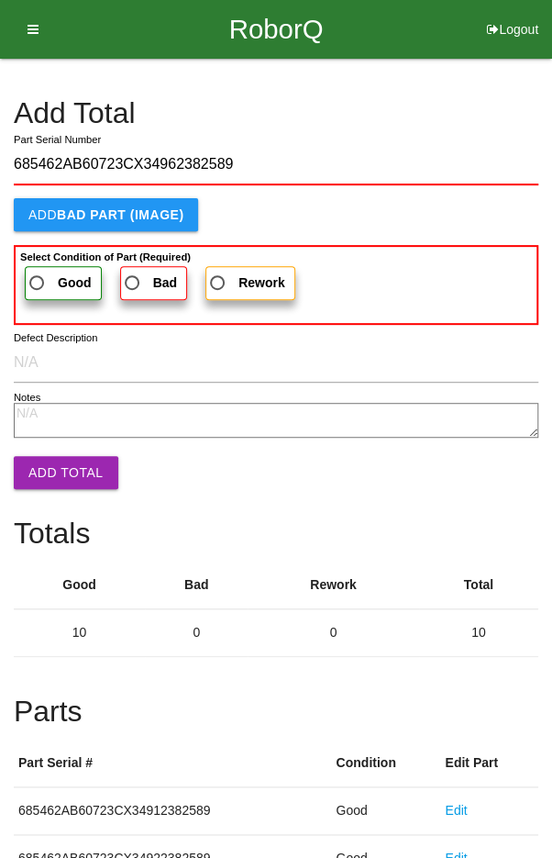
click at [54, 272] on span "Good" at bounding box center [59, 283] width 66 height 23
click at [38, 272] on input "Good" at bounding box center [32, 278] width 12 height 12
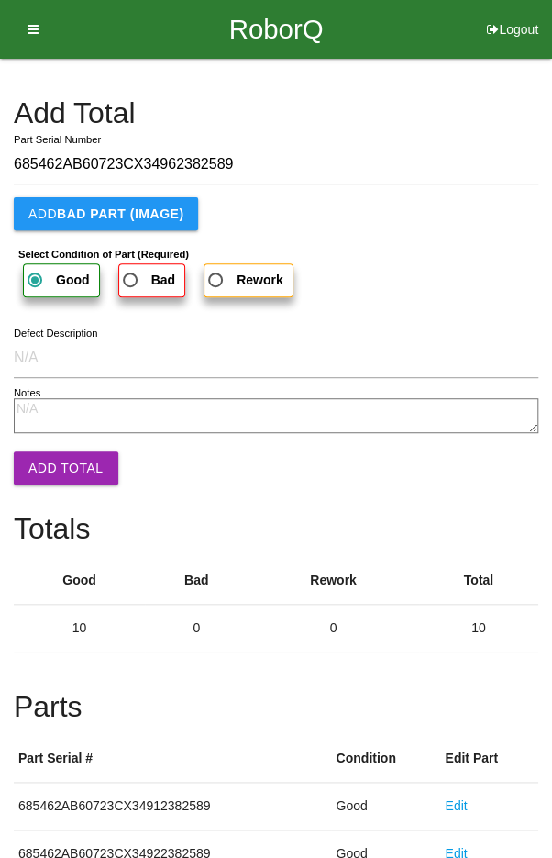
click at [59, 465] on button "Add Total" at bounding box center [66, 467] width 105 height 33
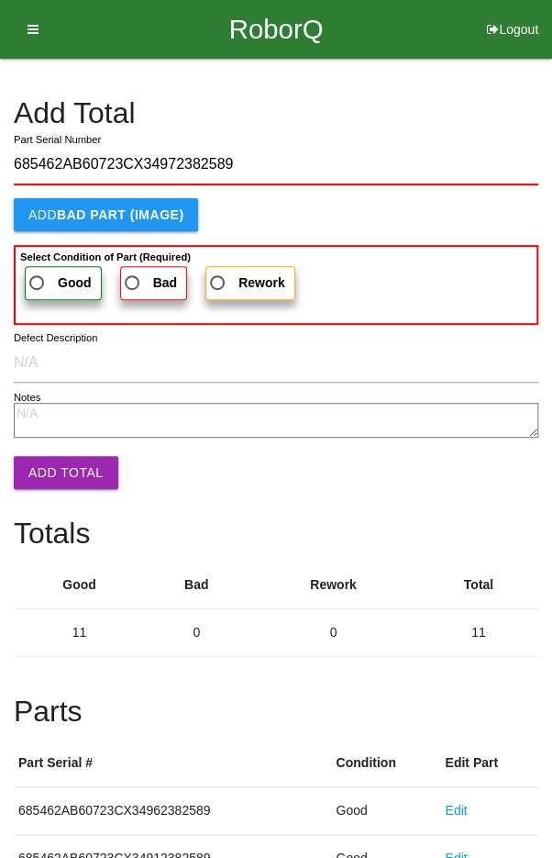
click at [52, 272] on span "Good" at bounding box center [59, 283] width 66 height 23
click
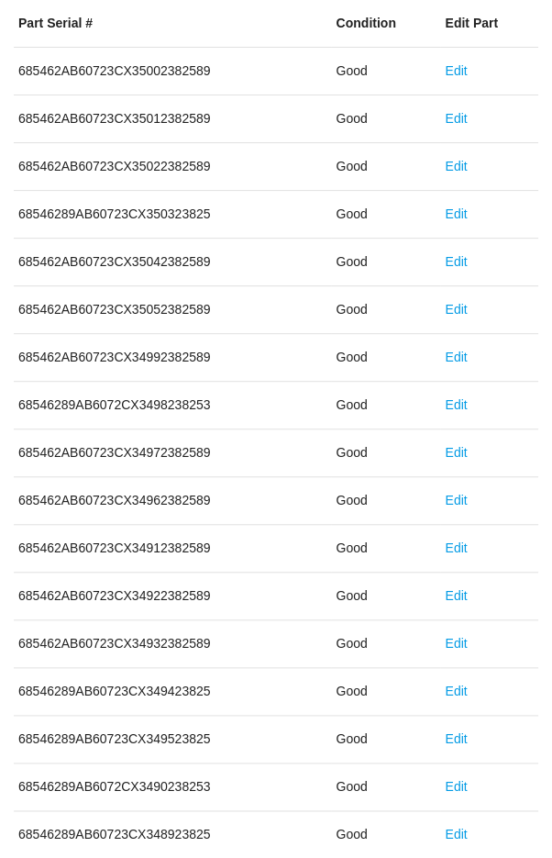
scroll to position [1019, 0]
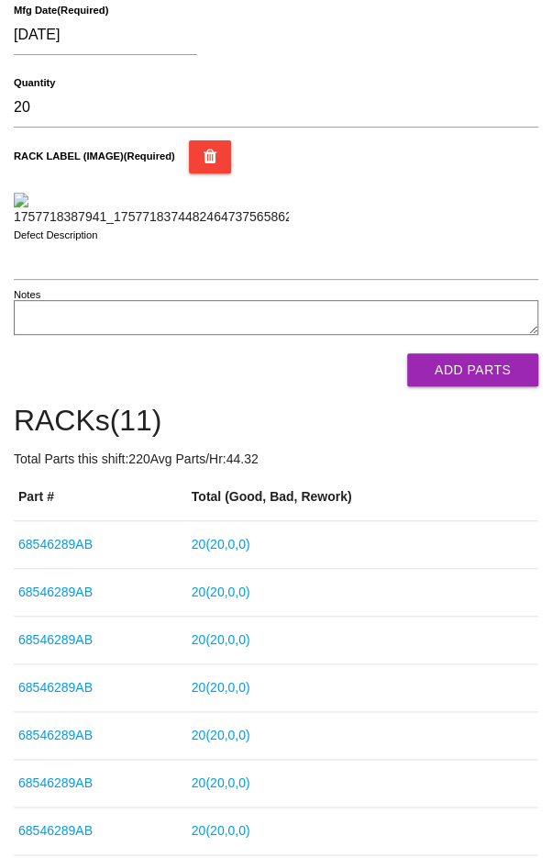
scroll to position [284, 0]
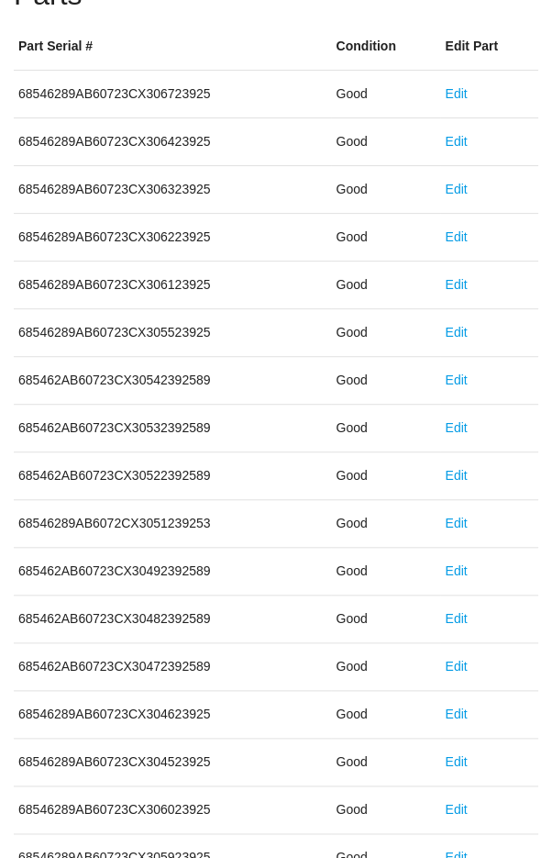
scroll to position [1019, 0]
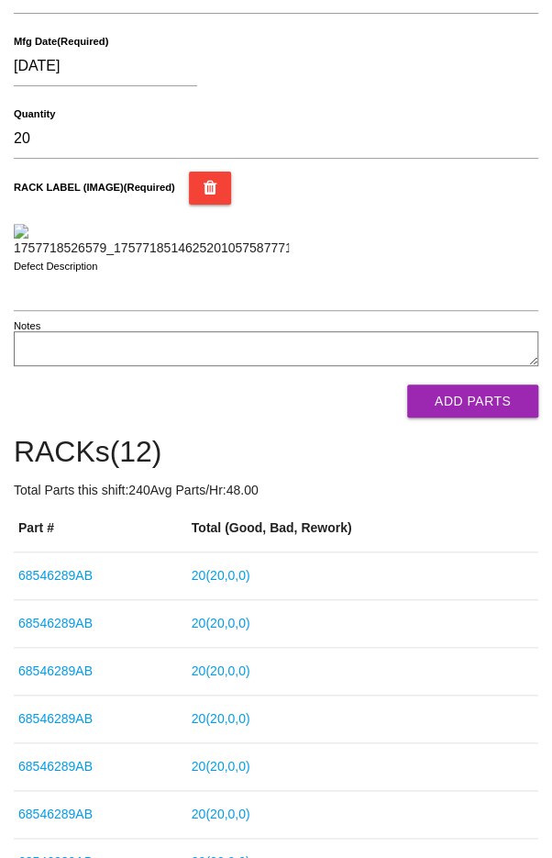
scroll to position [246, 0]
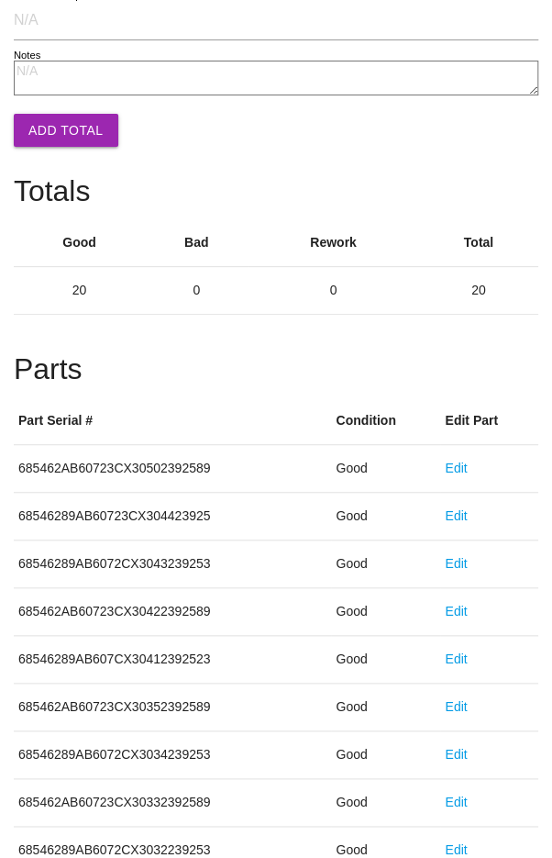
scroll to position [1019, 0]
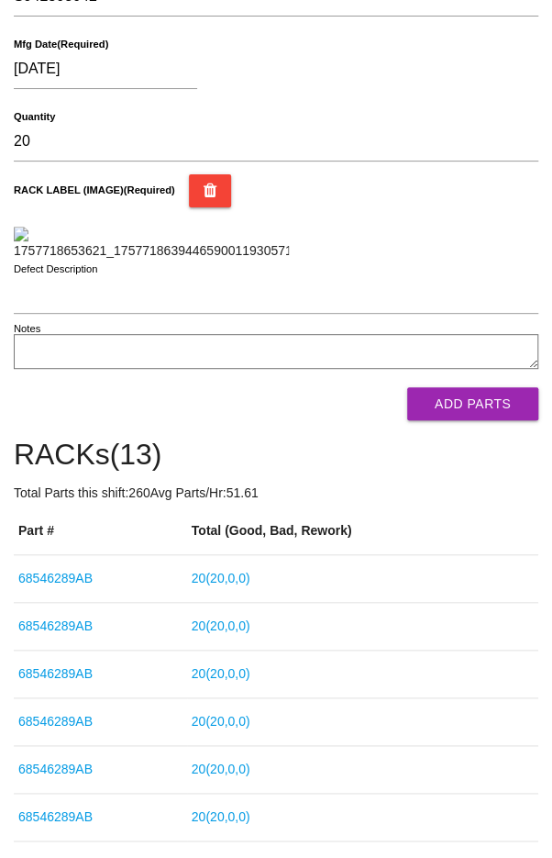
scroll to position [252, 0]
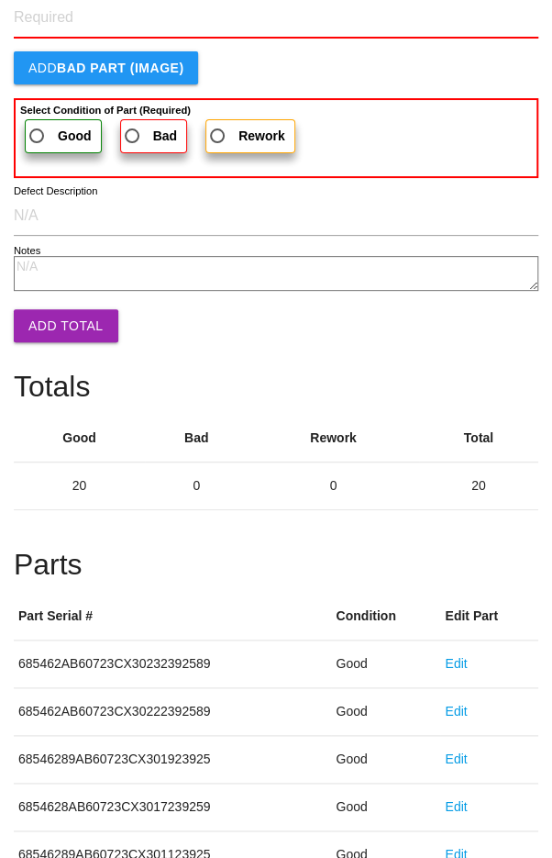
scroll to position [1019, 0]
